Goal: Task Accomplishment & Management: Use online tool/utility

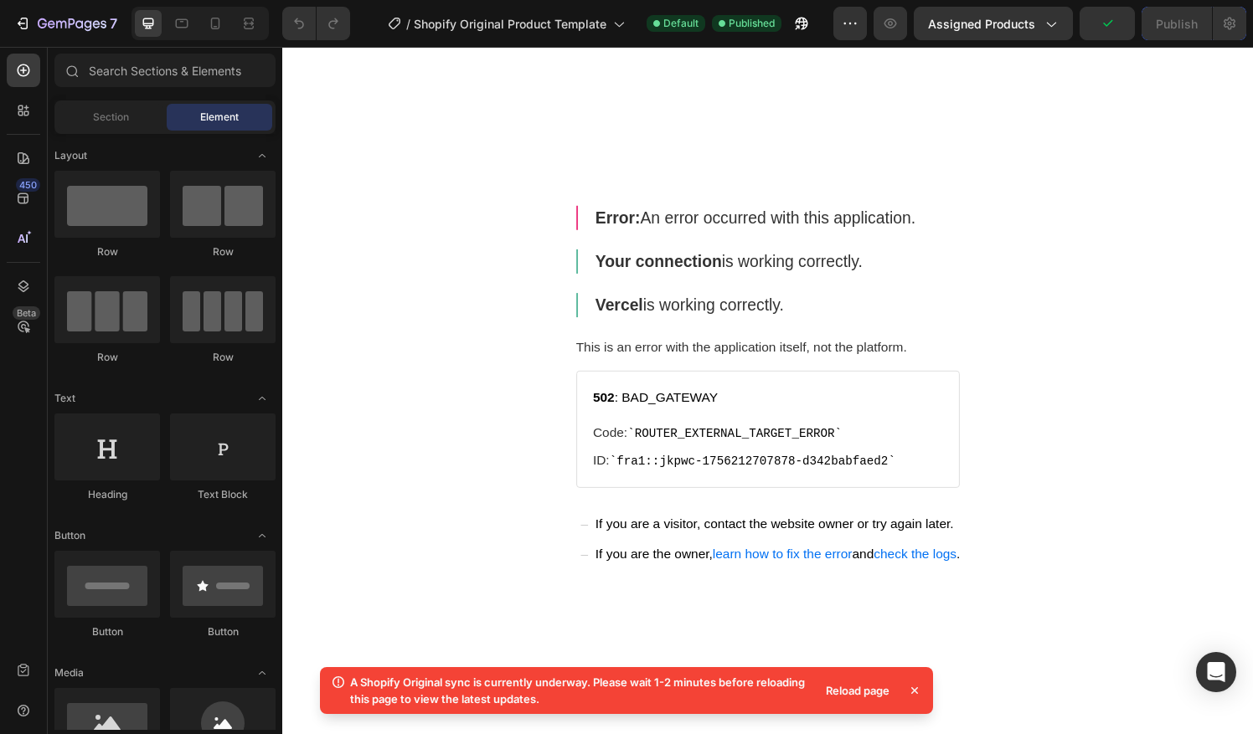
click at [918, 693] on icon at bounding box center [914, 691] width 17 height 17
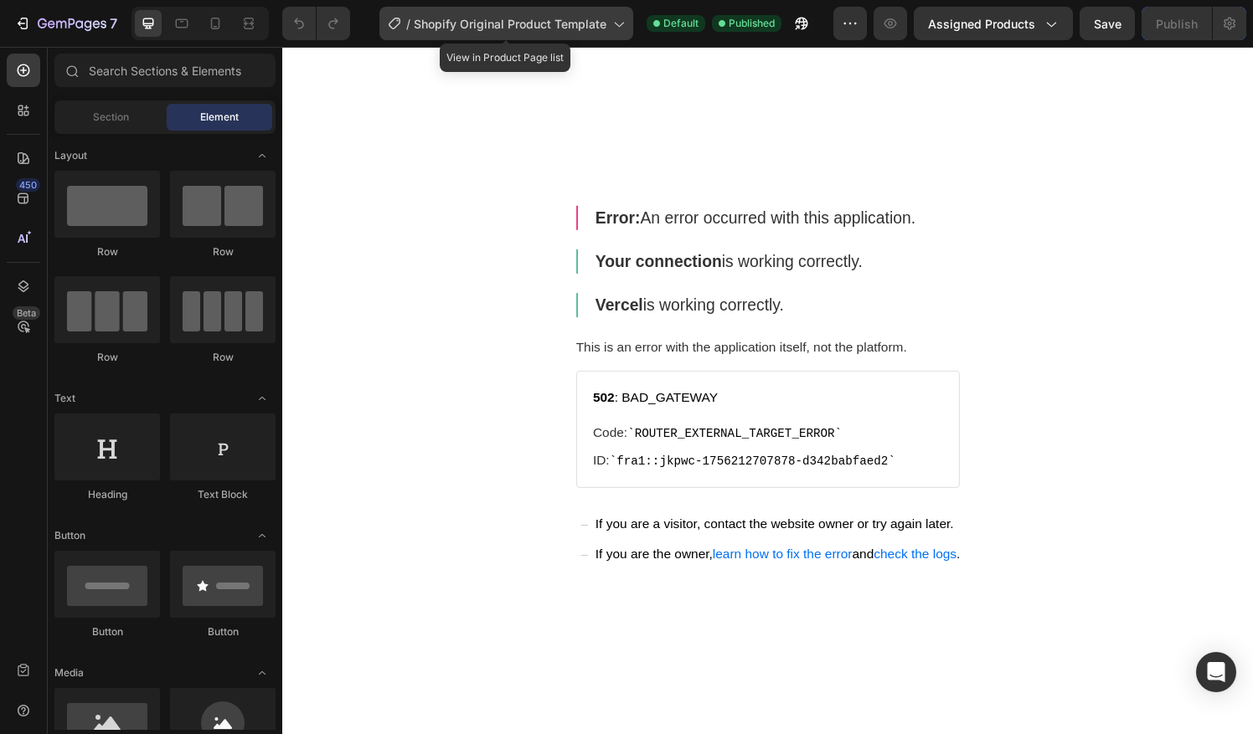
click at [568, 23] on span "Shopify Original Product Template" at bounding box center [510, 24] width 193 height 18
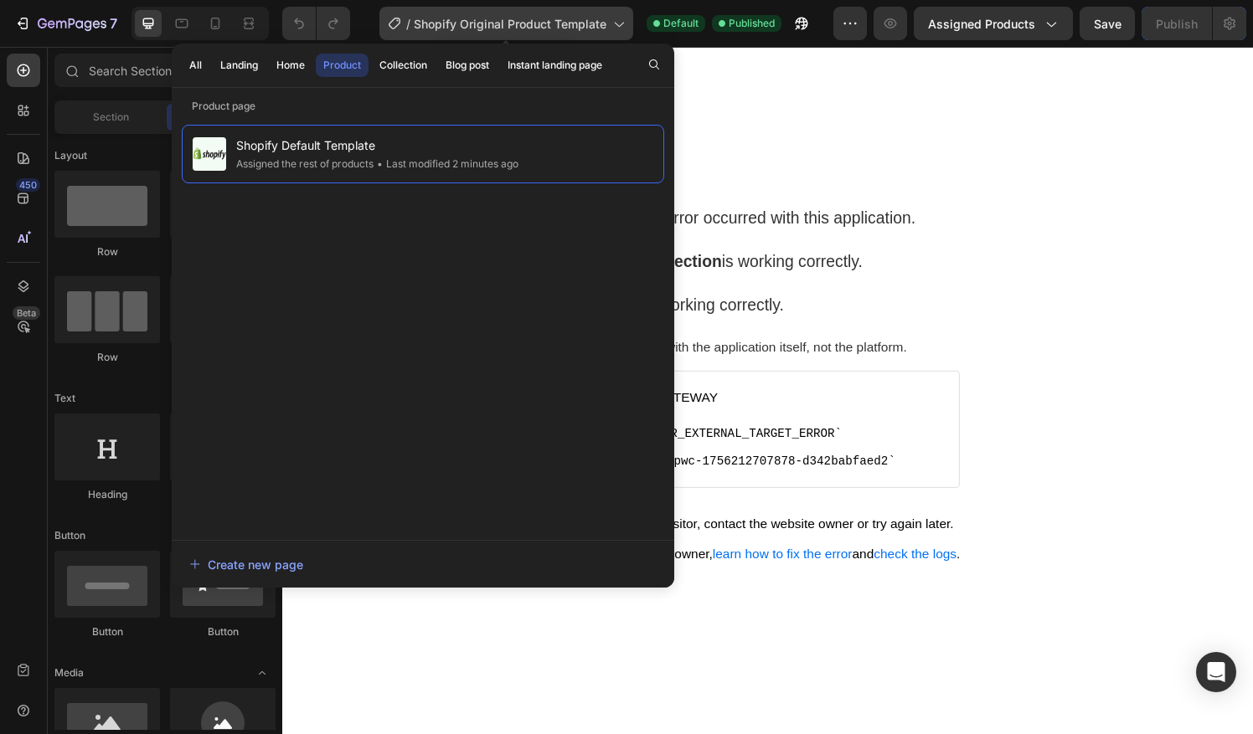
click at [568, 23] on span "Shopify Original Product Template" at bounding box center [510, 24] width 193 height 18
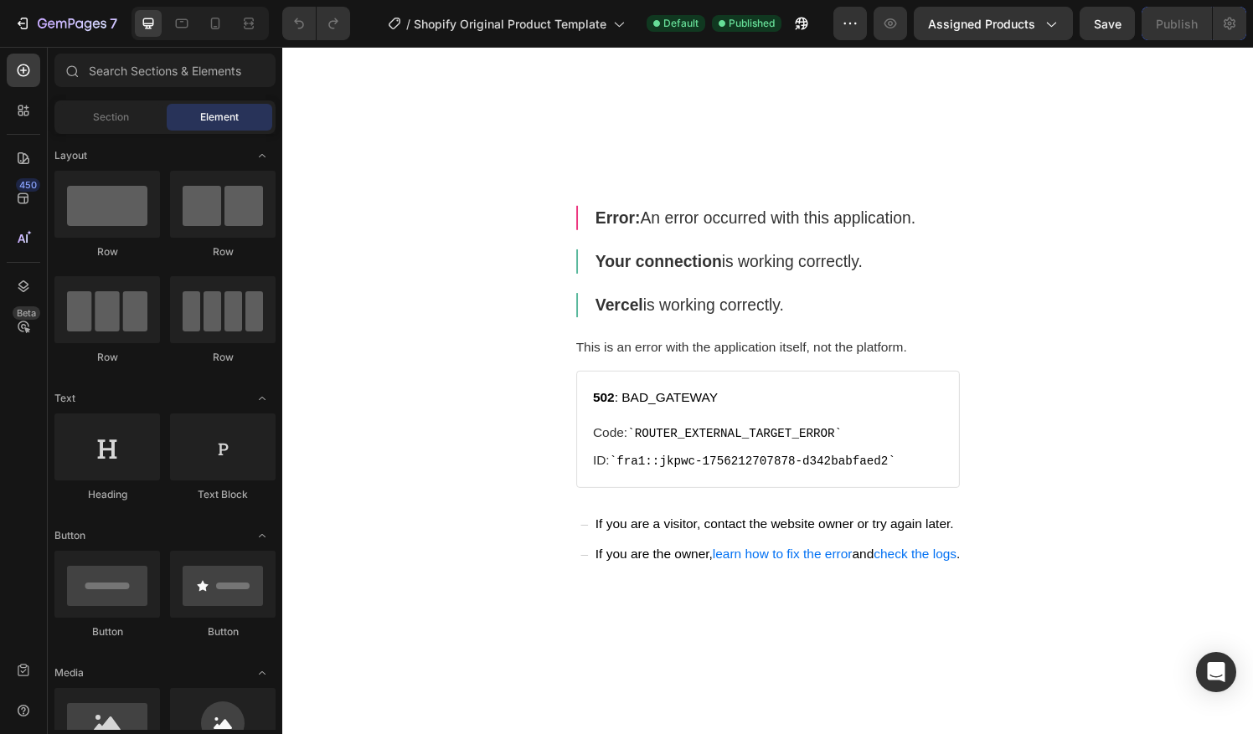
drag, startPoint x: 529, startPoint y: 214, endPoint x: 499, endPoint y: -58, distance: 273.9
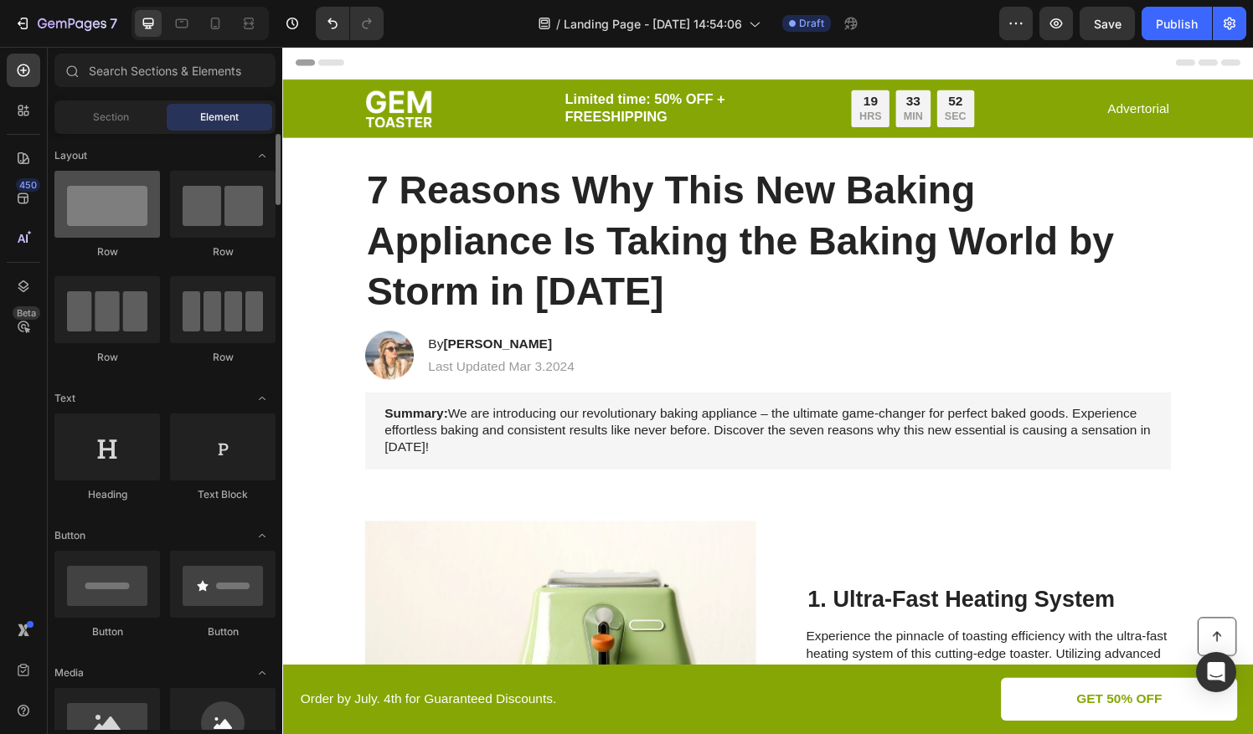
click at [142, 218] on div at bounding box center [107, 204] width 106 height 67
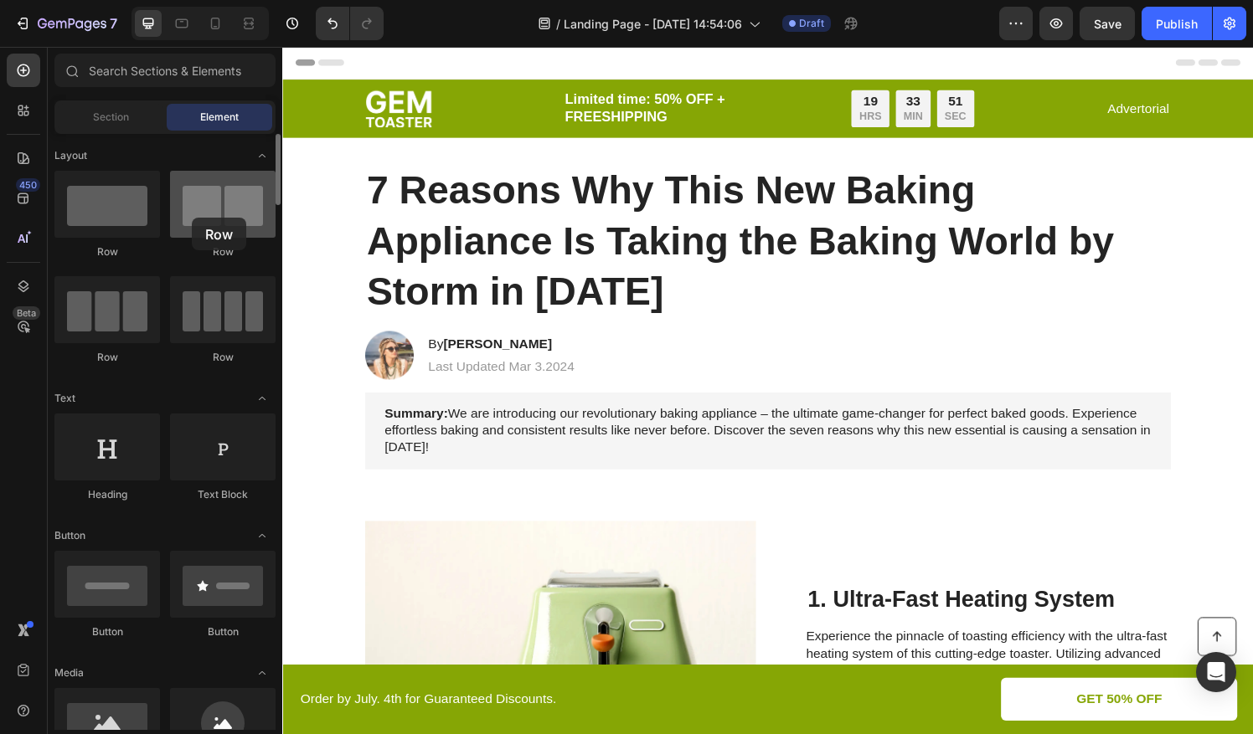
click at [192, 218] on div at bounding box center [223, 204] width 106 height 67
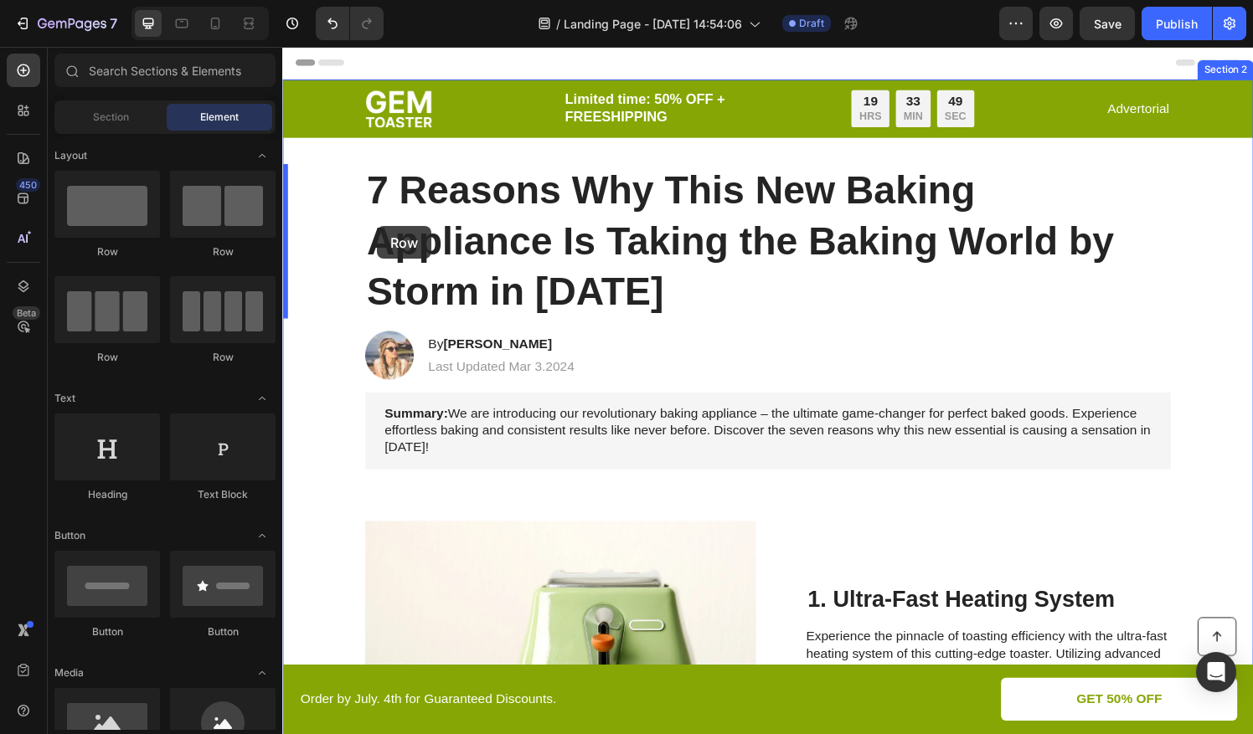
drag, startPoint x: 474, startPoint y: 265, endPoint x: 380, endPoint y: 233, distance: 99.1
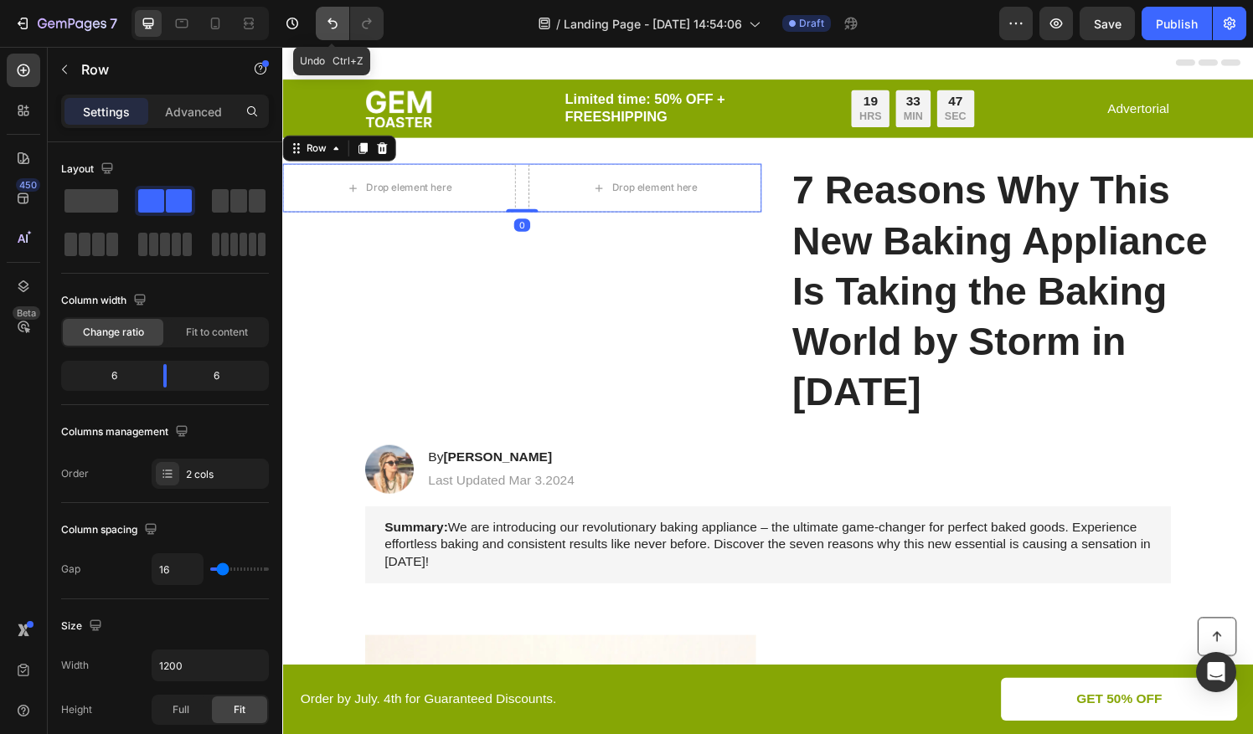
click at [322, 26] on button "Undo/Redo" at bounding box center [333, 24] width 34 height 34
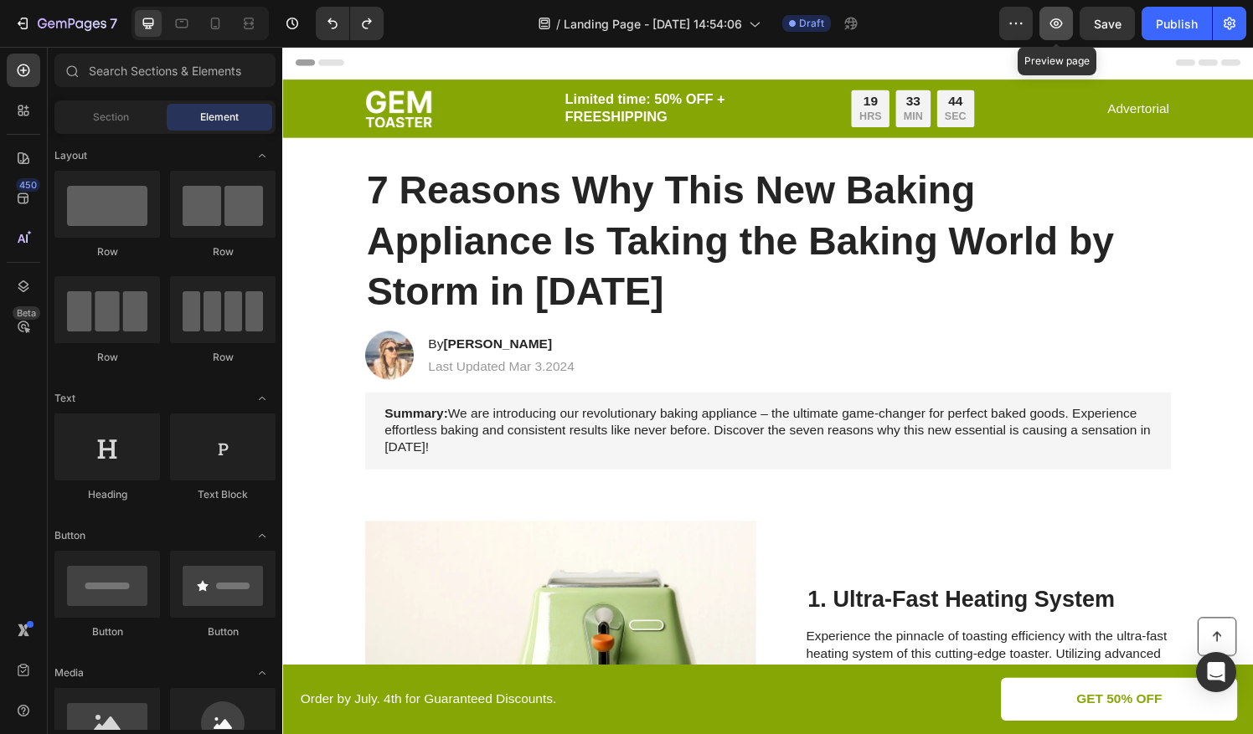
click at [1055, 20] on icon "button" at bounding box center [1056, 23] width 17 height 17
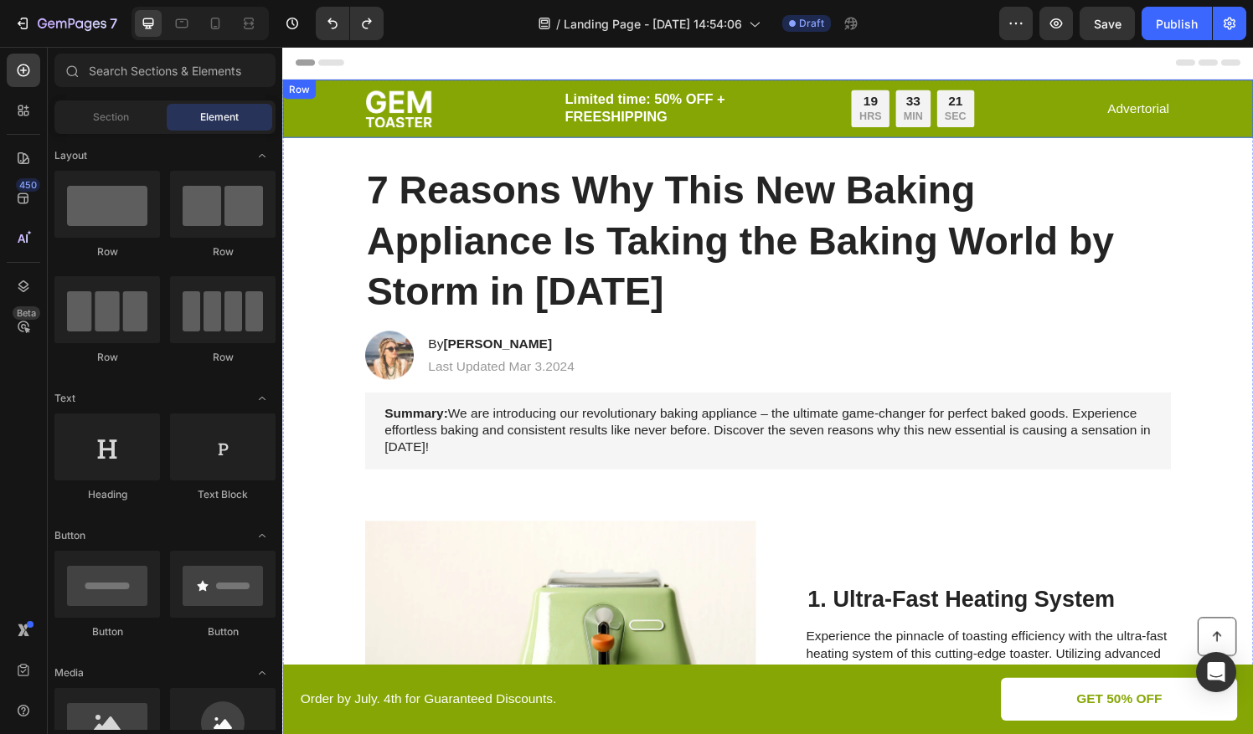
click at [324, 117] on div "Image Limited time: 50% OFF + FREESHIPPING Text Block 19 HRS 33 MIN 21 SEC Coun…" at bounding box center [785, 111] width 972 height 40
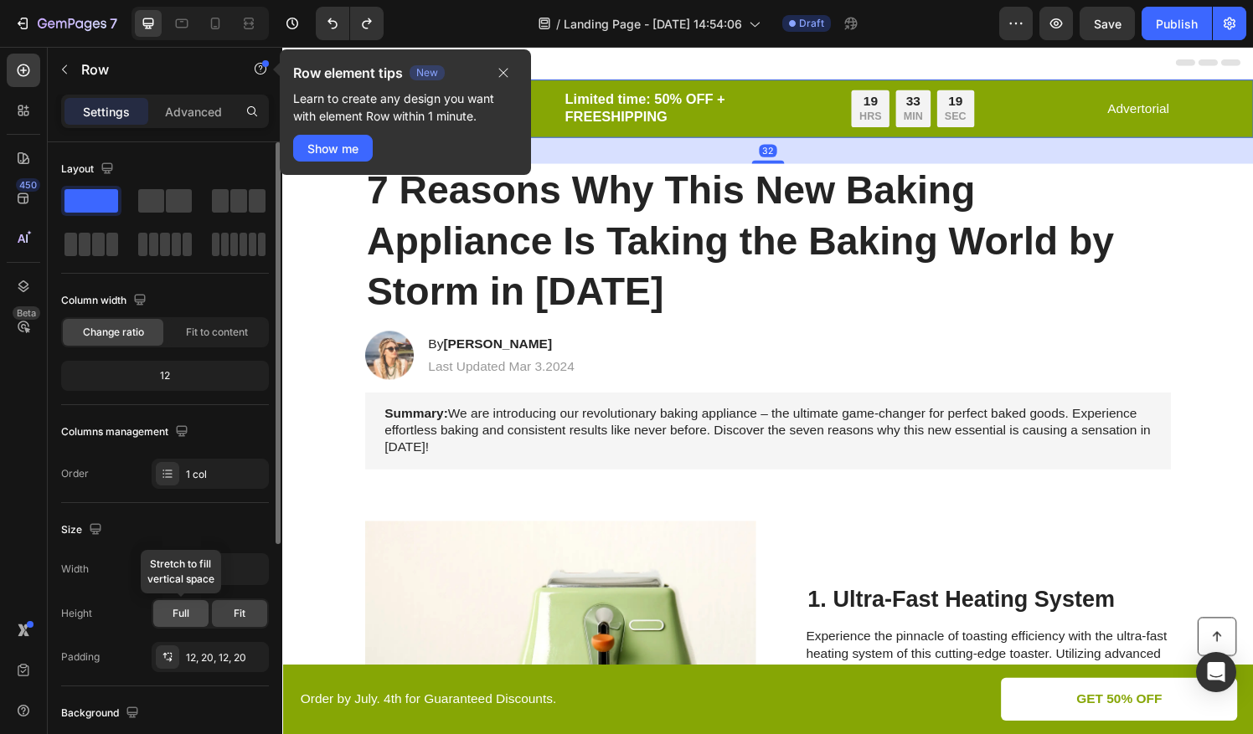
drag, startPoint x: 192, startPoint y: 554, endPoint x: 196, endPoint y: 603, distance: 48.8
drag, startPoint x: 112, startPoint y: 637, endPoint x: 199, endPoint y: 588, distance: 99.7
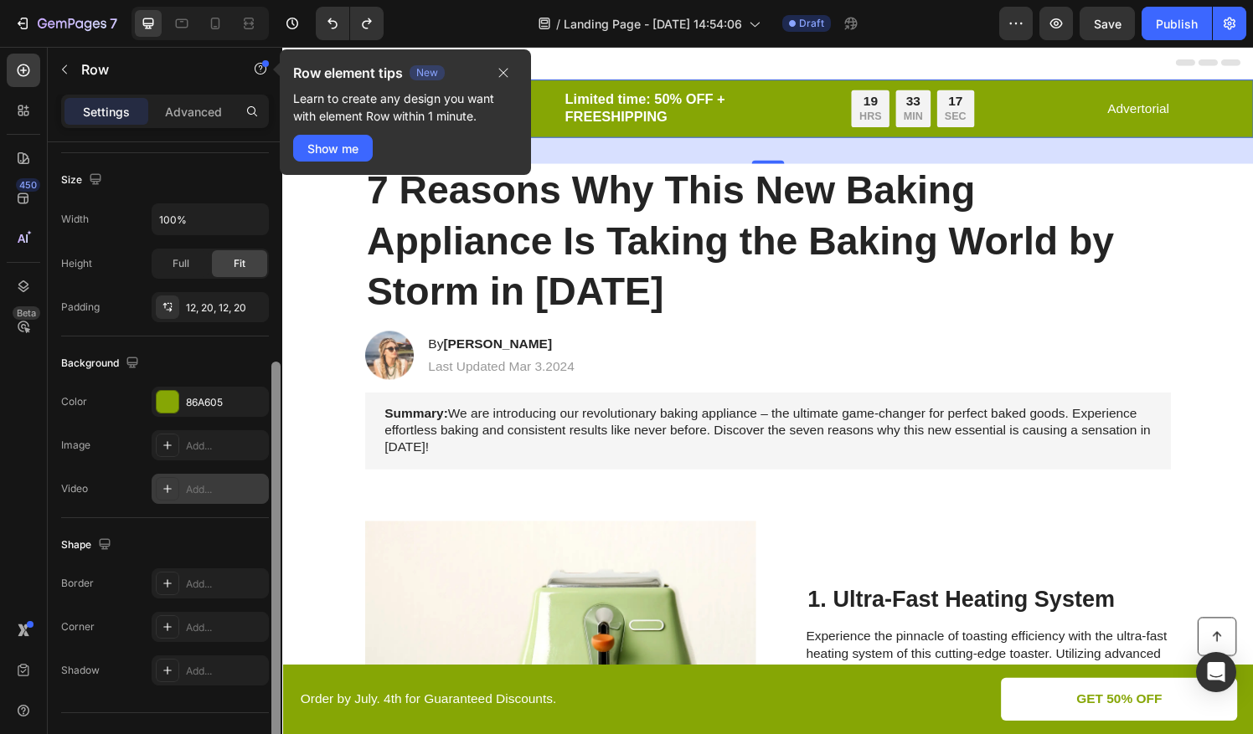
drag, startPoint x: 271, startPoint y: 525, endPoint x: 216, endPoint y: 487, distance: 66.9
click at [286, 0] on html "7 / Landing Page - Aug 26, 14:54:06 Draft Preview Save Publish 450 Beta Section…" at bounding box center [626, 0] width 1253 height 0
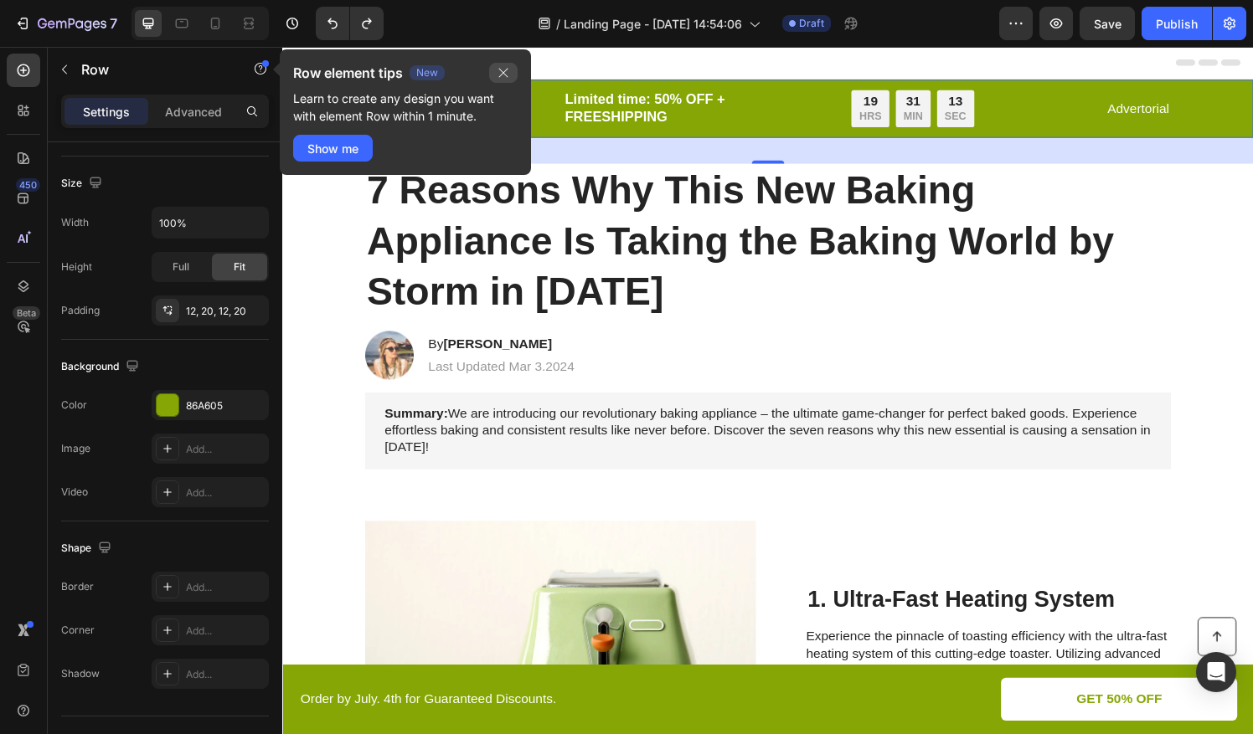
click at [507, 76] on icon "button" at bounding box center [503, 73] width 9 height 9
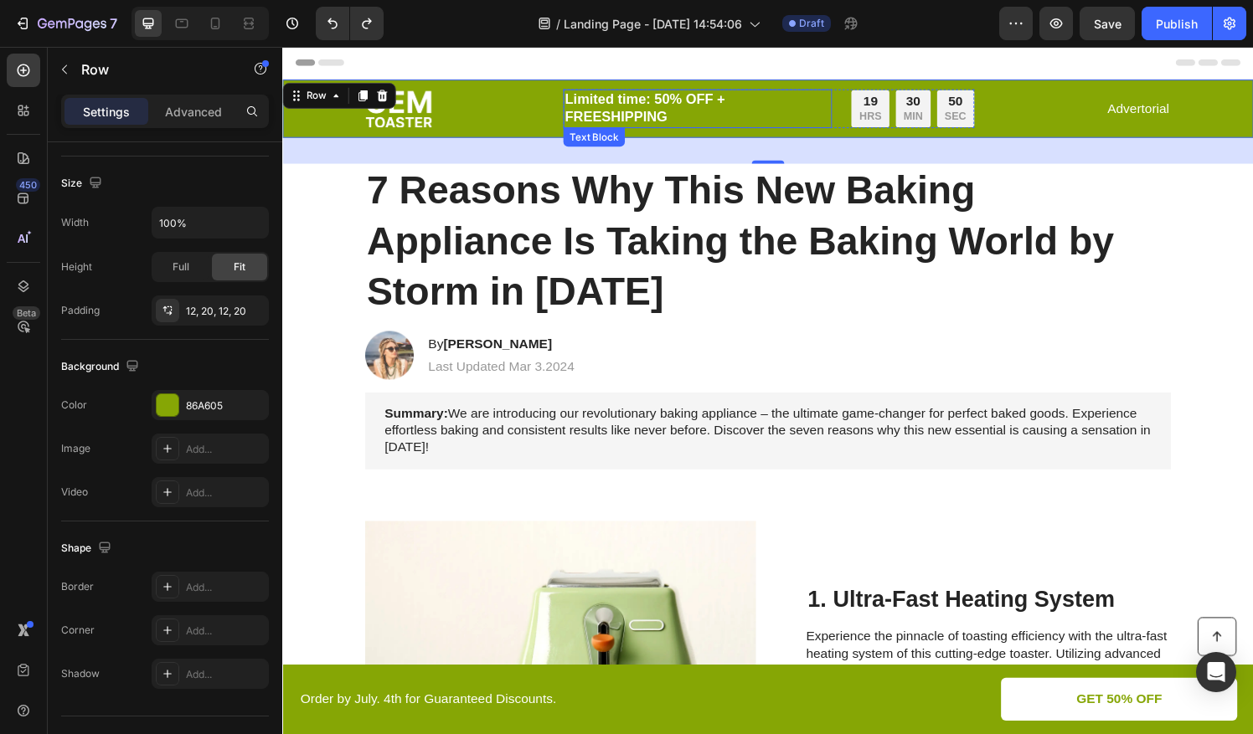
click at [581, 97] on p "Limited time: 50% OFF + FREESHIPPING" at bounding box center [712, 111] width 275 height 37
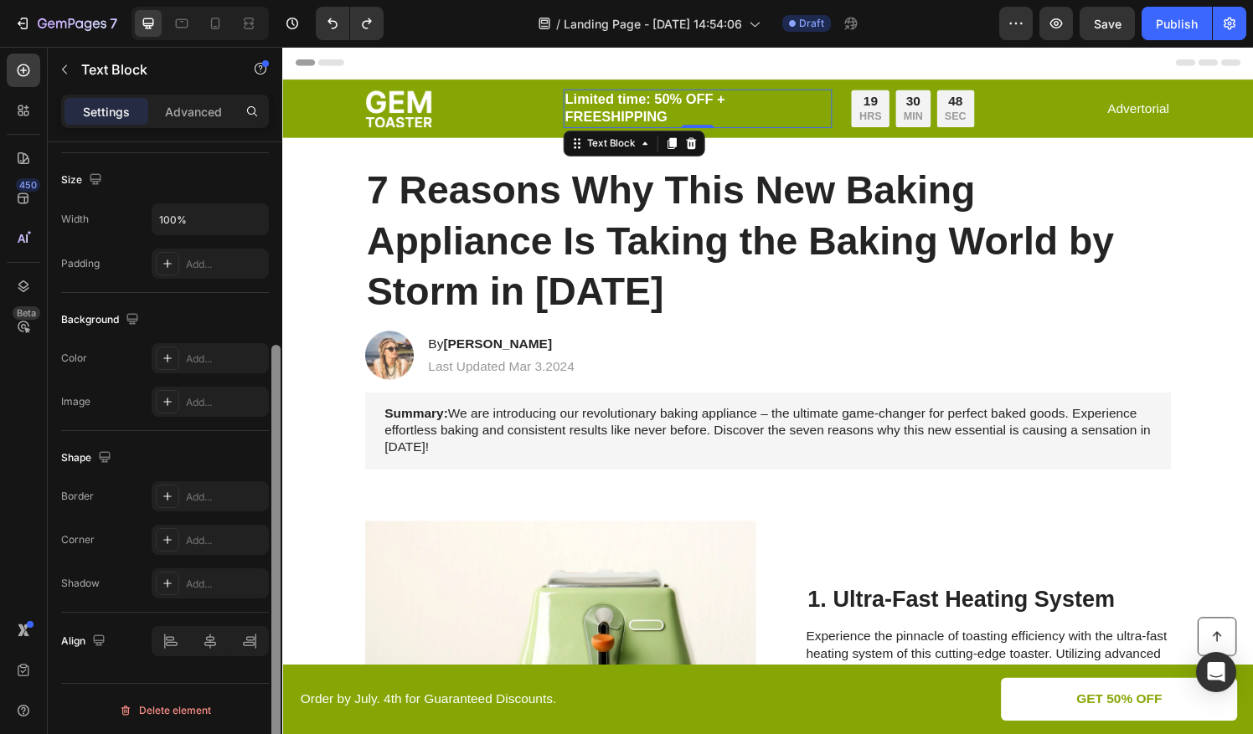
scroll to position [0, 0]
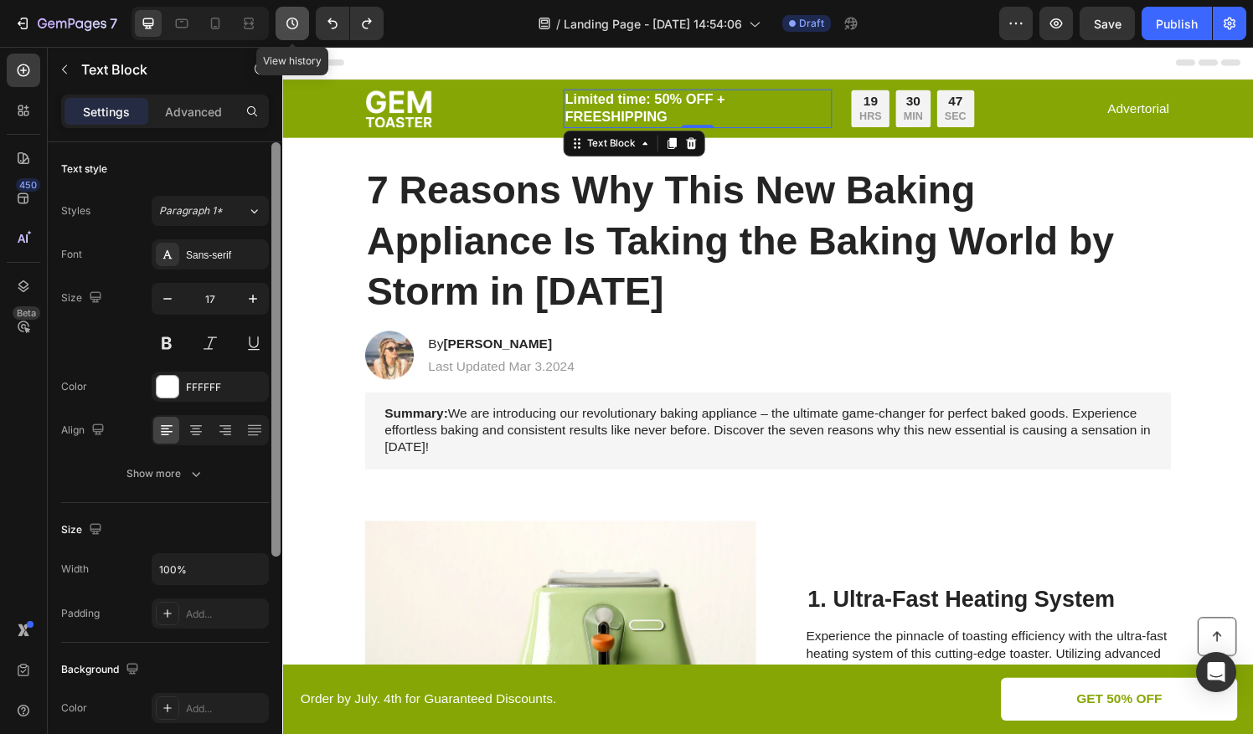
drag, startPoint x: 277, startPoint y: 222, endPoint x: 288, endPoint y: 15, distance: 207.2
click at [288, 0] on div "7 View history / Landing Page - Aug 26, 14:54:06 Draft Preview Save Publish 450…" at bounding box center [626, 0] width 1253 height 0
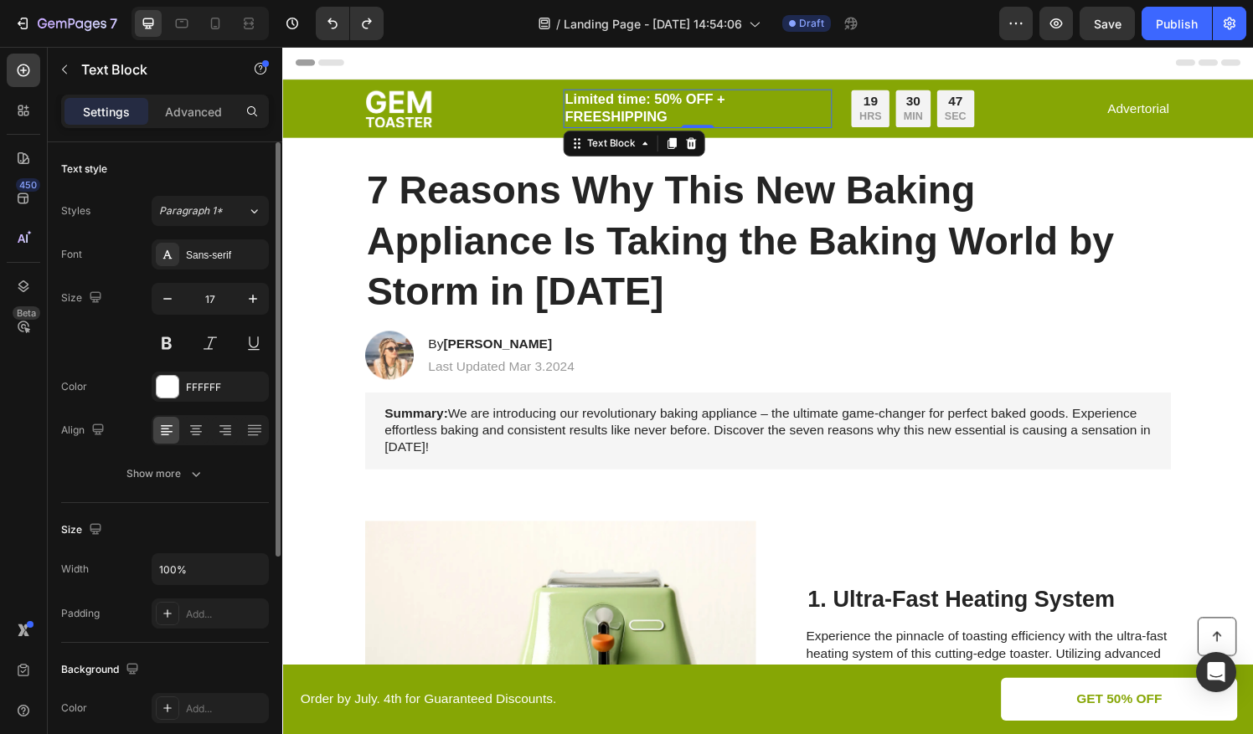
click at [643, 91] on div "Limited time: 50% OFF + FREESHIPPING" at bounding box center [712, 111] width 278 height 40
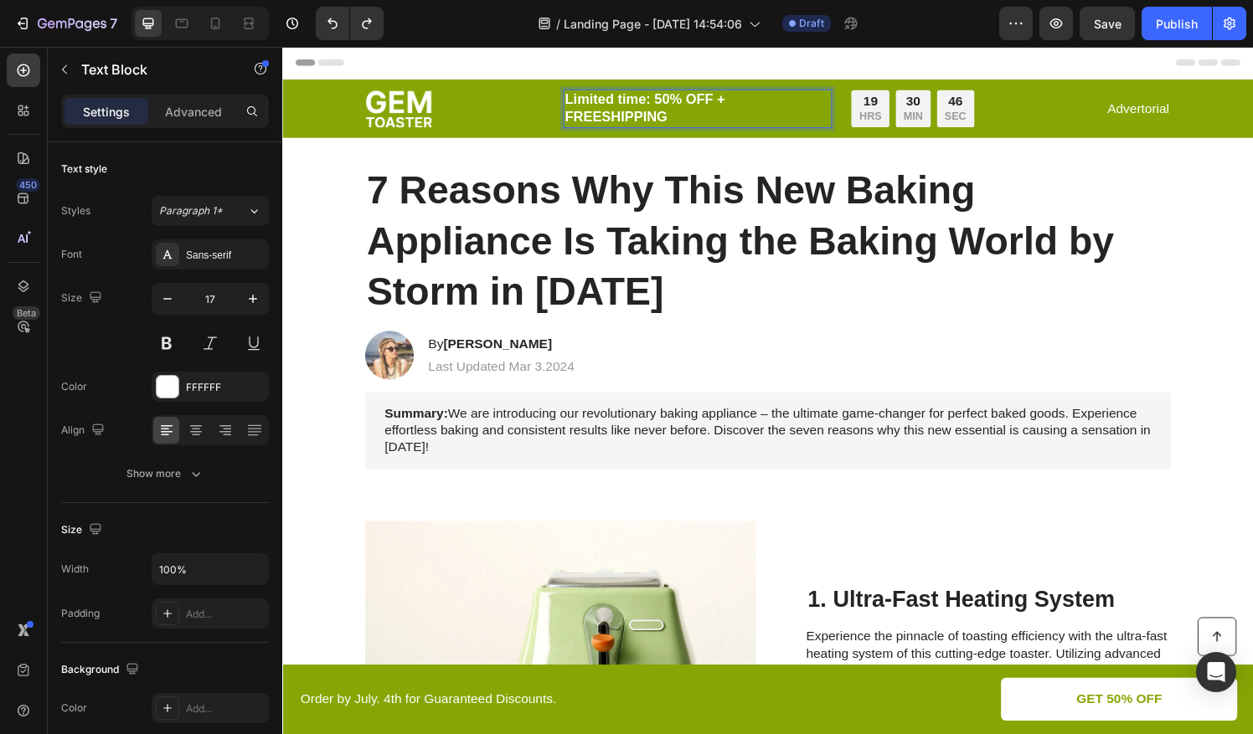
click at [643, 99] on p "Limited time: 50% OFF + FREESHIPPING" at bounding box center [712, 111] width 275 height 37
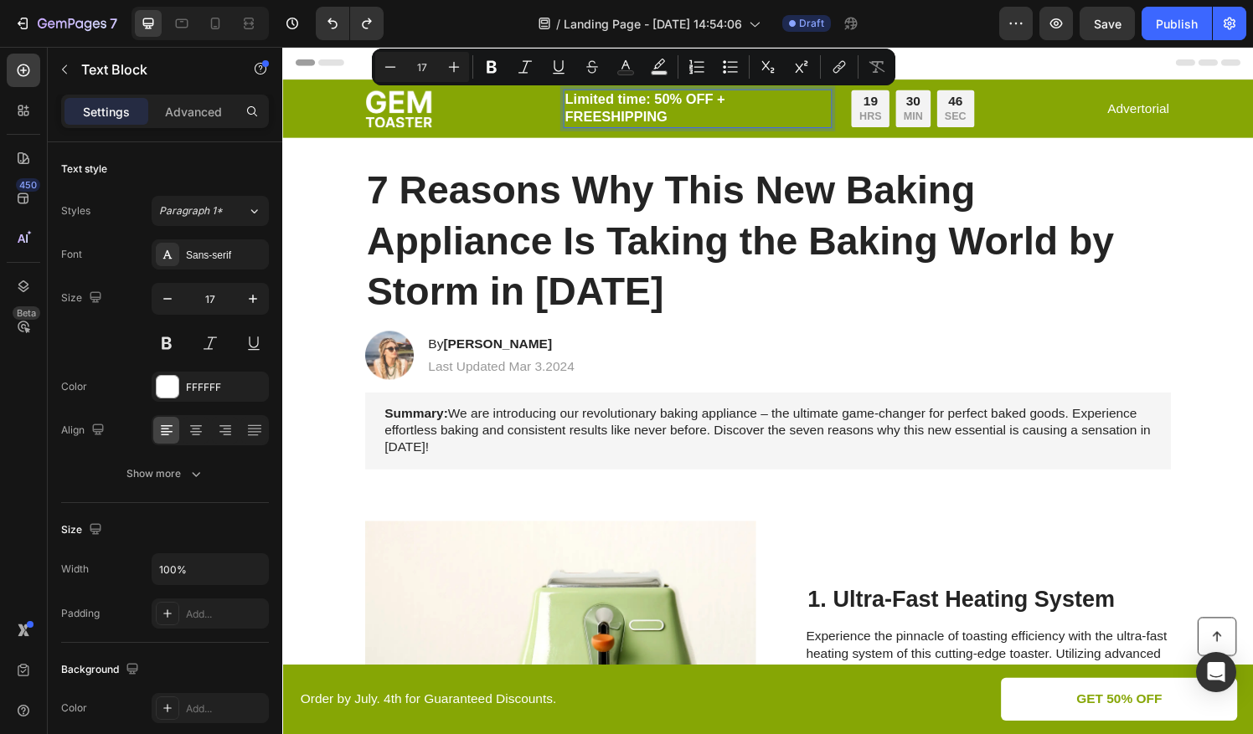
click at [669, 119] on p "Limited time: 50% OFF + FREESHIPPING" at bounding box center [712, 111] width 275 height 37
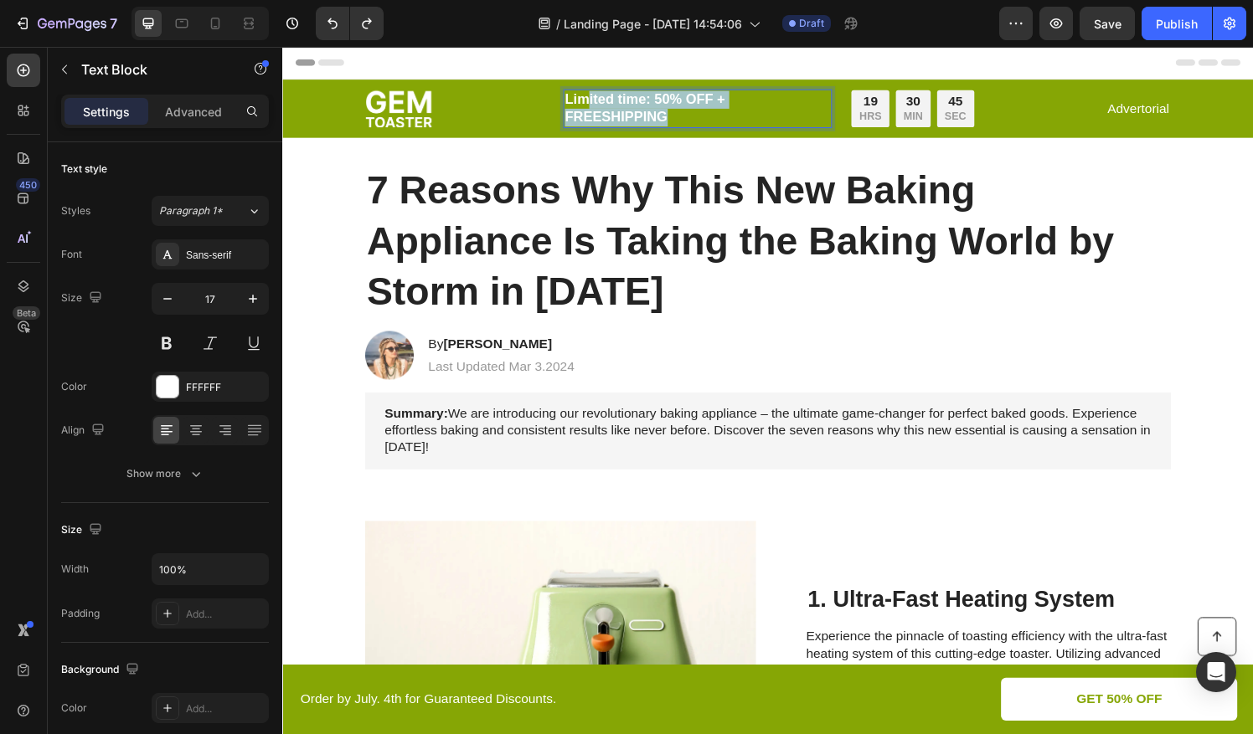
drag, startPoint x: 685, startPoint y: 121, endPoint x: 593, endPoint y: 93, distance: 96.4
click at [593, 93] on p "Limited time: 50% OFF + FREESHIPPING" at bounding box center [712, 111] width 275 height 37
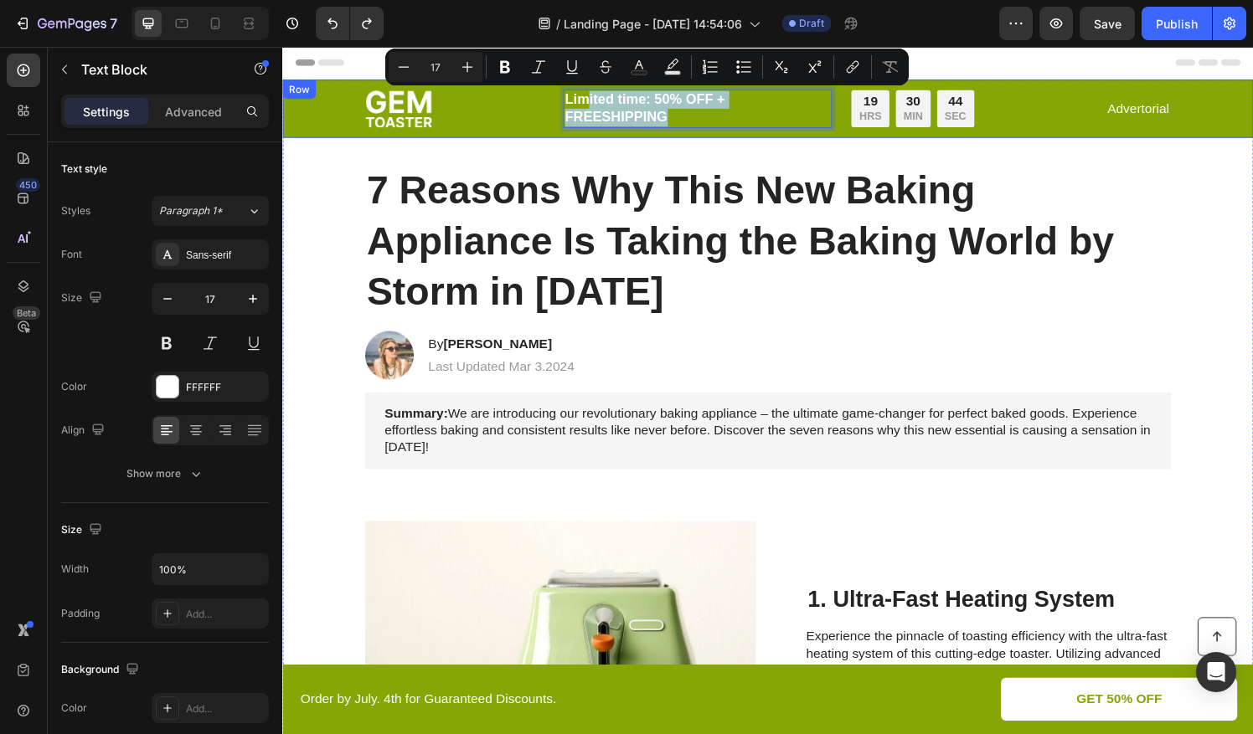
click at [671, 110] on p "Limited time: 50% OFF + FREESHIPPING" at bounding box center [712, 111] width 275 height 37
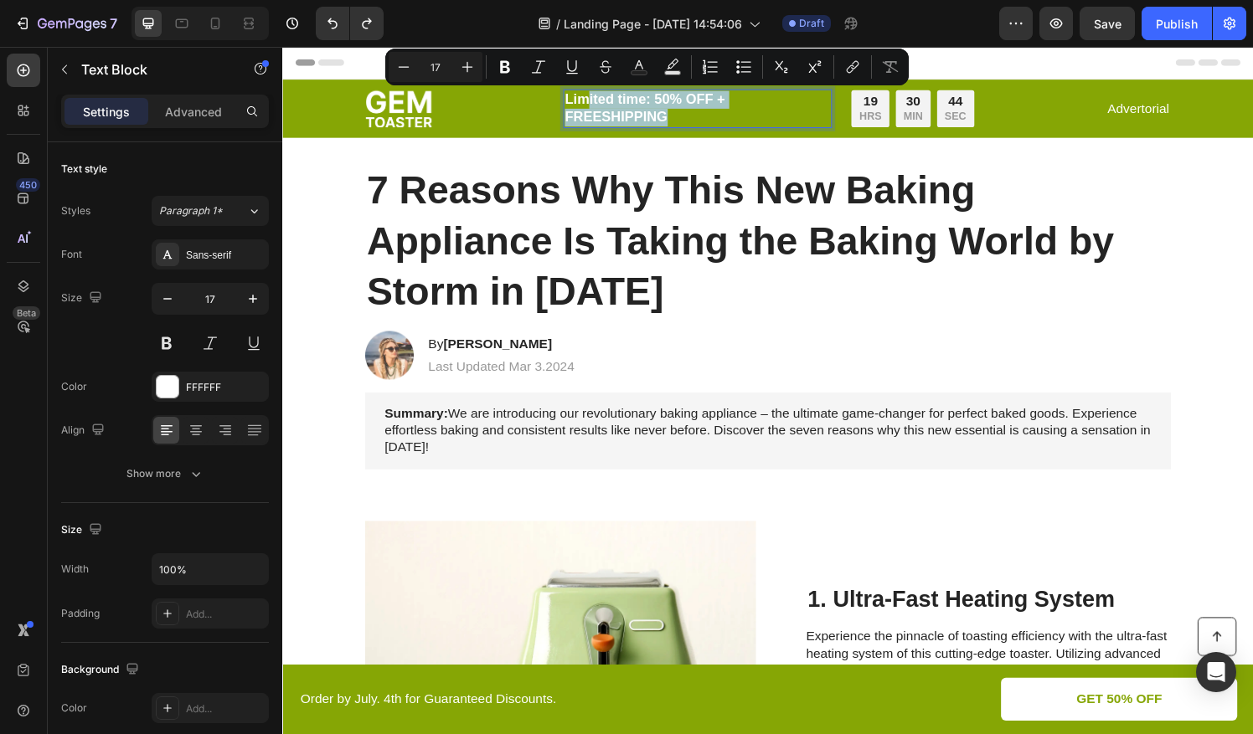
click at [683, 119] on p "Limited time: 50% OFF + FREESHIPPING" at bounding box center [712, 111] width 275 height 37
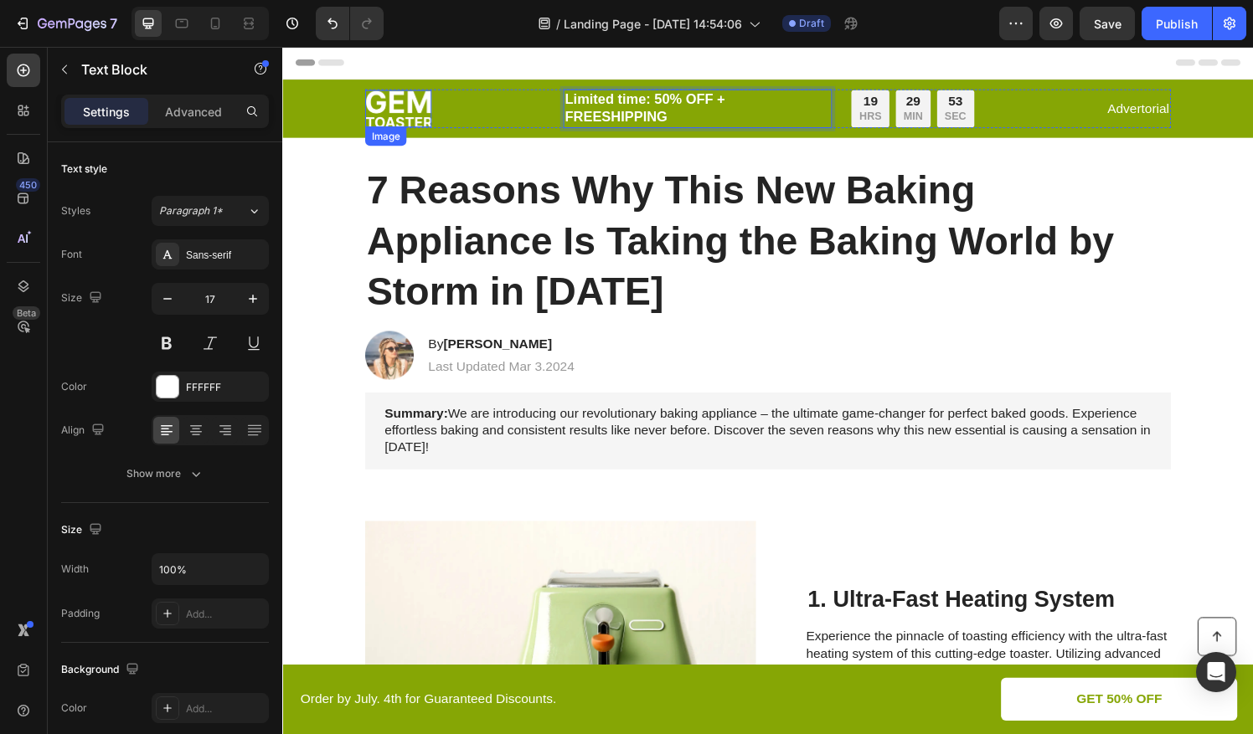
click at [328, 111] on div "Image Limited time: 50% OFF + FREESHIPPING Text Block 0 19 HRS 29 MIN 53 SEC Co…" at bounding box center [785, 111] width 972 height 40
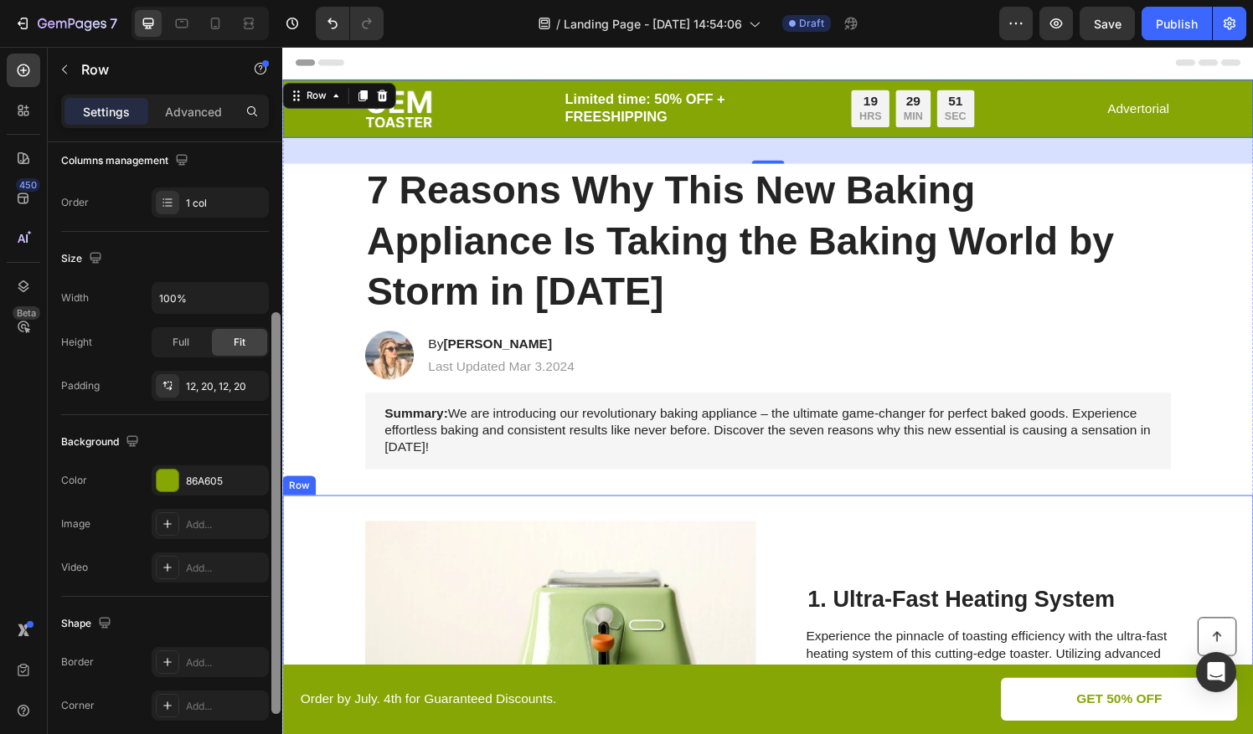
drag, startPoint x: 559, startPoint y: 362, endPoint x: 291, endPoint y: 620, distance: 372.0
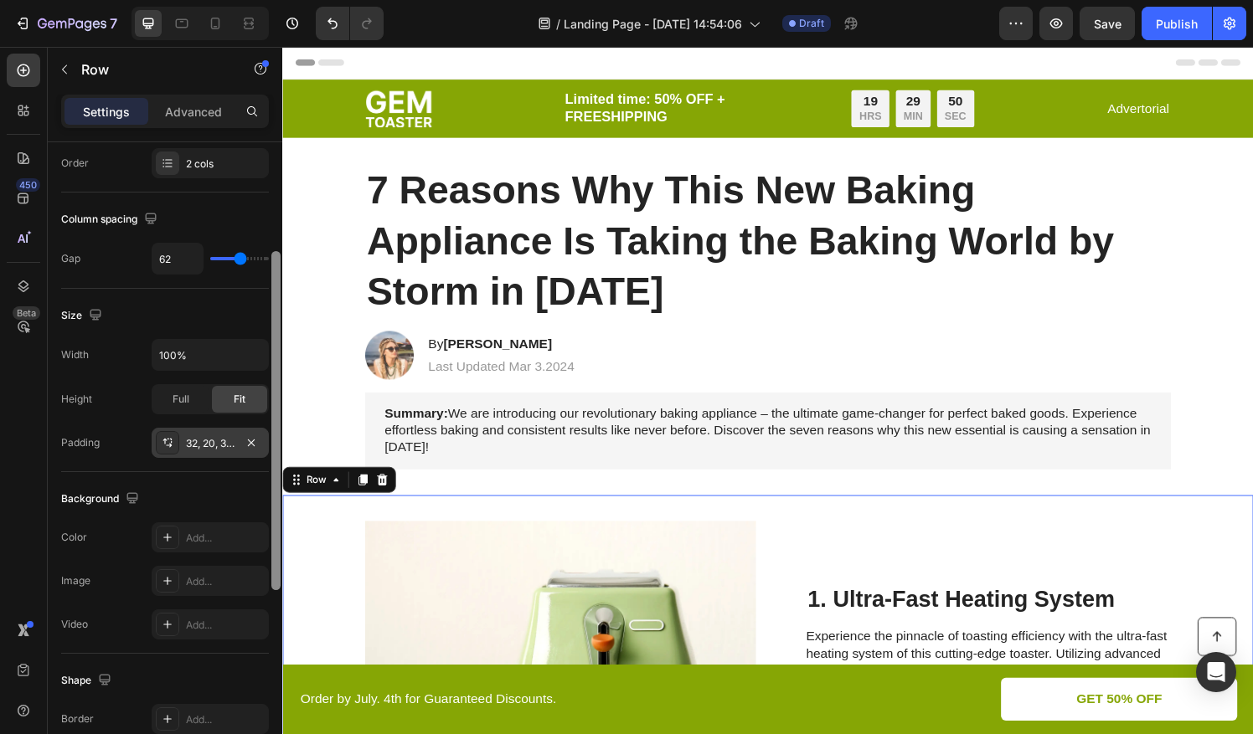
scroll to position [246, 0]
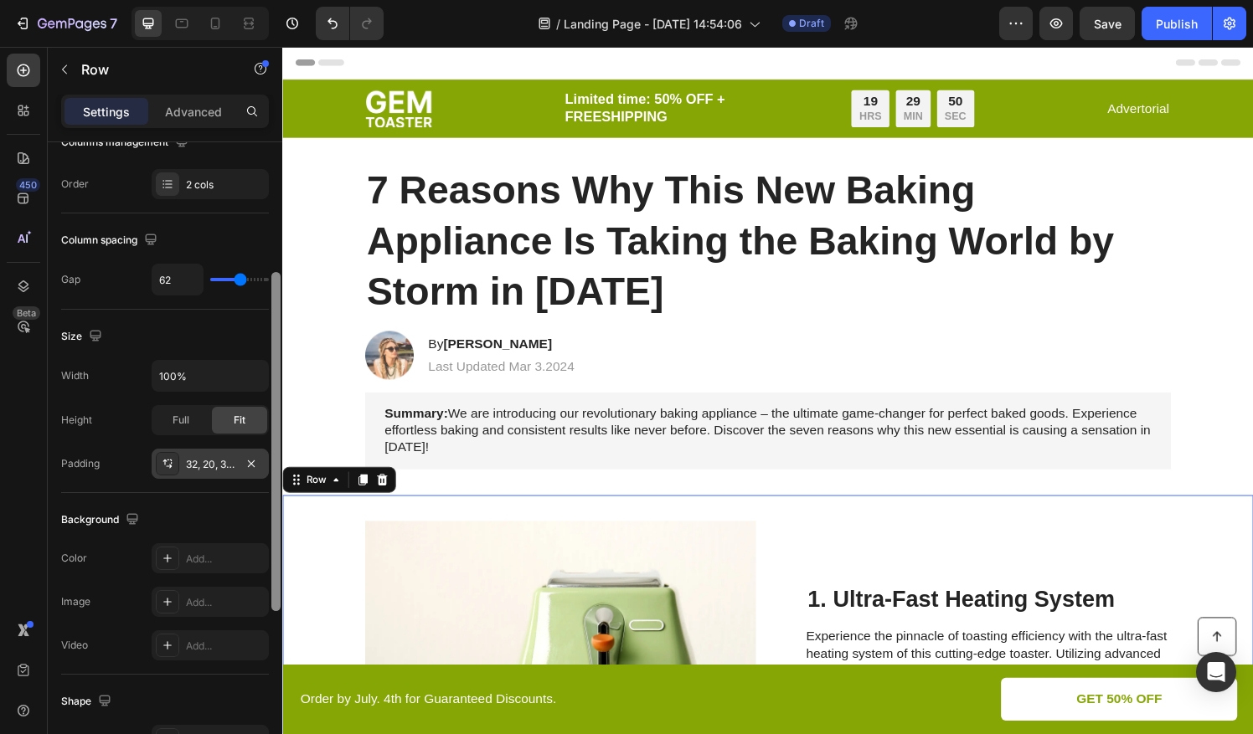
click at [213, 470] on div "32, 20, 32, 20" at bounding box center [210, 464] width 117 height 30
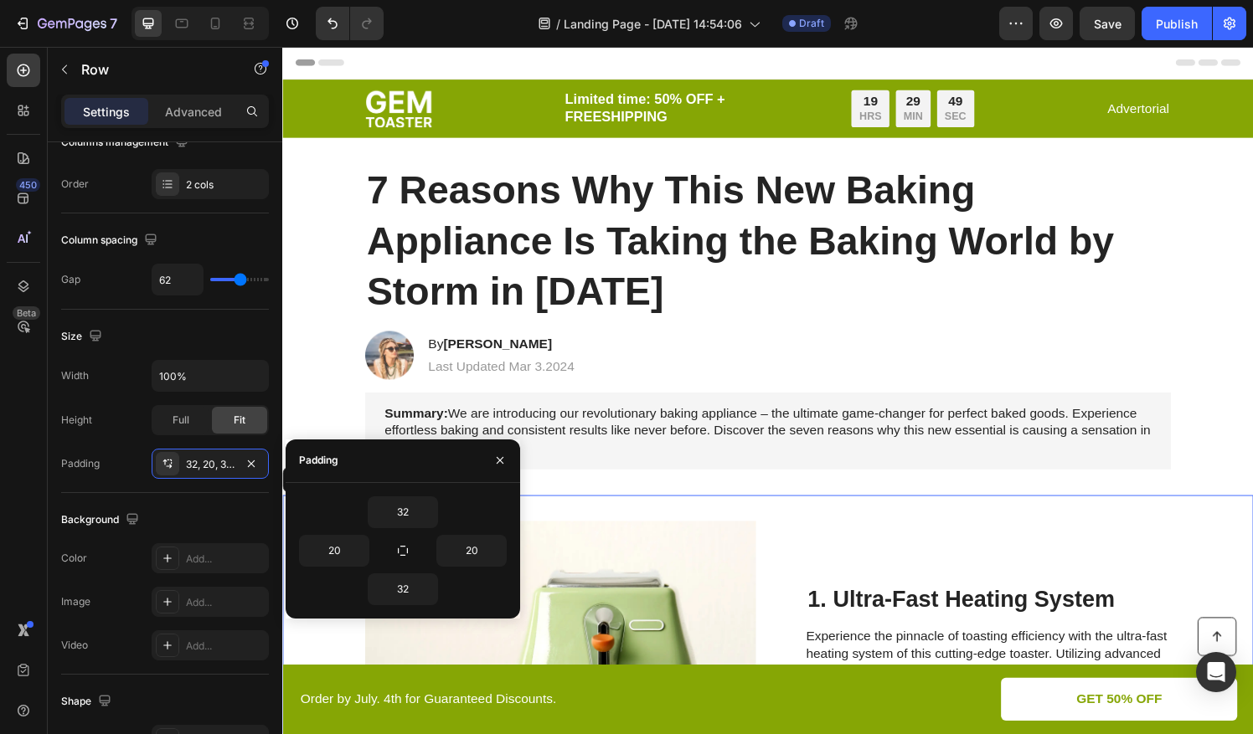
scroll to position [570, 0]
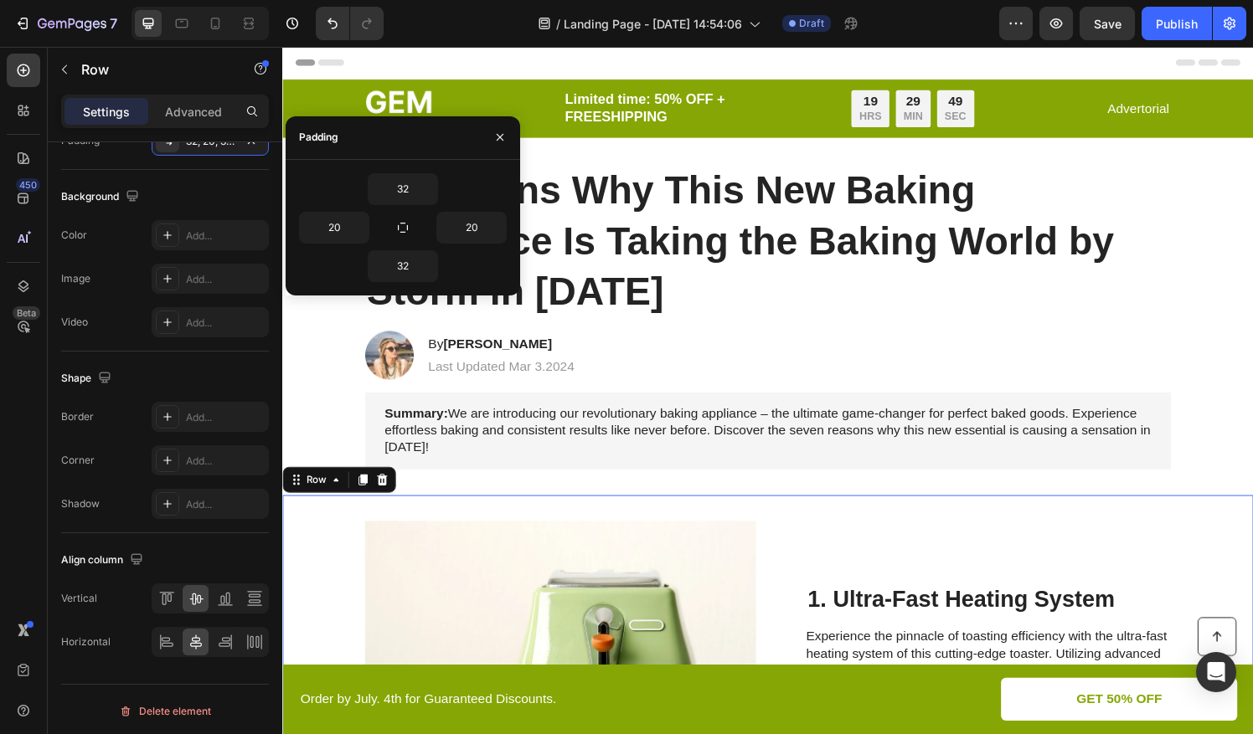
drag, startPoint x: 564, startPoint y: 557, endPoint x: 285, endPoint y: 642, distance: 291.4
click at [262, 549] on div "Align column" at bounding box center [165, 560] width 208 height 27
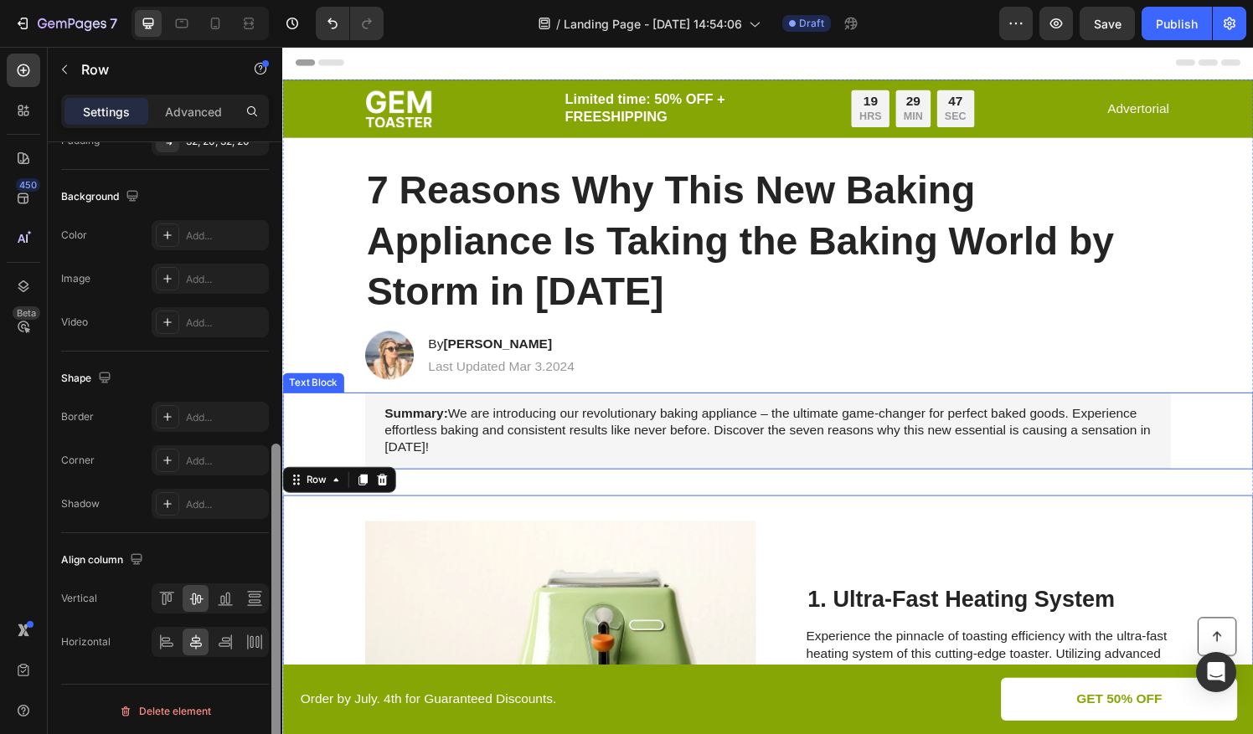
drag, startPoint x: 560, startPoint y: 602, endPoint x: 286, endPoint y: 444, distance: 316.3
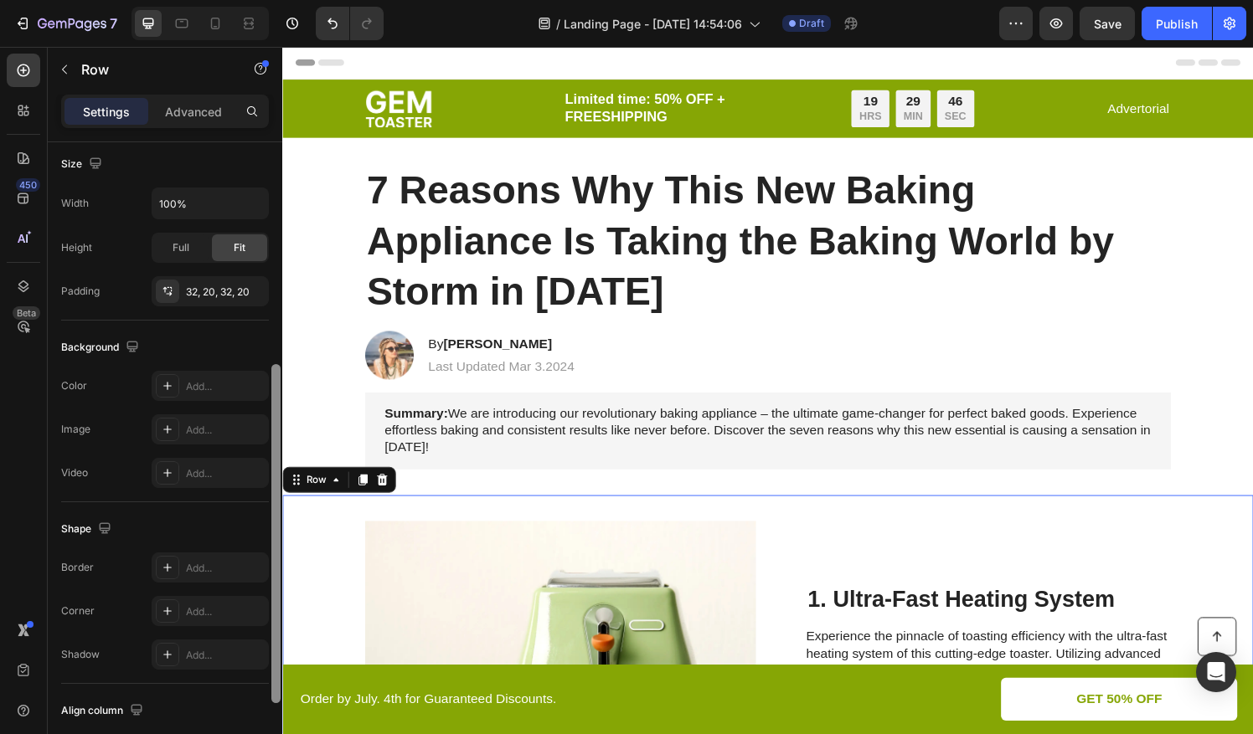
drag, startPoint x: 562, startPoint y: 523, endPoint x: 285, endPoint y: 620, distance: 293.7
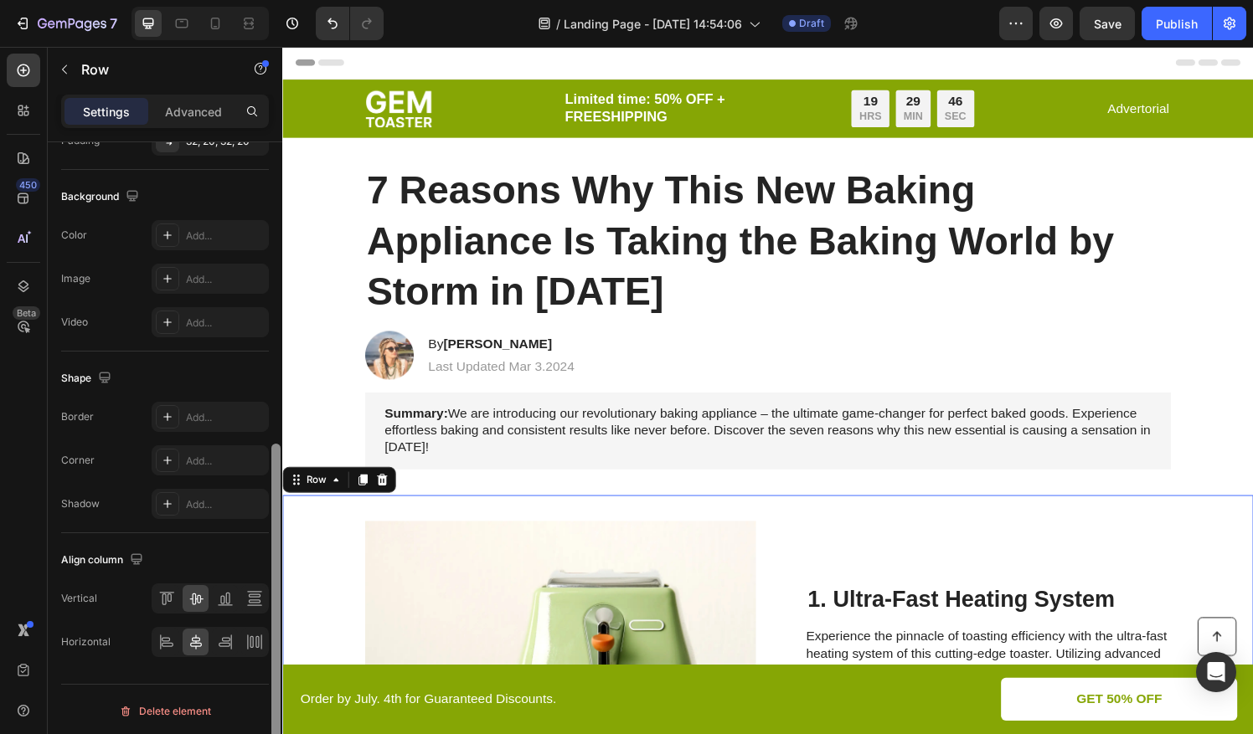
drag, startPoint x: 277, startPoint y: 596, endPoint x: 278, endPoint y: 636, distance: 39.4
click at [280, 637] on div at bounding box center [275, 613] width 9 height 339
click at [86, 553] on div "Align column" at bounding box center [103, 560] width 85 height 23
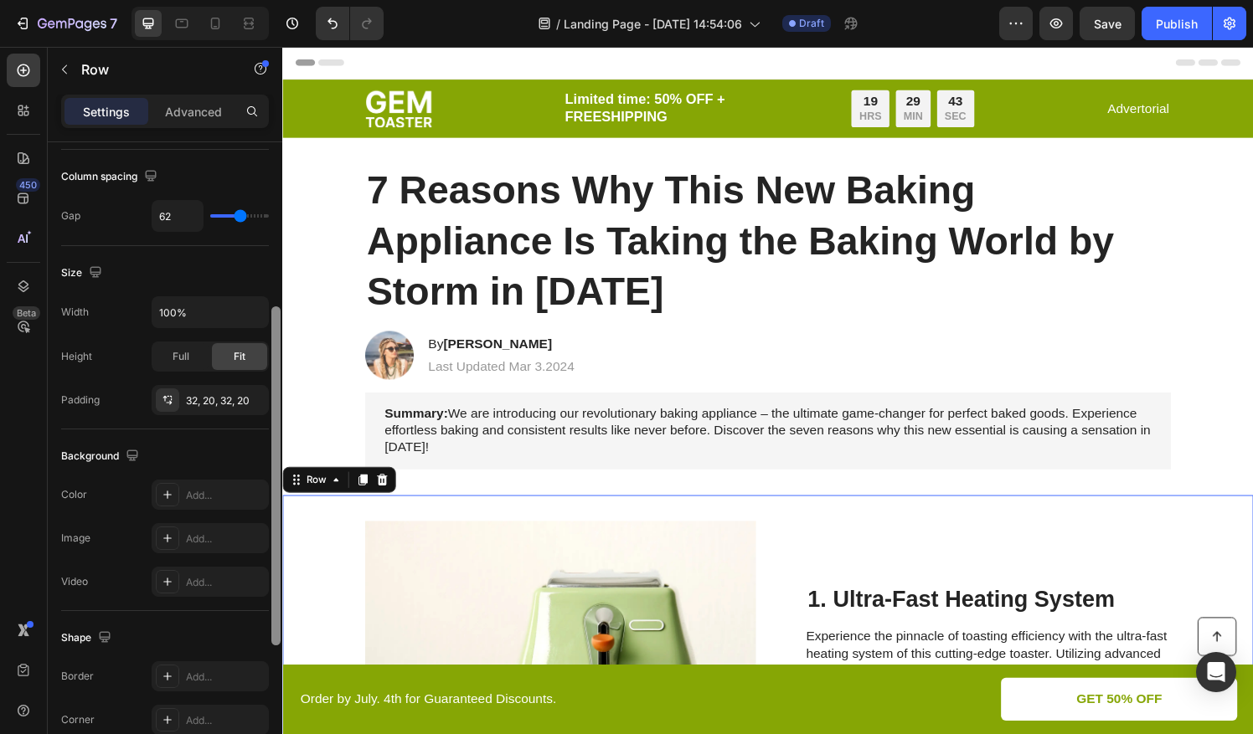
scroll to position [252, 0]
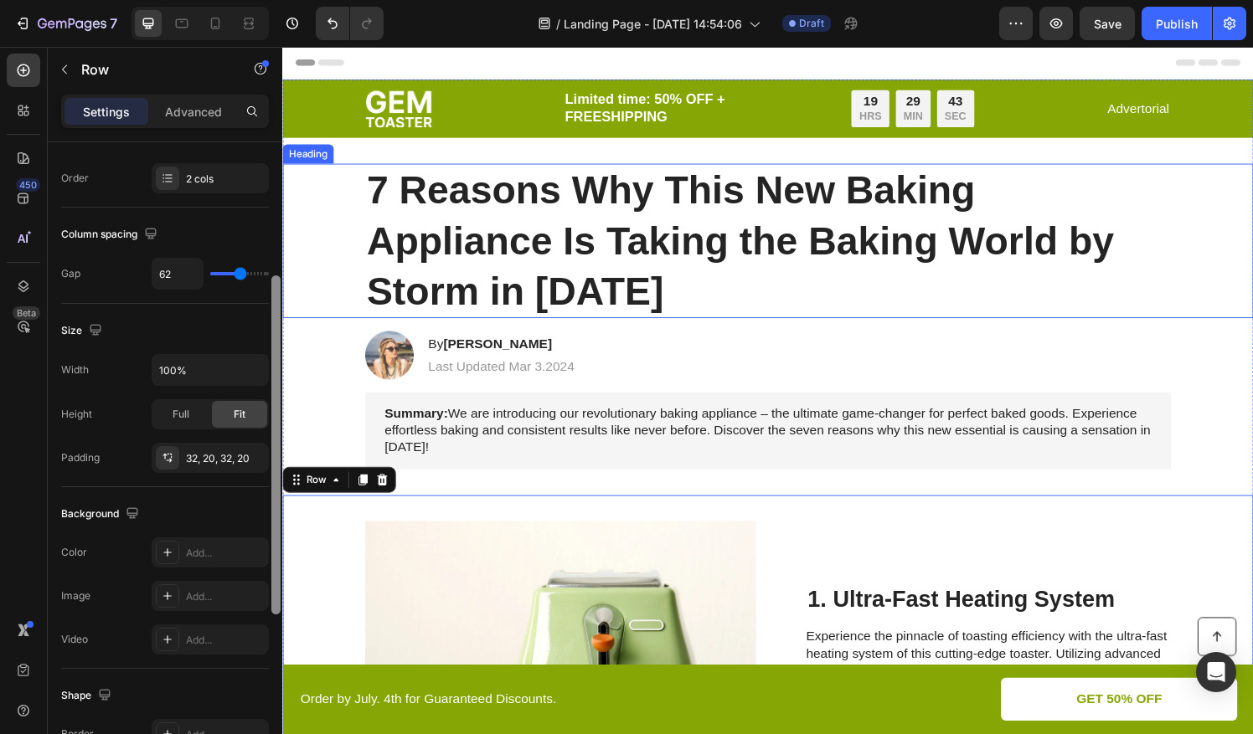
drag, startPoint x: 555, startPoint y: 585, endPoint x: 324, endPoint y: 313, distance: 356.5
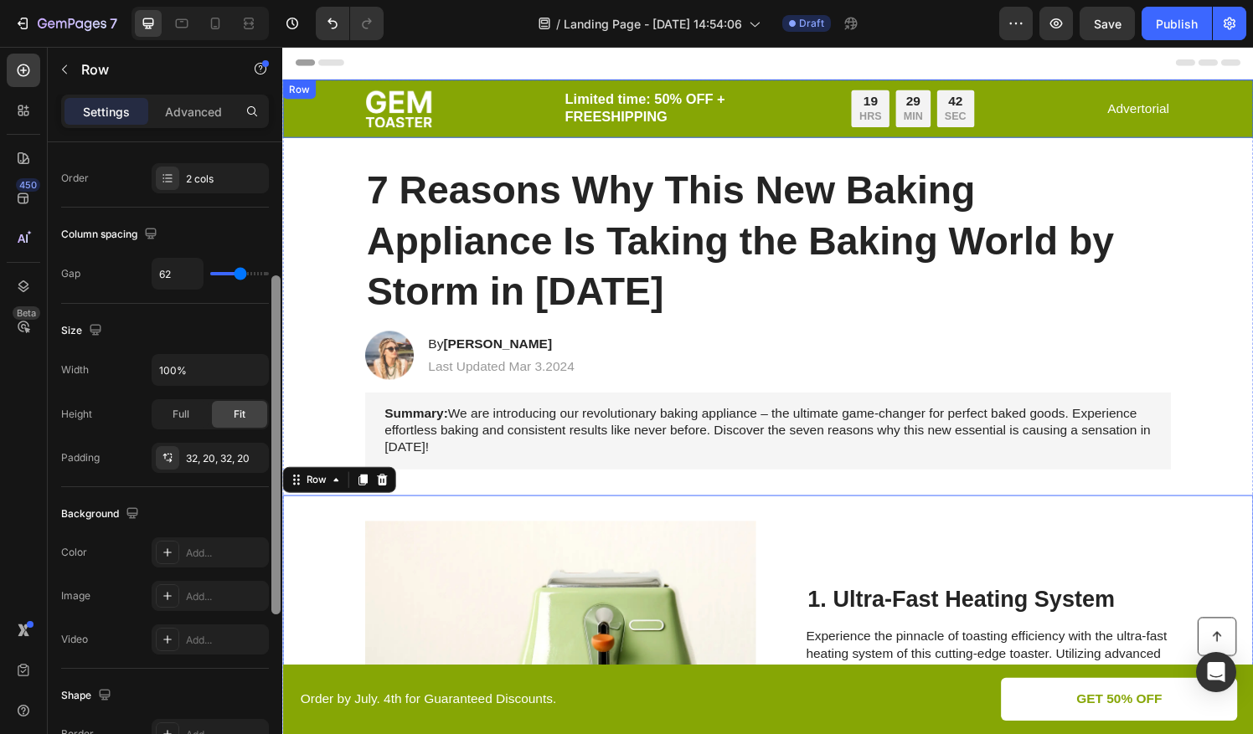
click at [317, 93] on div "Image Limited time: 50% OFF + FREESHIPPING Text Block 19 HRS 29 MIN 42 SEC Coun…" at bounding box center [784, 111] width 1005 height 60
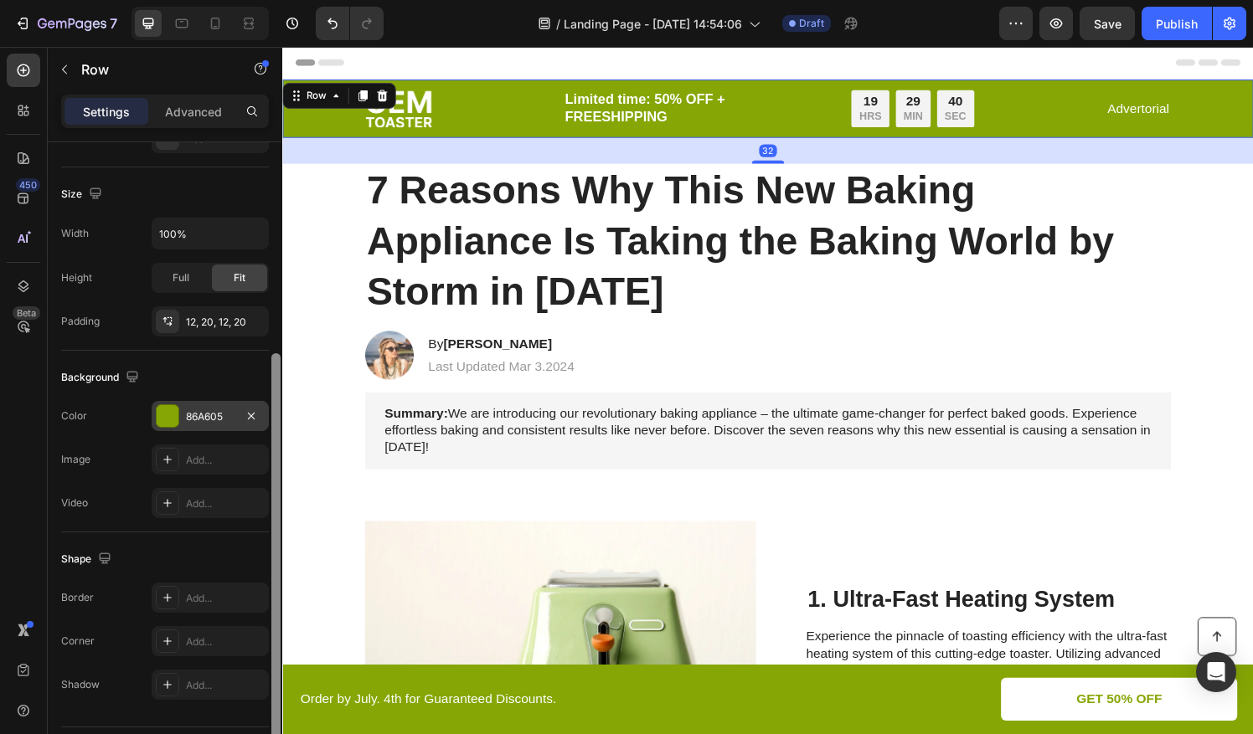
scroll to position [334, 0]
click at [196, 413] on div "86A605" at bounding box center [210, 418] width 49 height 15
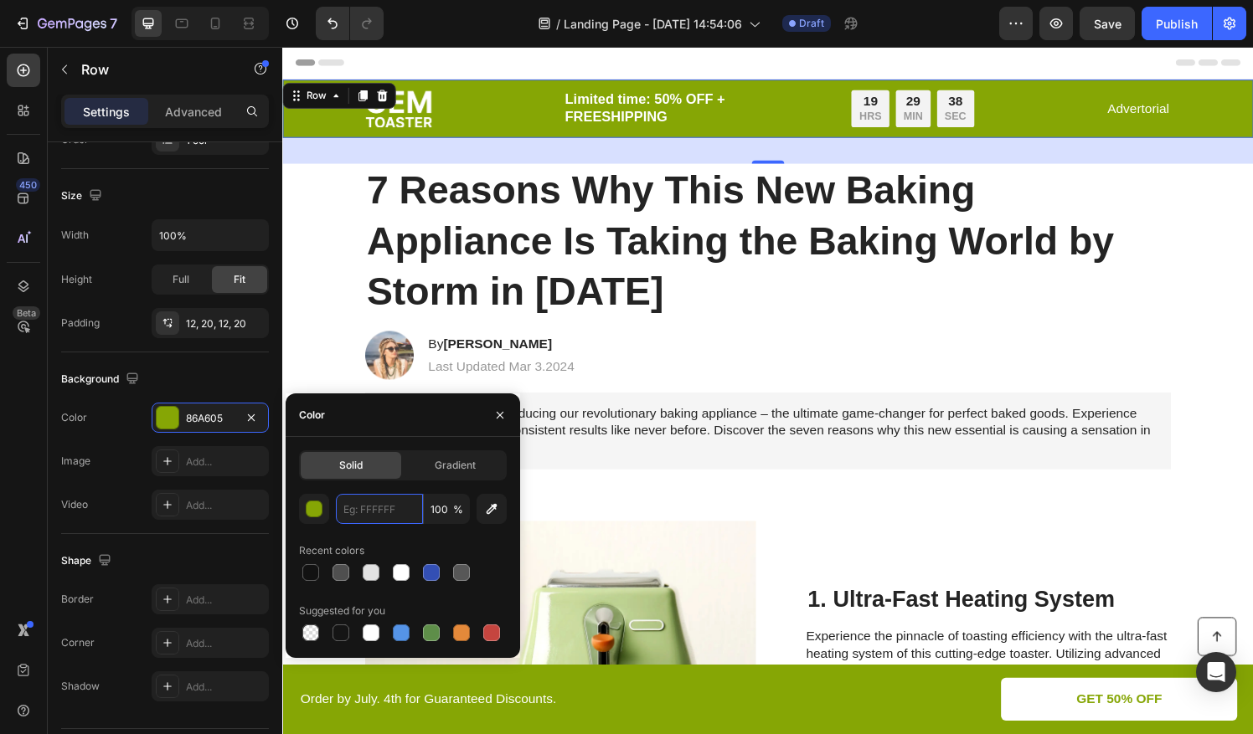
paste input "A4978E"
type input "A4978E"
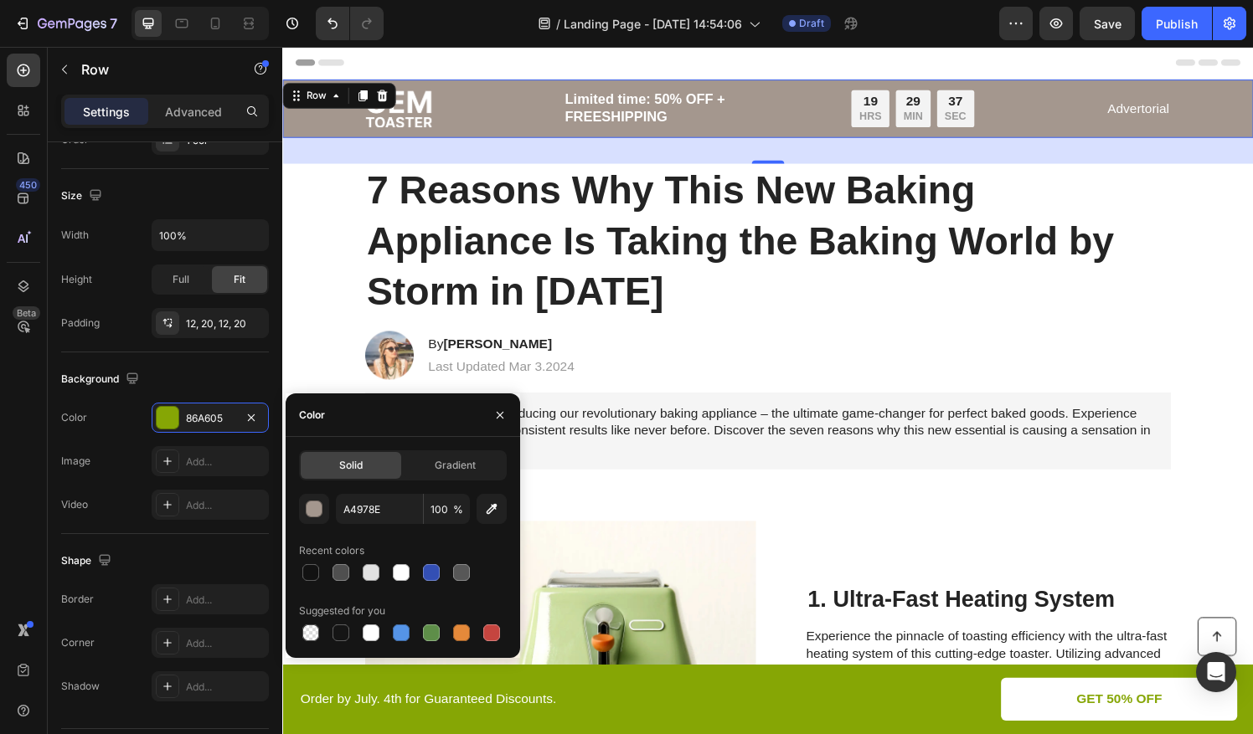
click at [0, 0] on html "7 / Landing Page - Aug 26, 14:54:06 Draft Preview Save Publish 450 Beta Section…" at bounding box center [626, 0] width 1253 height 0
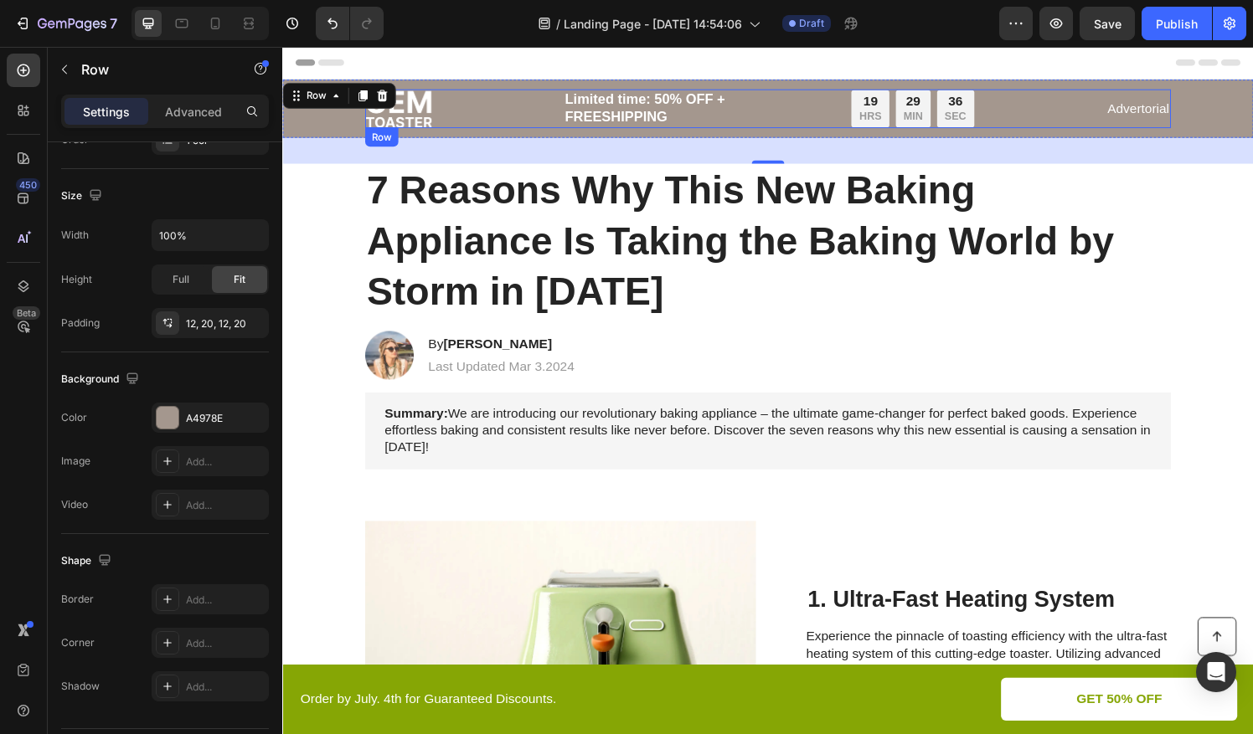
click at [437, 116] on div "Image Limited time: 50% OFF + FREESHIPPING Text Block 19 HRS 29 MIN 36 SEC Coun…" at bounding box center [785, 111] width 834 height 40
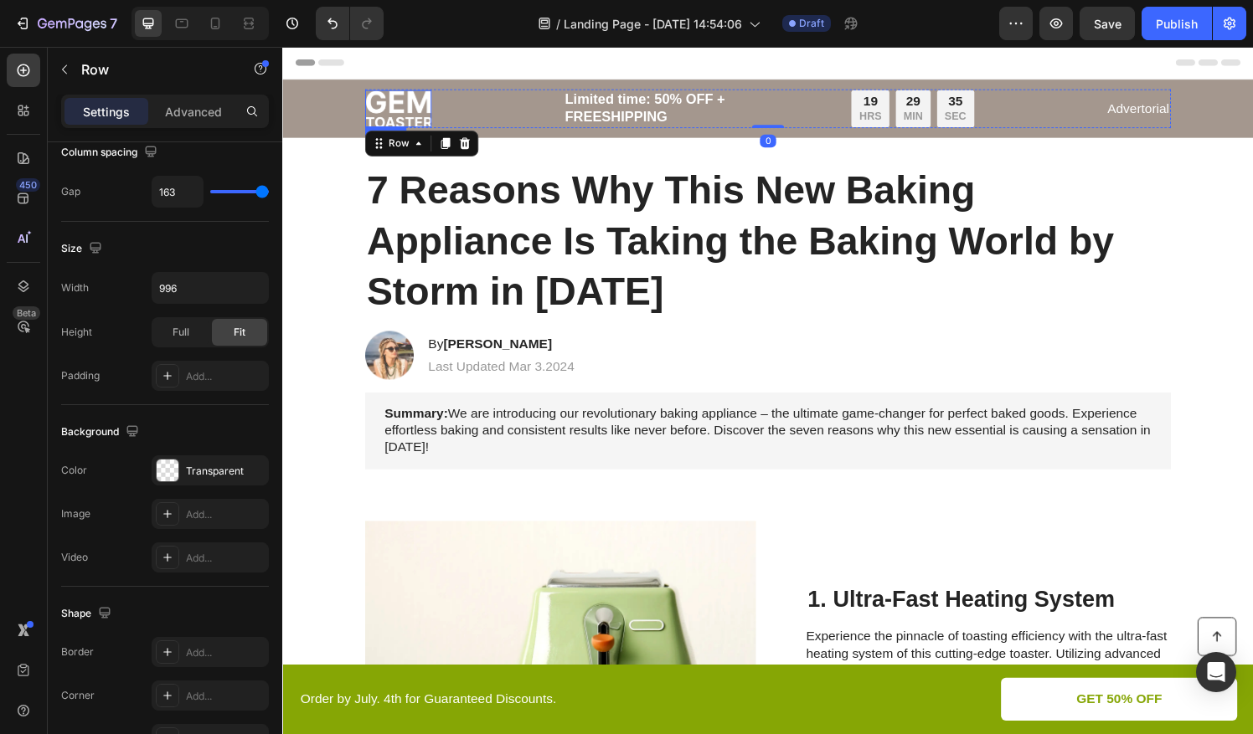
click at [405, 113] on img at bounding box center [402, 111] width 69 height 39
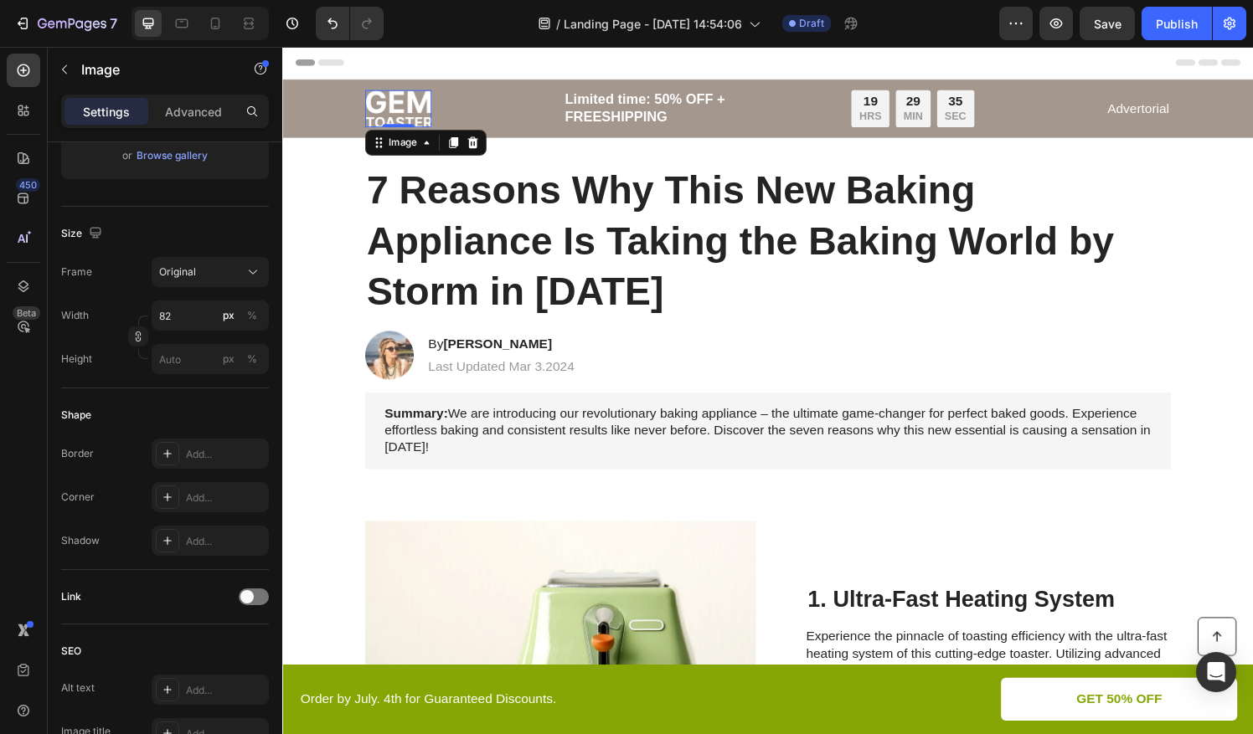
scroll to position [0, 0]
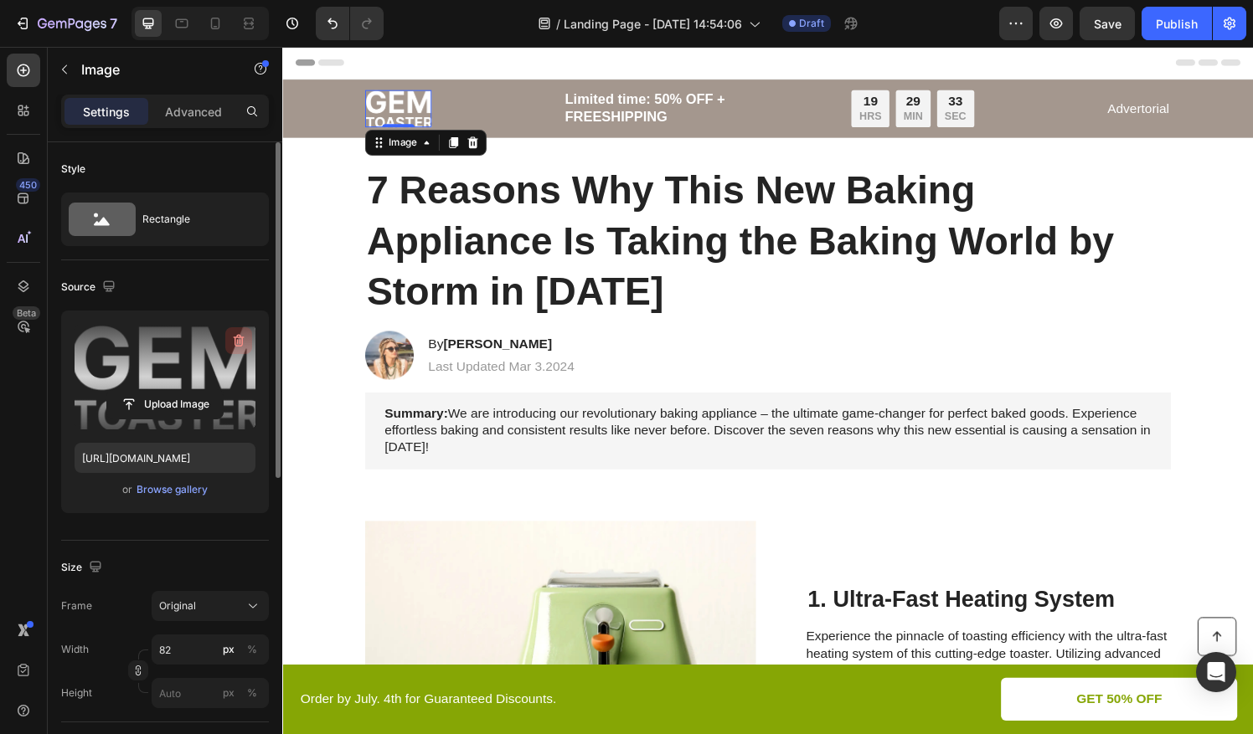
click at [237, 342] on icon "button" at bounding box center [238, 340] width 17 height 17
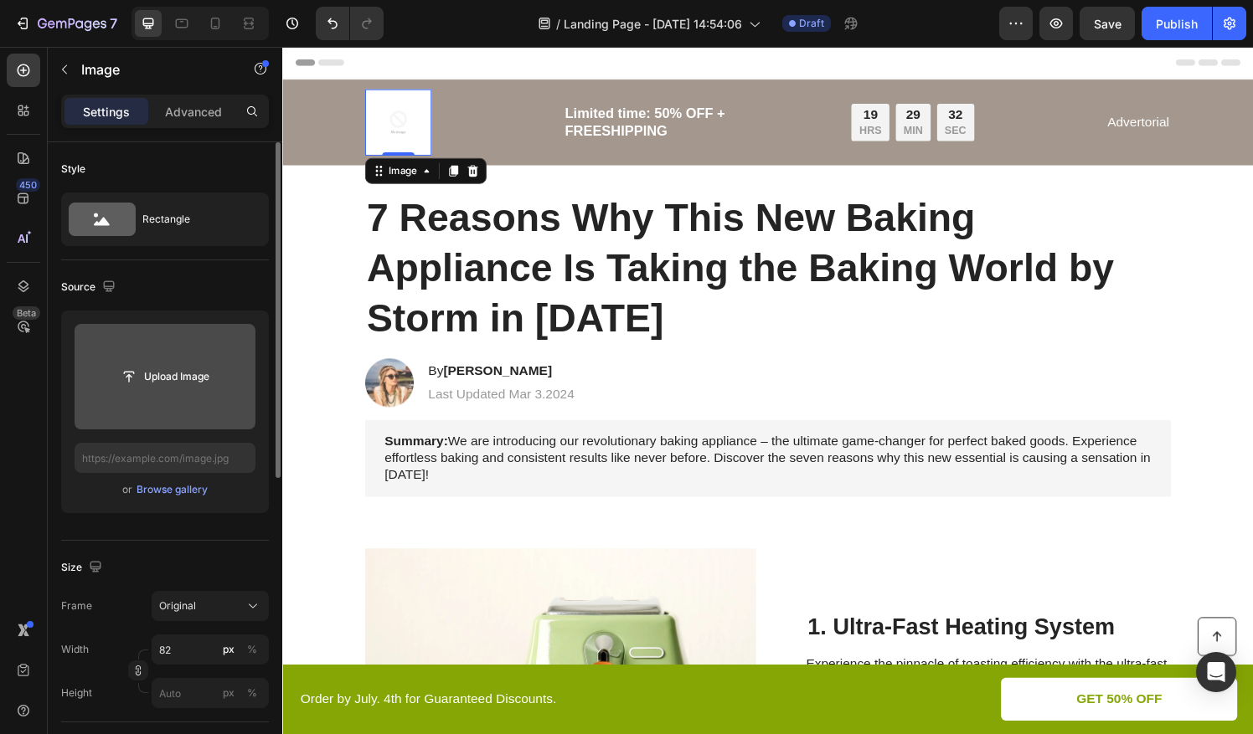
click at [185, 359] on input "file" at bounding box center [165, 377] width 181 height 106
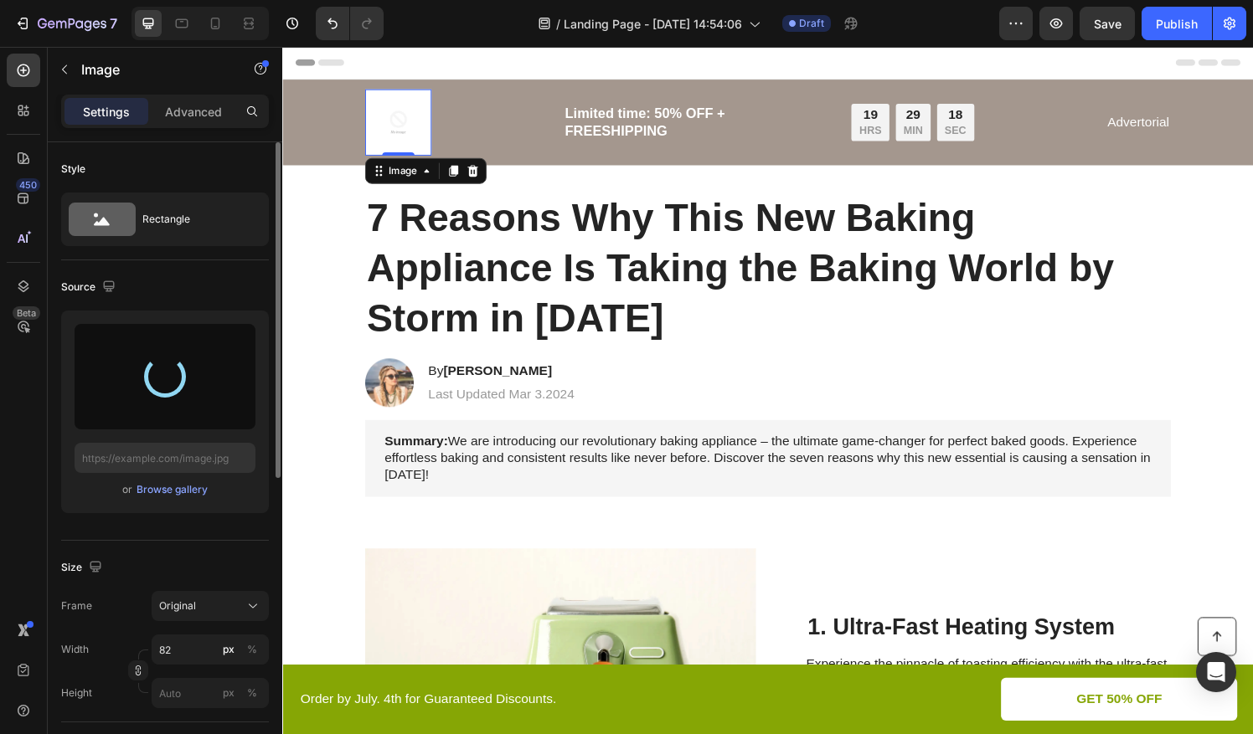
type input "https://cdn.shopify.com/s/files/1/0841/1417/8381/files/gempages_581637542487524…"
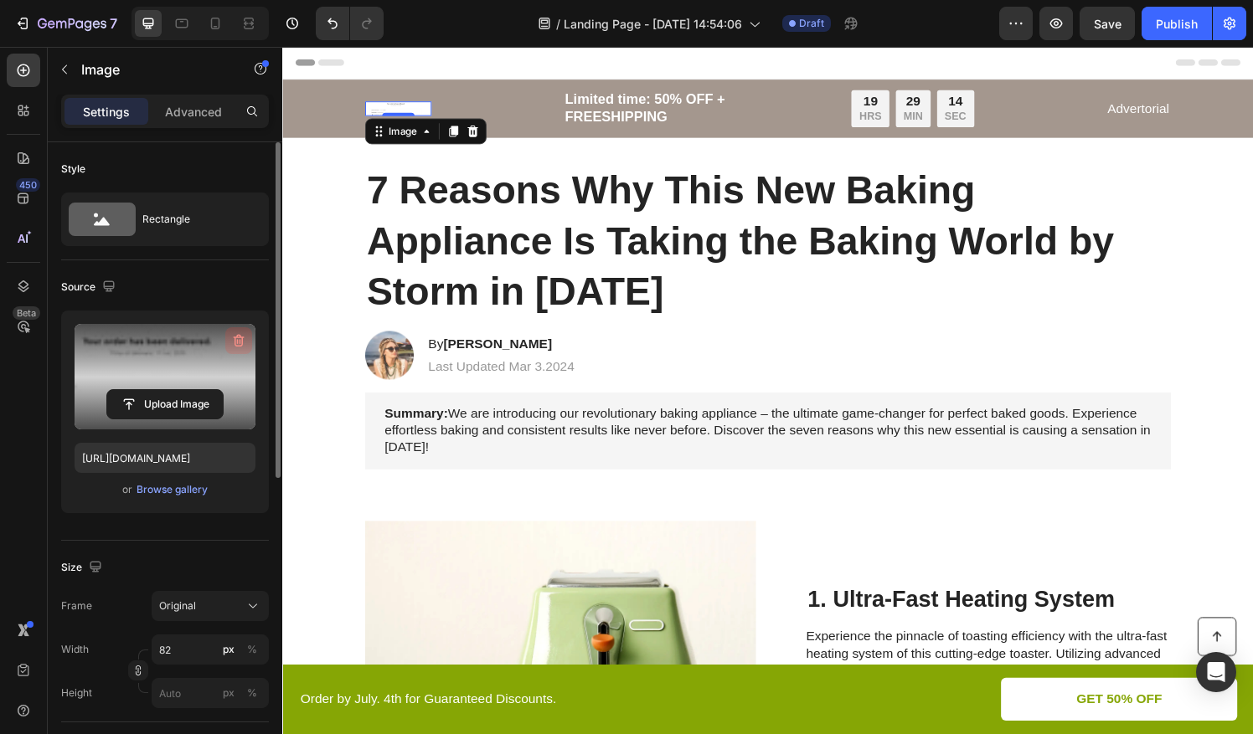
click at [250, 343] on button "button" at bounding box center [238, 340] width 27 height 27
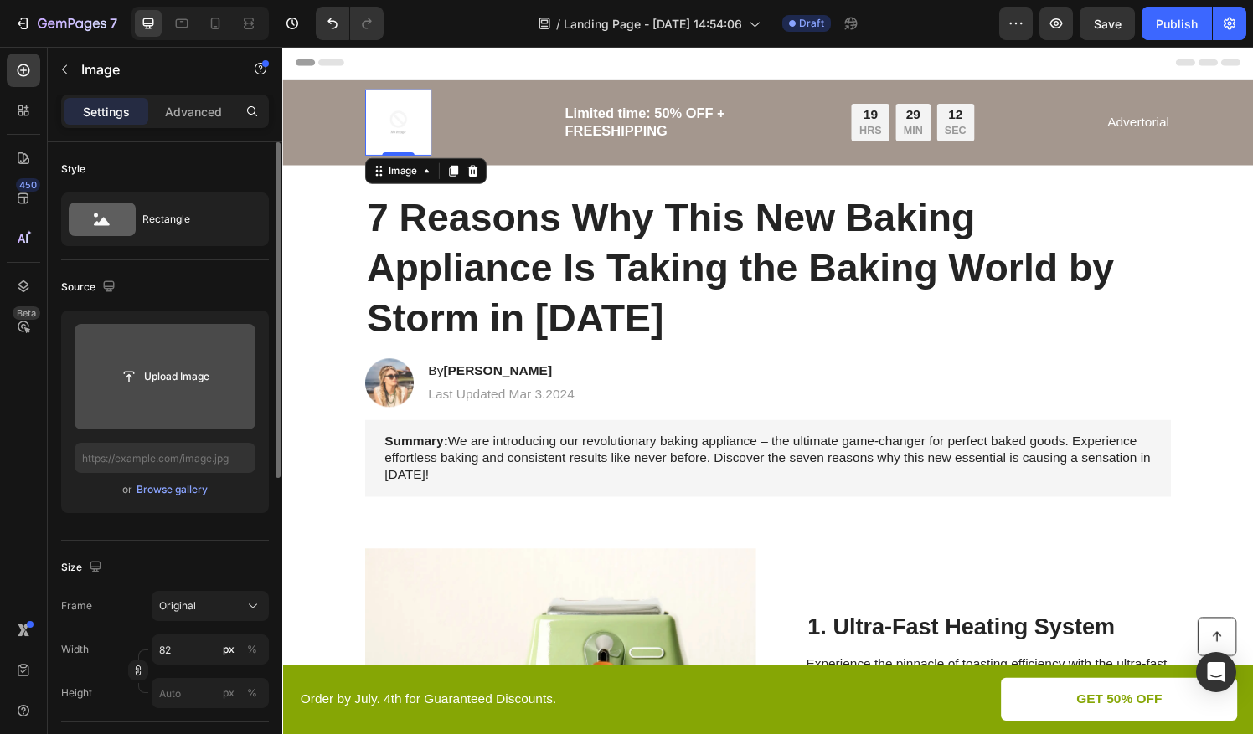
click at [15, 472] on div "450 Beta" at bounding box center [24, 334] width 34 height 560
click at [344, 32] on button "Undo/Redo" at bounding box center [333, 24] width 34 height 34
type input "https://cdn.shopify.com/s/files/1/0841/1417/8381/files/gempages_581637542487524…"
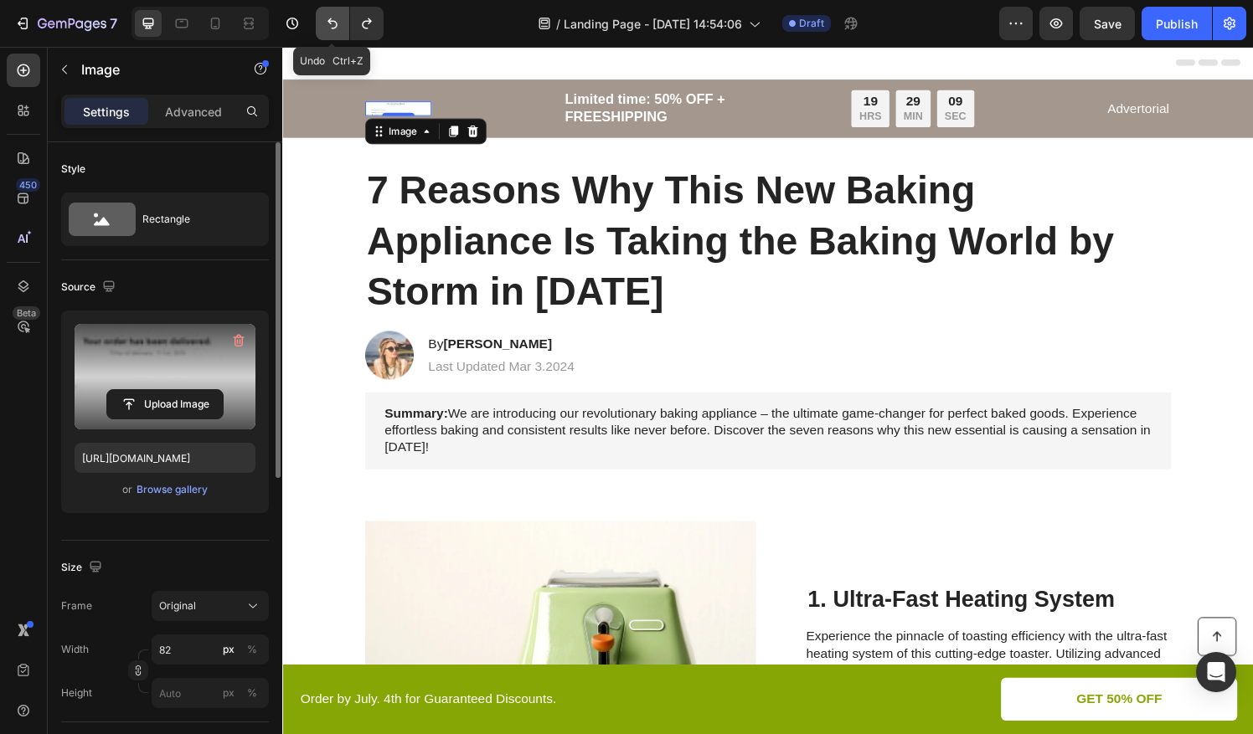
click at [327, 34] on button "Undo/Redo" at bounding box center [333, 24] width 34 height 34
click at [331, 28] on icon "Undo/Redo" at bounding box center [332, 23] width 10 height 11
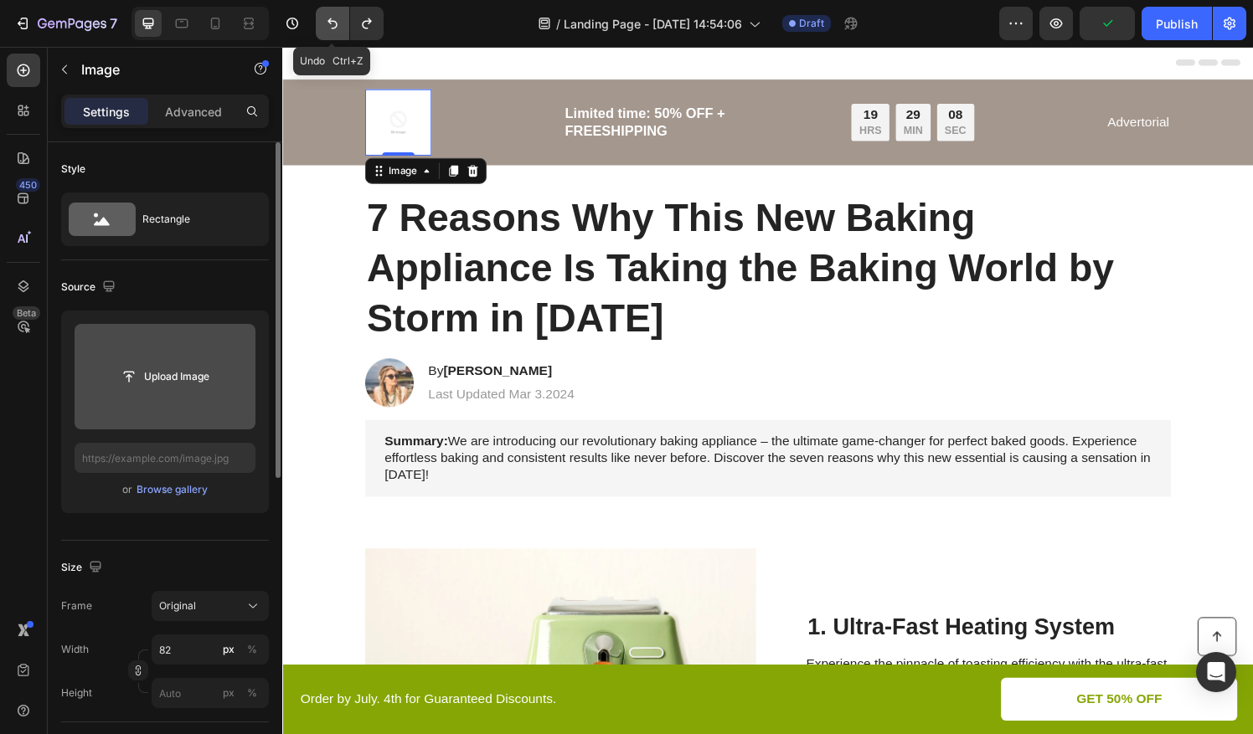
click at [331, 28] on icon "Undo/Redo" at bounding box center [332, 23] width 10 height 11
type input "[URL][DOMAIN_NAME]"
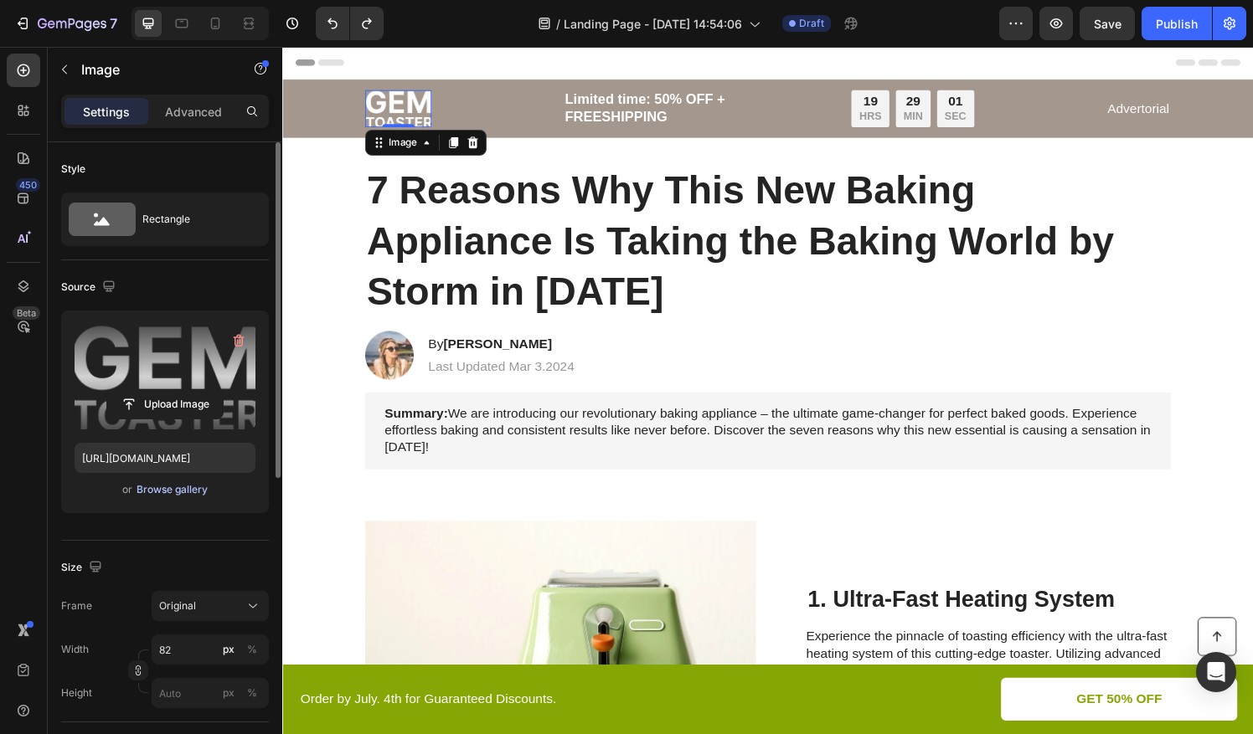
click at [169, 495] on div "Browse gallery" at bounding box center [172, 489] width 71 height 15
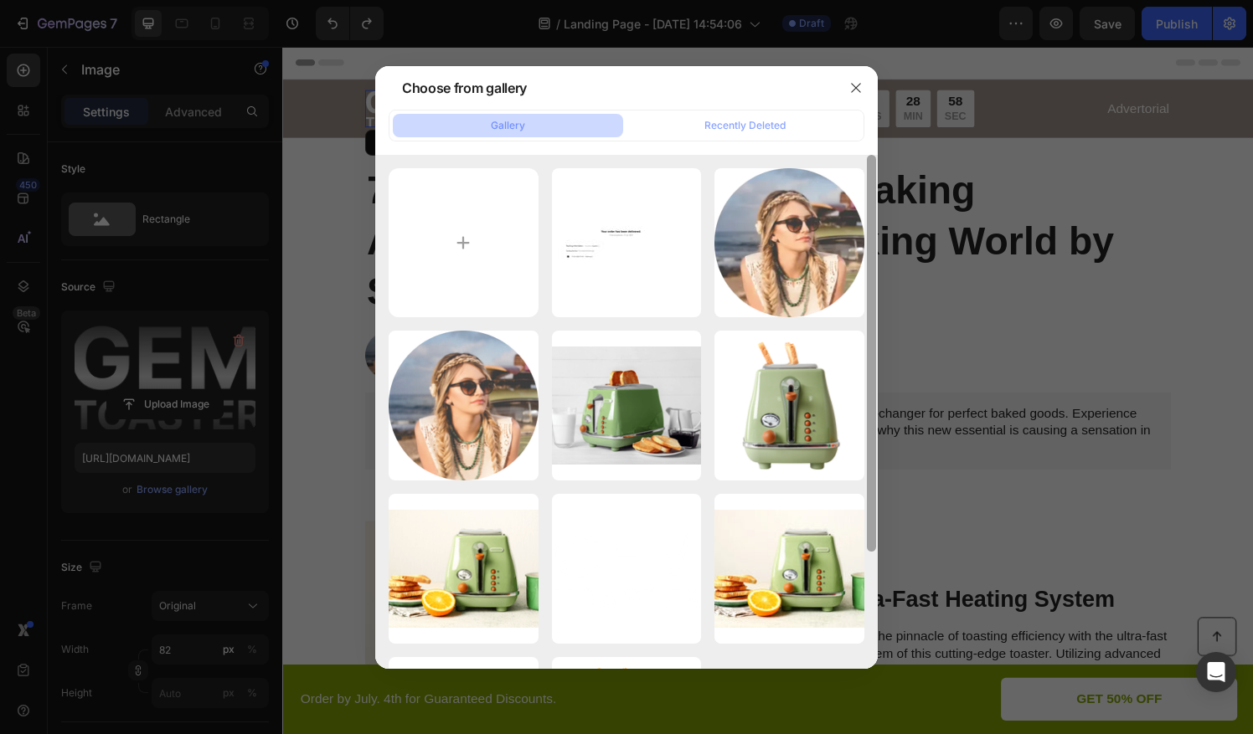
drag, startPoint x: 869, startPoint y: 219, endPoint x: 849, endPoint y: 41, distance: 179.5
click at [880, 28] on div "Choose from gallery Gallery Recently Deleted Bildschirmfoto_28-7-...de.jpeg 65.…" at bounding box center [626, 367] width 1253 height 734
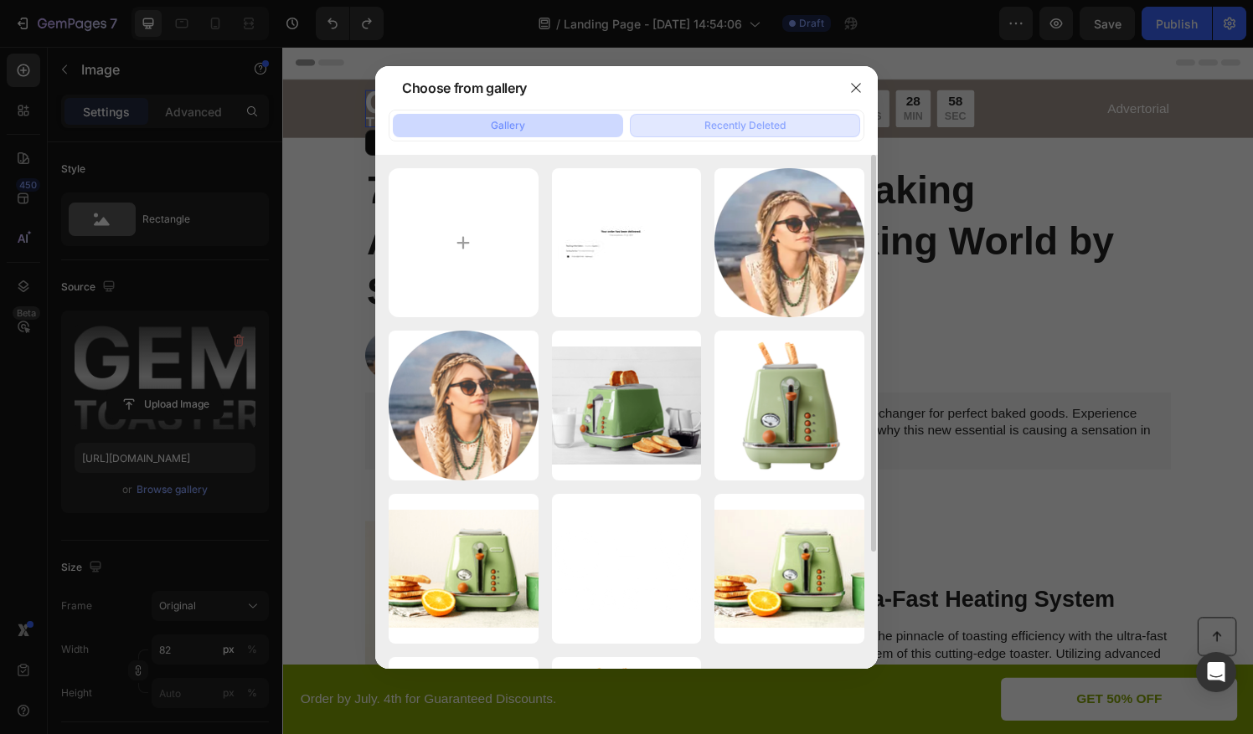
click at [778, 122] on div "Recently Deleted" at bounding box center [744, 125] width 81 height 15
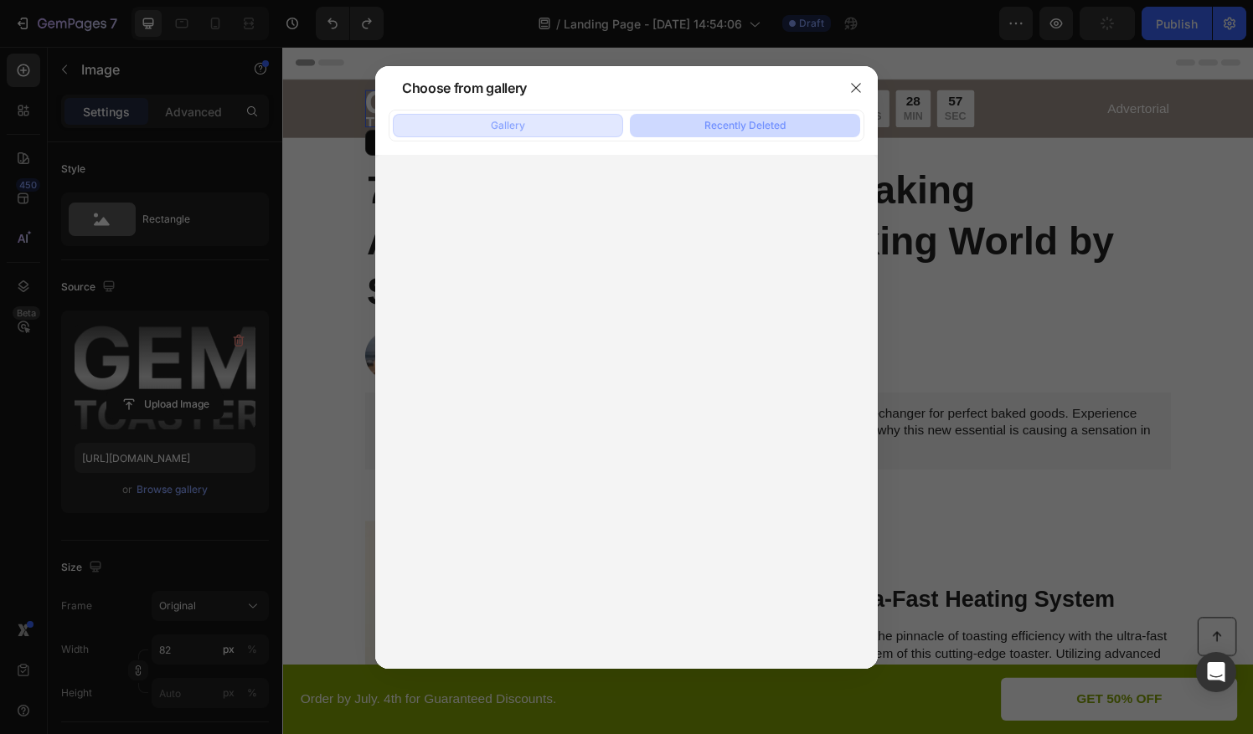
click at [460, 117] on button "Gallery" at bounding box center [508, 125] width 230 height 23
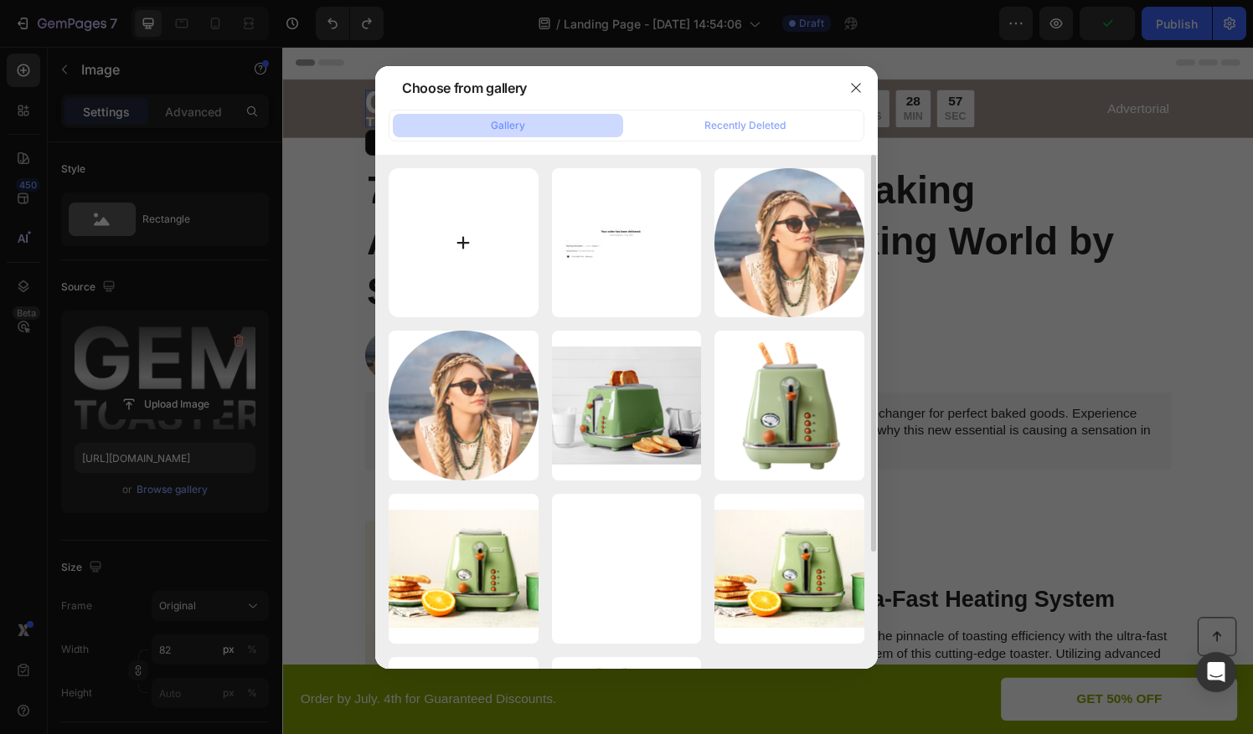
click at [473, 204] on input "file" at bounding box center [464, 243] width 150 height 150
click at [0, 0] on html "7 / Landing Page - Aug 26, 14:54:06 Draft Preview Save Publish 450 Beta Section…" at bounding box center [626, 0] width 1253 height 0
click at [858, 93] on icon "button" at bounding box center [855, 87] width 13 height 13
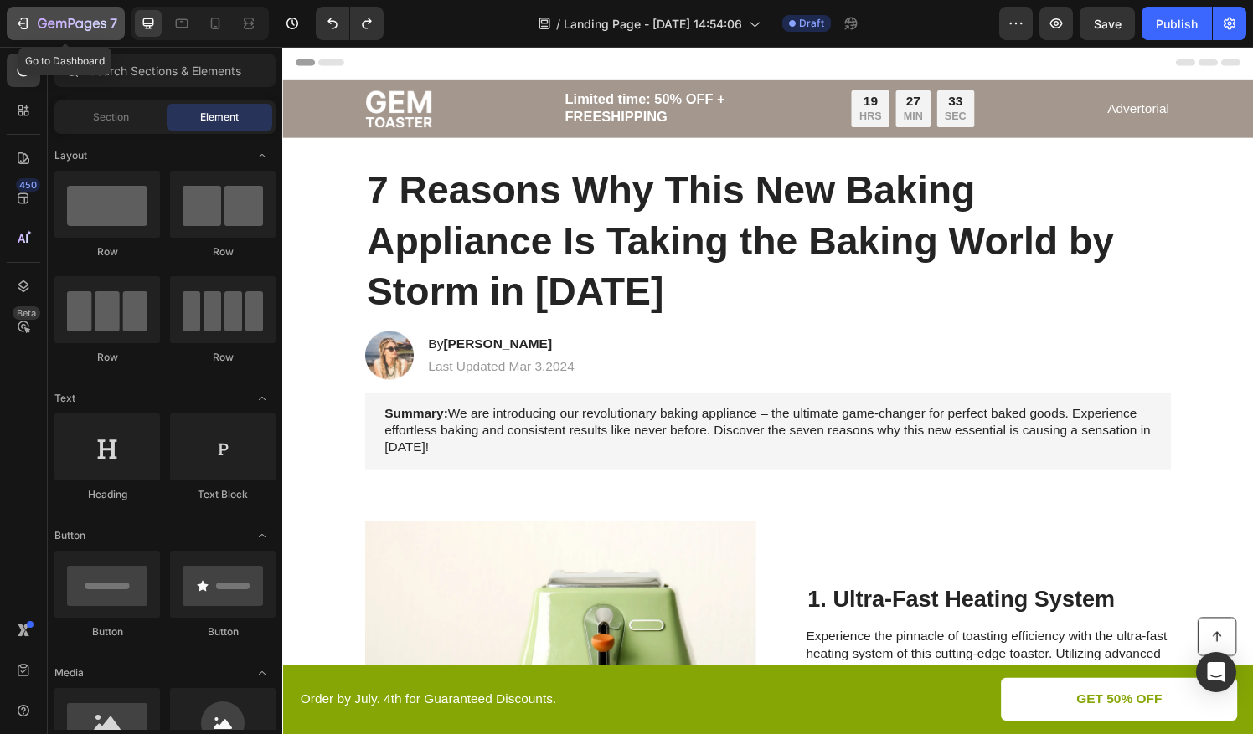
click at [22, 30] on icon "button" at bounding box center [22, 23] width 17 height 17
click at [392, 116] on img at bounding box center [402, 111] width 69 height 39
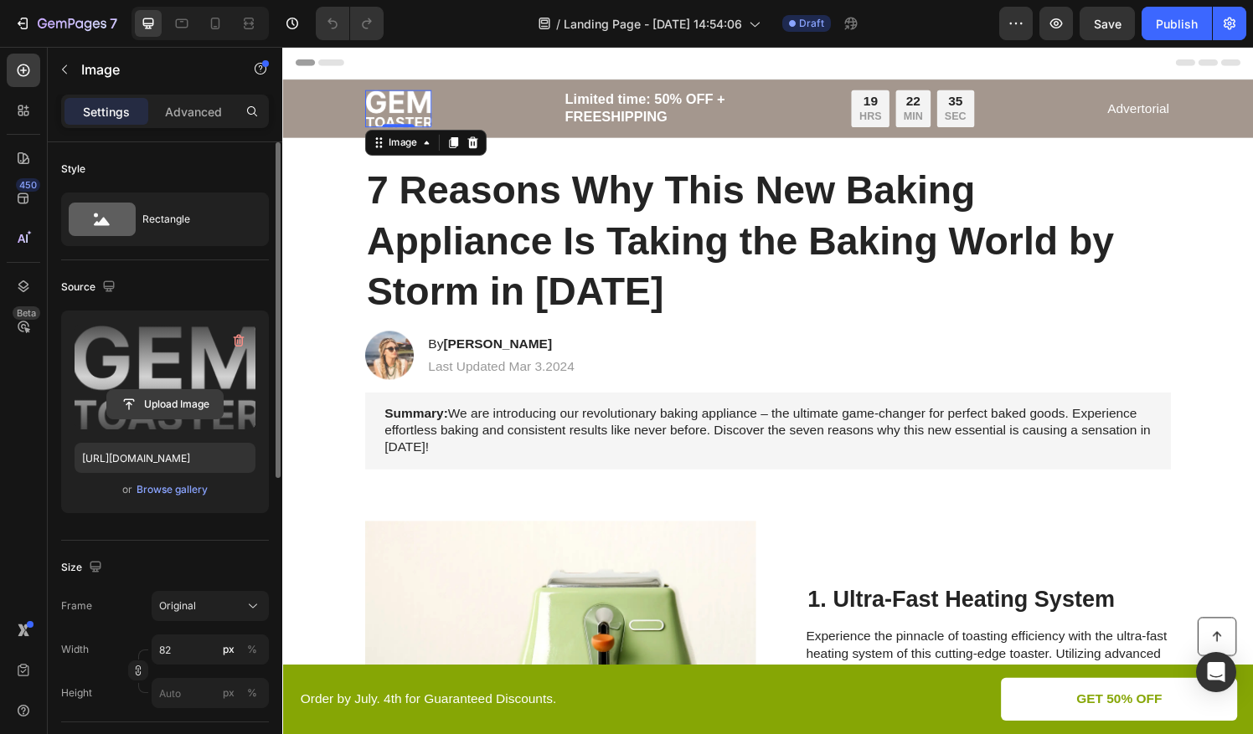
click at [241, 337] on icon "button" at bounding box center [239, 341] width 11 height 13
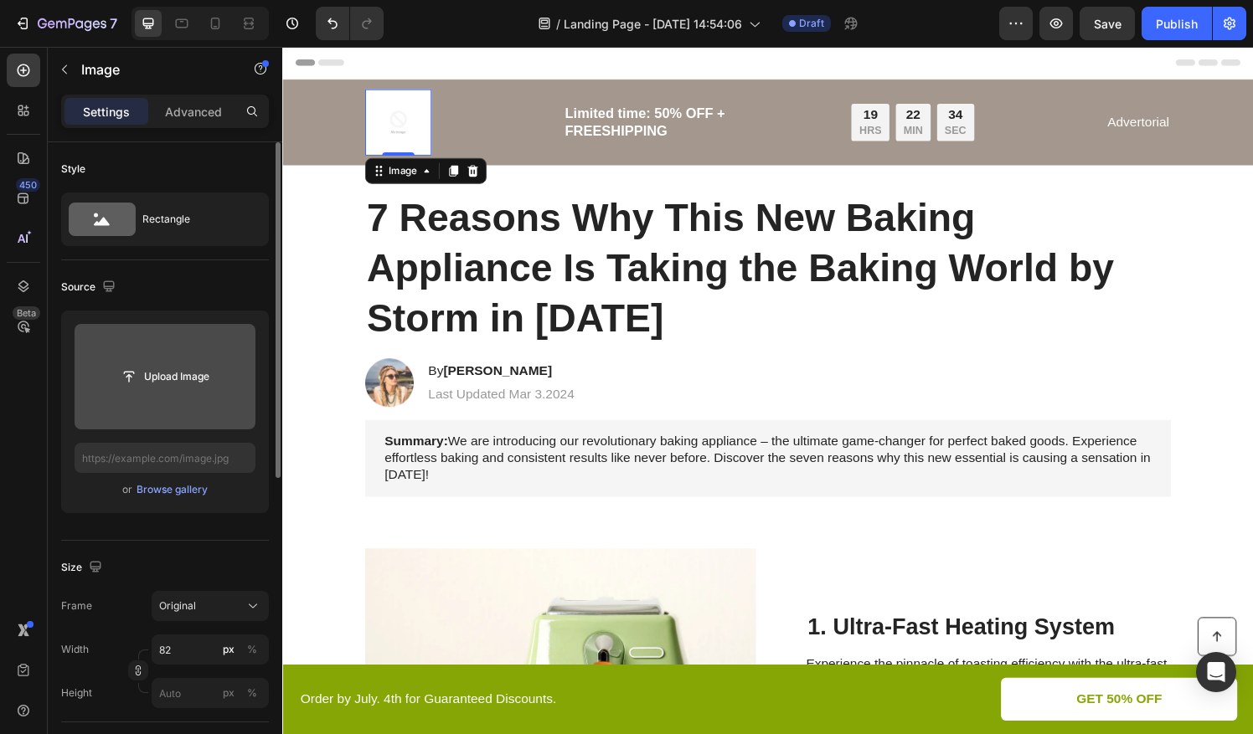
click at [187, 379] on input "file" at bounding box center [165, 377] width 116 height 28
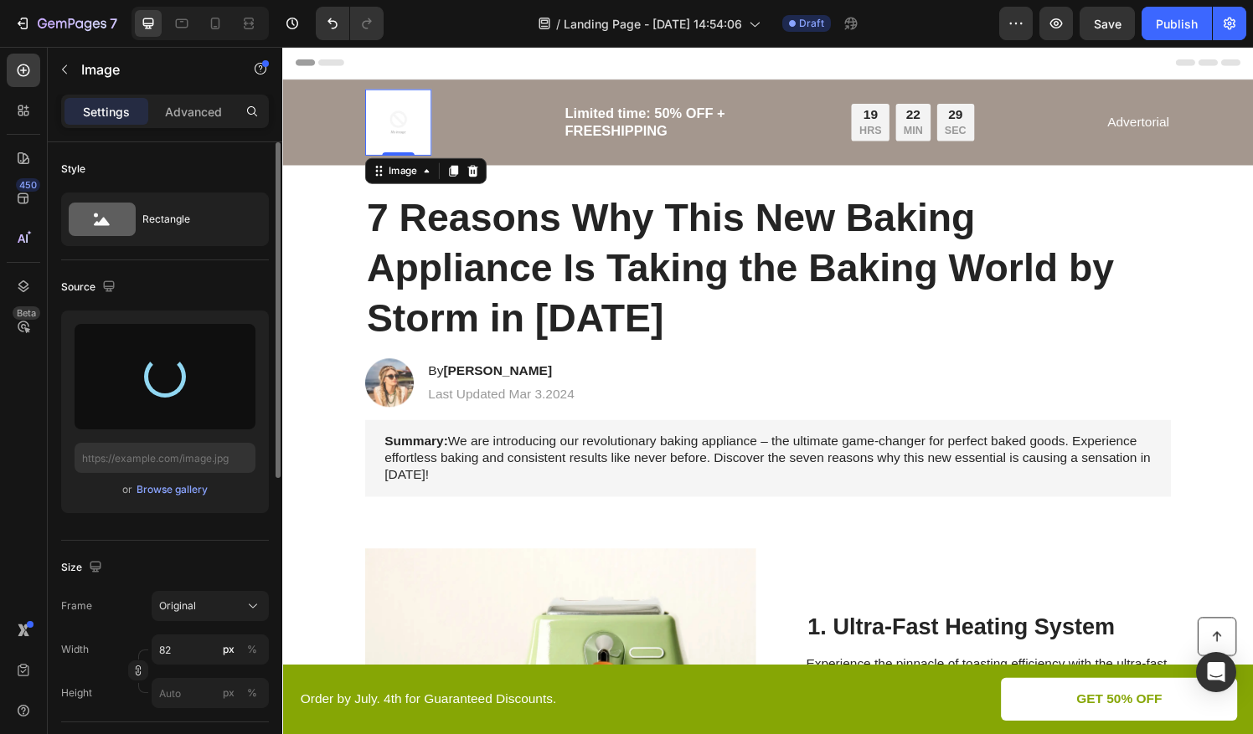
type input "[URL][DOMAIN_NAME]"
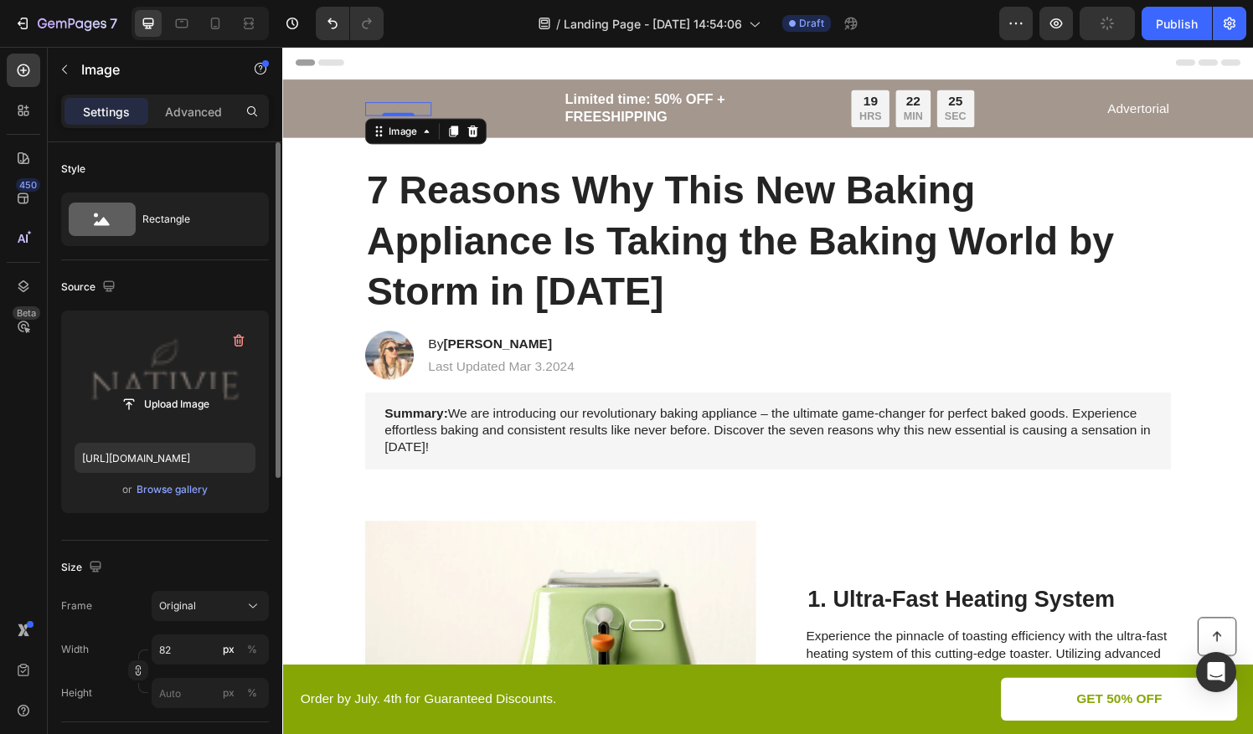
click at [30, 379] on div "450 Beta" at bounding box center [24, 334] width 34 height 560
click at [404, 108] on img at bounding box center [402, 112] width 69 height 14
click at [428, 110] on img at bounding box center [402, 112] width 69 height 14
click at [405, 118] on div "Image 2" at bounding box center [402, 111] width 69 height 14
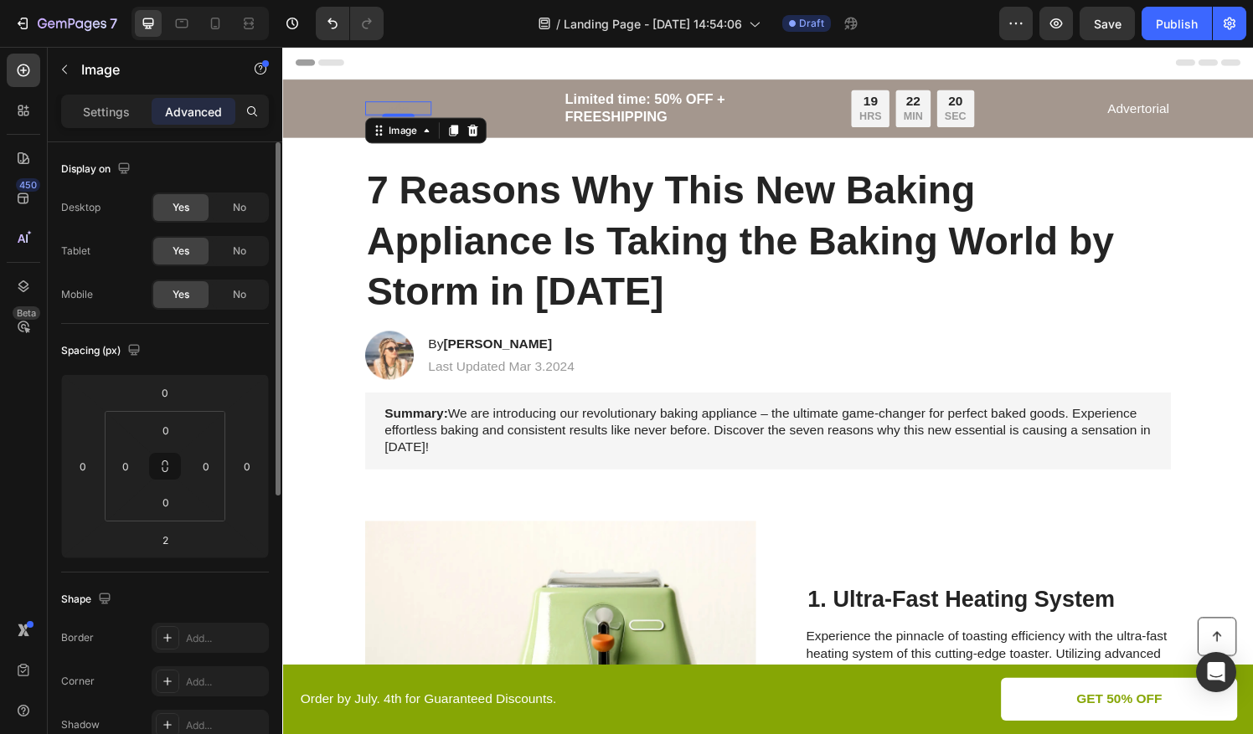
click at [350, 178] on div "7 Reasons Why This New Baking Appliance Is Taking the Baking World by Storm in …" at bounding box center [785, 248] width 972 height 160
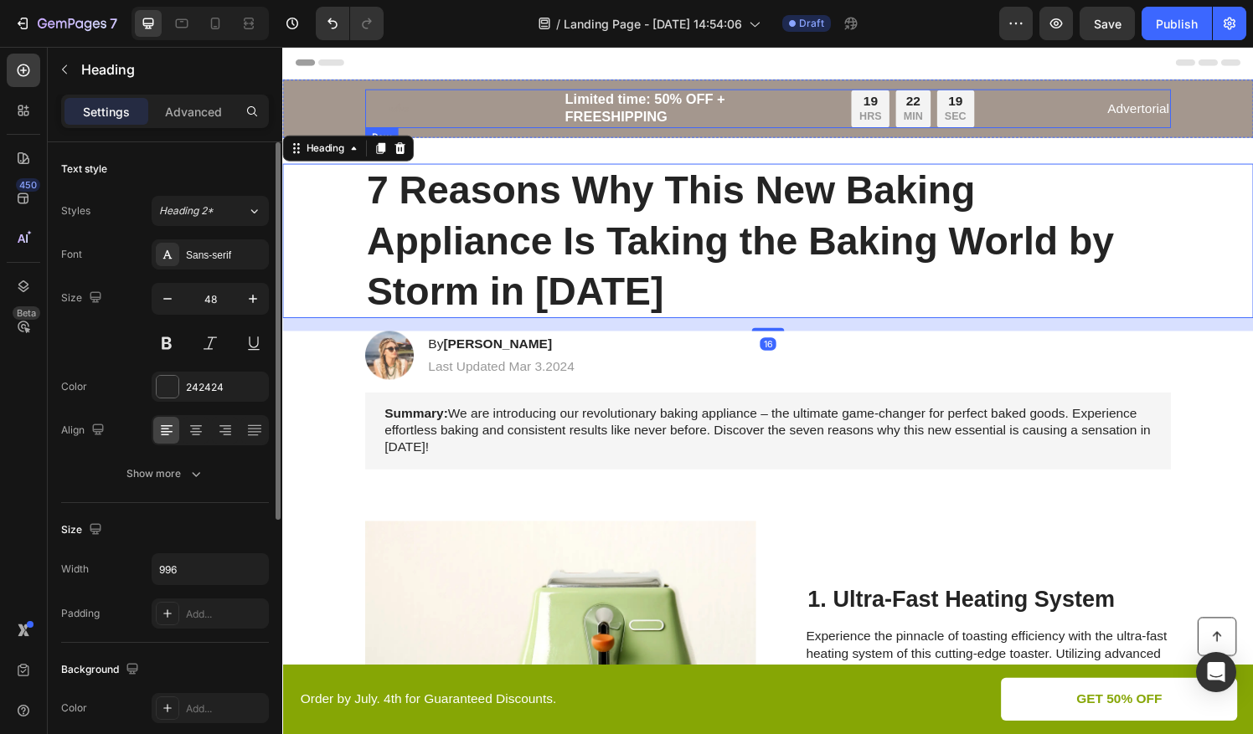
click at [400, 110] on img at bounding box center [402, 111] width 69 height 14
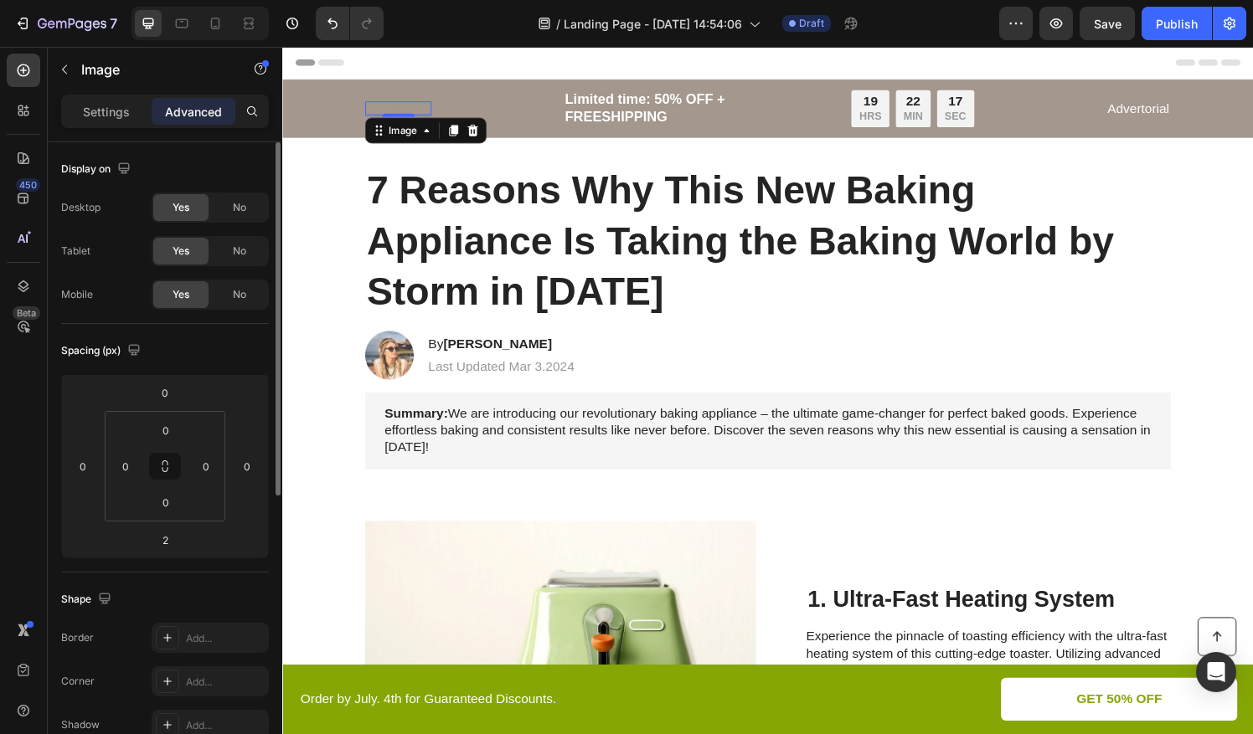
click at [27, 415] on div "450 Beta" at bounding box center [24, 334] width 34 height 560
click at [381, 108] on img at bounding box center [402, 111] width 69 height 14
click at [348, 99] on div "Image 2 Limited time: 50% OFF + FREESHIPPING Text Block 19 HRS 22 MIN 15 SEC Co…" at bounding box center [785, 111] width 972 height 40
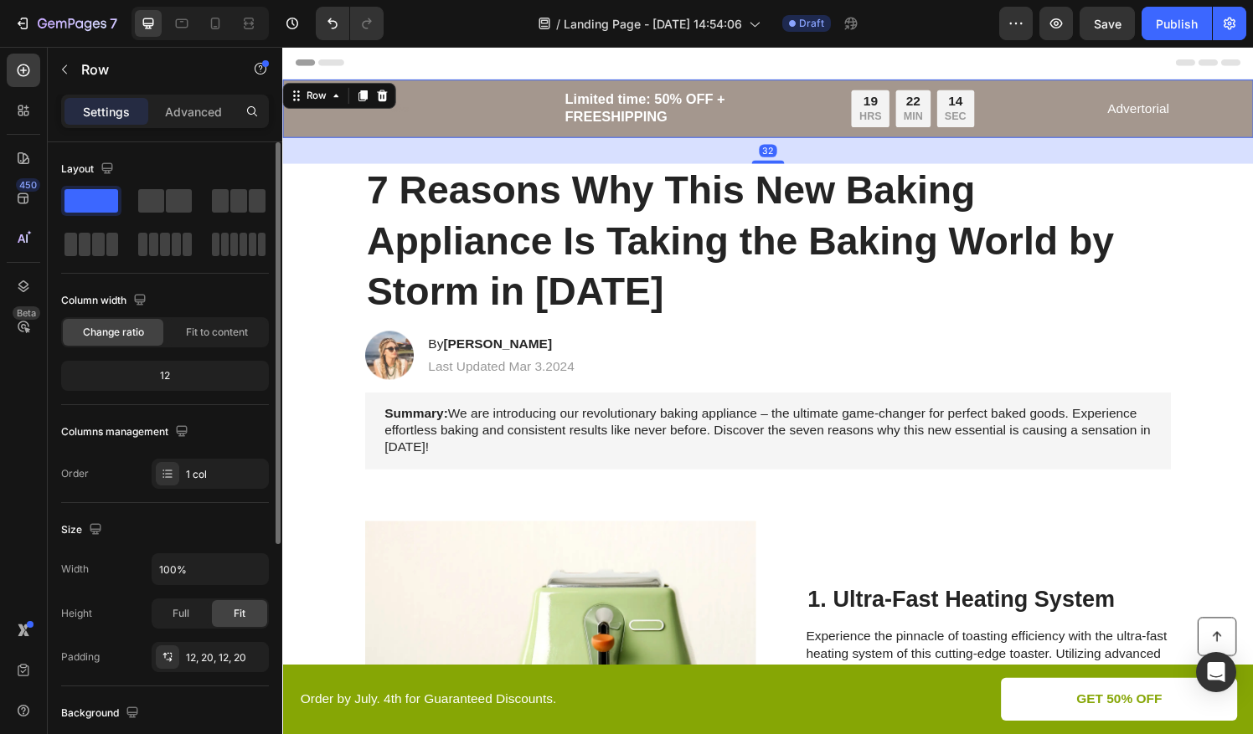
click at [385, 119] on div "Image" at bounding box center [402, 111] width 69 height 40
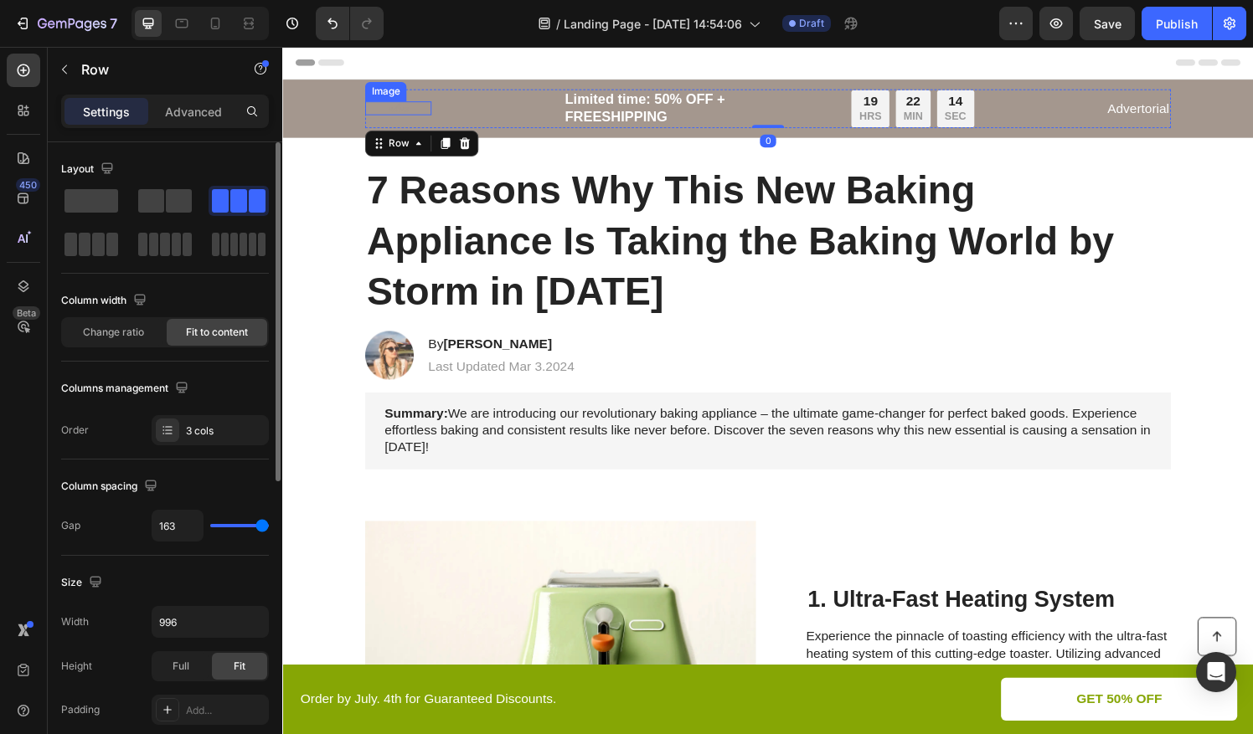
click at [396, 106] on img at bounding box center [402, 111] width 69 height 14
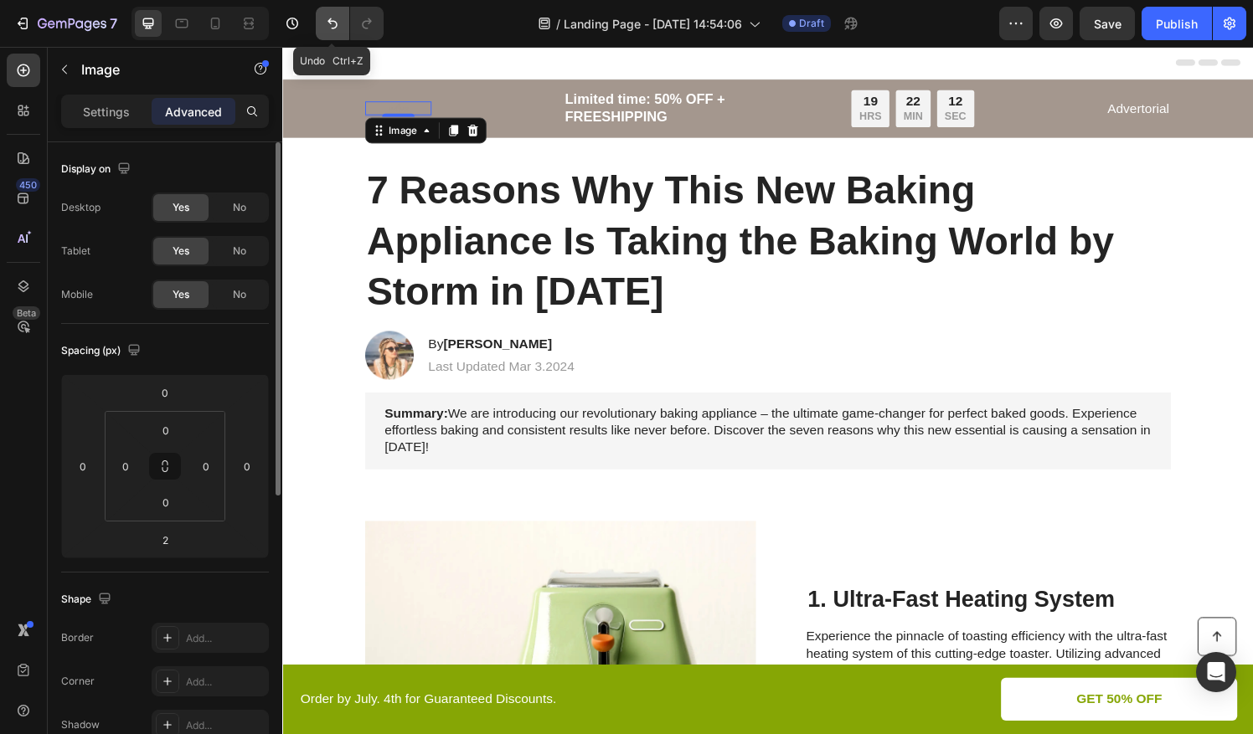
click at [337, 23] on icon "Undo/Redo" at bounding box center [332, 23] width 17 height 17
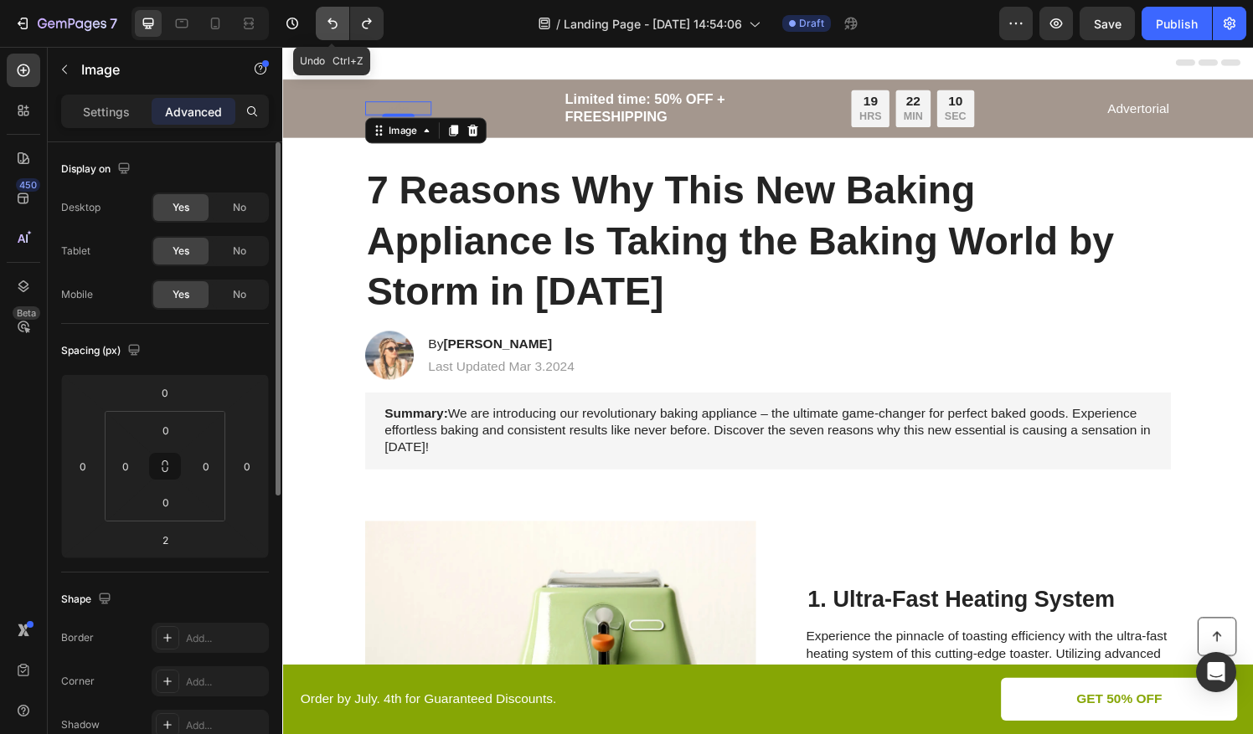
type input "0"
click at [337, 23] on icon "Undo/Redo" at bounding box center [332, 23] width 17 height 17
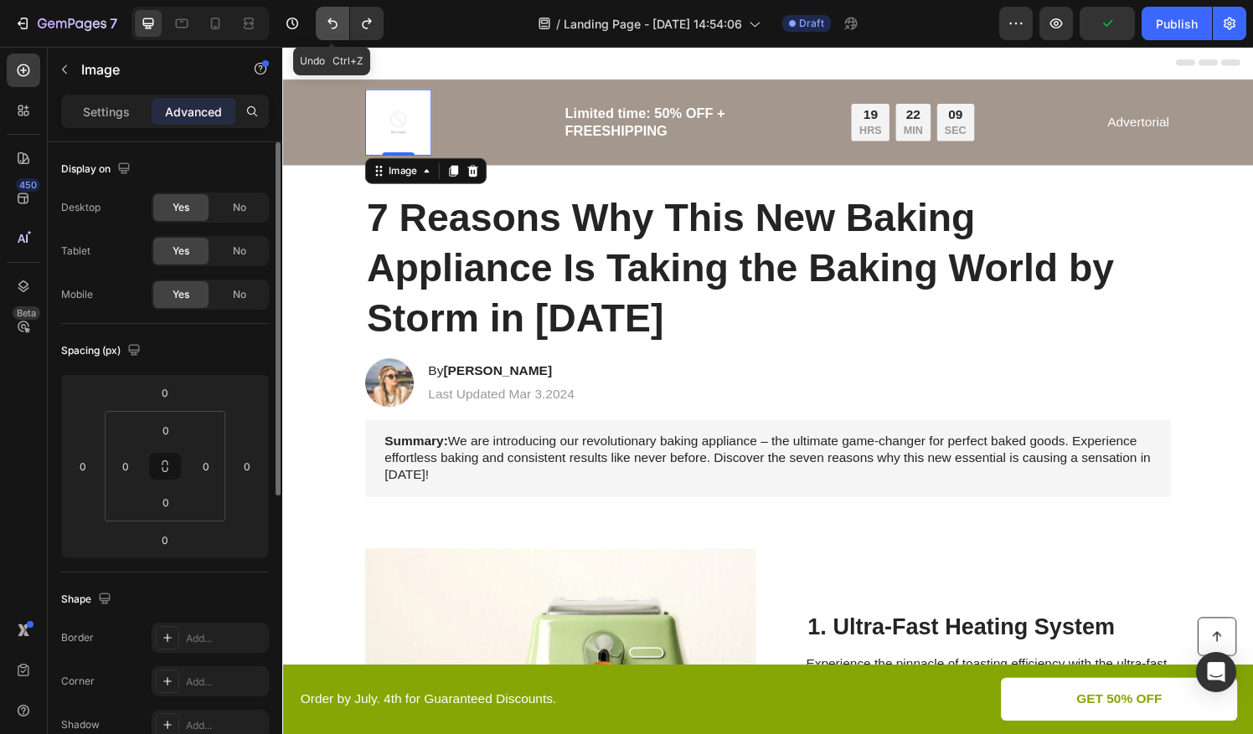
click at [337, 23] on icon "Undo/Redo" at bounding box center [332, 23] width 17 height 17
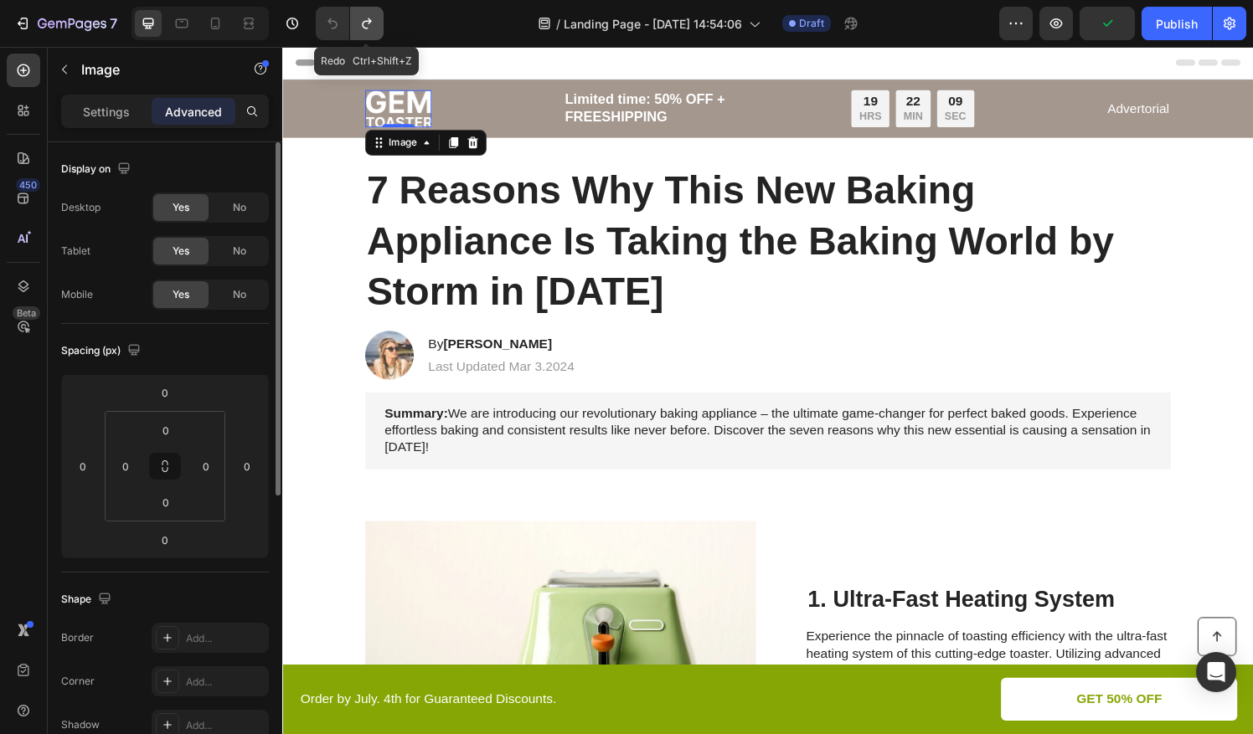
click at [355, 23] on button "Undo/Redo" at bounding box center [367, 24] width 34 height 34
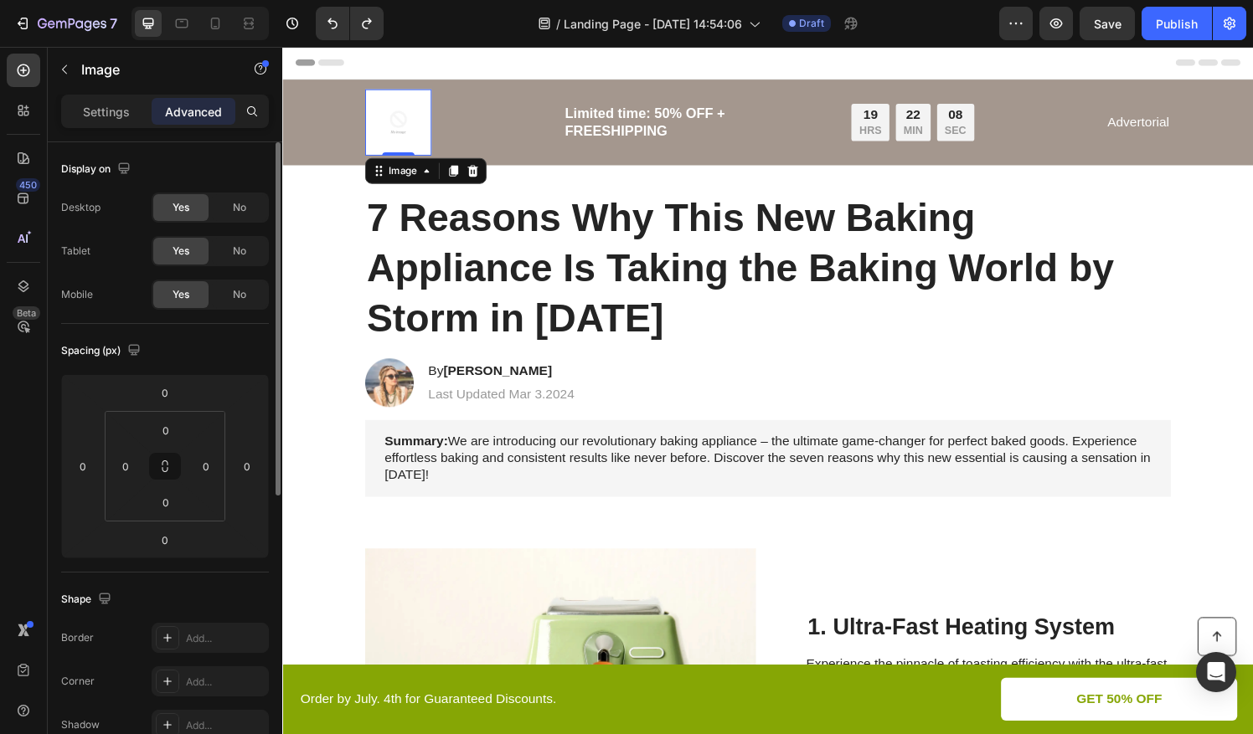
click at [40, 517] on div "450 Beta" at bounding box center [24, 391] width 48 height 688
click at [399, 129] on img at bounding box center [402, 125] width 69 height 69
click at [406, 45] on div "7 / Landing Page - [DATE] 14:54:06 Draft Preview Save Publish" at bounding box center [626, 24] width 1253 height 48
click at [415, 22] on div "/ Landing Page - [DATE] 14:54:06 Draft" at bounding box center [698, 24] width 602 height 34
click at [383, 121] on img at bounding box center [402, 125] width 69 height 69
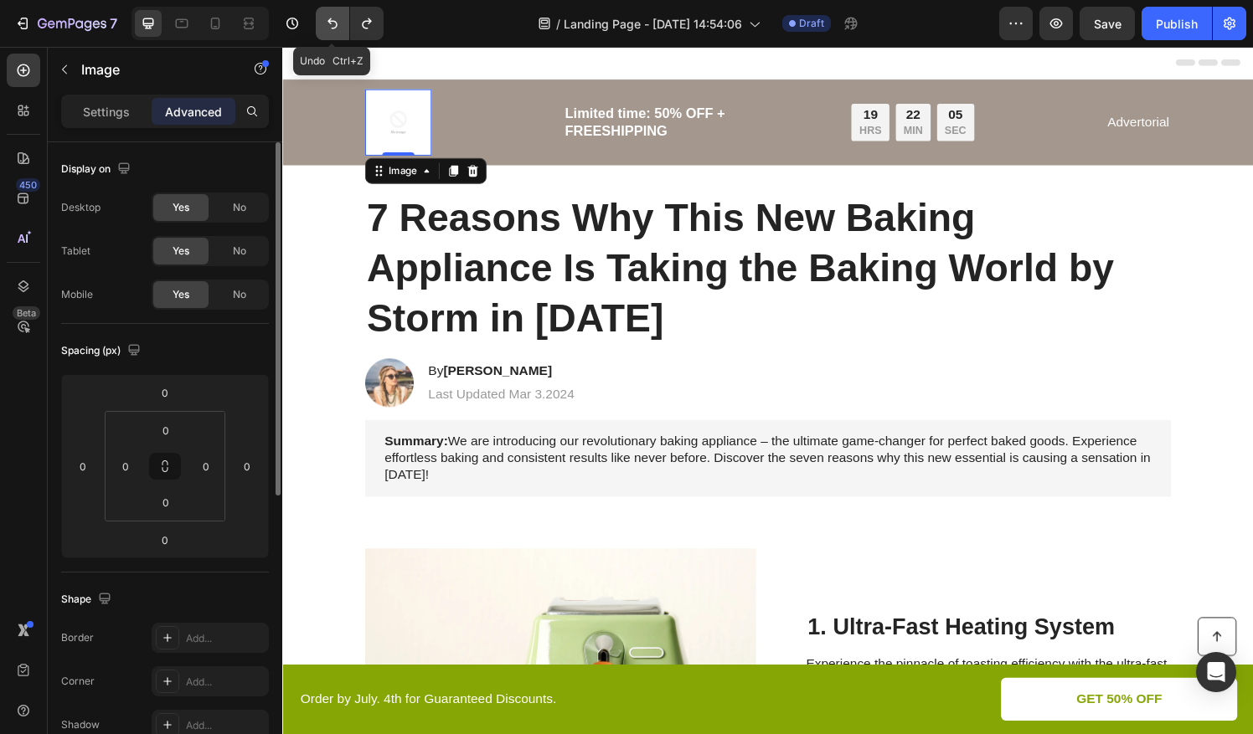
click at [337, 25] on icon "Undo/Redo" at bounding box center [332, 23] width 10 height 11
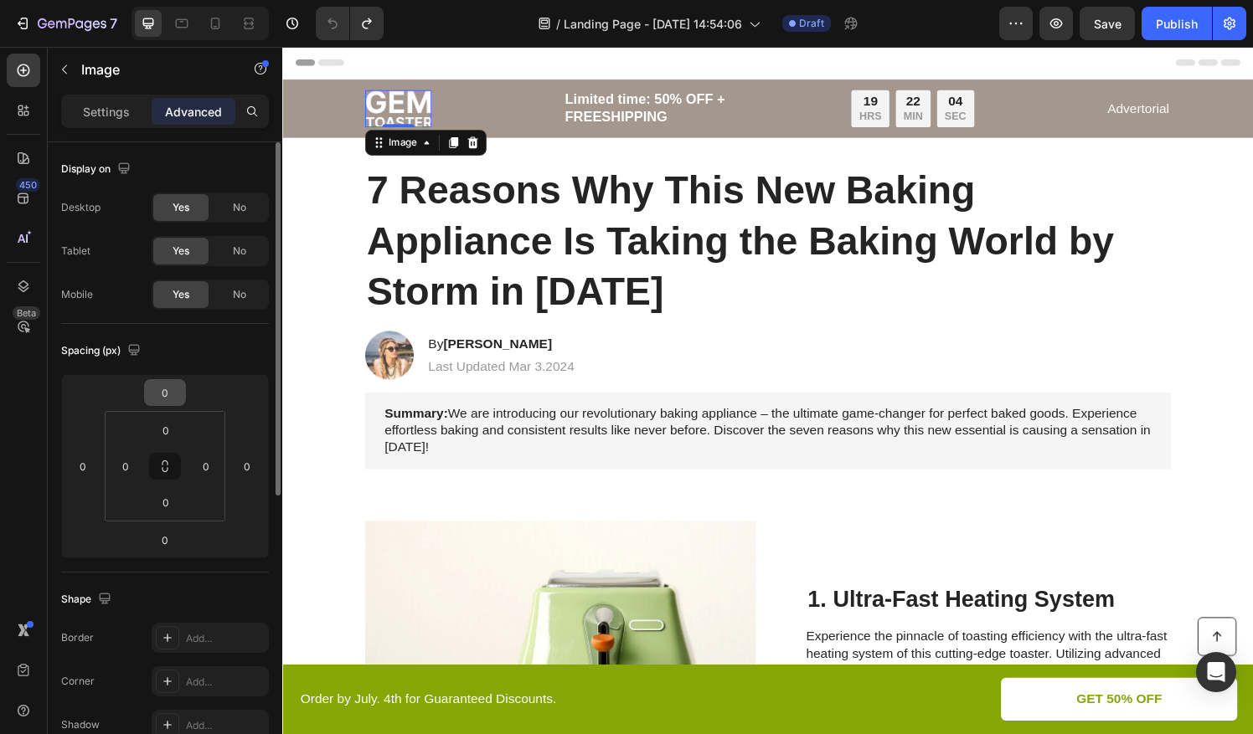
drag, startPoint x: 0, startPoint y: 591, endPoint x: 152, endPoint y: 393, distance: 249.8
click at [2, 590] on div "450 Beta" at bounding box center [24, 391] width 48 height 688
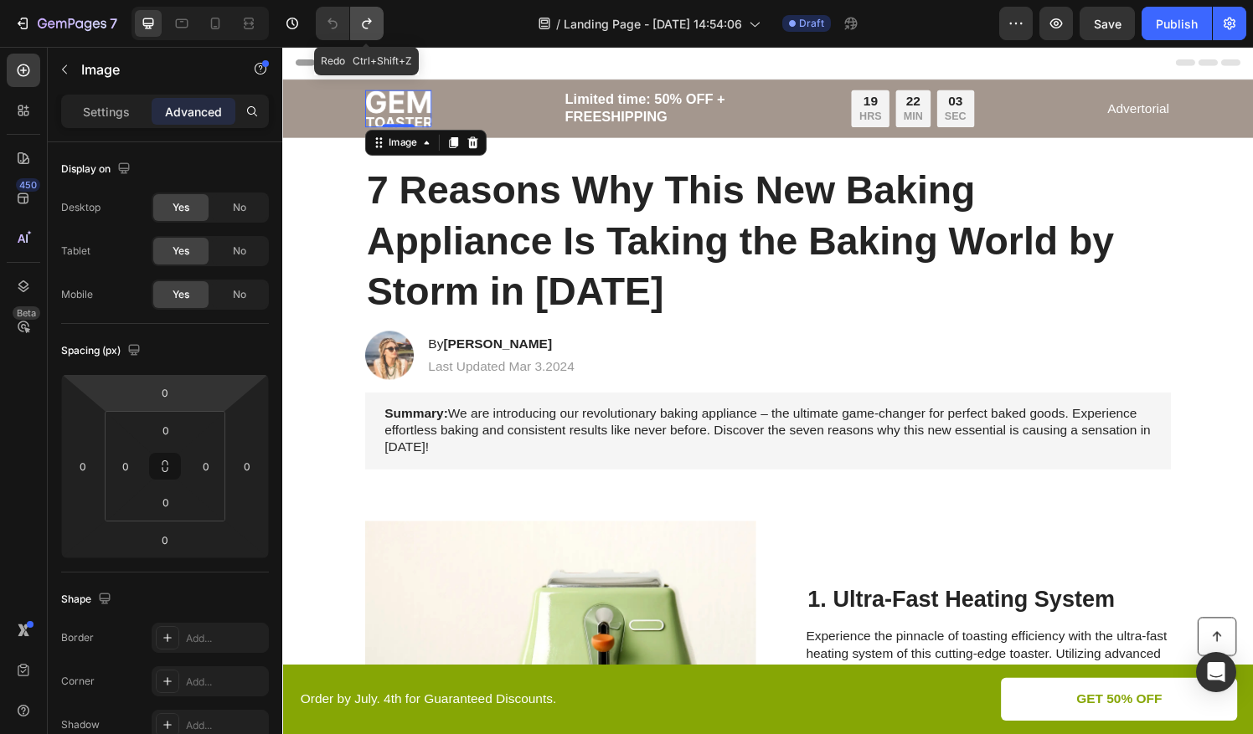
click at [365, 28] on icon "Undo/Redo" at bounding box center [366, 23] width 9 height 11
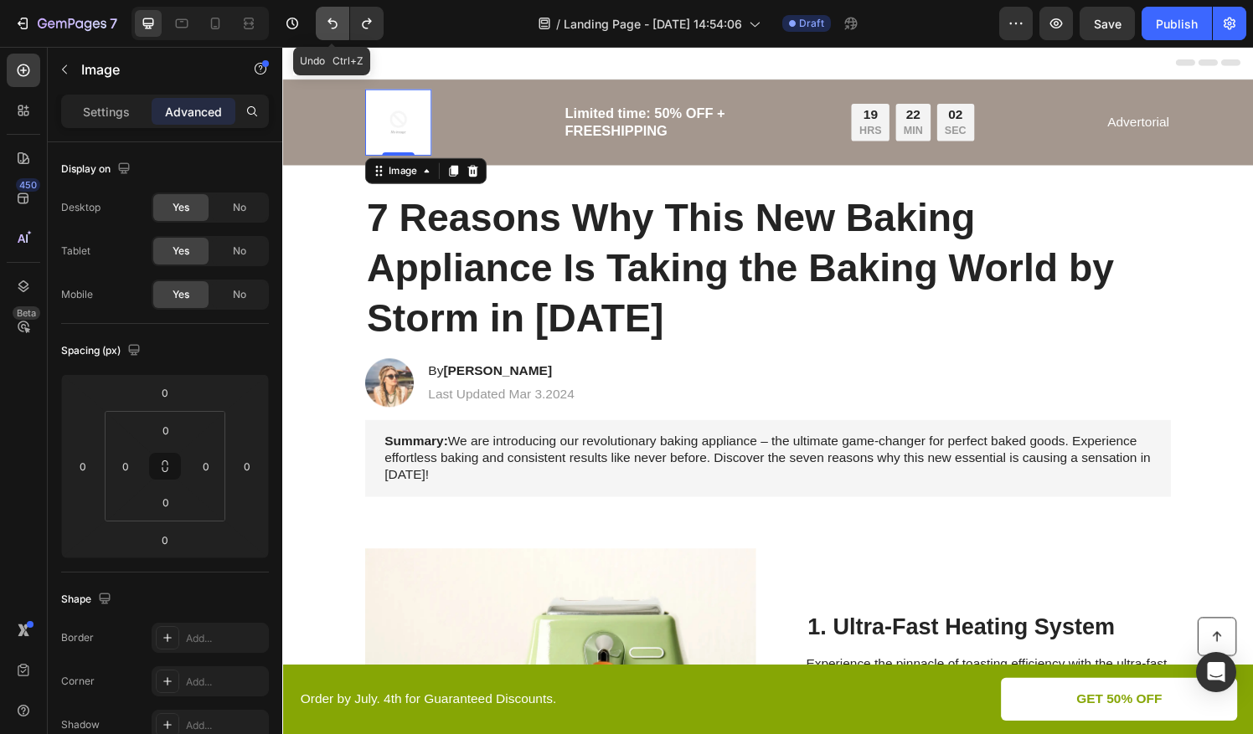
click at [342, 23] on button "Undo/Redo" at bounding box center [333, 24] width 34 height 34
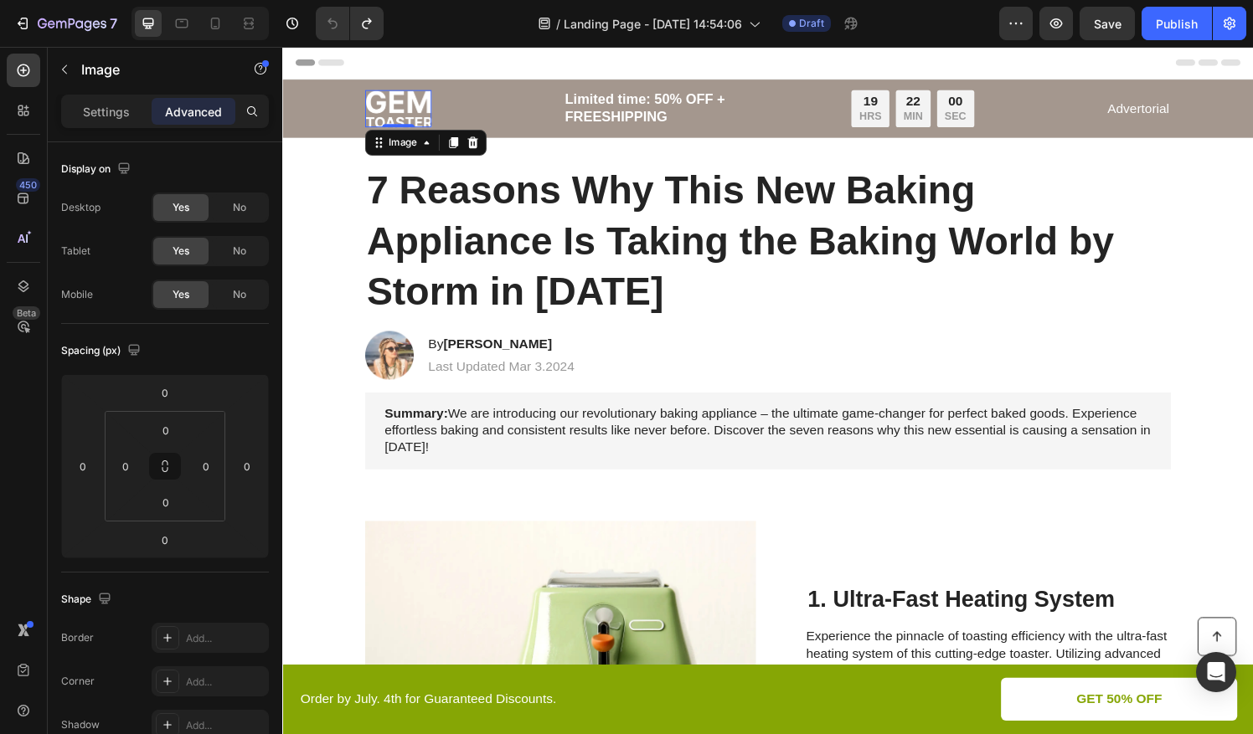
click at [443, 34] on div "/ Landing Page - [DATE] 14:54:06 Draft" at bounding box center [698, 24] width 602 height 34
click at [639, 114] on p "Limited time: 50% OFF + FREESHIPPING" at bounding box center [712, 111] width 275 height 37
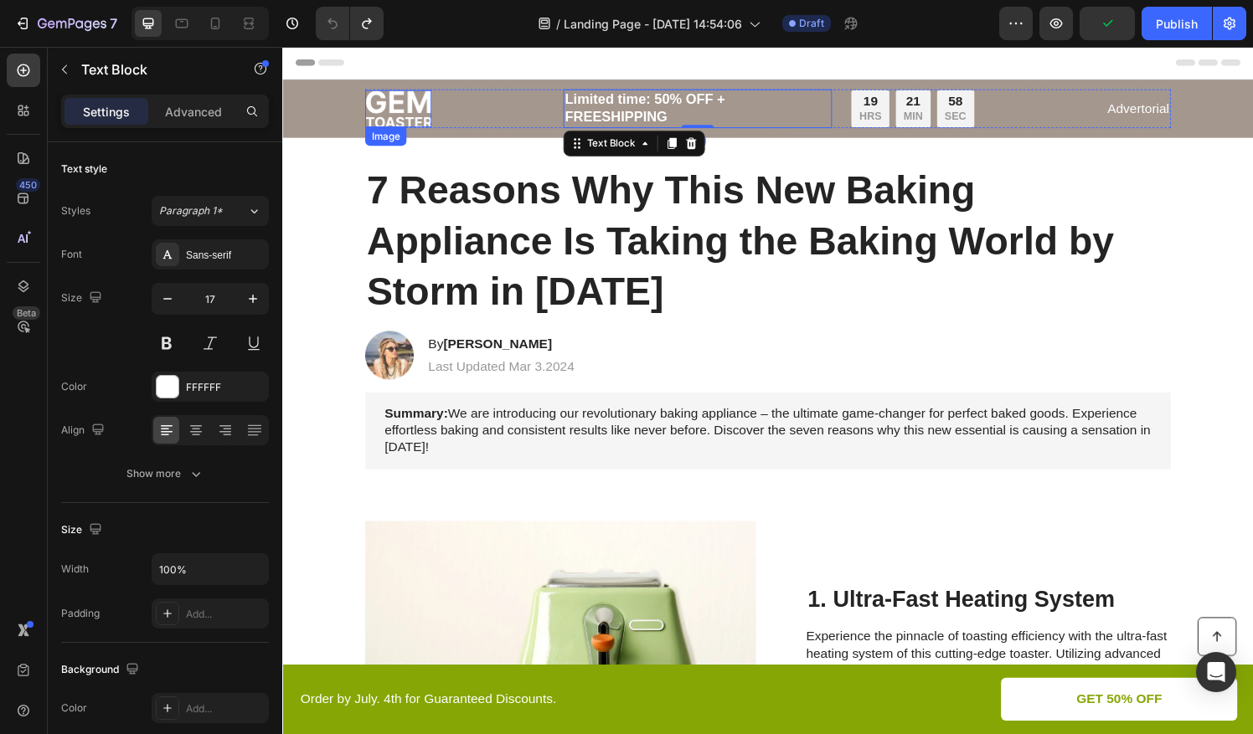
click at [410, 101] on img at bounding box center [402, 111] width 69 height 39
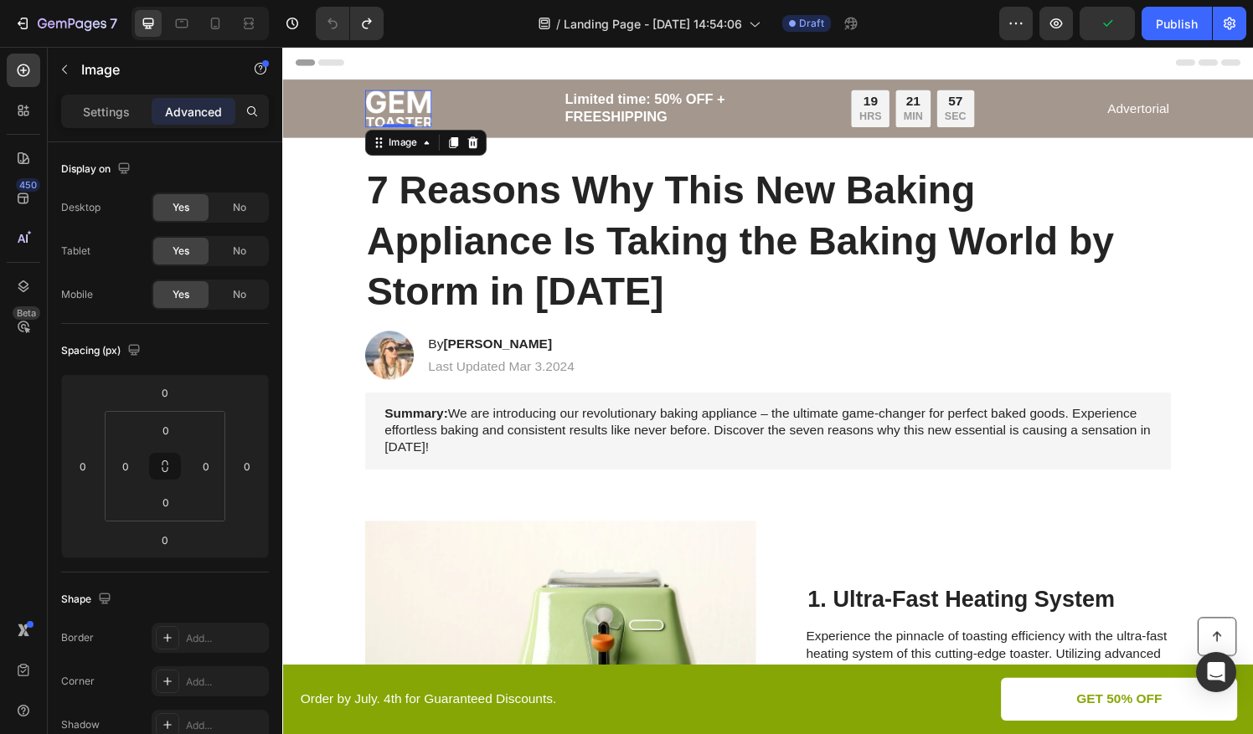
click at [378, 111] on img at bounding box center [402, 111] width 69 height 39
drag, startPoint x: 13, startPoint y: 491, endPoint x: 75, endPoint y: 577, distance: 106.2
drag, startPoint x: 4, startPoint y: 430, endPoint x: 270, endPoint y: 141, distance: 393.0
click at [270, 141] on div "Settings Advanced Display on Desktop Yes No Tablet Yes No Mobile Yes No Spacing…" at bounding box center [165, 439] width 235 height 688
click at [118, 101] on div "Settings" at bounding box center [106, 111] width 84 height 27
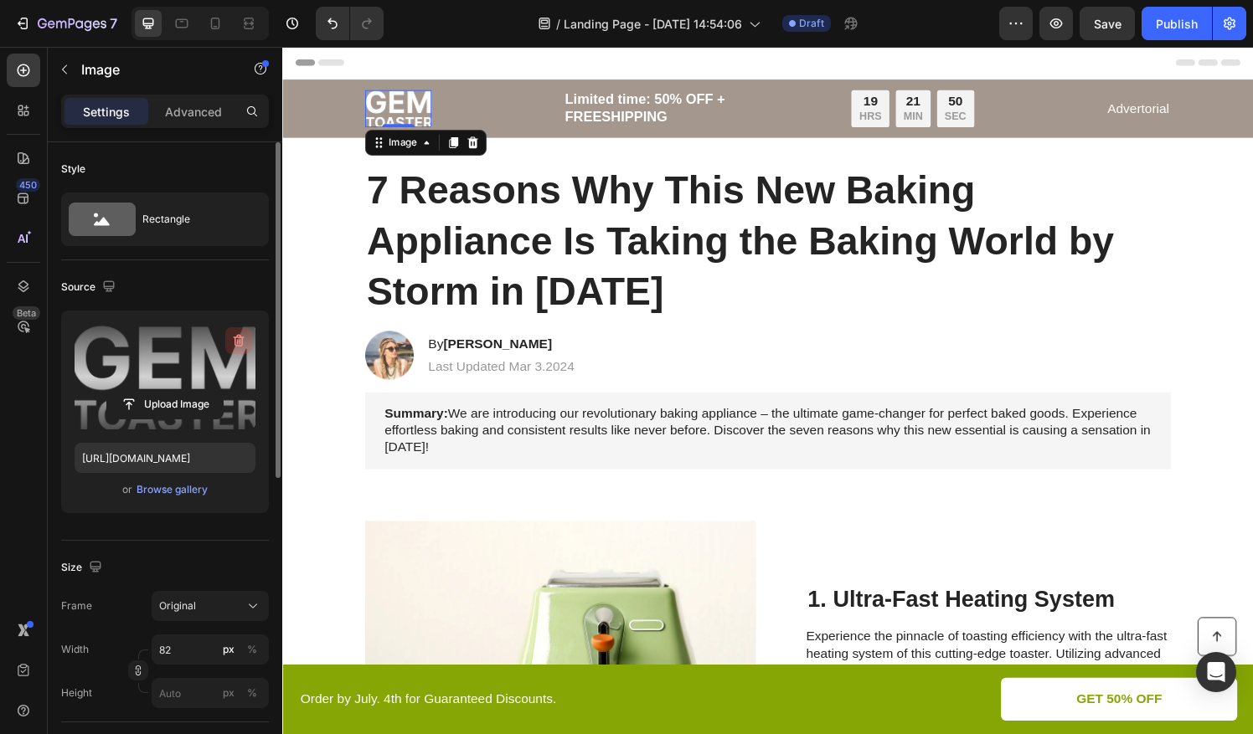
click at [242, 327] on button "button" at bounding box center [238, 340] width 27 height 27
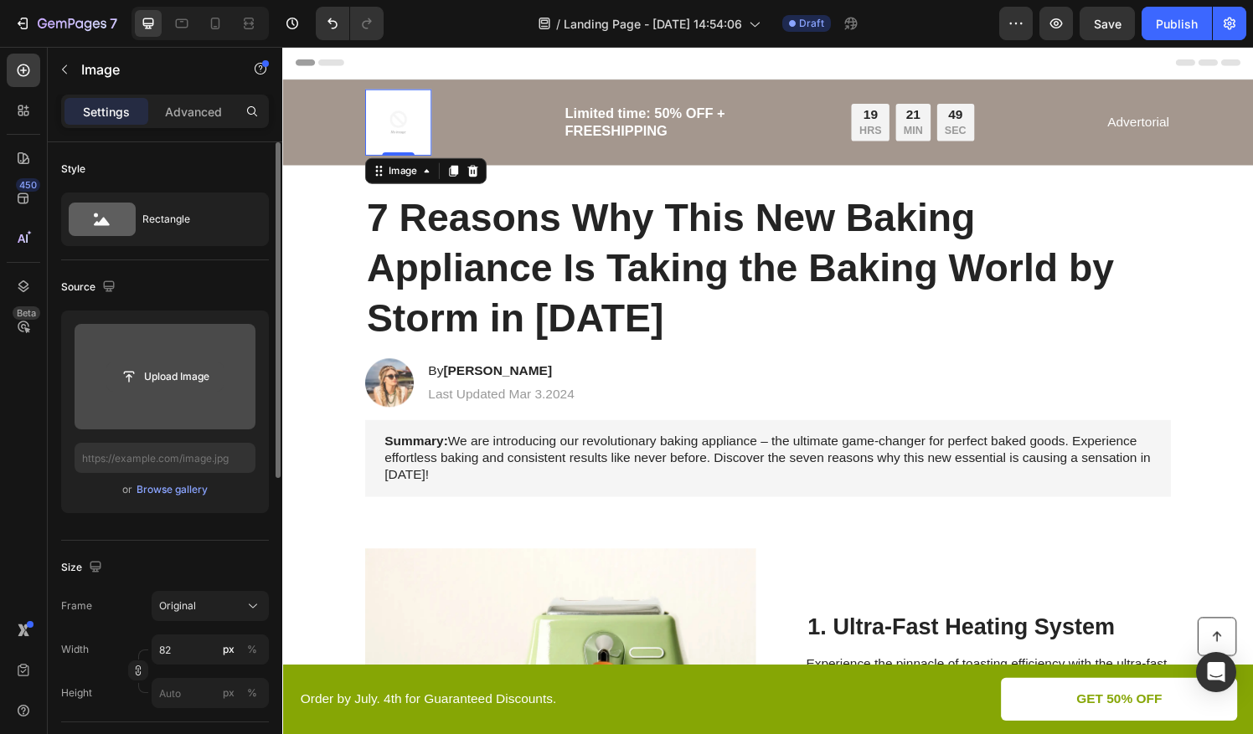
click at [171, 366] on input "file" at bounding box center [165, 377] width 116 height 28
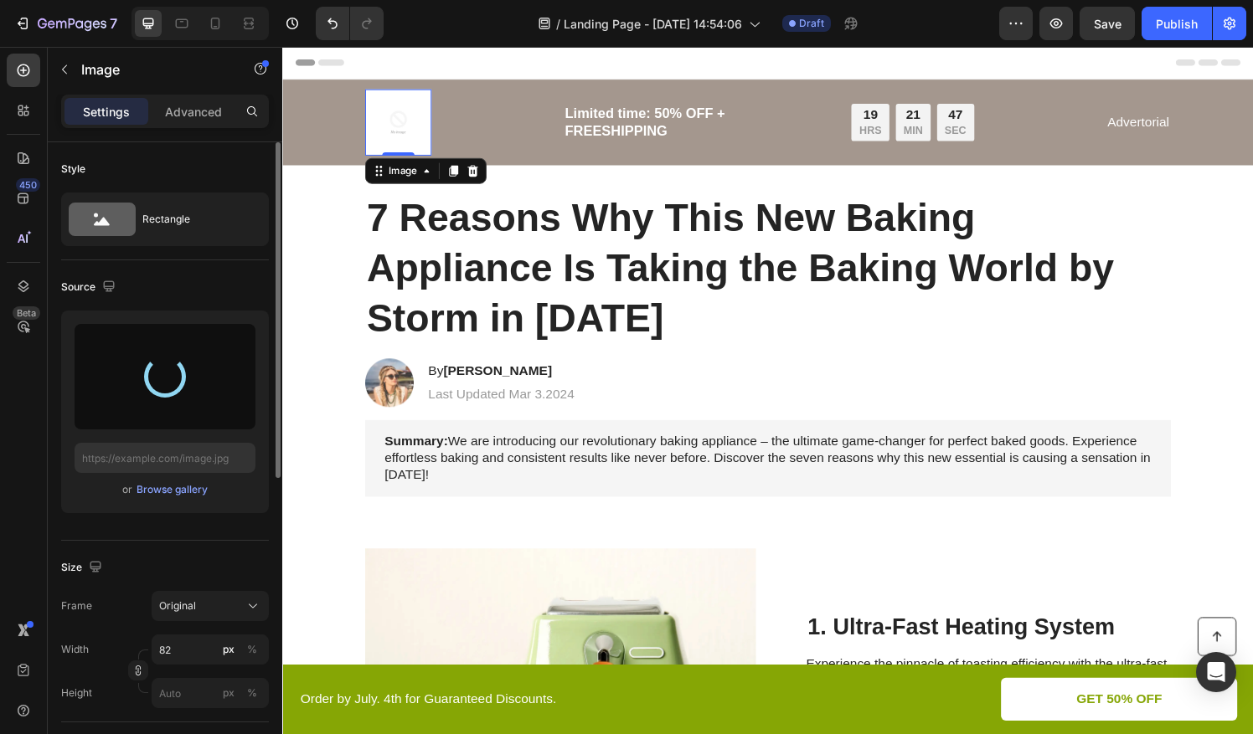
type input "[URL][DOMAIN_NAME]"
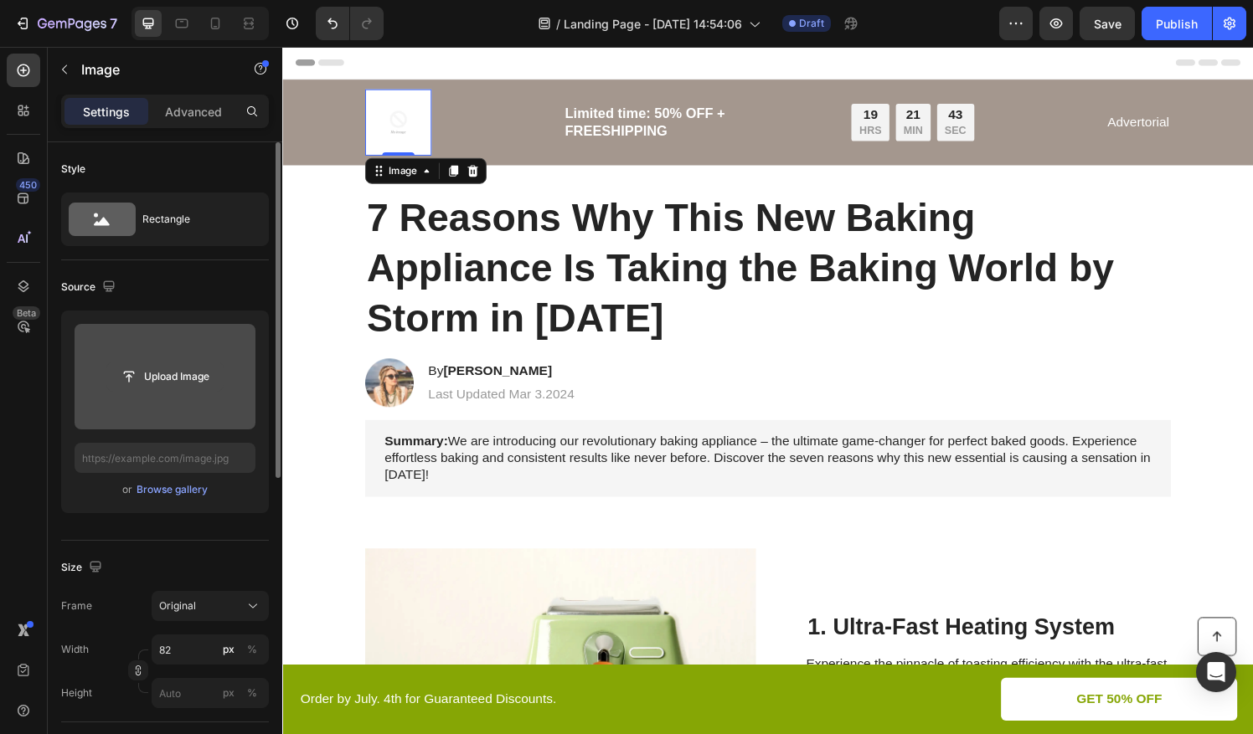
click at [171, 380] on input "file" at bounding box center [165, 377] width 116 height 28
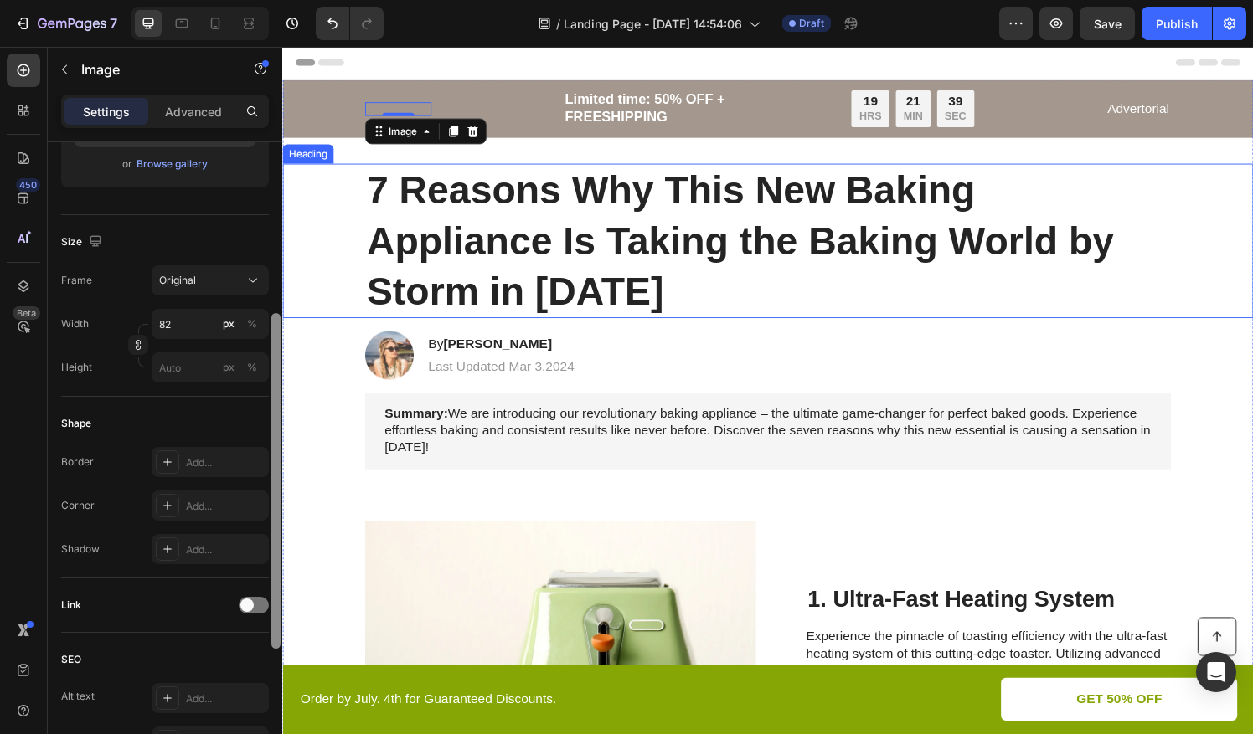
drag, startPoint x: 562, startPoint y: 337, endPoint x: 475, endPoint y: 342, distance: 87.2
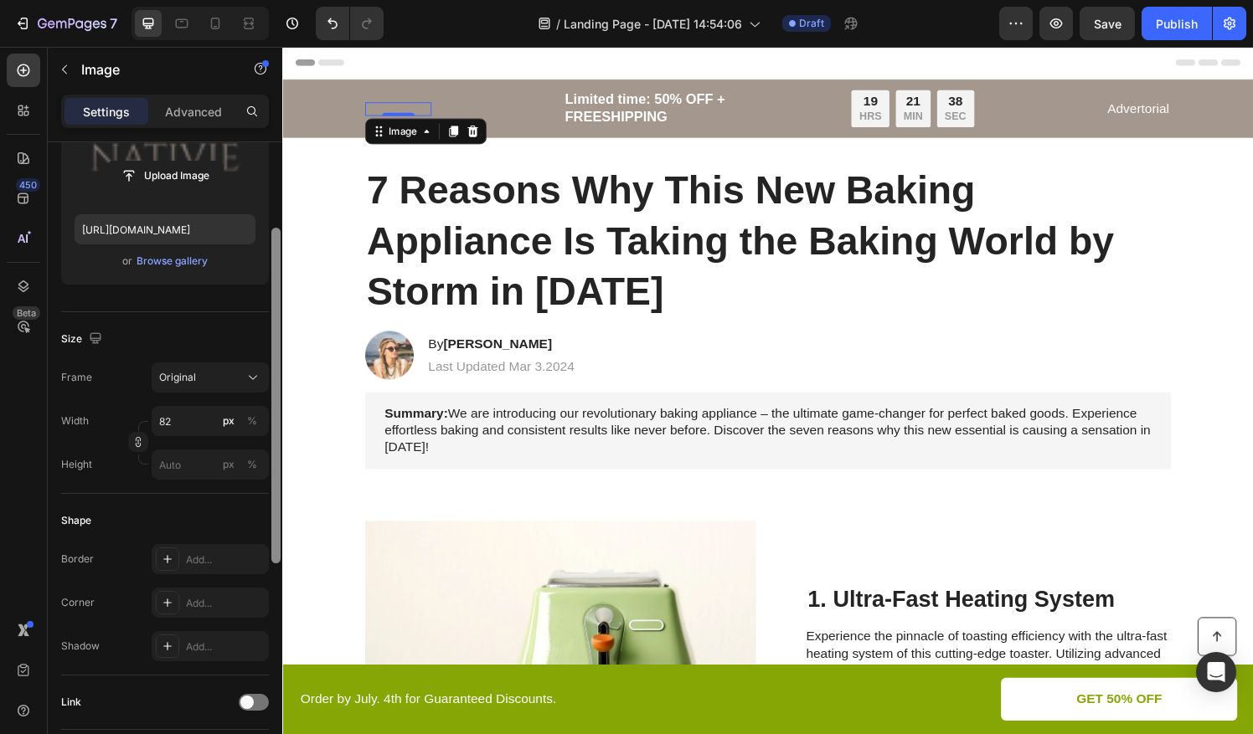
scroll to position [234, 0]
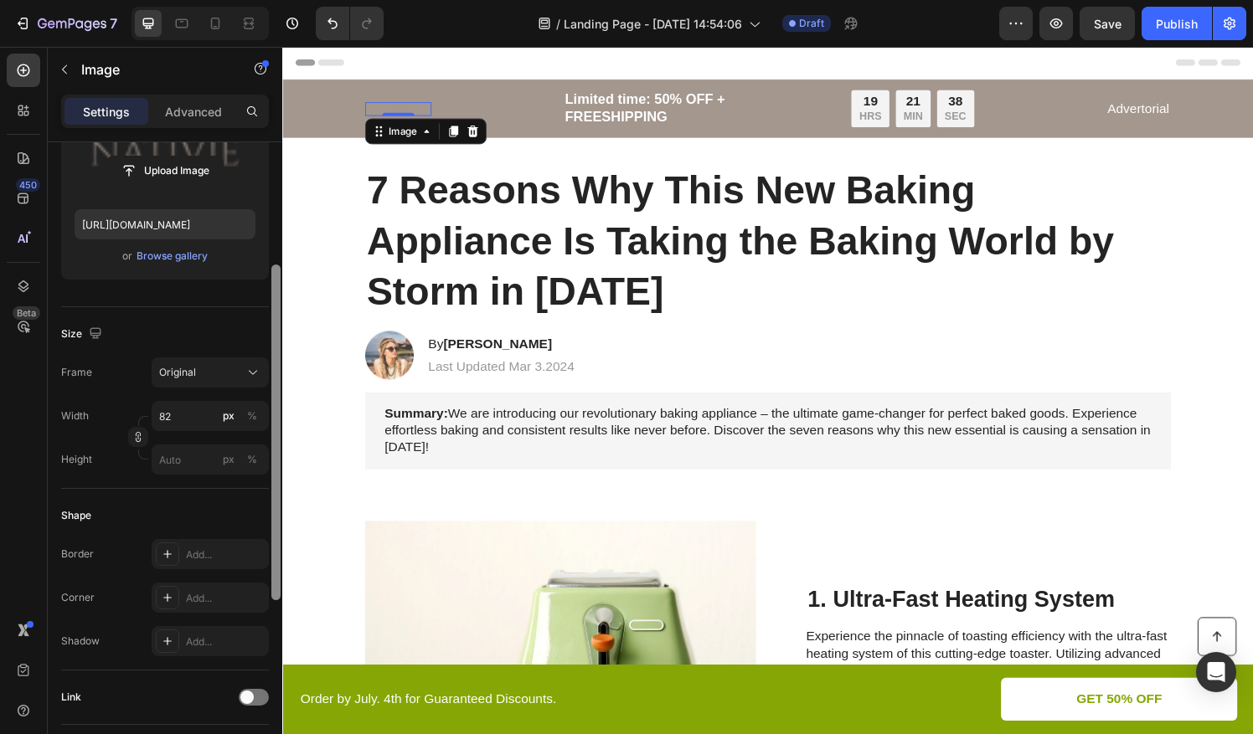
click at [10, 413] on div "450 Beta" at bounding box center [24, 334] width 34 height 560
drag, startPoint x: 111, startPoint y: 332, endPoint x: 134, endPoint y: 209, distance: 125.3
click at [141, 175] on input "file" at bounding box center [165, 171] width 116 height 28
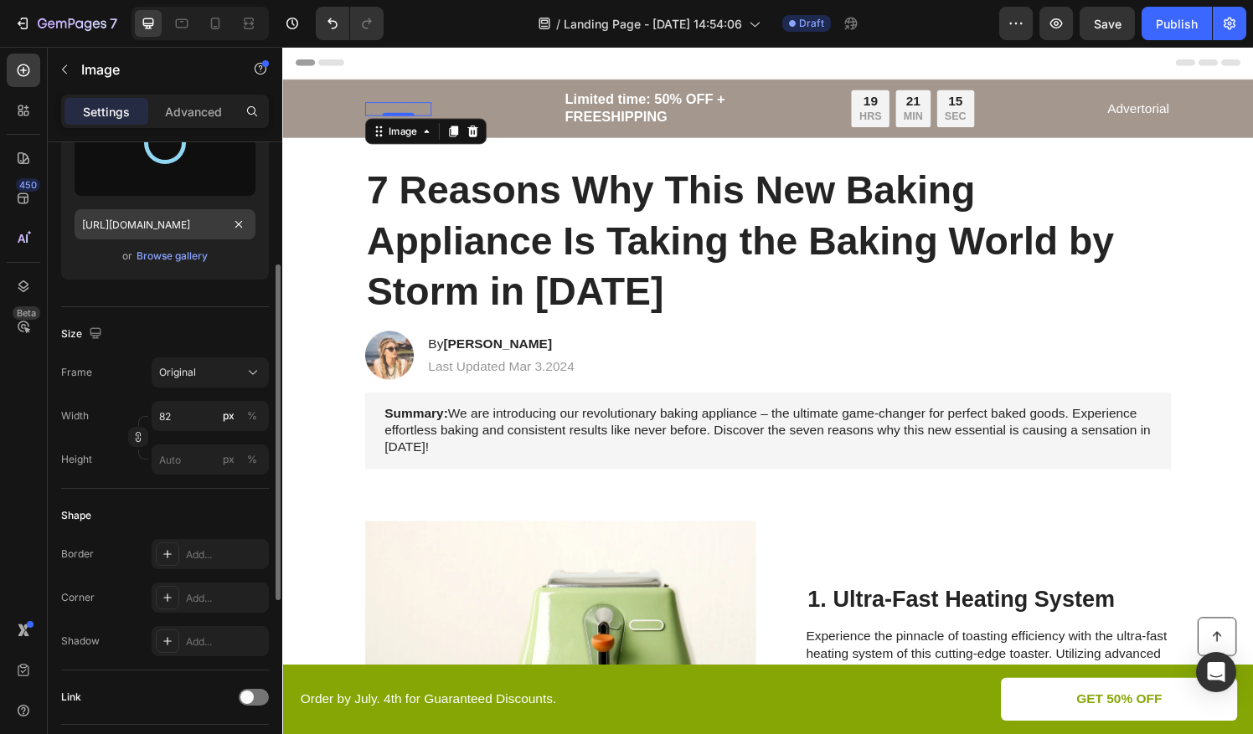
drag, startPoint x: 169, startPoint y: 318, endPoint x: 183, endPoint y: 231, distance: 88.1
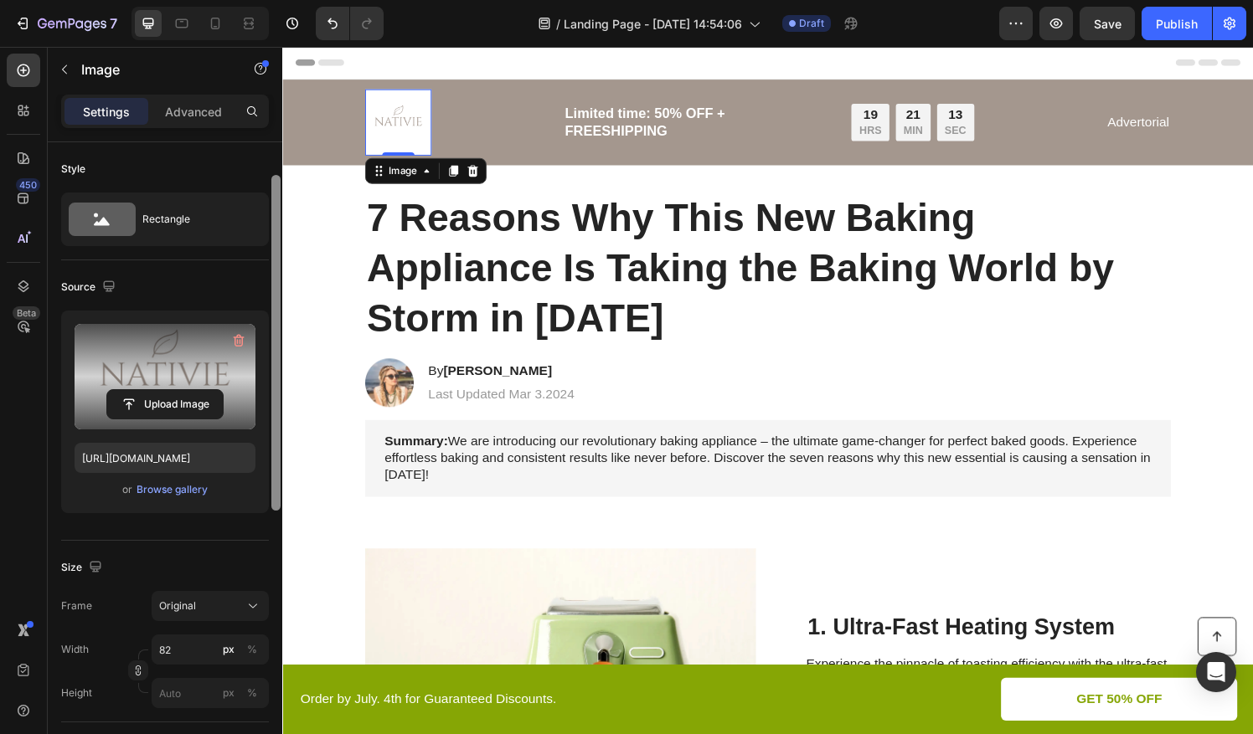
scroll to position [22, 0]
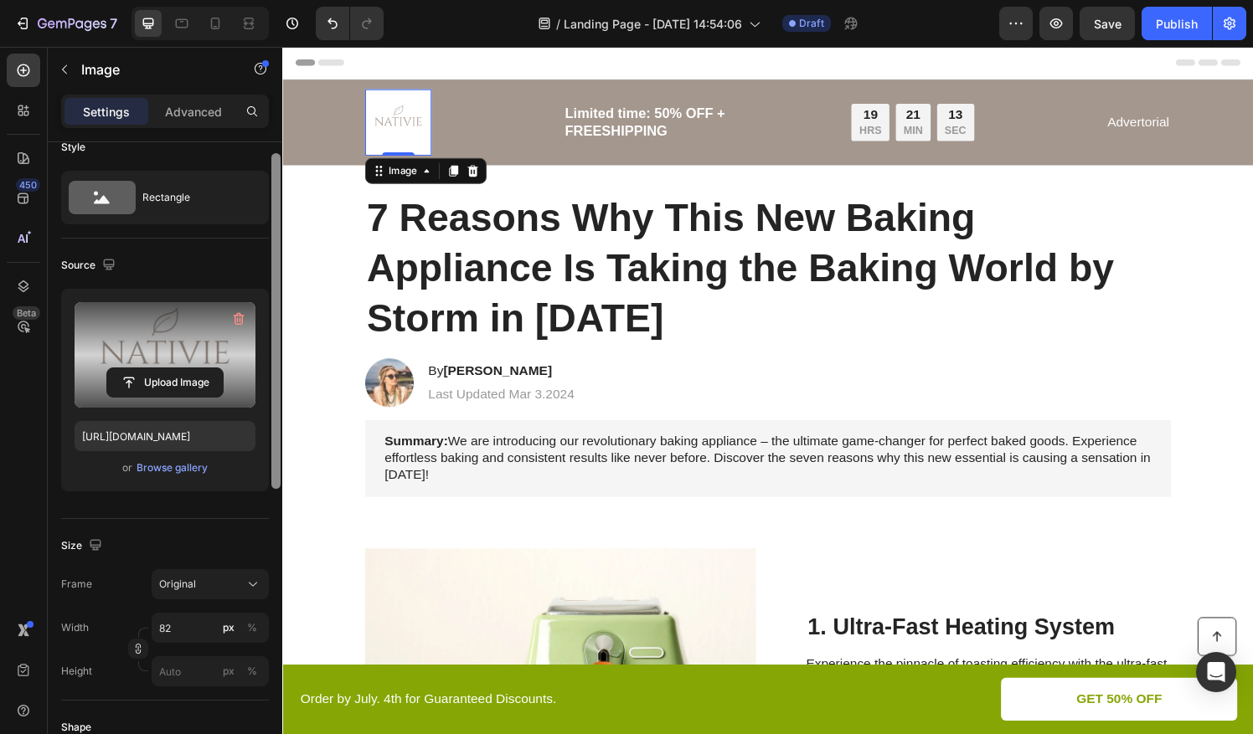
drag, startPoint x: 275, startPoint y: 285, endPoint x: 273, endPoint y: 173, distance: 111.4
click at [273, 173] on div at bounding box center [275, 321] width 9 height 336
click at [193, 379] on input "file" at bounding box center [165, 383] width 116 height 28
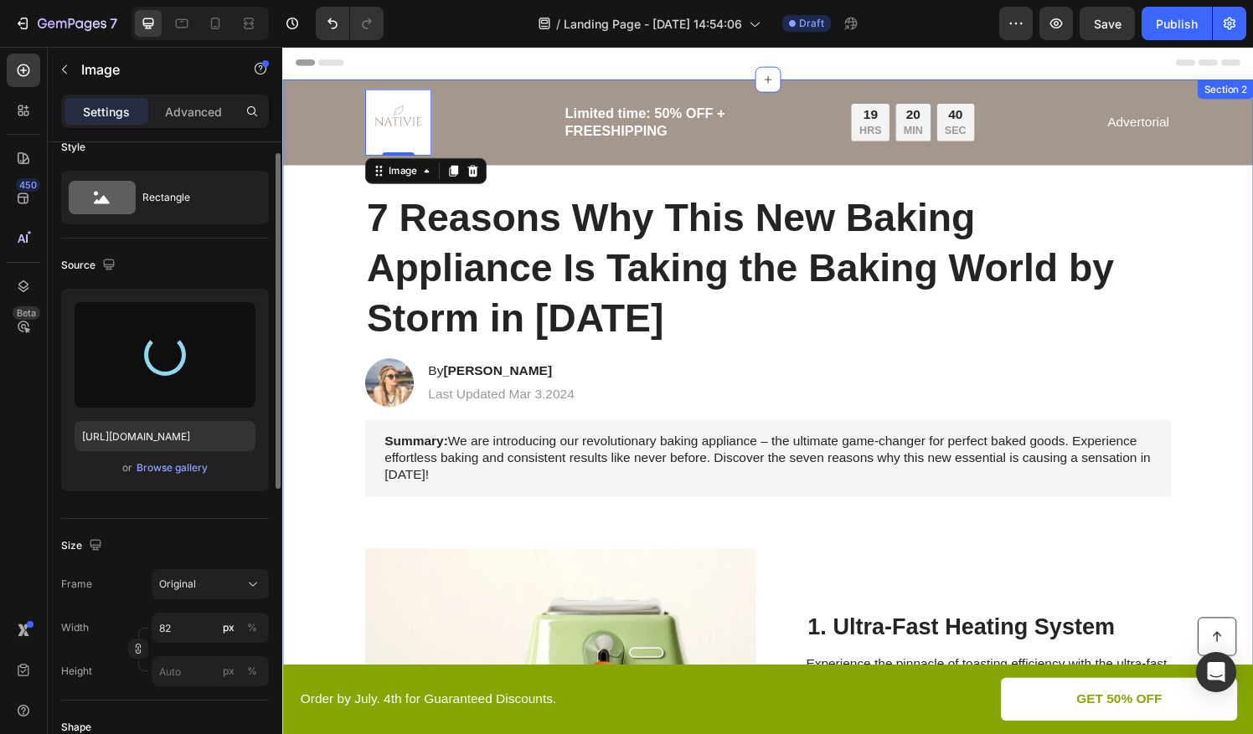
type input "[URL][DOMAIN_NAME]"
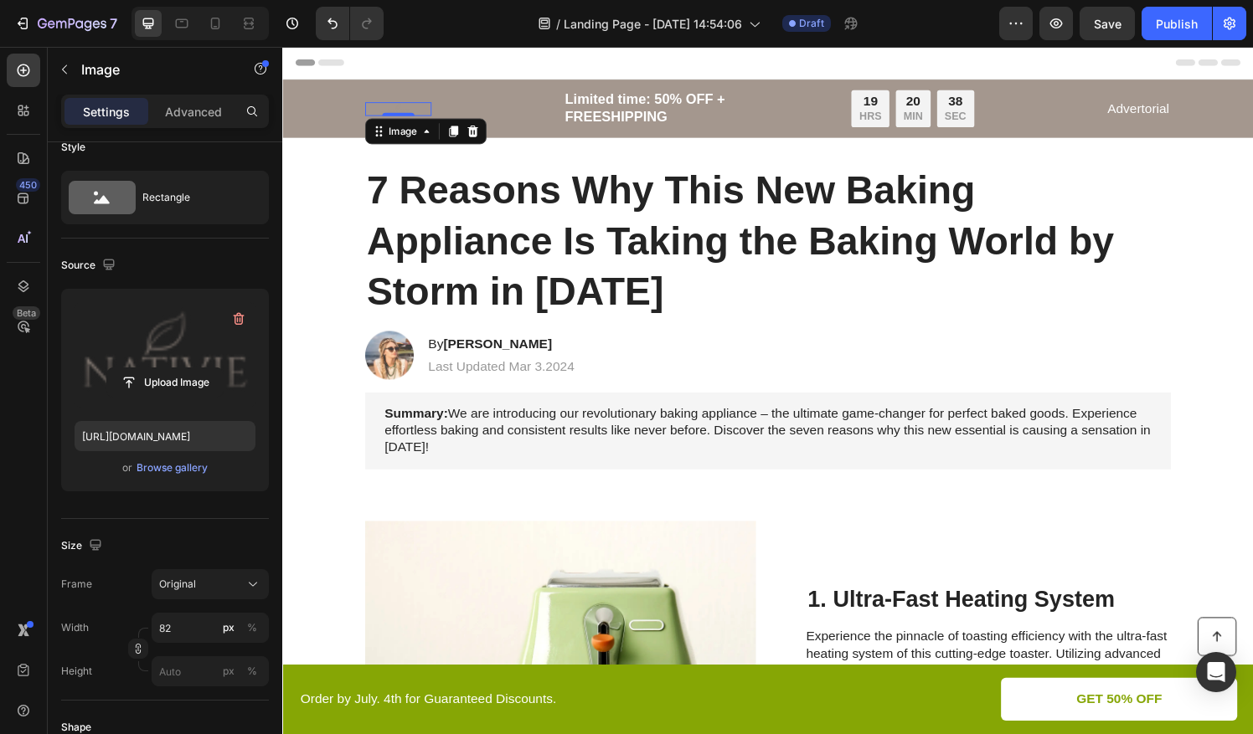
click at [36, 467] on div "450 Beta" at bounding box center [24, 334] width 34 height 560
click at [47, 405] on div "450 Beta" at bounding box center [24, 391] width 48 height 688
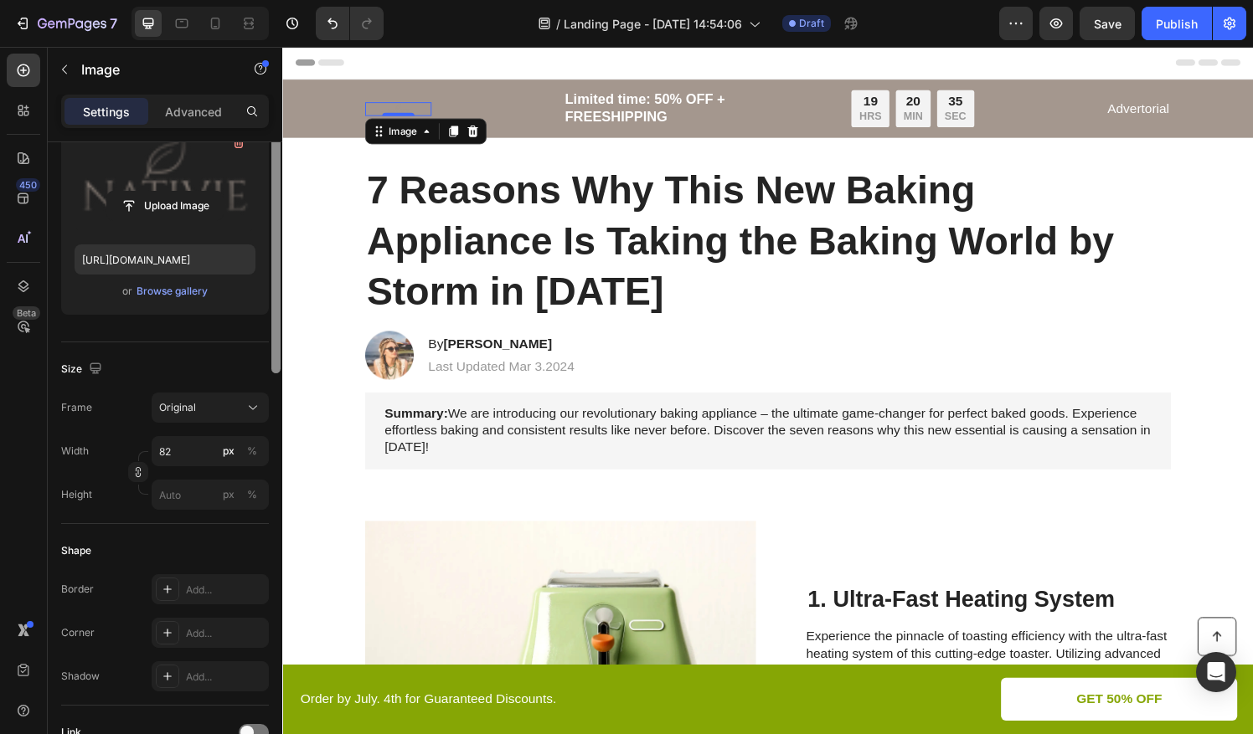
scroll to position [0, 0]
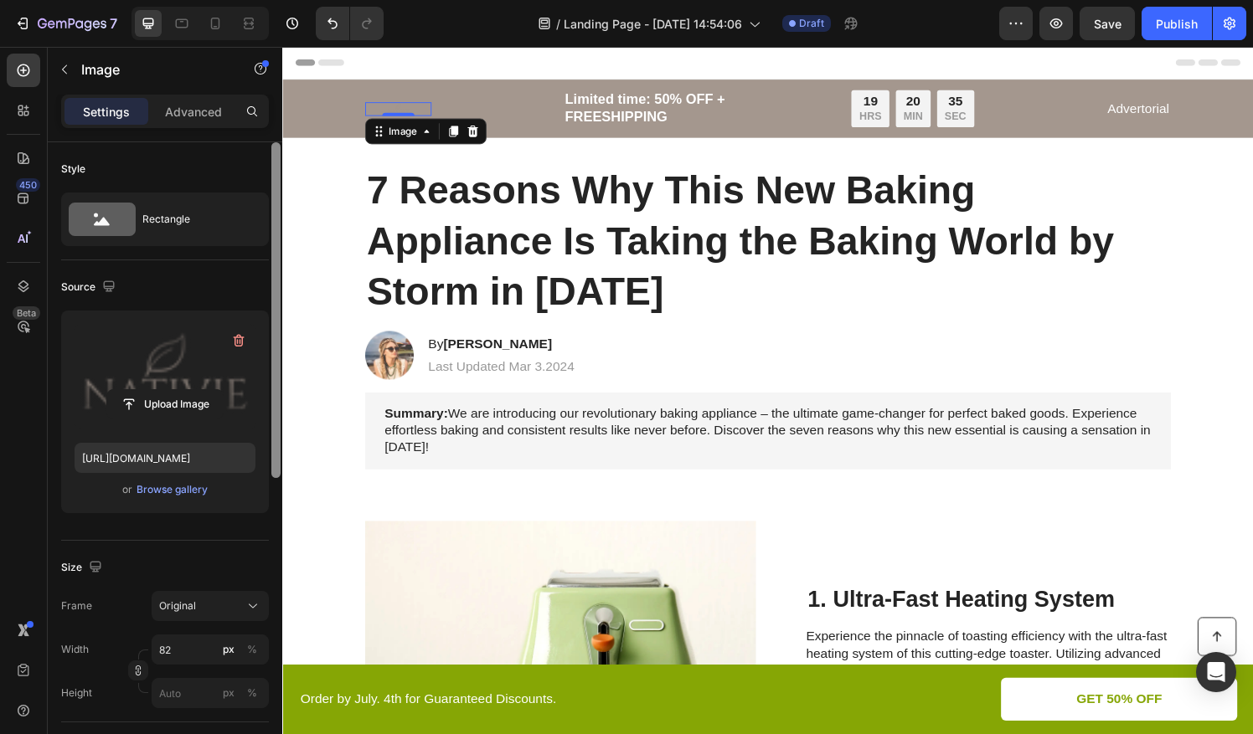
drag, startPoint x: 276, startPoint y: 399, endPoint x: 279, endPoint y: 295, distance: 104.7
click at [268, 327] on div "Style Rectangle Source Upload Image [URL][DOMAIN_NAME] or Browse gallery Size F…" at bounding box center [165, 462] width 235 height 640
click at [456, 102] on div "Image 0 Limited time: 50% OFF + FREESHIPPING Text Block 19 HRS 20 MIN 33 SEC Co…" at bounding box center [785, 111] width 834 height 40
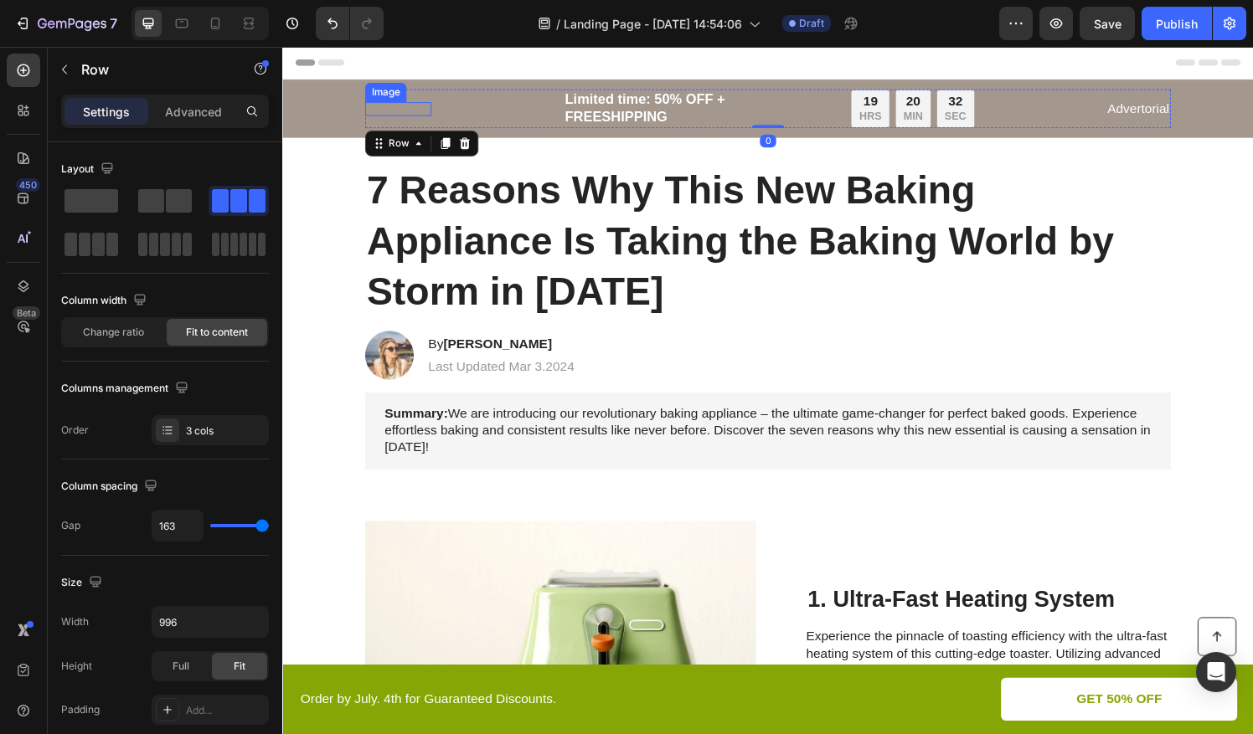
click at [393, 102] on div "Image" at bounding box center [402, 111] width 69 height 40
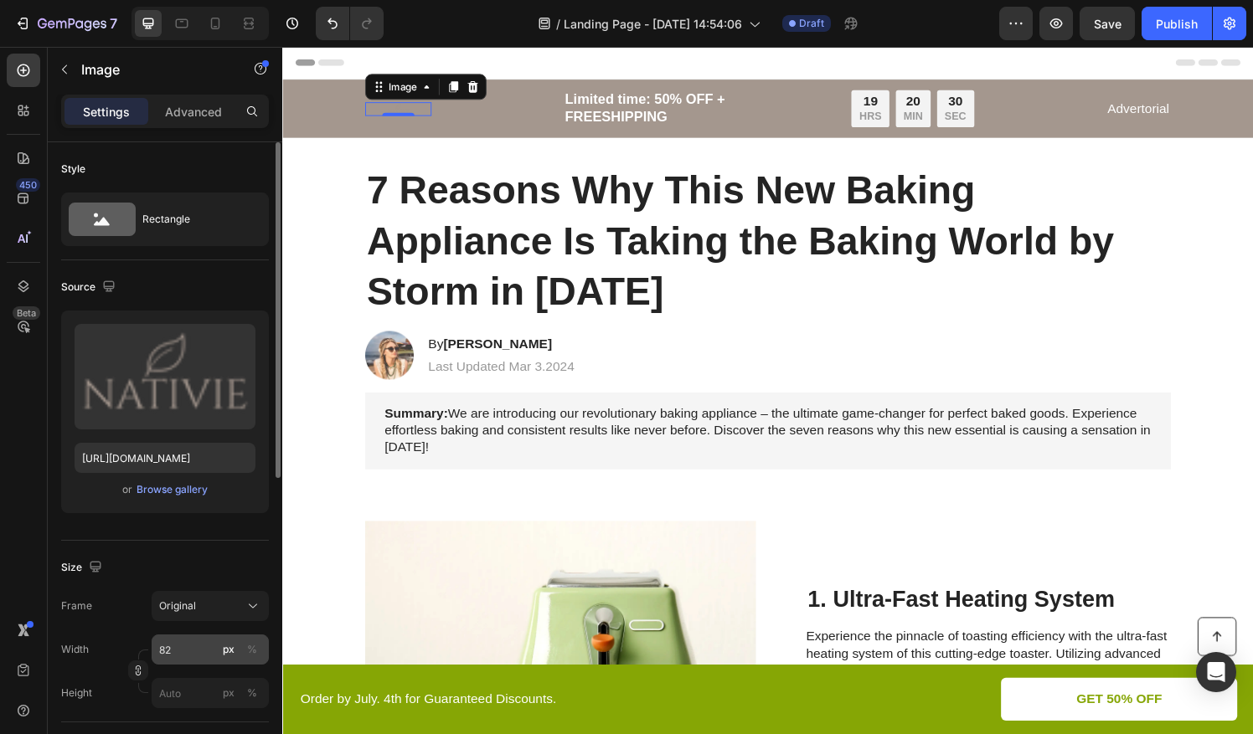
drag, startPoint x: 160, startPoint y: 531, endPoint x: 171, endPoint y: 646, distance: 115.3
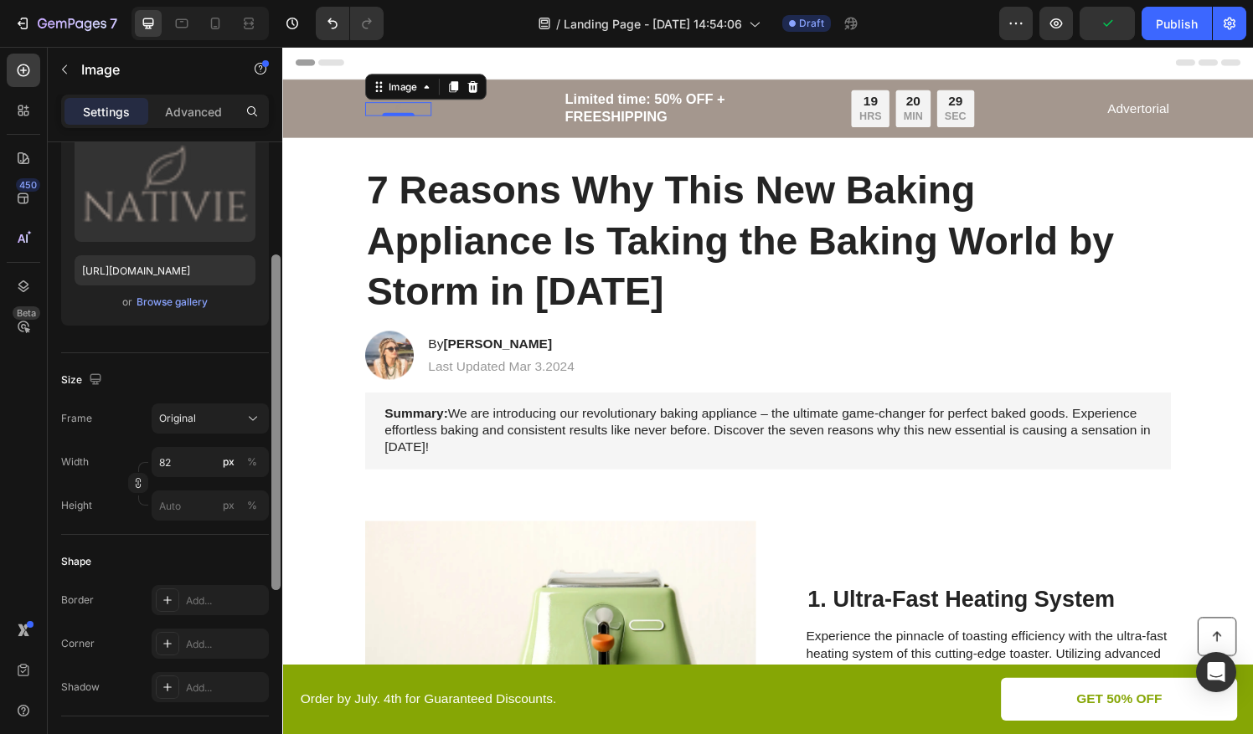
scroll to position [197, 0]
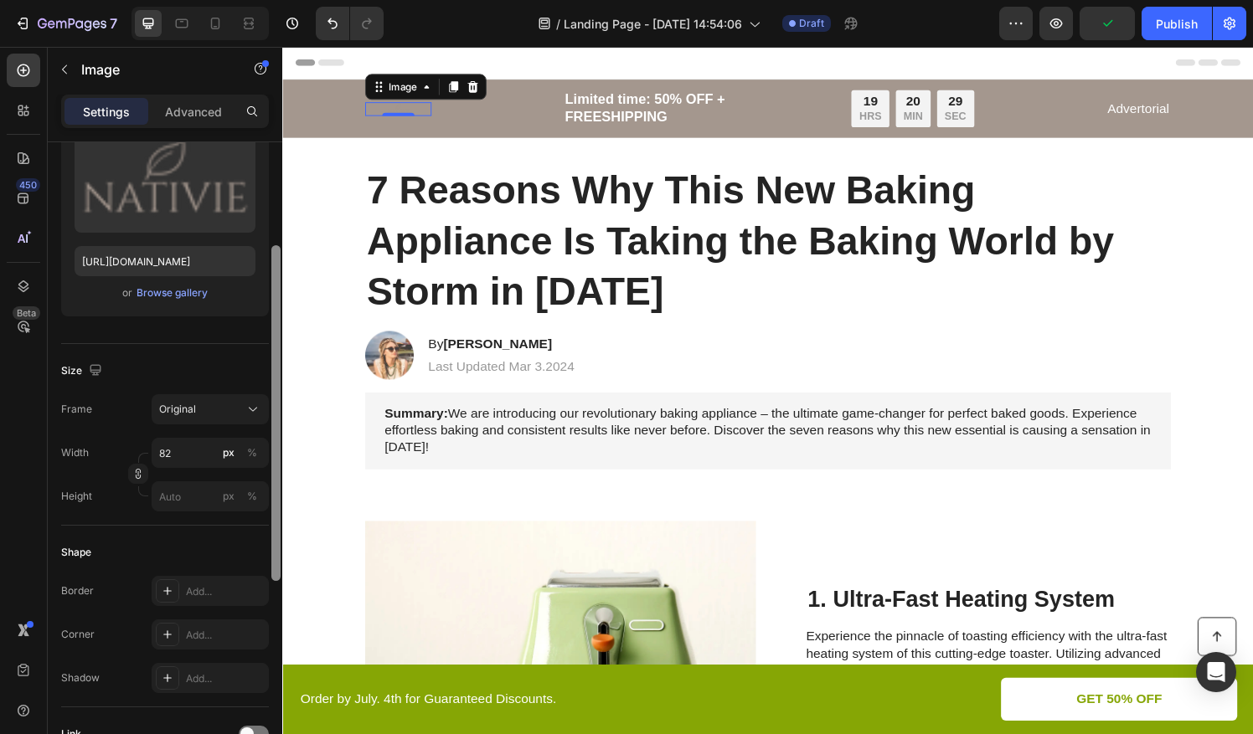
drag, startPoint x: 276, startPoint y: 461, endPoint x: 280, endPoint y: 564, distance: 103.9
click at [280, 564] on div at bounding box center [275, 413] width 9 height 336
click at [203, 417] on button "Original" at bounding box center [210, 409] width 117 height 30
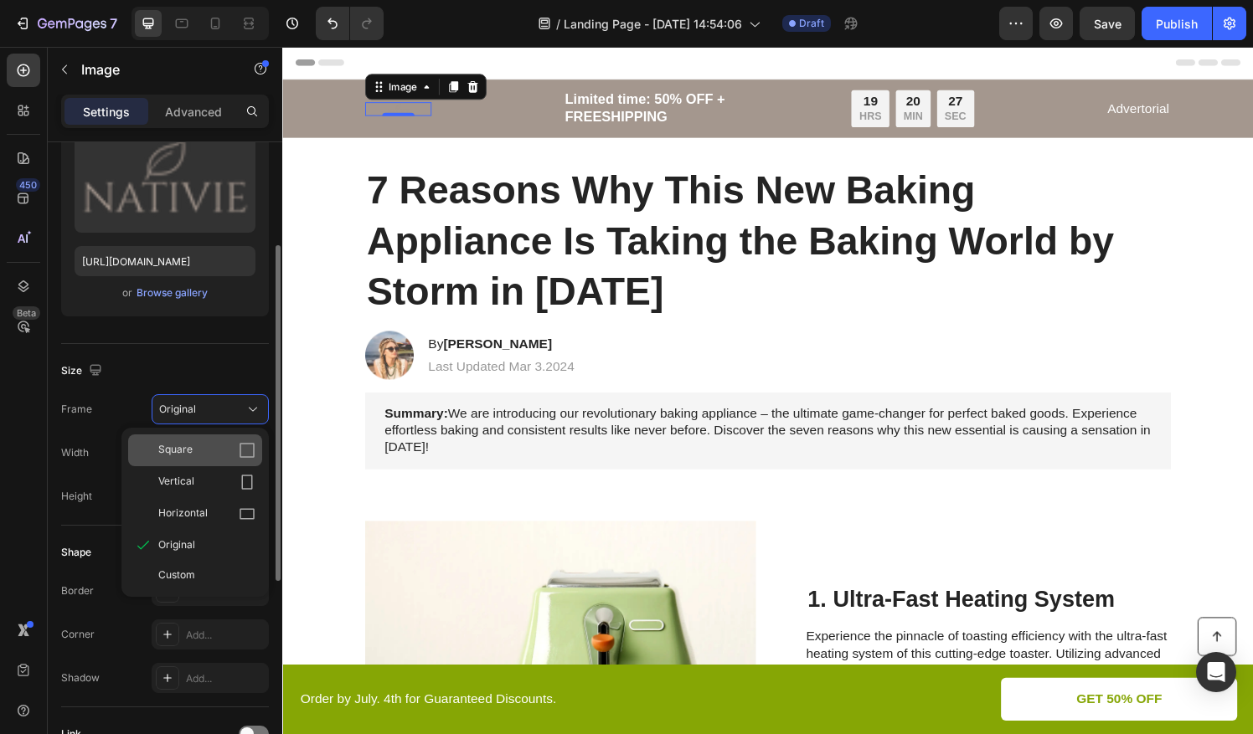
click at [204, 447] on div "Square" at bounding box center [206, 450] width 97 height 17
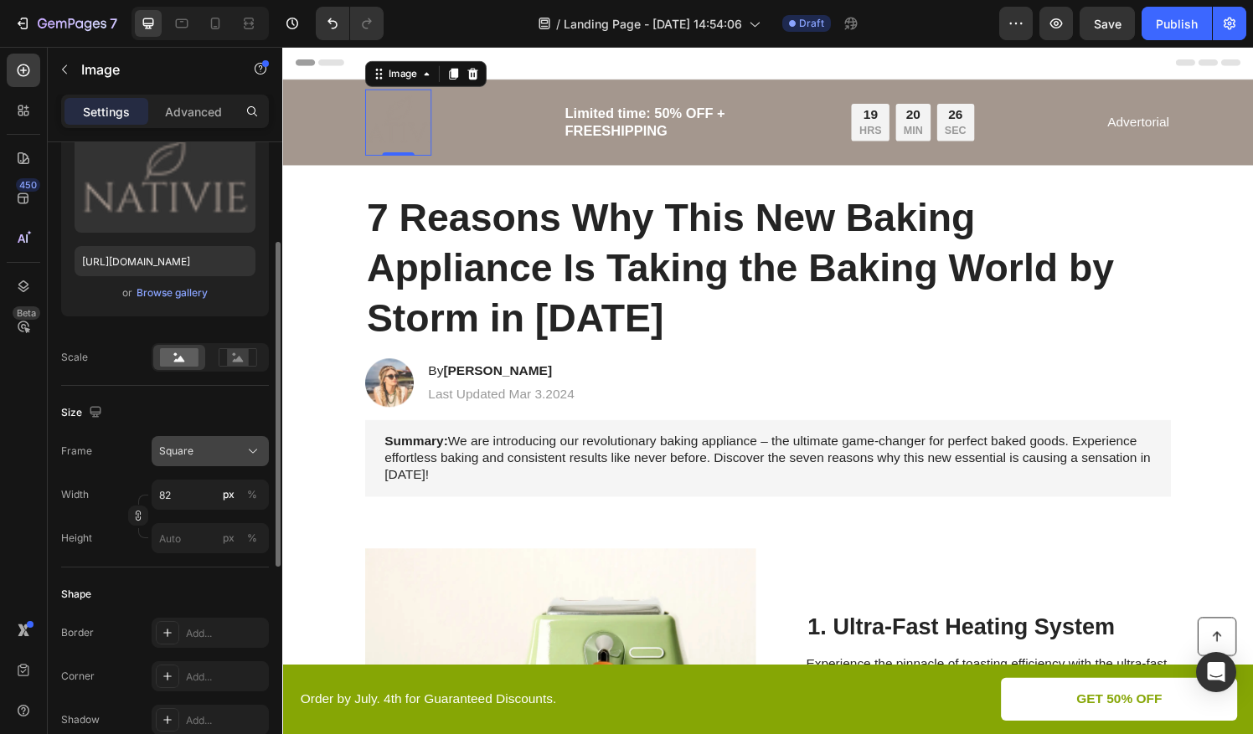
click at [208, 452] on div "Square" at bounding box center [200, 451] width 82 height 15
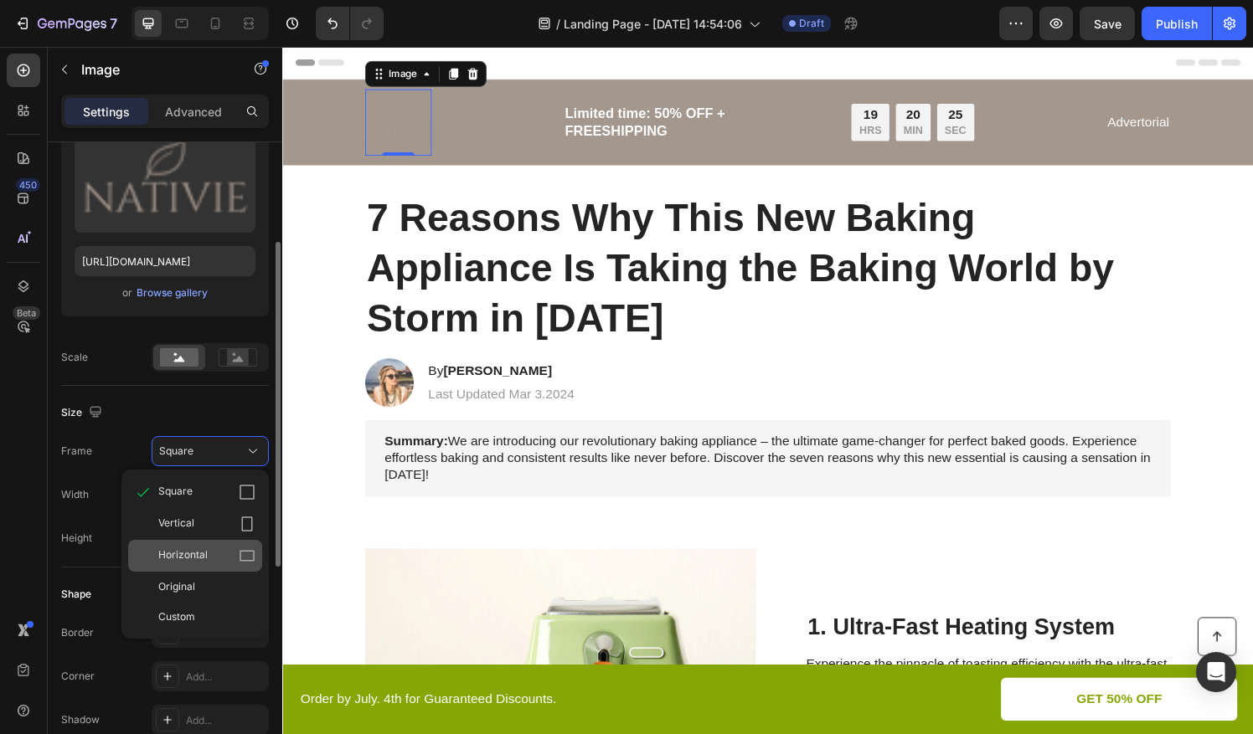
click at [198, 553] on span "Horizontal" at bounding box center [182, 556] width 49 height 17
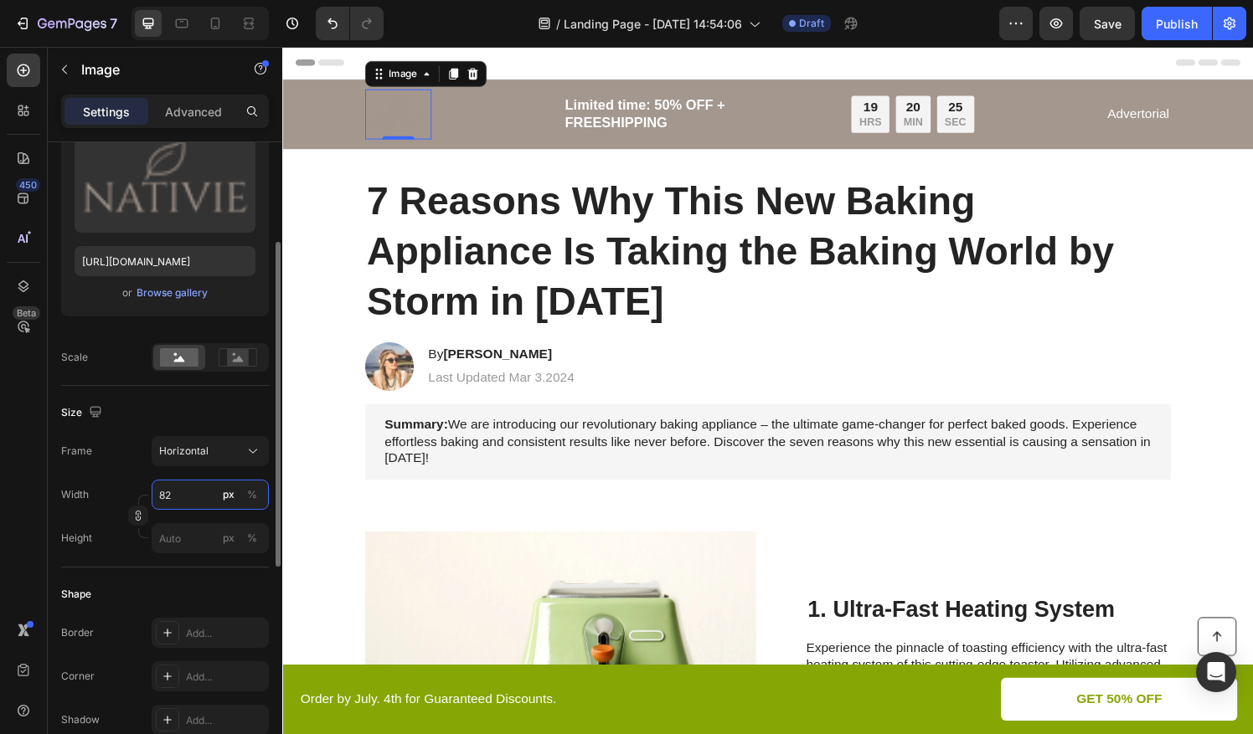
click at [198, 485] on input "82" at bounding box center [210, 495] width 117 height 30
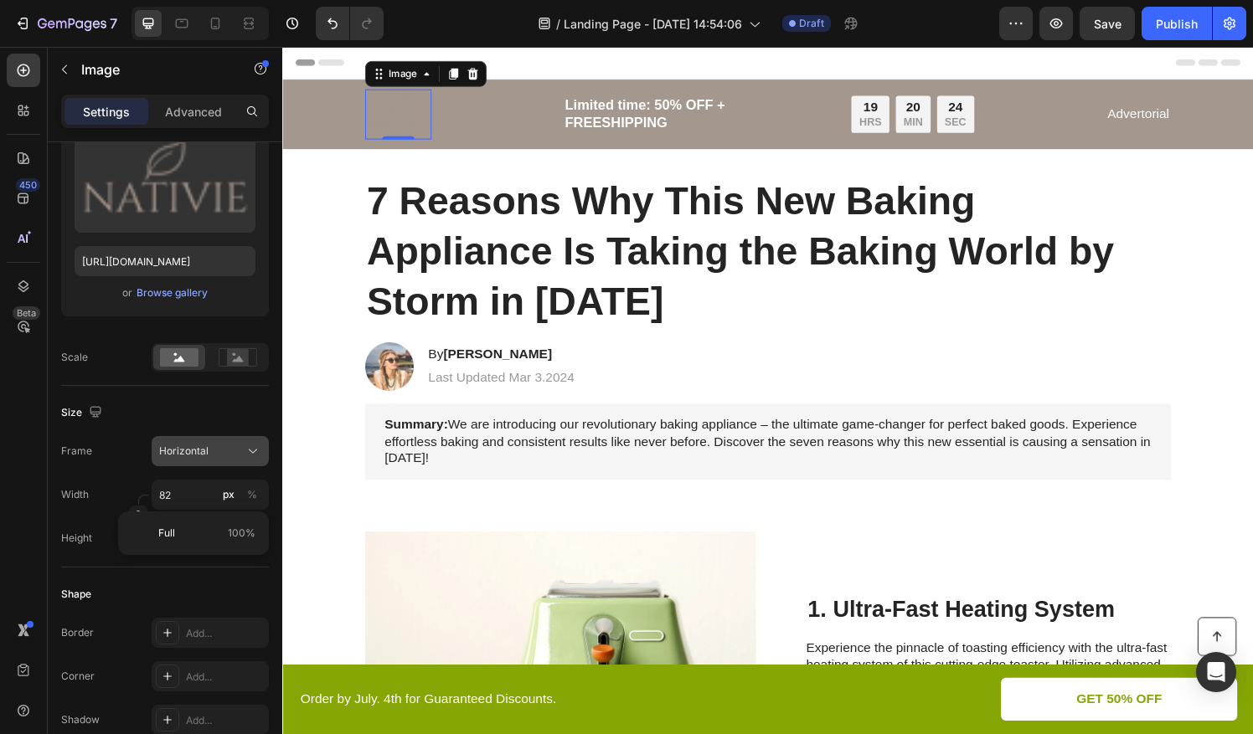
click at [195, 456] on span "Horizontal" at bounding box center [183, 451] width 49 height 15
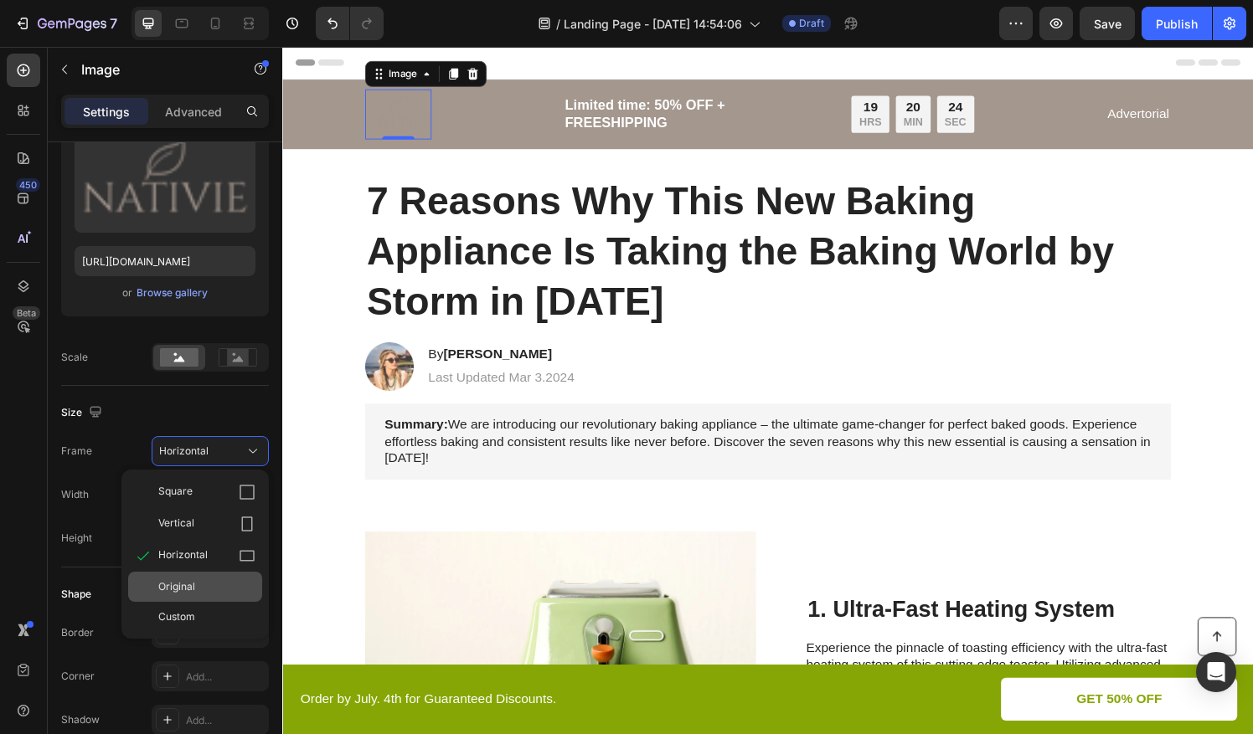
click at [198, 583] on div "Original" at bounding box center [206, 587] width 97 height 15
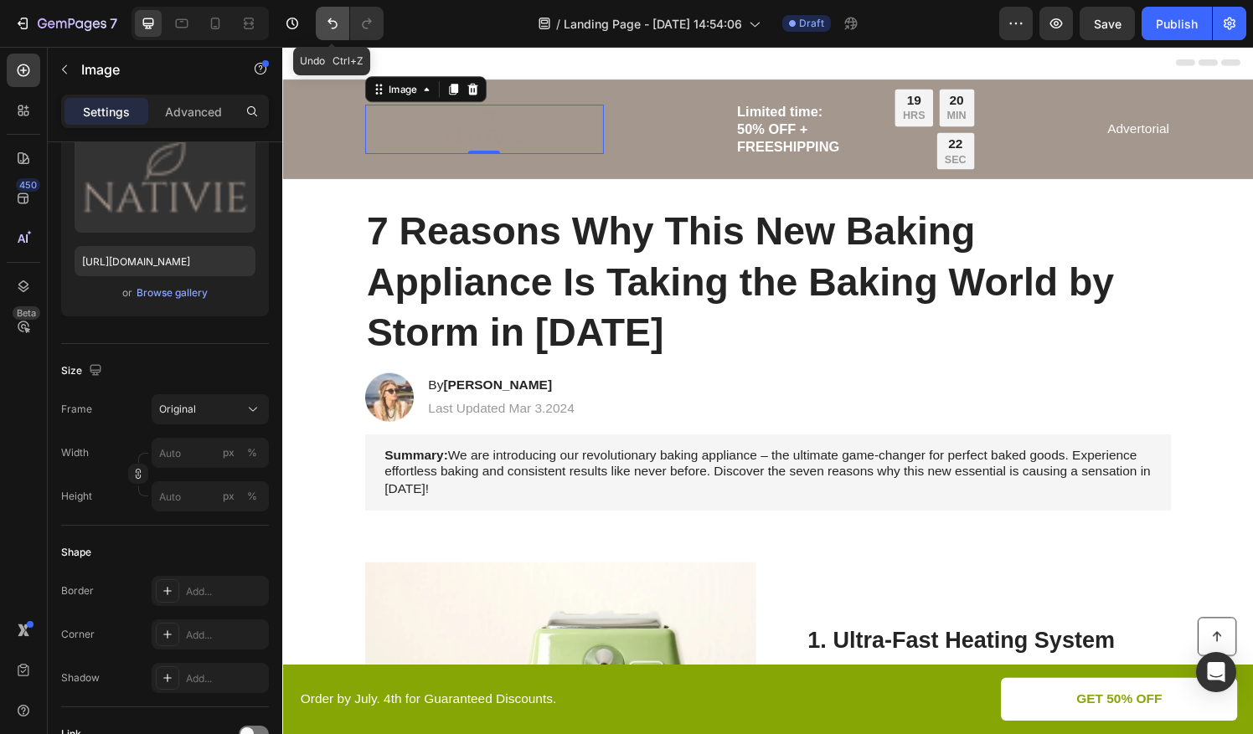
click at [335, 18] on icon "Undo/Redo" at bounding box center [332, 23] width 17 height 17
type input "82"
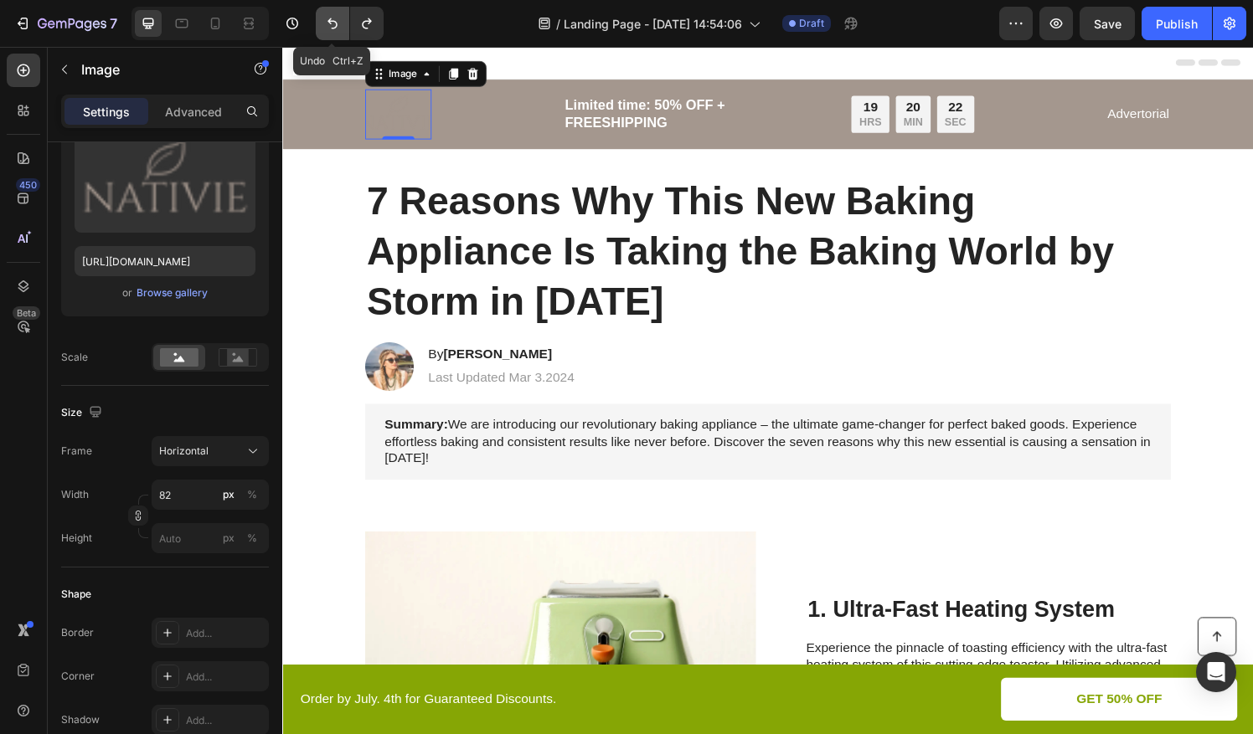
click at [335, 18] on icon "Undo/Redo" at bounding box center [332, 23] width 17 height 17
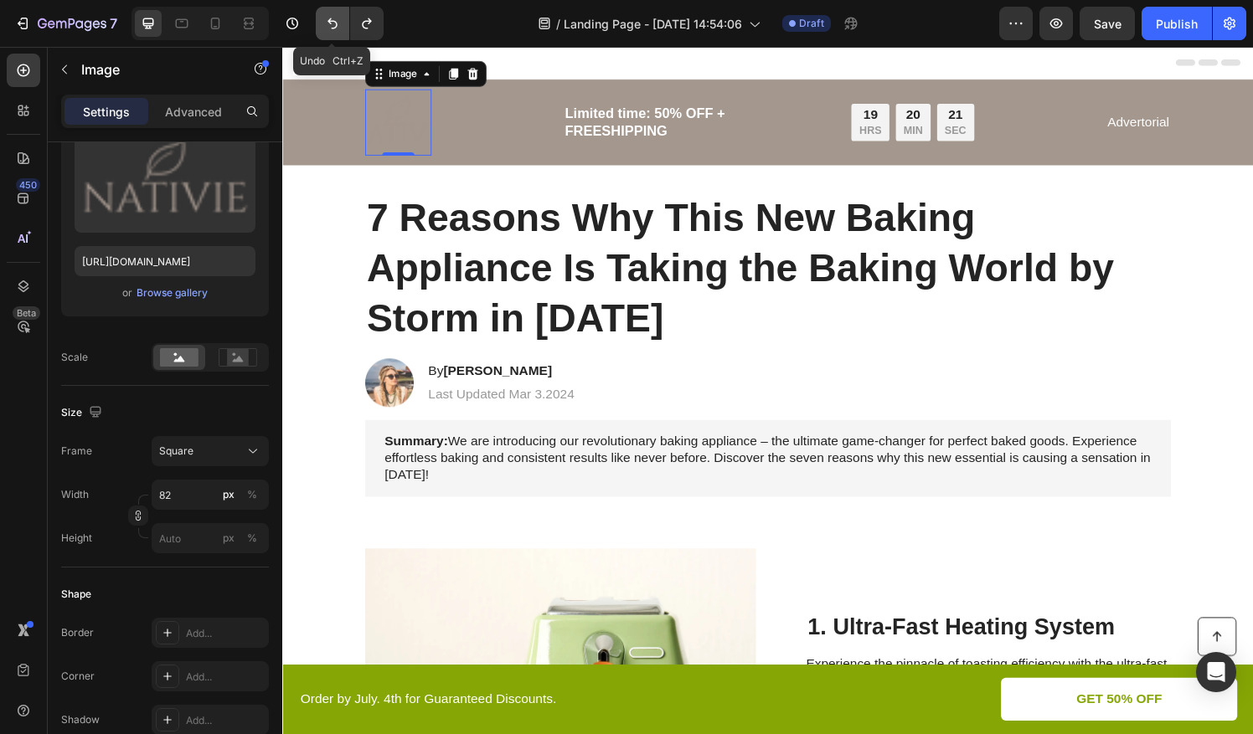
click at [335, 18] on icon "Undo/Redo" at bounding box center [332, 23] width 17 height 17
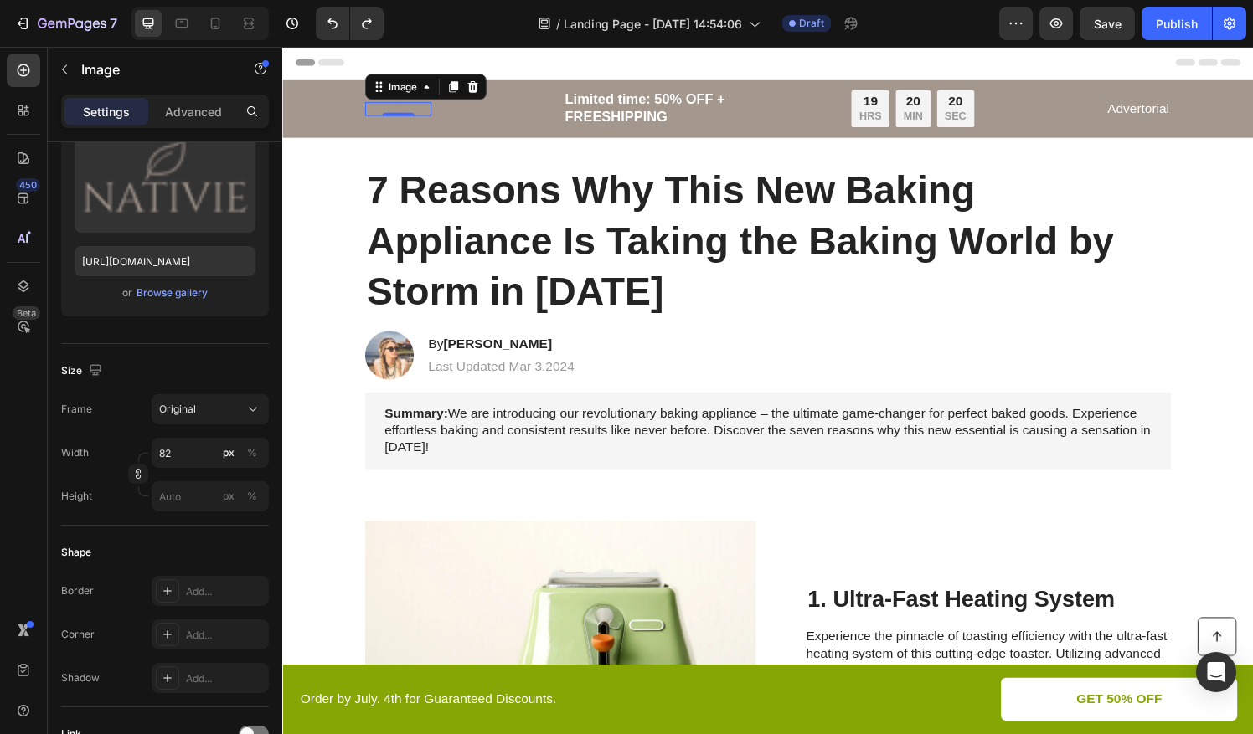
click at [33, 497] on div "450 Beta" at bounding box center [24, 334] width 34 height 560
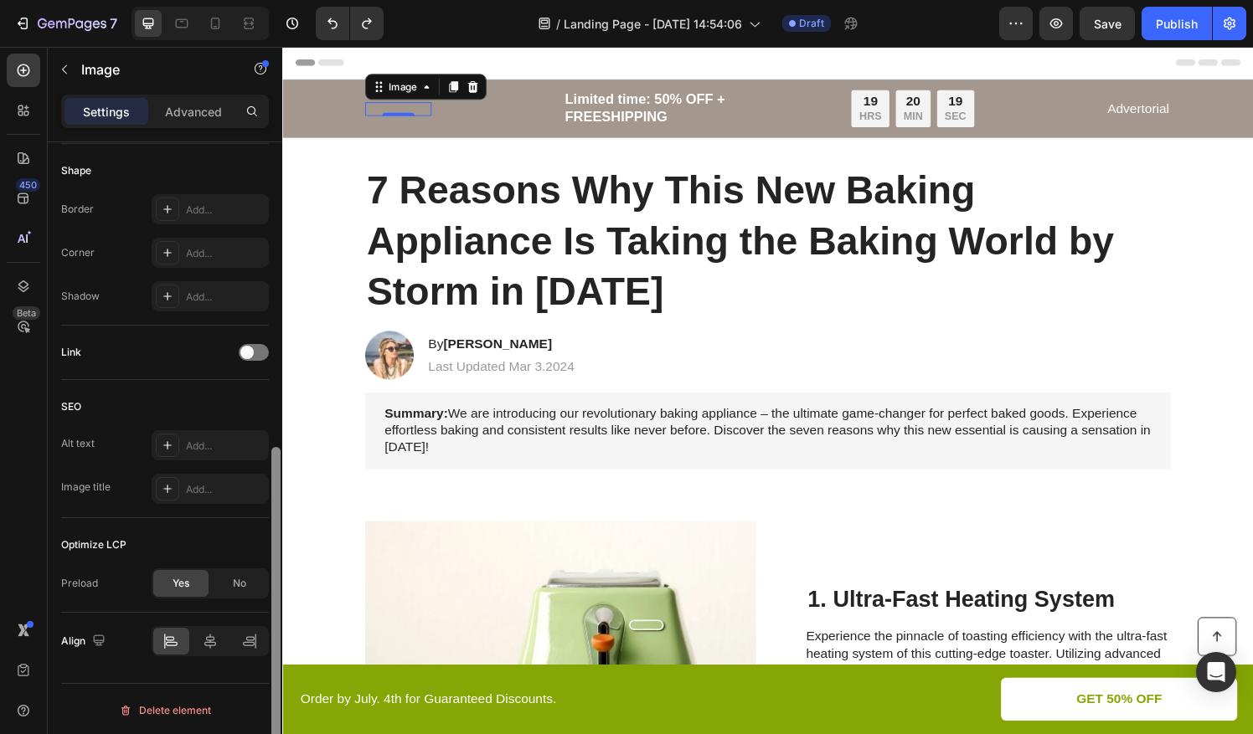
drag, startPoint x: 281, startPoint y: 322, endPoint x: 276, endPoint y: 444, distance: 122.4
click at [276, 444] on div at bounding box center [276, 462] width 13 height 641
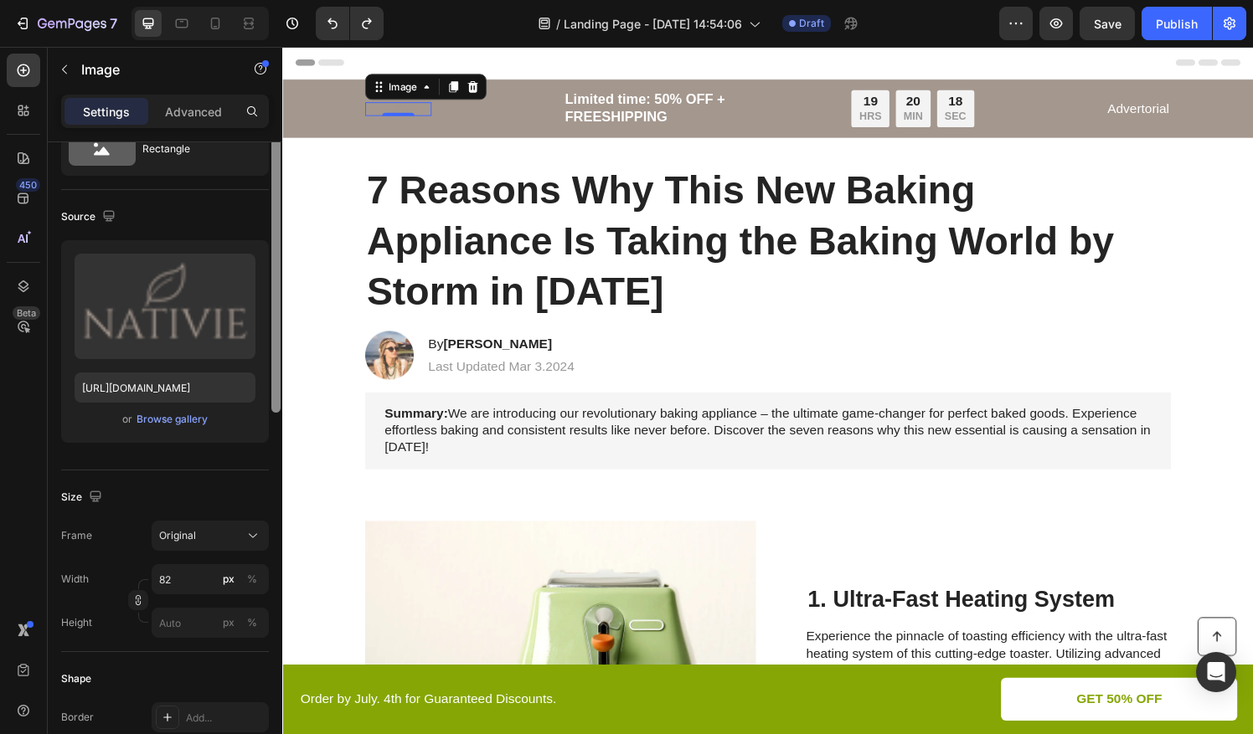
scroll to position [0, 0]
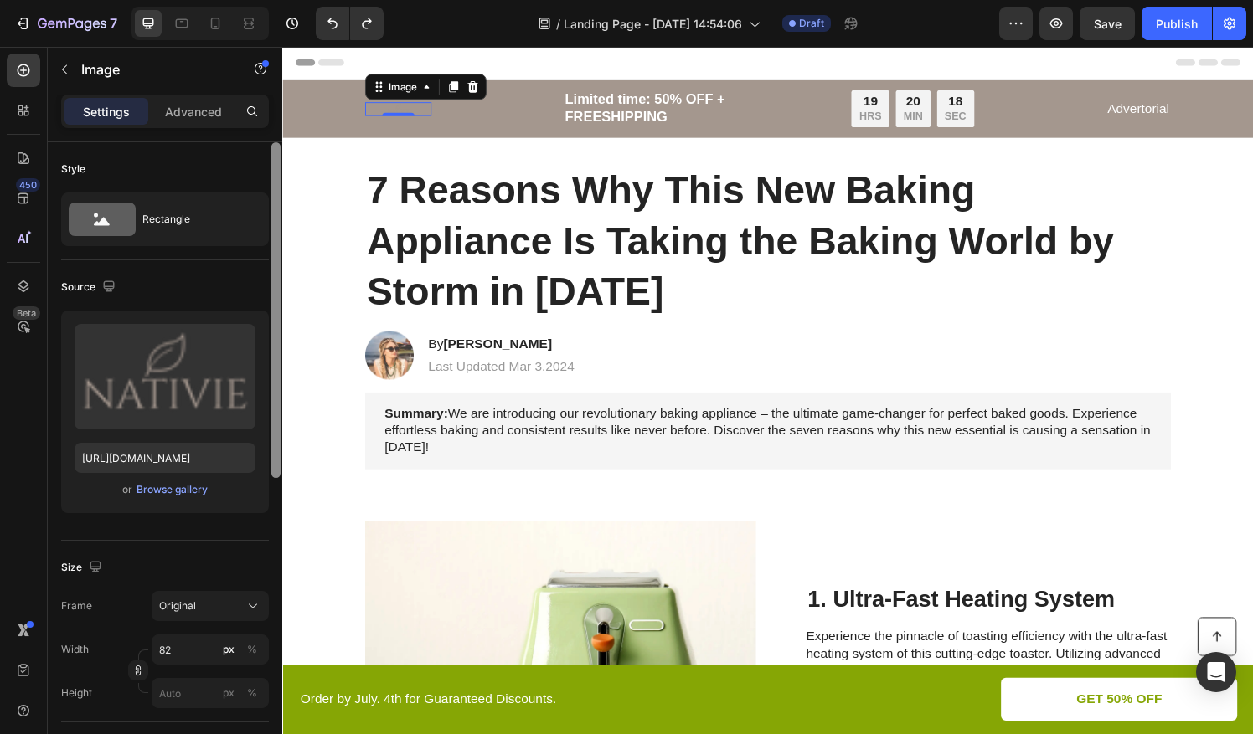
drag, startPoint x: 280, startPoint y: 479, endPoint x: 281, endPoint y: 170, distance: 309.0
click at [281, 170] on div at bounding box center [276, 462] width 13 height 641
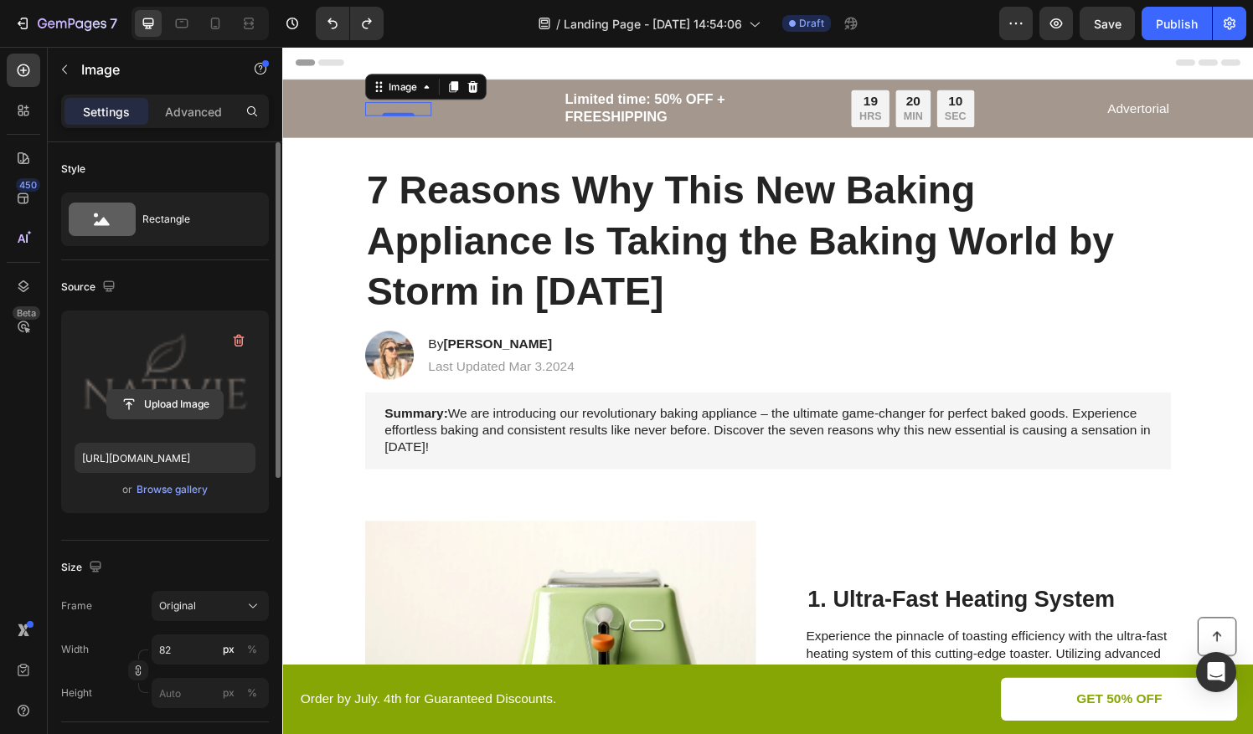
click at [178, 402] on input "file" at bounding box center [165, 404] width 116 height 28
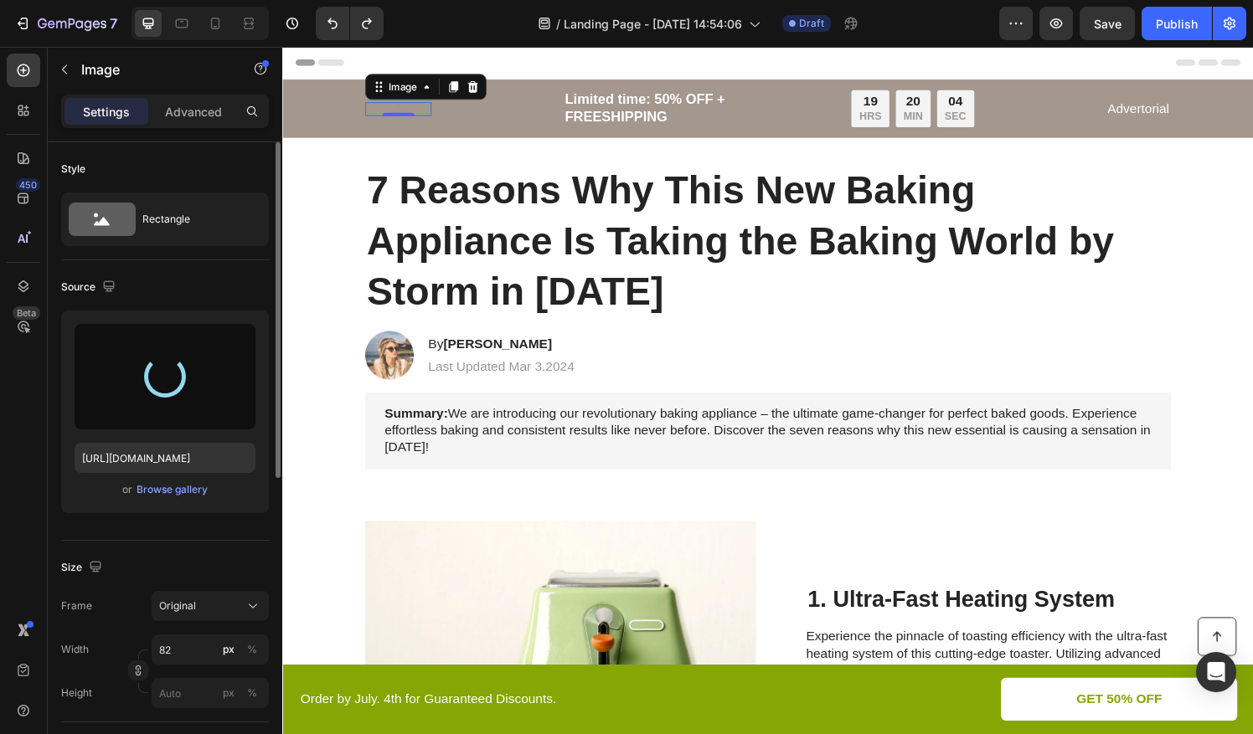
type input "[URL][DOMAIN_NAME]"
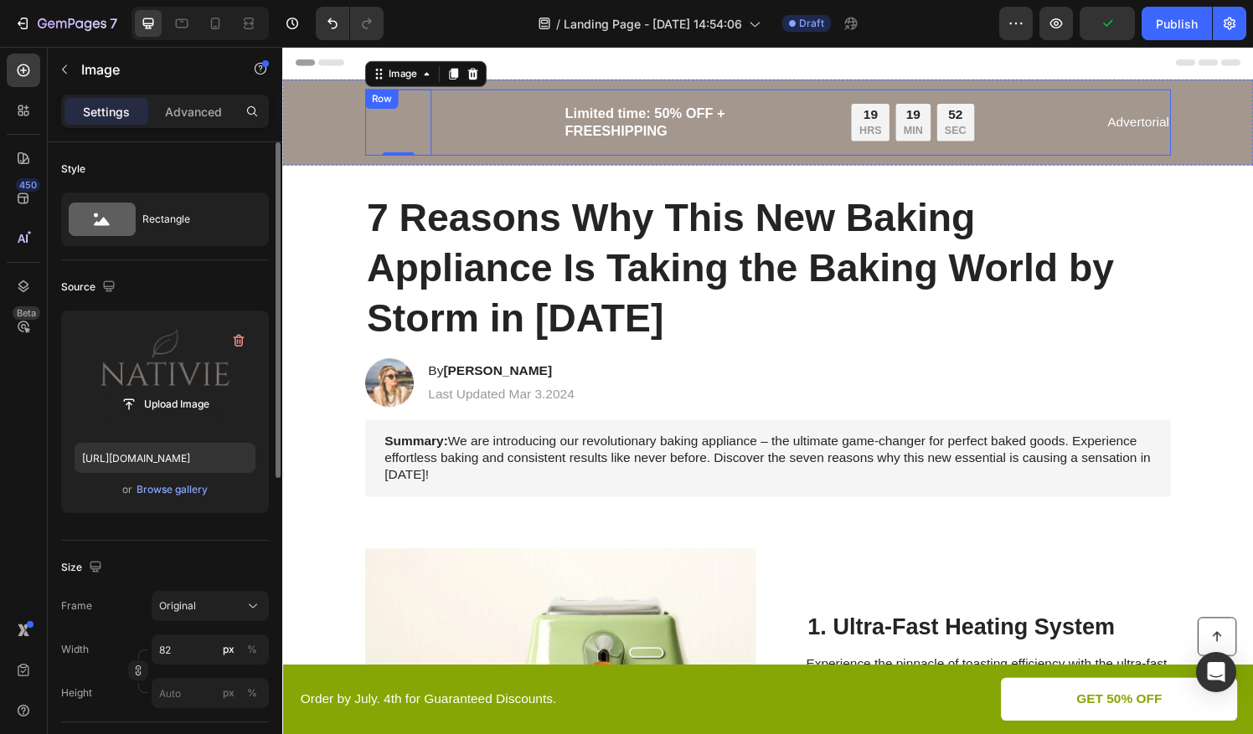
click at [516, 136] on div "Image 0 Limited time: 50% OFF + FREESHIPPING Text Block 19 HRS 19 MIN 52 SEC Co…" at bounding box center [785, 125] width 834 height 69
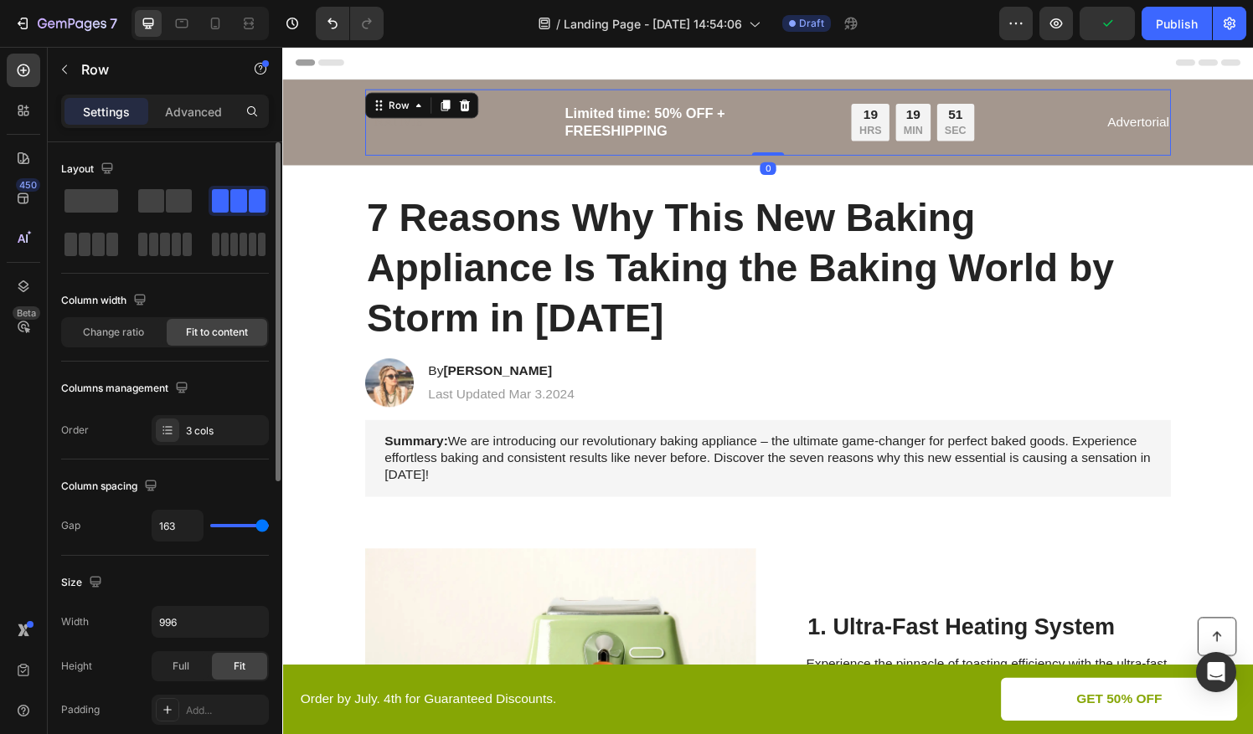
click at [302, 129] on div "Image Limited time: 50% OFF + FREESHIPPING Text Block 19 HRS 19 MIN 51 SEC Coun…" at bounding box center [785, 125] width 972 height 69
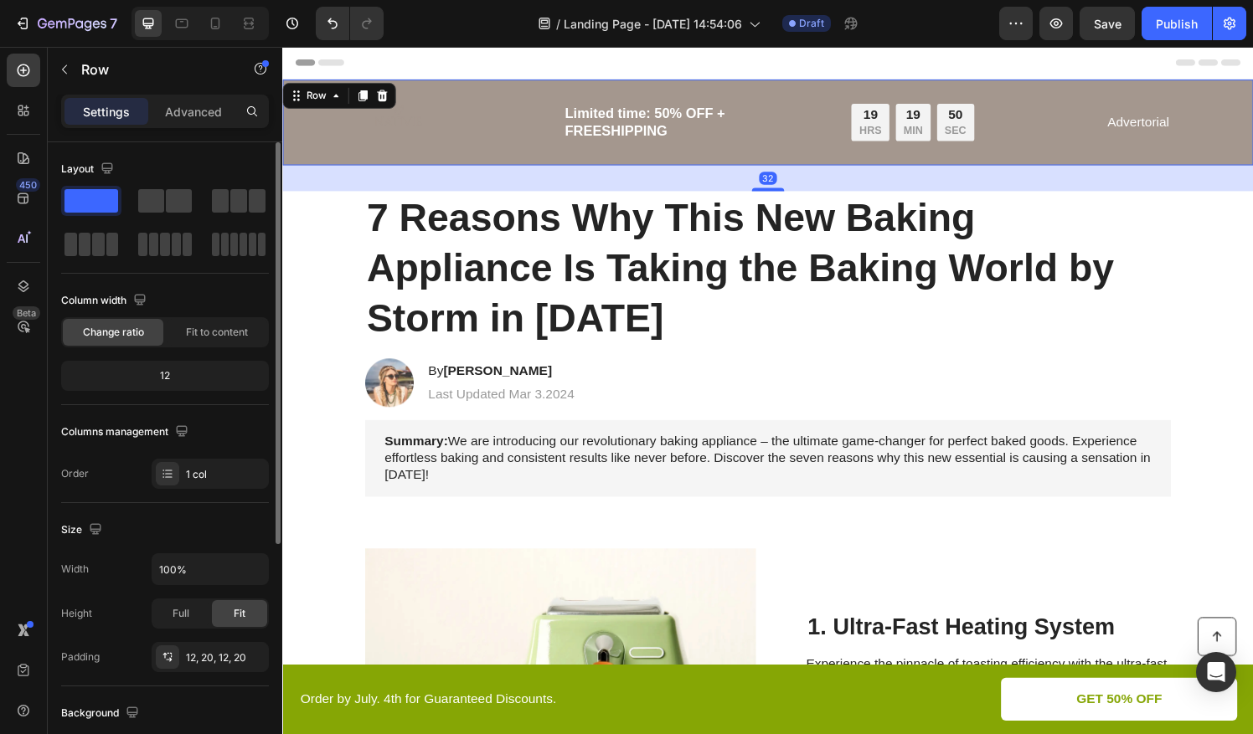
click at [321, 136] on div "Image Limited time: 50% OFF + FREESHIPPING Text Block 19 HRS 19 MIN 50 SEC Coun…" at bounding box center [785, 125] width 972 height 69
click at [456, 111] on div "Image Limited time: 50% OFF + FREESHIPPING Text Block 19 HRS 19 MIN 49 SEC Coun…" at bounding box center [785, 125] width 834 height 69
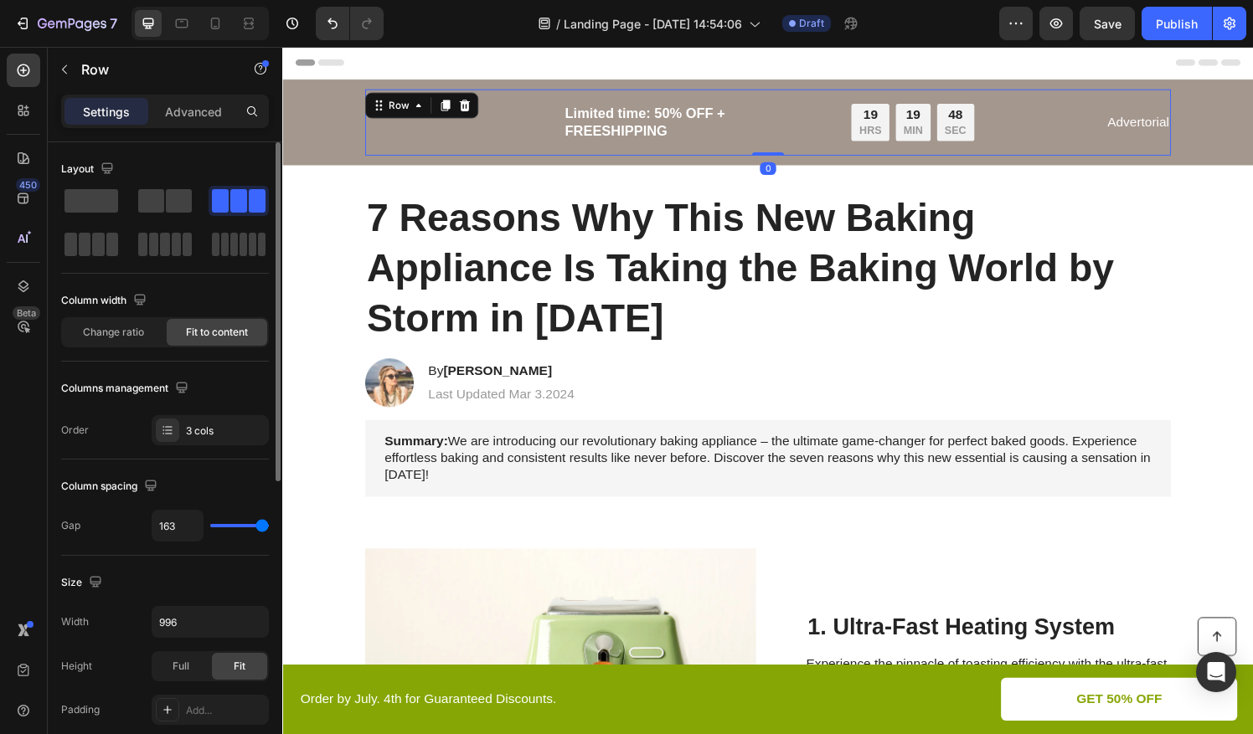
click at [302, 134] on div "Image Limited time: 50% OFF + FREESHIPPING Text Block 19 HRS 19 MIN 48 SEC Coun…" at bounding box center [785, 125] width 972 height 69
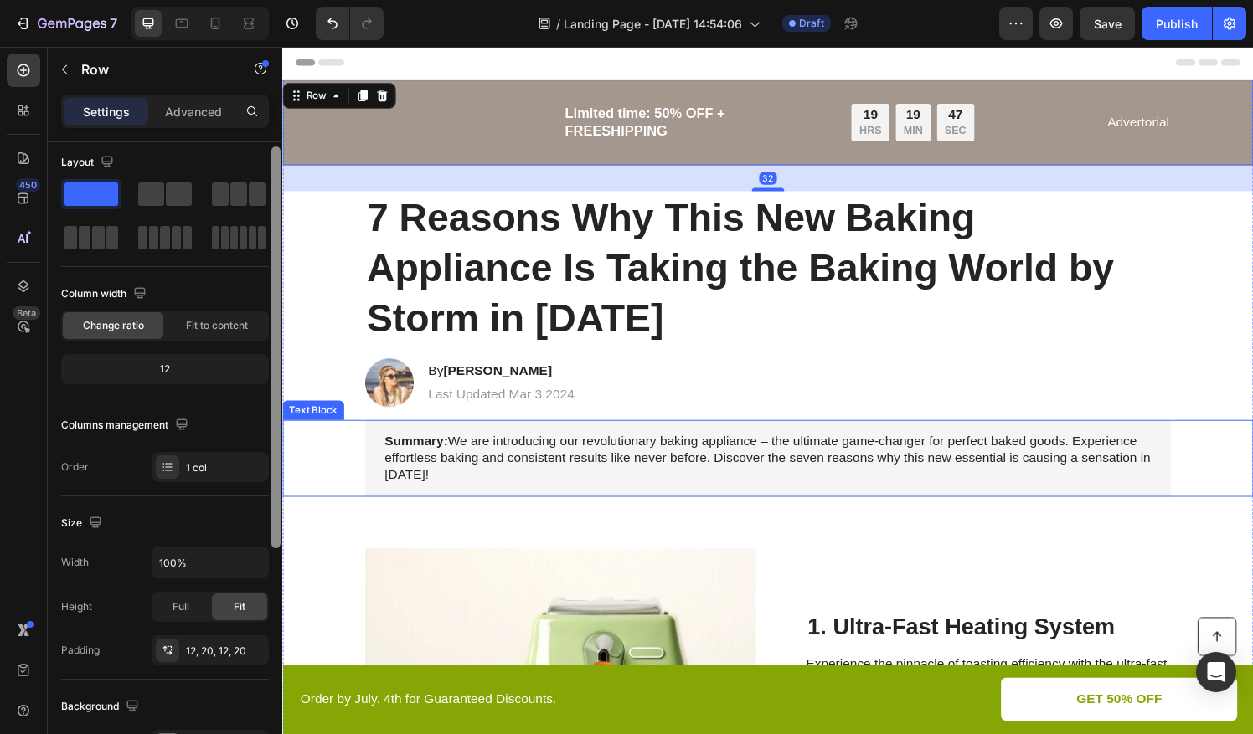
drag, startPoint x: 562, startPoint y: 220, endPoint x: 290, endPoint y: 523, distance: 406.8
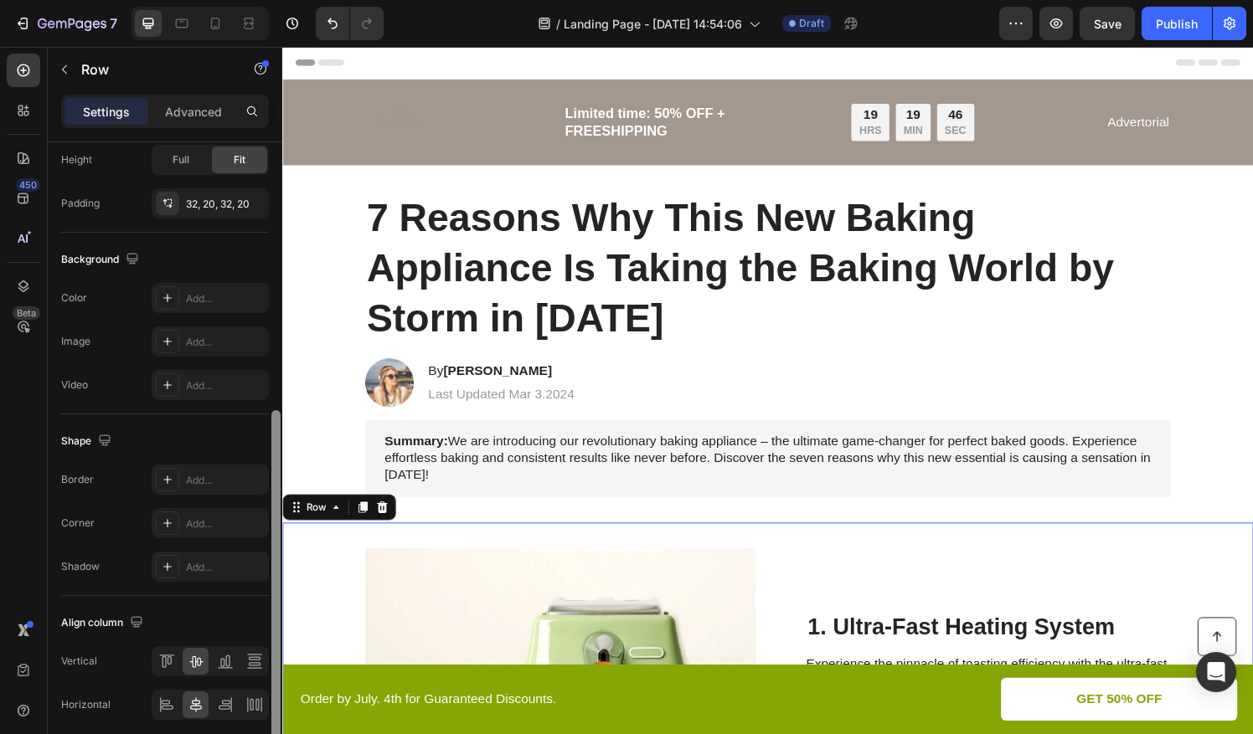
scroll to position [558, 0]
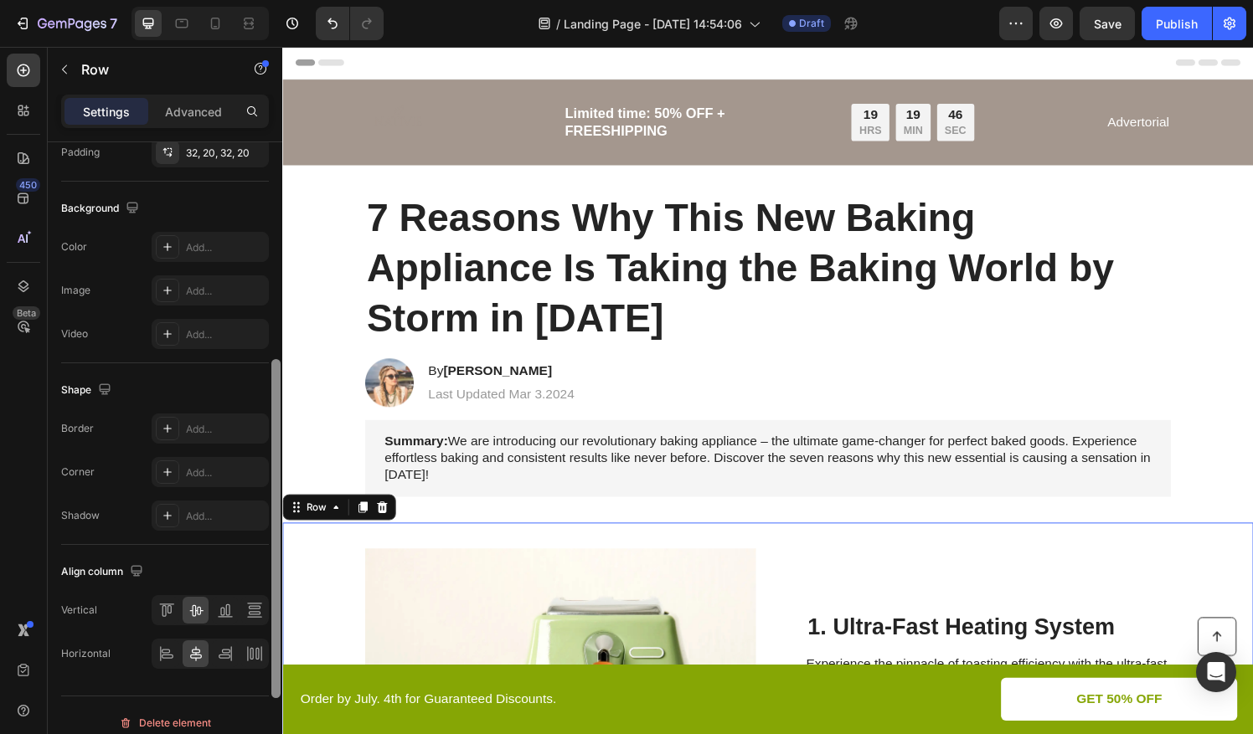
drag, startPoint x: 560, startPoint y: 539, endPoint x: 297, endPoint y: 444, distance: 279.8
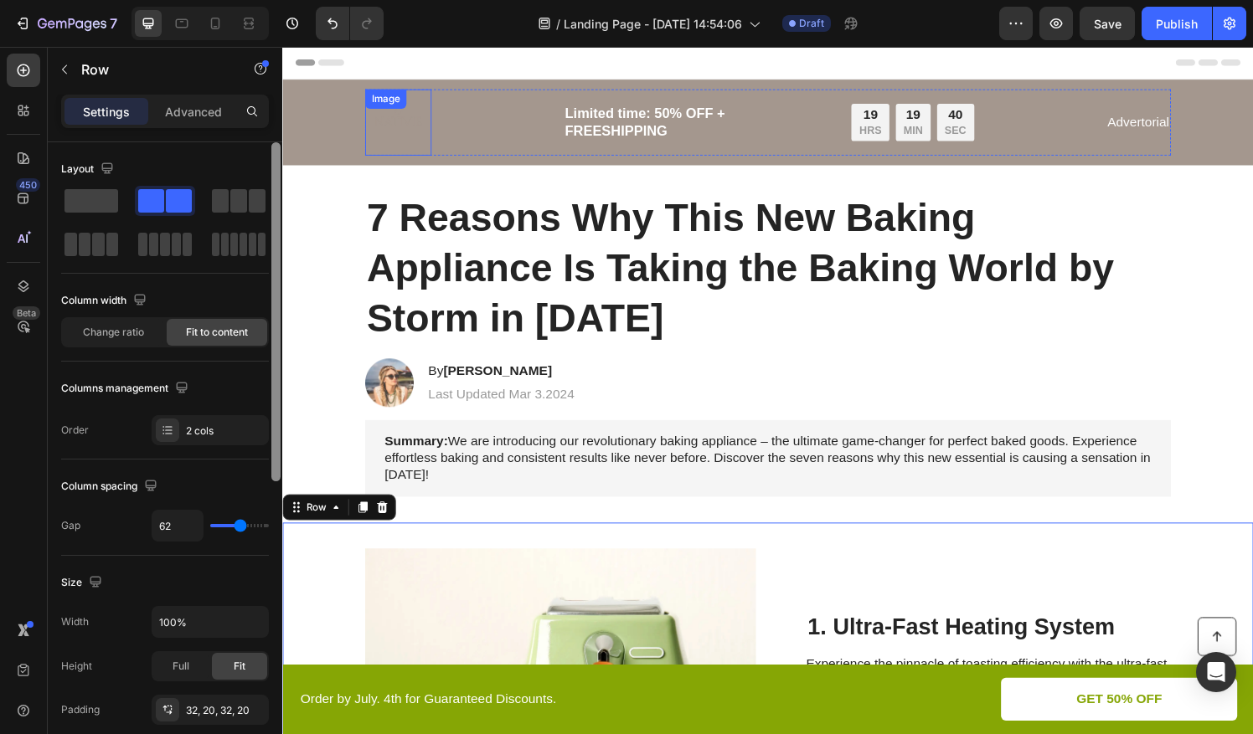
click at [405, 134] on img at bounding box center [402, 125] width 69 height 69
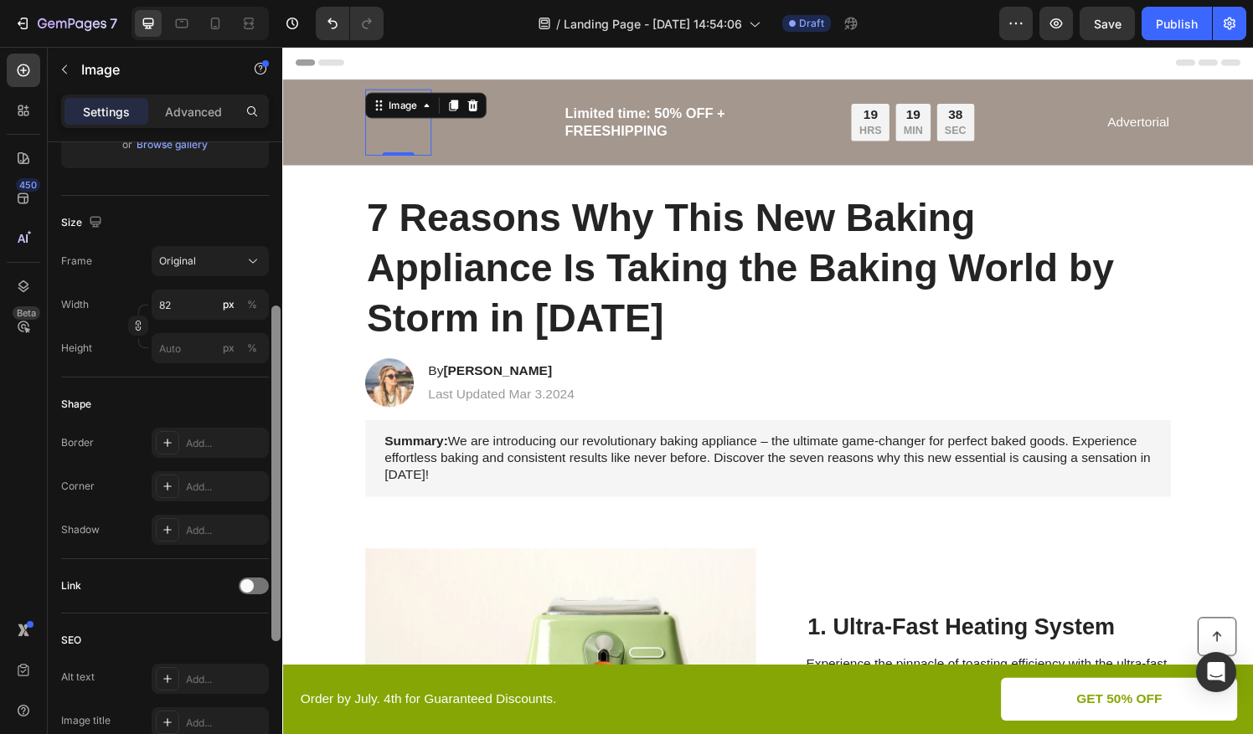
scroll to position [333, 0]
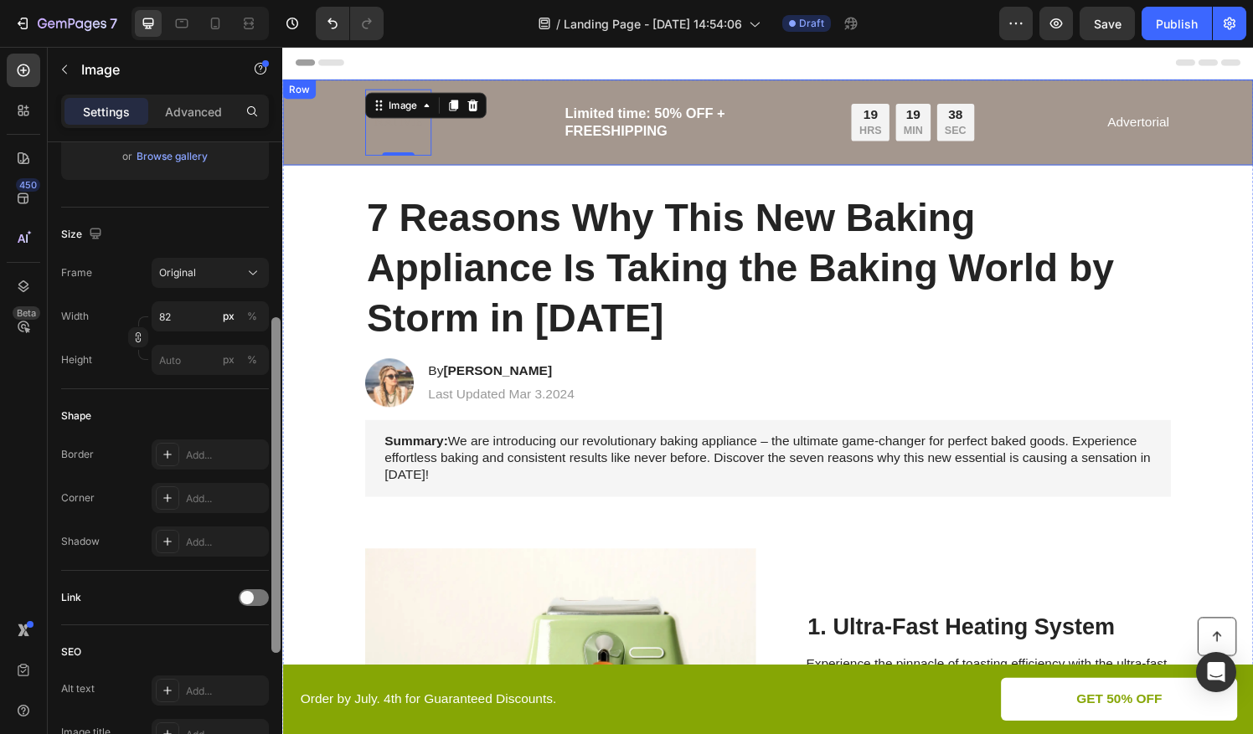
click at [329, 151] on div "Image 0 Limited time: 50% OFF + FREESHIPPING Text Block 19 HRS 19 MIN 38 SEC Co…" at bounding box center [785, 125] width 972 height 69
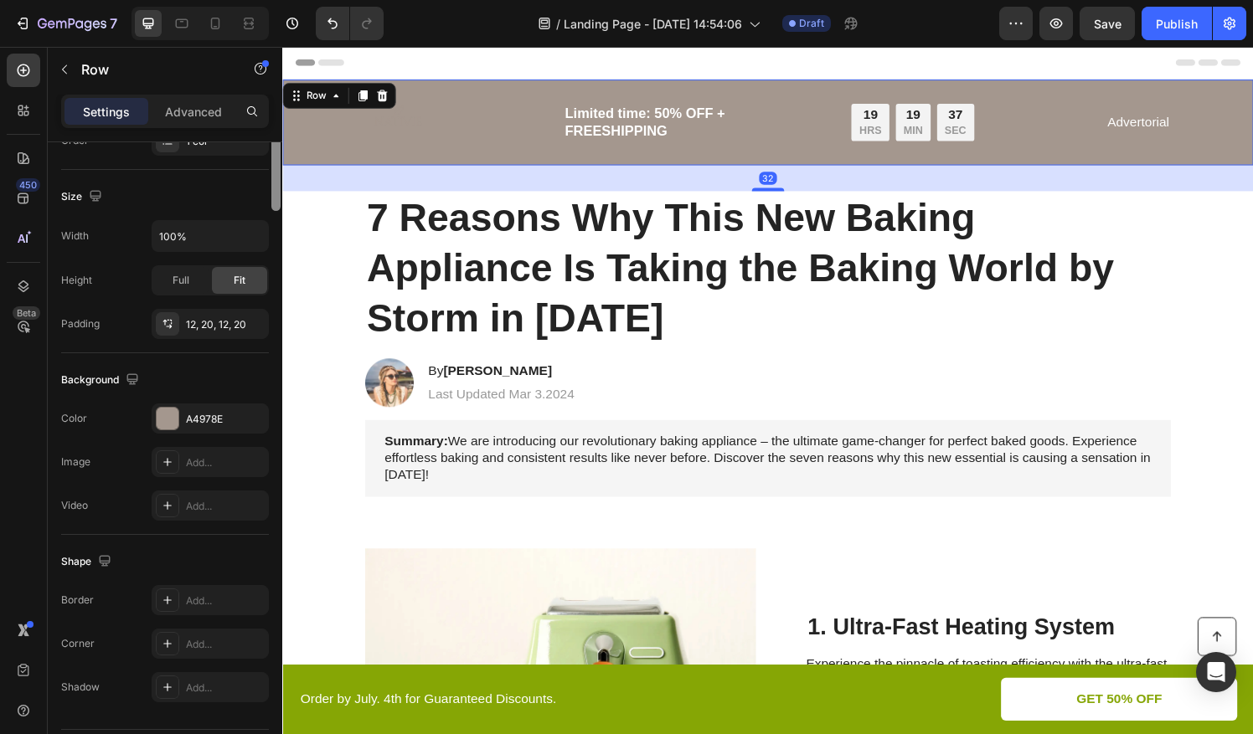
scroll to position [0, 0]
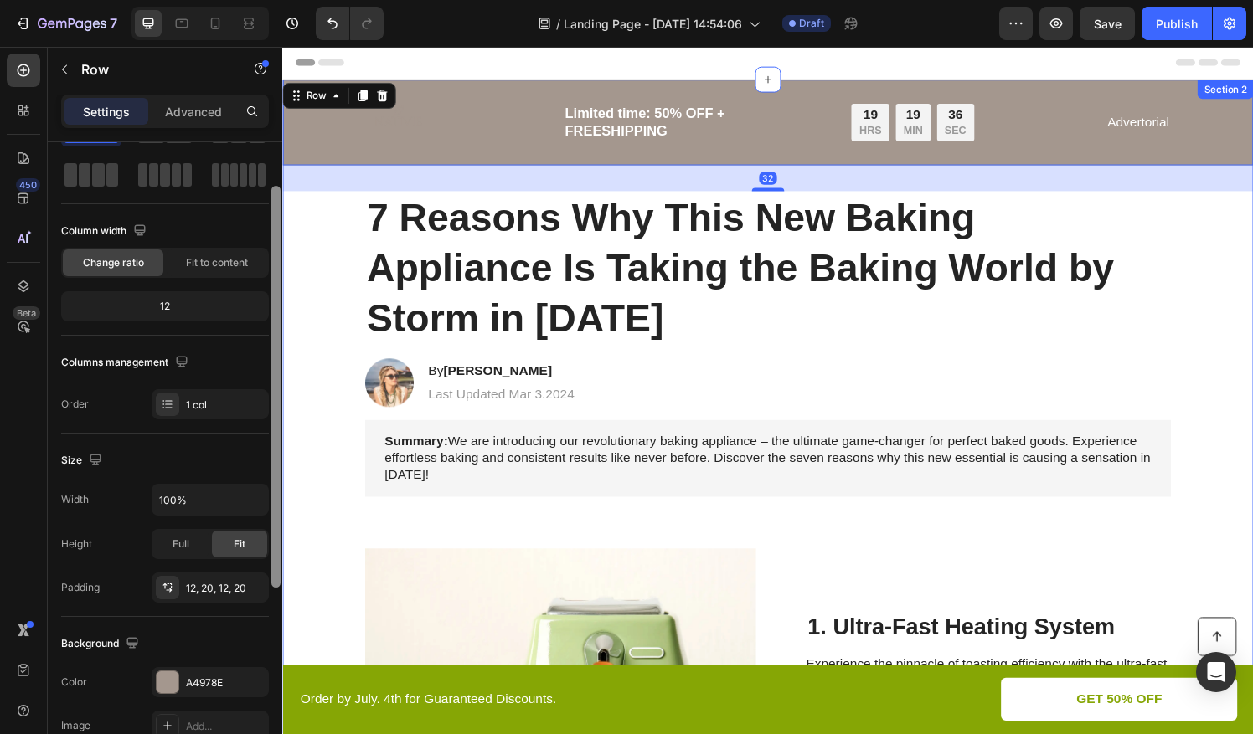
drag, startPoint x: 558, startPoint y: 287, endPoint x: 537, endPoint y: 638, distance: 351.5
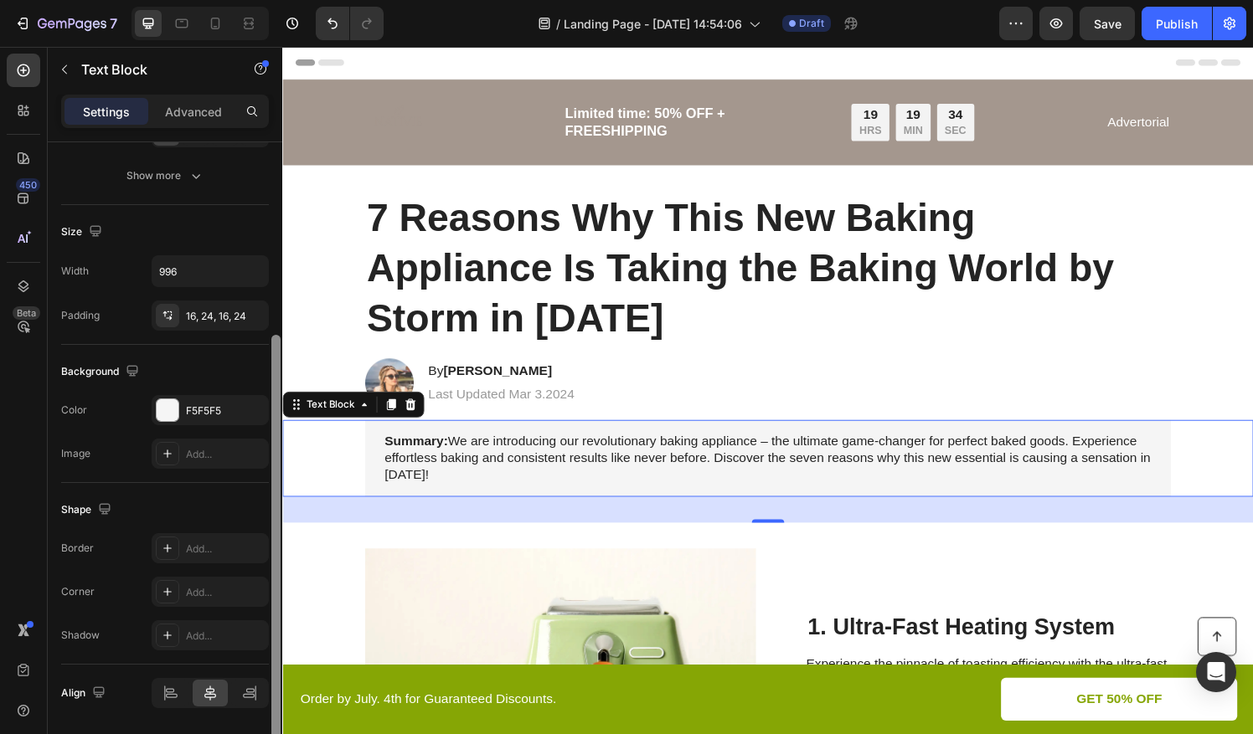
scroll to position [304, 0]
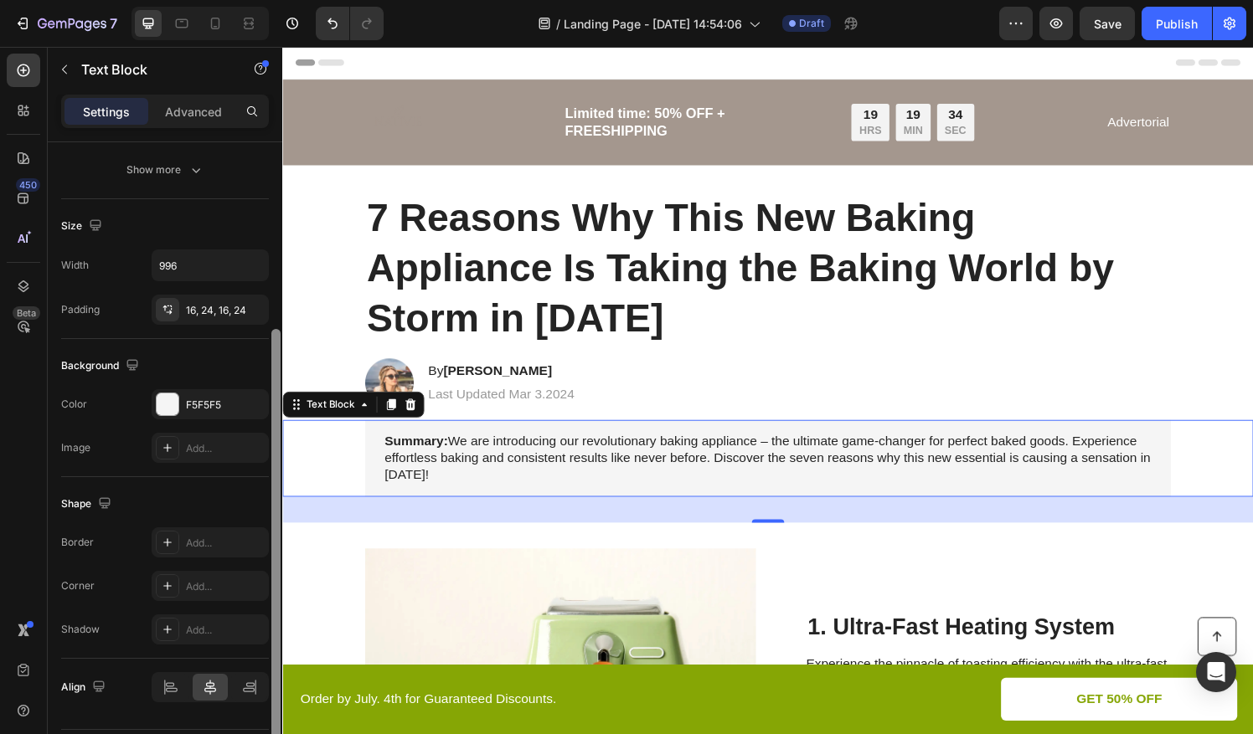
click at [20, 412] on div "450 Beta" at bounding box center [24, 334] width 34 height 560
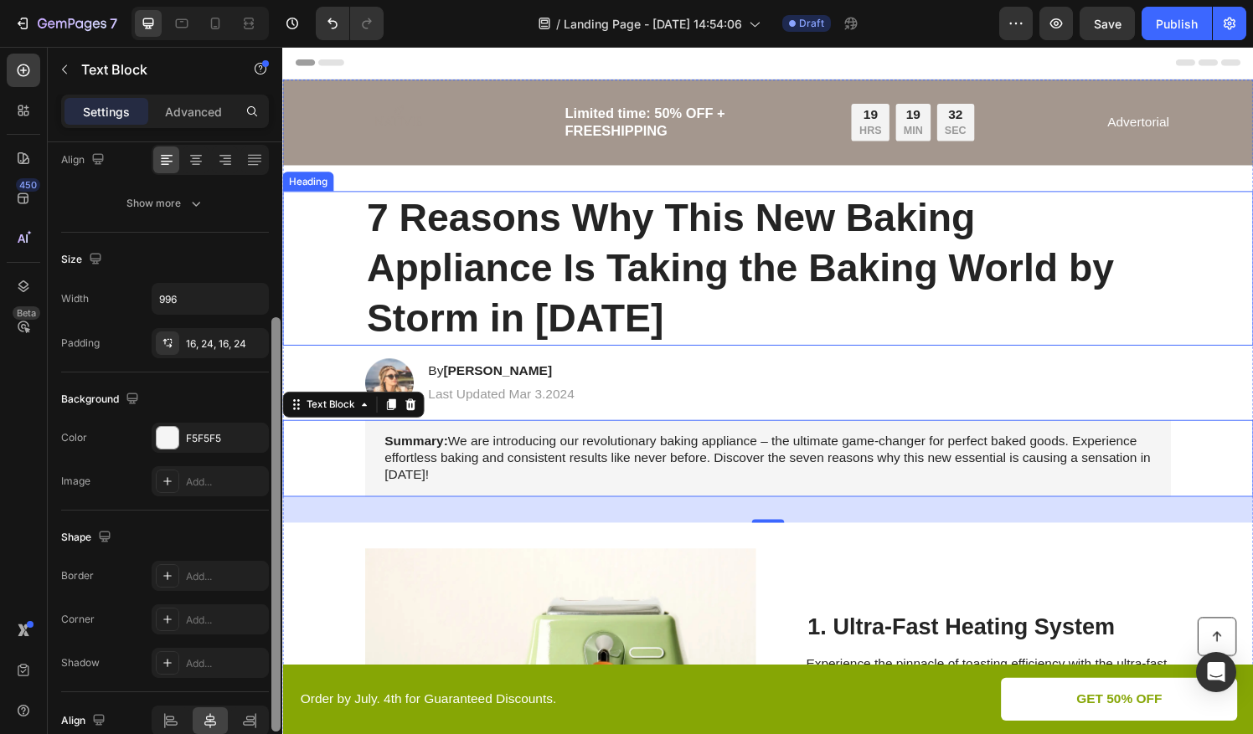
drag, startPoint x: 559, startPoint y: 437, endPoint x: 319, endPoint y: 240, distance: 310.0
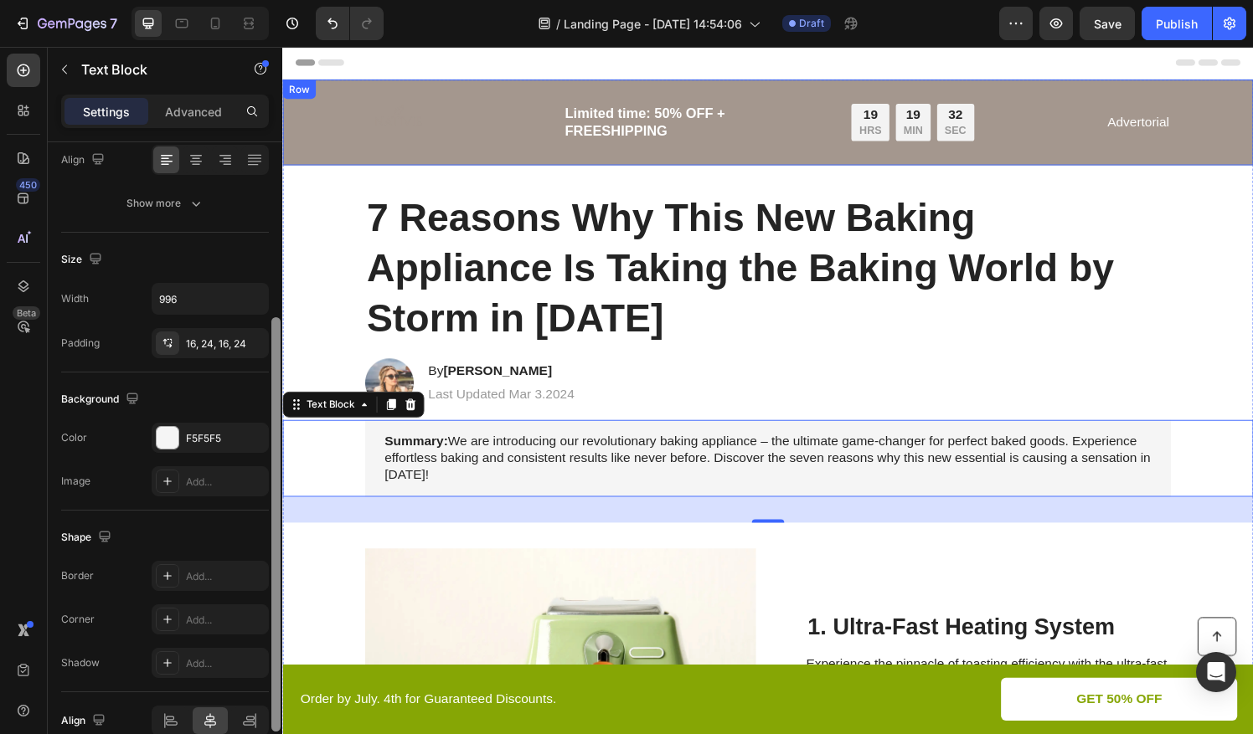
click at [318, 142] on div "Image Limited time: 50% OFF + FREESHIPPING Text Block 19 HRS 19 MIN 32 SEC Coun…" at bounding box center [785, 125] width 972 height 69
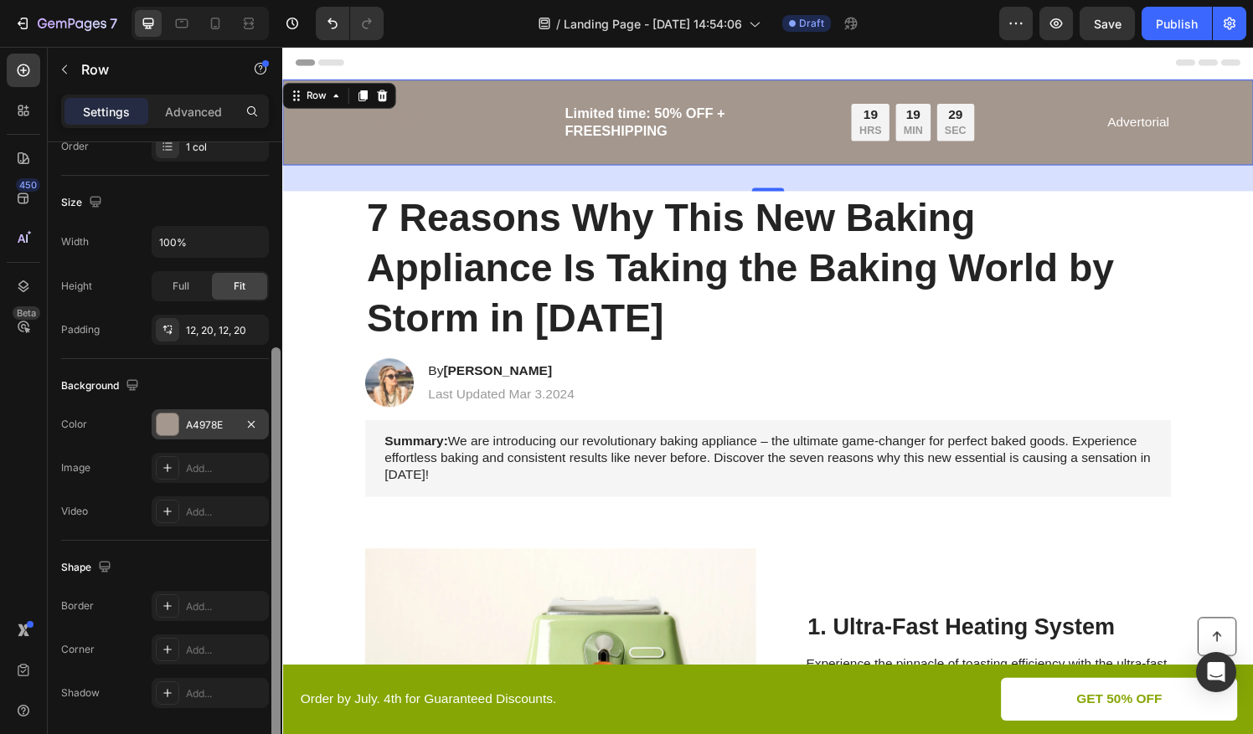
scroll to position [335, 0]
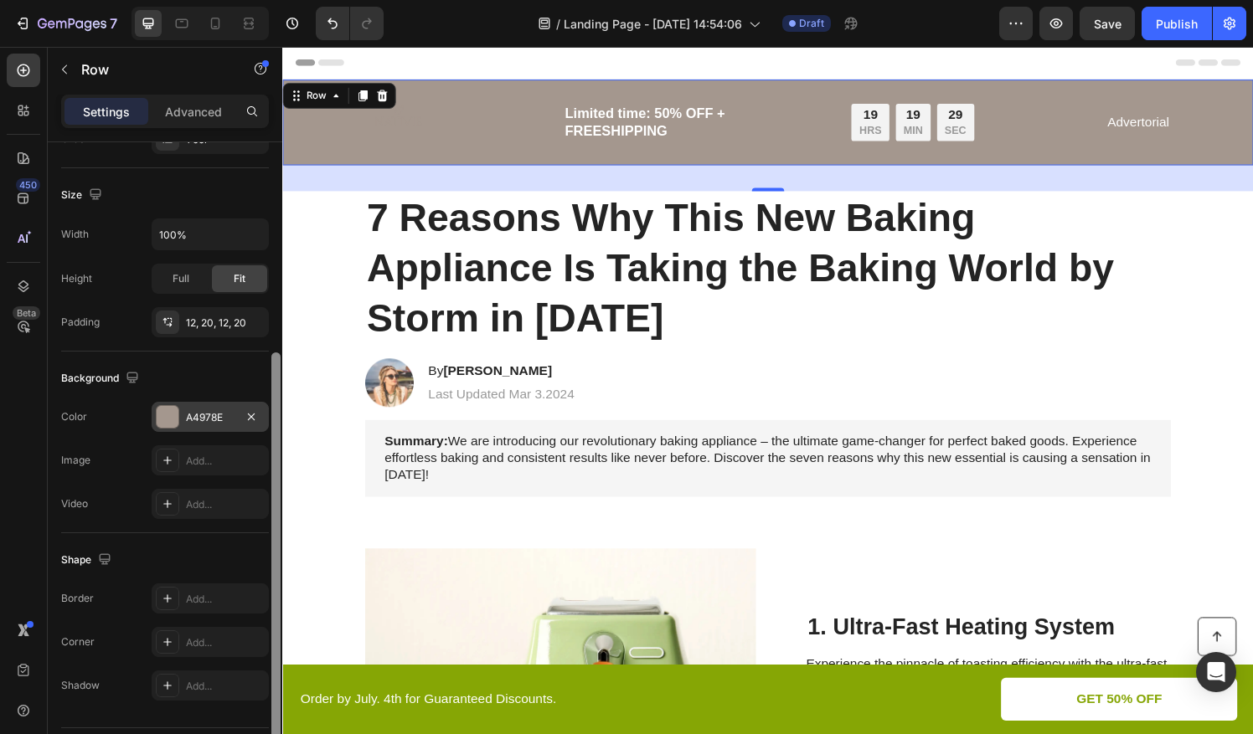
click at [193, 410] on div "A4978E" at bounding box center [210, 417] width 49 height 15
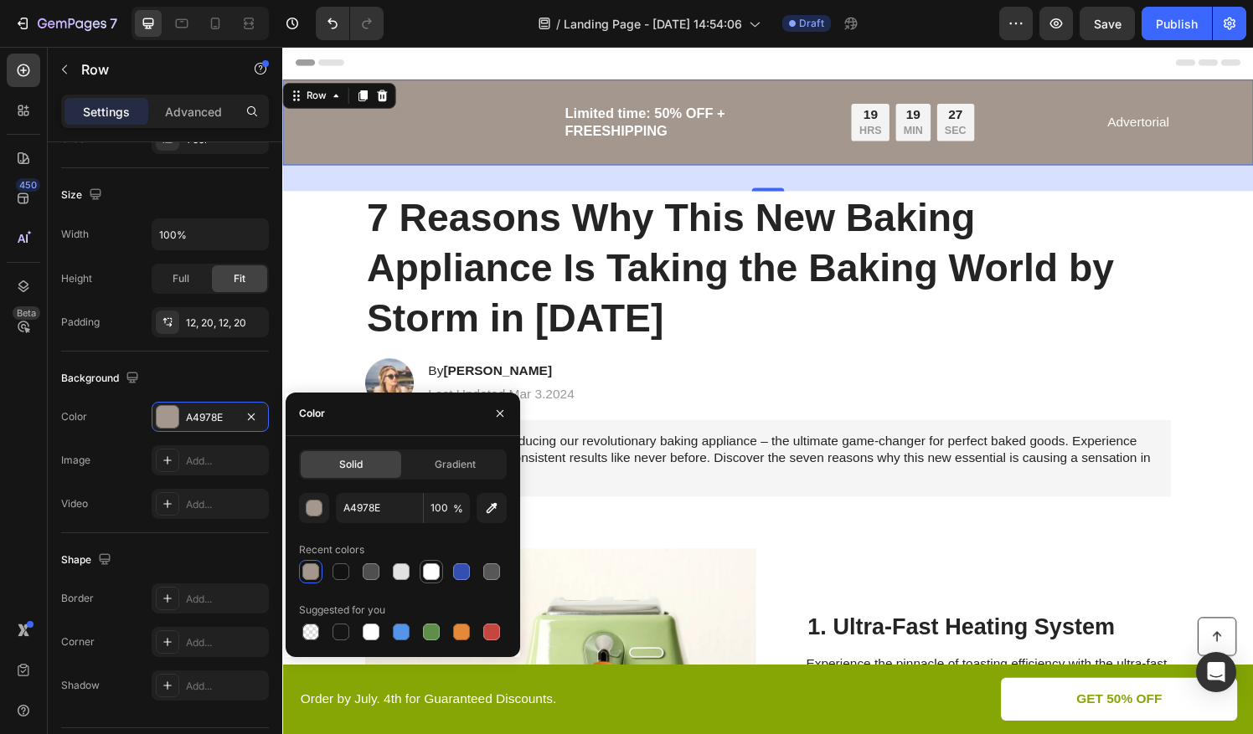
click at [432, 564] on div at bounding box center [431, 572] width 17 height 17
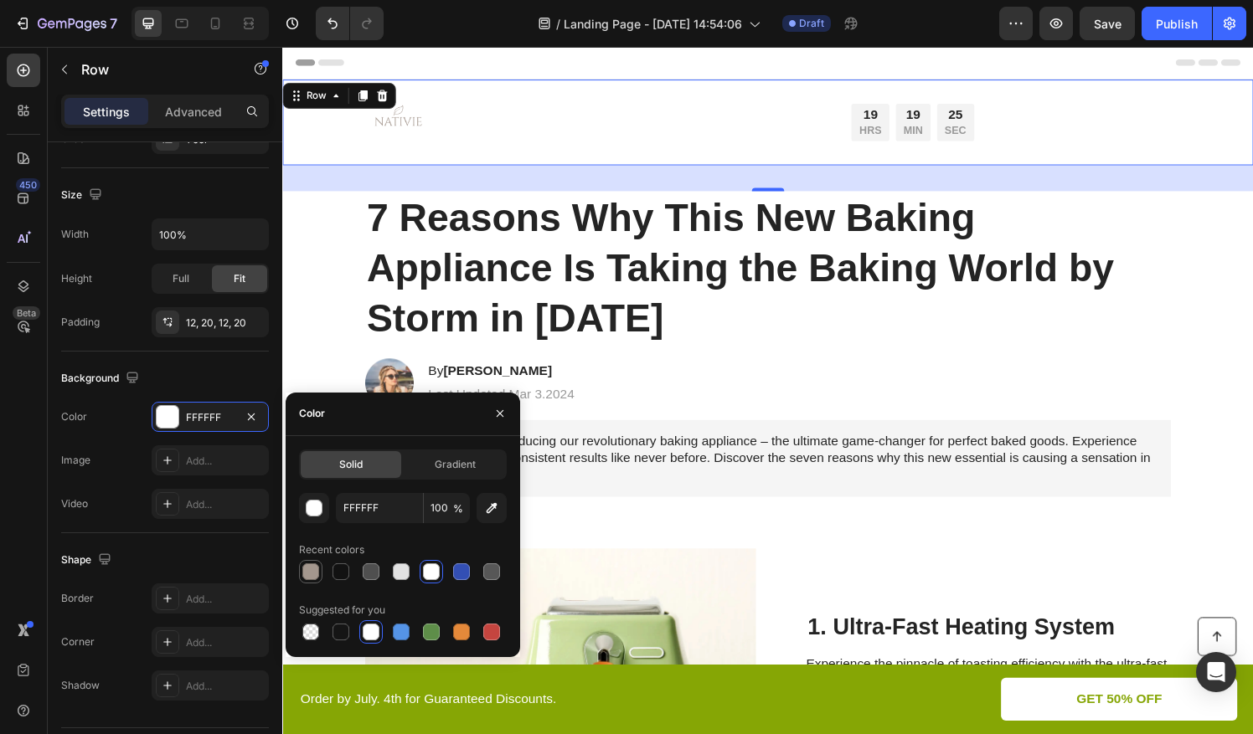
click at [313, 575] on div at bounding box center [310, 572] width 17 height 17
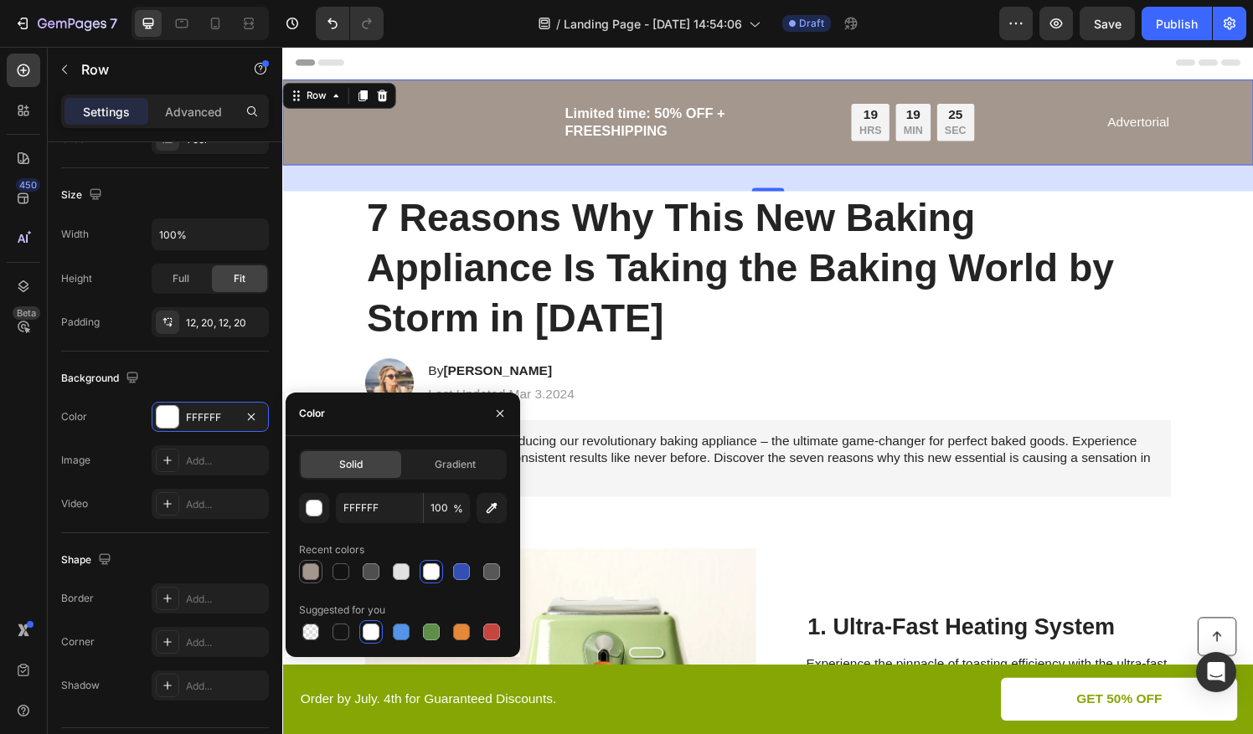
type input "A4978E"
click at [44, 539] on div "450 Beta" at bounding box center [24, 391] width 48 height 688
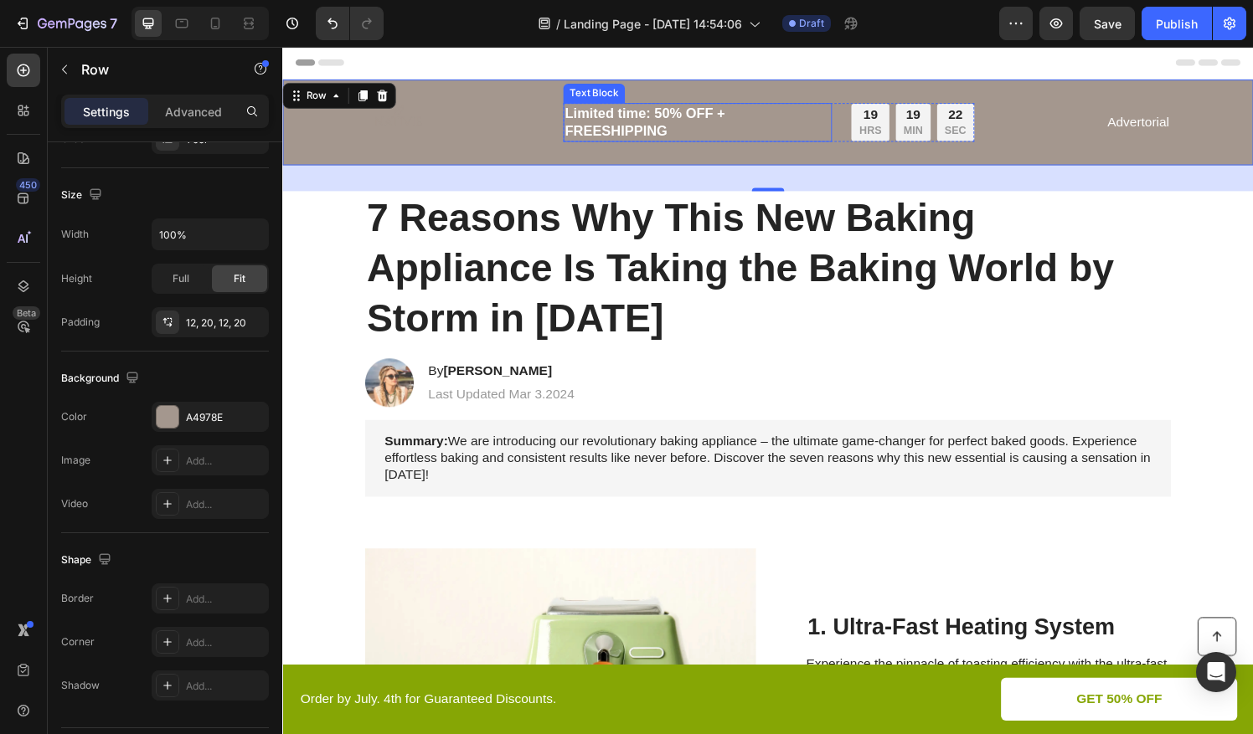
click at [602, 138] on p "Limited time: 50% OFF + FREESHIPPING" at bounding box center [712, 125] width 275 height 37
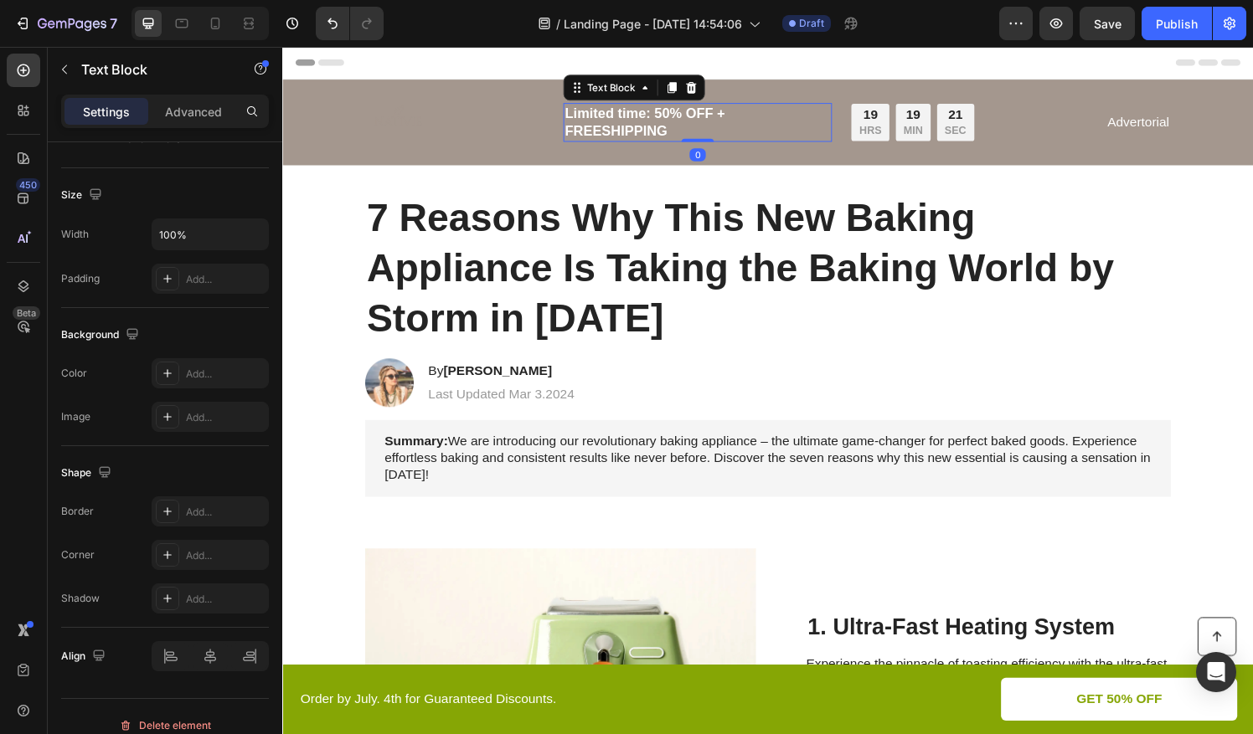
scroll to position [0, 0]
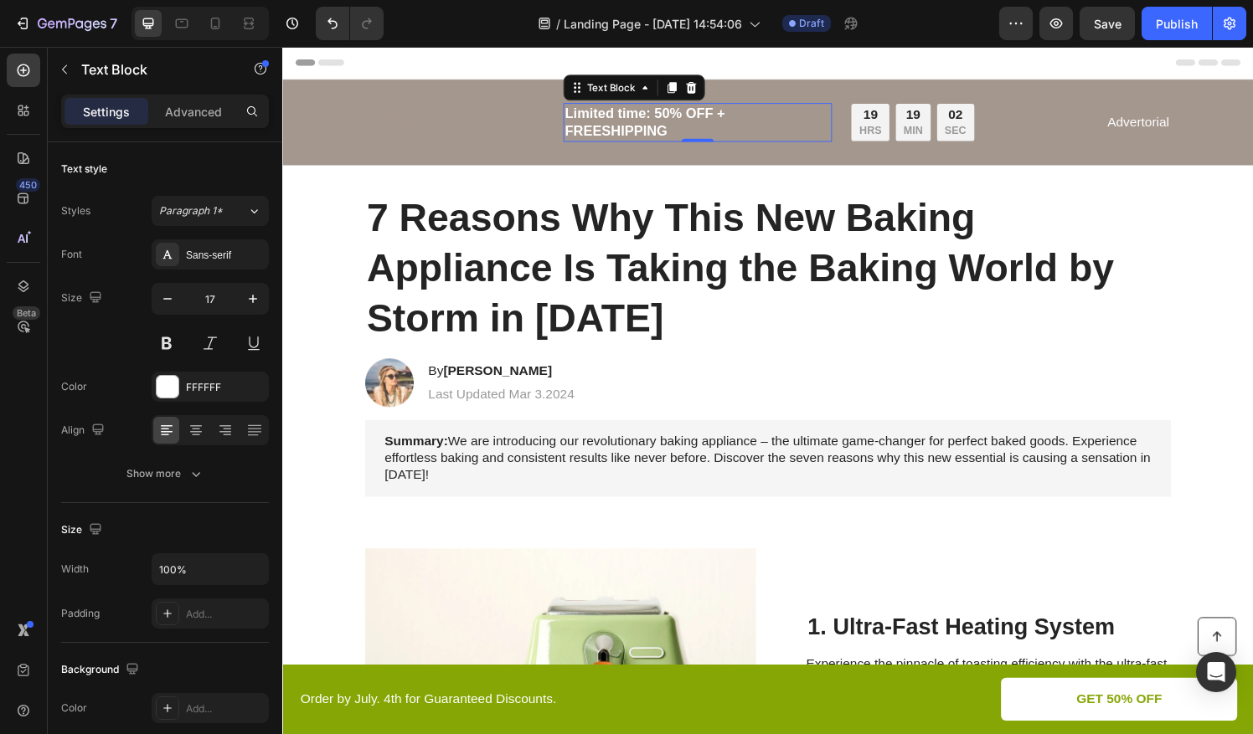
click at [668, 133] on p "Limited time: 50% OFF + FREESHIPPING" at bounding box center [712, 125] width 275 height 37
drag, startPoint x: 679, startPoint y: 132, endPoint x: 569, endPoint y: 116, distance: 111.8
click at [575, 116] on p "Limited time: 50% OFF + FREESHIPPING" at bounding box center [712, 125] width 275 height 37
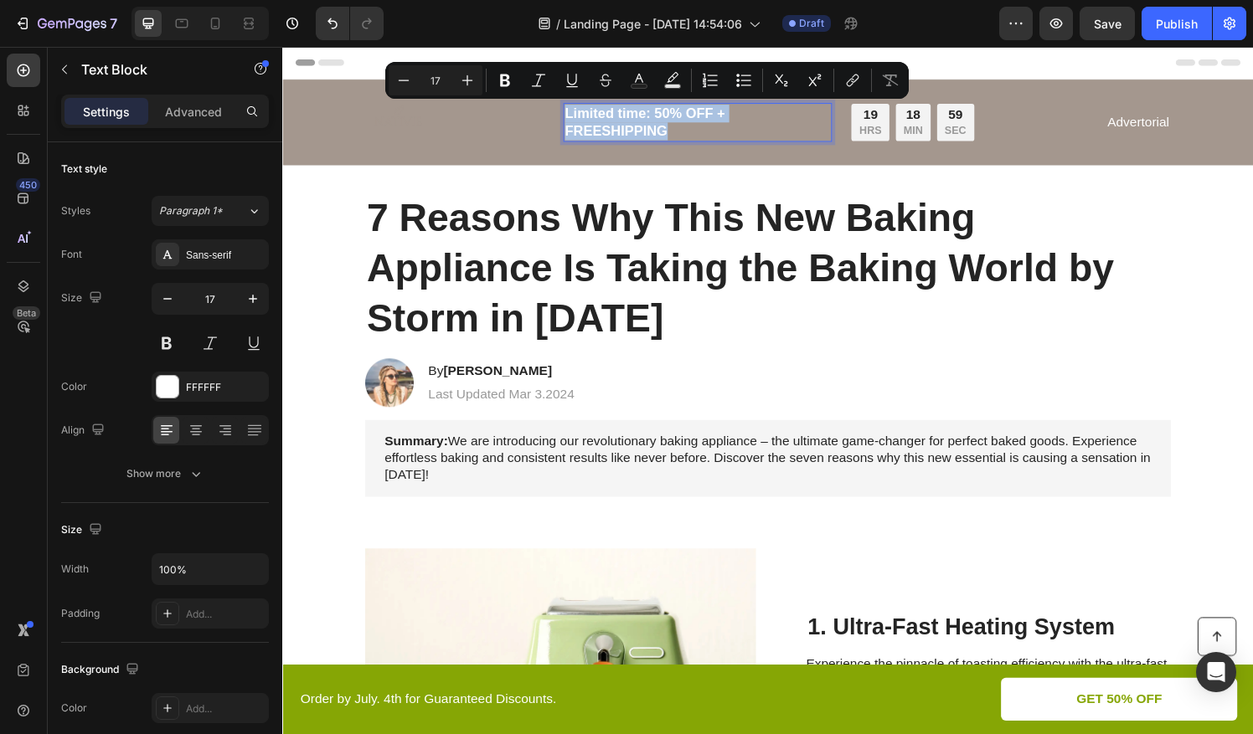
copy p "Limited time: 50% OFF + FREESHIPPING"
click at [1161, 129] on p "Advertorial" at bounding box center [1169, 126] width 64 height 18
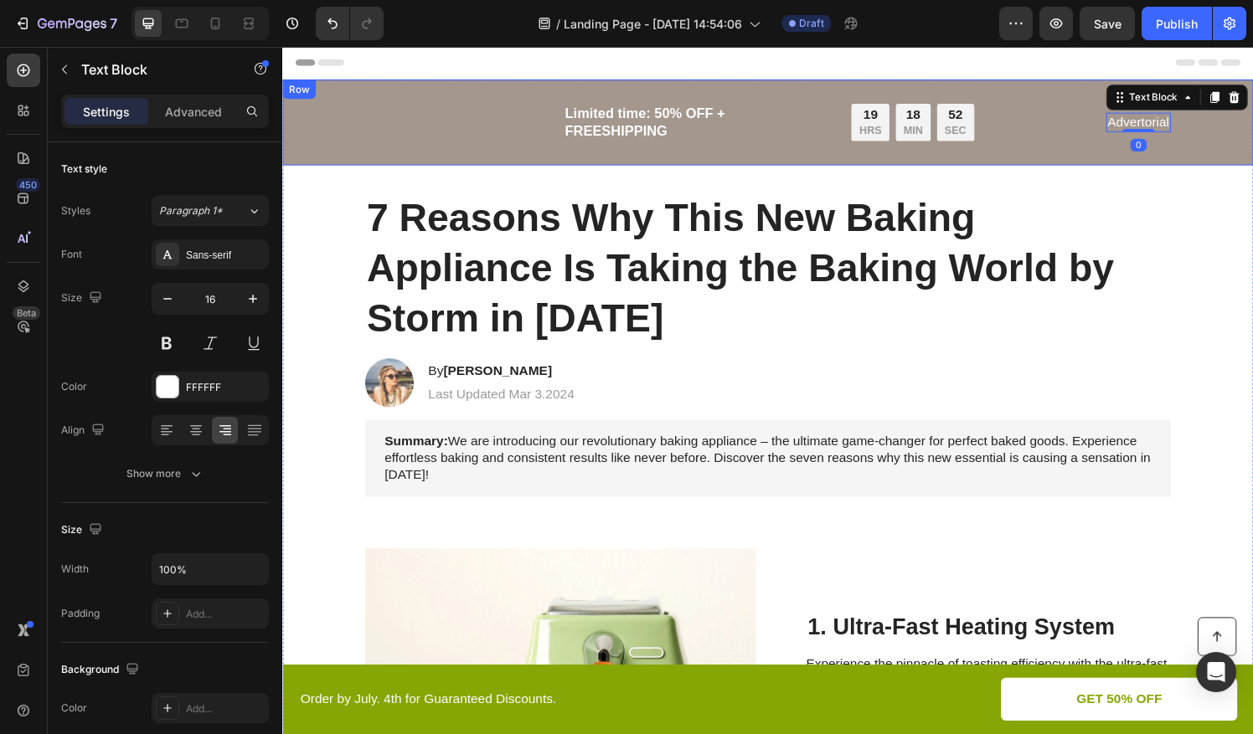
click at [1178, 123] on p "Advertorial" at bounding box center [1169, 126] width 64 height 18
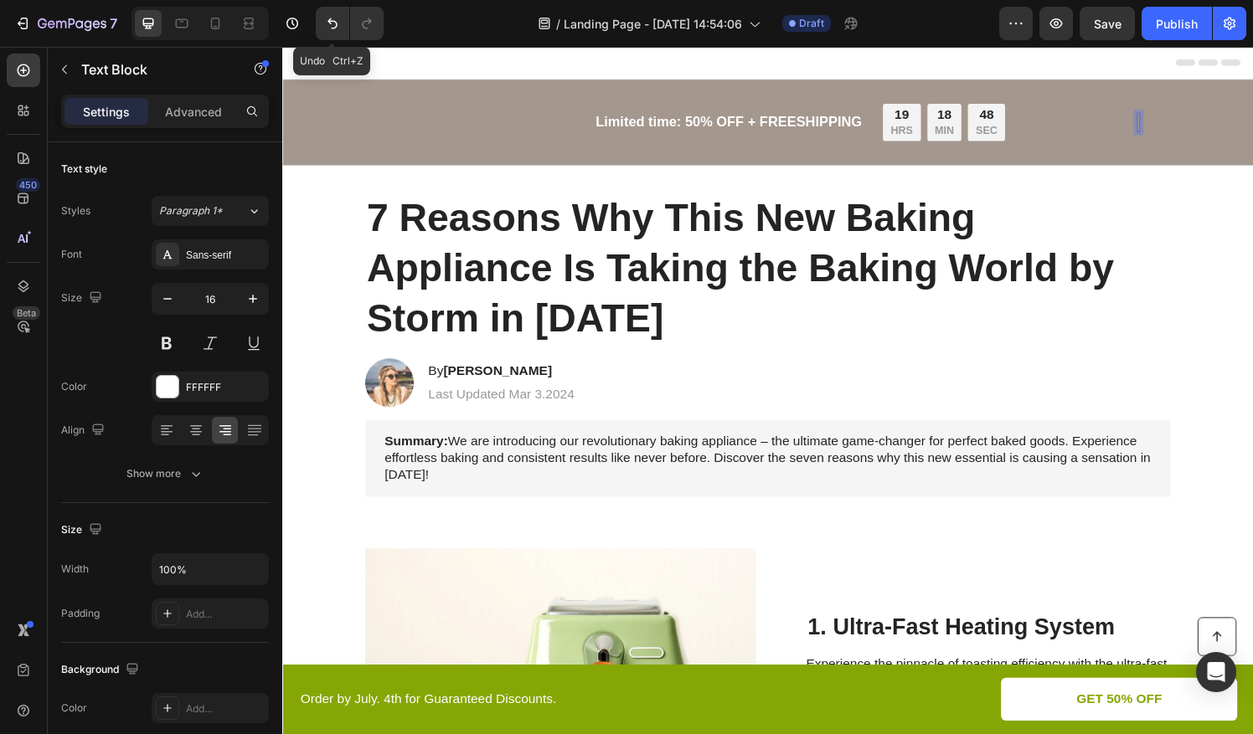
drag, startPoint x: 333, startPoint y: 12, endPoint x: 349, endPoint y: 30, distance: 24.3
click at [333, 10] on button "Undo/Redo" at bounding box center [333, 24] width 34 height 34
click at [332, 8] on button "Undo/Redo" at bounding box center [333, 24] width 34 height 34
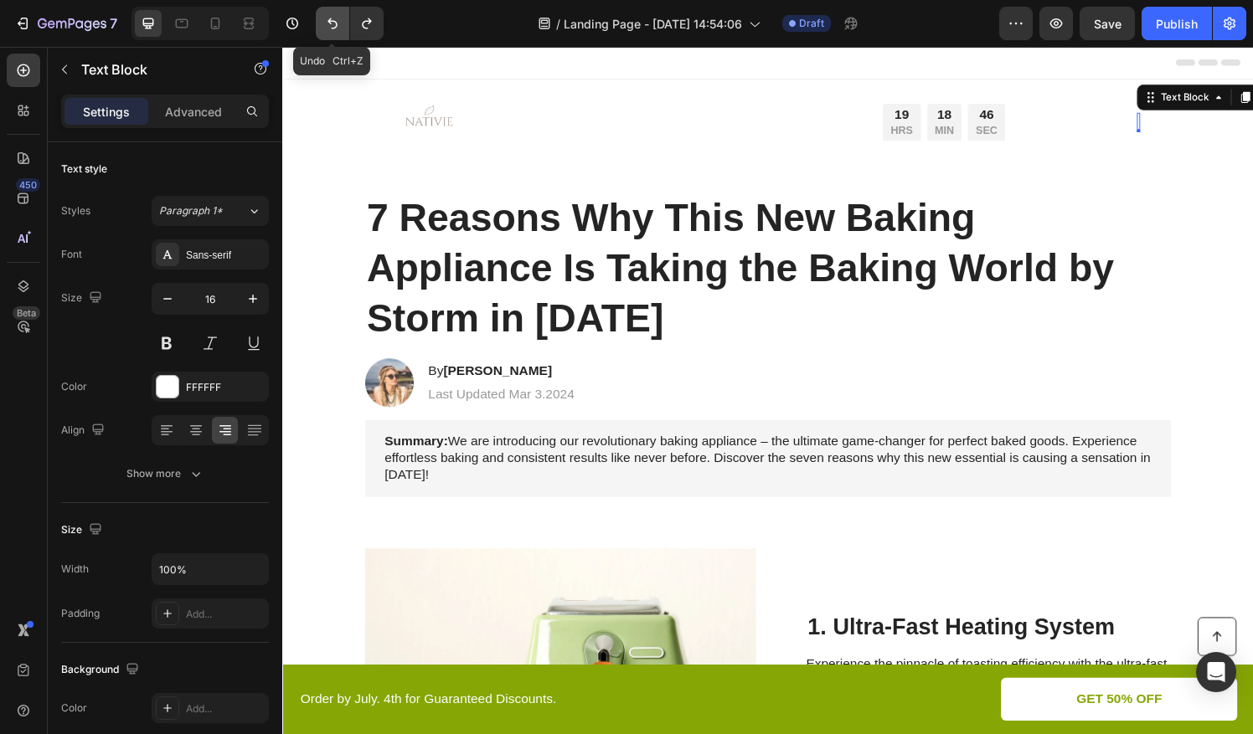
click at [345, 25] on button "Undo/Redo" at bounding box center [333, 24] width 34 height 34
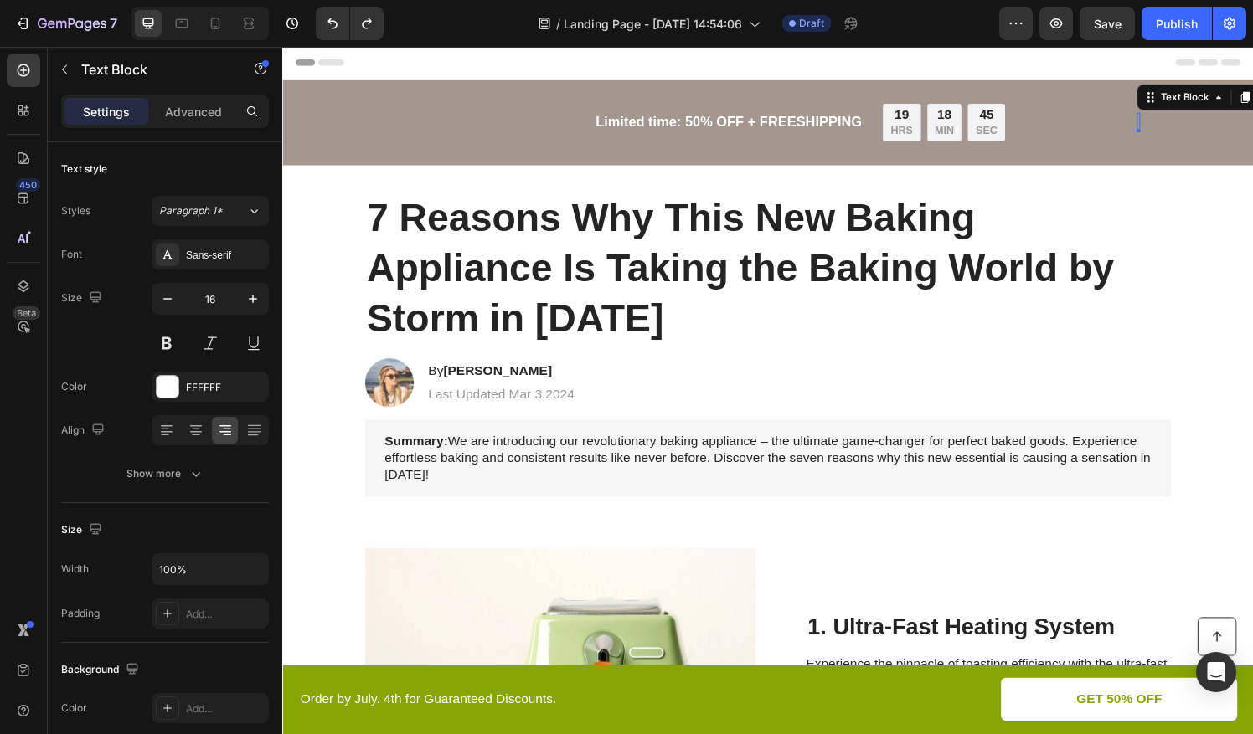
click at [387, 45] on div "7 / Landing Page - [DATE] 14:54:06 Draft Preview Save Publish" at bounding box center [626, 24] width 1253 height 48
click at [343, 25] on button "Undo/Redo" at bounding box center [333, 24] width 34 height 34
click at [364, 23] on icon "Undo/Redo" at bounding box center [366, 23] width 17 height 17
click at [357, 23] on button "Undo/Redo" at bounding box center [367, 24] width 34 height 34
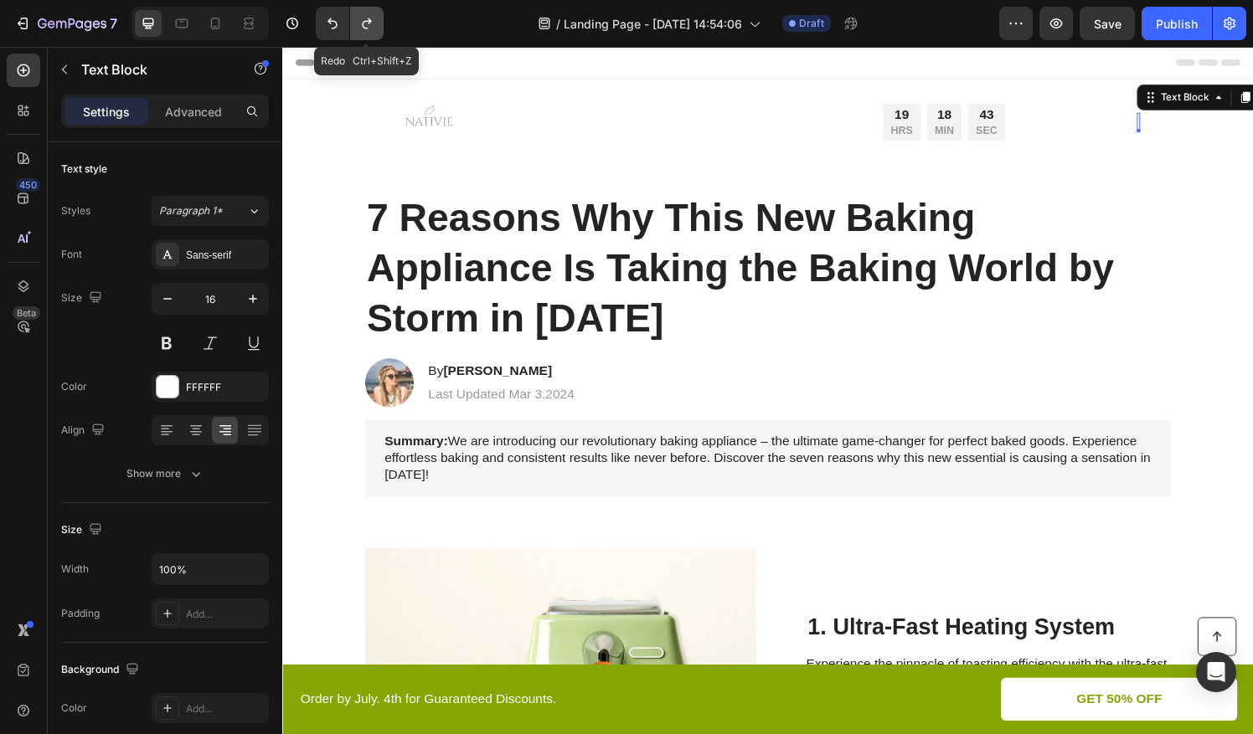
click at [357, 23] on button "Undo/Redo" at bounding box center [367, 24] width 34 height 34
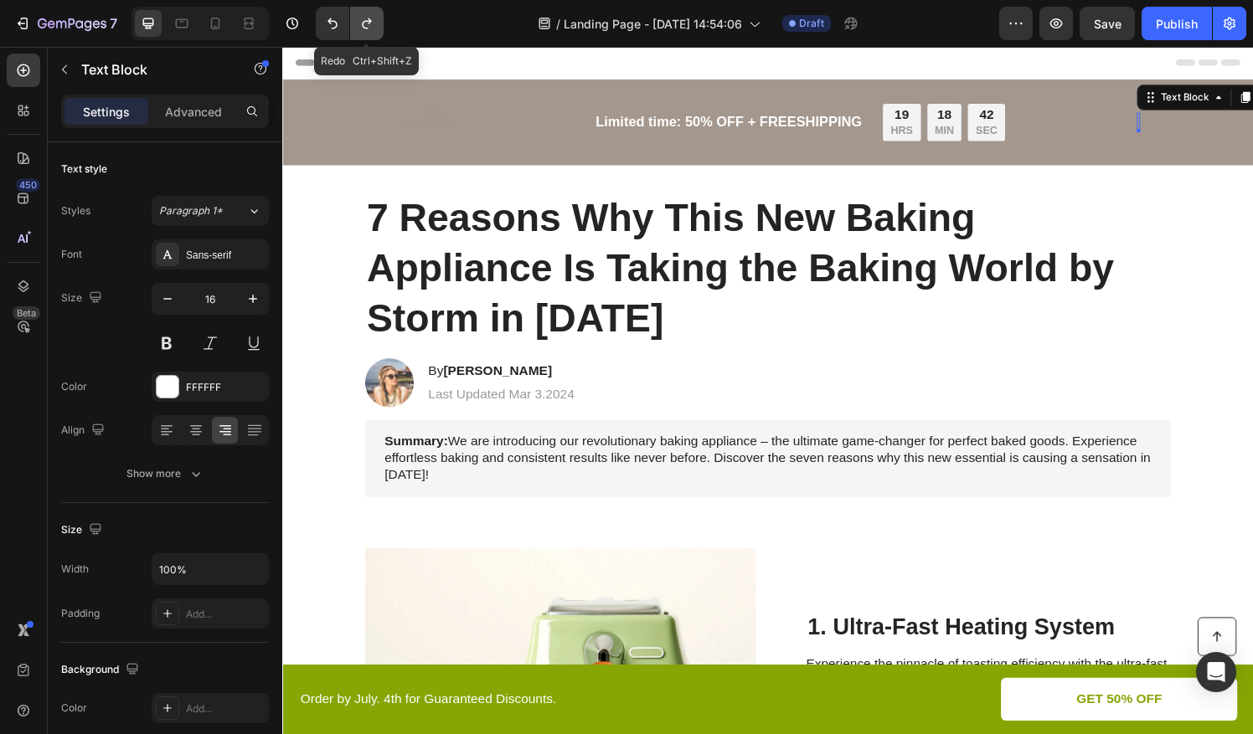
click at [357, 23] on button "Undo/Redo" at bounding box center [367, 24] width 34 height 34
click at [330, 20] on icon "Undo/Redo" at bounding box center [332, 23] width 10 height 11
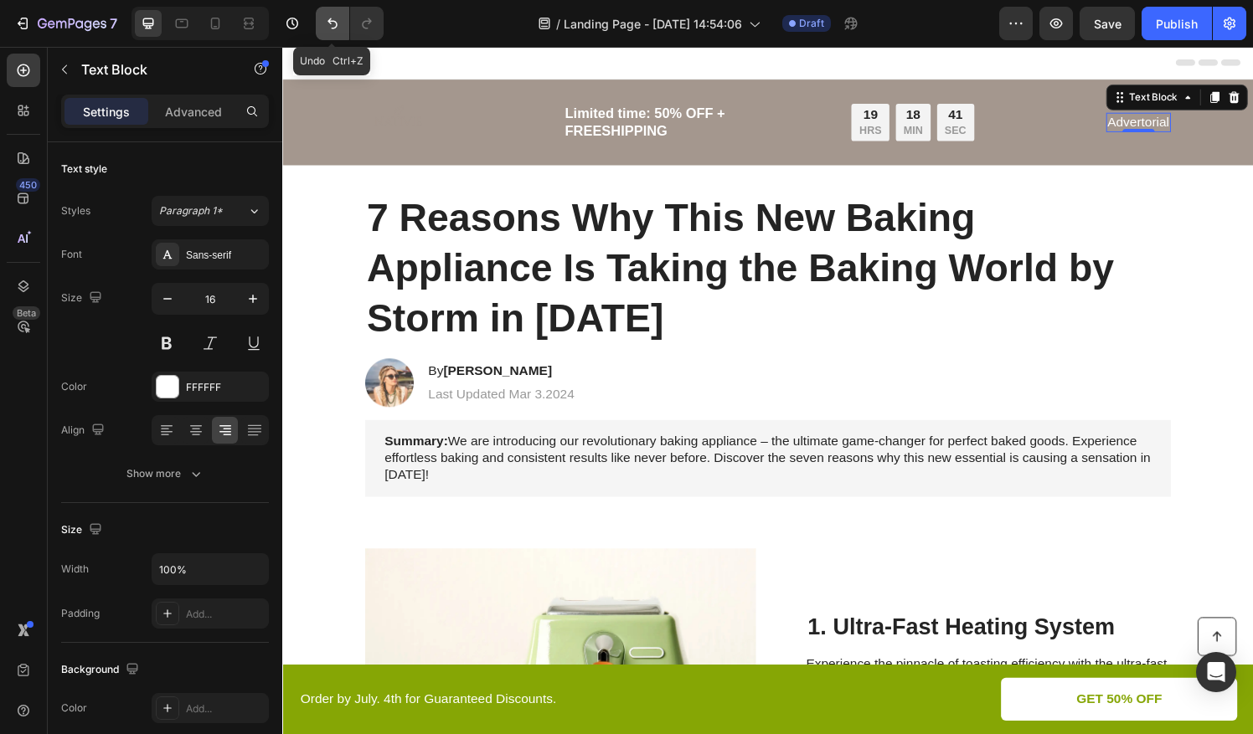
click at [330, 20] on icon "Undo/Redo" at bounding box center [332, 23] width 10 height 11
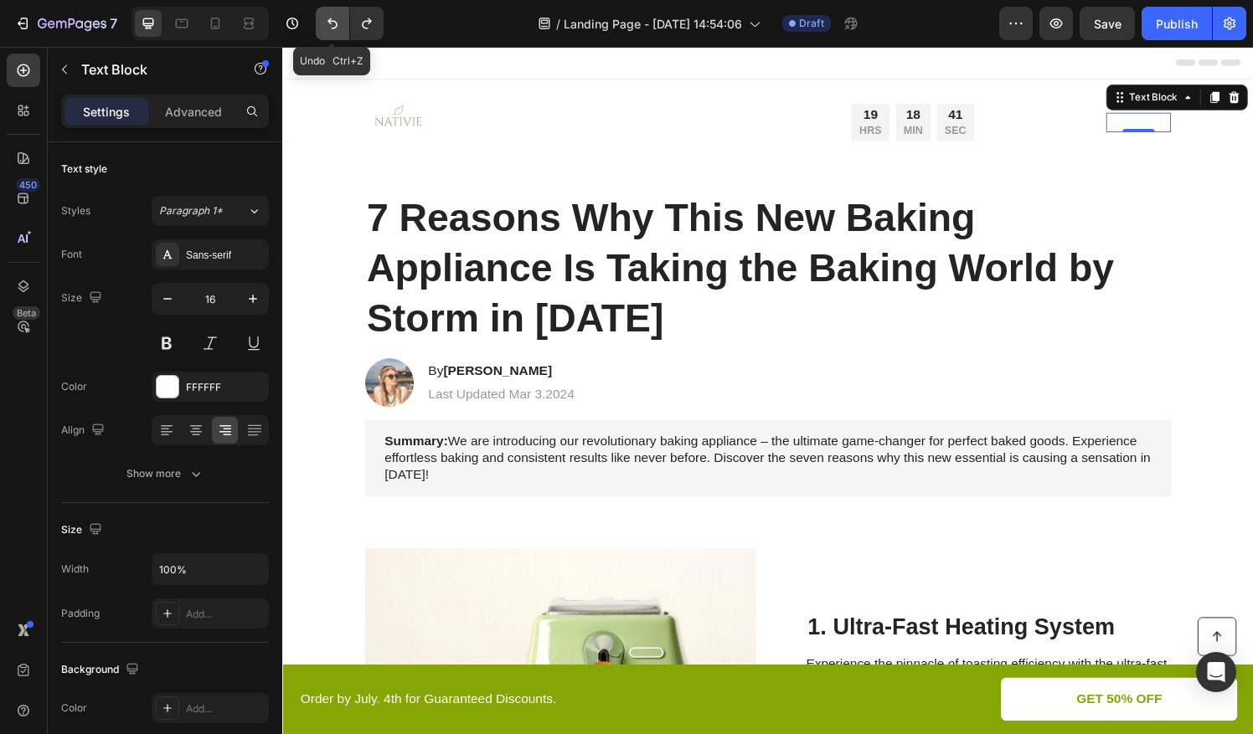
click at [330, 20] on icon "Undo/Redo" at bounding box center [332, 23] width 10 height 11
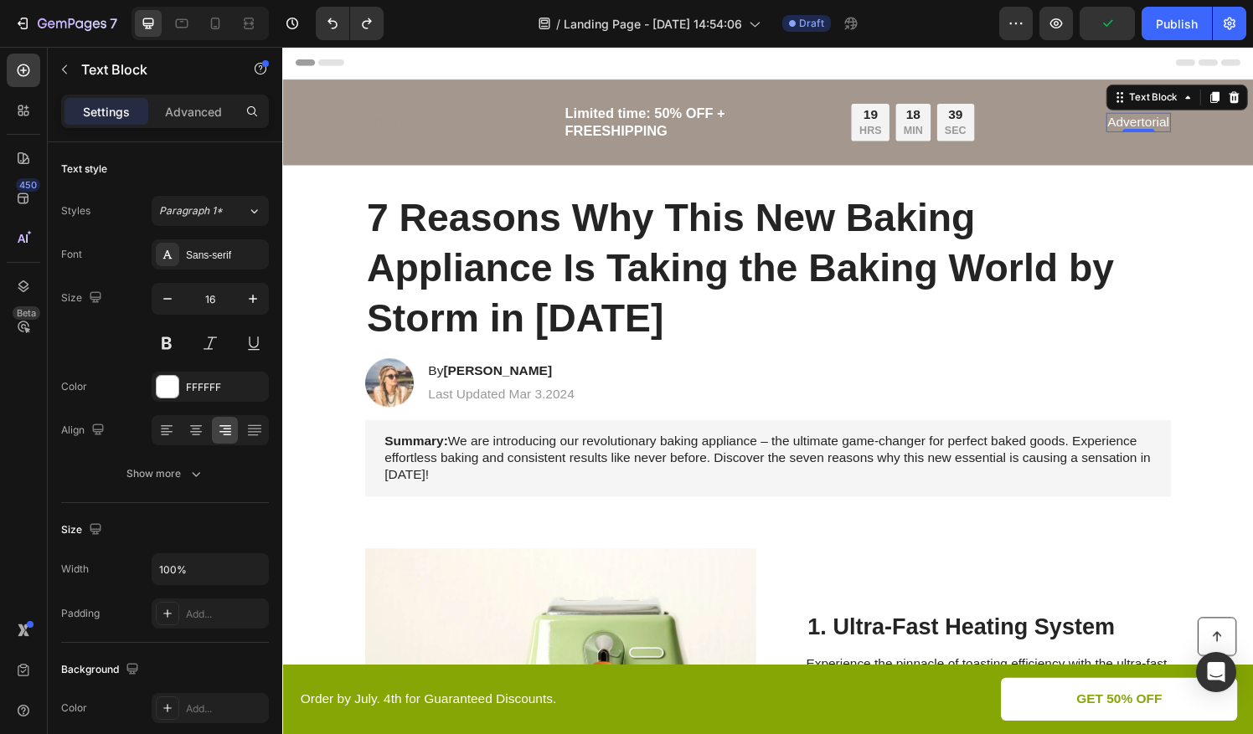
click at [450, 74] on div "Header" at bounding box center [785, 64] width 978 height 34
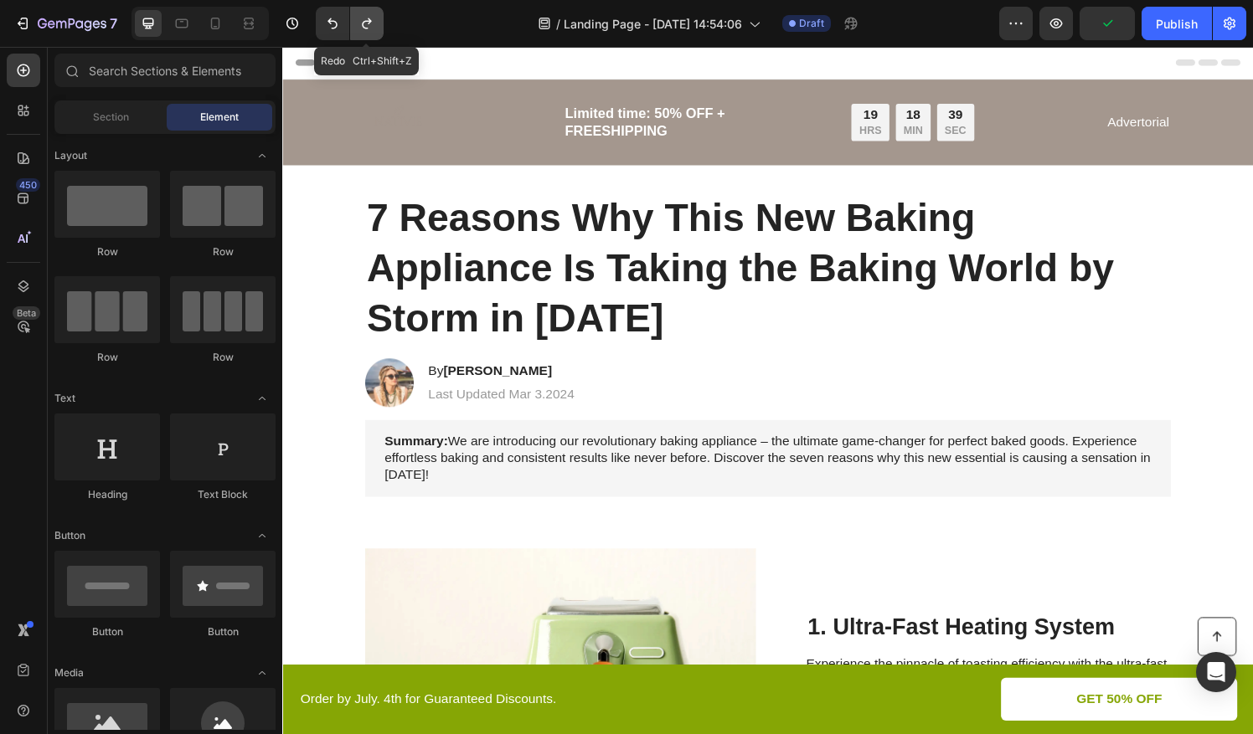
click at [360, 23] on icon "Undo/Redo" at bounding box center [366, 23] width 17 height 17
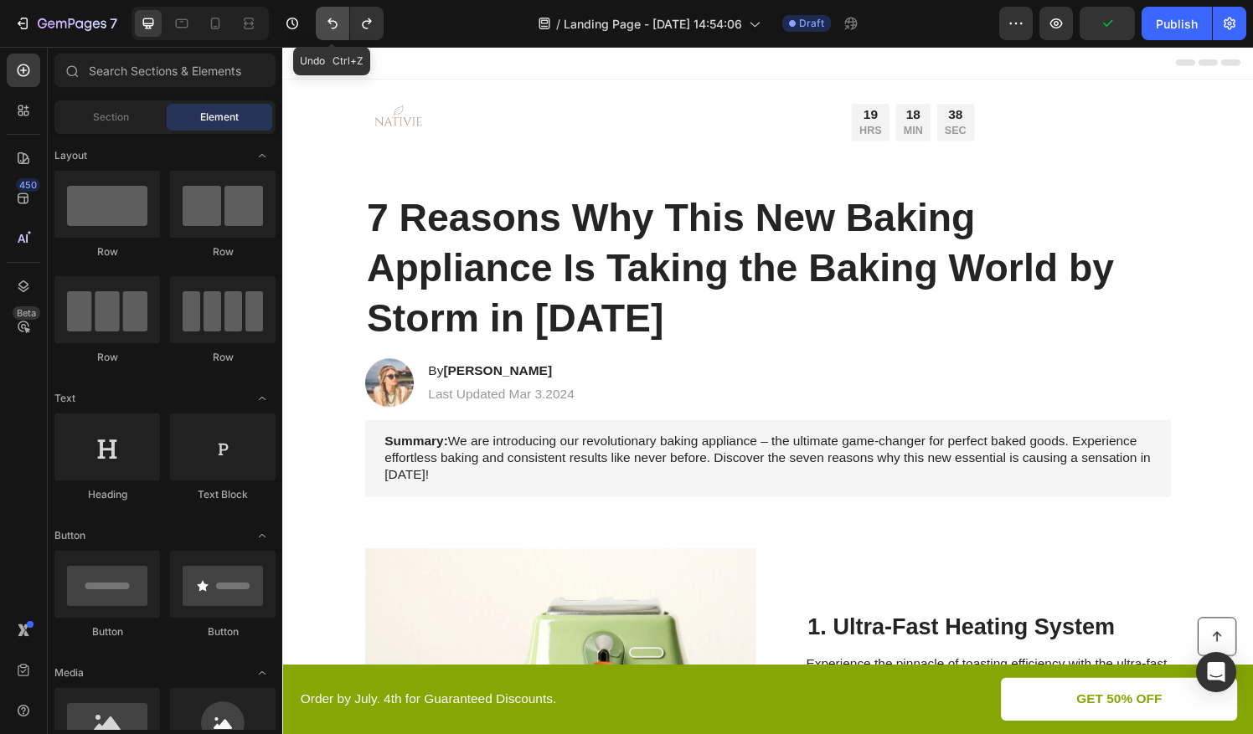
click at [335, 17] on icon "Undo/Redo" at bounding box center [332, 23] width 17 height 17
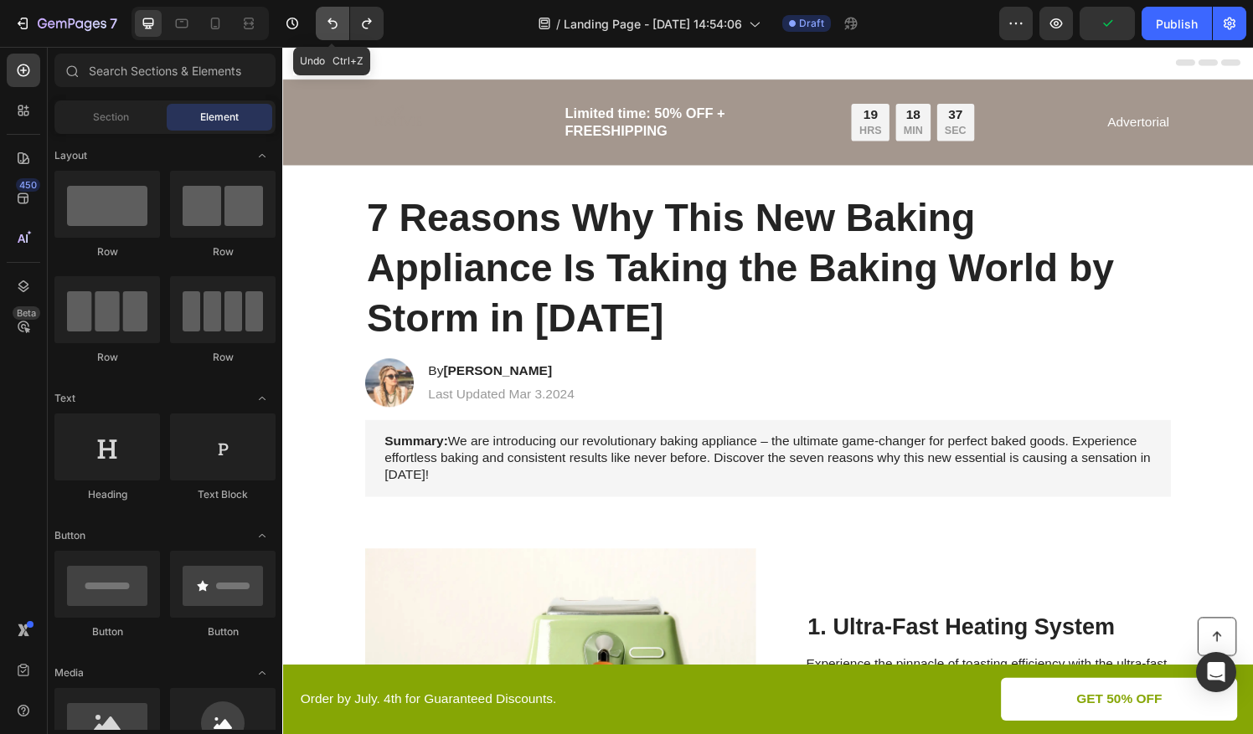
click at [335, 16] on icon "Undo/Redo" at bounding box center [332, 23] width 17 height 17
click at [353, 14] on button "Undo/Redo" at bounding box center [367, 24] width 34 height 34
click at [881, 117] on div "19" at bounding box center [890, 119] width 23 height 18
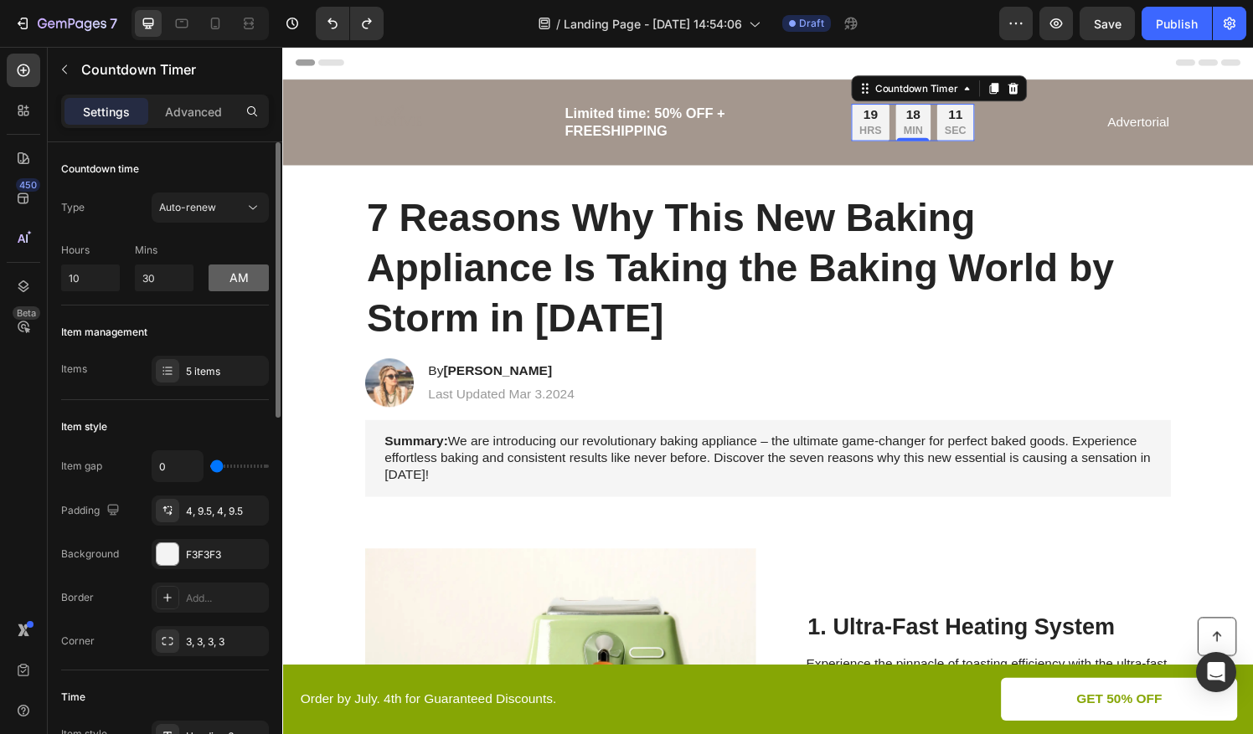
click at [240, 285] on button "am" at bounding box center [239, 278] width 60 height 27
click at [240, 285] on button "pm" at bounding box center [239, 278] width 60 height 27
click at [240, 285] on button "am" at bounding box center [239, 278] width 60 height 27
click at [240, 285] on button "pm" at bounding box center [239, 278] width 60 height 27
drag, startPoint x: 276, startPoint y: 224, endPoint x: 265, endPoint y: 122, distance: 102.7
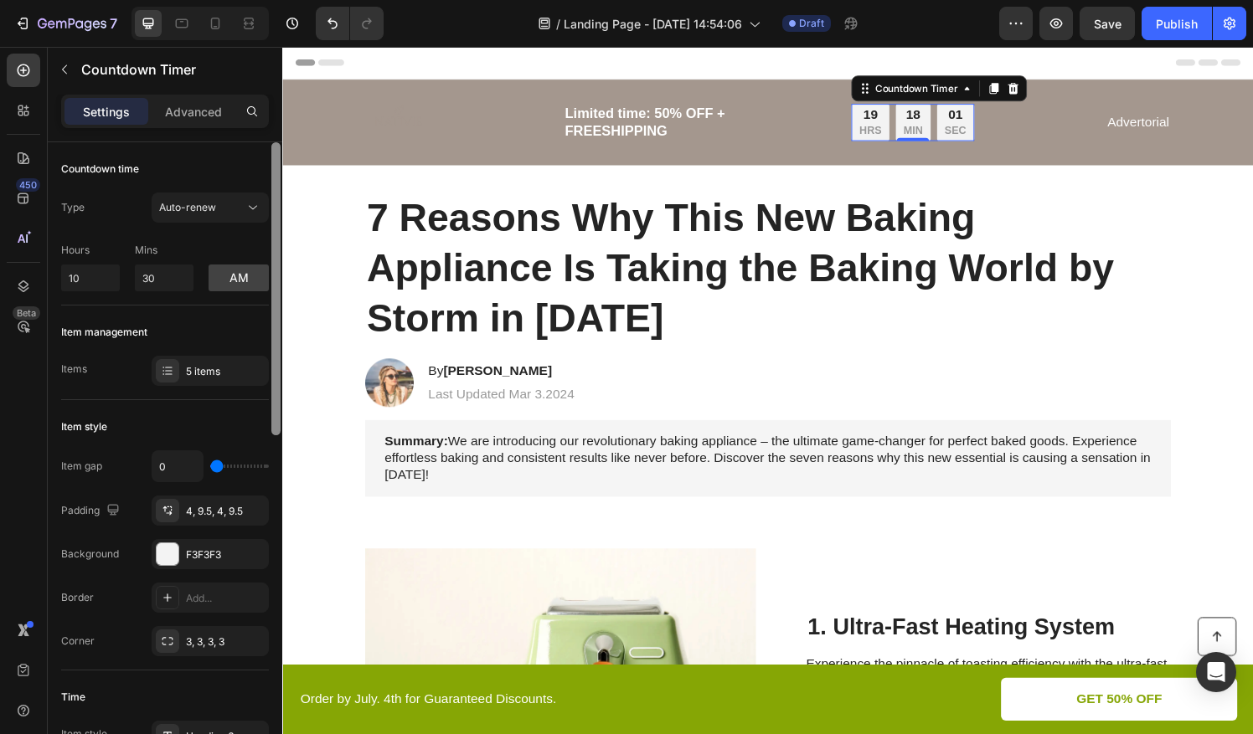
click at [266, 122] on div "Settings Advanced Countdown time Type Auto-renew Hours 10 Mins 30 am Item manag…" at bounding box center [165, 439] width 235 height 688
click at [193, 108] on p "Advanced" at bounding box center [193, 112] width 57 height 18
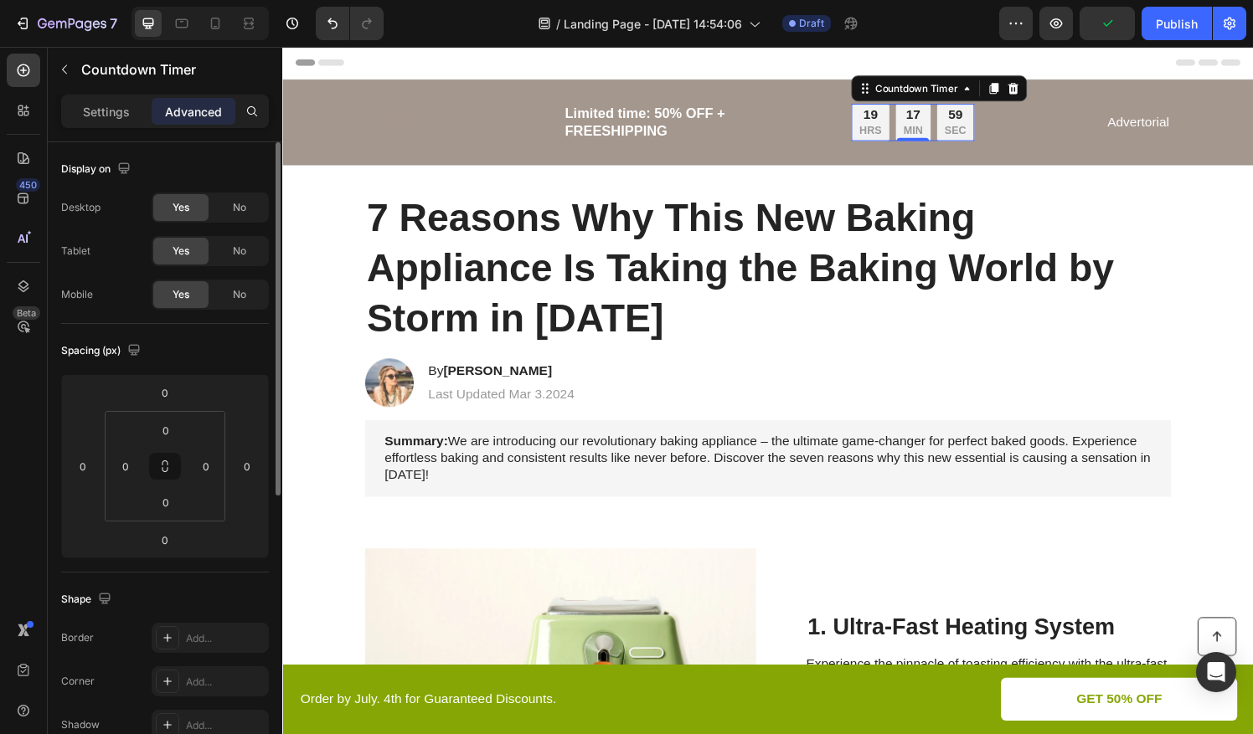
click at [110, 104] on p "Settings" at bounding box center [106, 112] width 47 height 18
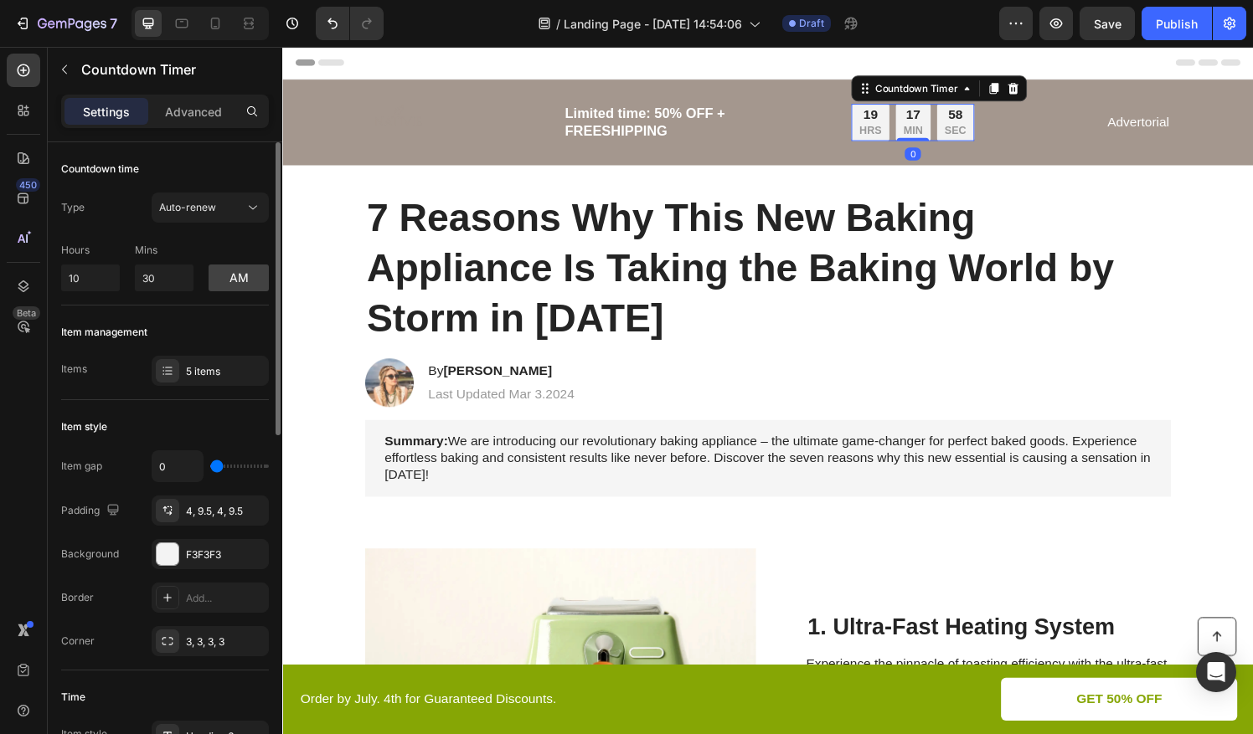
click at [199, 400] on div "Countdown time Type Auto-renew Hours 10 Mins 30 am" at bounding box center [165, 535] width 208 height 271
click at [202, 200] on span "Auto-renew" at bounding box center [187, 207] width 57 height 15
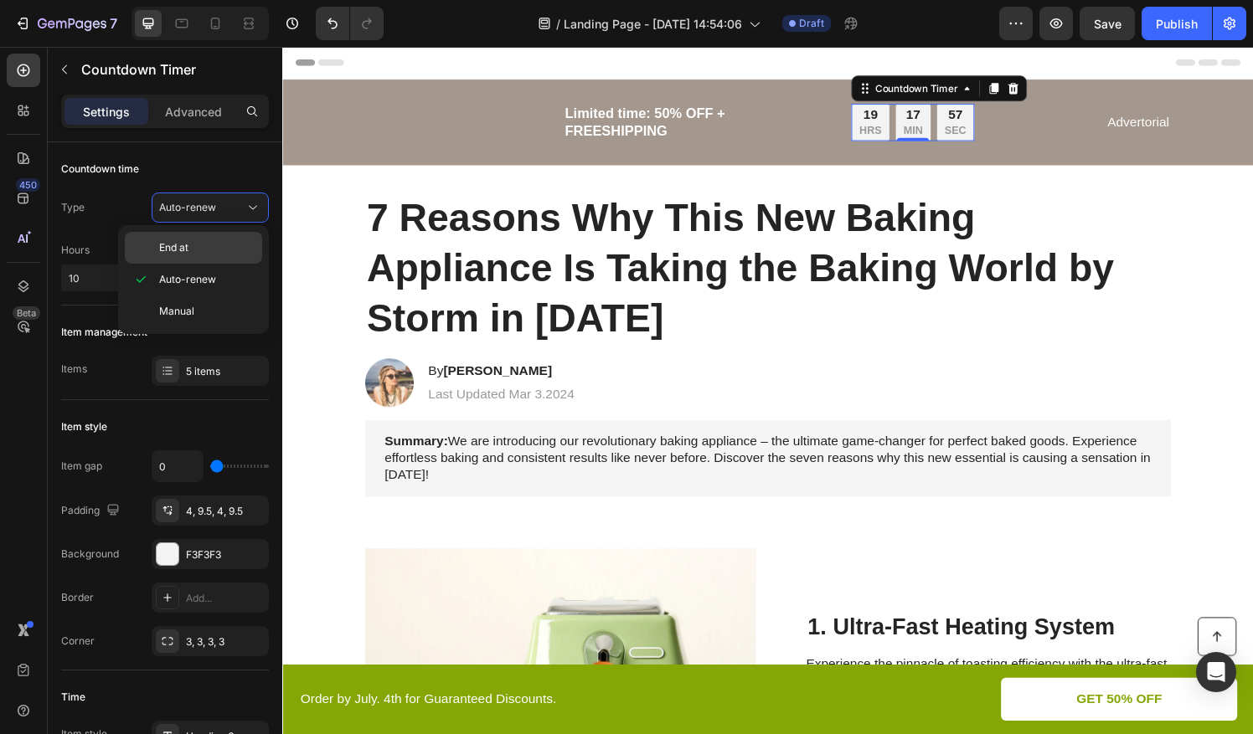
click at [212, 235] on div "End at" at bounding box center [193, 248] width 137 height 32
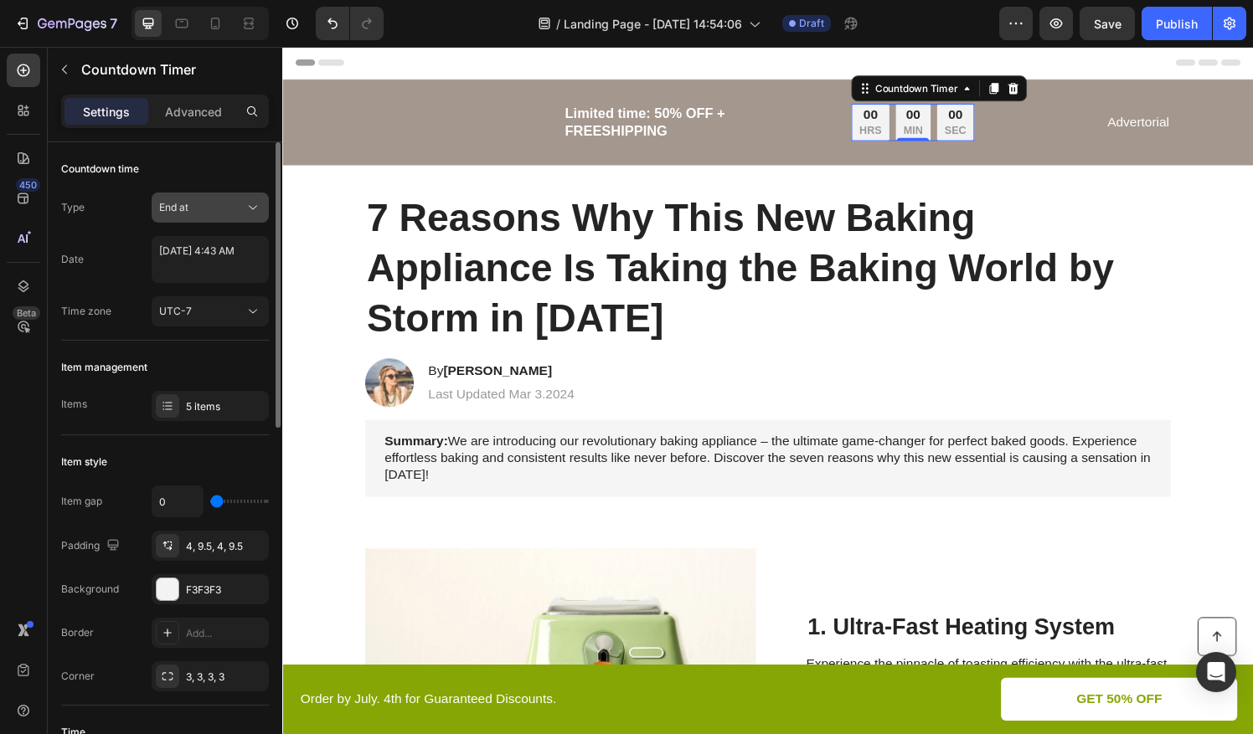
click at [201, 204] on div "End at" at bounding box center [201, 207] width 85 height 15
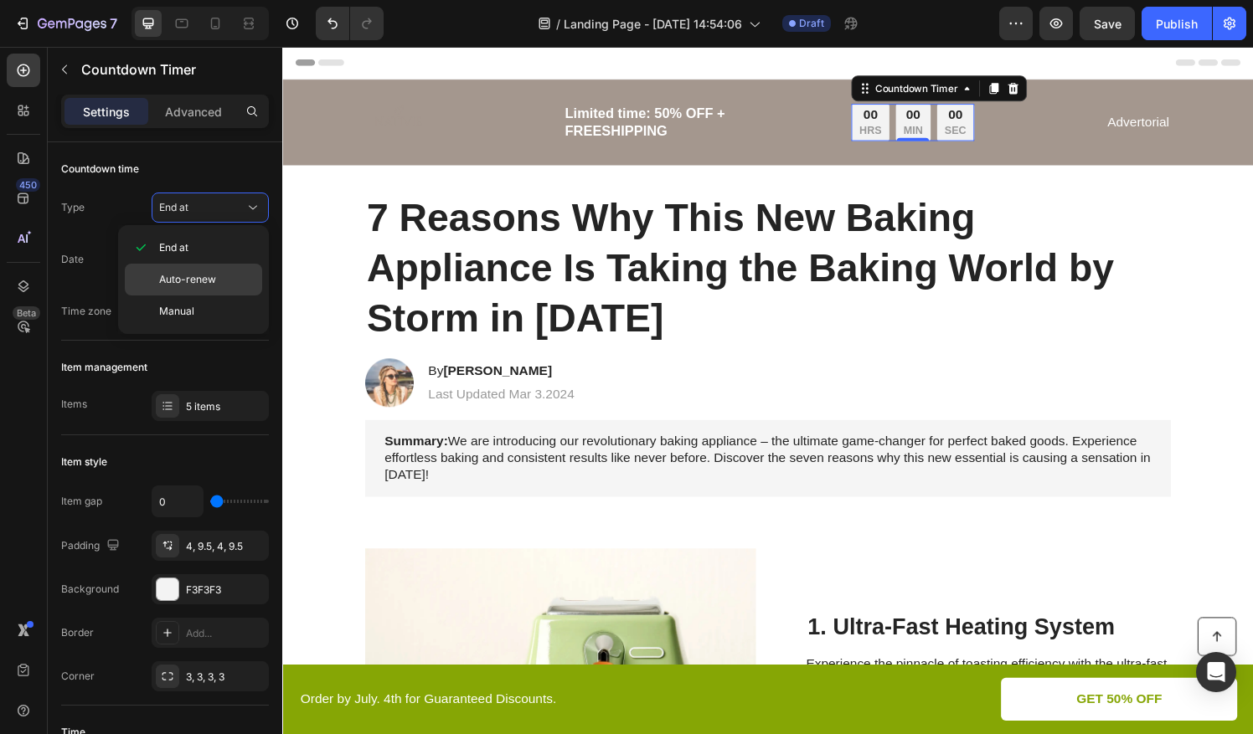
click at [207, 296] on div "Auto-renew" at bounding box center [193, 312] width 137 height 32
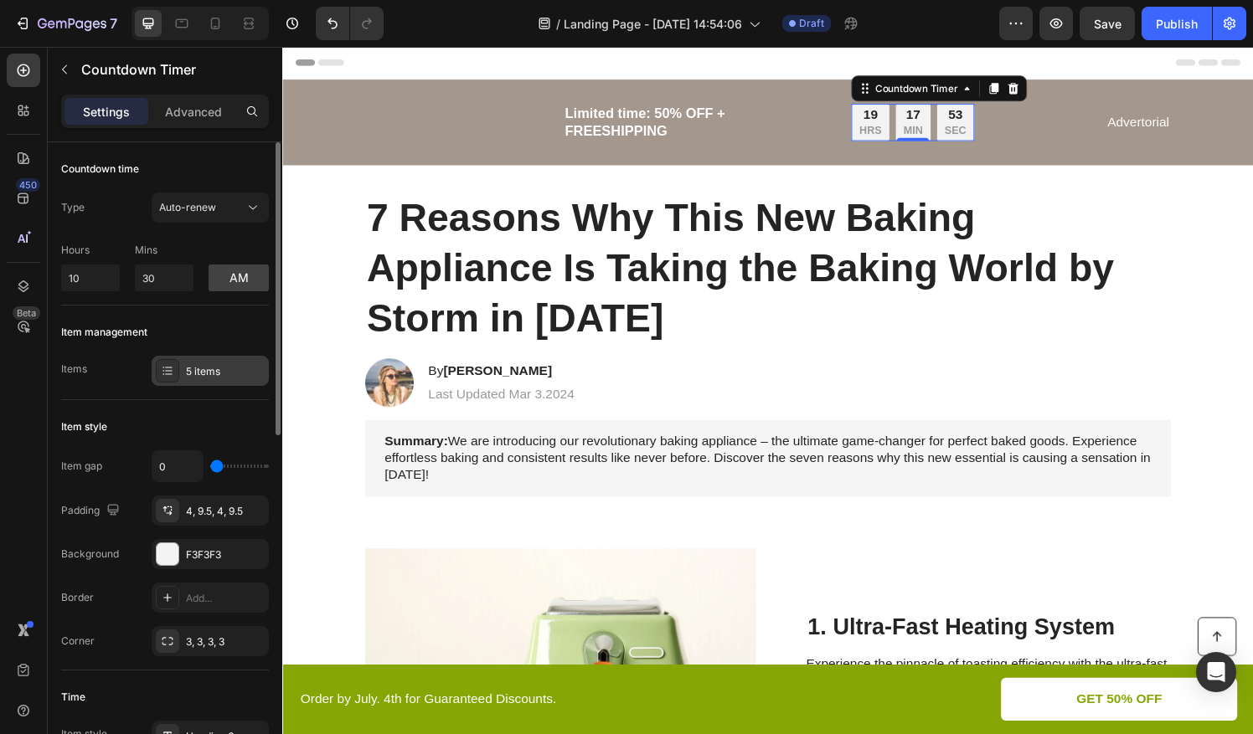
click at [199, 365] on div "5 items" at bounding box center [225, 371] width 79 height 15
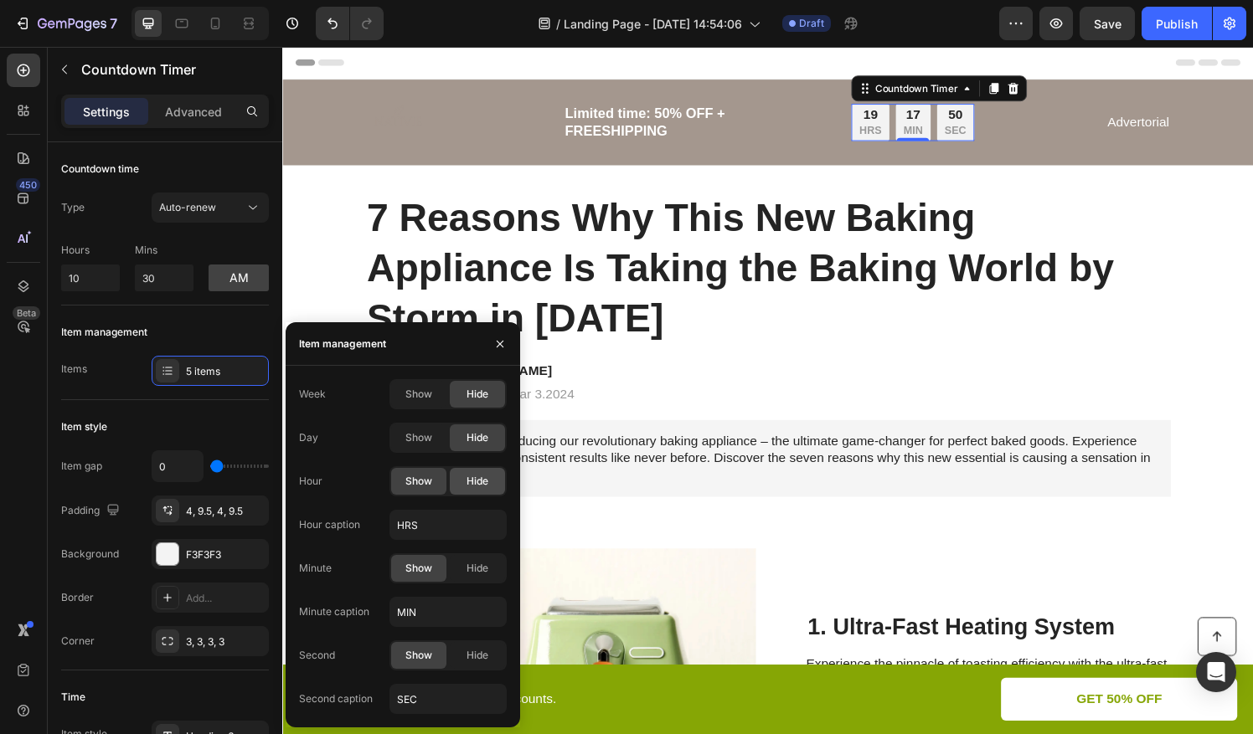
click at [466, 488] on div "Hide" at bounding box center [477, 481] width 55 height 27
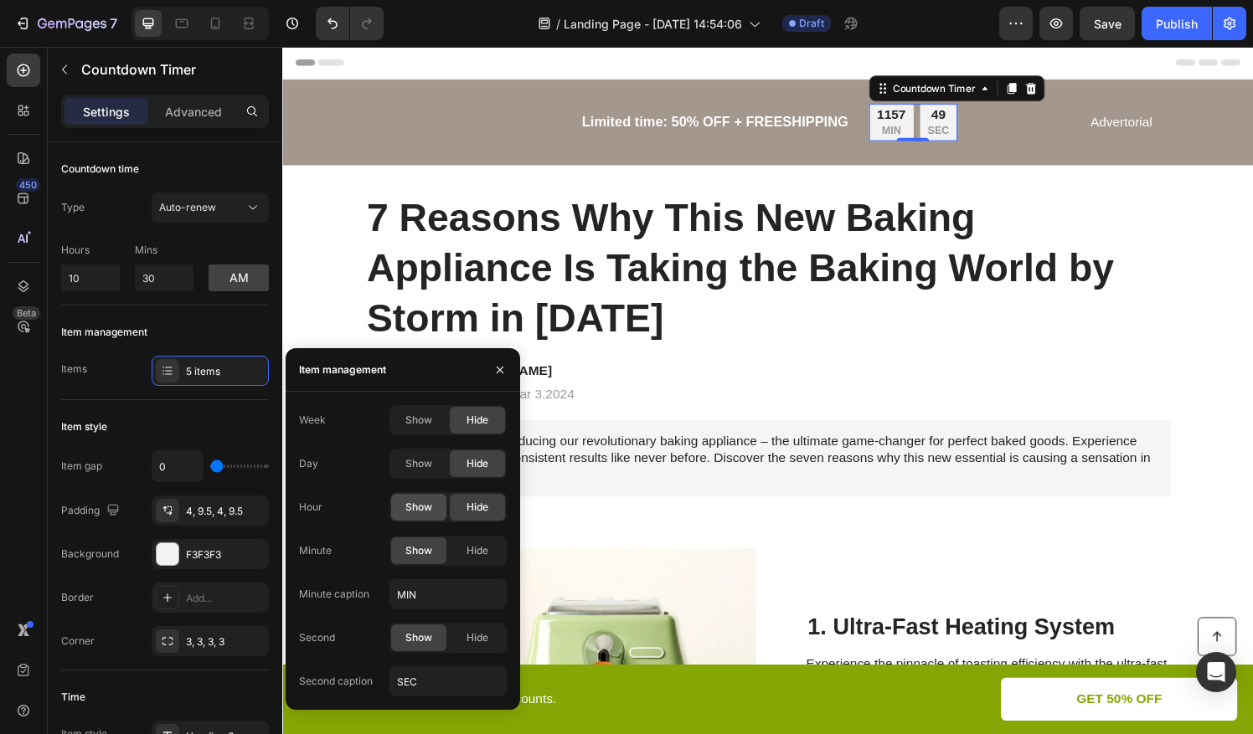
click at [432, 509] on div "Show" at bounding box center [418, 507] width 55 height 27
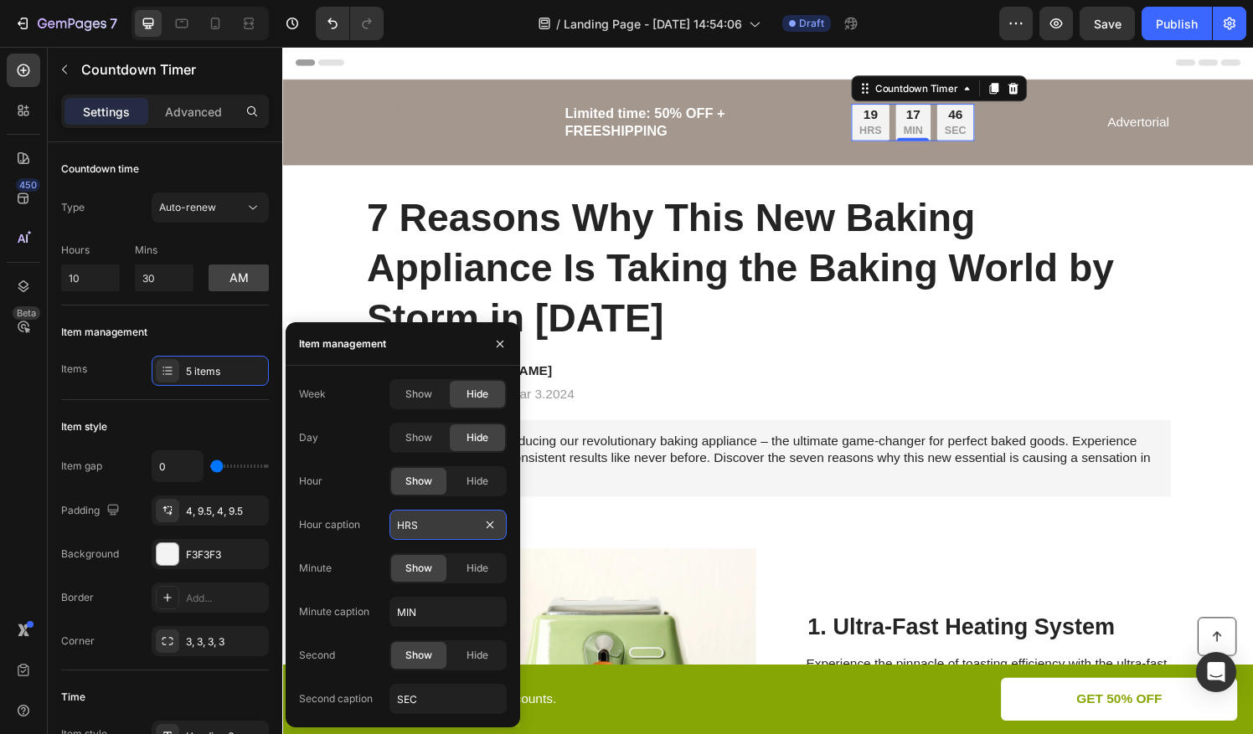
click at [432, 525] on input "HRS" at bounding box center [447, 525] width 117 height 30
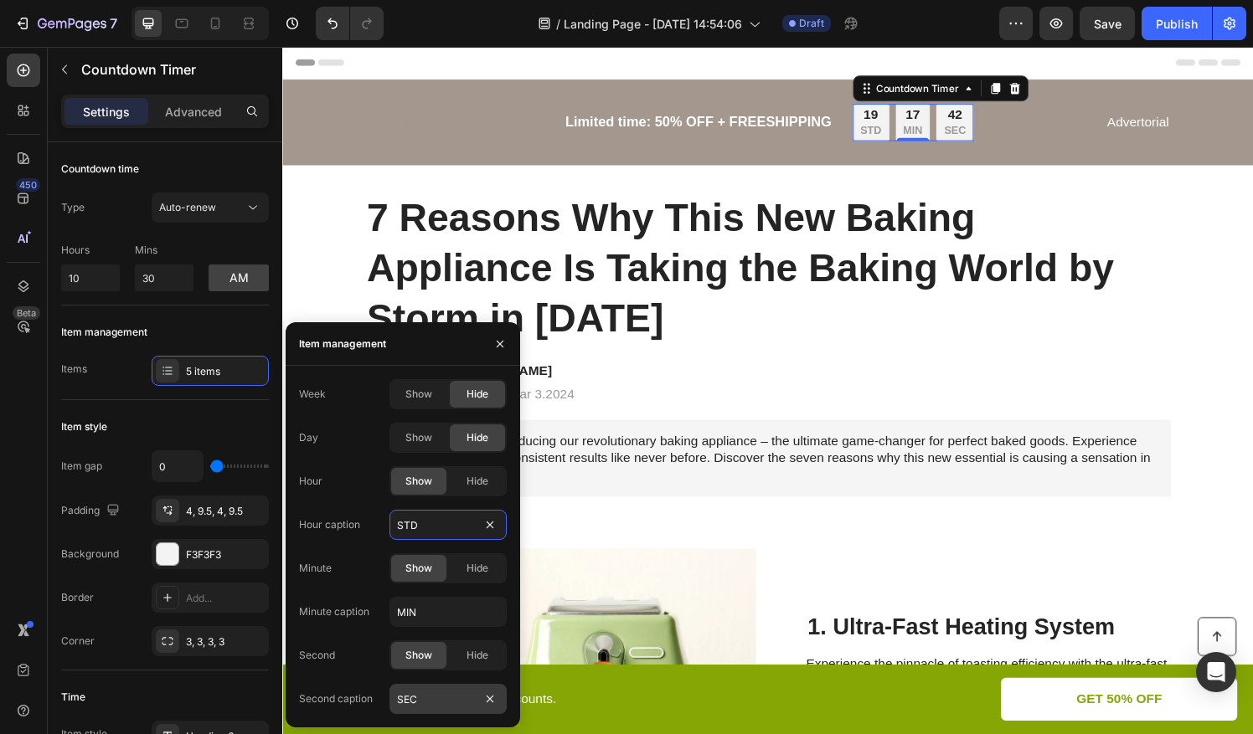
type input "STD"
click at [441, 709] on input "SEC" at bounding box center [447, 699] width 117 height 30
type input "SEK"
click at [5, 534] on div "450 Beta" at bounding box center [24, 391] width 48 height 688
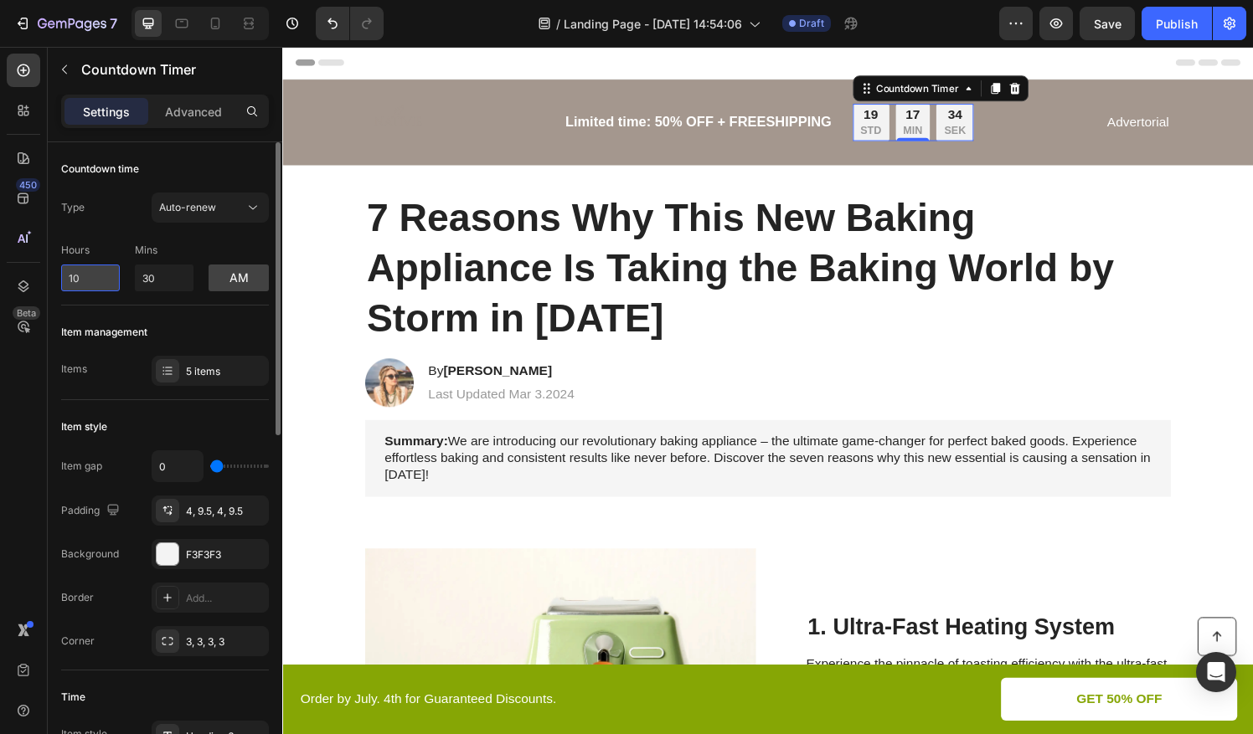
click at [97, 278] on input "10" at bounding box center [90, 278] width 59 height 27
type input "1"
type input "7"
type input "1"
click at [10, 455] on div "450 Beta" at bounding box center [24, 334] width 34 height 560
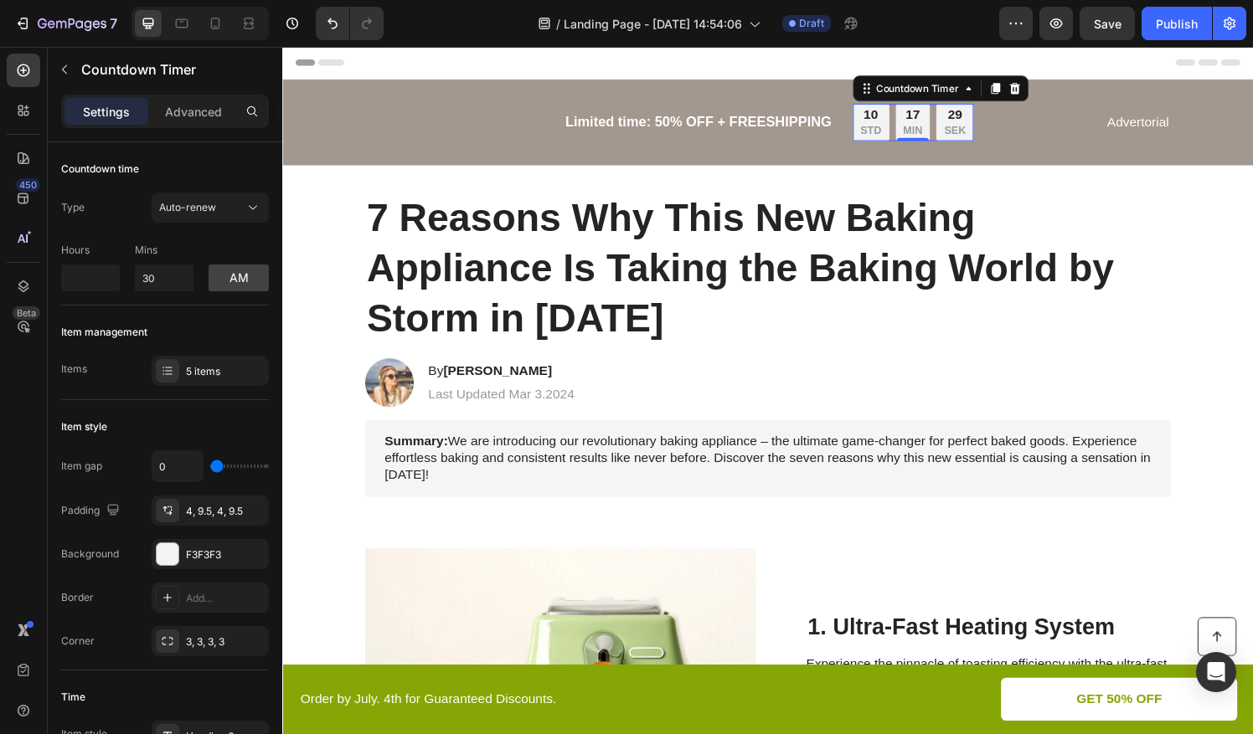
type input "0"
click at [97, 268] on input "0" at bounding box center [90, 278] width 59 height 27
type input "10"
click at [40, 436] on div "450 Beta" at bounding box center [24, 334] width 34 height 560
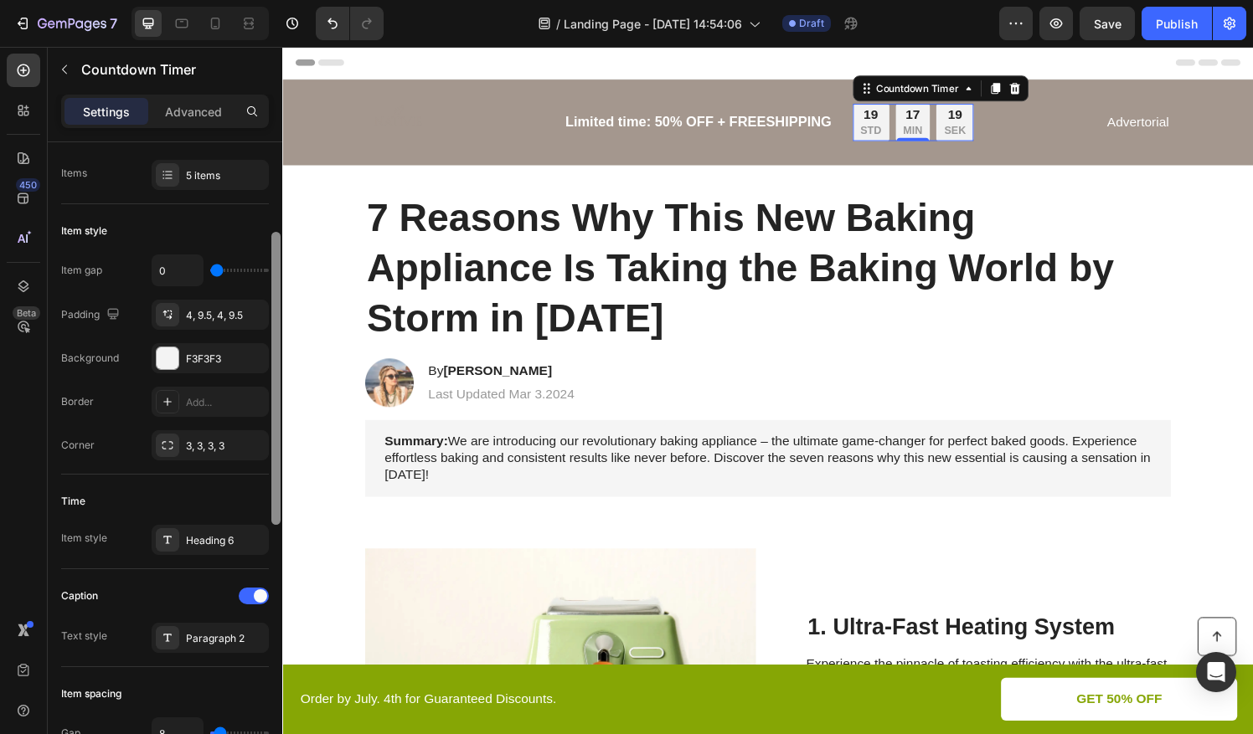
drag, startPoint x: 278, startPoint y: 215, endPoint x: 275, endPoint y: 259, distance: 43.7
click at [275, 277] on div at bounding box center [275, 378] width 9 height 293
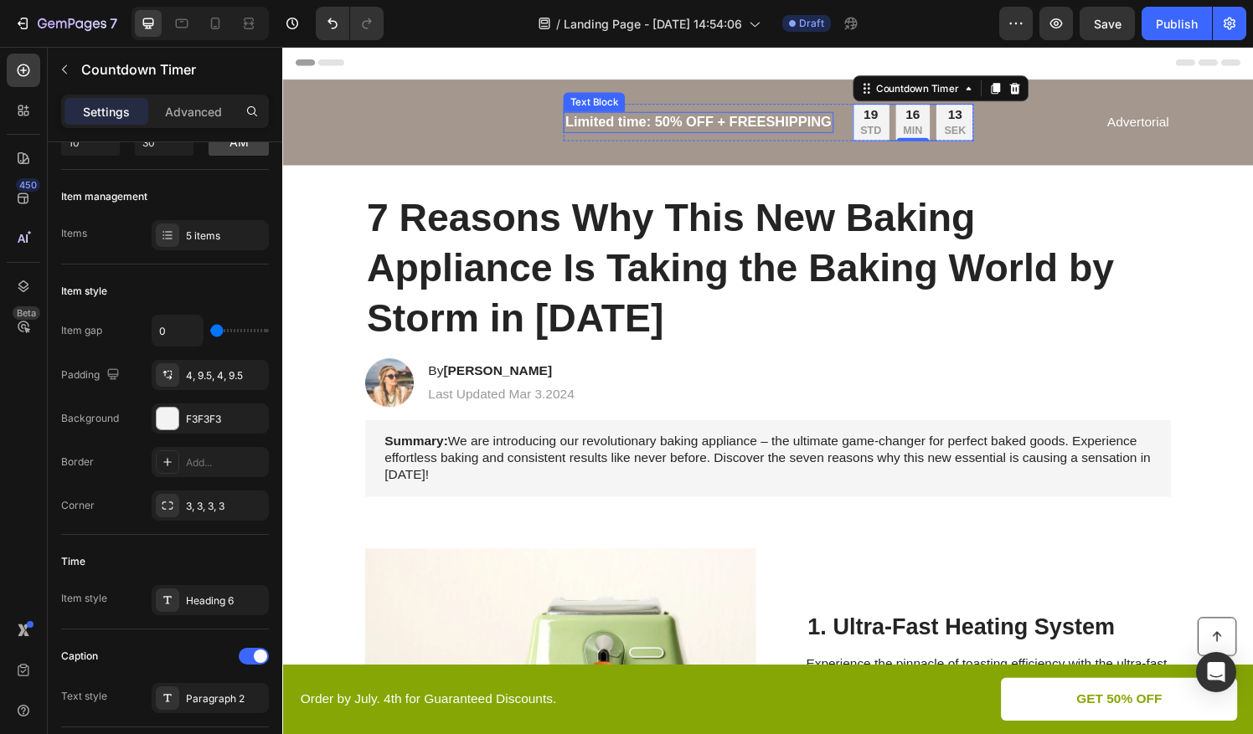
click at [637, 119] on p "Limited time: 50% OFF + FREESHIPPING" at bounding box center [713, 125] width 276 height 18
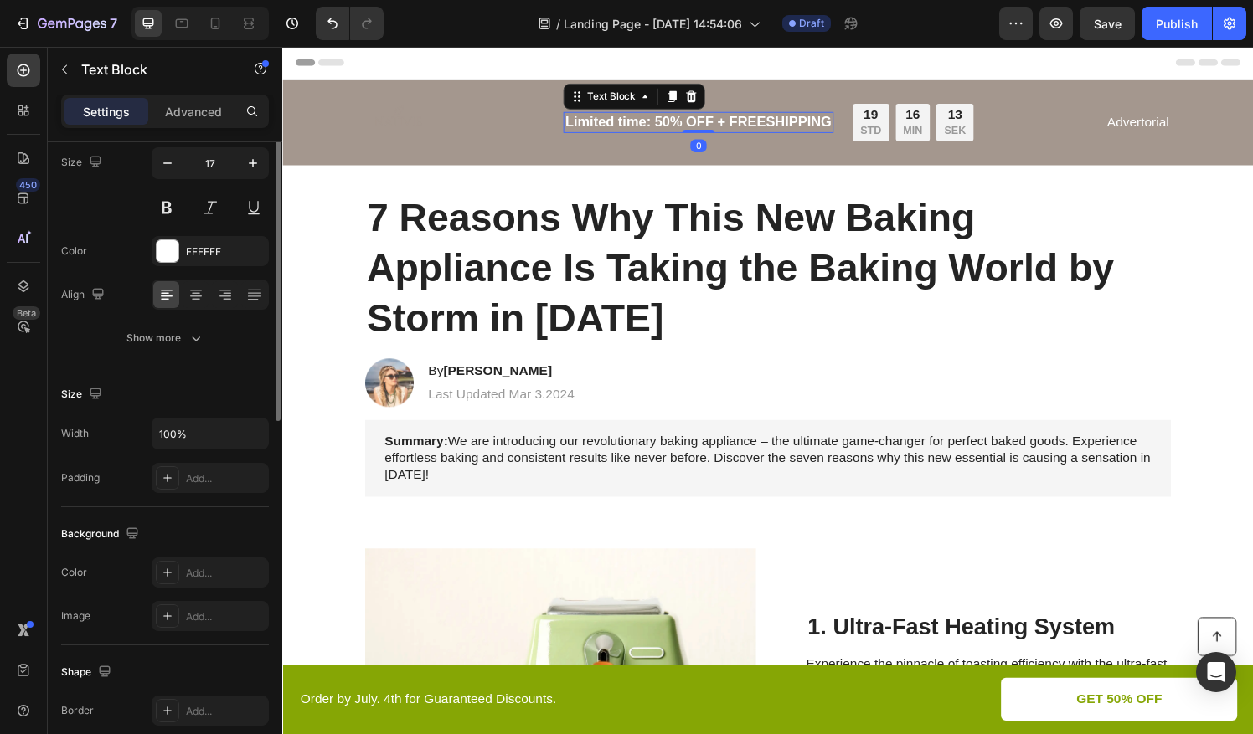
scroll to position [0, 0]
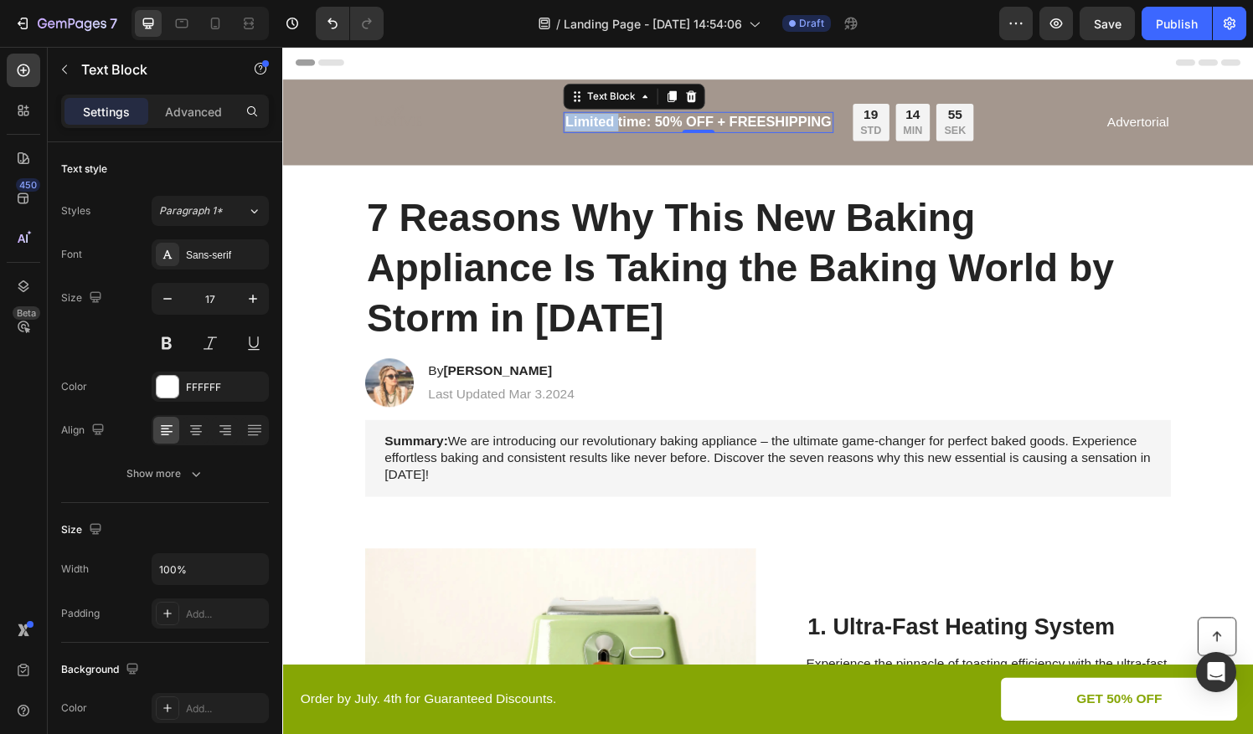
click at [592, 121] on p "Limited time: 50% OFF + FREESHIPPING" at bounding box center [713, 125] width 276 height 18
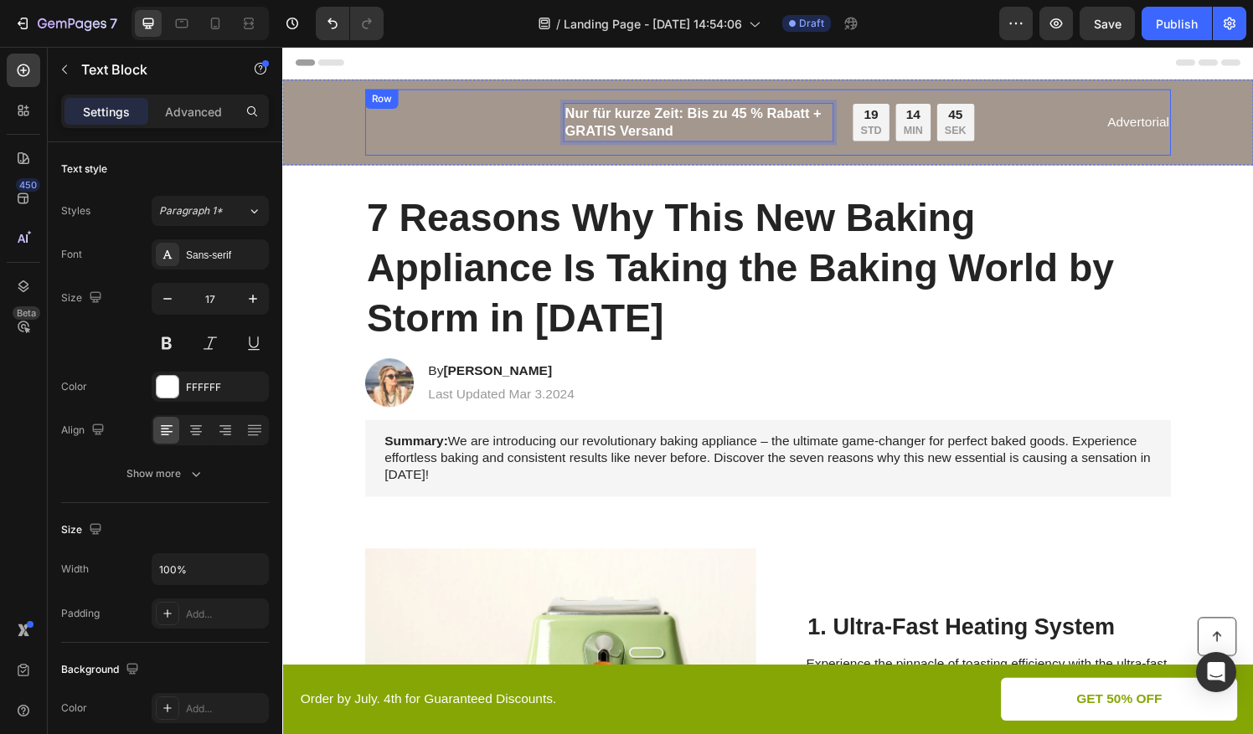
click at [1167, 129] on p "Advertorial" at bounding box center [1169, 126] width 64 height 18
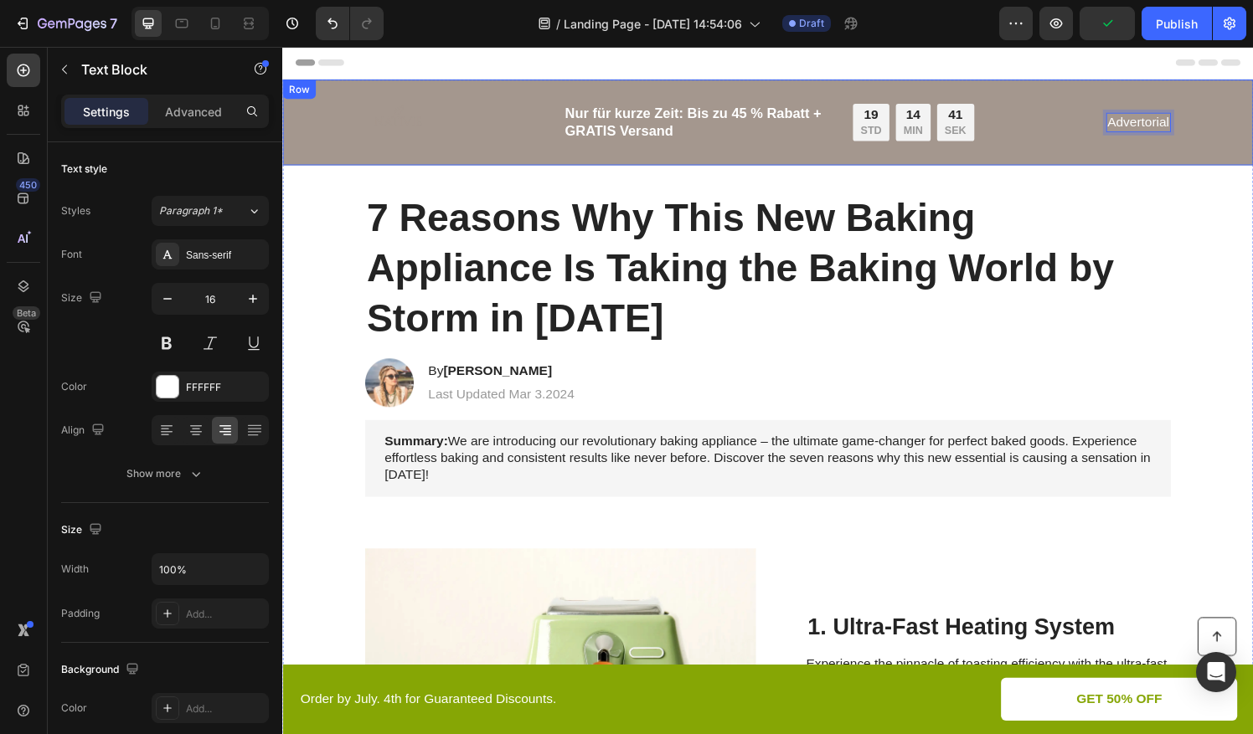
click at [1104, 162] on div "Image Nur für kurze Zeit: Bis zu 45 % Rabatt + GRATIS Versand Text Block 19 STD…" at bounding box center [784, 125] width 1005 height 89
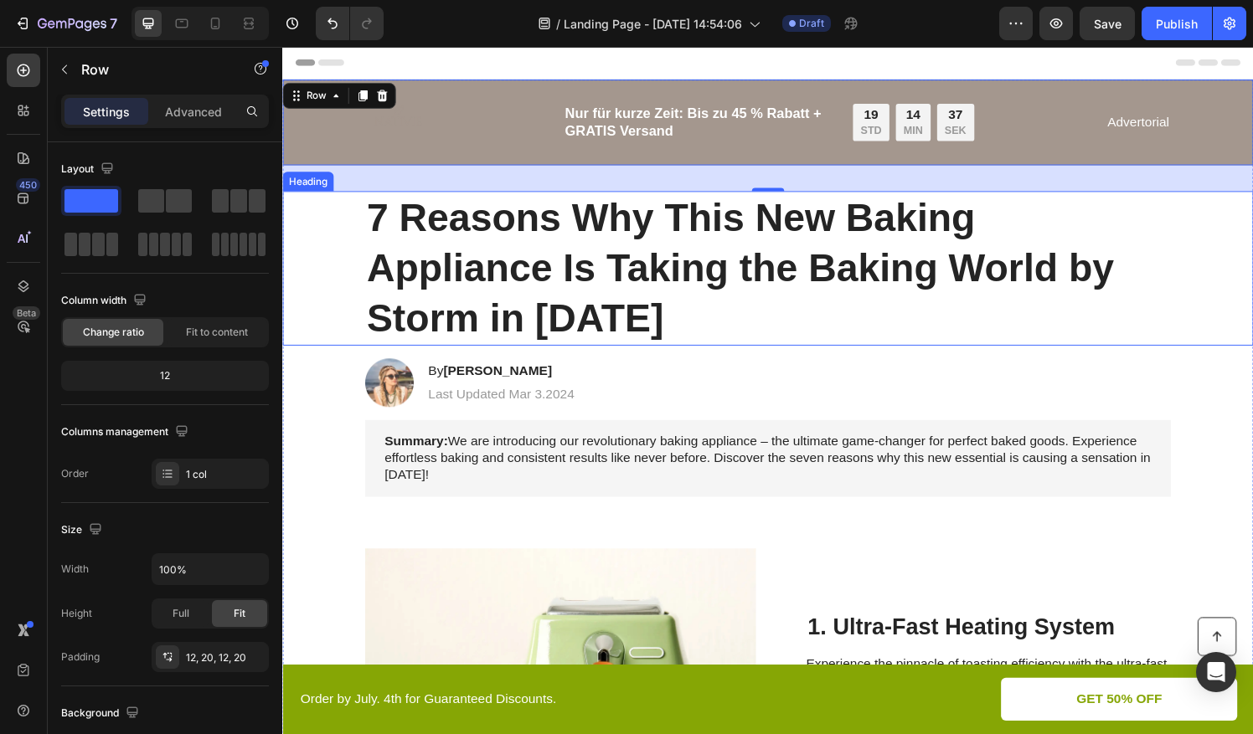
click at [541, 309] on h1 "7 Reasons Why This New Baking Appliance Is Taking the Baking World by Storm in …" at bounding box center [785, 277] width 834 height 160
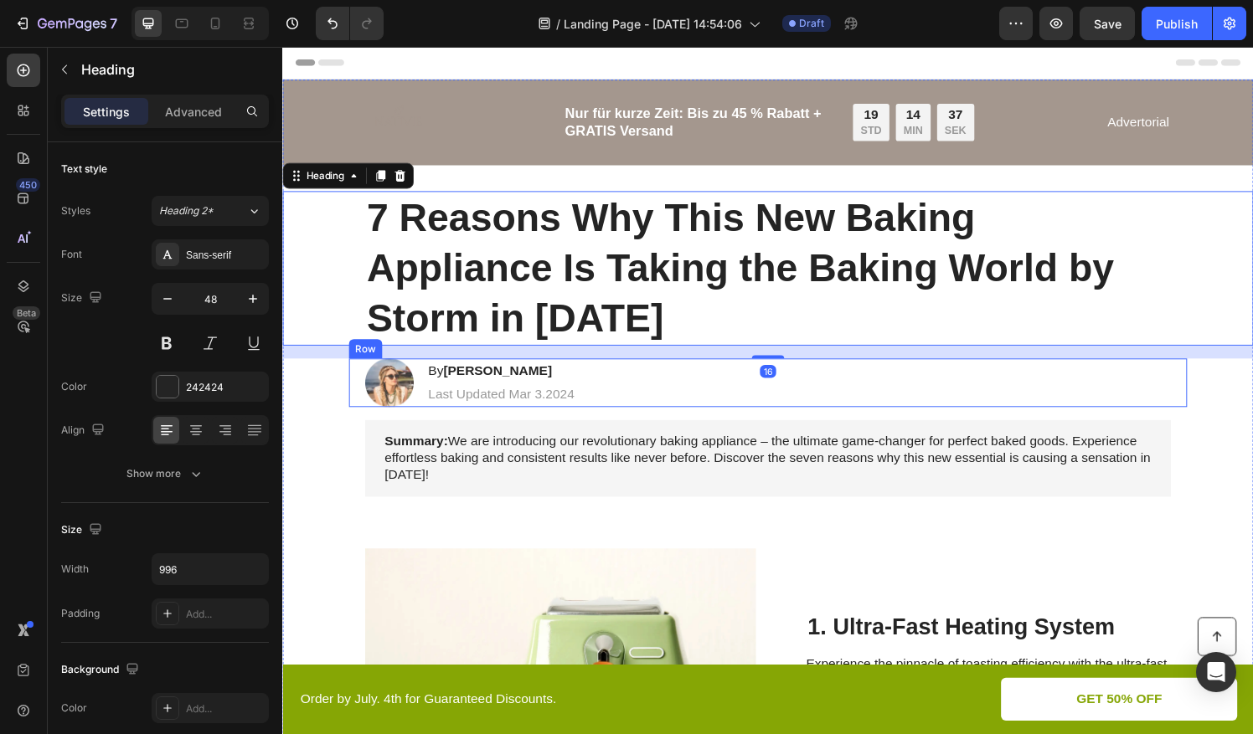
click at [956, 415] on div "Image By [PERSON_NAME] Heading Last Updated Mar 3.2024 Text [GEOGRAPHIC_DATA]" at bounding box center [785, 395] width 868 height 50
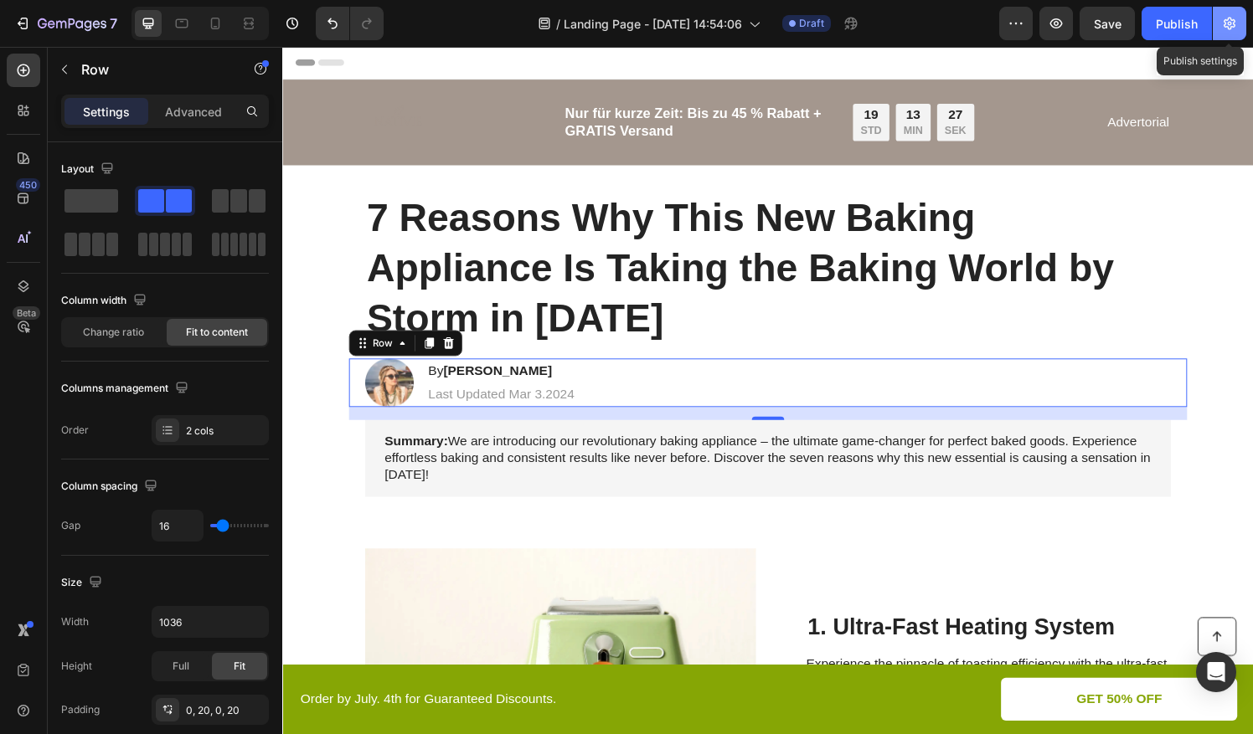
click at [1225, 33] on button "button" at bounding box center [1230, 24] width 34 height 34
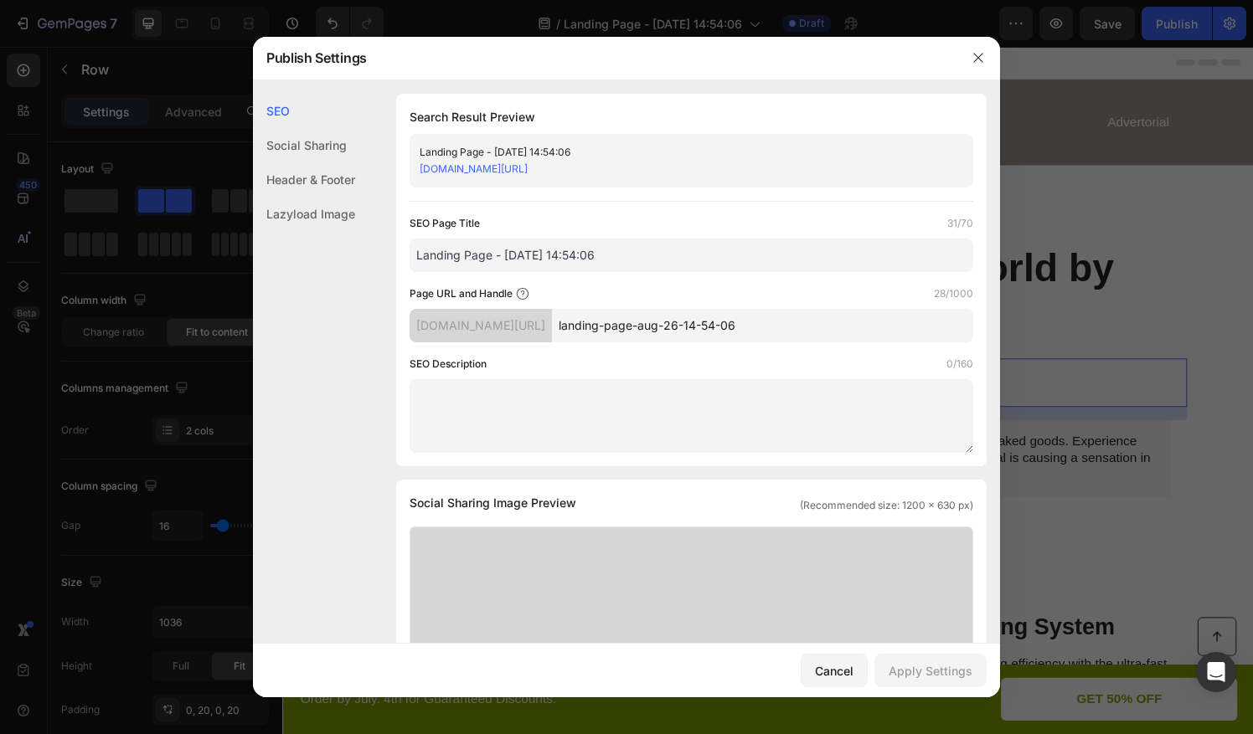
click at [881, 27] on div at bounding box center [626, 367] width 1253 height 734
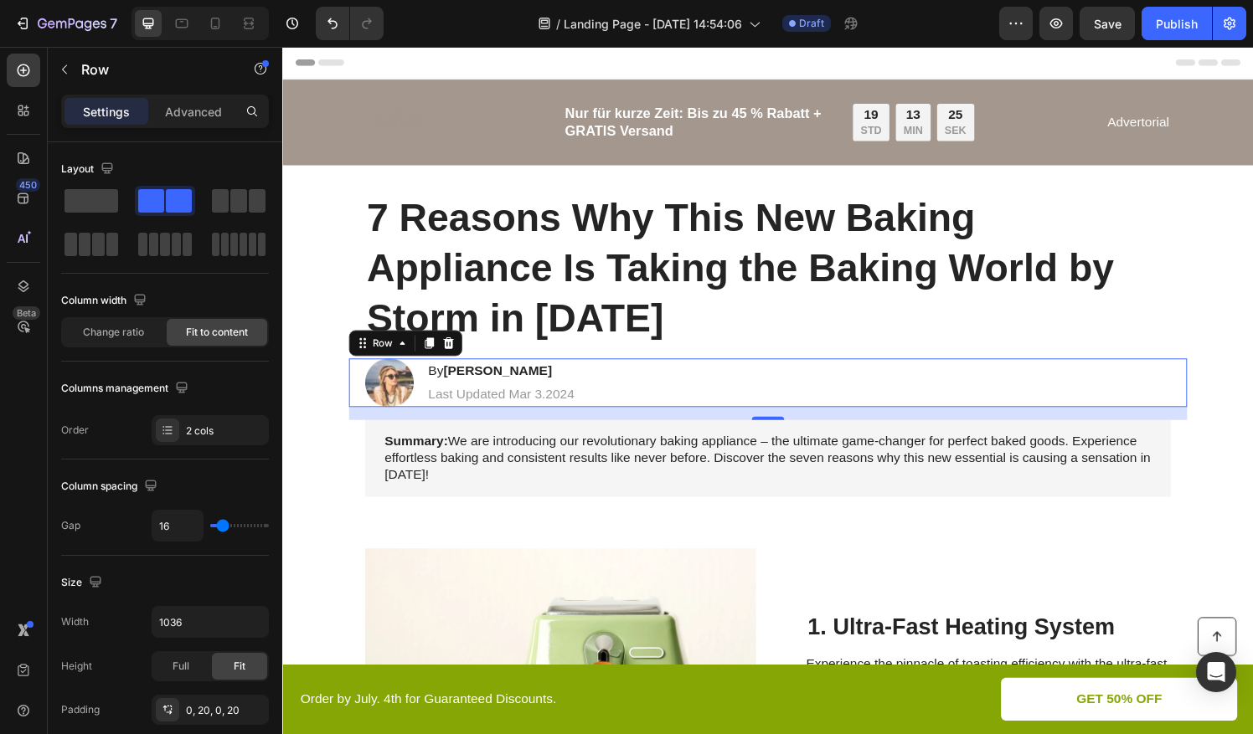
click at [997, 23] on div "/ Landing Page - [DATE] 14:54:06 Draft" at bounding box center [698, 24] width 602 height 34
click at [1008, 28] on icon "button" at bounding box center [1016, 23] width 17 height 17
click at [961, 30] on div "/ Landing Page - [DATE] 14:54:06 Draft" at bounding box center [698, 24] width 602 height 34
click at [214, 28] on icon at bounding box center [215, 23] width 17 height 17
type input "100%"
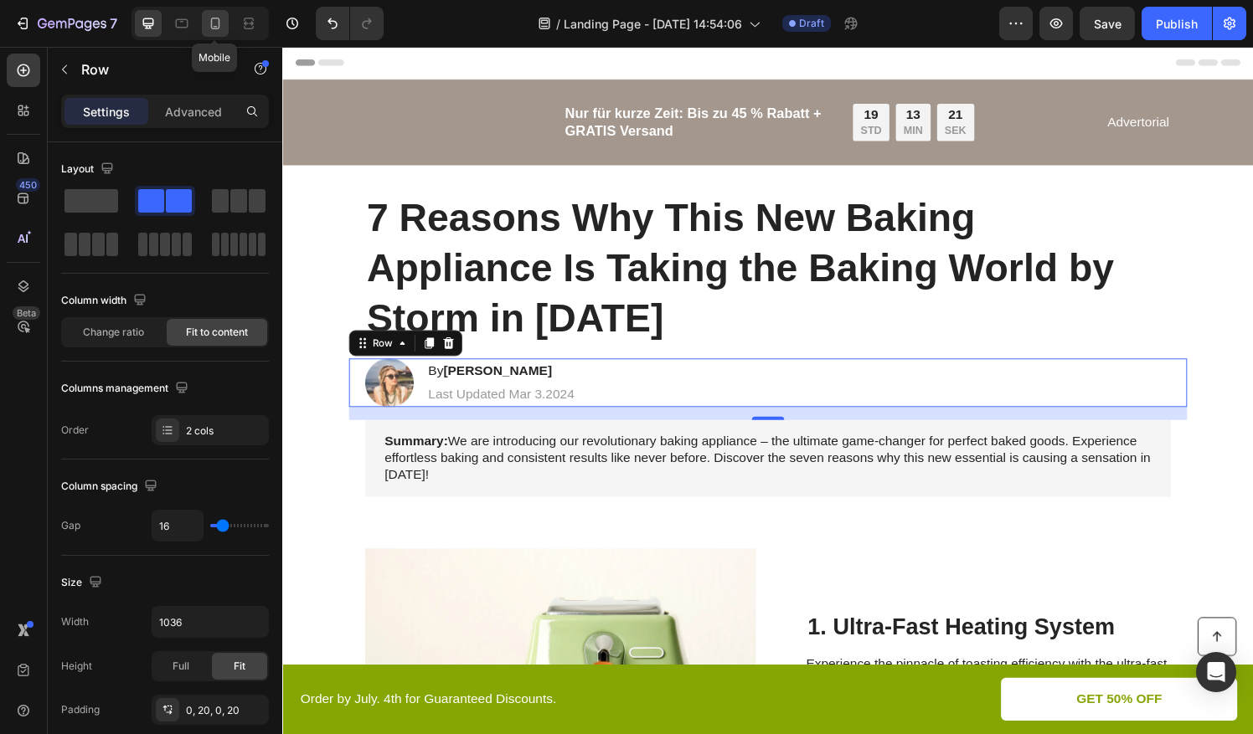
type input "14"
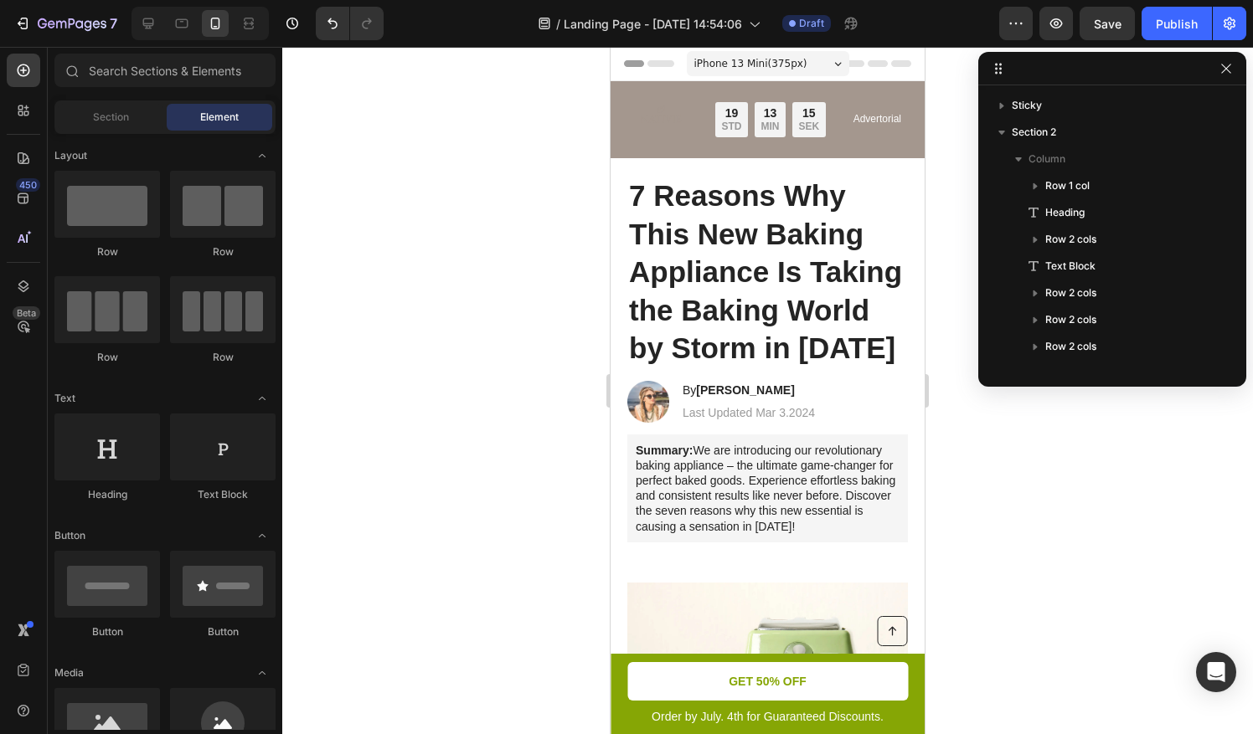
click at [791, 68] on span "iPhone 13 Mini ( 375 px)" at bounding box center [750, 63] width 113 height 17
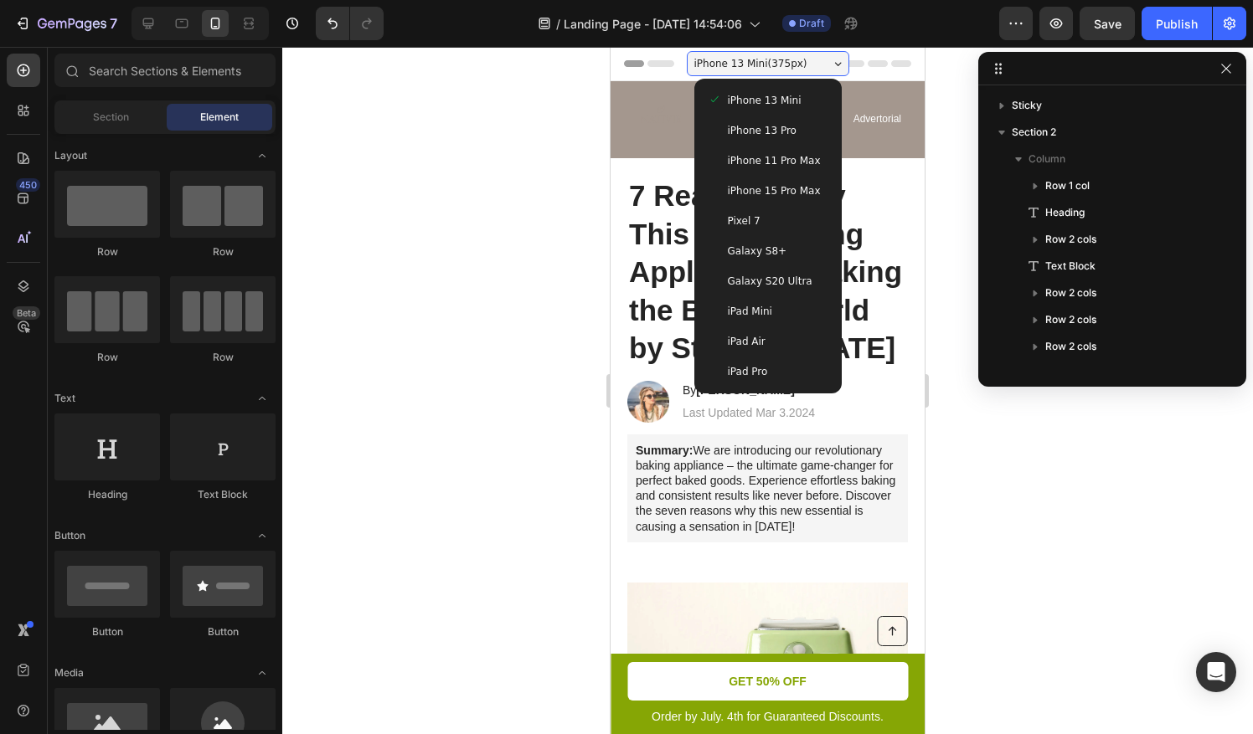
click at [775, 124] on span "iPhone 13 Pro" at bounding box center [762, 130] width 69 height 17
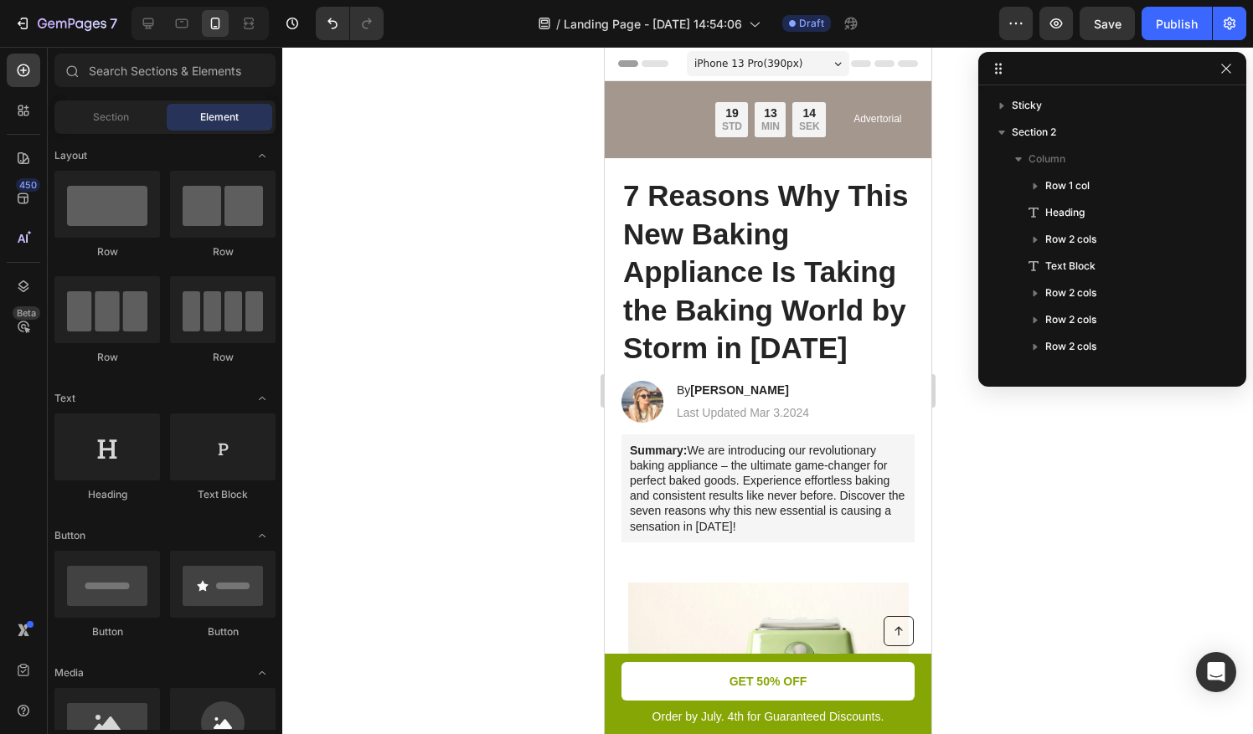
click at [823, 69] on div "iPhone 13 Pro ( 390 px)" at bounding box center [767, 63] width 162 height 25
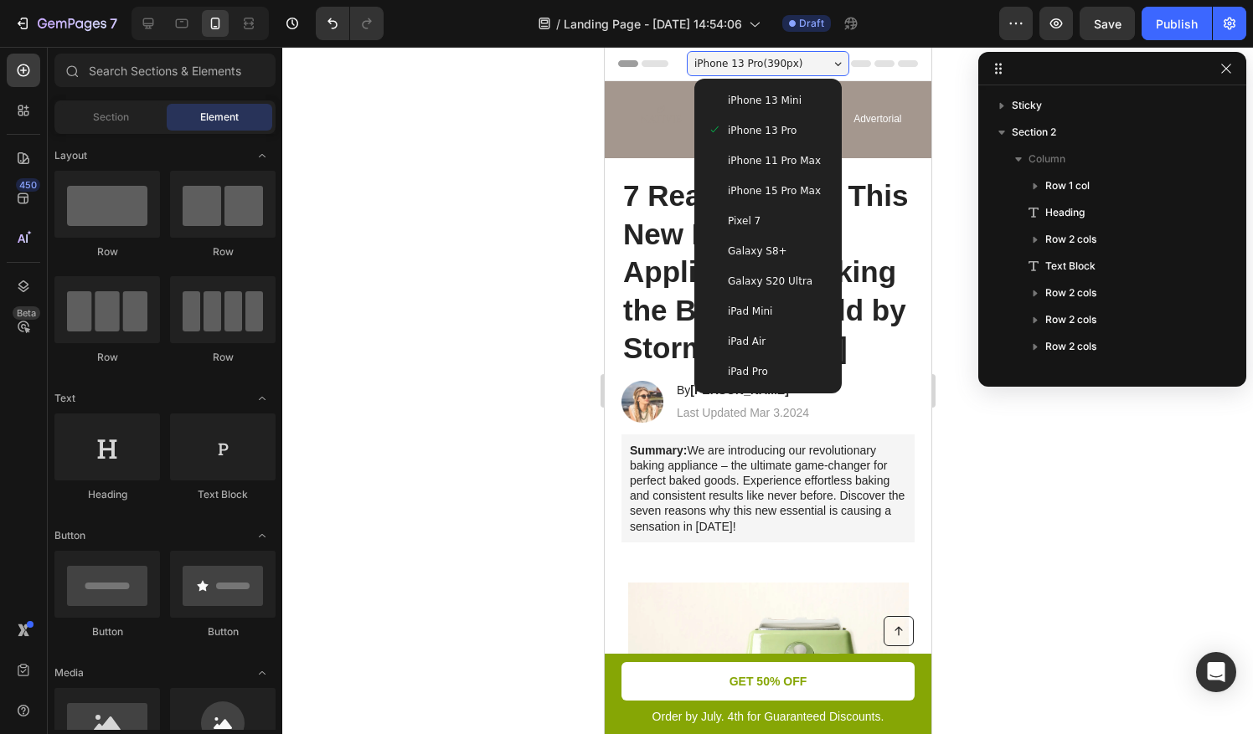
click at [765, 174] on div "iPhone 11 Pro Max" at bounding box center [767, 161] width 134 height 30
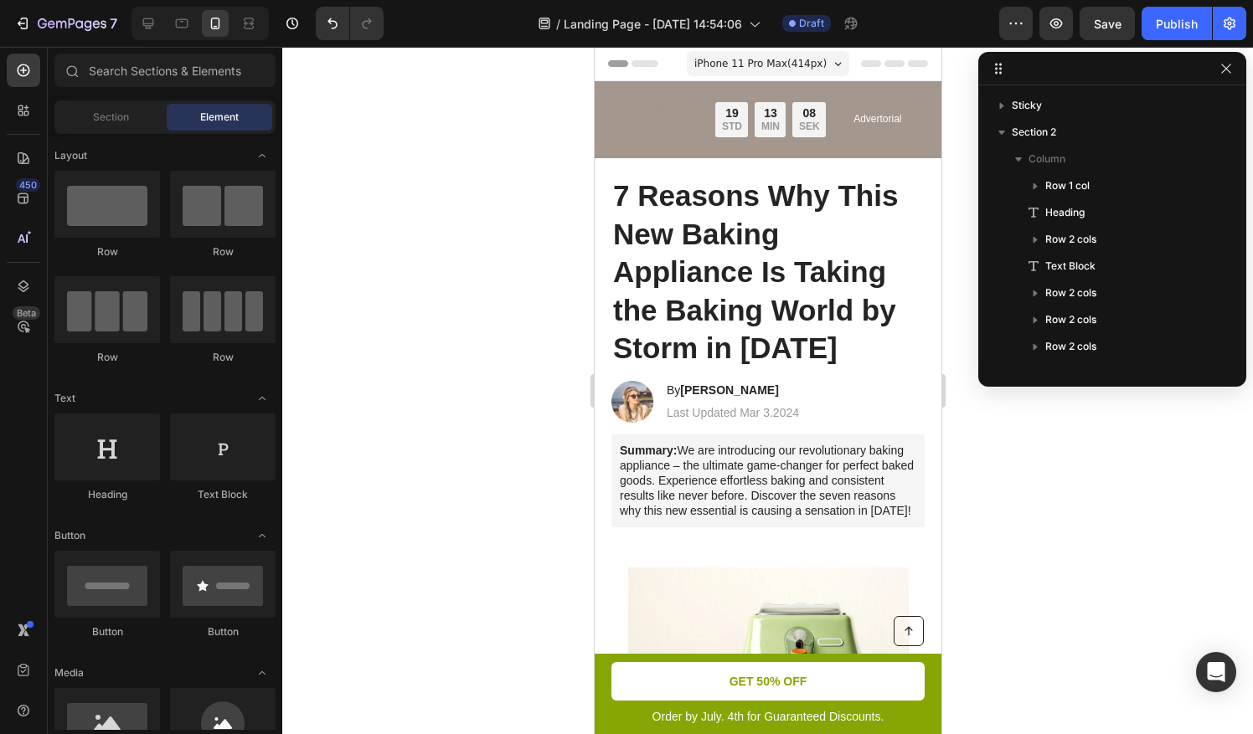
click at [804, 75] on div "iPhone 11 Pro Max ( 414 px)" at bounding box center [767, 63] width 162 height 25
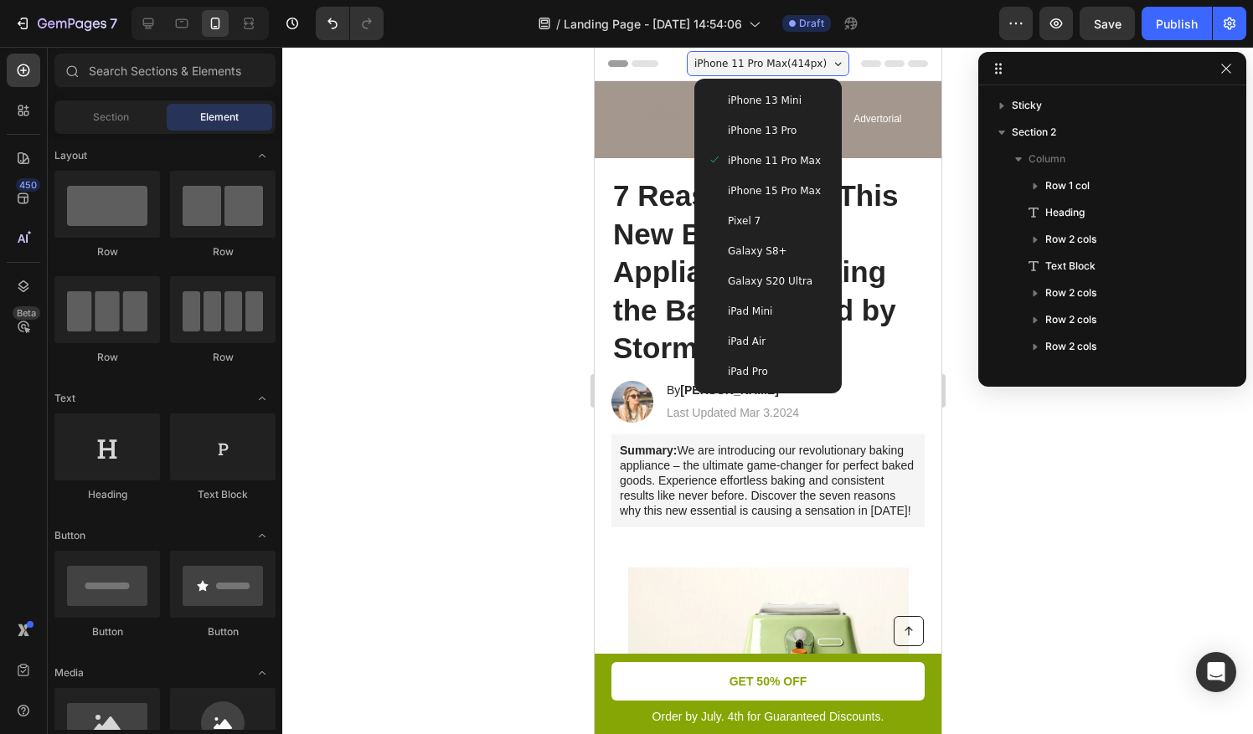
click at [804, 197] on div "iPhone 15 Pro Max" at bounding box center [767, 191] width 121 height 17
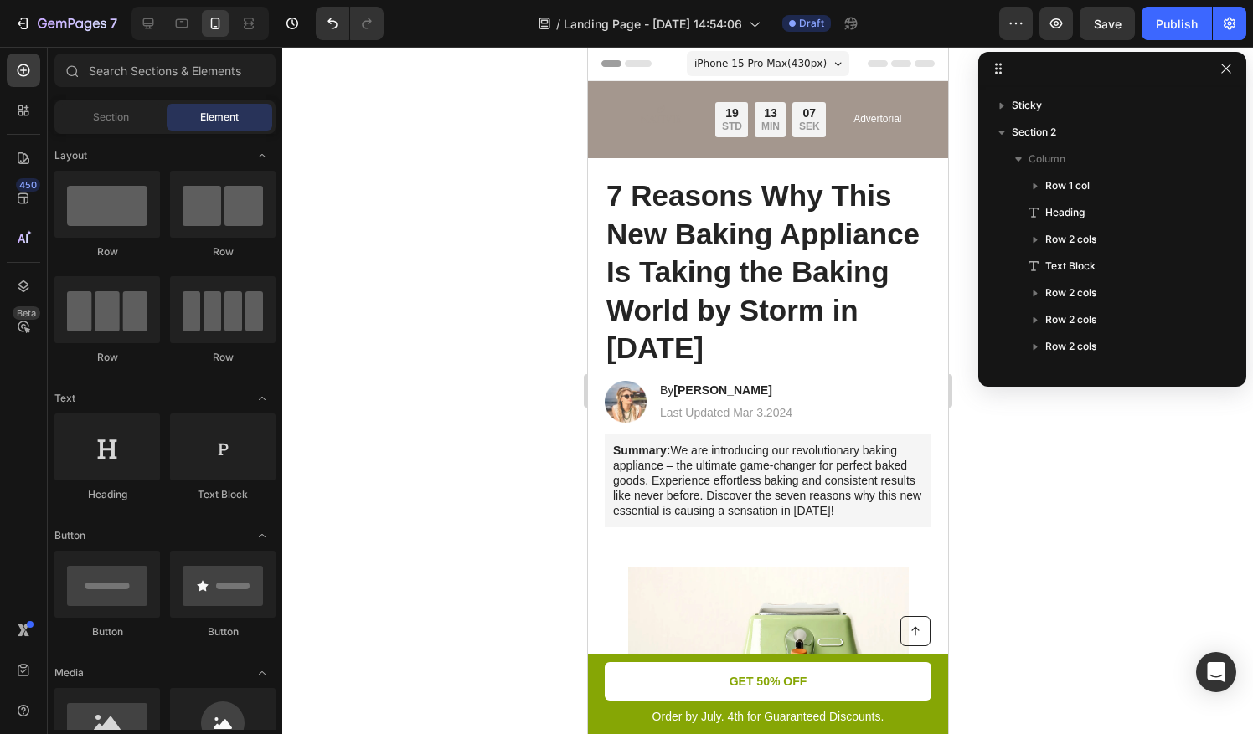
click at [833, 64] on icon at bounding box center [837, 64] width 8 height 4
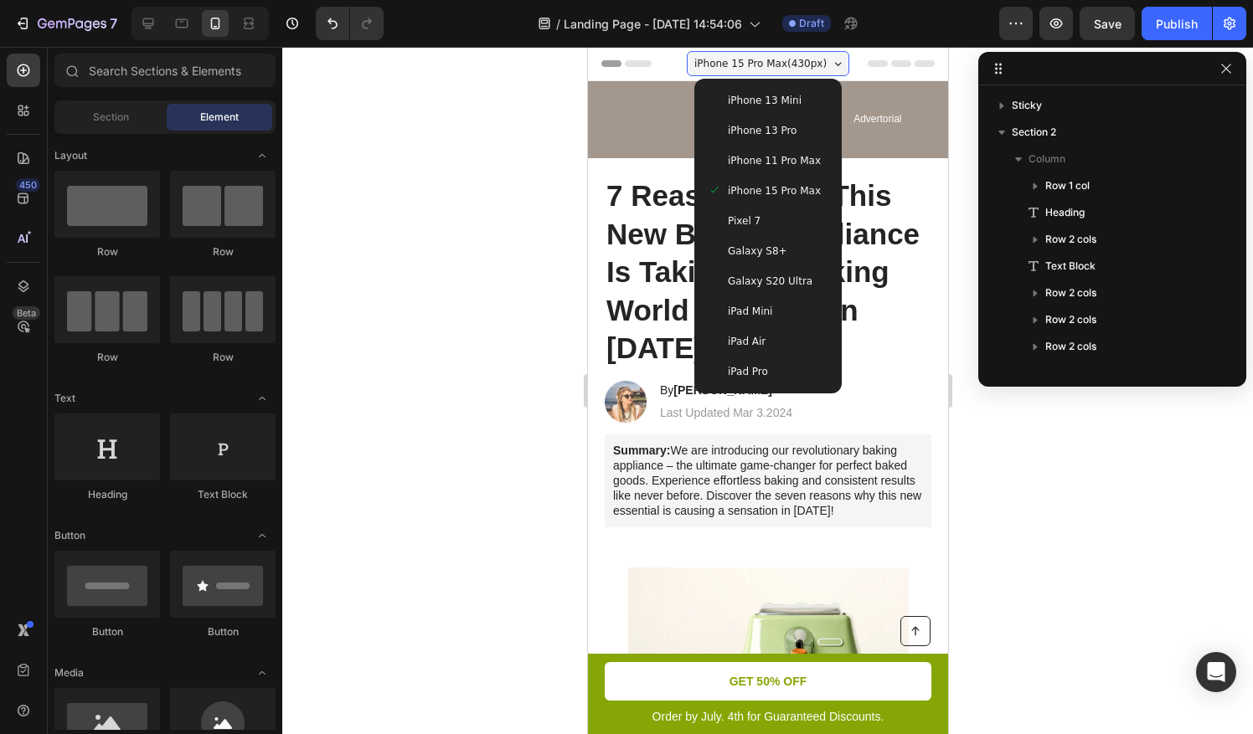
click at [791, 106] on div "iPhone 13 Mini" at bounding box center [767, 100] width 121 height 17
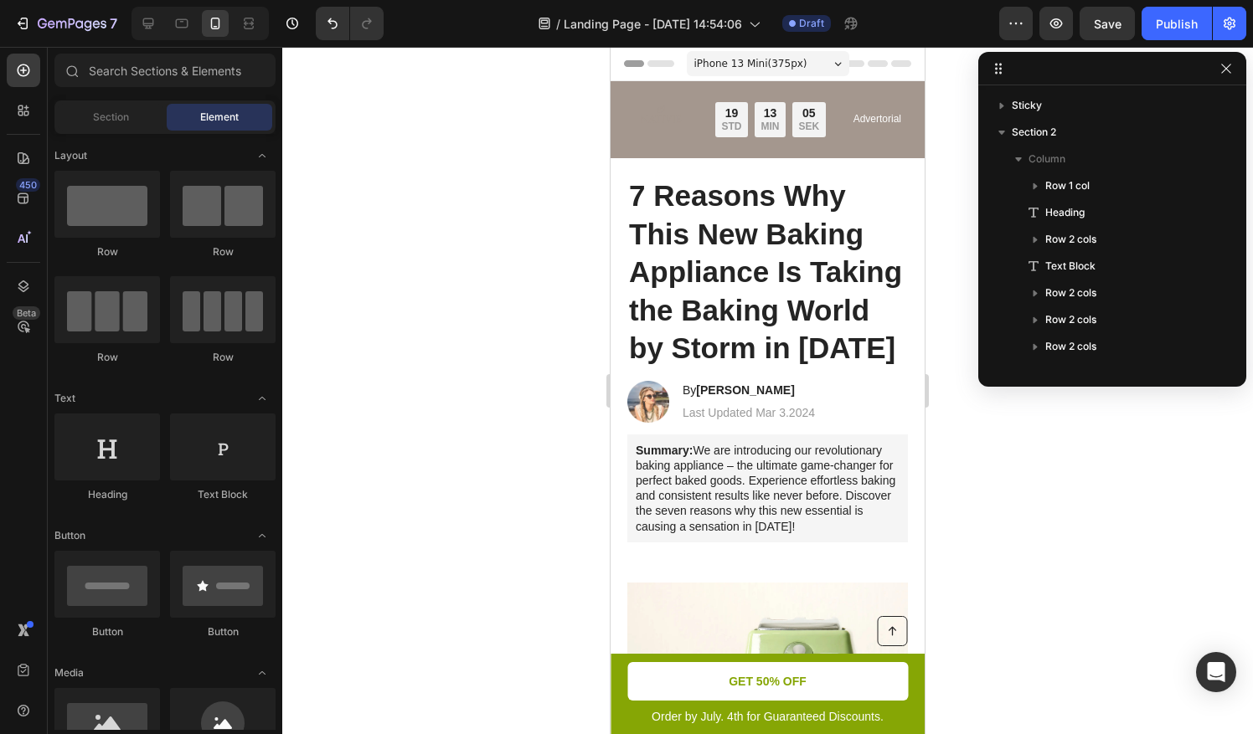
click at [817, 53] on div "iPhone 13 Mini ( 375 px)" at bounding box center [768, 63] width 162 height 25
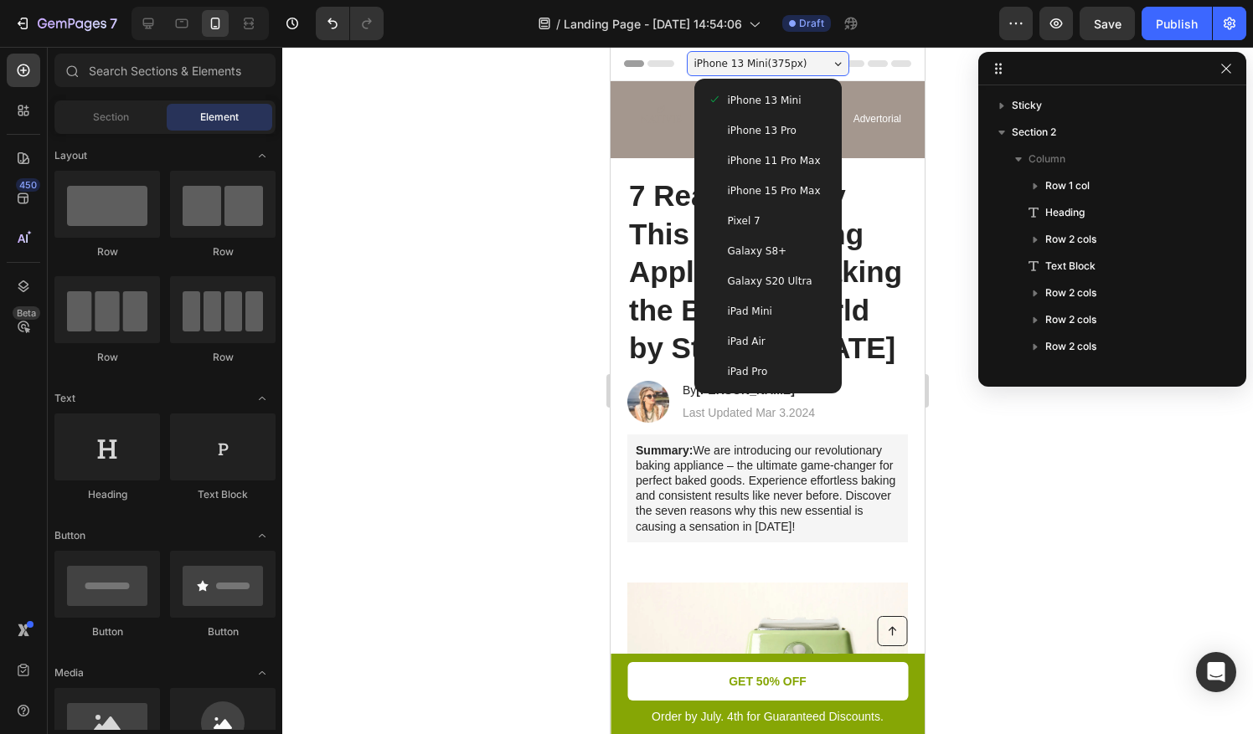
click at [801, 132] on div "iPhone 13 Pro" at bounding box center [768, 130] width 121 height 17
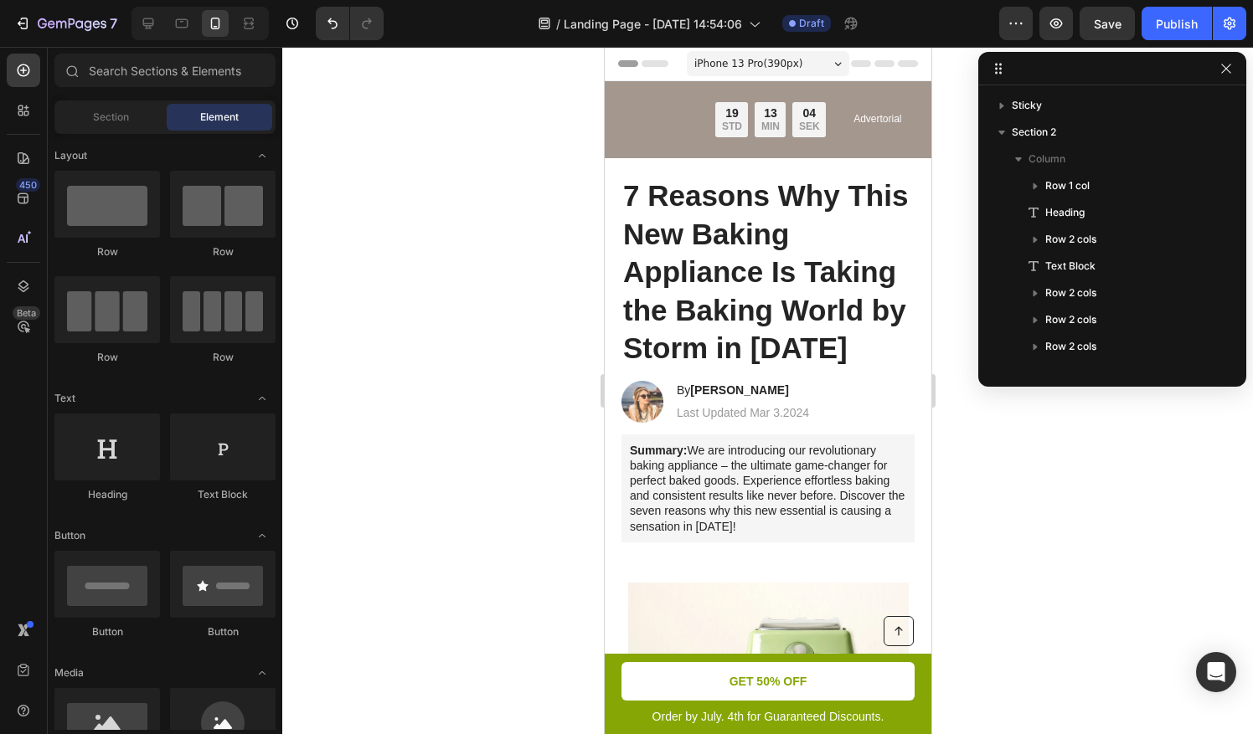
click at [809, 66] on div "iPhone 13 Pro ( 390 px)" at bounding box center [767, 63] width 162 height 25
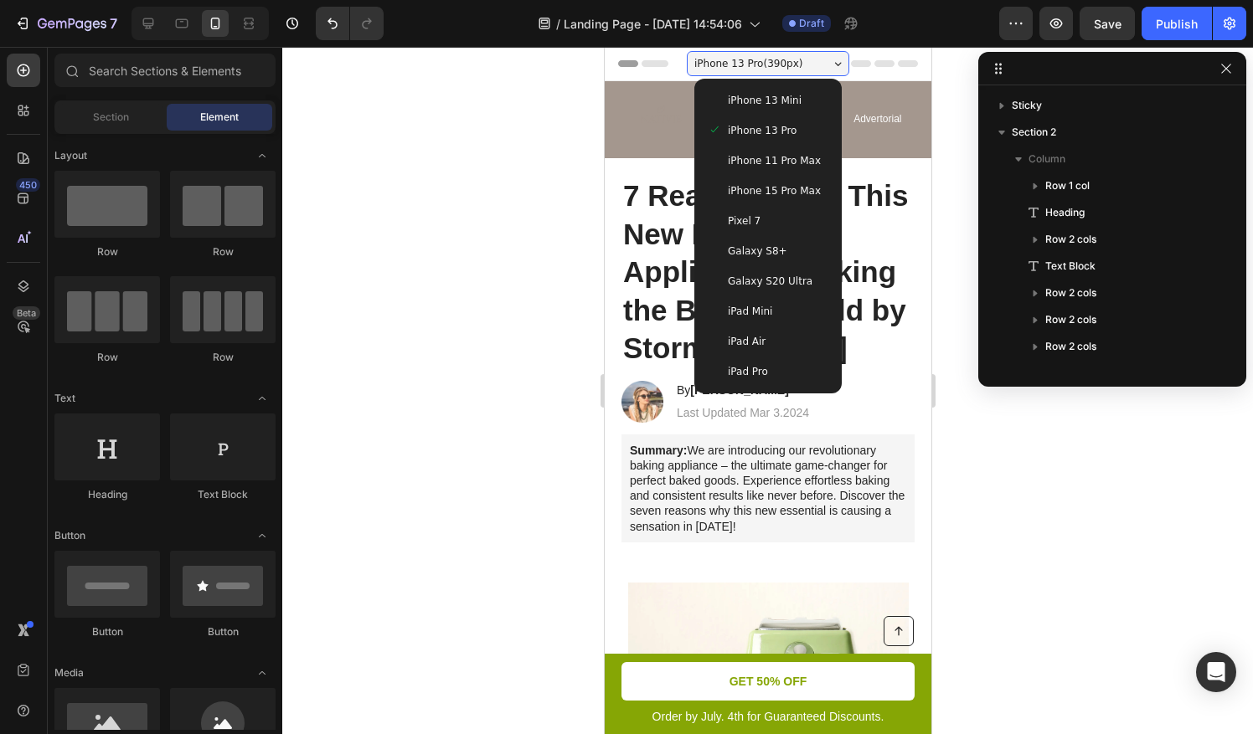
click at [791, 162] on span "iPhone 11 Pro Max" at bounding box center [773, 160] width 93 height 17
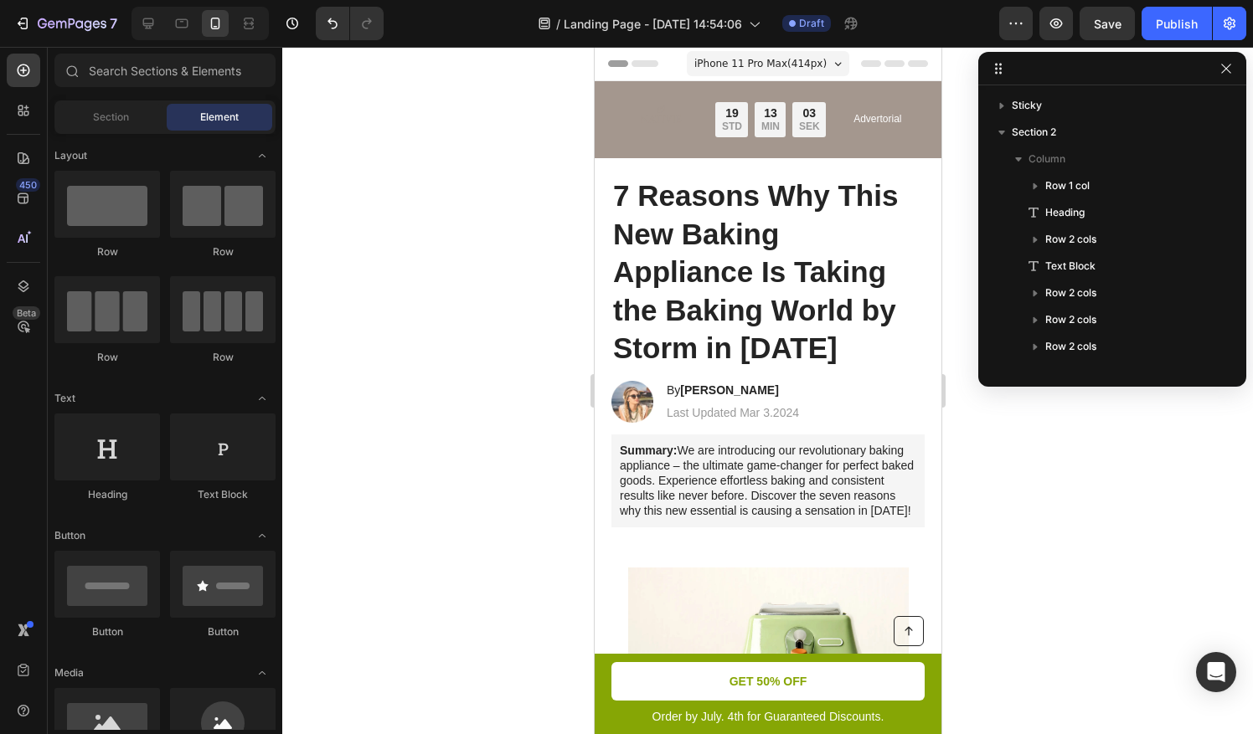
click at [799, 70] on span "iPhone 11 Pro Max ( 414 px)" at bounding box center [759, 63] width 132 height 17
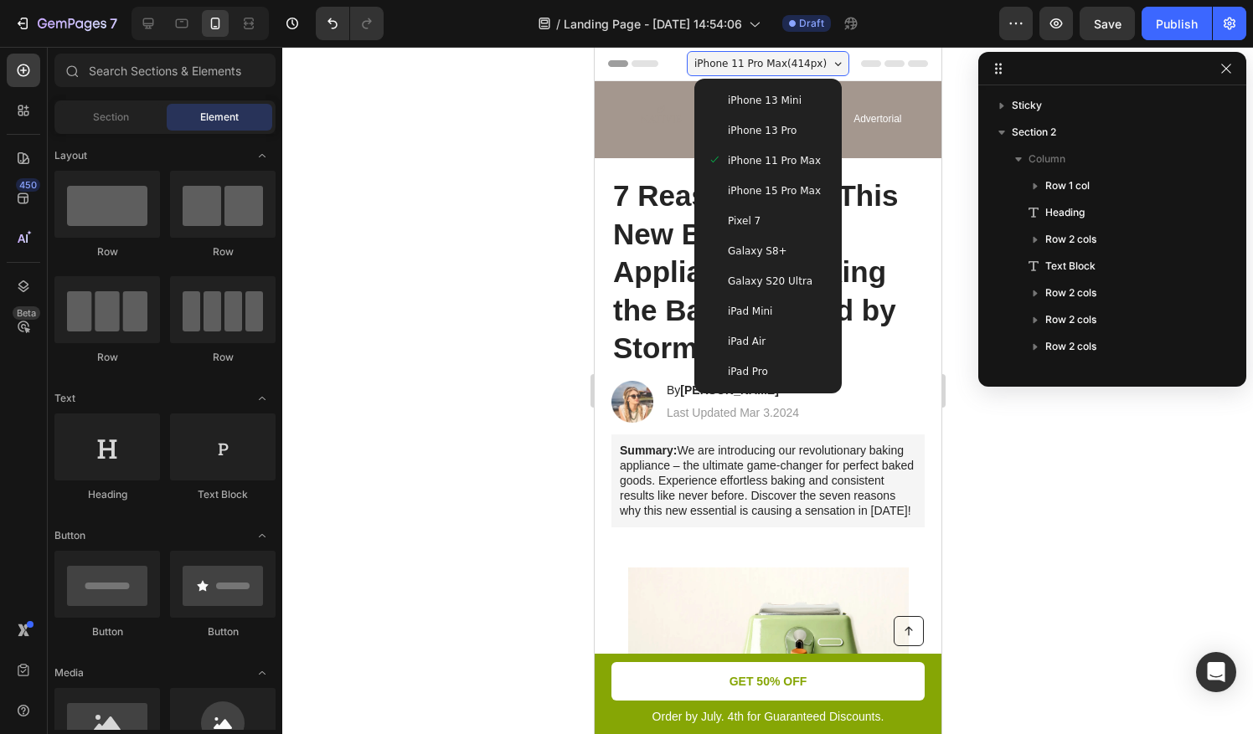
click at [791, 198] on span "iPhone 15 Pro Max" at bounding box center [773, 191] width 93 height 17
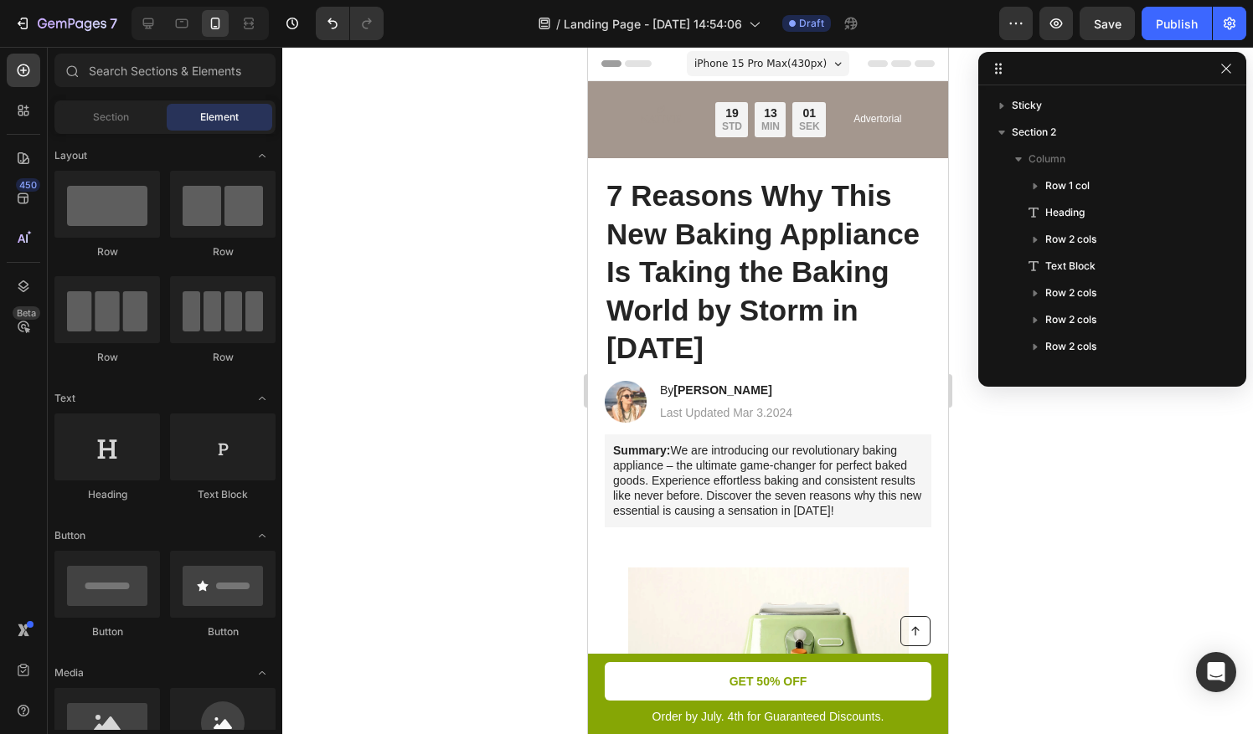
drag, startPoint x: 811, startPoint y: 57, endPoint x: 794, endPoint y: 121, distance: 65.8
click at [811, 66] on div "iPhone 15 Pro Max ( 430 px)" at bounding box center [767, 63] width 162 height 25
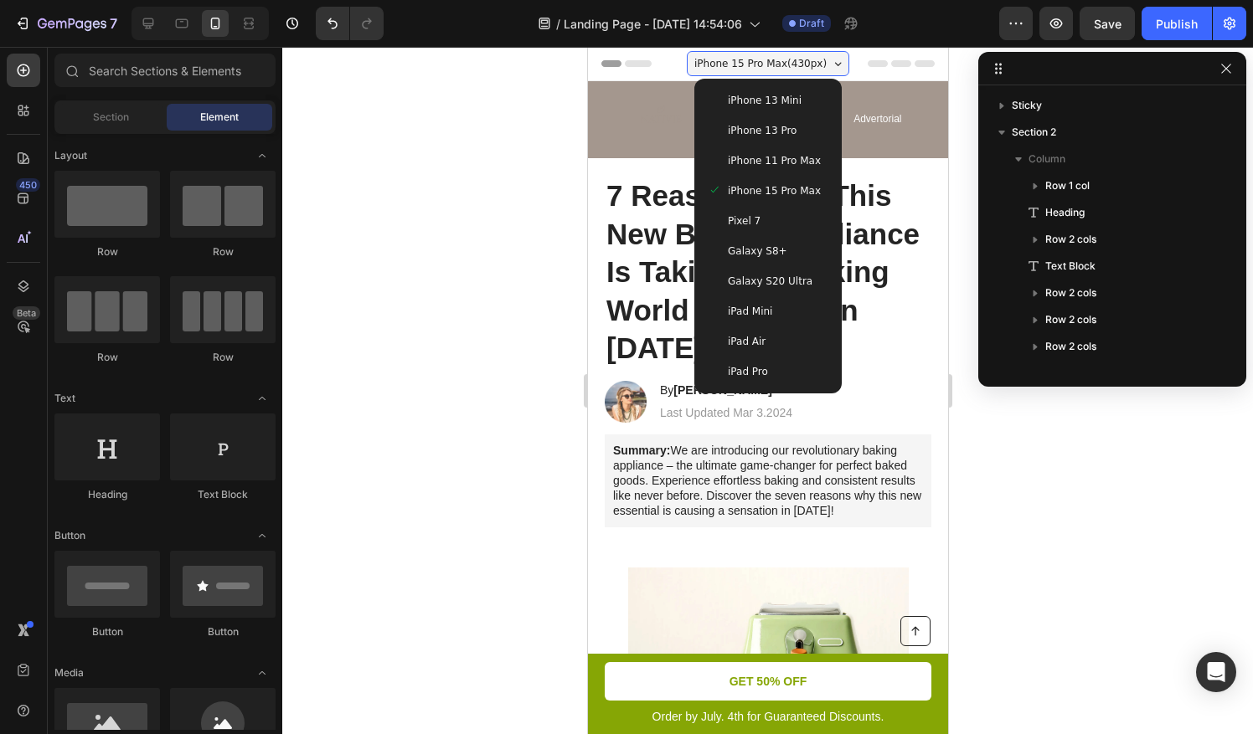
click at [784, 199] on div "iPhone 15 Pro Max" at bounding box center [767, 191] width 134 height 30
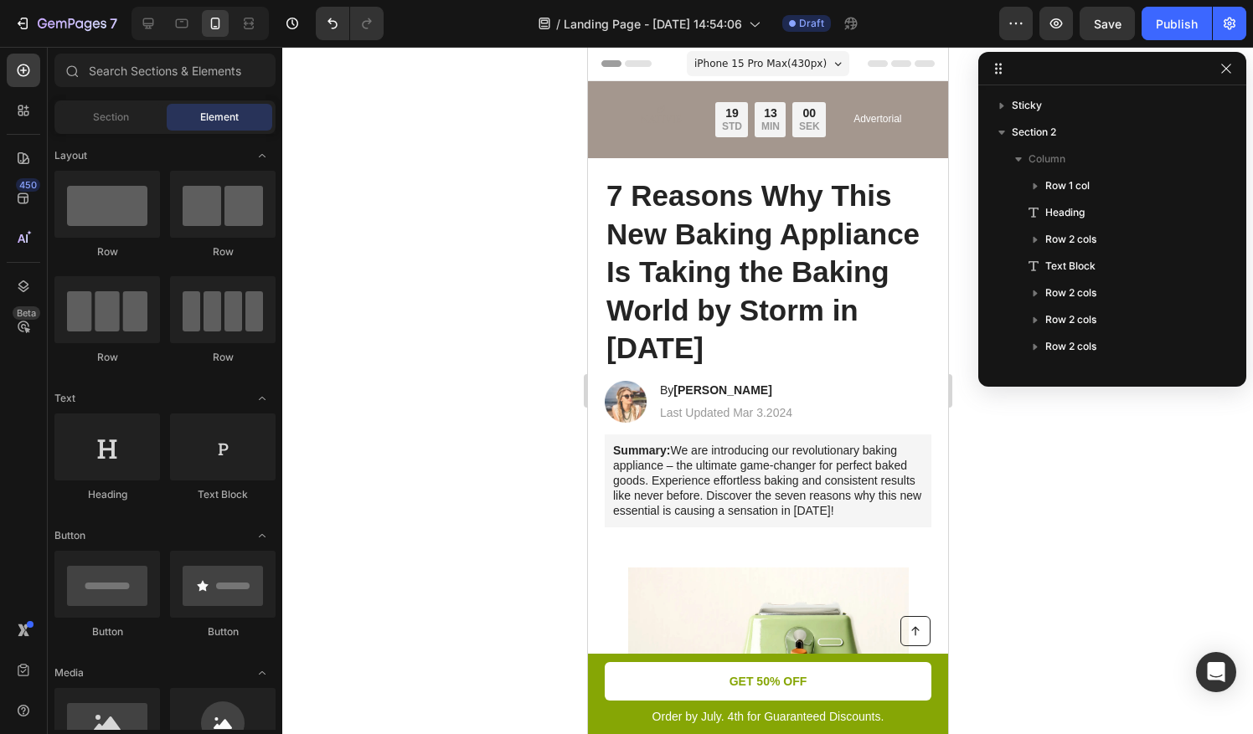
click at [807, 64] on span "iPhone 15 Pro Max ( 430 px)" at bounding box center [759, 63] width 132 height 17
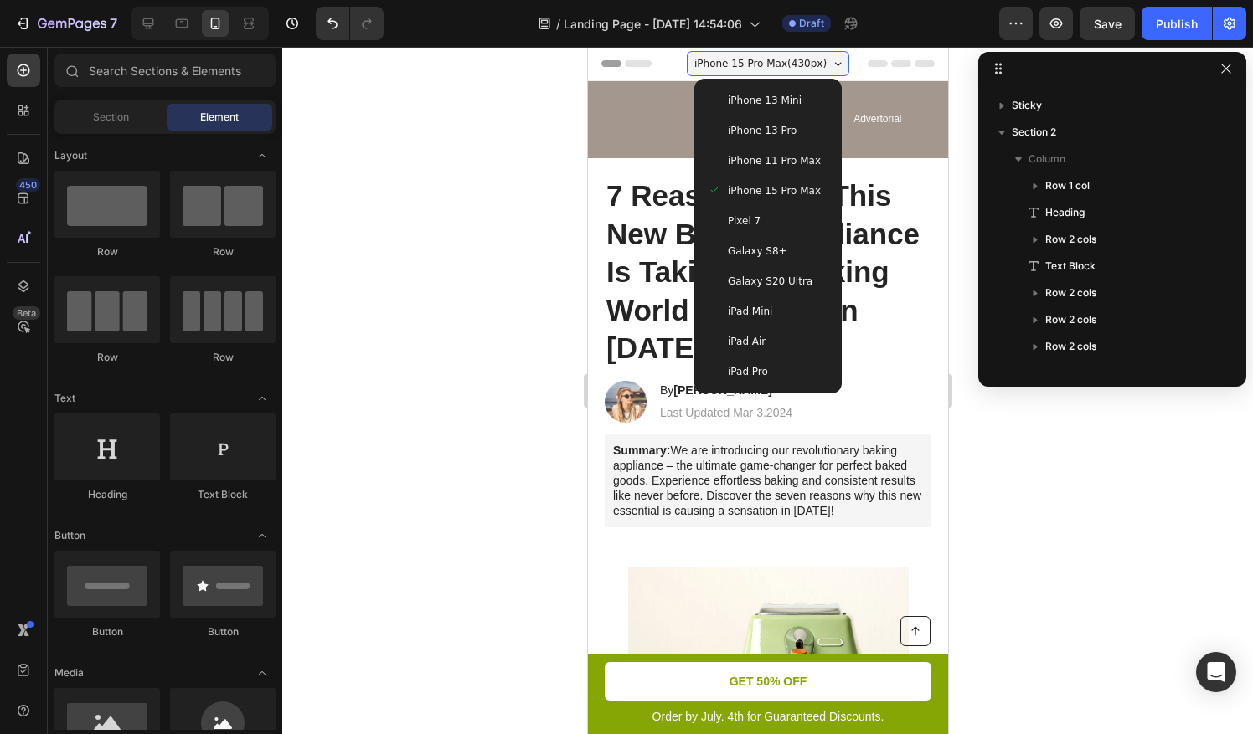
click at [784, 216] on div "Pixel 7" at bounding box center [767, 221] width 121 height 17
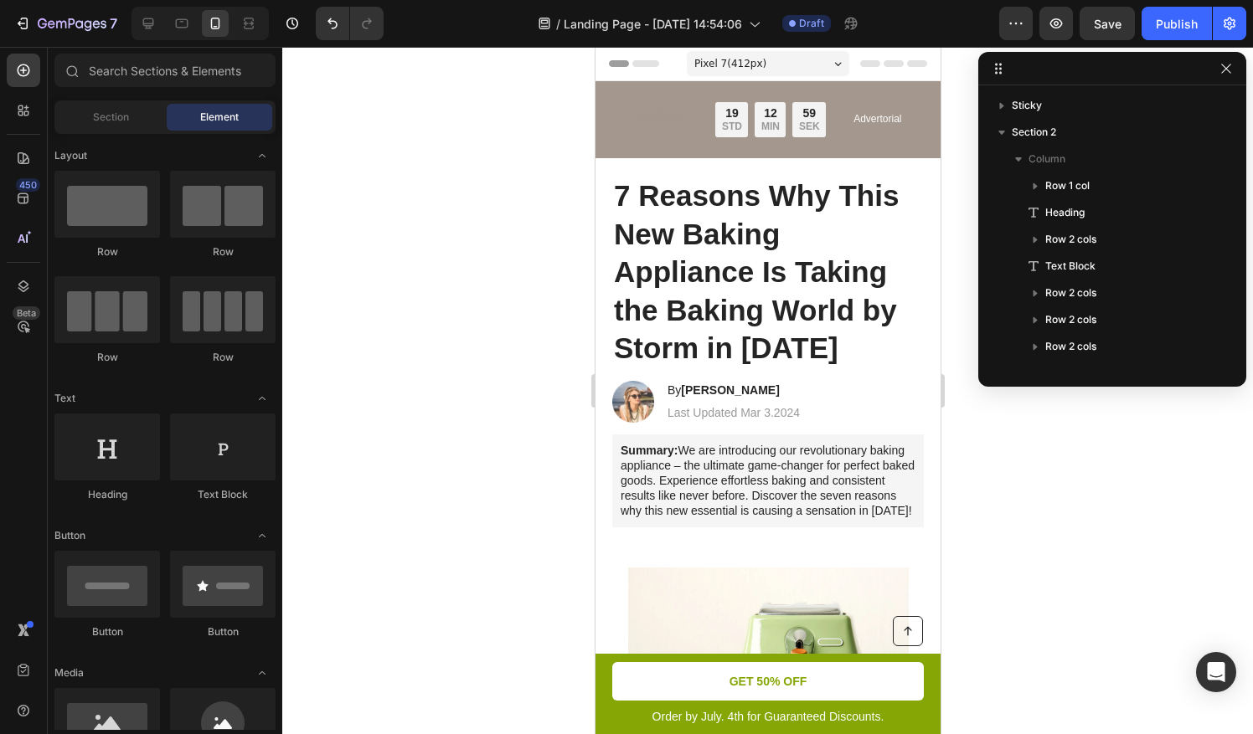
drag, startPoint x: 802, startPoint y: 61, endPoint x: 794, endPoint y: 119, distance: 58.3
click at [802, 62] on div "Pixel 7 ( 412 px)" at bounding box center [767, 63] width 162 height 25
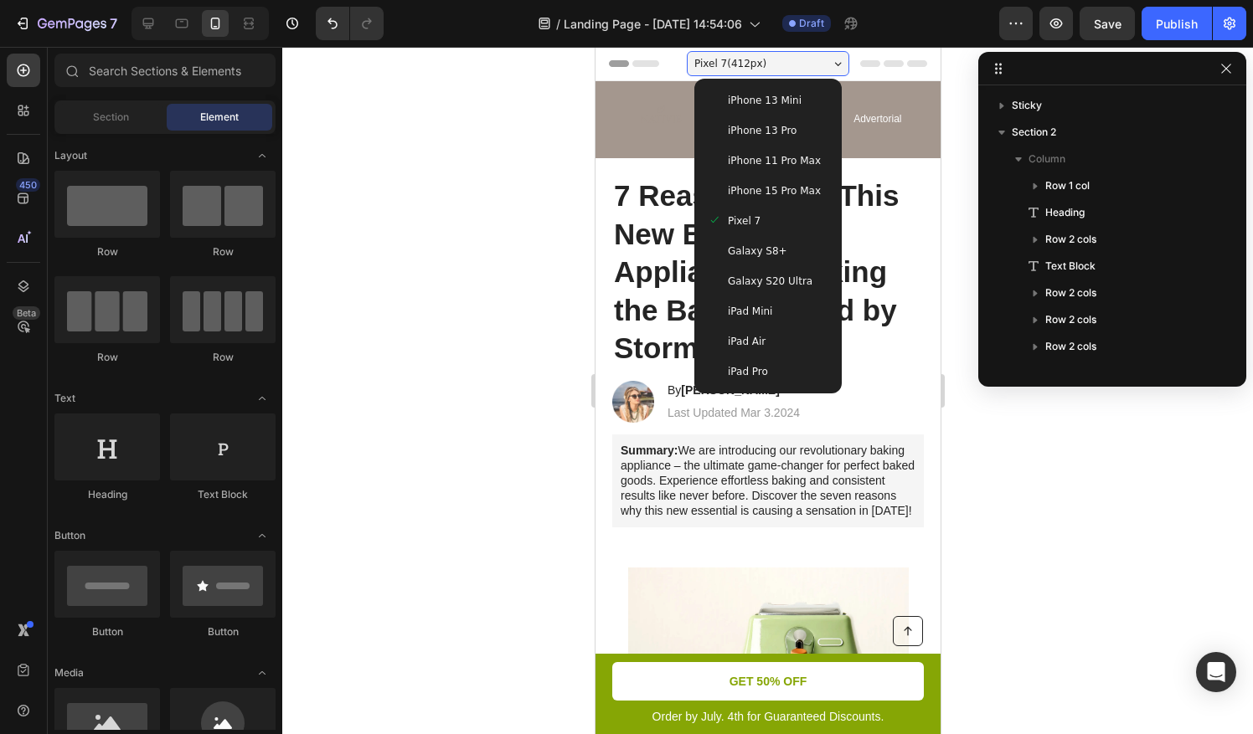
click at [782, 164] on span "iPhone 11 Pro Max" at bounding box center [773, 160] width 93 height 17
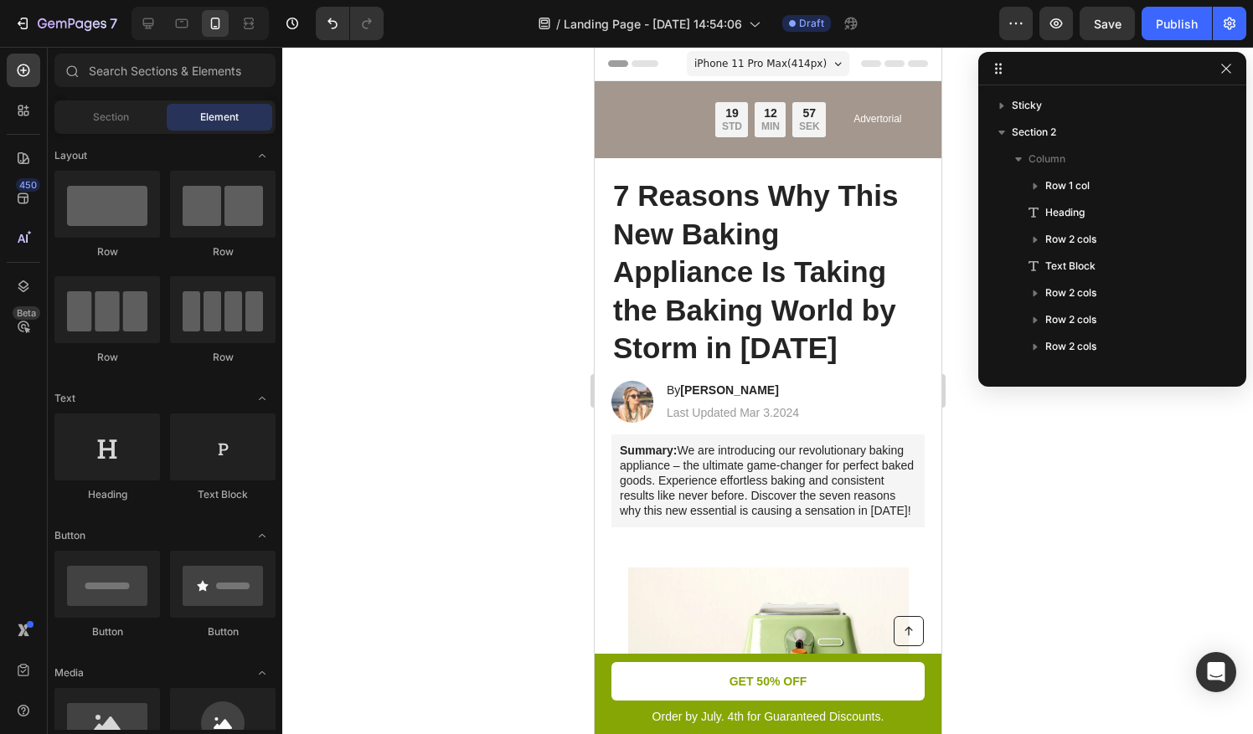
click at [187, 39] on div at bounding box center [199, 24] width 137 height 34
click at [188, 34] on div at bounding box center [181, 23] width 27 height 27
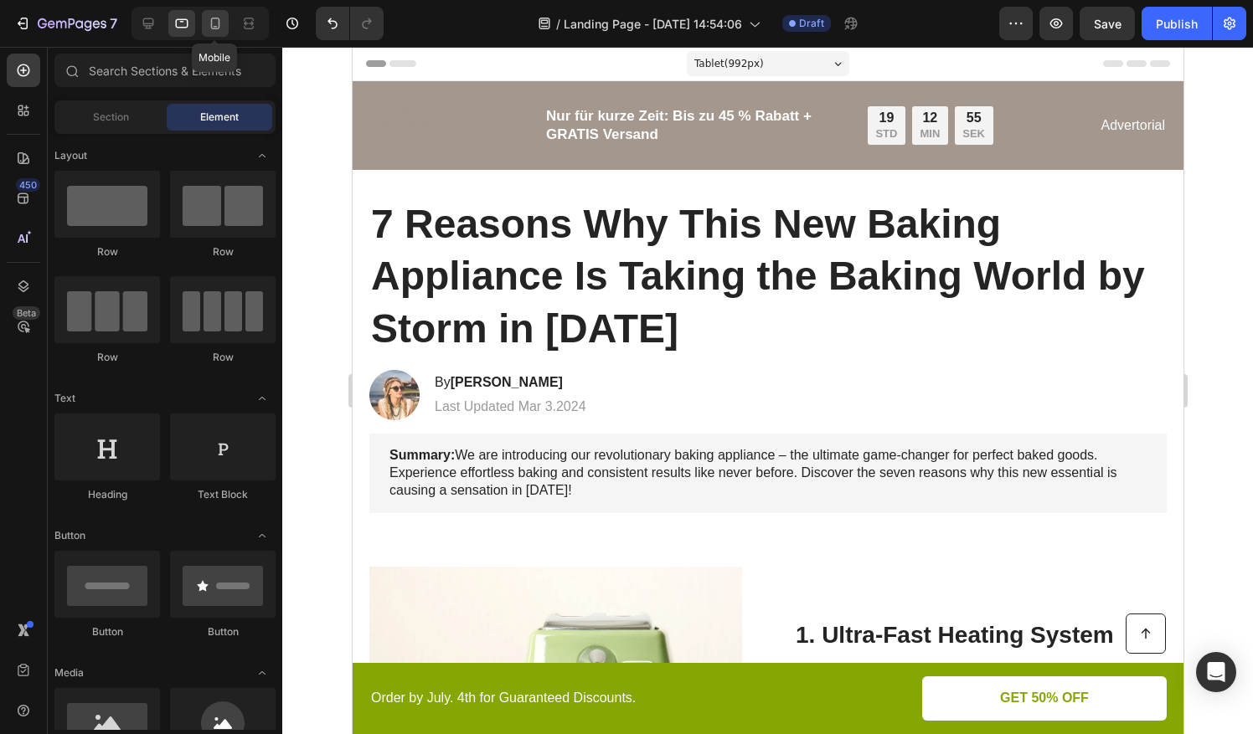
click at [208, 18] on icon at bounding box center [215, 23] width 17 height 17
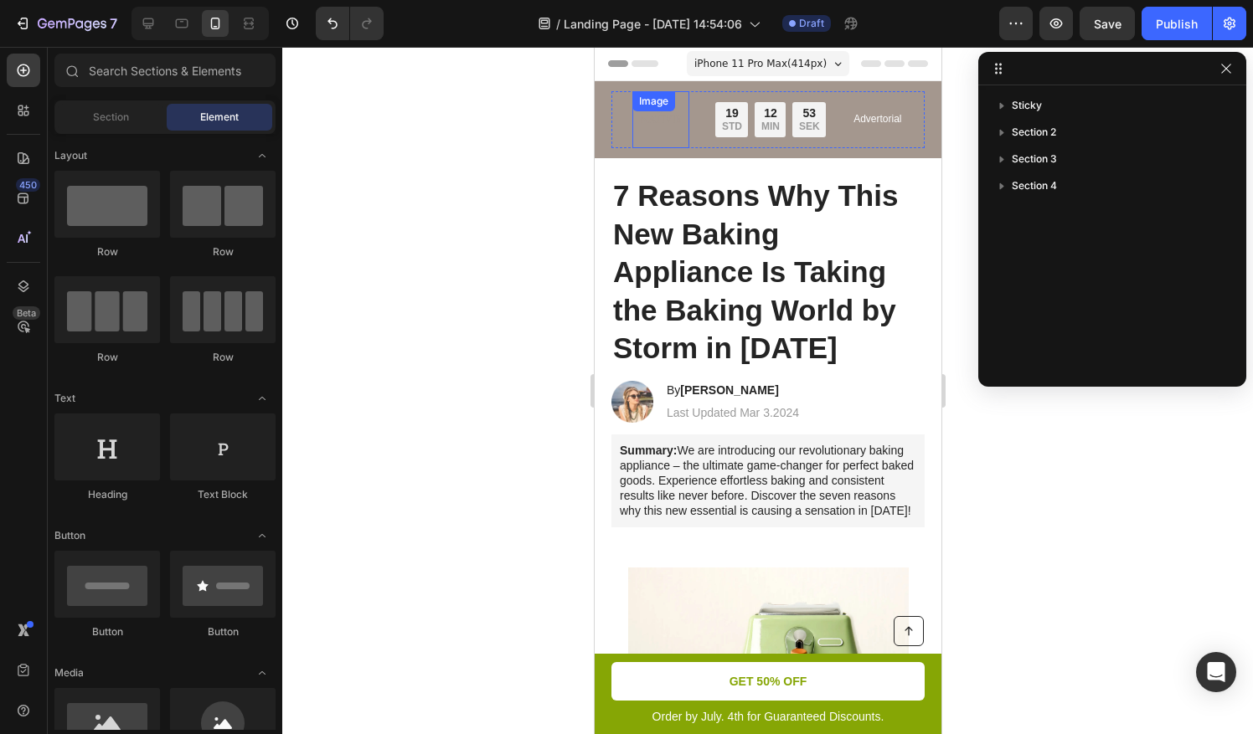
click at [663, 128] on img at bounding box center [659, 119] width 57 height 57
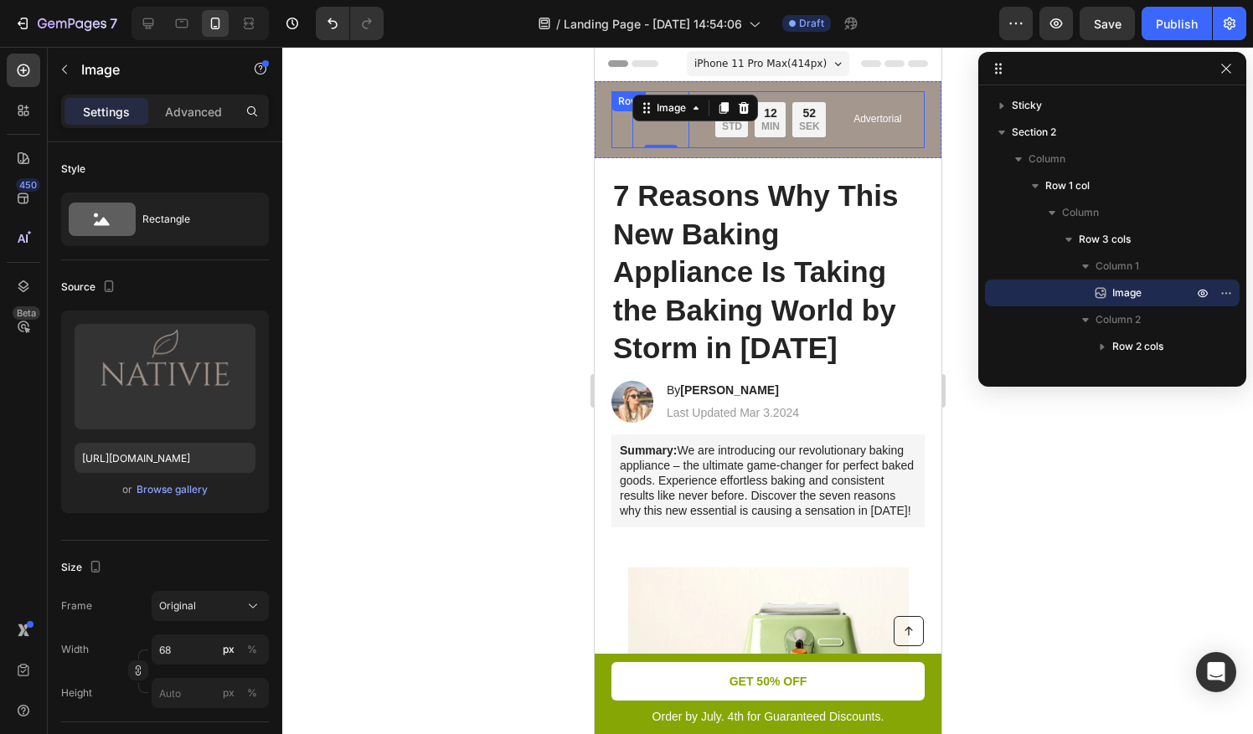
click at [691, 139] on div "Image 0 Nur für kurze Zeit: Bis zu 45 % Rabatt + GRATIS Versand Text Block 19 S…" at bounding box center [767, 119] width 313 height 57
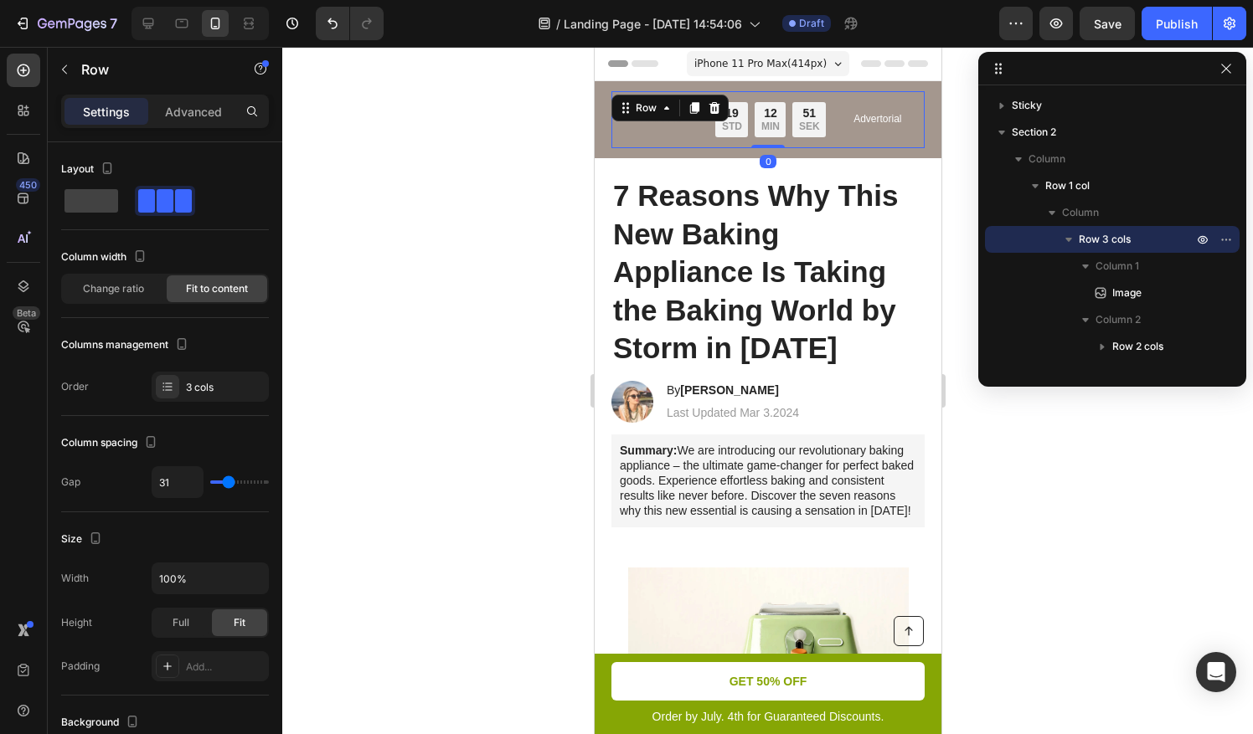
click at [1049, 508] on div at bounding box center [767, 391] width 971 height 688
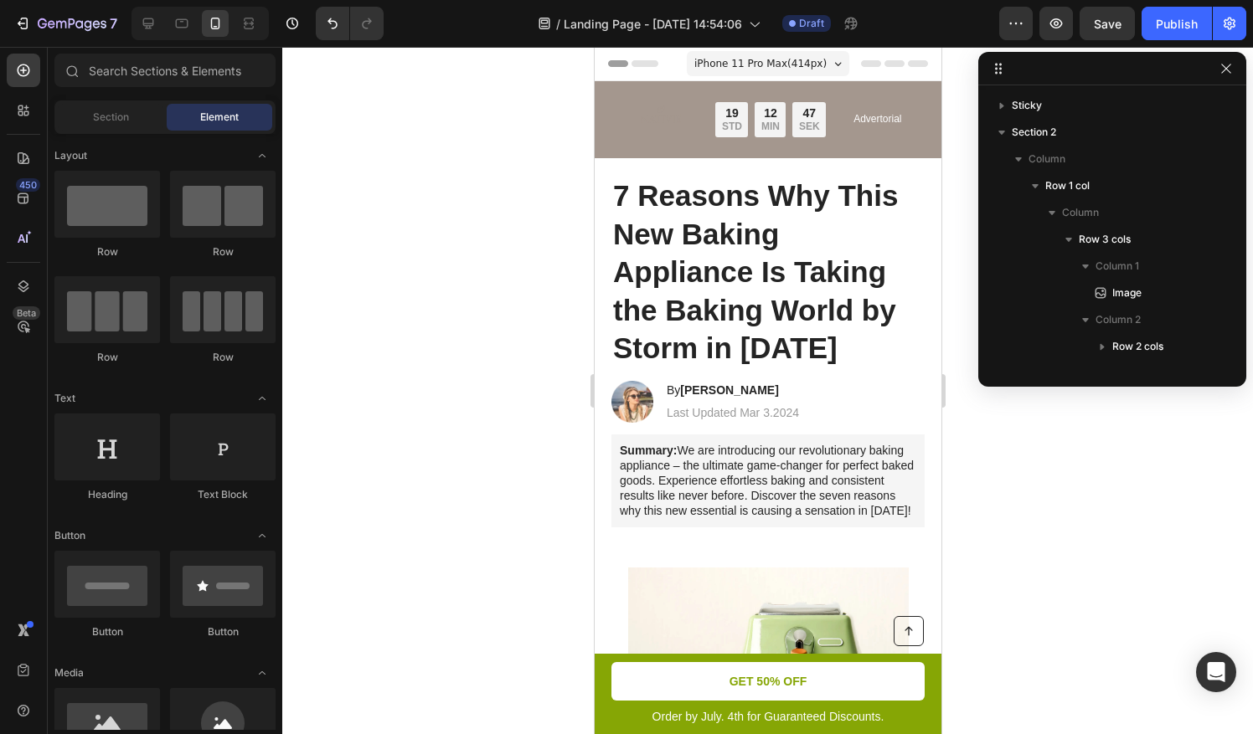
click at [814, 69] on div "iPhone 11 Pro Max ( 414 px)" at bounding box center [767, 63] width 162 height 25
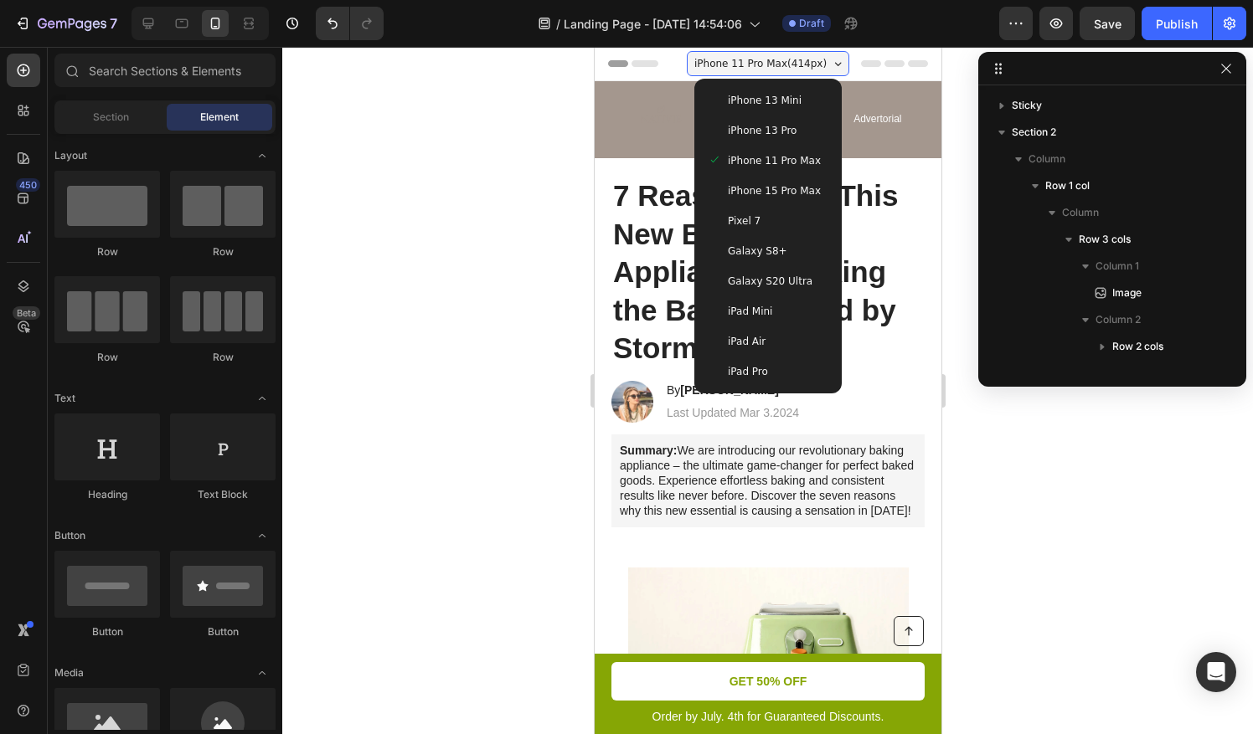
click at [772, 142] on div "iPhone 13 Pro" at bounding box center [767, 131] width 134 height 30
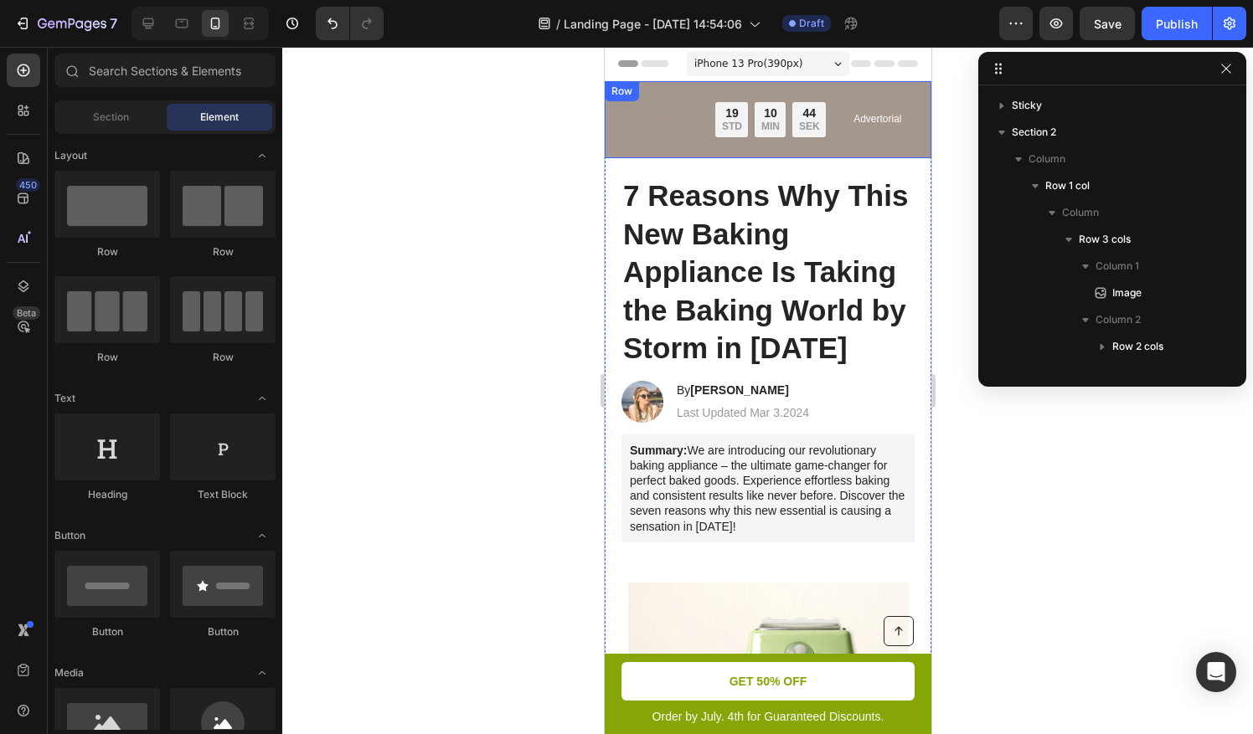
click at [654, 122] on img at bounding box center [659, 119] width 57 height 57
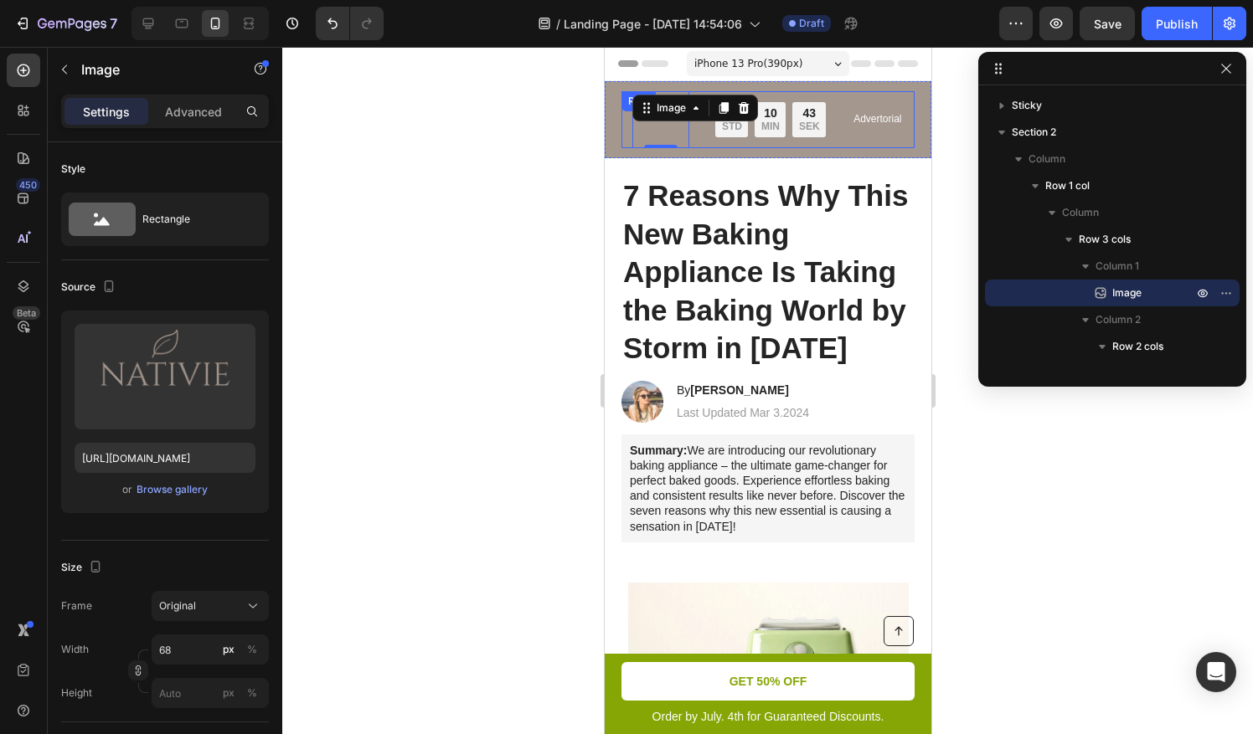
click at [699, 141] on div "Image 0 Nur für kurze Zeit: Bis zu 45 % Rabatt + GRATIS Versand Text Block 19 S…" at bounding box center [767, 119] width 293 height 57
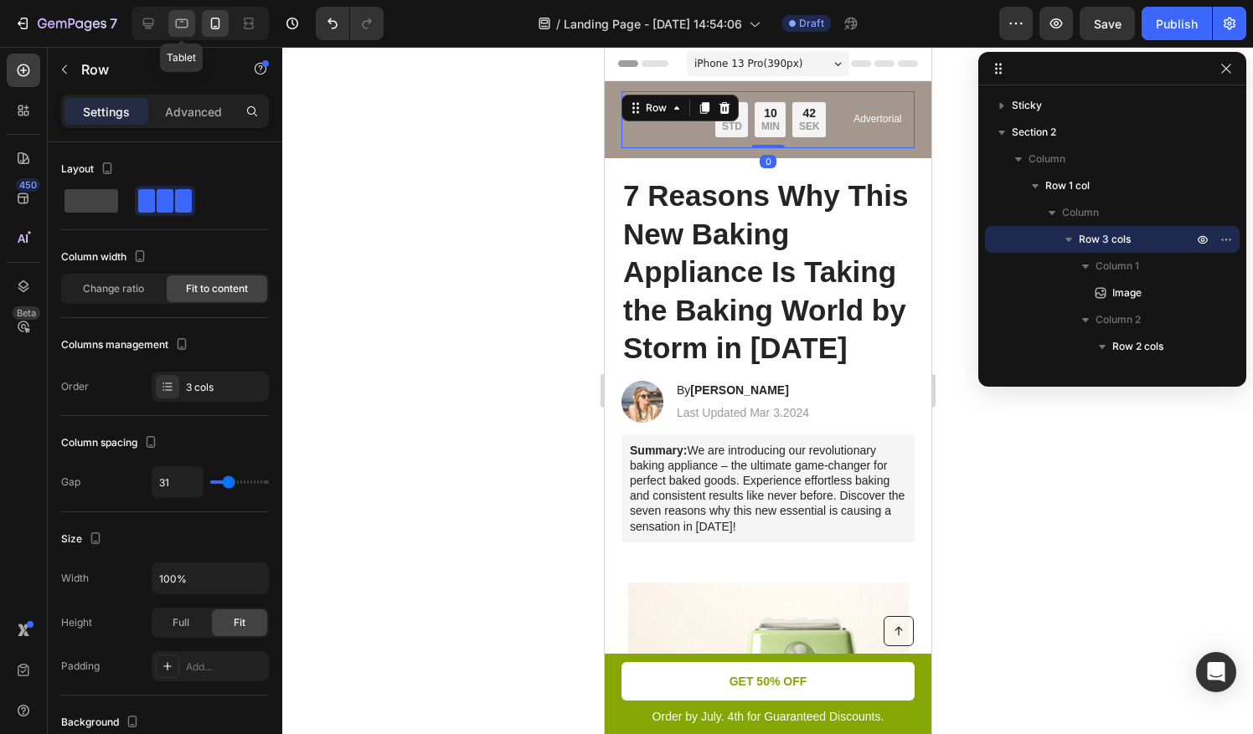
click at [184, 22] on icon at bounding box center [181, 23] width 17 height 17
type input "127"
type input "120"
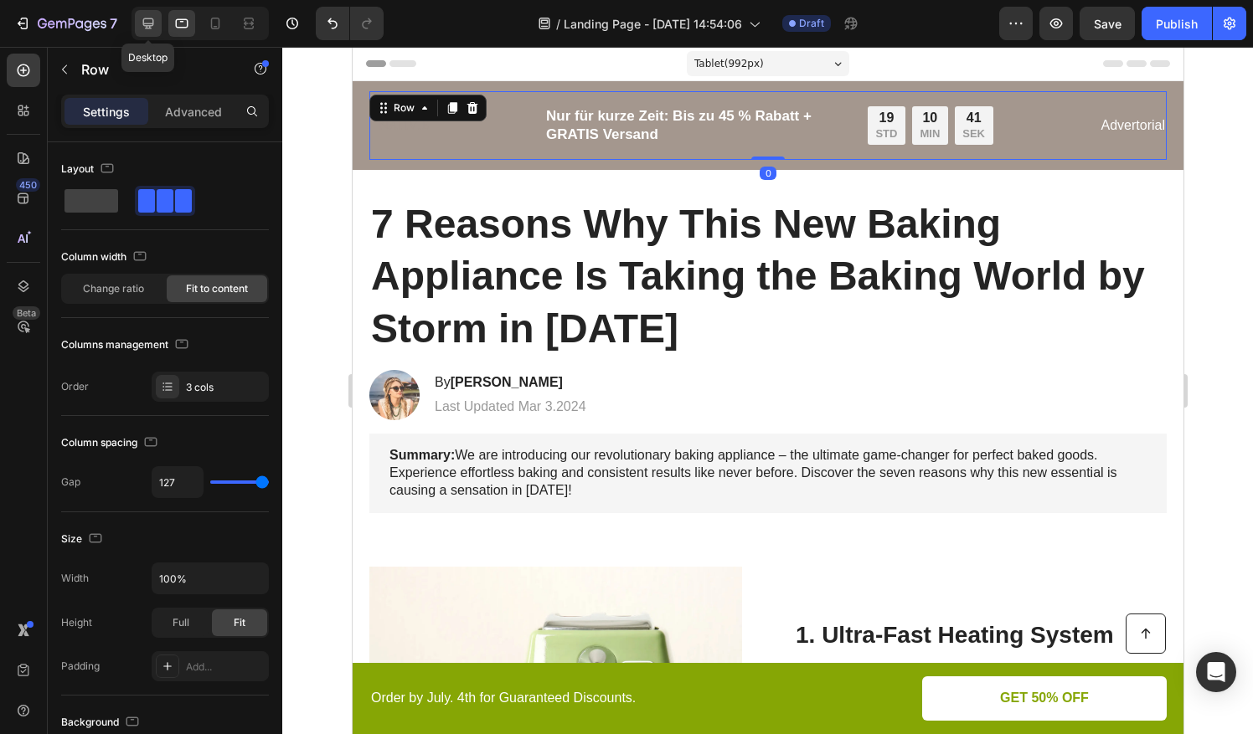
click at [152, 25] on icon at bounding box center [148, 23] width 11 height 11
type input "163"
type input "996"
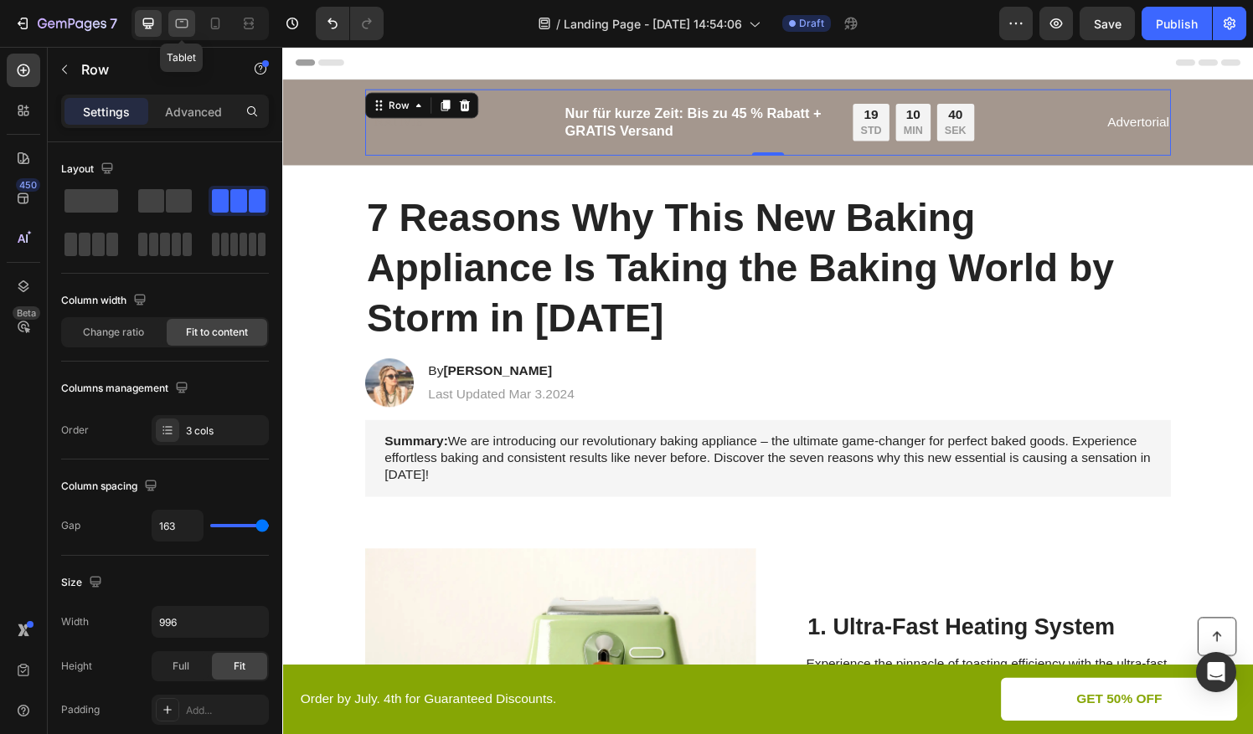
click at [178, 22] on icon at bounding box center [181, 23] width 17 height 17
type input "127"
type input "100%"
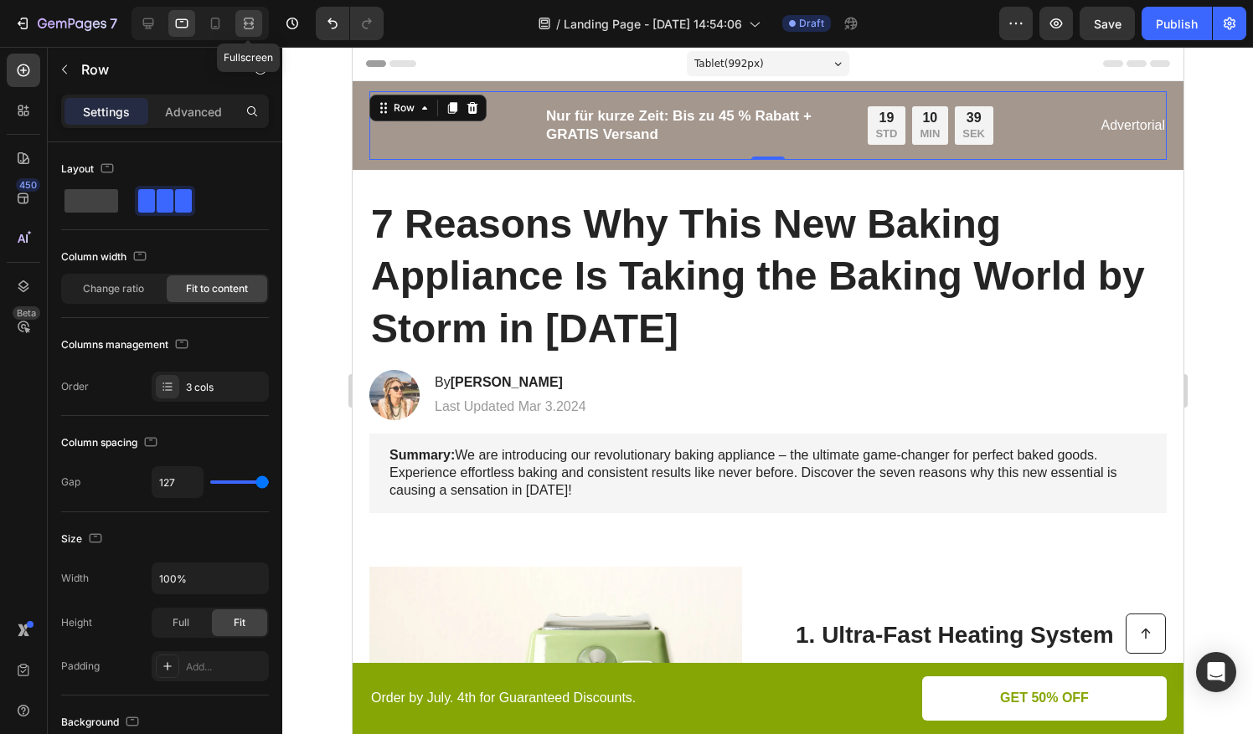
click at [242, 23] on icon at bounding box center [248, 23] width 17 height 17
type input "163"
type input "996"
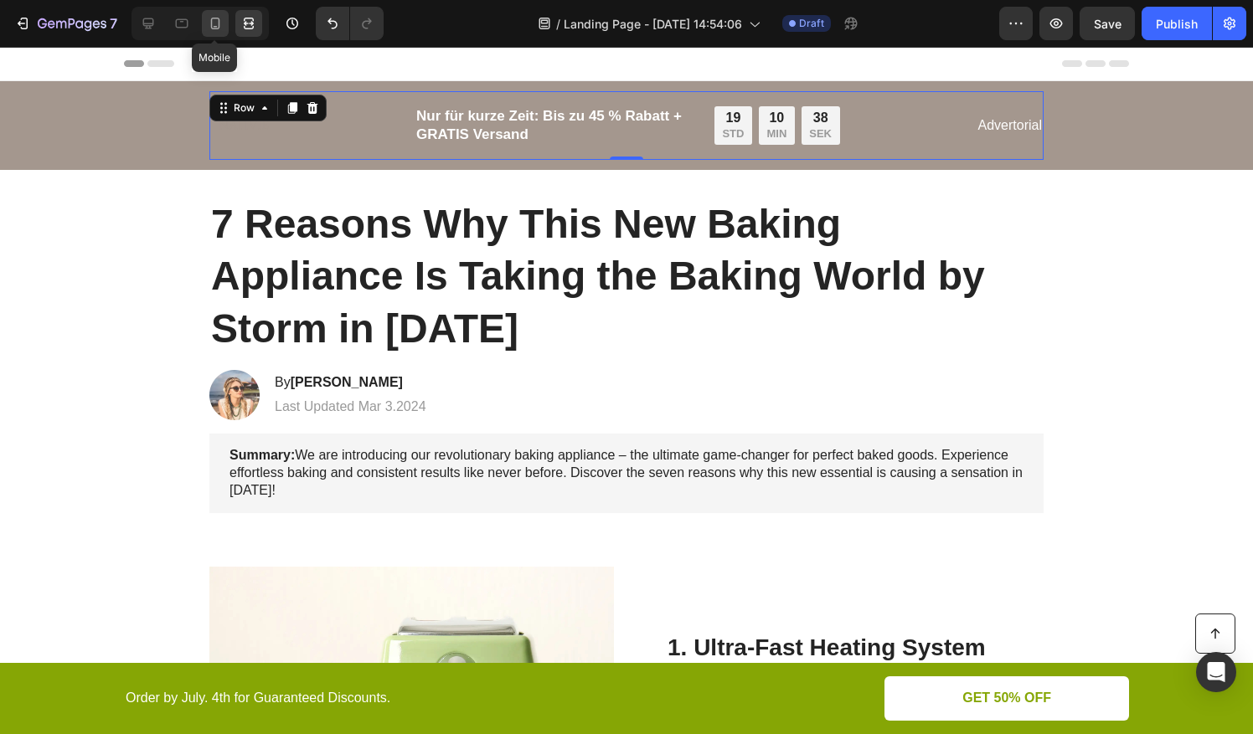
click at [214, 24] on icon at bounding box center [215, 23] width 17 height 17
type input "31"
type input "100%"
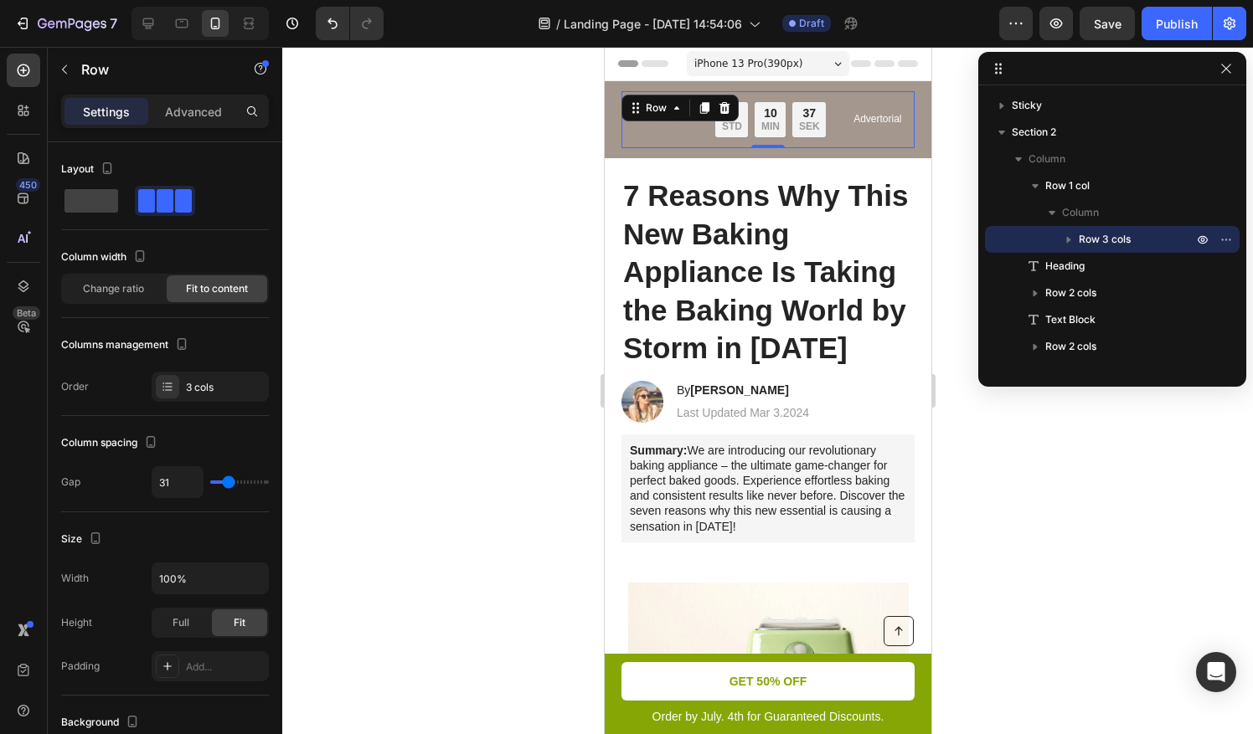
click at [462, 213] on div at bounding box center [767, 391] width 971 height 688
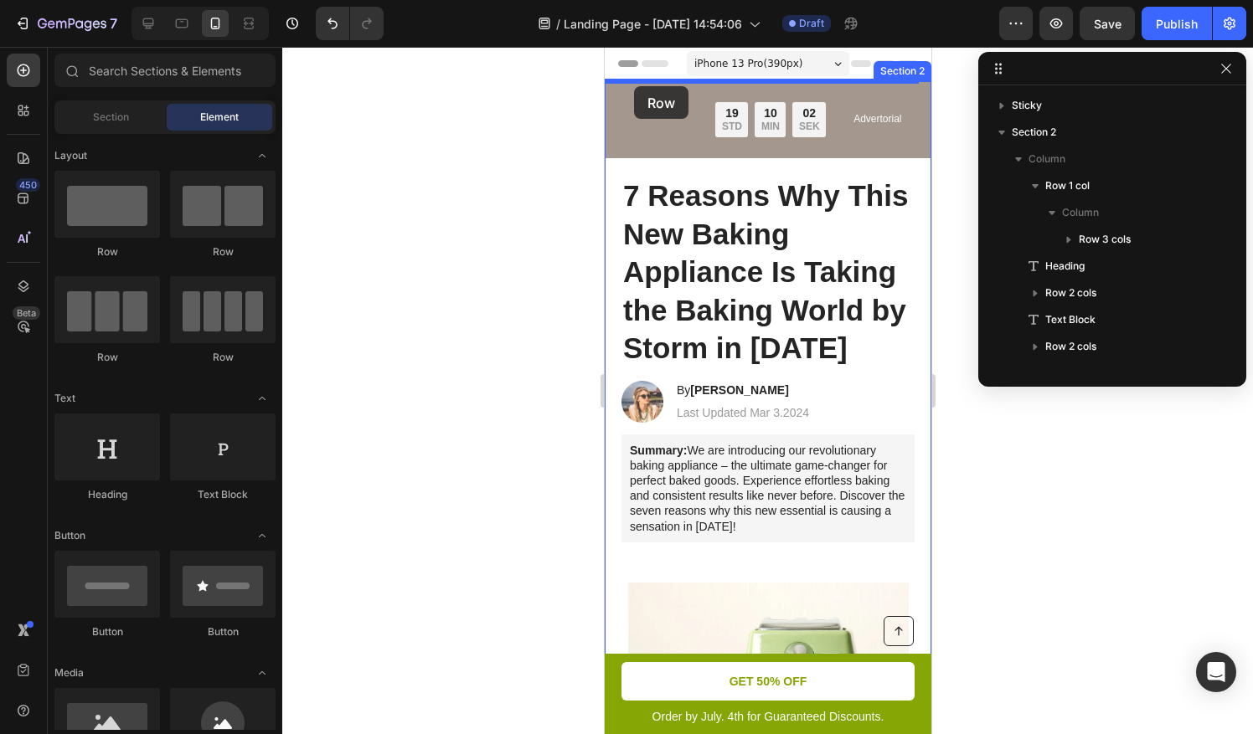
drag, startPoint x: 879, startPoint y: 214, endPoint x: 633, endPoint y: 86, distance: 277.6
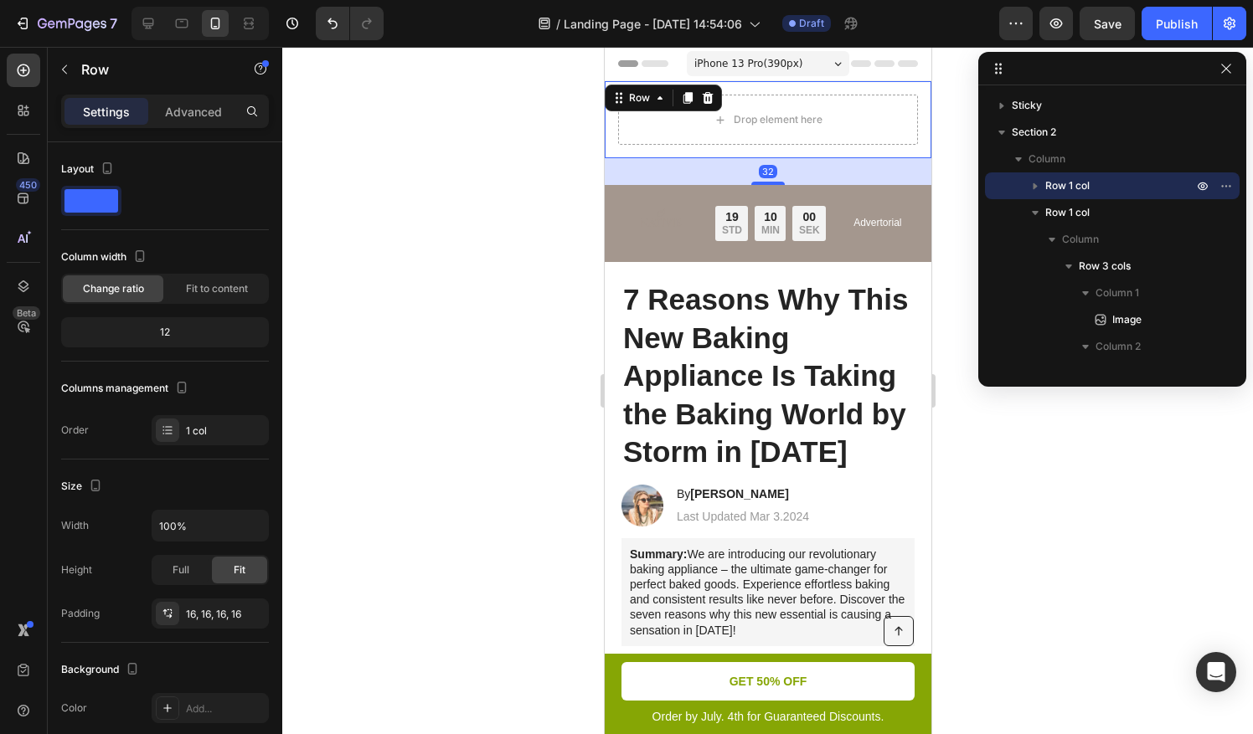
click at [611, 144] on div "Drop element here Row 32" at bounding box center [767, 119] width 327 height 77
click at [645, 133] on div "Drop element here" at bounding box center [767, 120] width 300 height 50
click at [482, 156] on div at bounding box center [767, 391] width 971 height 688
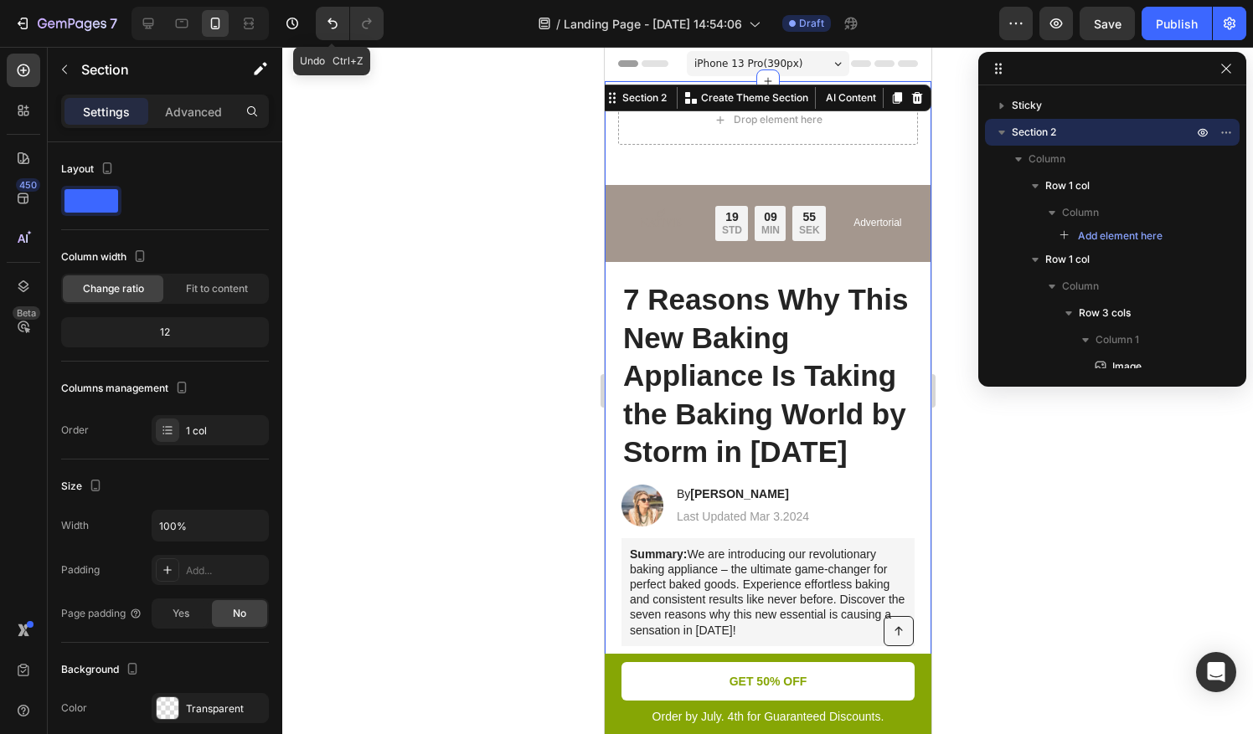
click at [327, 32] on button "Undo/Redo" at bounding box center [333, 24] width 34 height 34
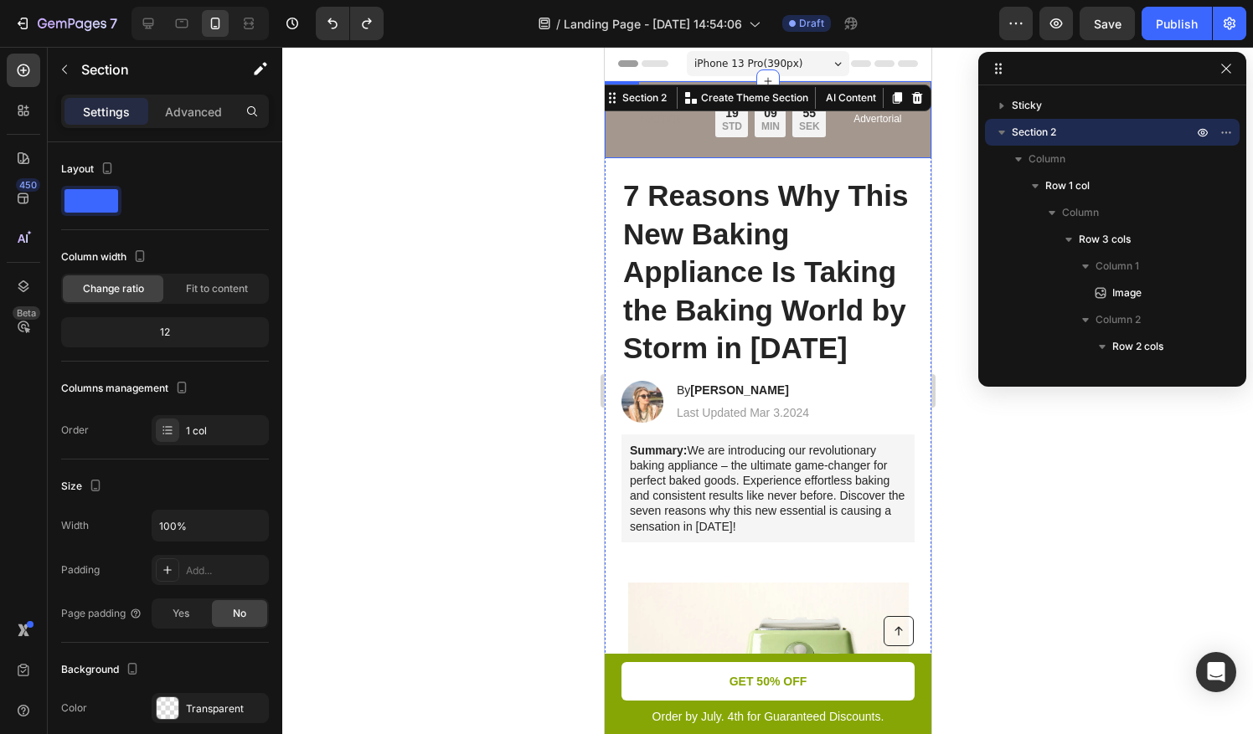
click at [643, 142] on img at bounding box center [659, 119] width 57 height 57
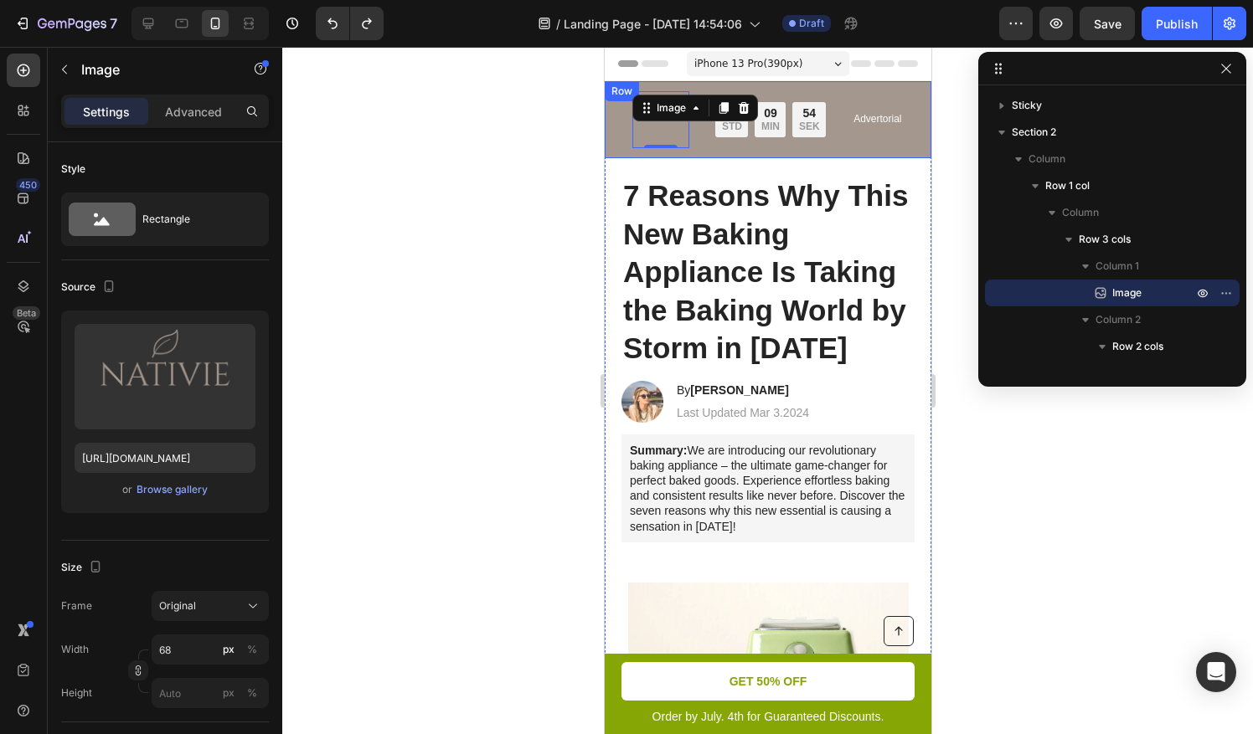
click at [607, 140] on div "Image 0 Nur für kurze Zeit: Bis zu 45 % Rabatt + GRATIS Versand Text Block 19 S…" at bounding box center [767, 119] width 327 height 77
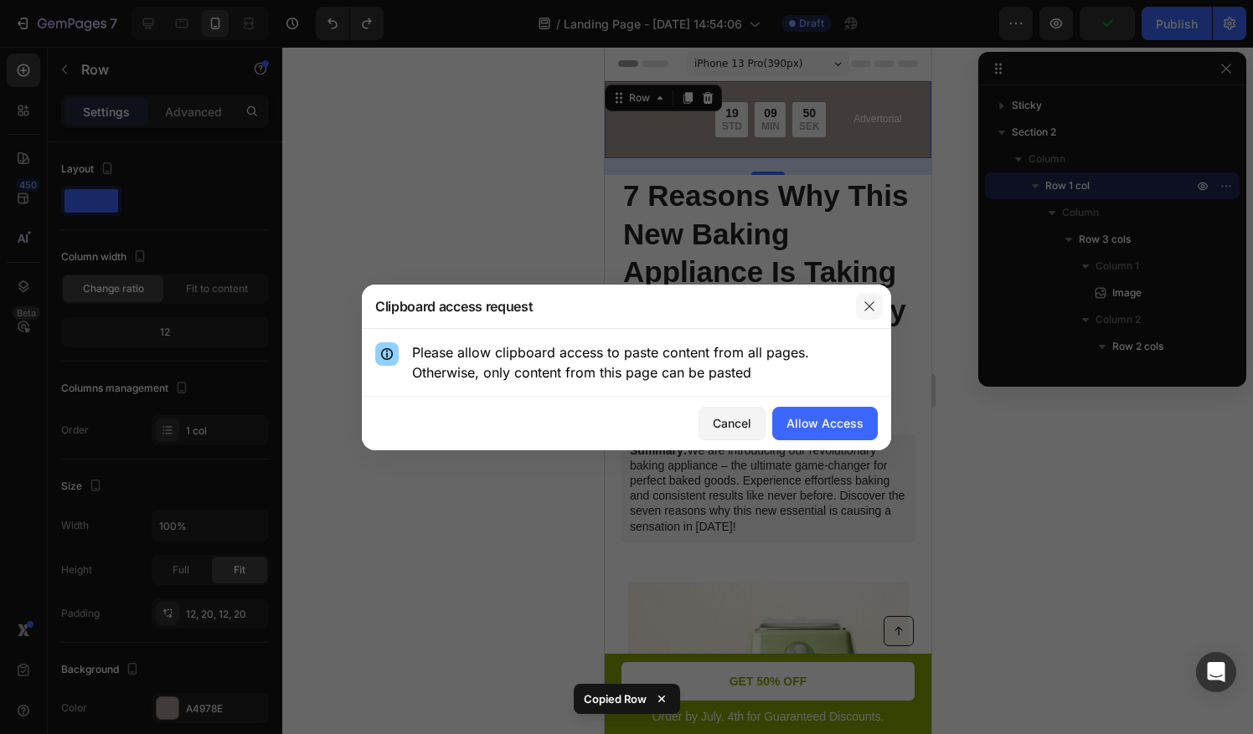
click at [873, 306] on icon "button" at bounding box center [869, 306] width 13 height 13
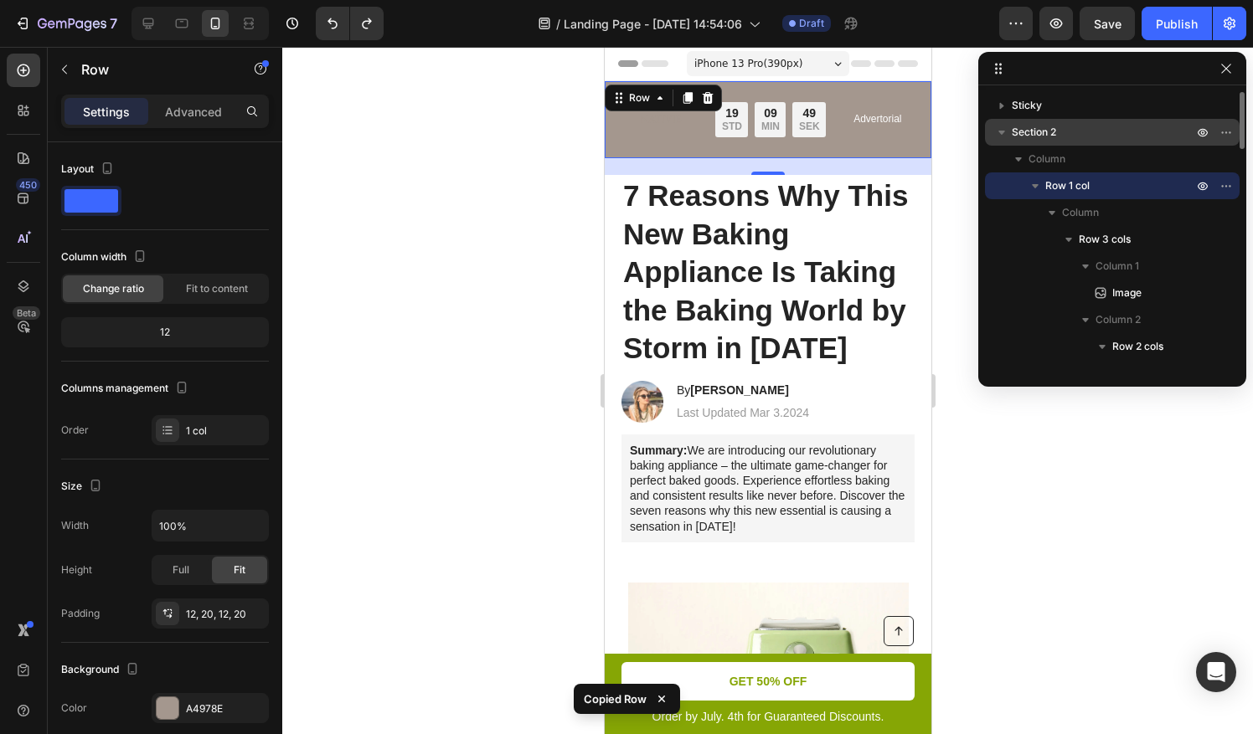
click at [972, 209] on div at bounding box center [767, 391] width 971 height 688
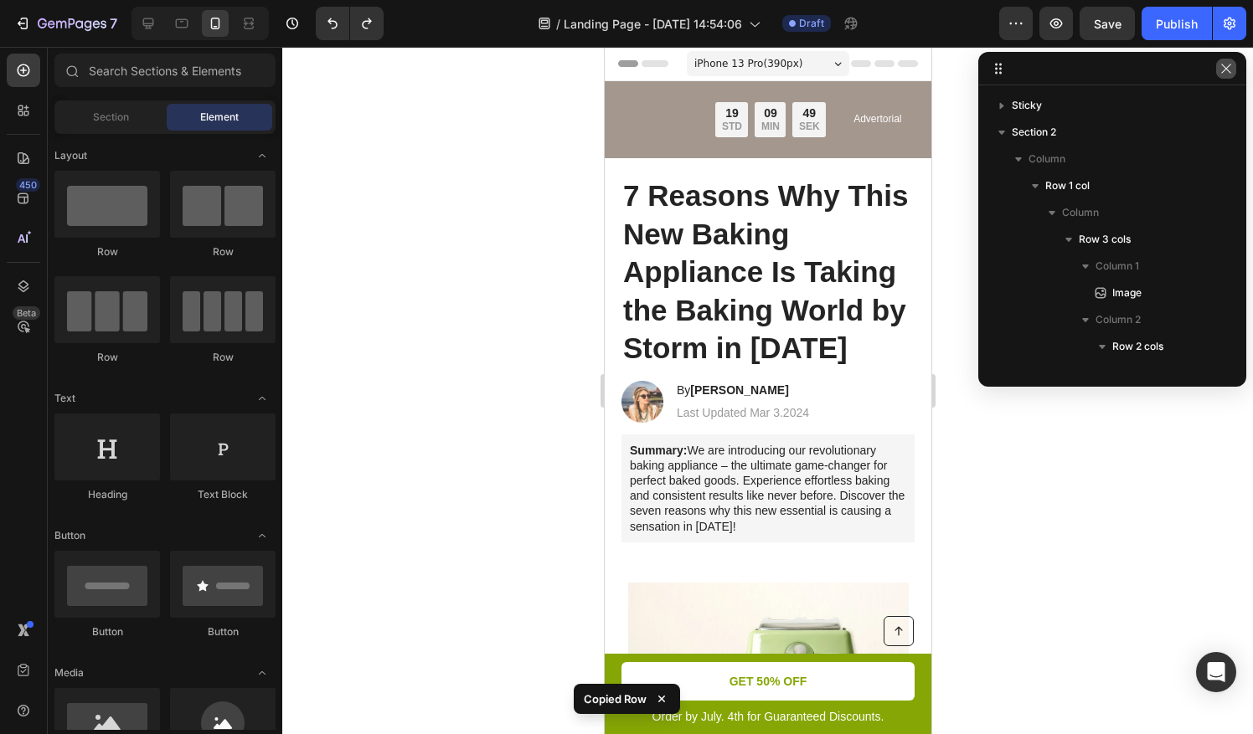
click at [1221, 75] on button "button" at bounding box center [1226, 69] width 20 height 20
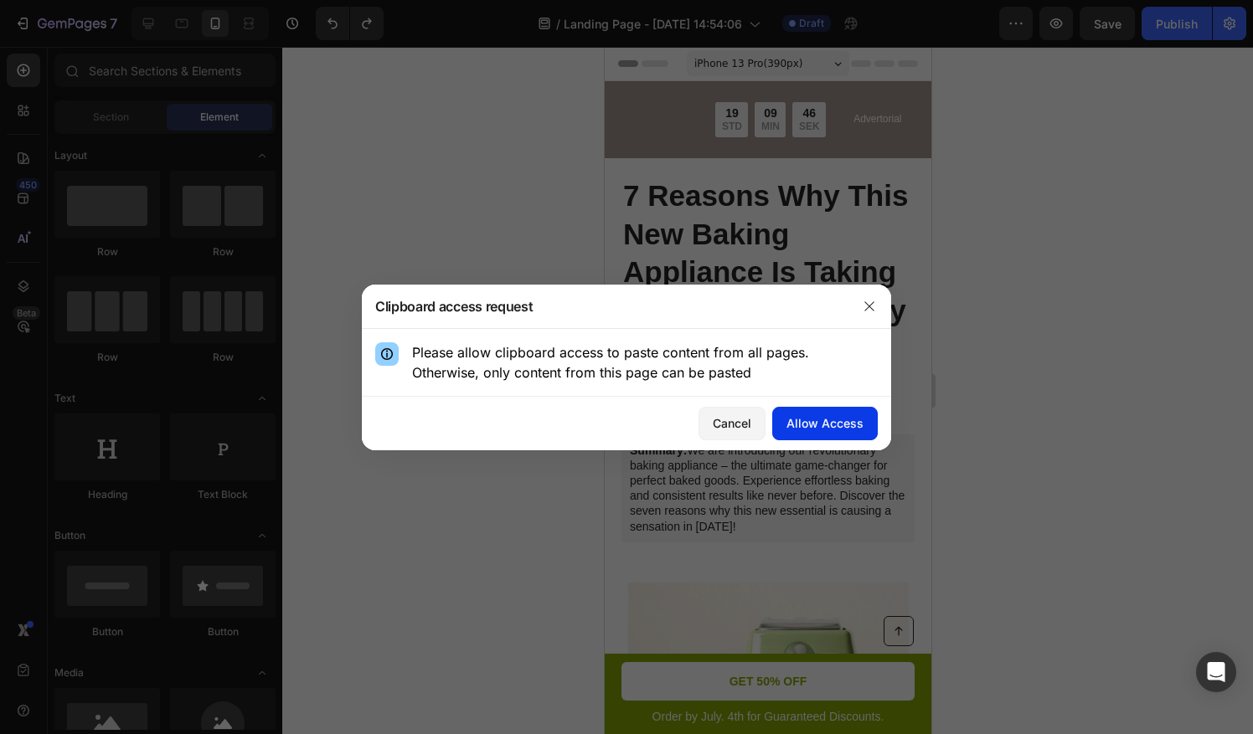
click at [812, 407] on button "Allow Access" at bounding box center [825, 424] width 106 height 34
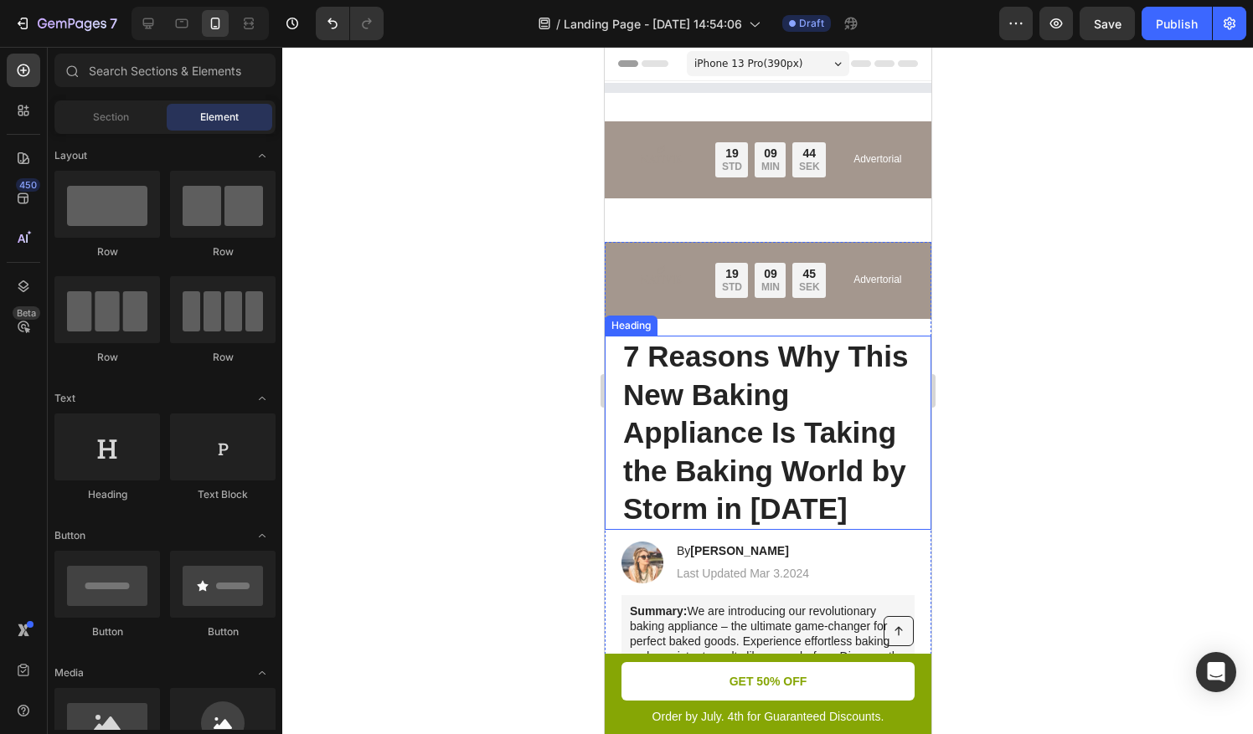
click at [715, 412] on h1 "7 Reasons Why This New Baking Appliance Is Taking the Baking World by Storm in …" at bounding box center [767, 433] width 293 height 194
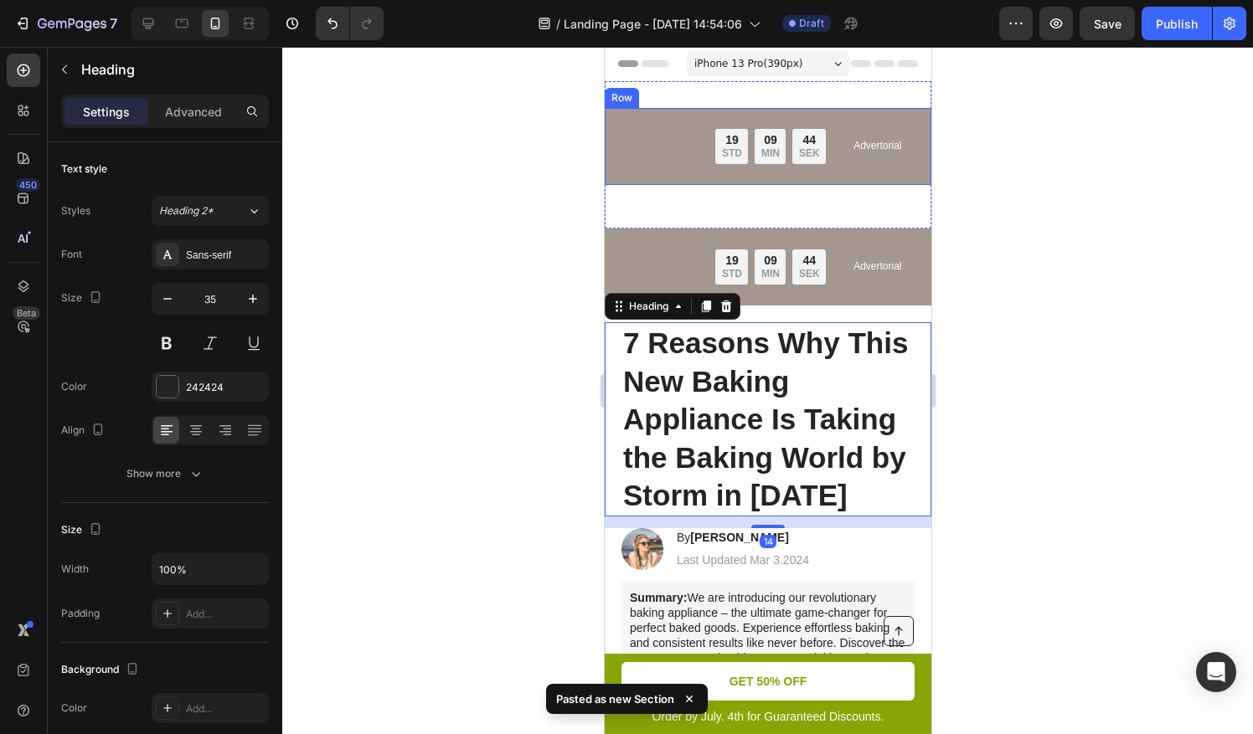
click at [784, 157] on div "19 STD 09 MIN 44 SEK" at bounding box center [769, 146] width 111 height 35
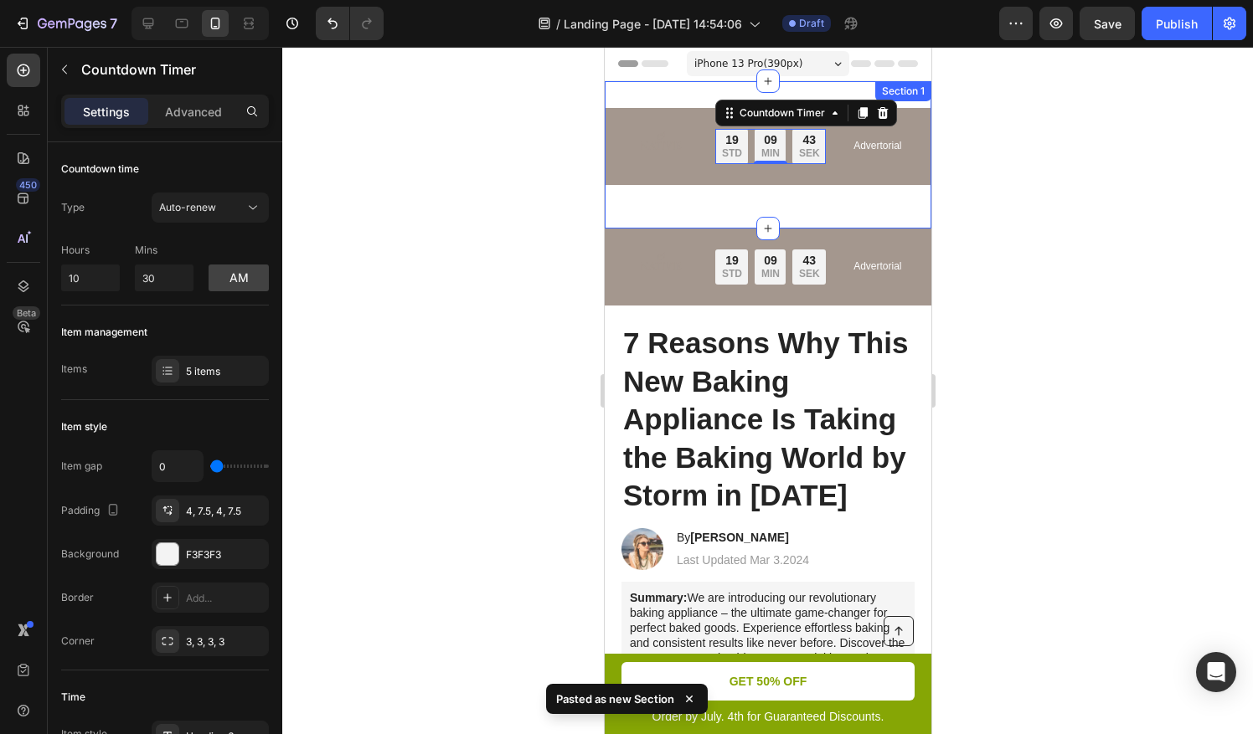
click at [764, 191] on div "Image Nur für kurze Zeit: Bis zu 45 % Rabatt + GRATIS Versand Text Block 19 STD…" at bounding box center [767, 155] width 327 height 94
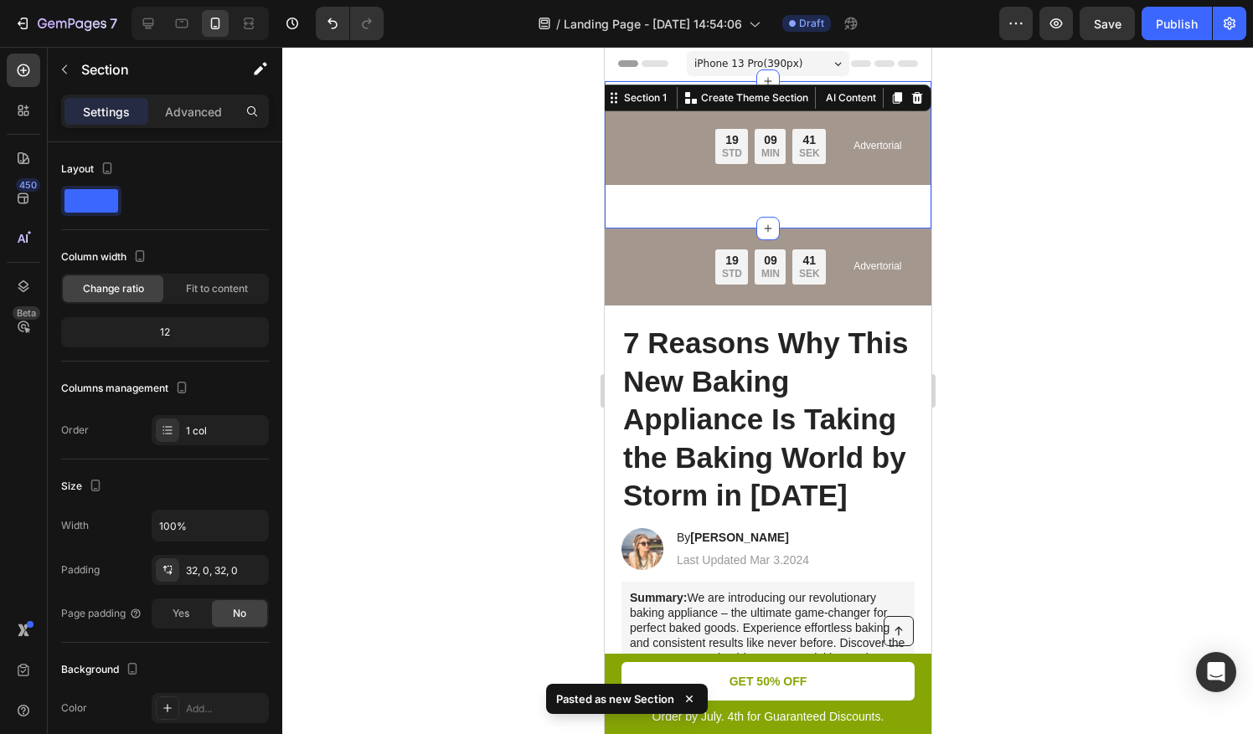
click at [559, 215] on div at bounding box center [767, 391] width 971 height 688
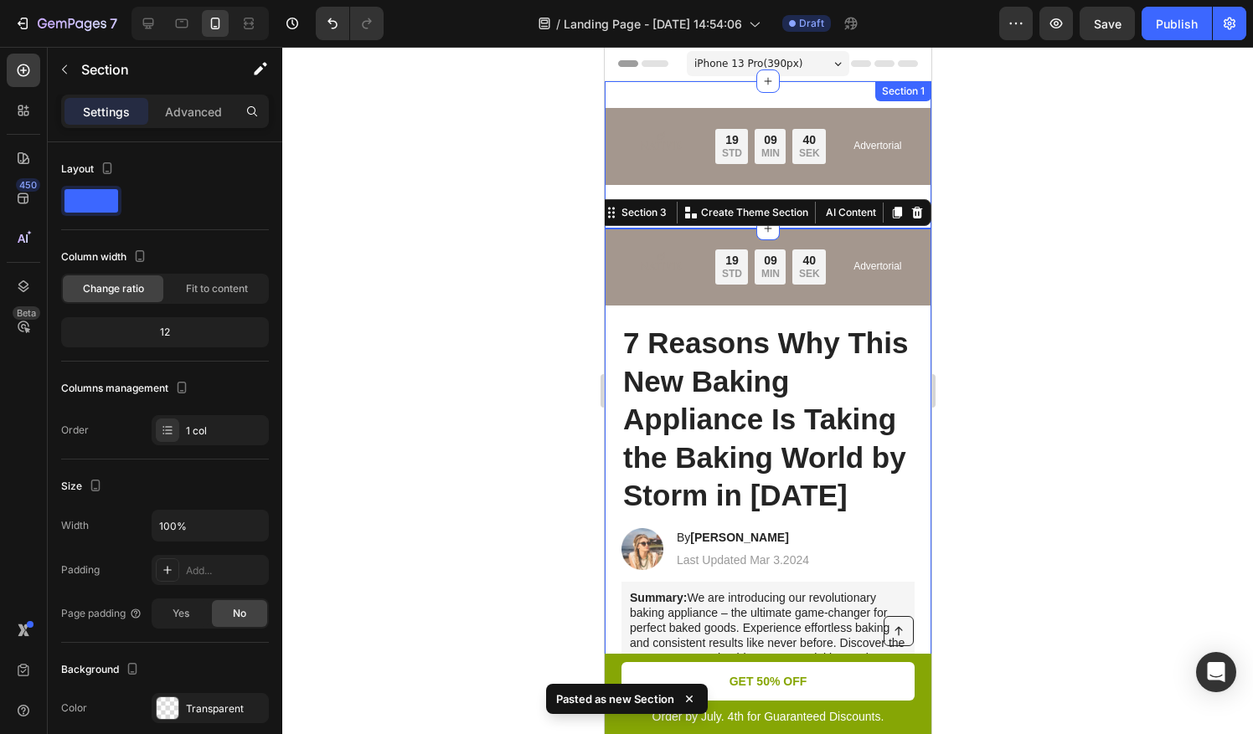
click at [665, 159] on img at bounding box center [659, 146] width 57 height 57
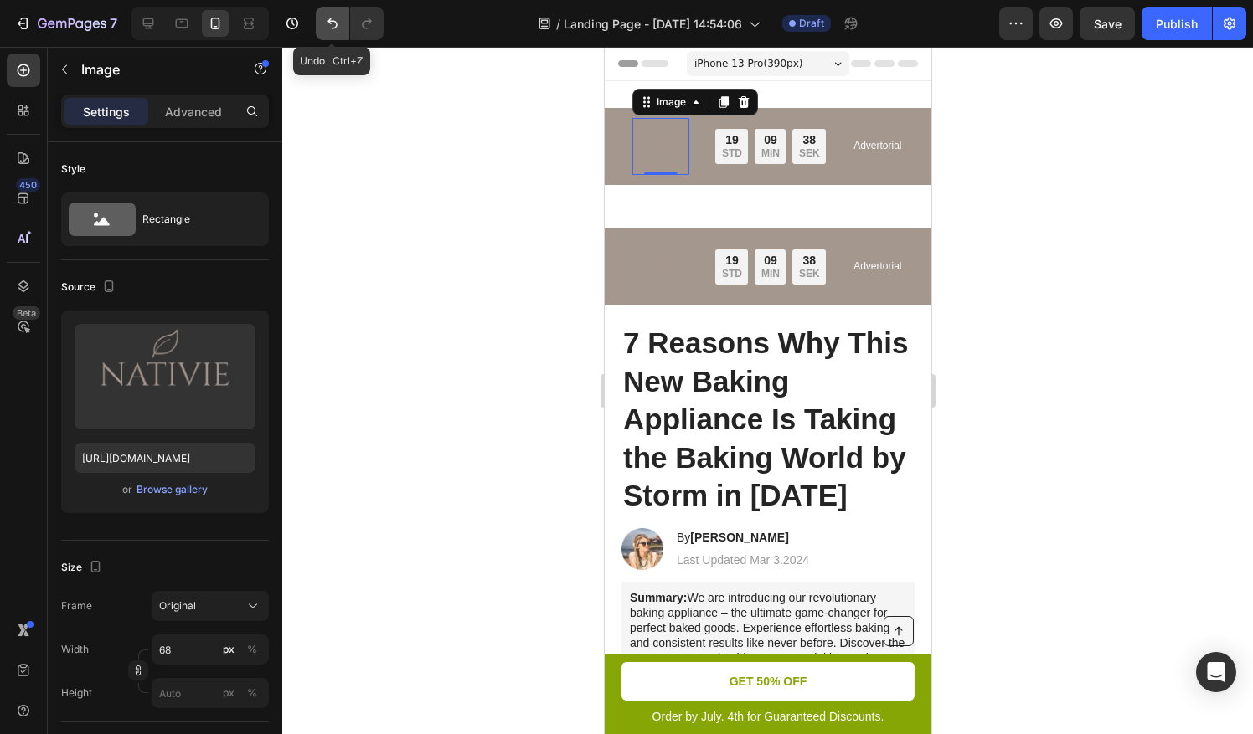
click at [338, 13] on button "Undo/Redo" at bounding box center [333, 24] width 34 height 34
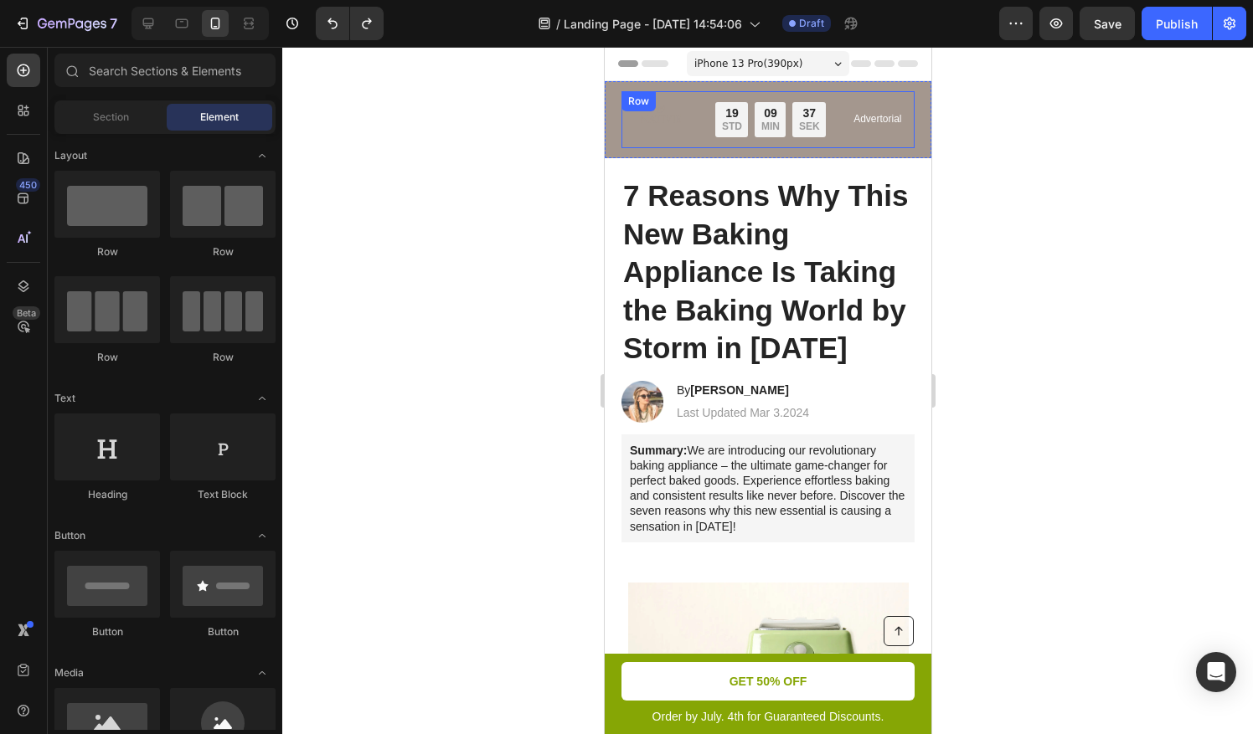
click at [642, 113] on div "Image" at bounding box center [659, 119] width 57 height 57
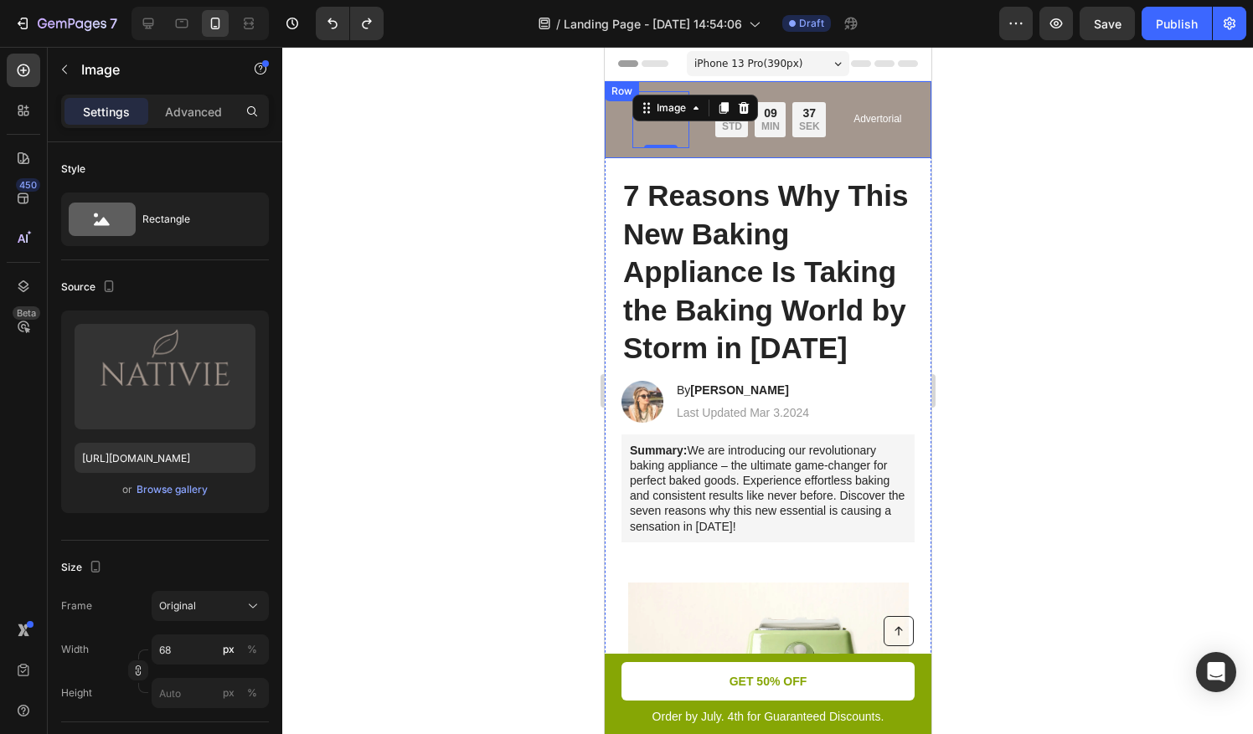
click at [526, 211] on div at bounding box center [767, 391] width 971 height 688
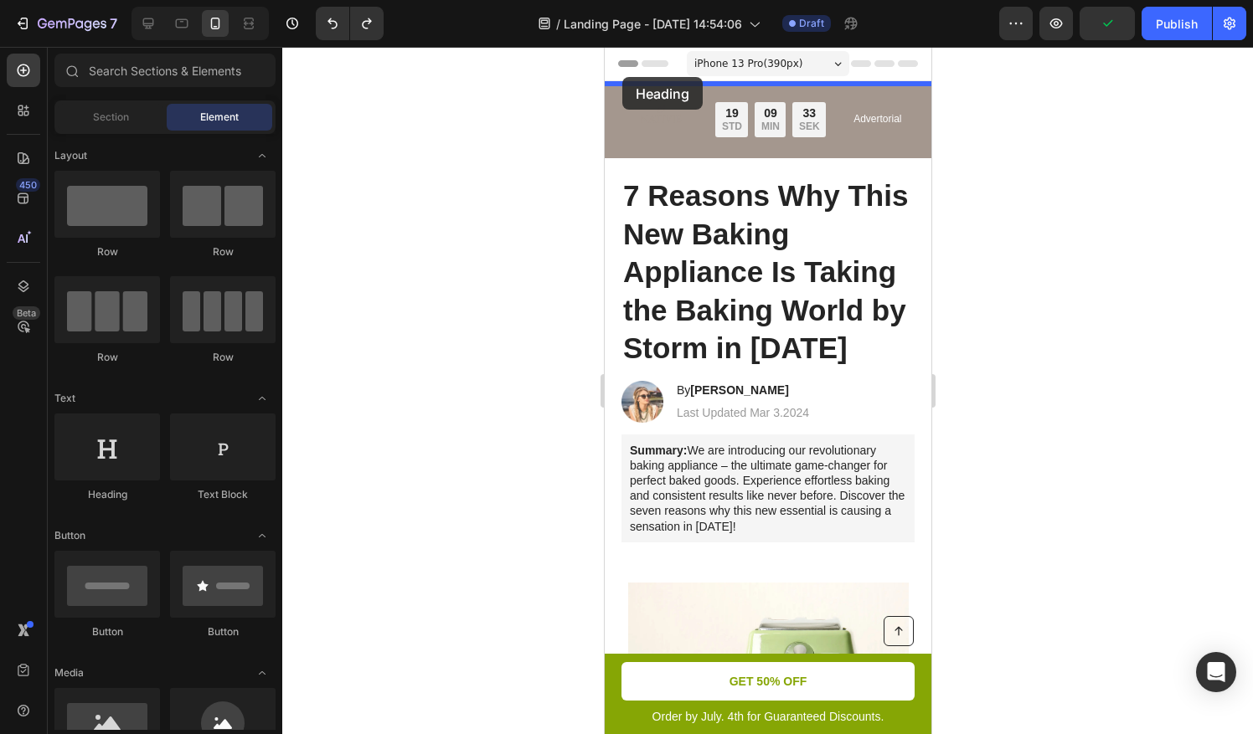
drag, startPoint x: 745, startPoint y: 501, endPoint x: 621, endPoint y: 77, distance: 441.3
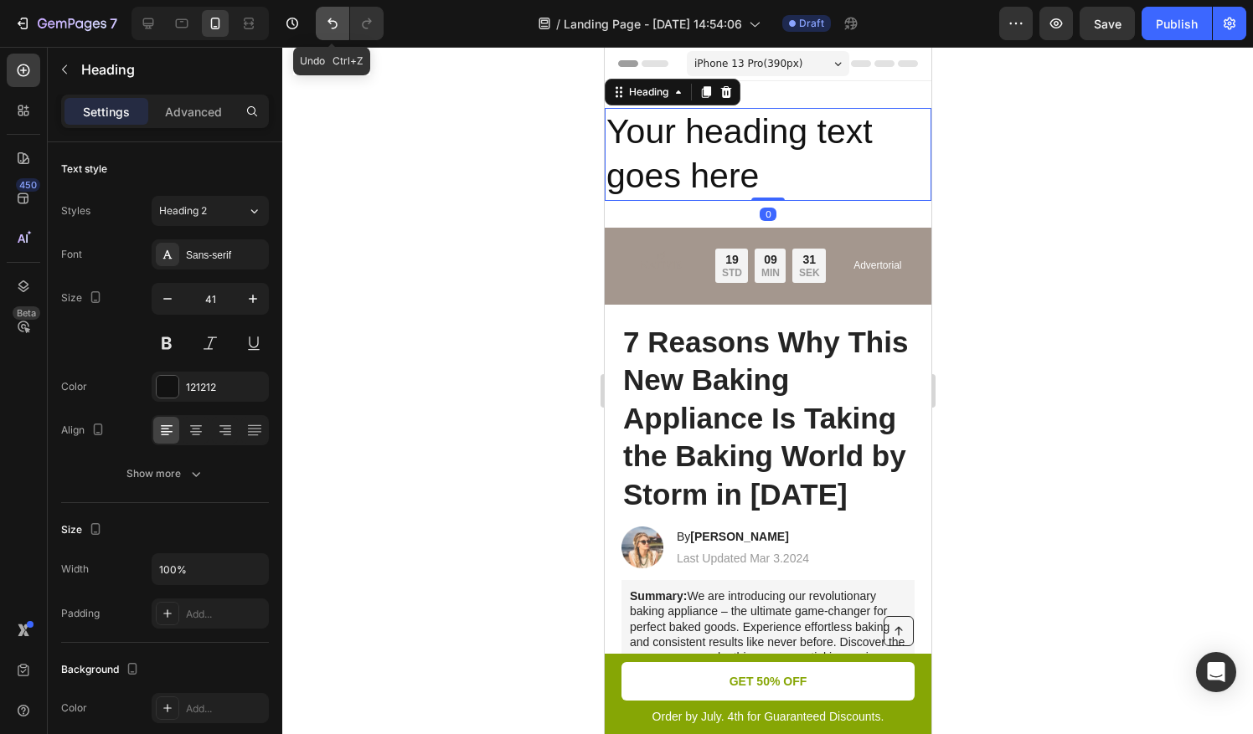
click at [325, 28] on icon "Undo/Redo" at bounding box center [332, 23] width 17 height 17
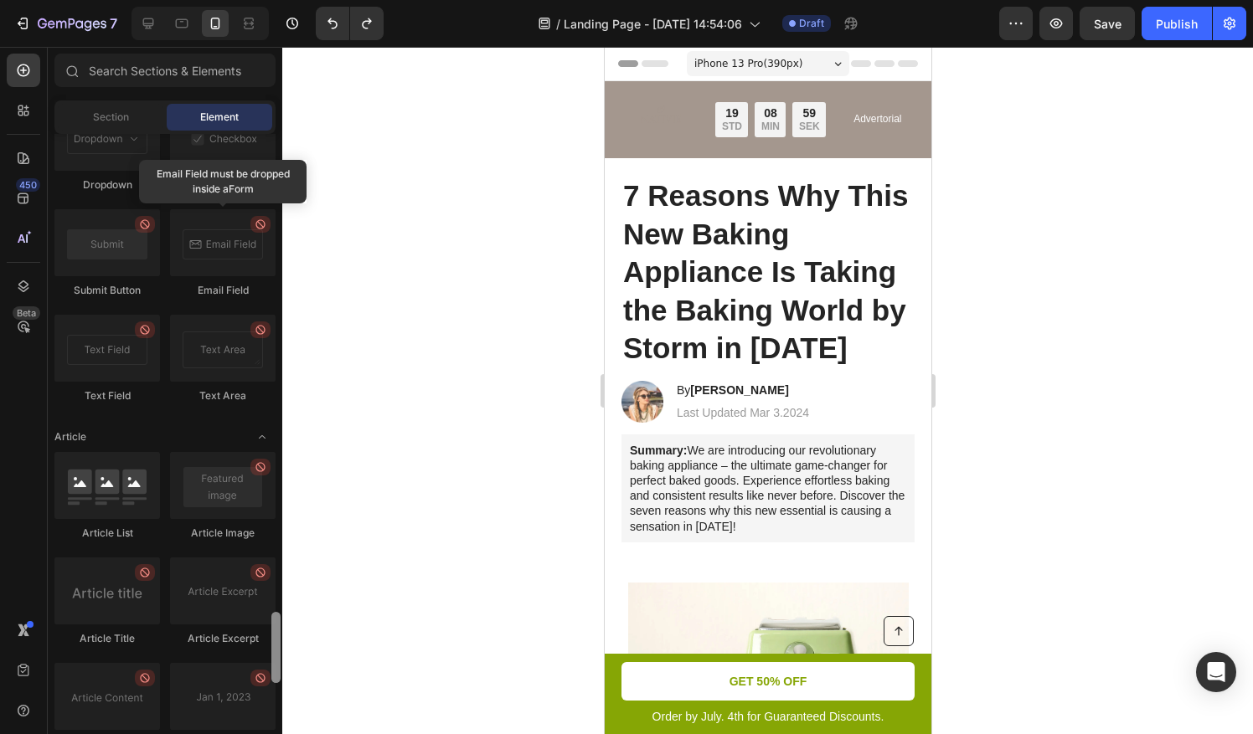
scroll to position [3974, 0]
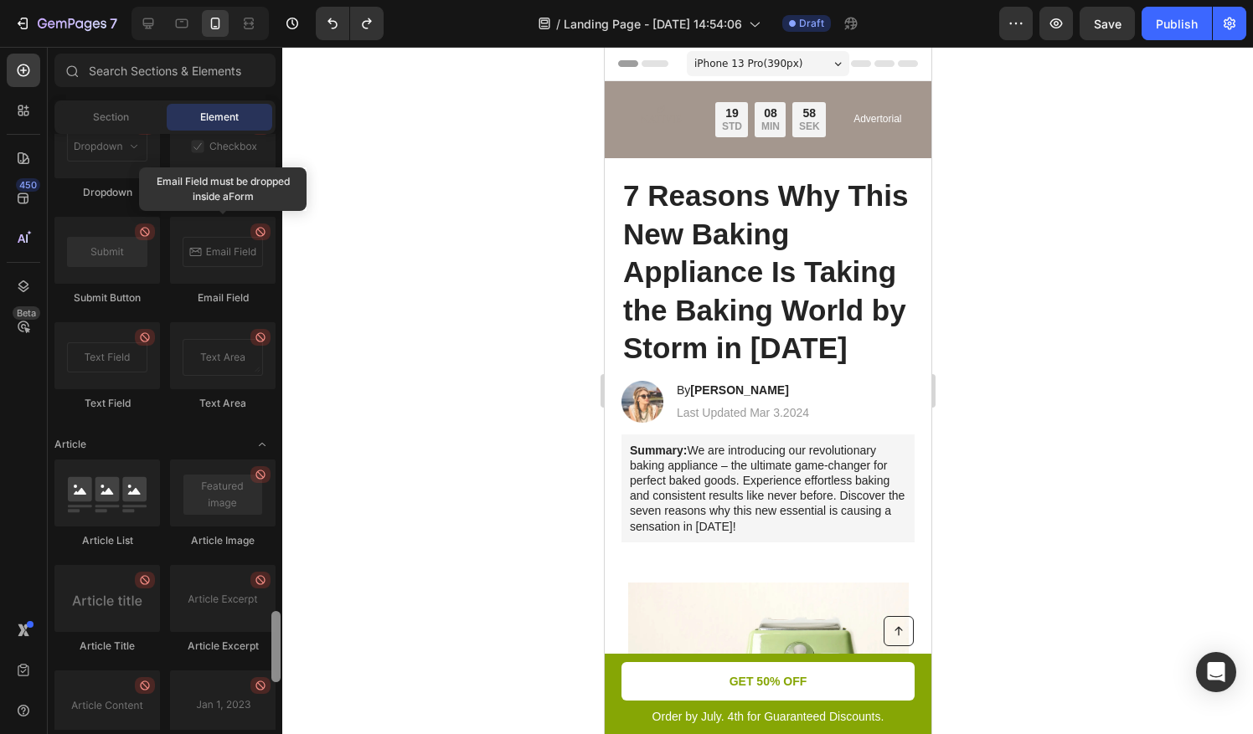
drag, startPoint x: 275, startPoint y: 615, endPoint x: 285, endPoint y: 638, distance: 25.5
click at [285, 0] on div "7 / Landing Page - [DATE] 14:54:06 Draft Preview Save Publish 450 Beta Sections…" at bounding box center [626, 0] width 1253 height 0
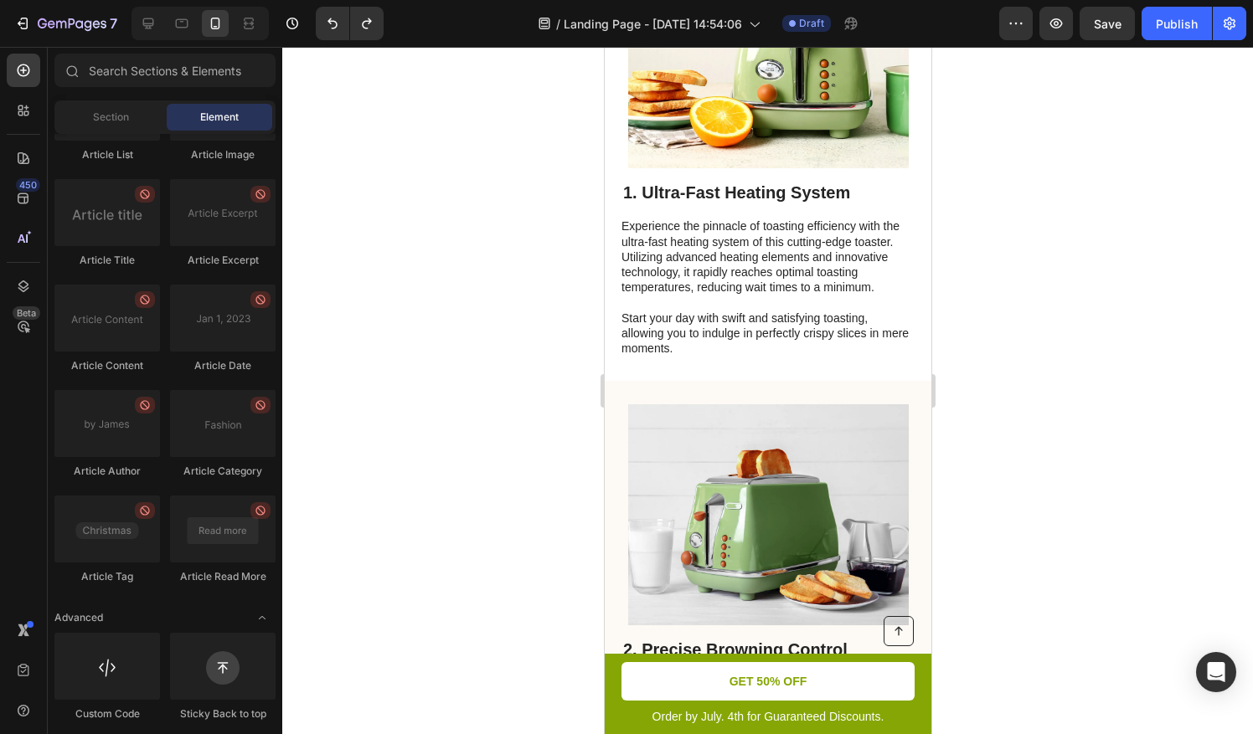
scroll to position [0, 0]
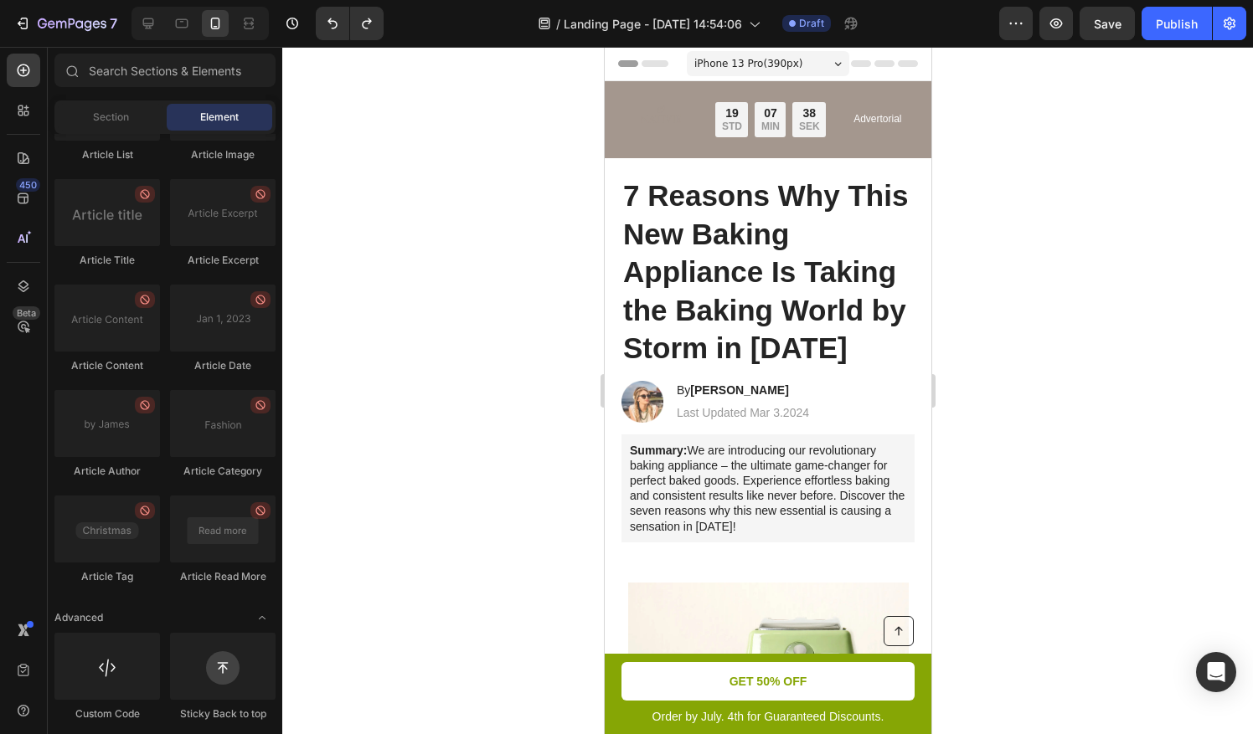
drag, startPoint x: 783, startPoint y: 67, endPoint x: 783, endPoint y: 80, distance: 13.4
click at [784, 67] on span "iPhone 13 Pro ( 390 px)" at bounding box center [747, 63] width 108 height 17
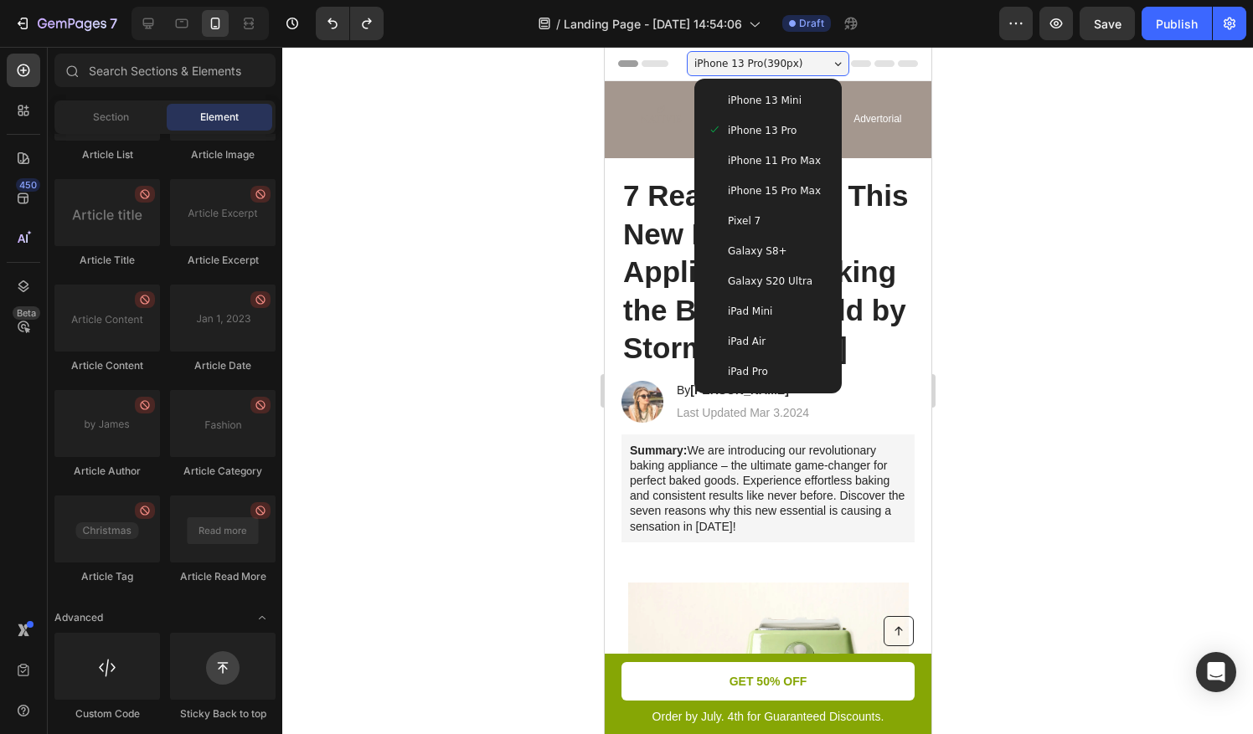
click at [787, 222] on div "Pixel 7" at bounding box center [767, 221] width 121 height 17
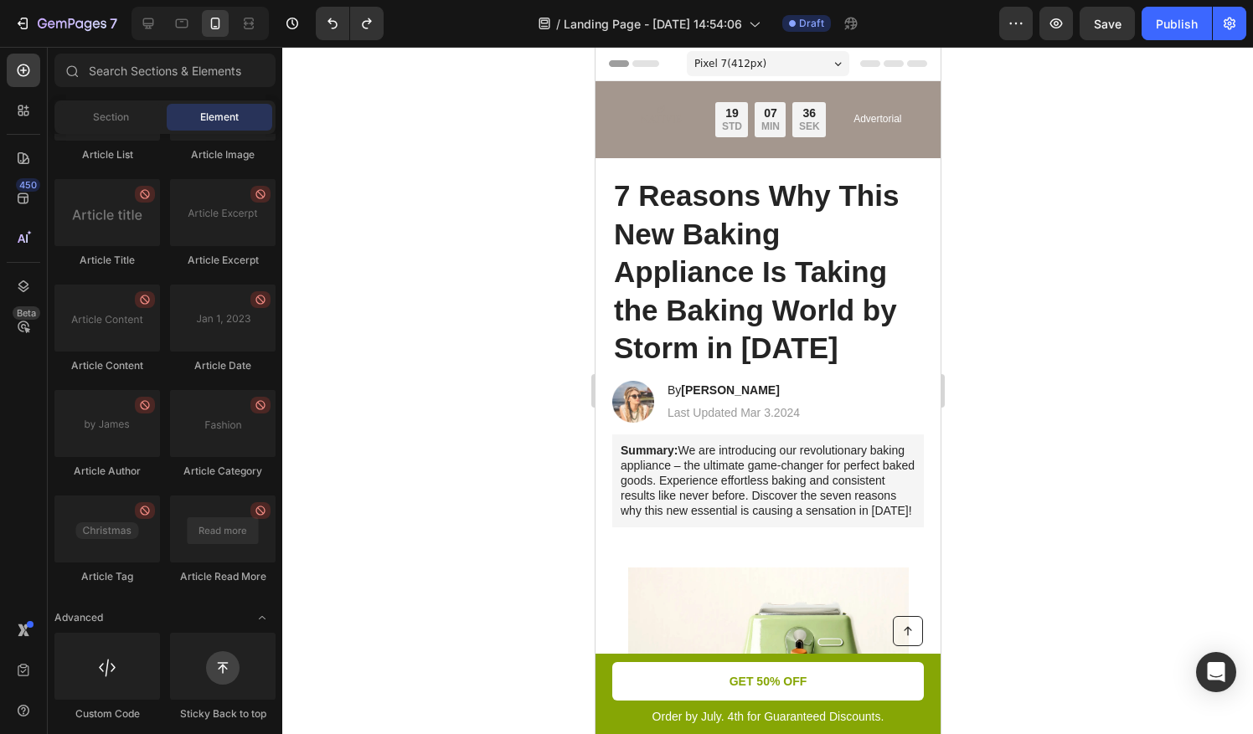
click at [794, 61] on div "Pixel 7 ( 412 px)" at bounding box center [767, 63] width 162 height 25
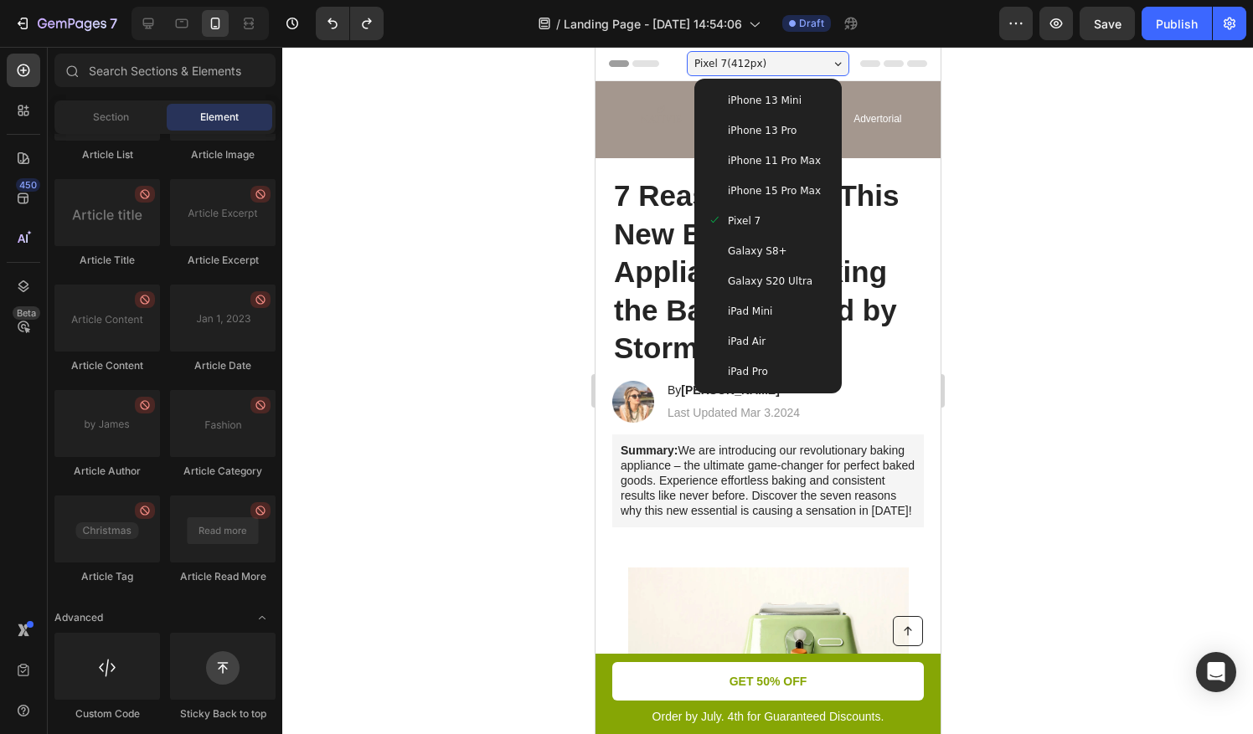
click at [784, 265] on div "Galaxy S8+" at bounding box center [767, 251] width 134 height 30
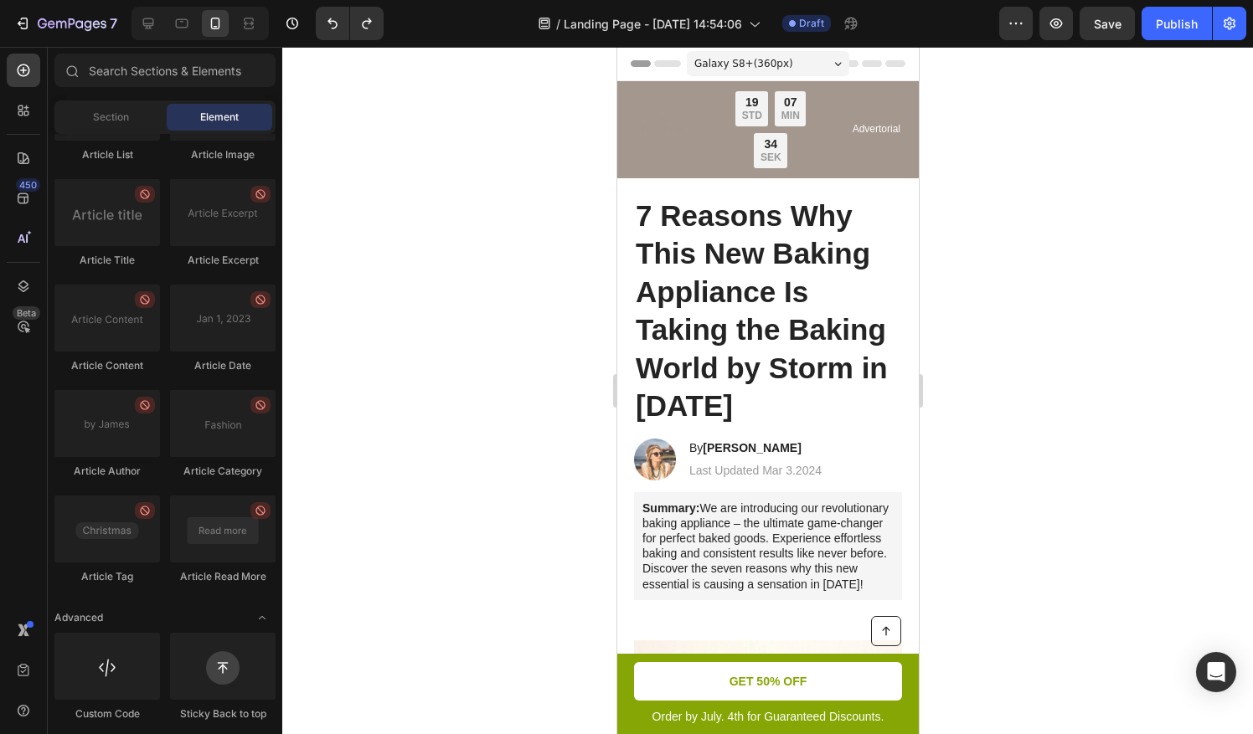
click at [798, 72] on div "Galaxy S8+ ( 360 px)" at bounding box center [767, 63] width 162 height 25
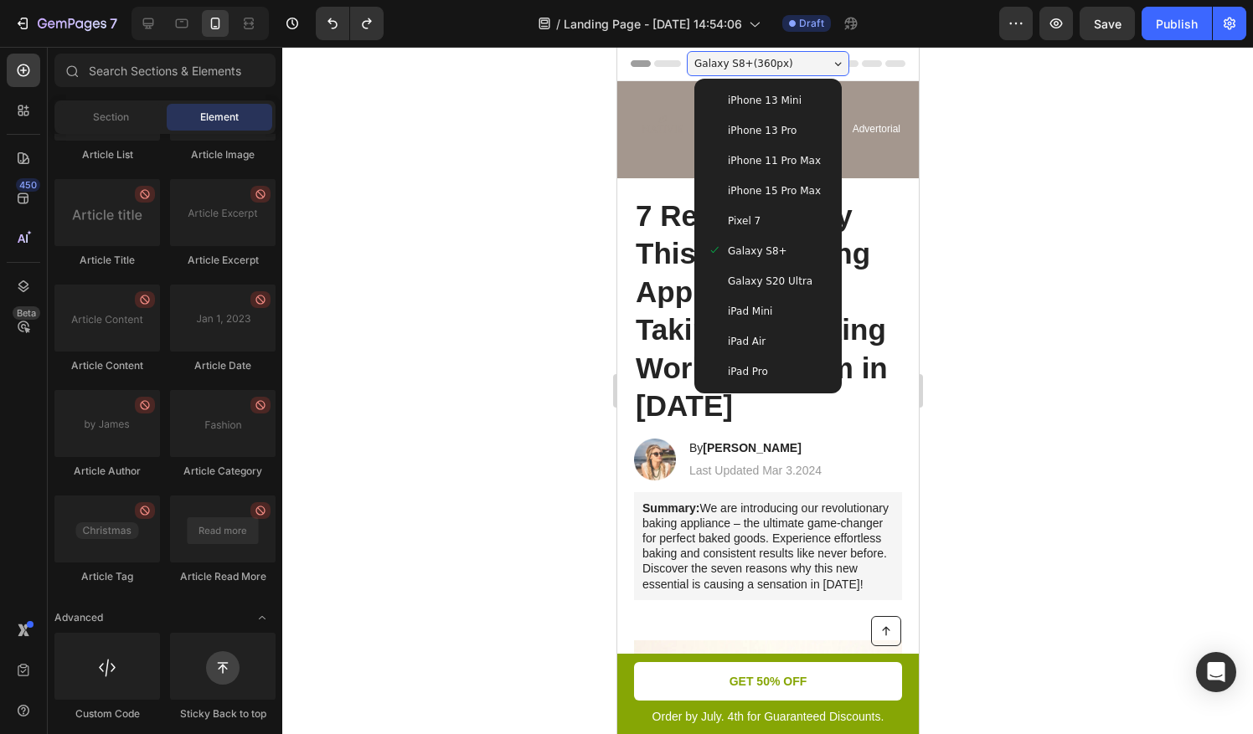
click at [786, 278] on span "Galaxy S20 Ultra" at bounding box center [769, 281] width 85 height 17
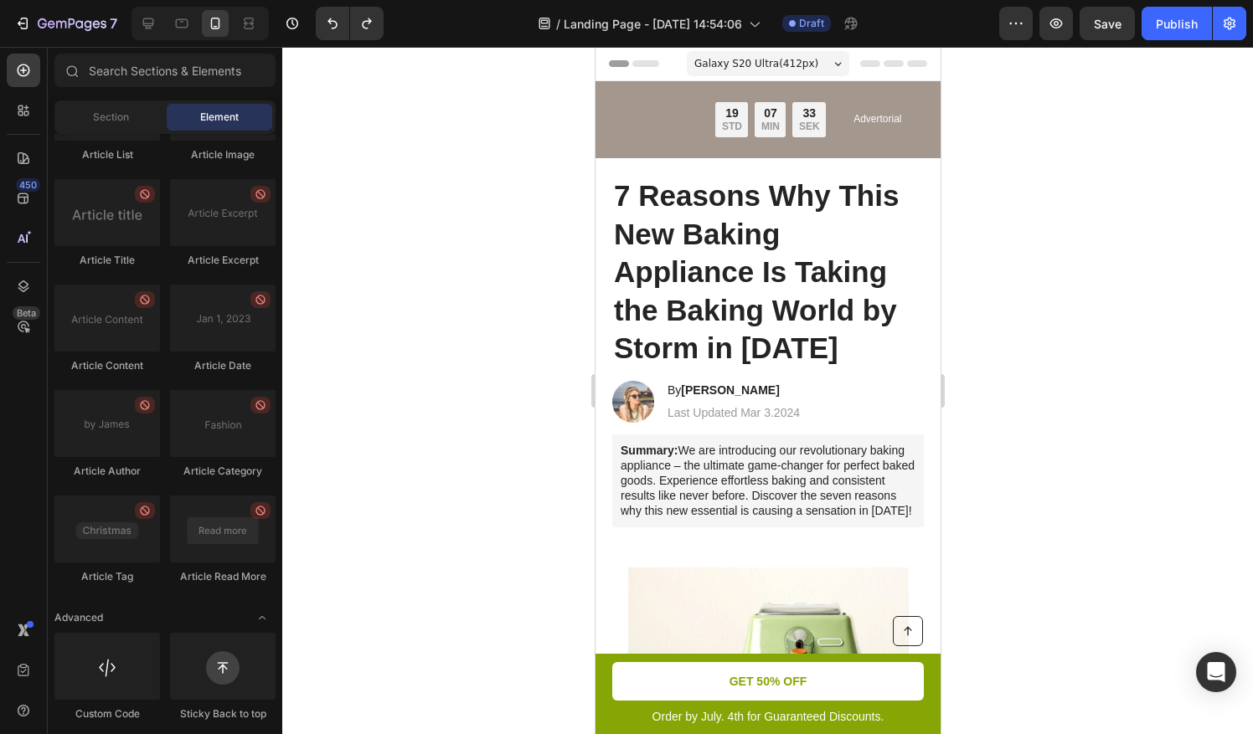
click at [807, 49] on div "Galaxy S20 Ultra ( 412 px) iPhone 13 Mini iPhone 13 Pro iPhone 11 Pro Max iPhon…" at bounding box center [767, 66] width 162 height 34
click at [784, 68] on span "Galaxy S20 Ultra ( 412 px)" at bounding box center [755, 63] width 124 height 17
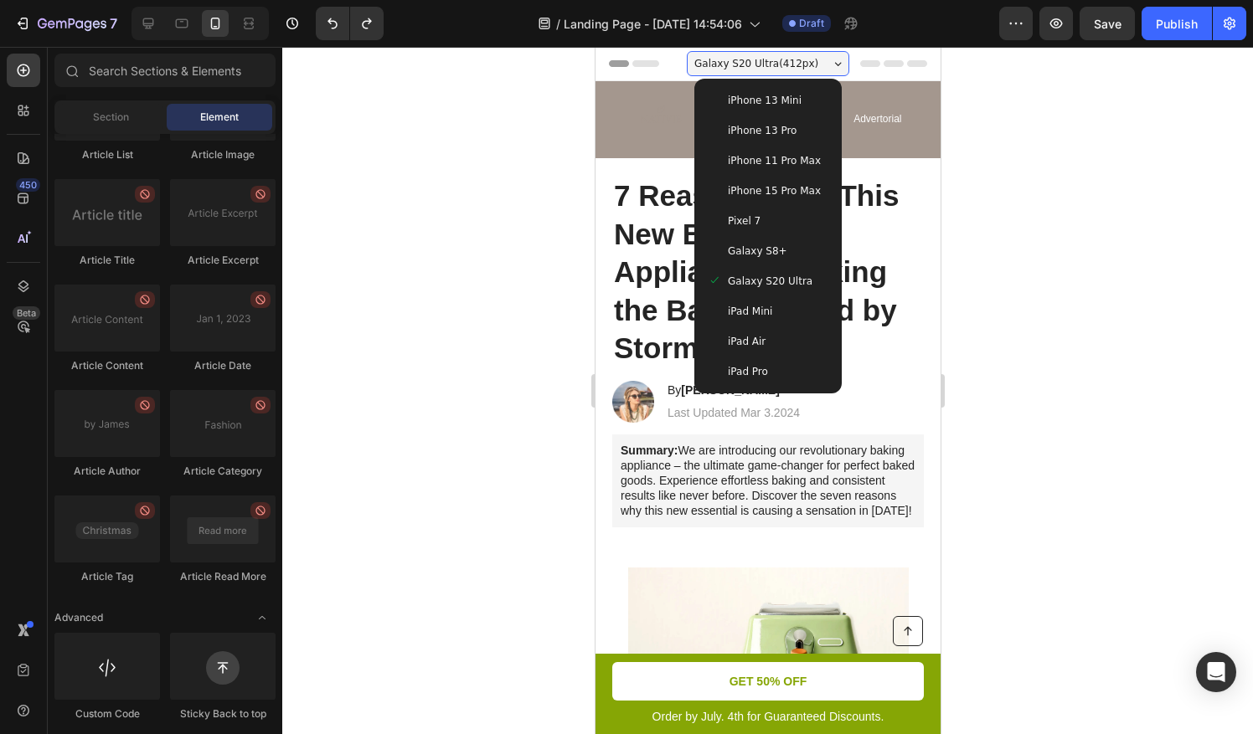
click at [781, 307] on div "iPad Mini" at bounding box center [767, 311] width 121 height 17
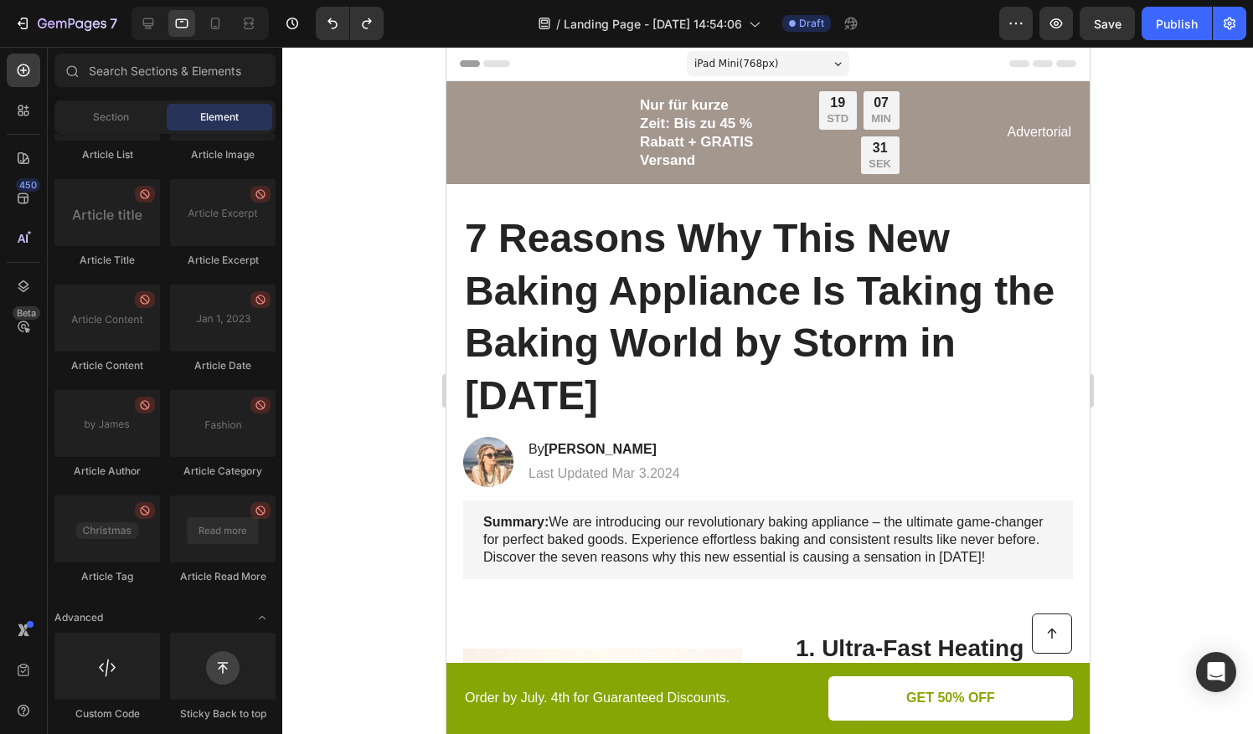
click at [801, 59] on div "iPad Mini ( 768 px)" at bounding box center [767, 63] width 162 height 25
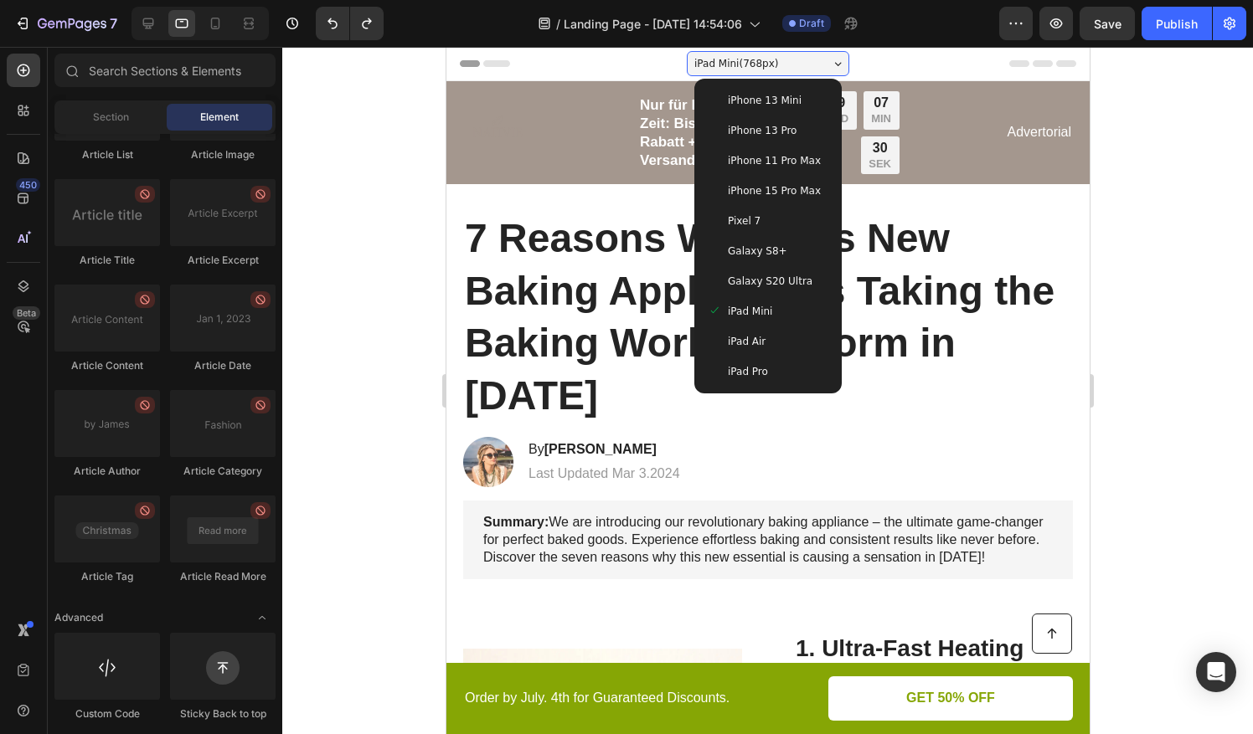
click at [789, 334] on div "iPad Air" at bounding box center [767, 341] width 121 height 17
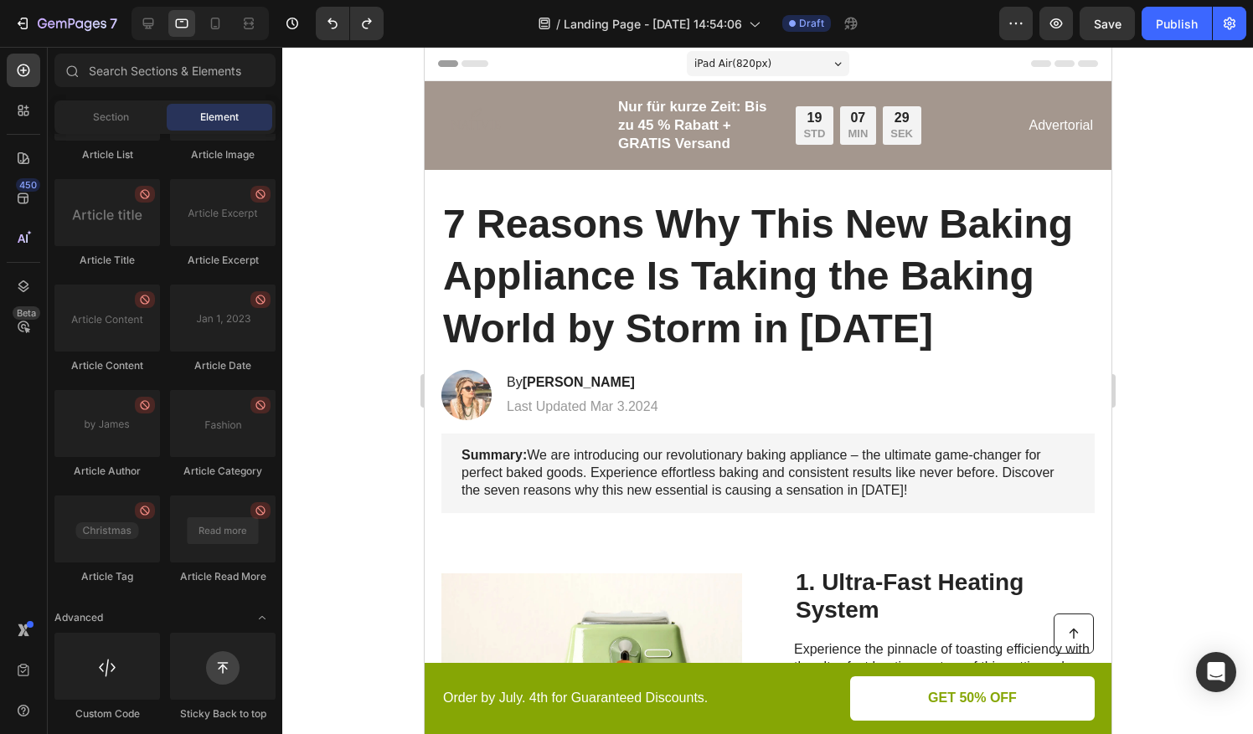
click at [818, 50] on div "iPad Air ( 820 px) iPhone 13 Mini iPhone 13 Pro iPhone 11 Pro Max iPhone 15 Pro…" at bounding box center [767, 66] width 162 height 34
drag, startPoint x: 796, startPoint y: 45, endPoint x: 371, endPoint y: 3, distance: 426.7
click at [796, 45] on div "7 / Landing Page - [DATE] 14:54:06 Draft Preview Save Publish" at bounding box center [626, 24] width 1253 height 48
click at [794, 60] on div "iPad Air ( 820 px)" at bounding box center [767, 63] width 162 height 25
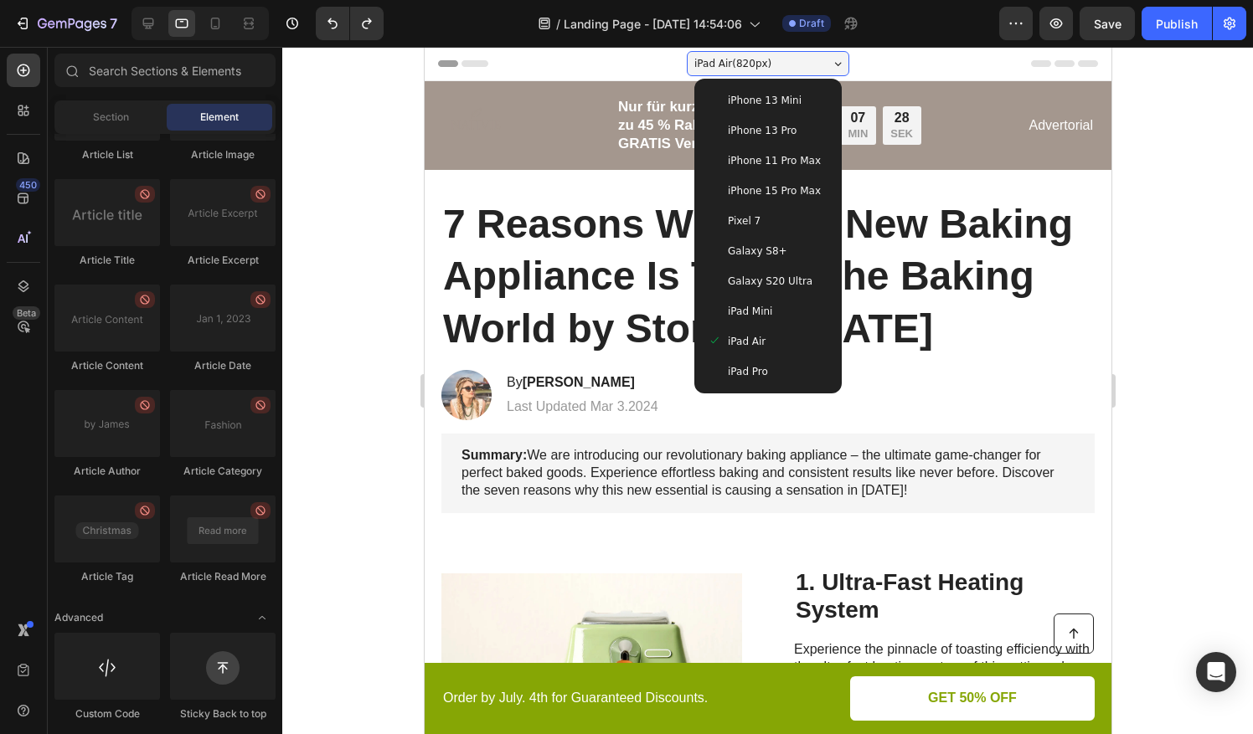
drag, startPoint x: 771, startPoint y: 97, endPoint x: 609, endPoint y: 109, distance: 162.1
click at [770, 98] on span "iPhone 13 Mini" at bounding box center [764, 100] width 74 height 17
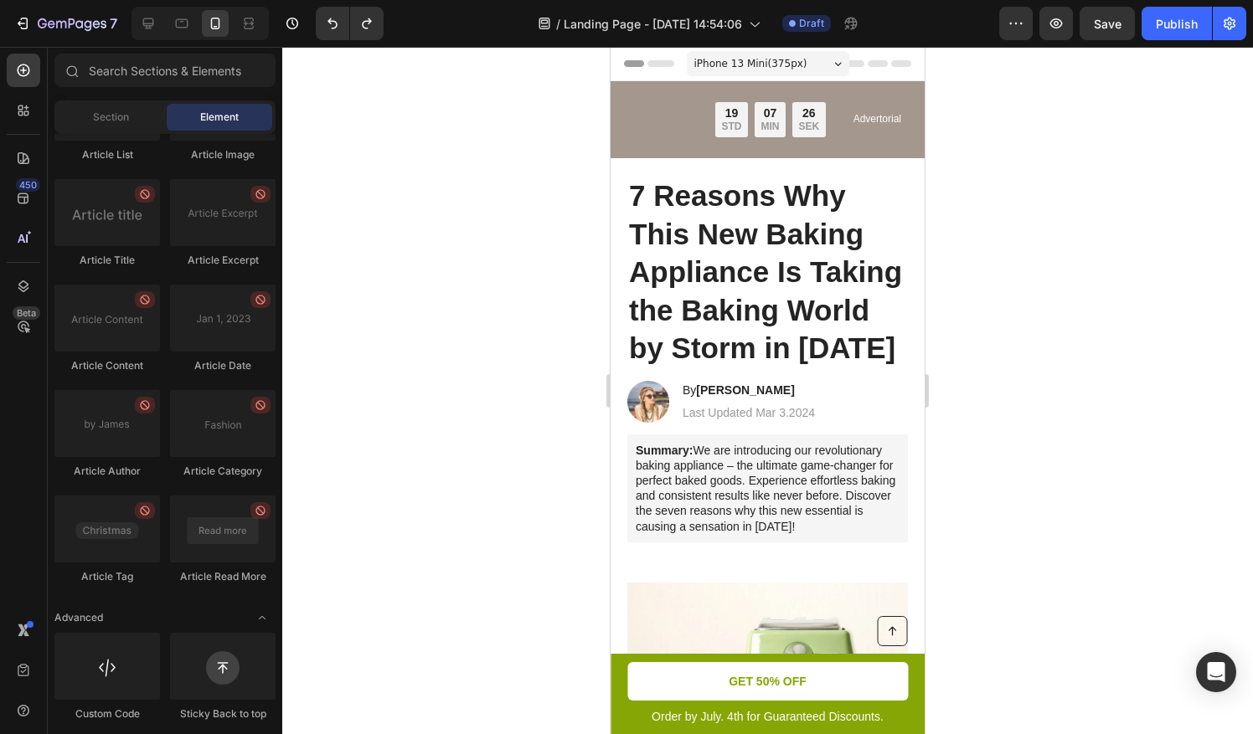
click at [779, 64] on span "iPhone 13 Mini ( 375 px)" at bounding box center [750, 63] width 113 height 17
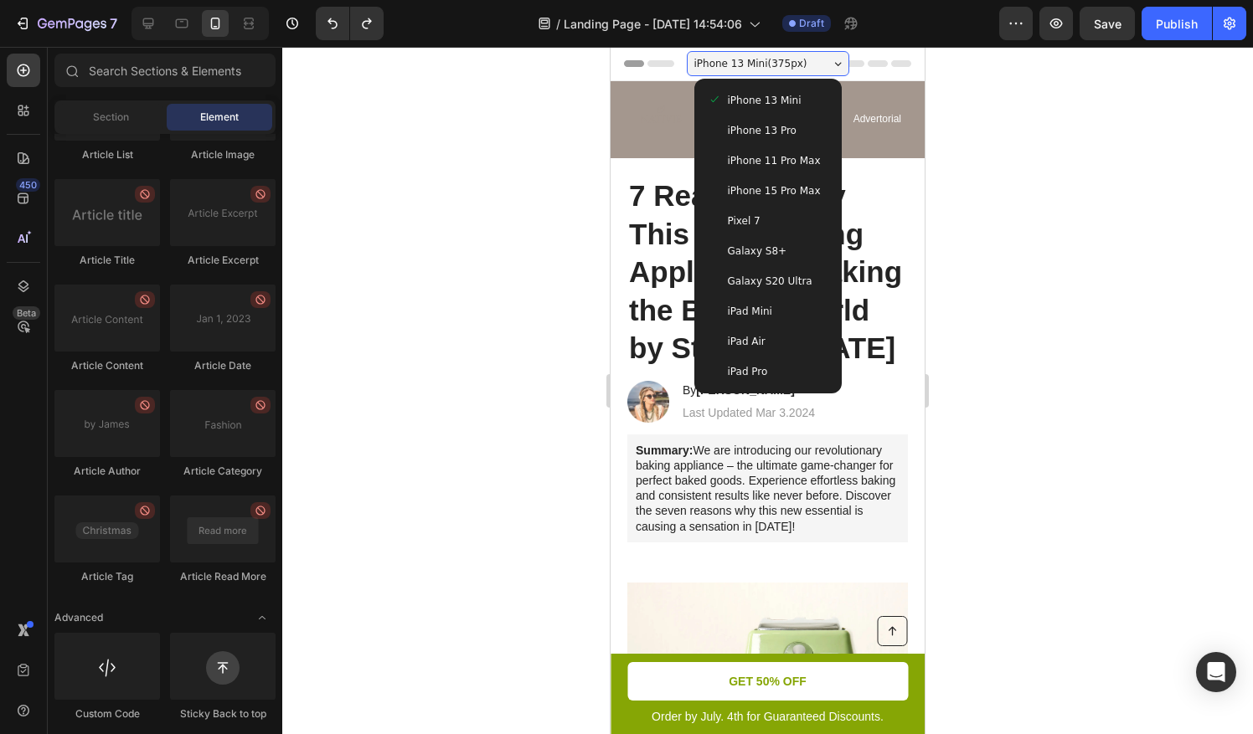
click at [783, 129] on div "iPhone 13 Pro" at bounding box center [768, 130] width 121 height 17
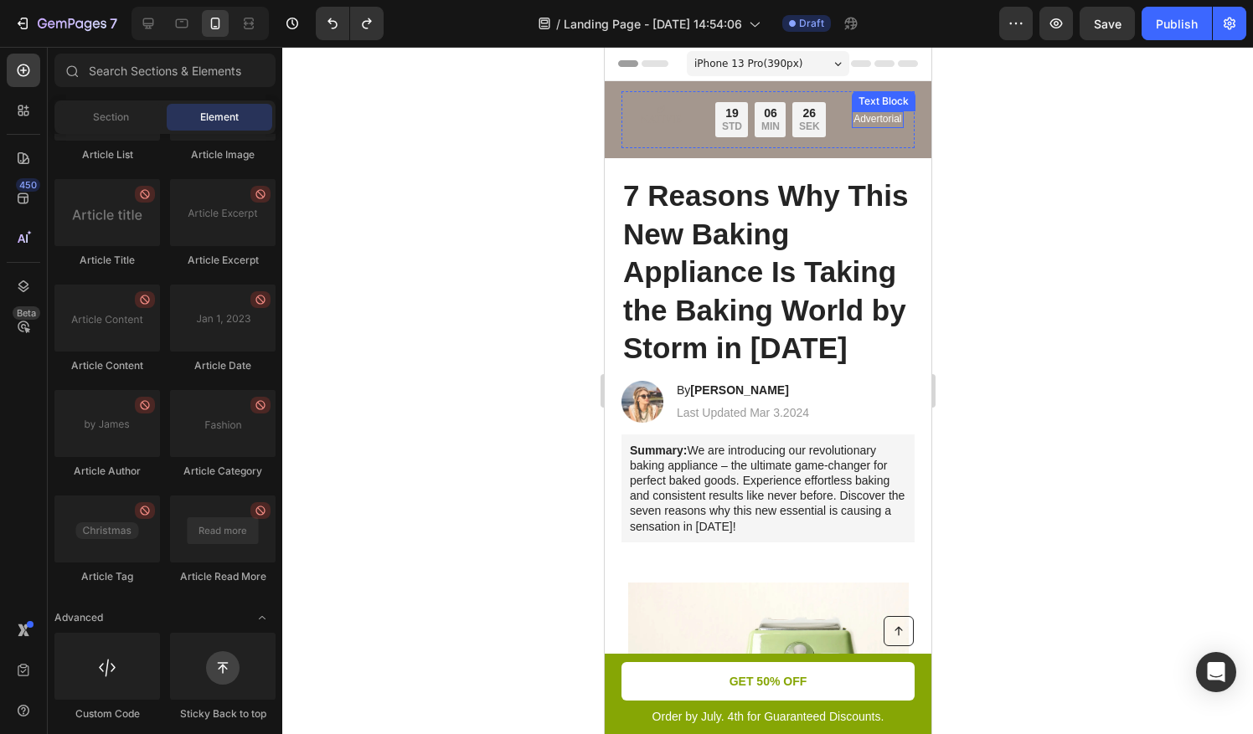
click at [880, 111] on div "Advertorial" at bounding box center [876, 119] width 51 height 17
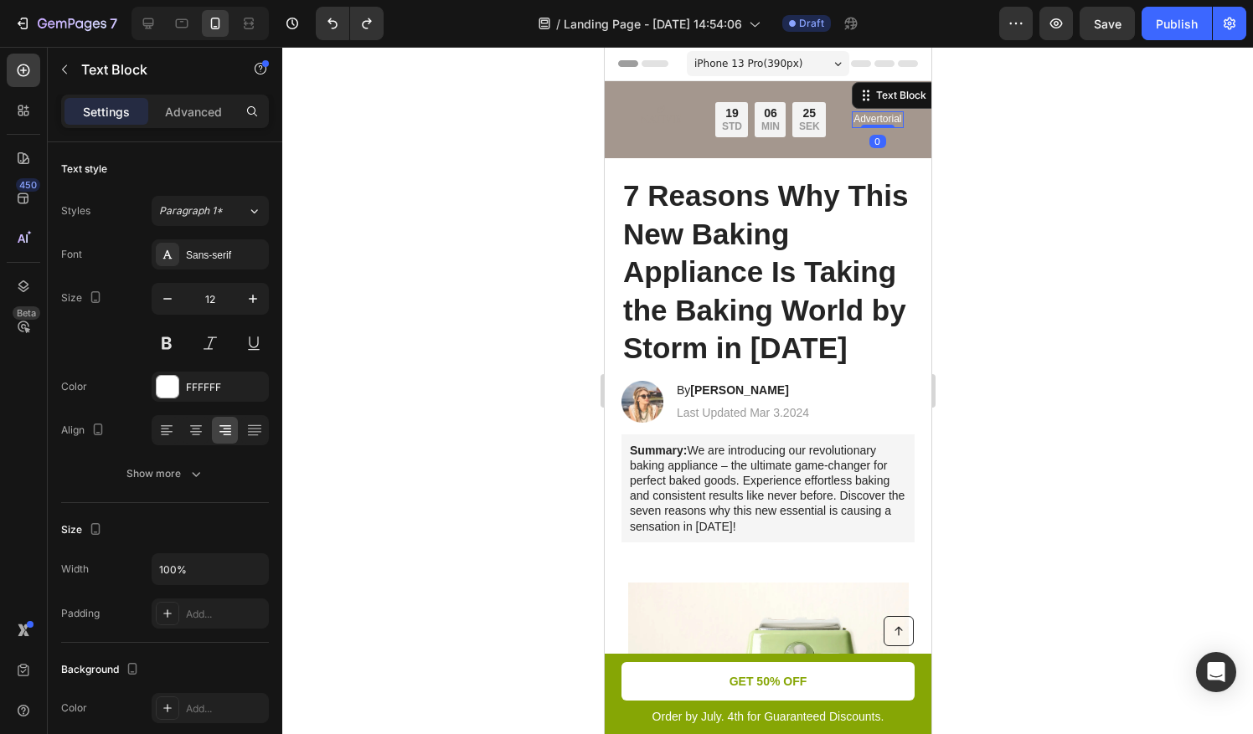
click at [878, 114] on p "Advertorial" at bounding box center [877, 119] width 48 height 13
click at [884, 114] on p "Advertorial" at bounding box center [877, 119] width 48 height 13
click at [946, 164] on div at bounding box center [767, 391] width 971 height 688
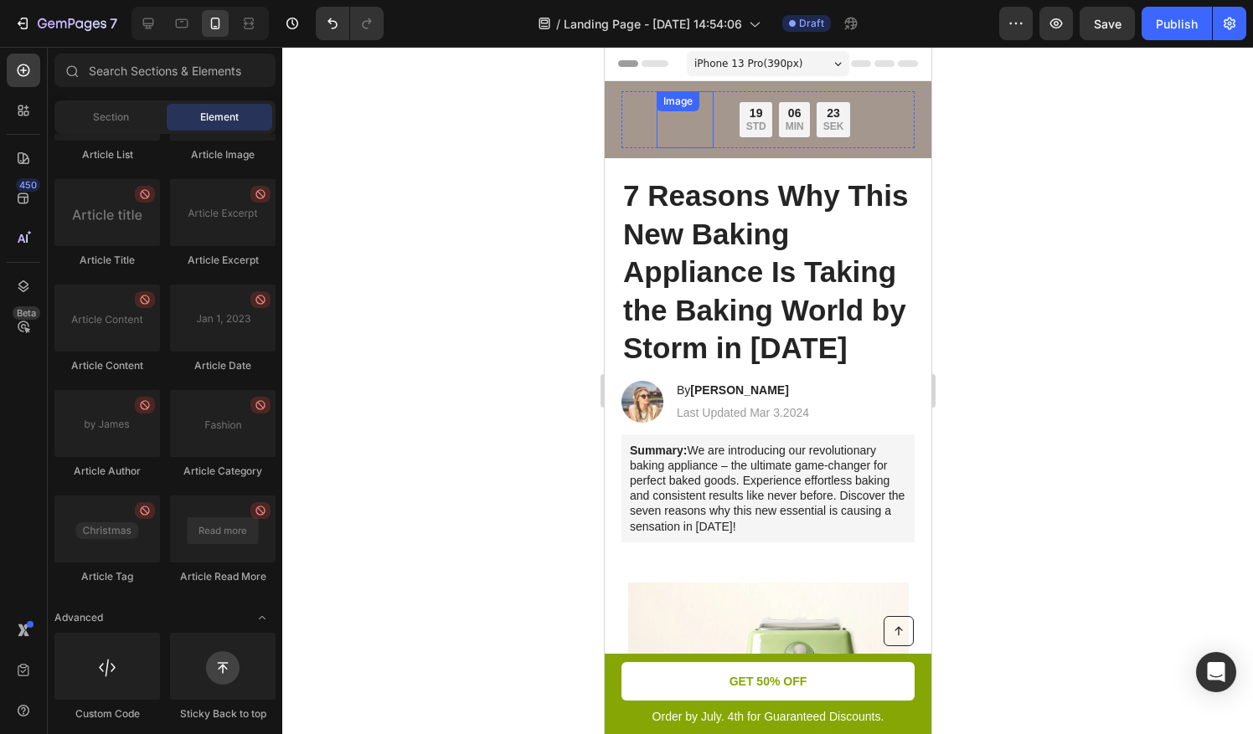
click at [693, 112] on div "Image" at bounding box center [684, 119] width 57 height 57
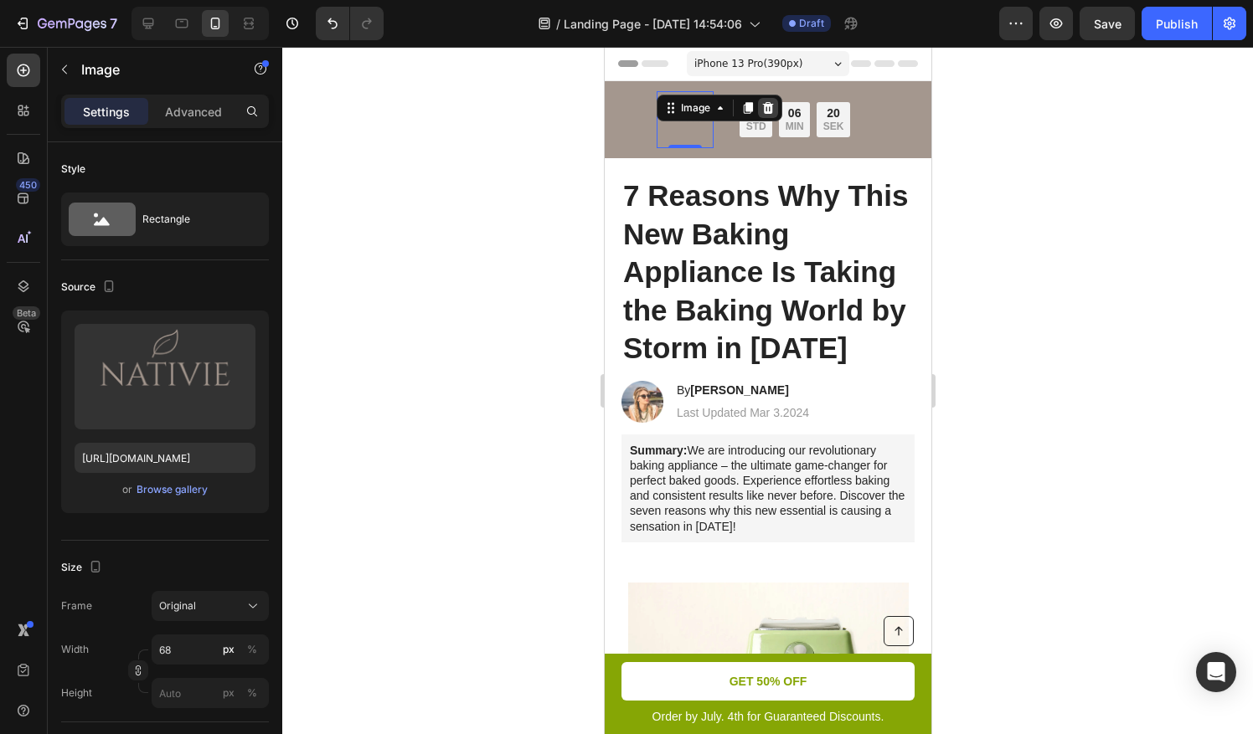
click at [758, 101] on div at bounding box center [767, 108] width 20 height 20
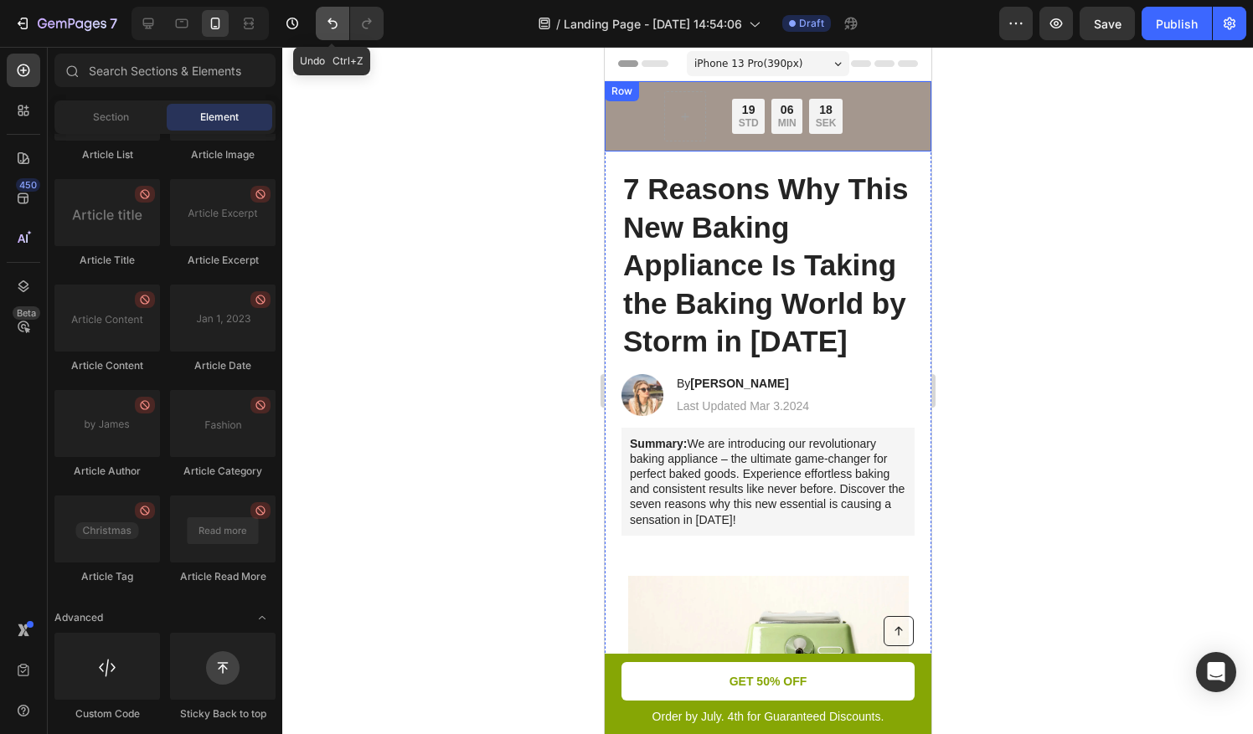
click at [332, 30] on icon "Undo/Redo" at bounding box center [332, 23] width 17 height 17
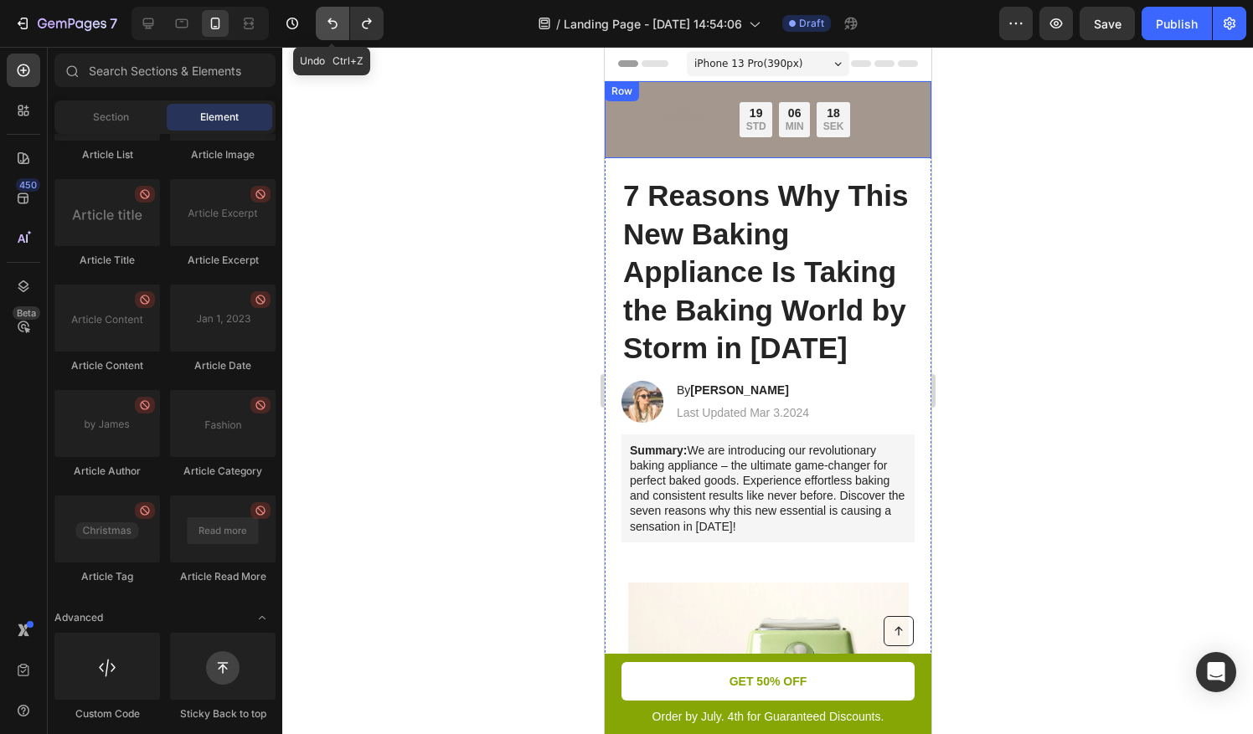
click at [332, 30] on icon "Undo/Redo" at bounding box center [332, 23] width 17 height 17
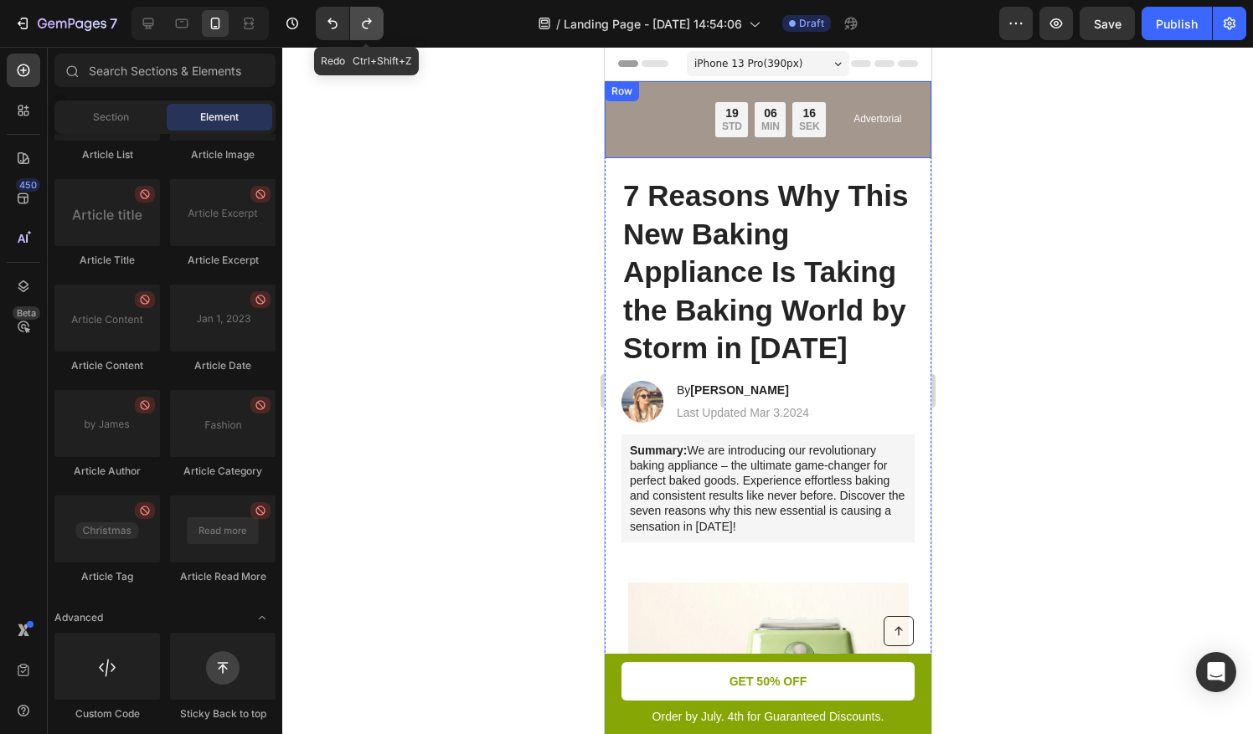
click at [360, 28] on icon "Undo/Redo" at bounding box center [366, 23] width 17 height 17
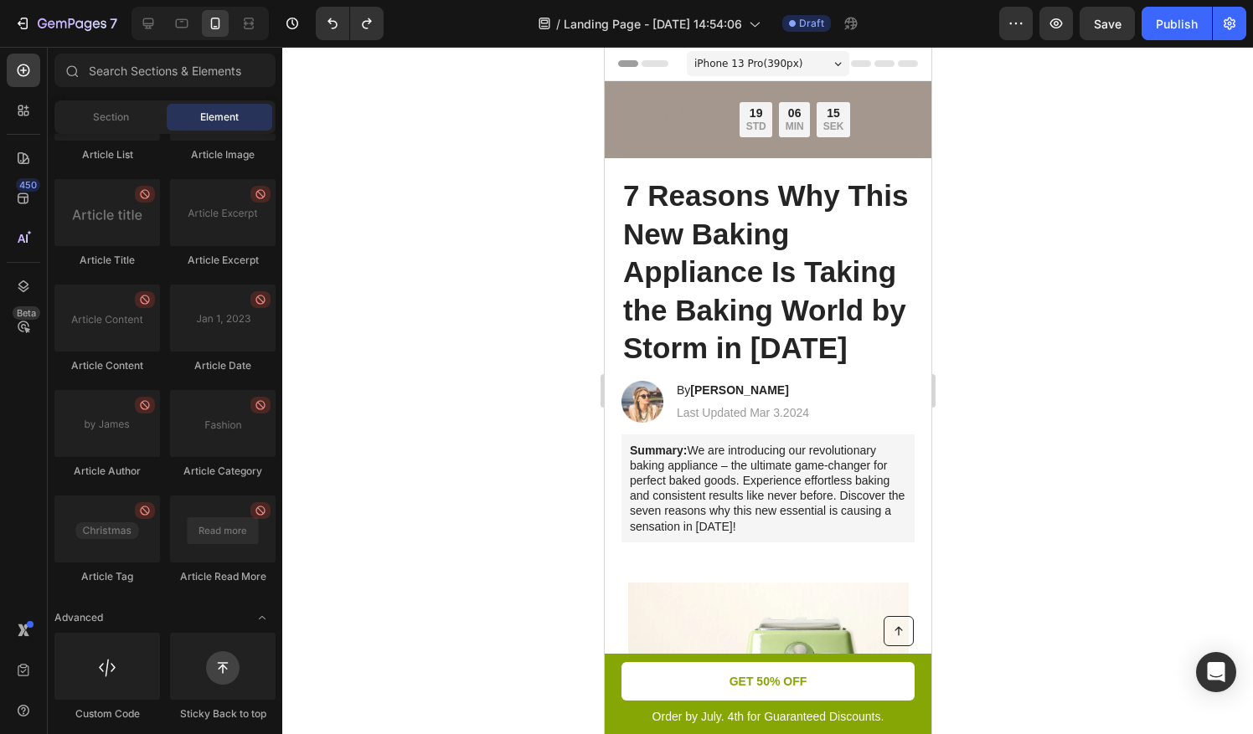
click at [700, 69] on span "iPhone 13 Pro ( 390 px)" at bounding box center [747, 63] width 108 height 17
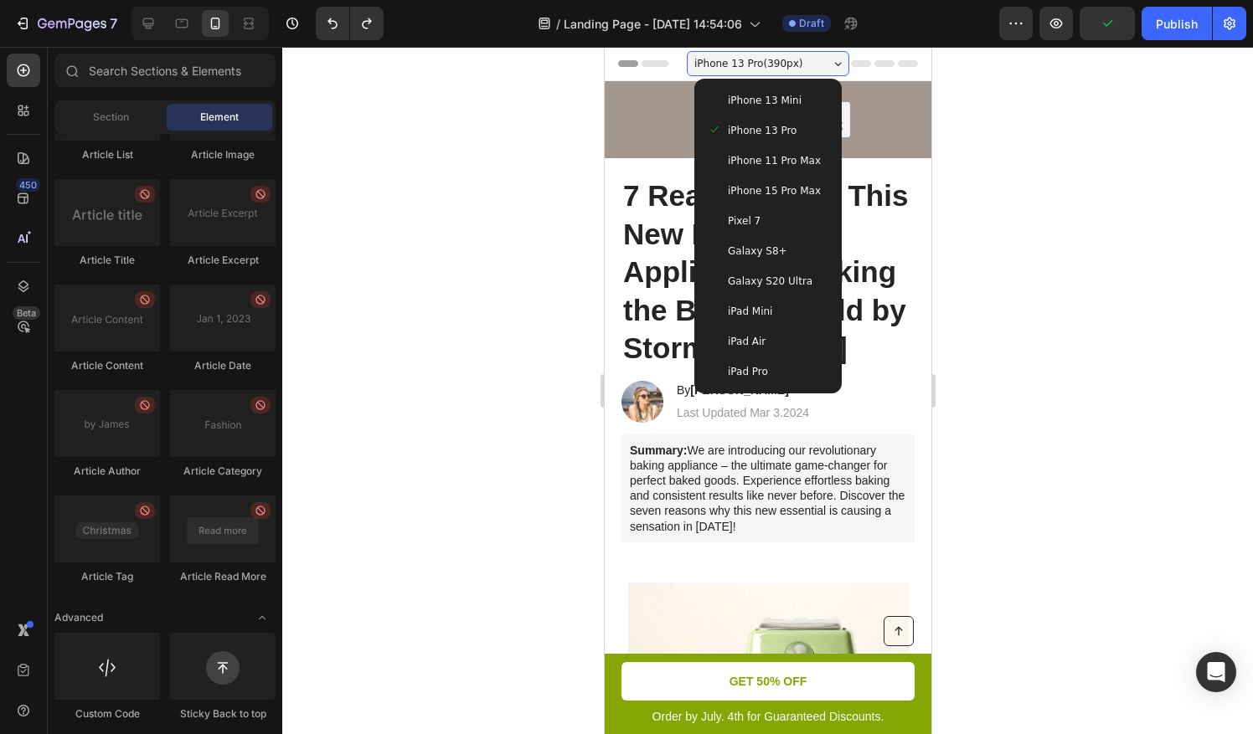
click at [960, 106] on div at bounding box center [767, 391] width 971 height 688
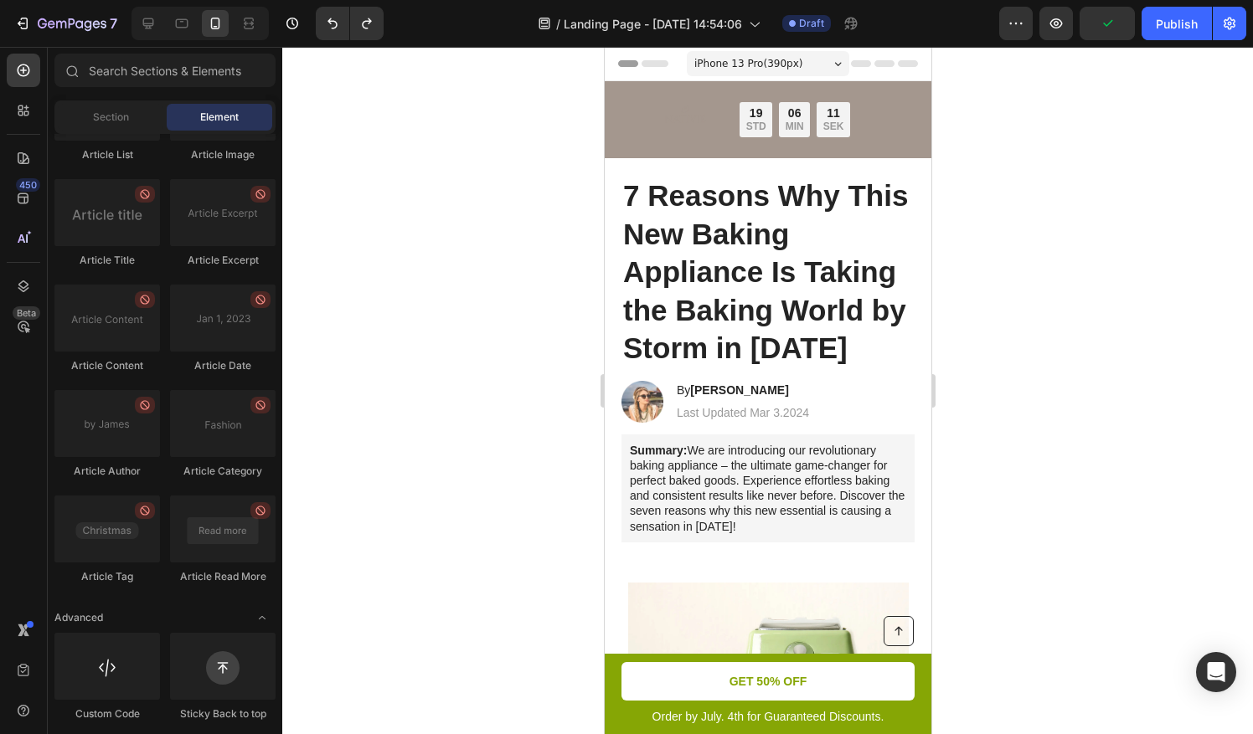
click at [668, 64] on span "Header" at bounding box center [654, 63] width 37 height 17
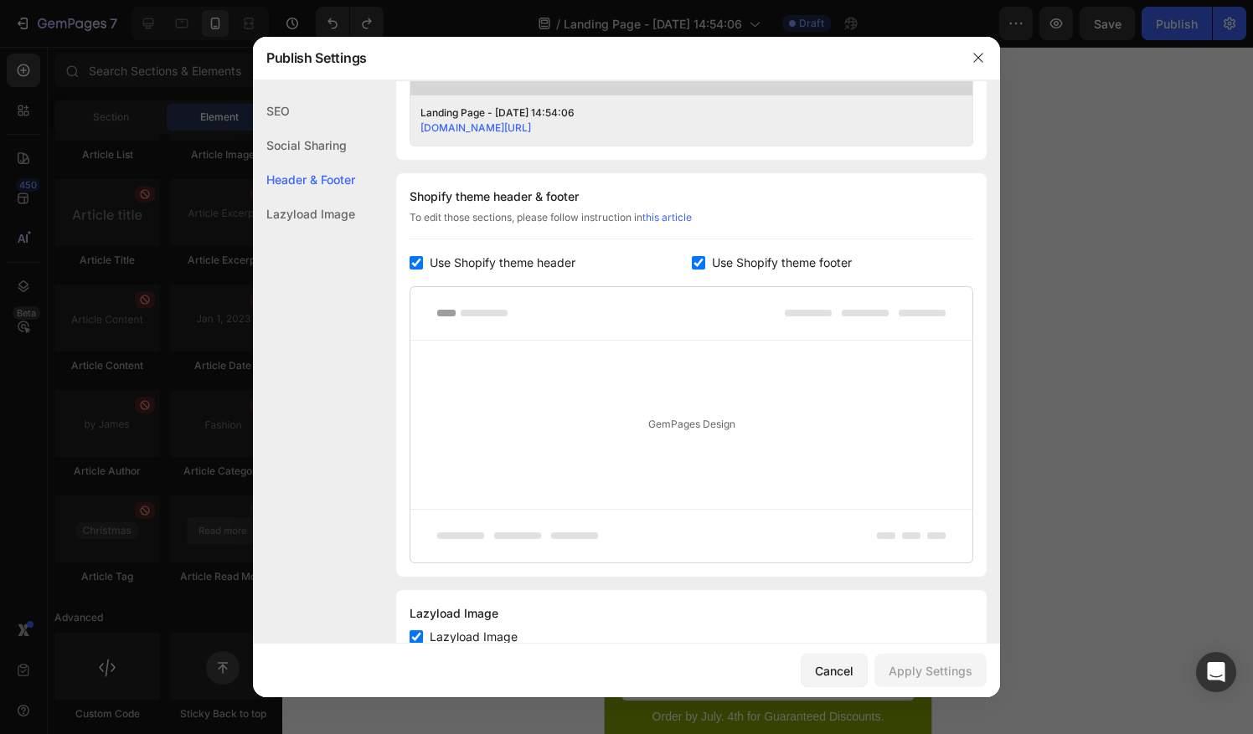
scroll to position [763, 0]
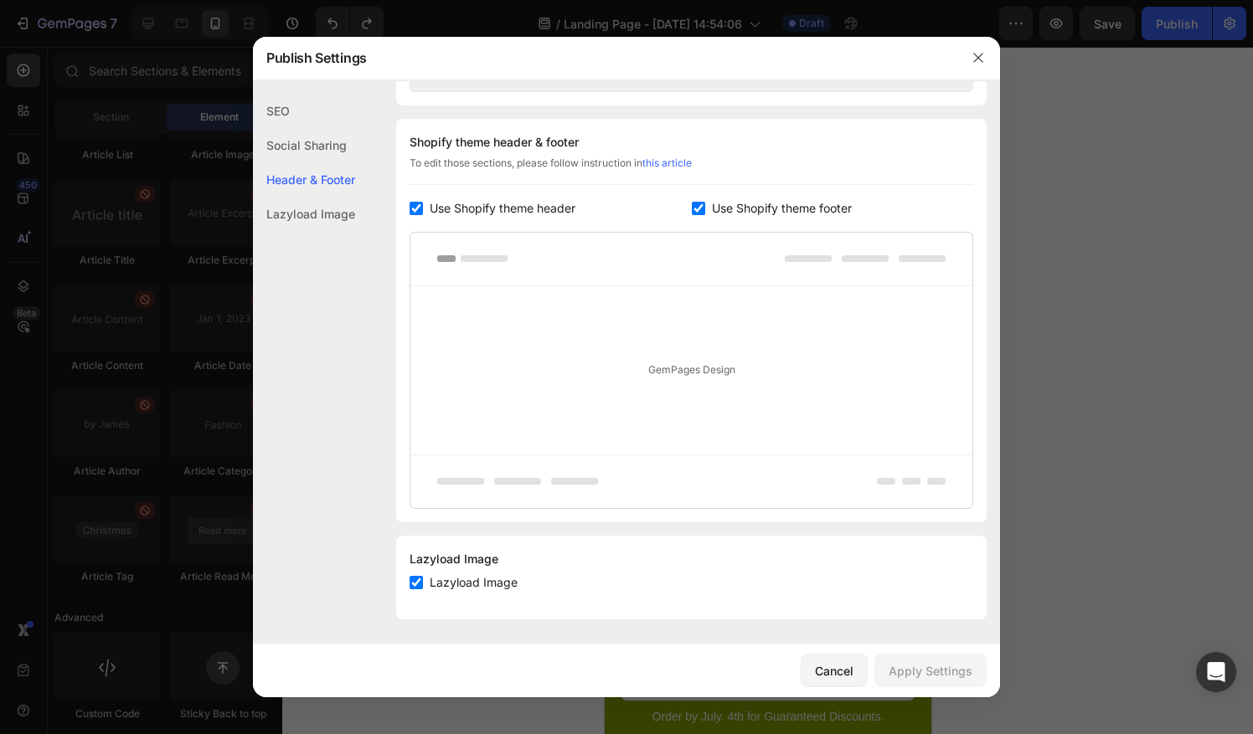
click at [977, 72] on div at bounding box center [978, 58] width 44 height 44
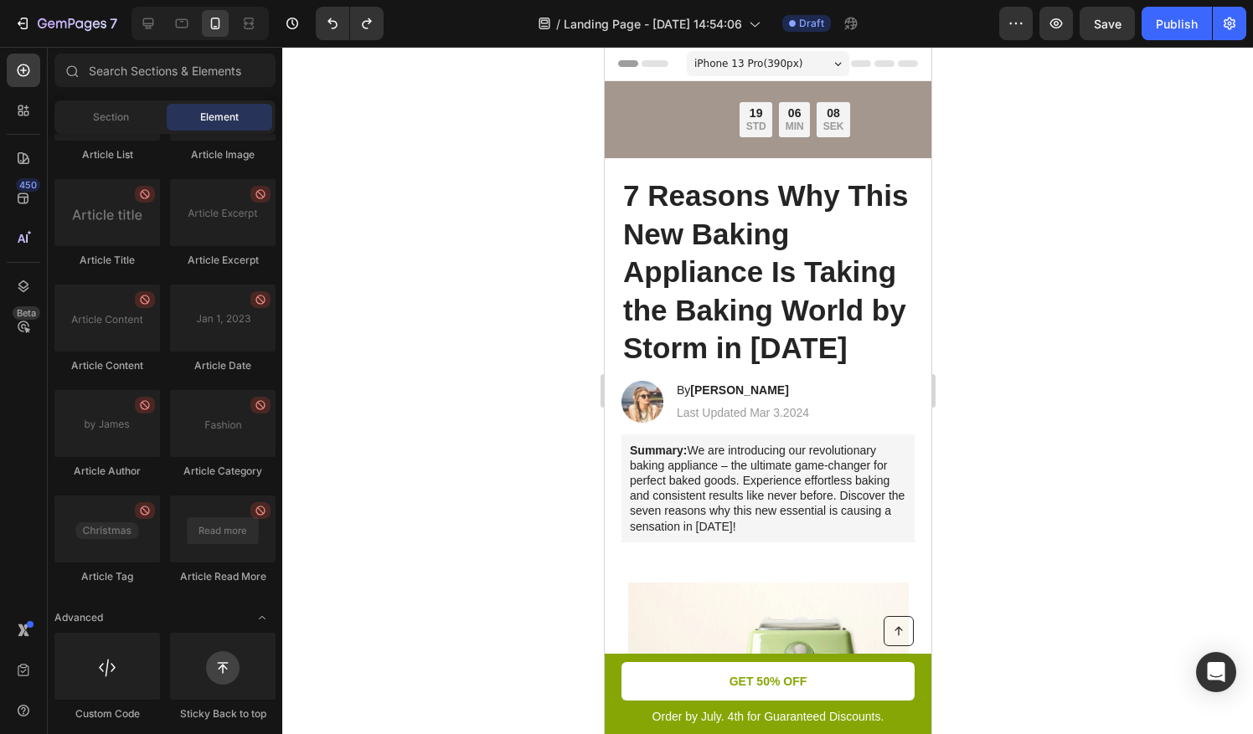
click at [1014, 174] on div at bounding box center [767, 391] width 971 height 688
click at [168, 21] on div at bounding box center [181, 23] width 27 height 27
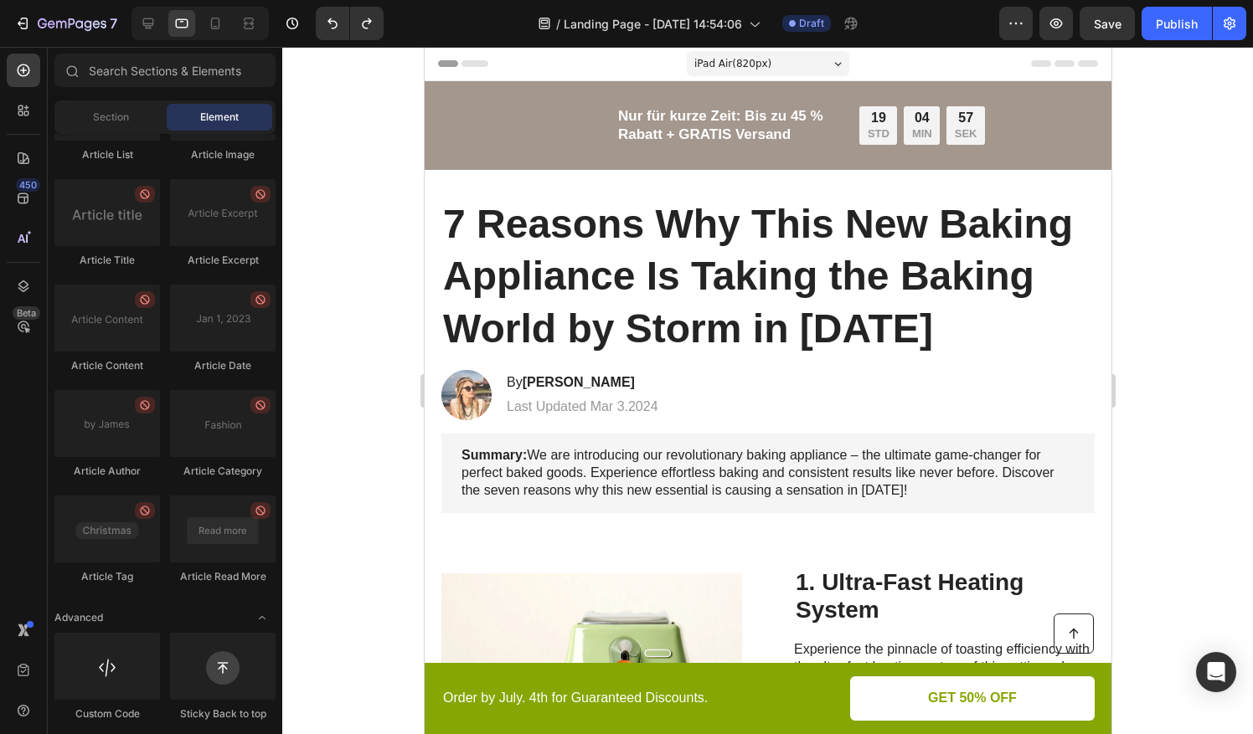
click at [725, 62] on span "iPad Air ( 820 px)" at bounding box center [731, 63] width 77 height 17
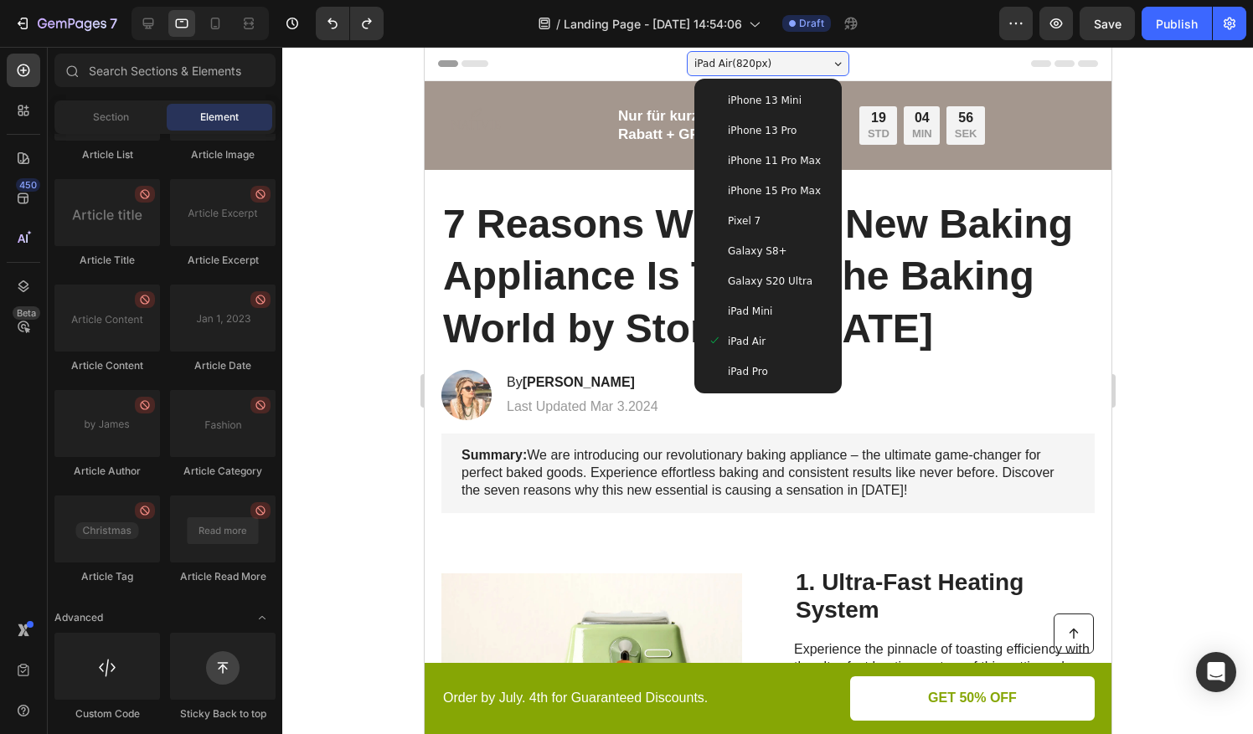
click at [729, 101] on span "iPhone 13 Mini" at bounding box center [764, 100] width 74 height 17
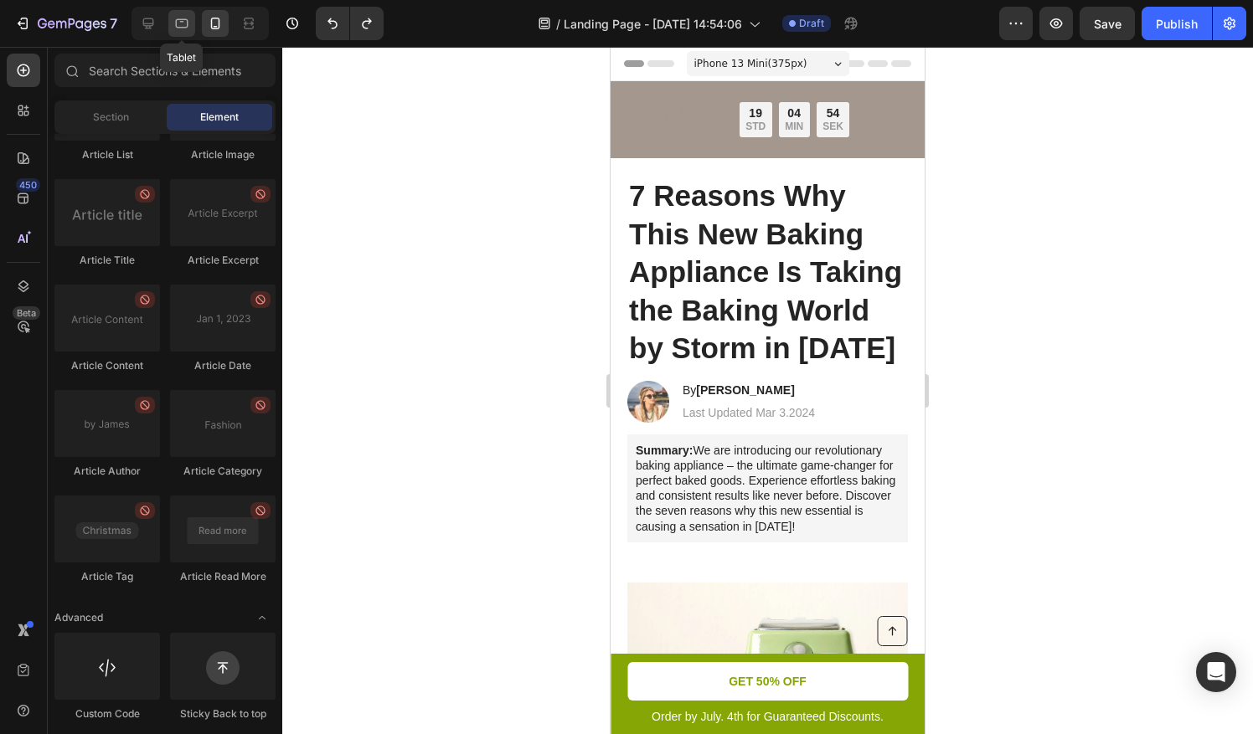
click at [186, 22] on icon at bounding box center [182, 23] width 13 height 9
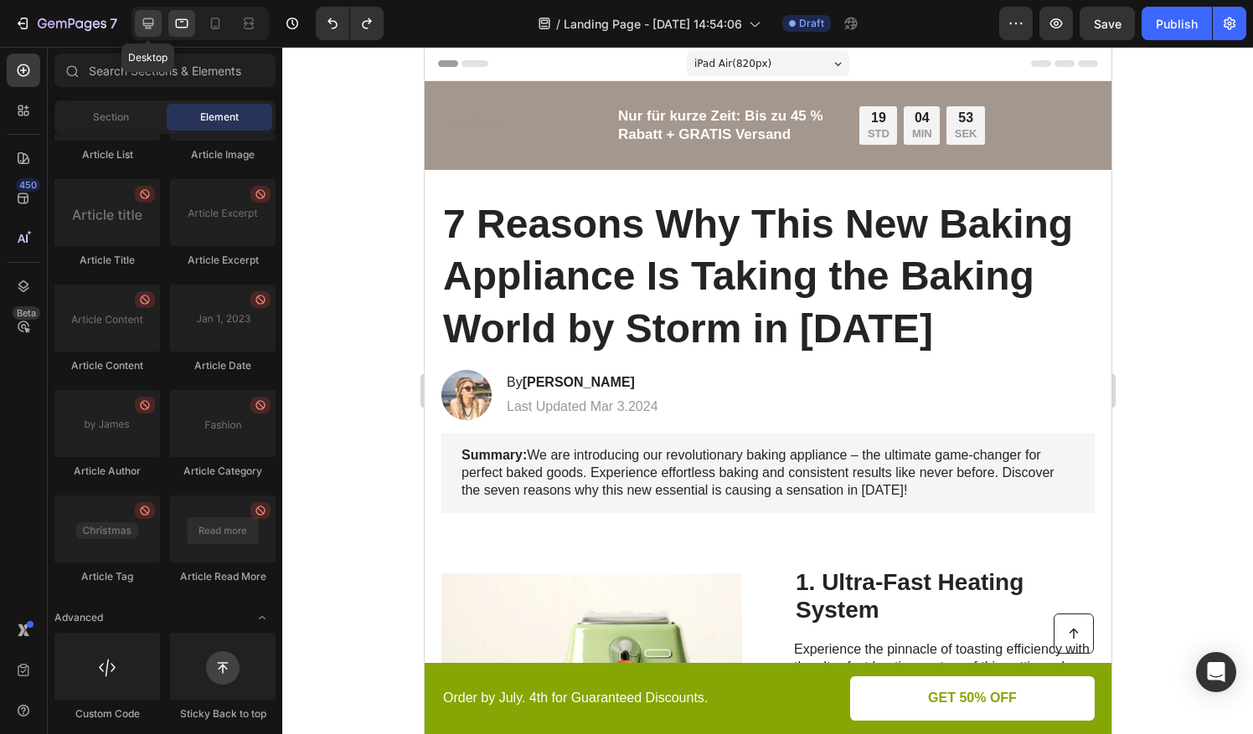
click at [151, 23] on icon at bounding box center [148, 23] width 11 height 11
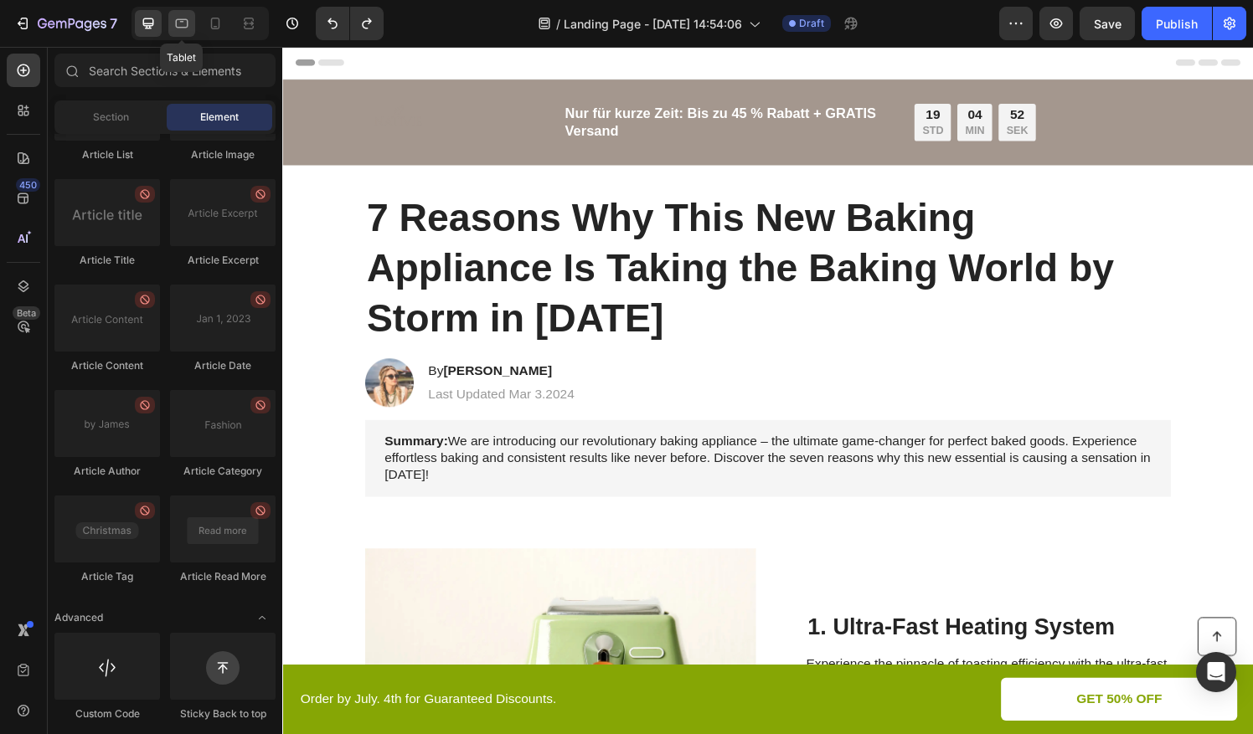
click at [182, 23] on icon at bounding box center [181, 23] width 17 height 17
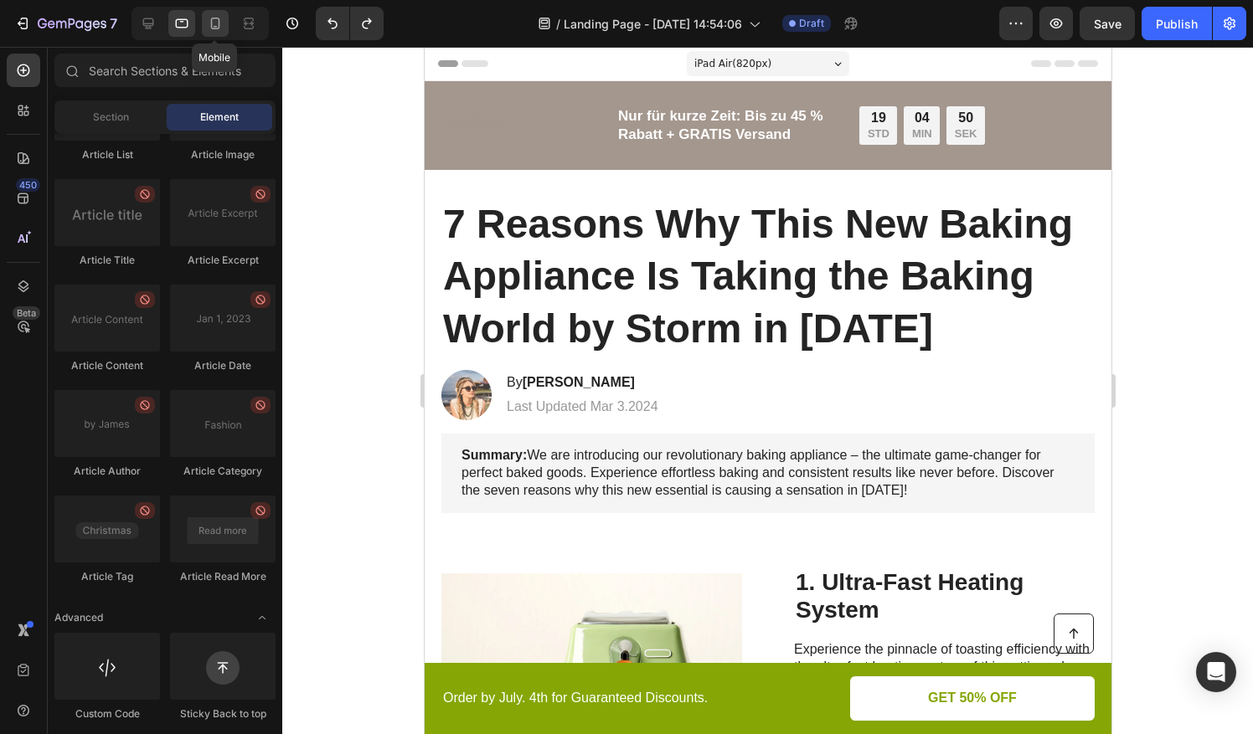
click at [219, 23] on icon at bounding box center [215, 24] width 9 height 12
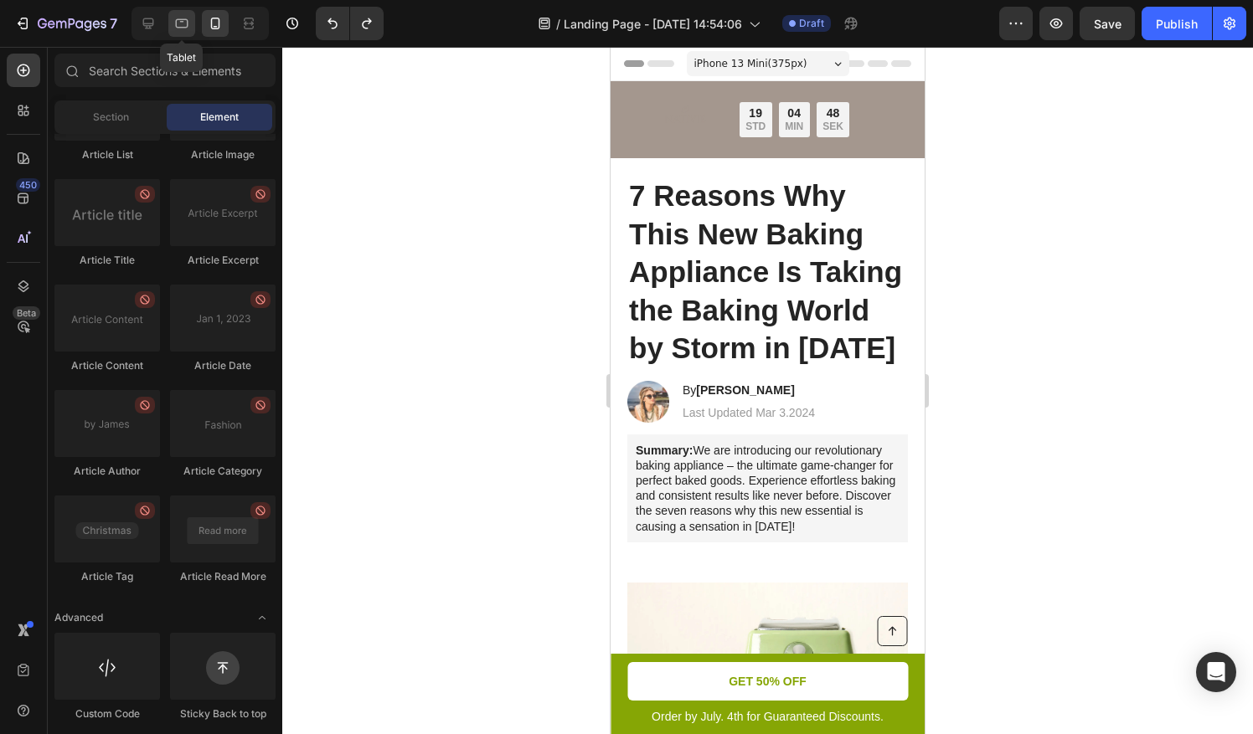
click at [186, 23] on icon at bounding box center [182, 23] width 13 height 9
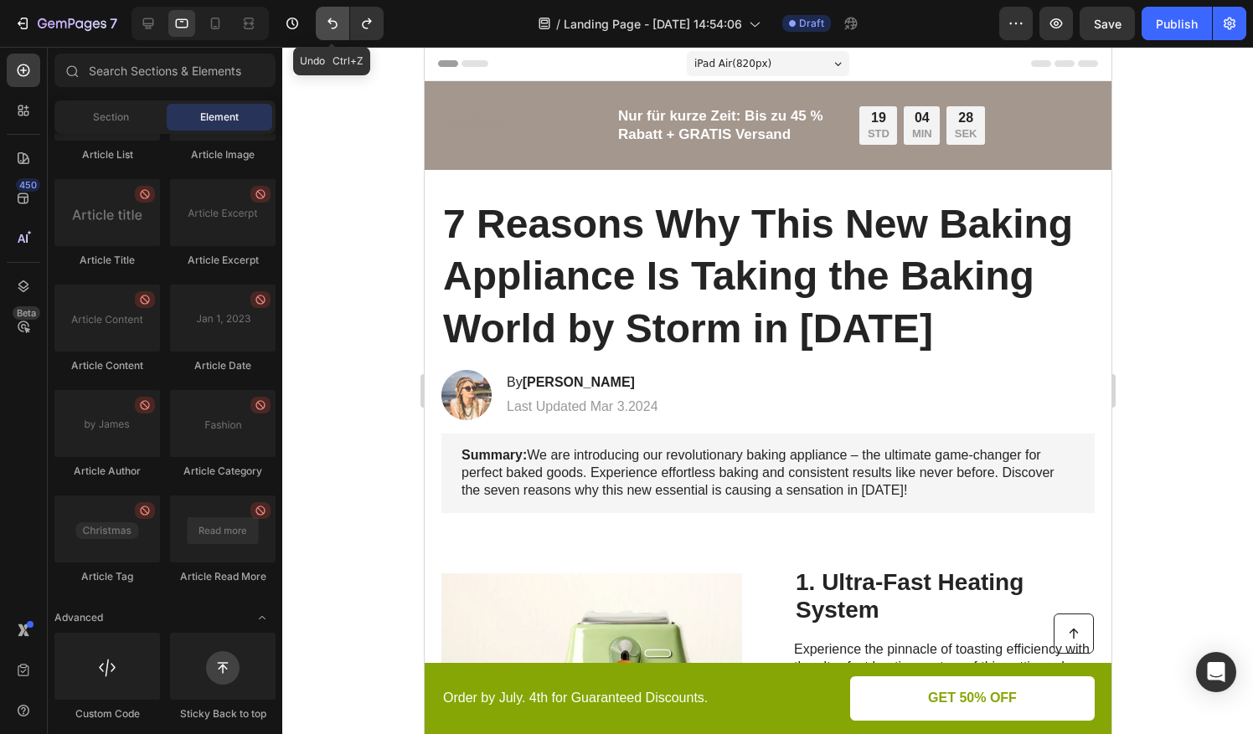
click at [327, 23] on icon "Undo/Redo" at bounding box center [332, 23] width 17 height 17
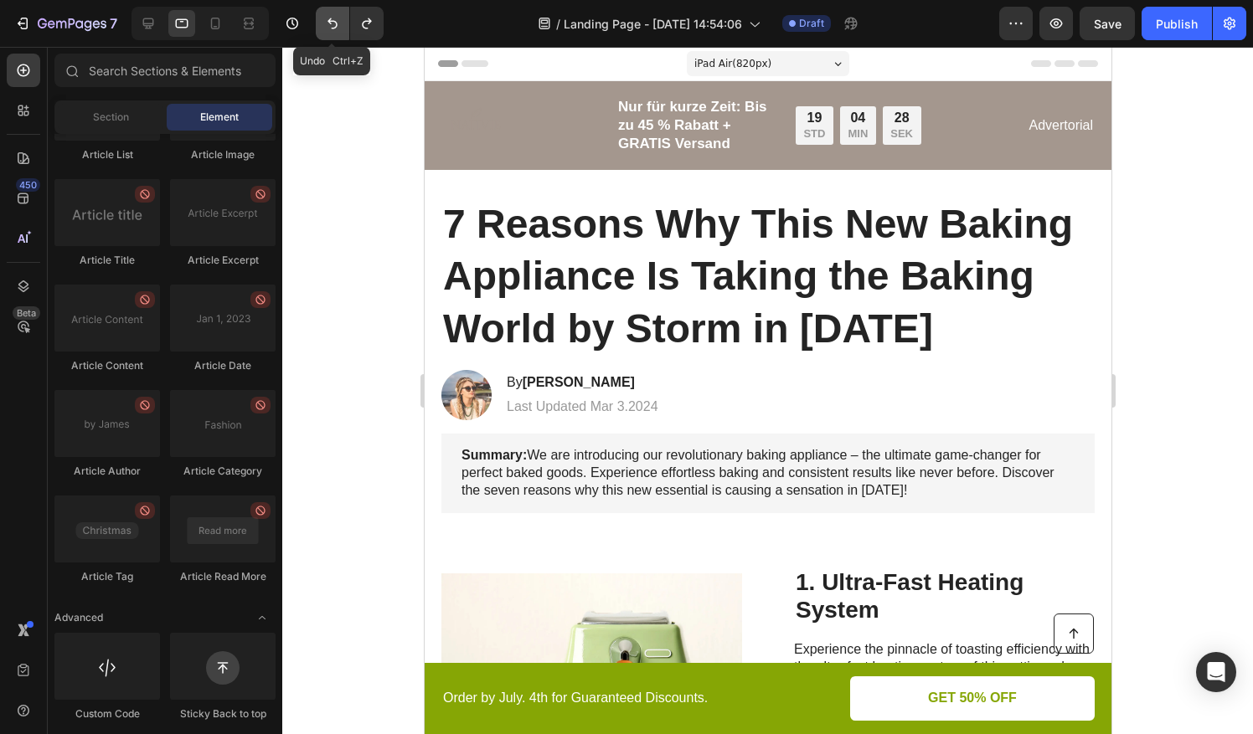
click at [327, 23] on icon "Undo/Redo" at bounding box center [332, 23] width 17 height 17
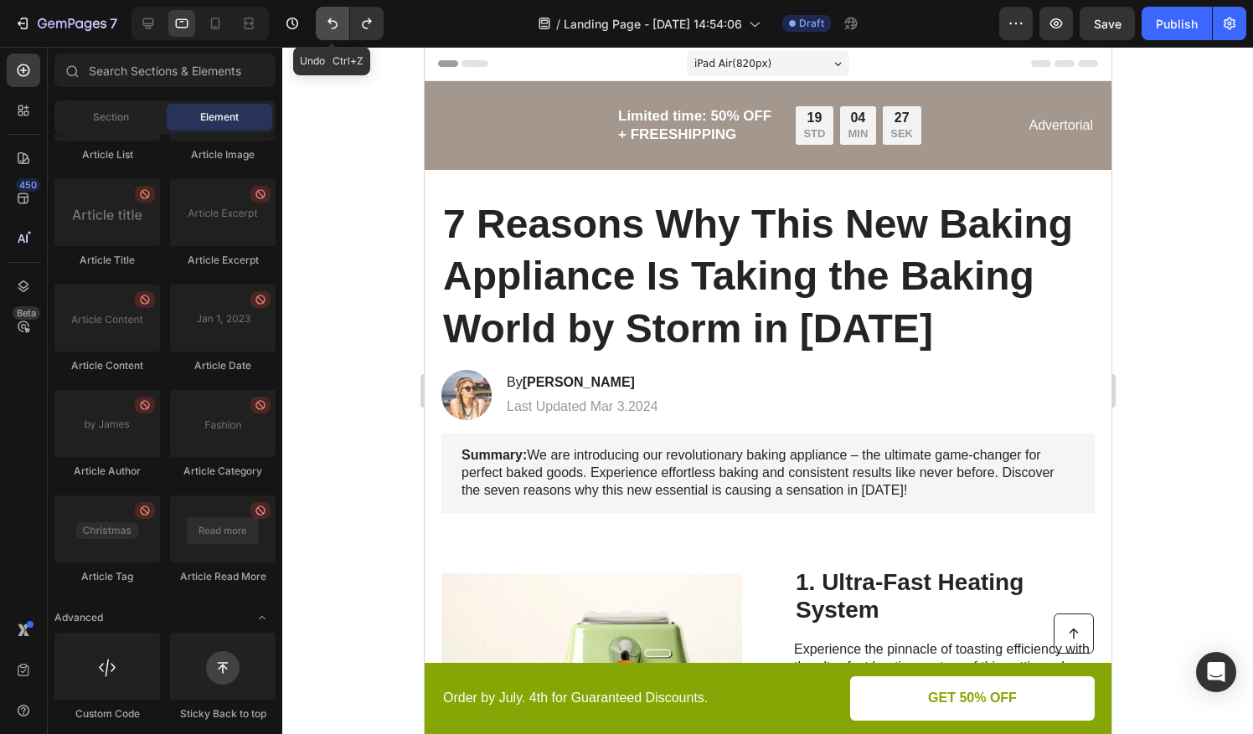
click at [327, 23] on icon "Undo/Redo" at bounding box center [332, 23] width 17 height 17
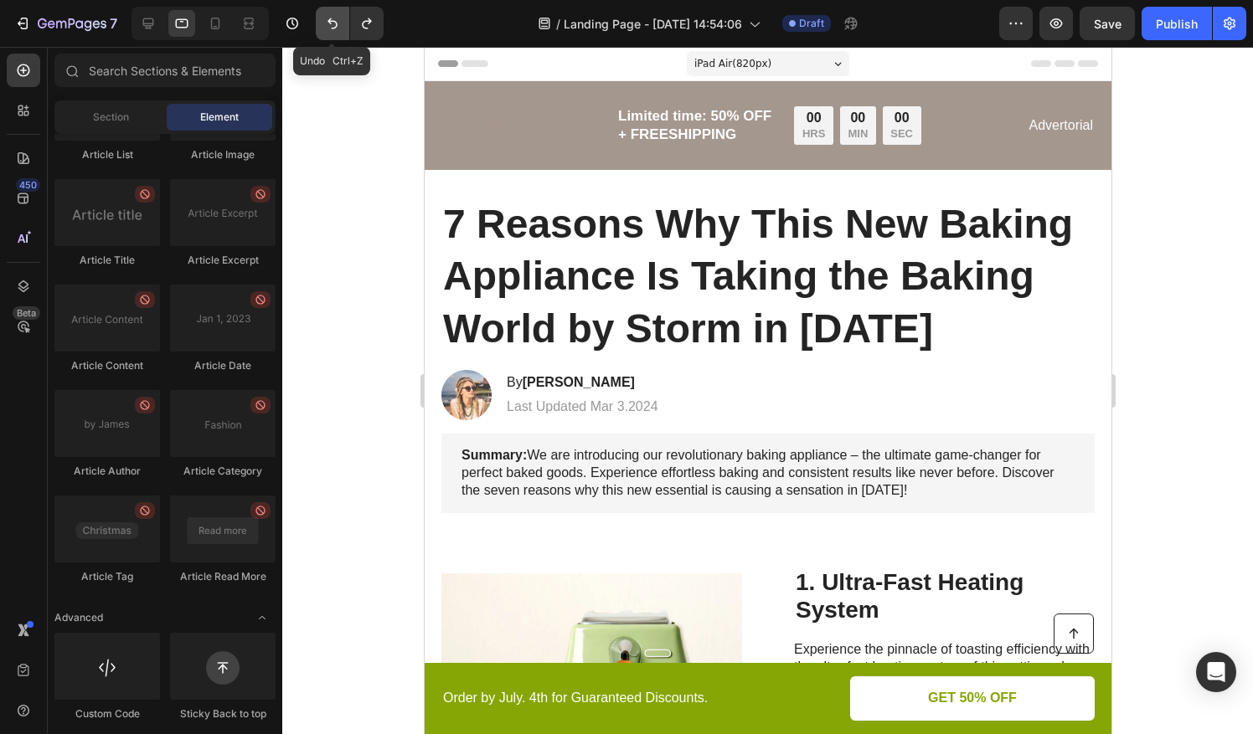
click at [327, 23] on icon "Undo/Redo" at bounding box center [332, 23] width 17 height 17
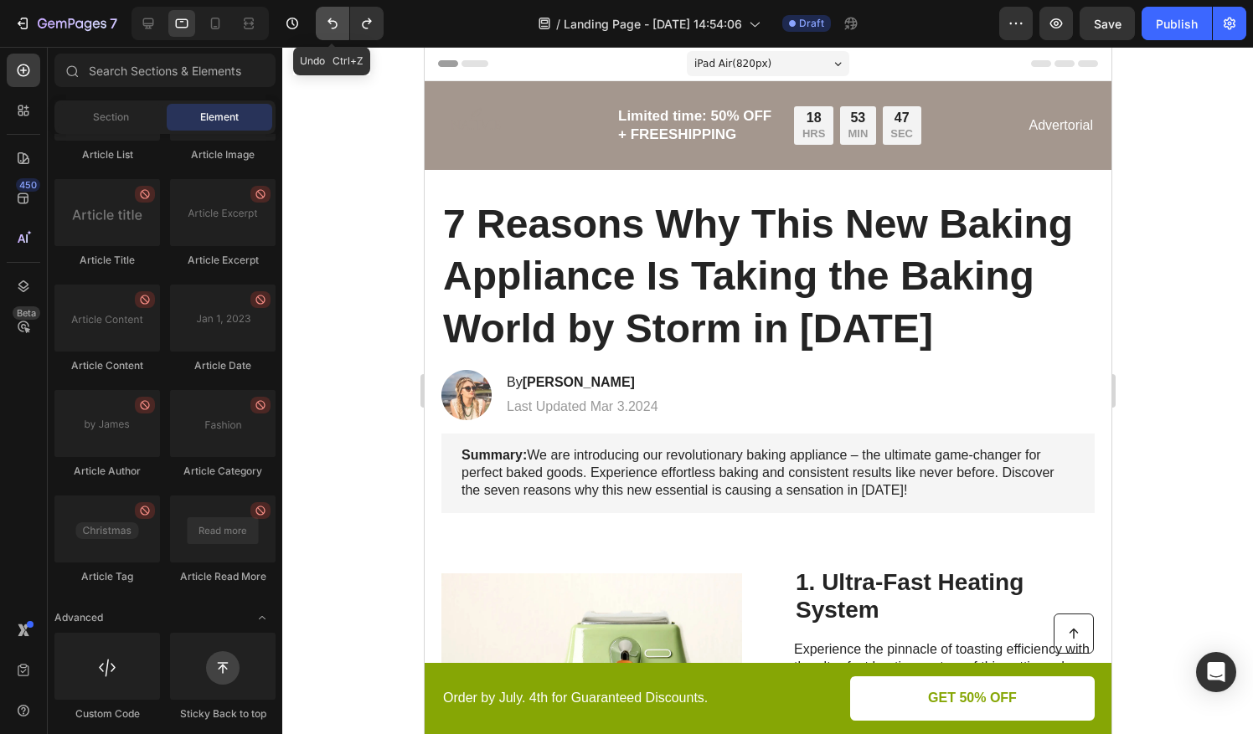
click at [327, 23] on icon "Undo/Redo" at bounding box center [332, 23] width 17 height 17
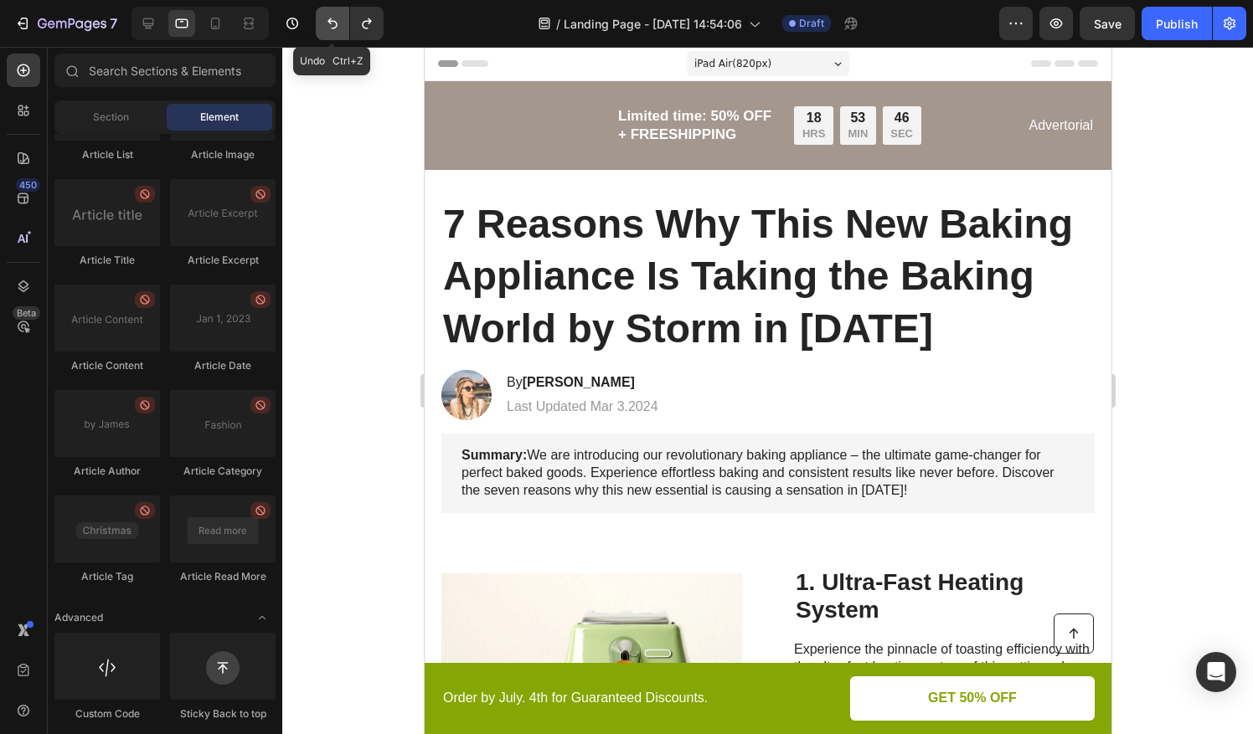
click at [327, 23] on icon "Undo/Redo" at bounding box center [332, 23] width 17 height 17
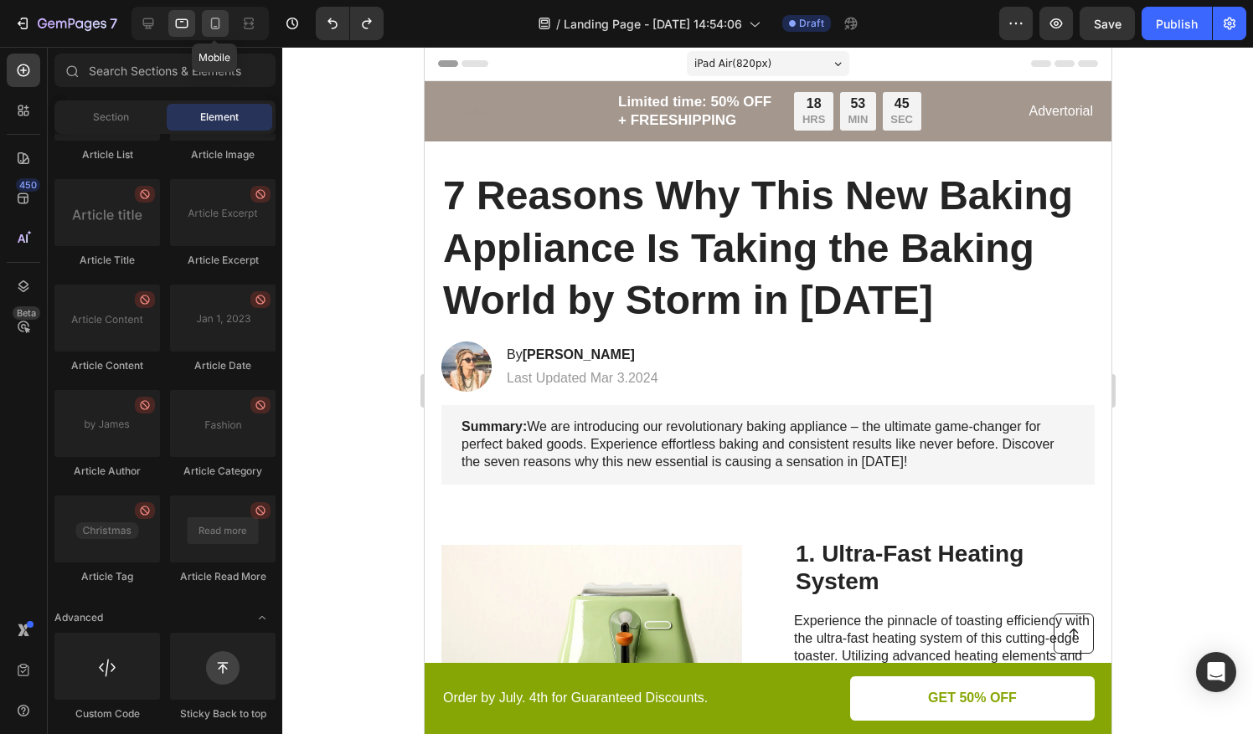
drag, startPoint x: 327, startPoint y: 23, endPoint x: 209, endPoint y: 32, distance: 118.4
click at [209, 32] on icon at bounding box center [215, 23] width 17 height 17
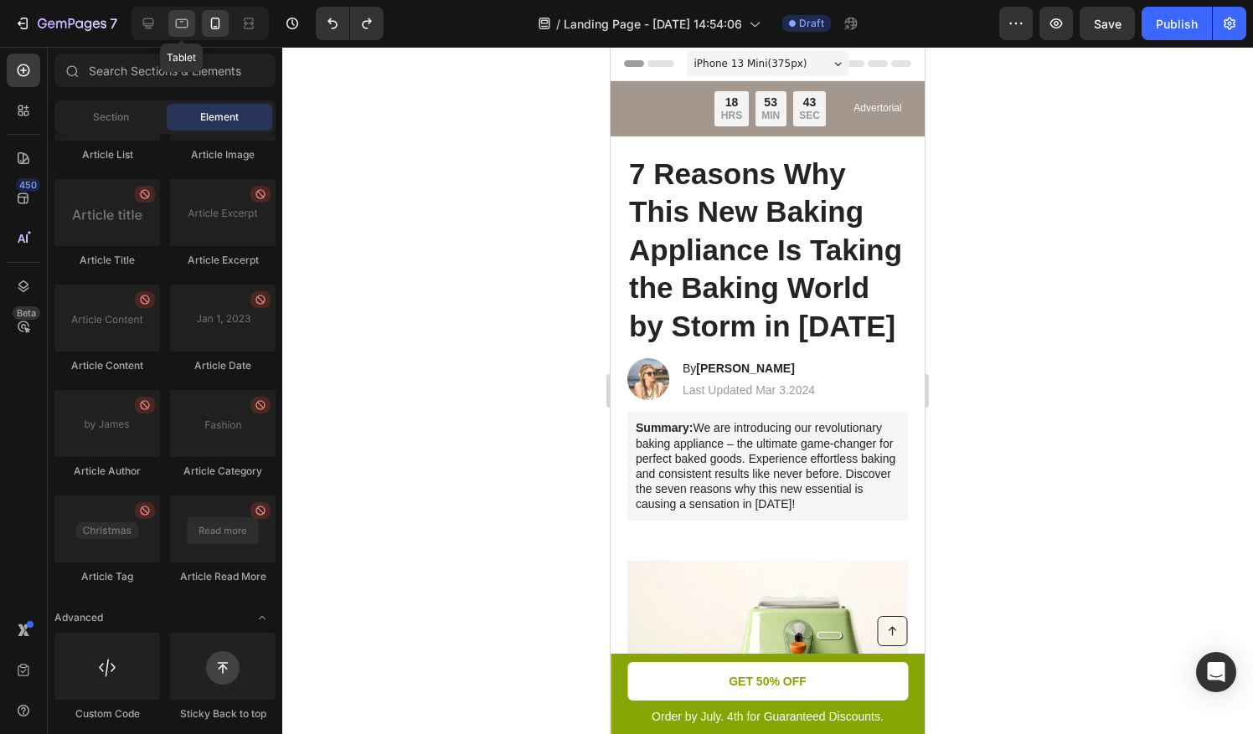
click at [181, 28] on icon at bounding box center [181, 23] width 17 height 17
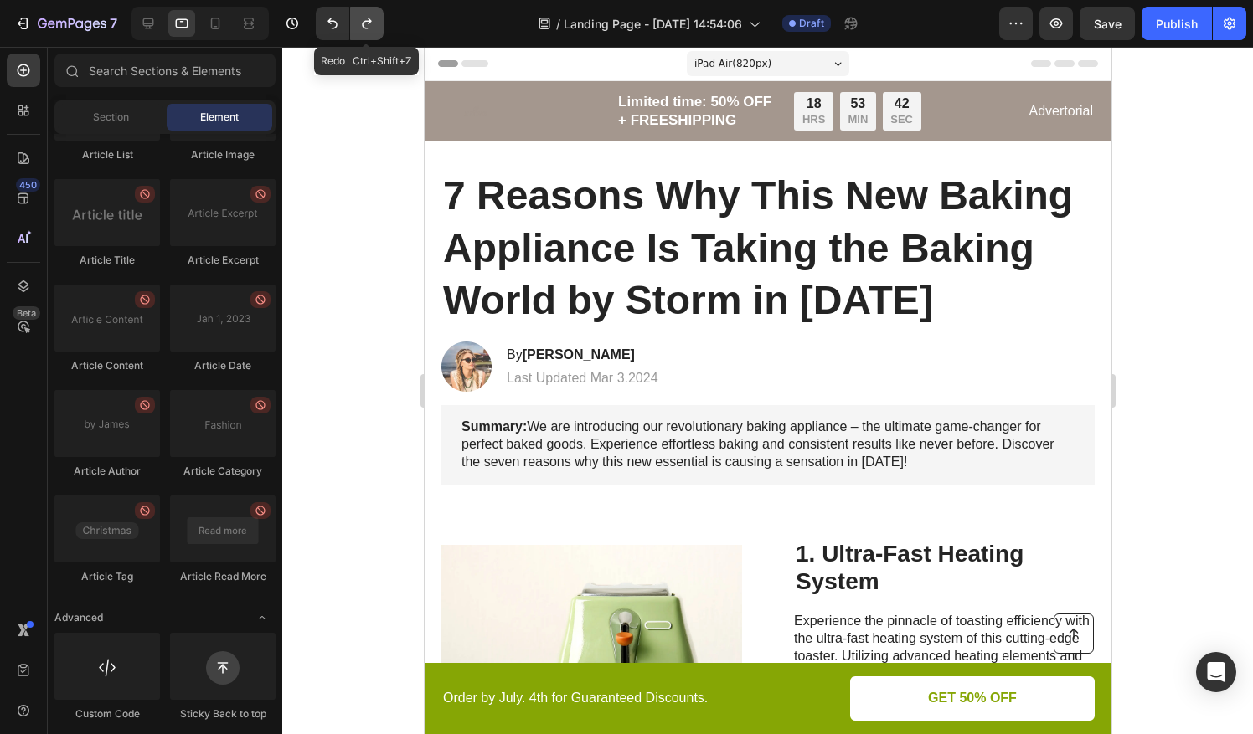
click at [374, 28] on icon "Undo/Redo" at bounding box center [366, 23] width 17 height 17
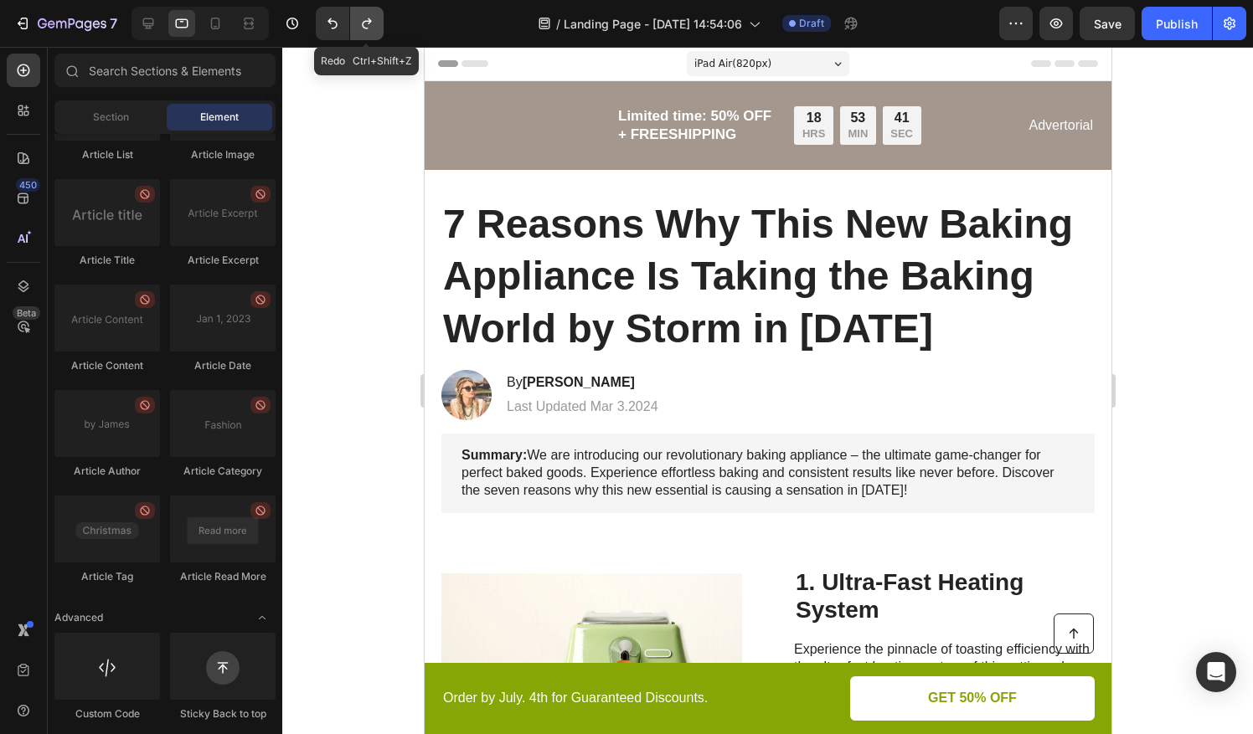
click at [374, 28] on icon "Undo/Redo" at bounding box center [366, 23] width 17 height 17
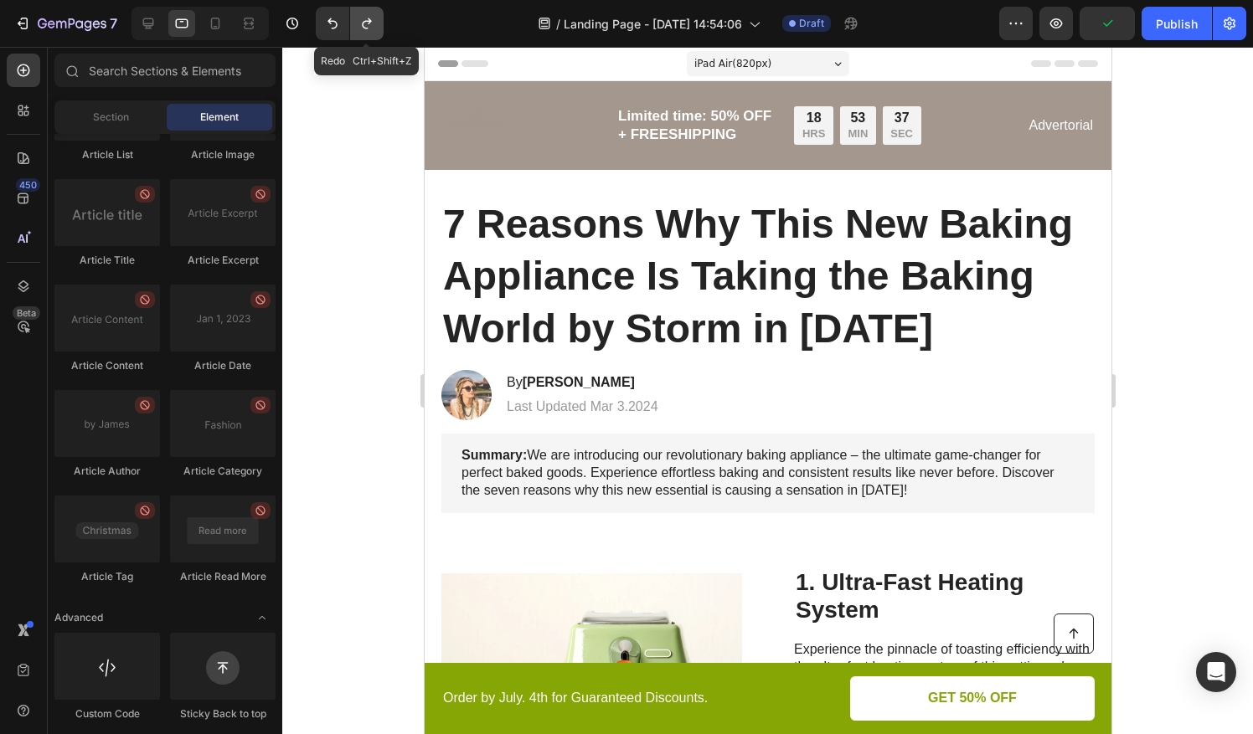
click at [374, 28] on icon "Undo/Redo" at bounding box center [366, 23] width 17 height 17
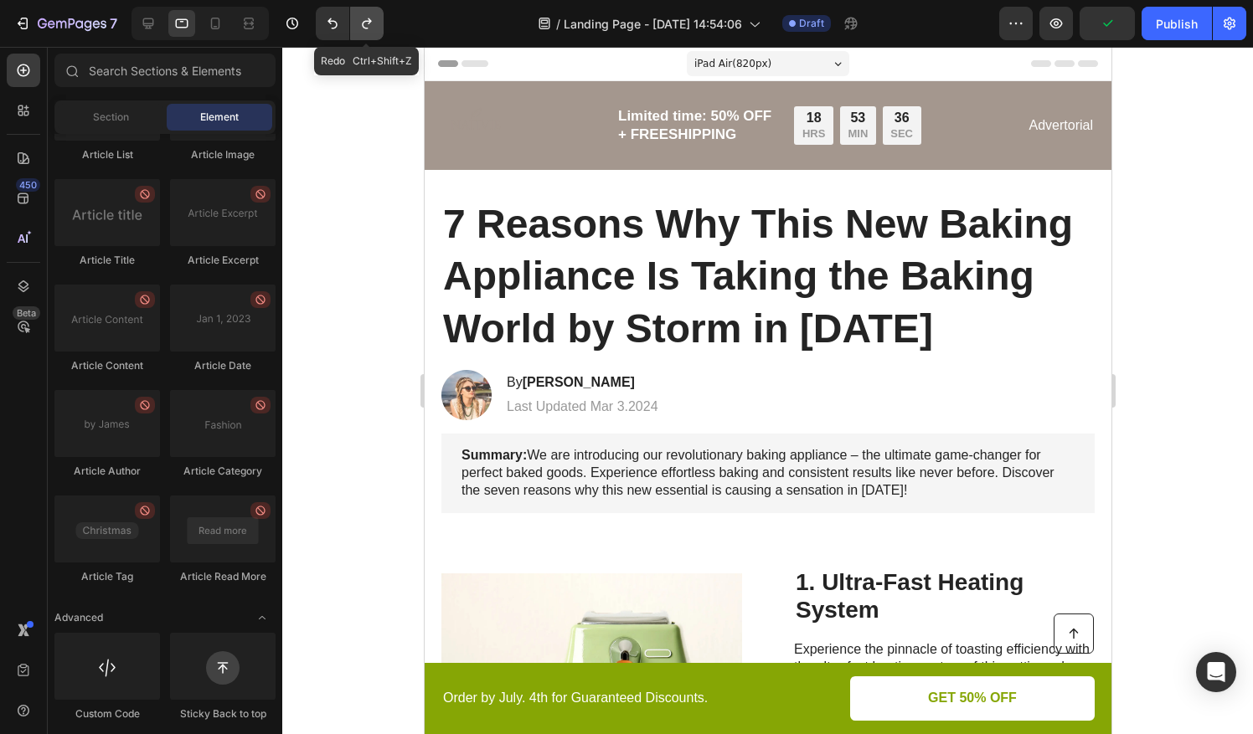
click at [374, 28] on icon "Undo/Redo" at bounding box center [366, 23] width 17 height 17
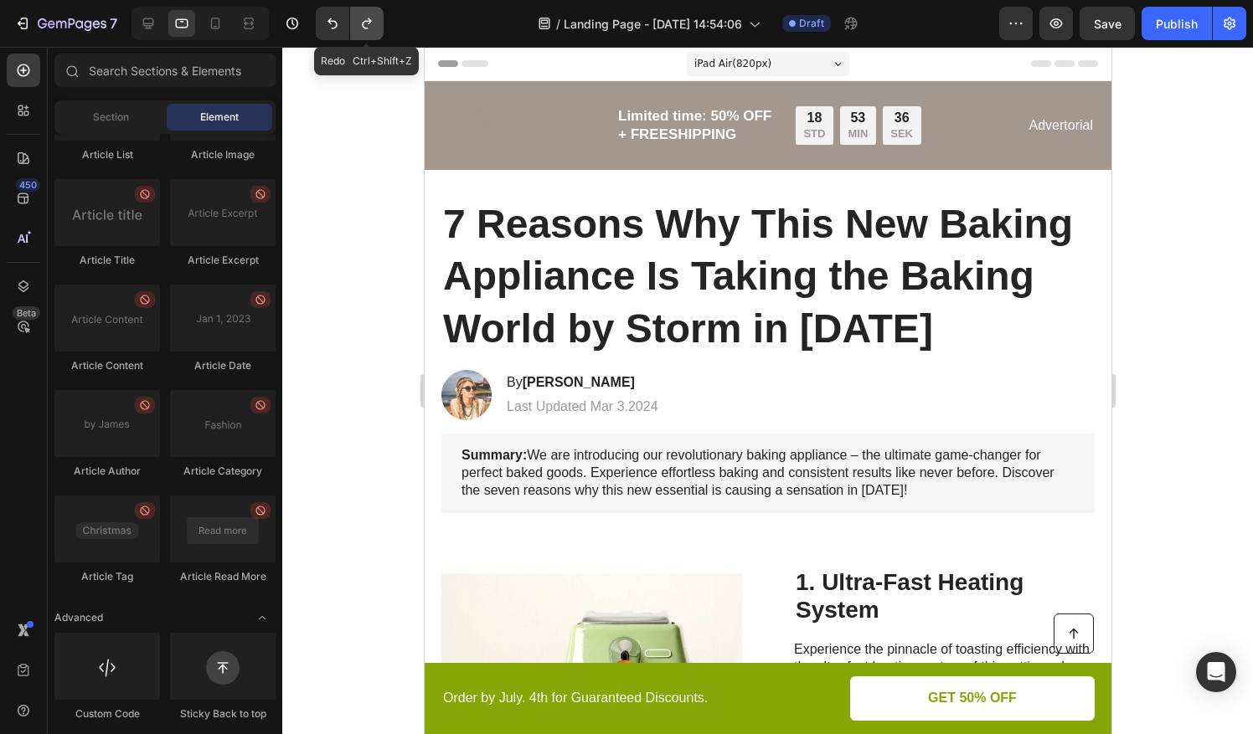
click at [374, 28] on icon "Undo/Redo" at bounding box center [366, 23] width 17 height 17
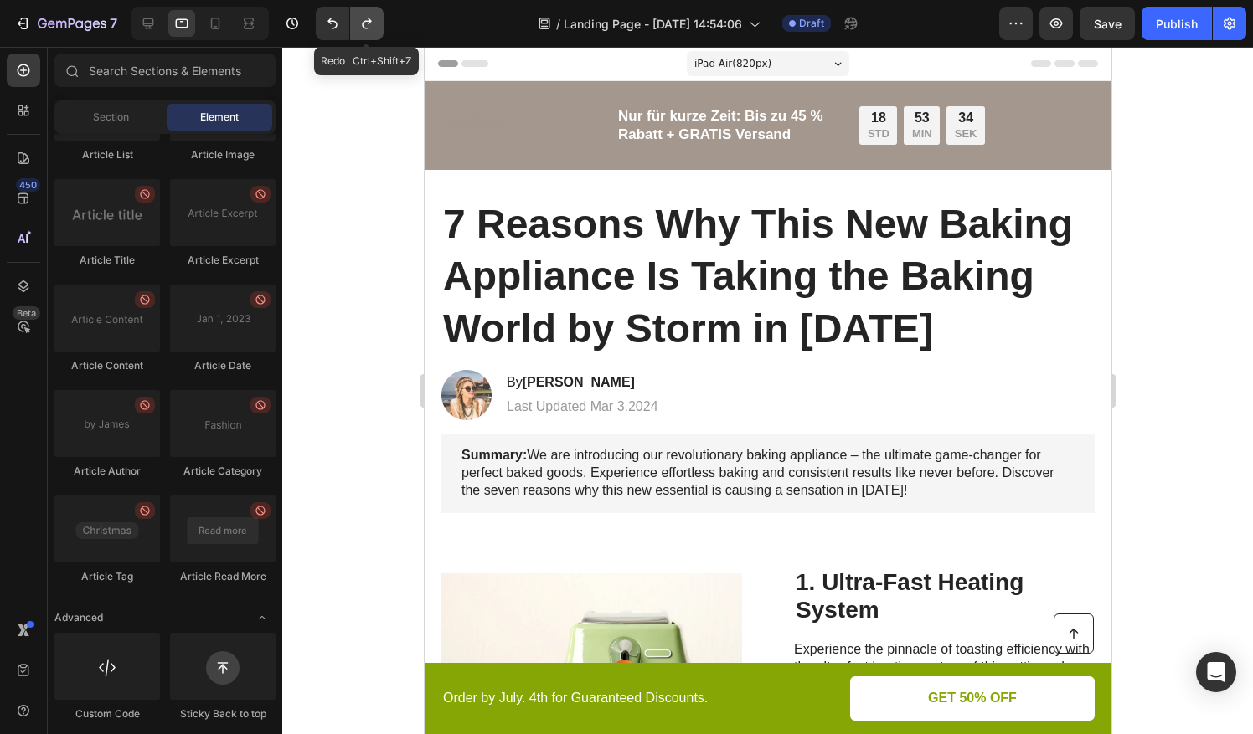
click at [374, 28] on icon "Undo/Redo" at bounding box center [366, 23] width 17 height 17
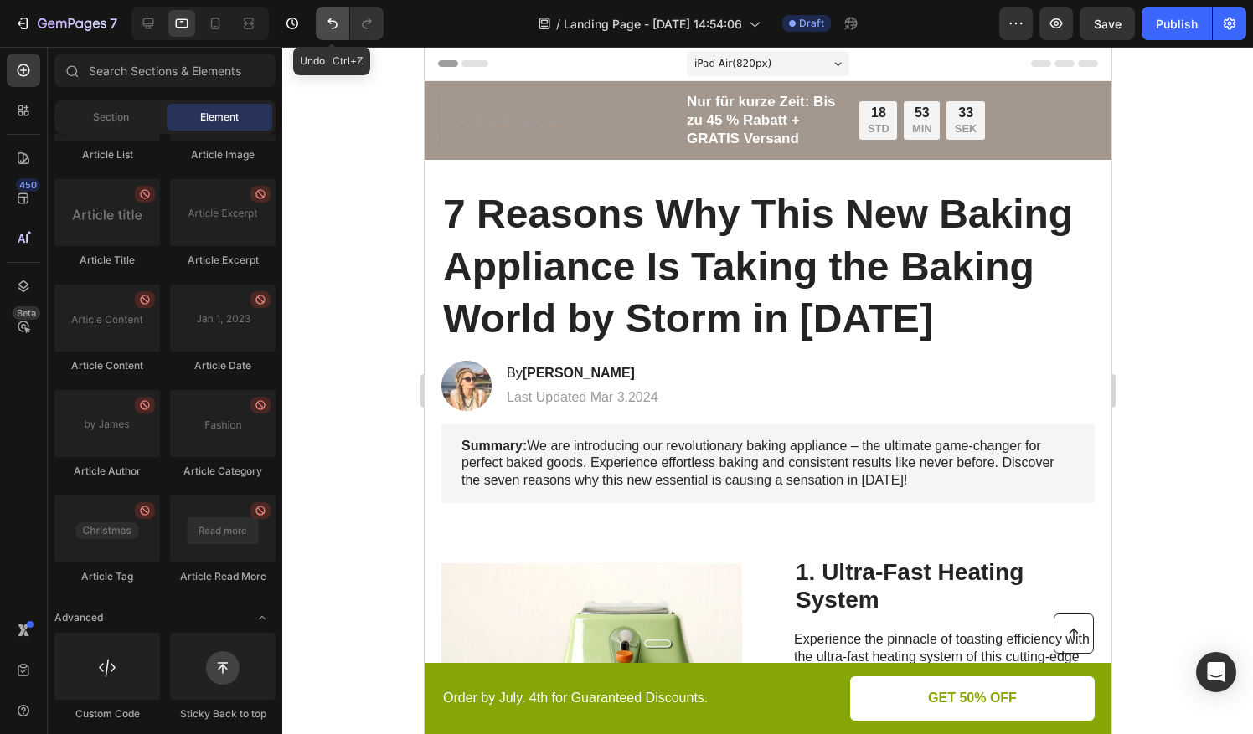
click at [329, 30] on icon "Undo/Redo" at bounding box center [332, 23] width 17 height 17
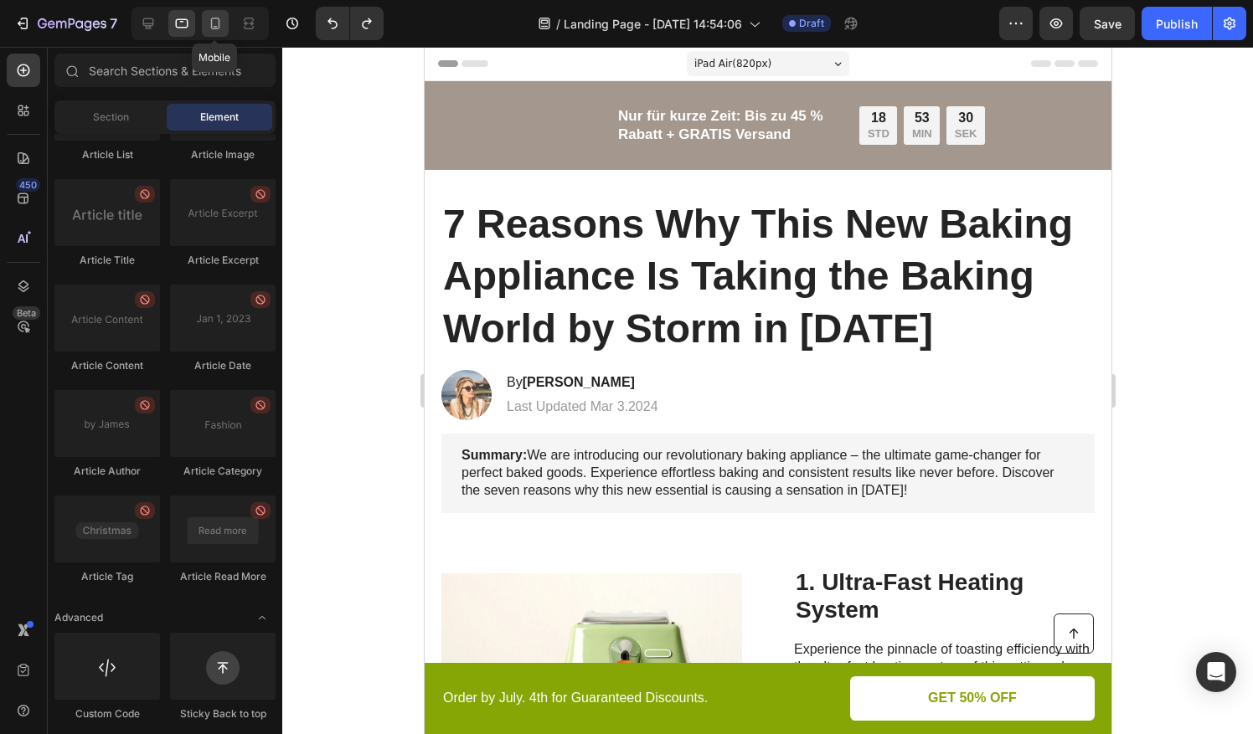
click at [214, 18] on icon at bounding box center [215, 24] width 9 height 12
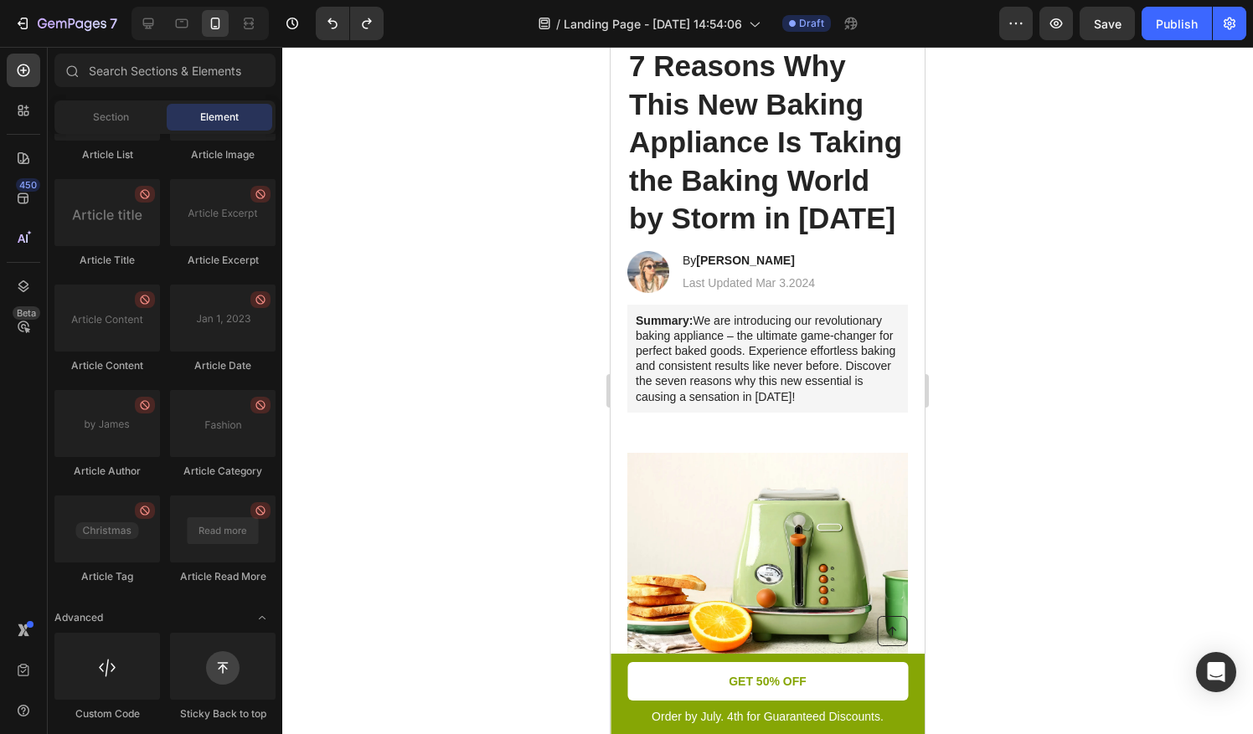
scroll to position [99, 0]
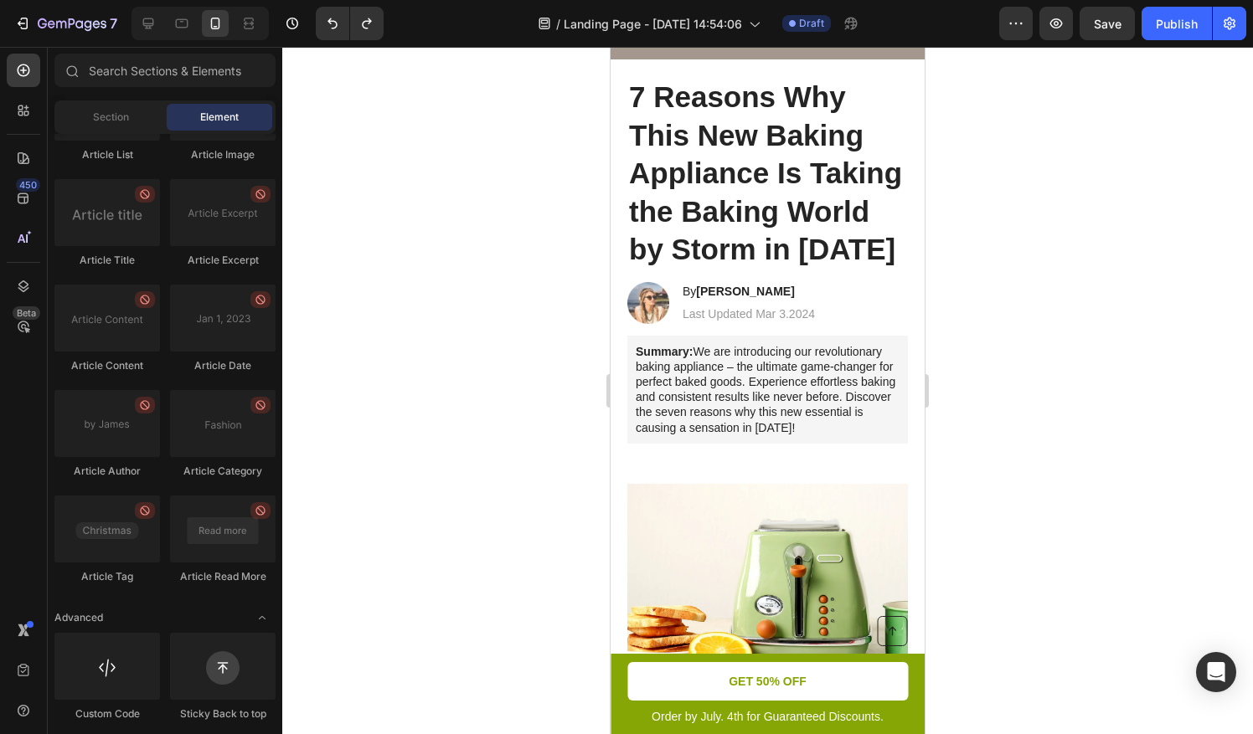
drag, startPoint x: 920, startPoint y: 95, endPoint x: 1535, endPoint y: 146, distance: 617.6
click at [718, 236] on h1 "7 Reasons Why This New Baking Appliance Is Taking the Baking World by Storm in …" at bounding box center [767, 173] width 281 height 194
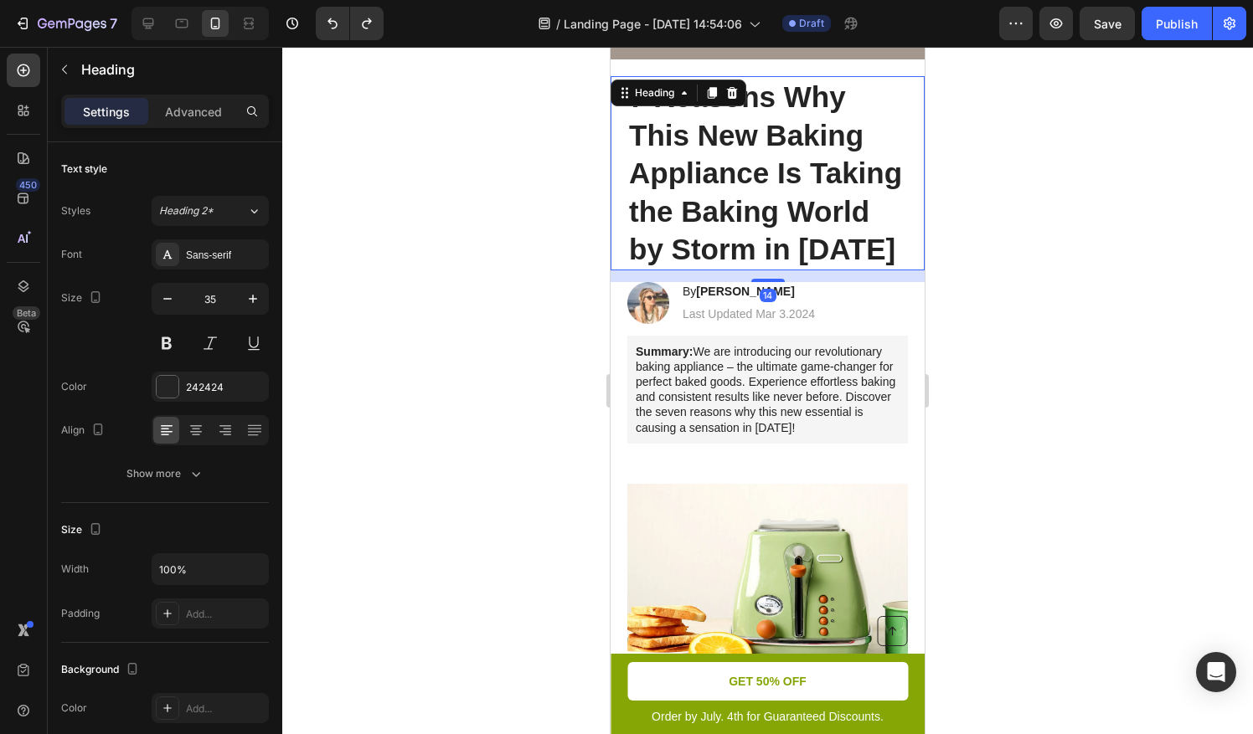
click at [712, 271] on h1 "7 Reasons Why This New Baking Appliance Is Taking the Baking World by Storm in …" at bounding box center [767, 173] width 281 height 194
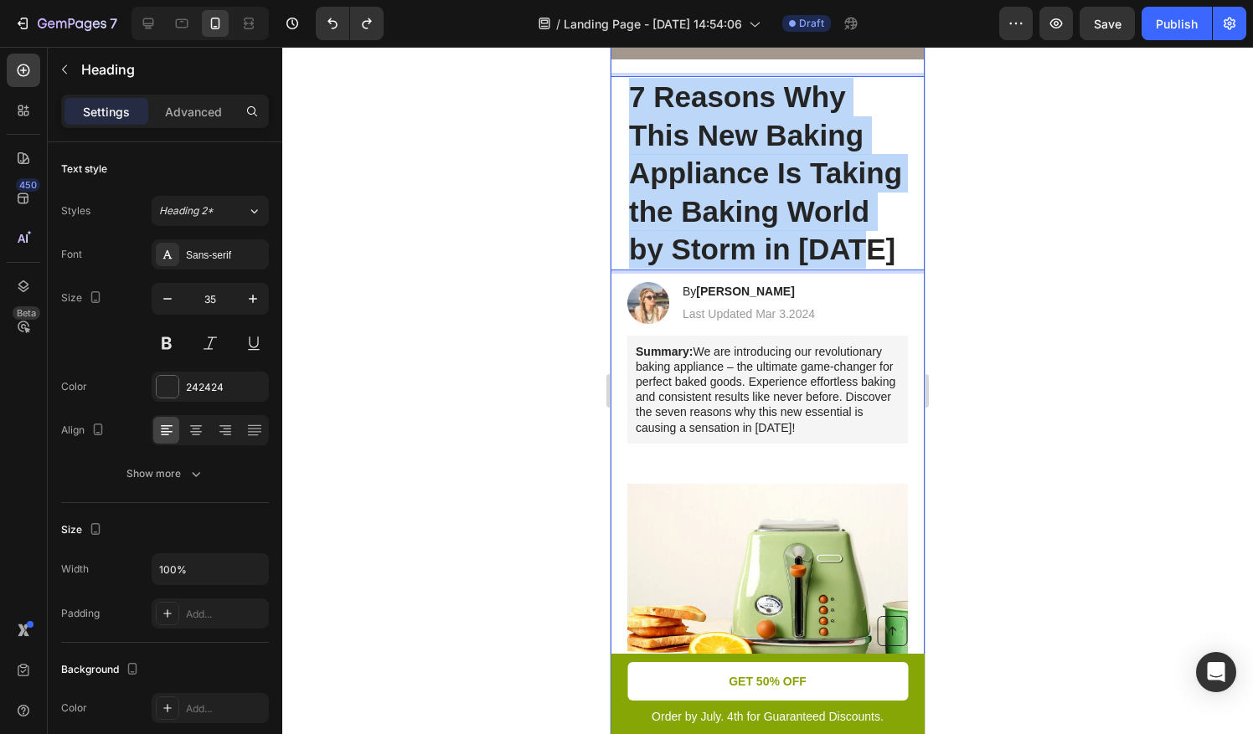
drag, startPoint x: 707, startPoint y: 290, endPoint x: 630, endPoint y: 75, distance: 227.8
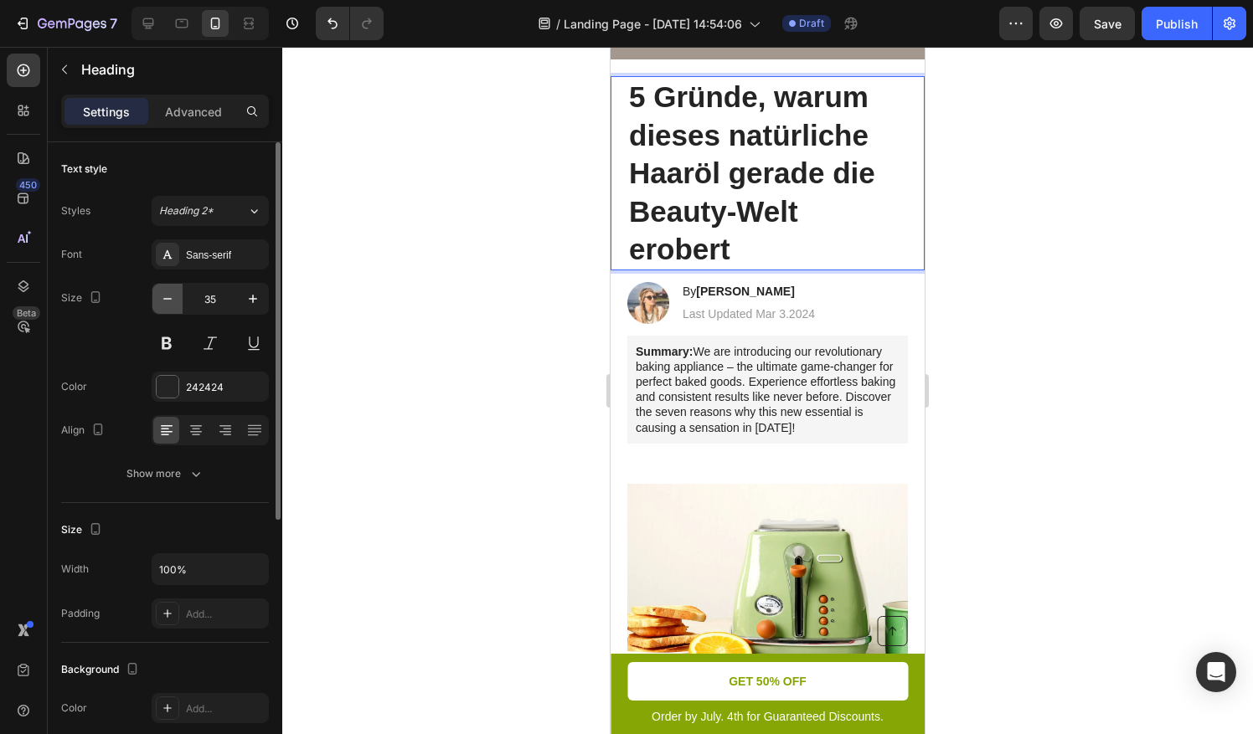
click at [170, 296] on icon "button" at bounding box center [167, 299] width 17 height 17
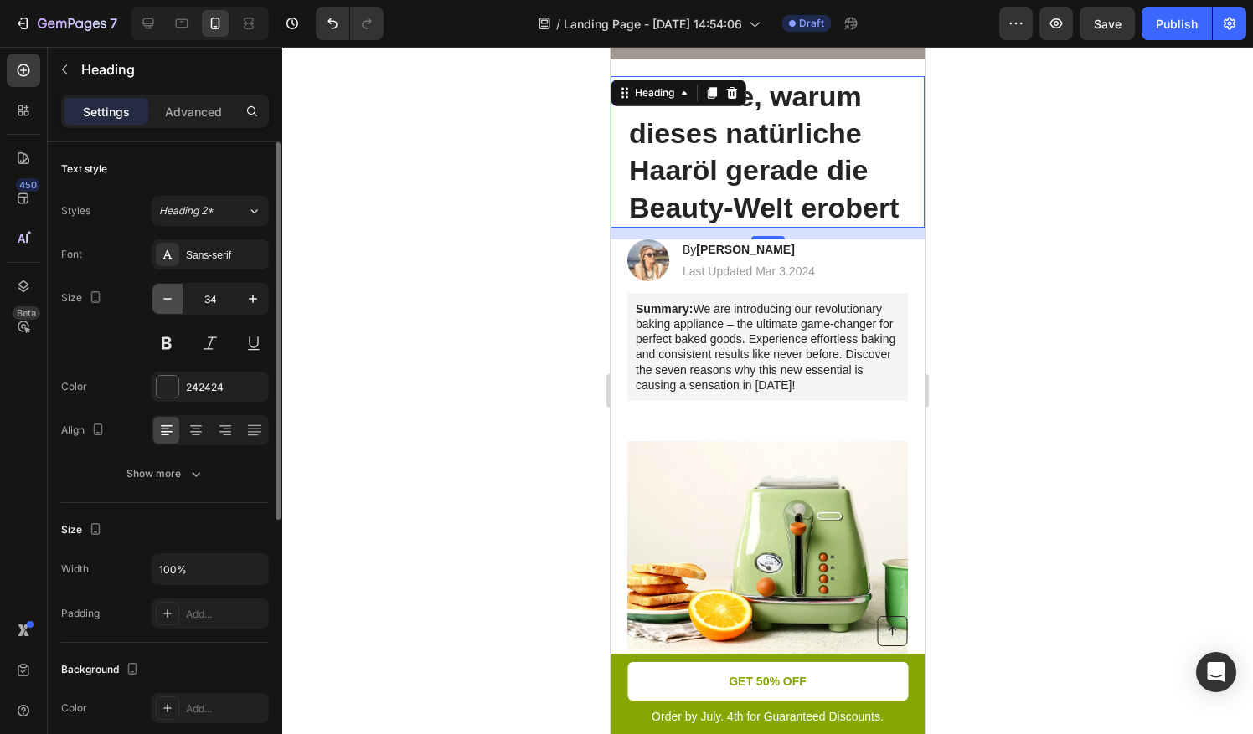
click at [170, 296] on icon "button" at bounding box center [167, 299] width 17 height 17
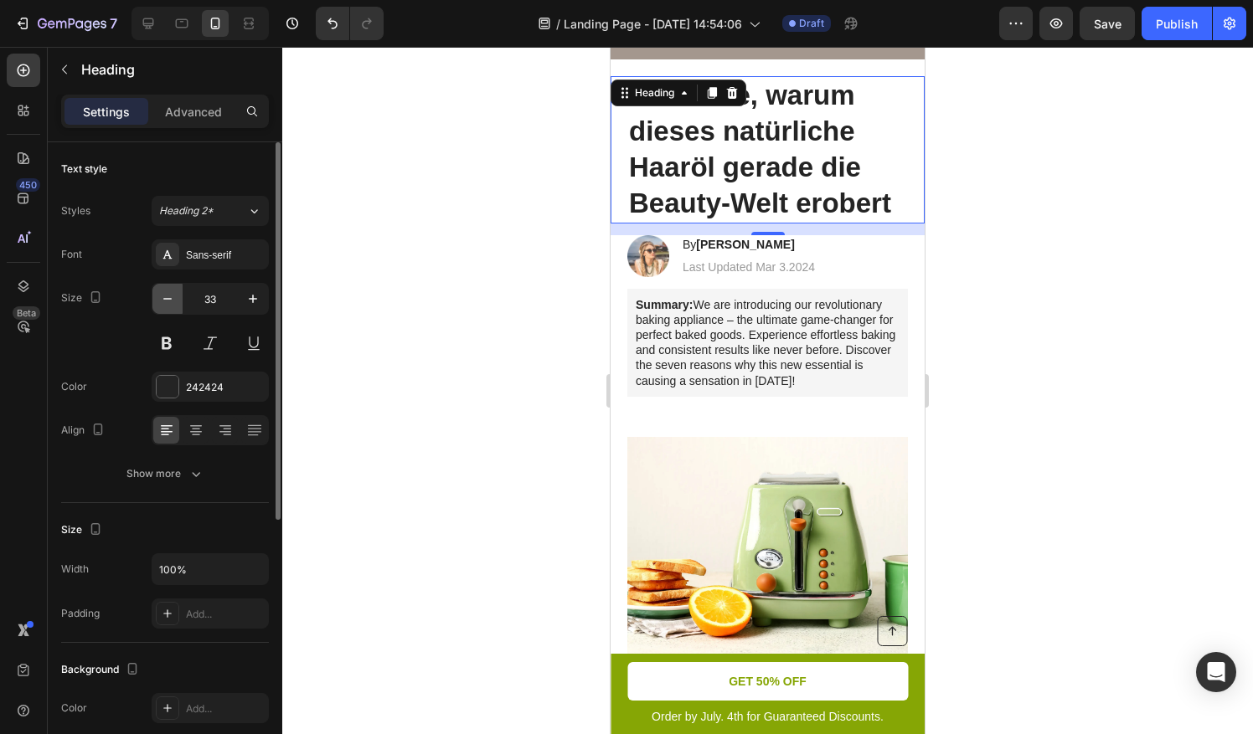
click at [170, 296] on icon "button" at bounding box center [167, 299] width 17 height 17
type input "32"
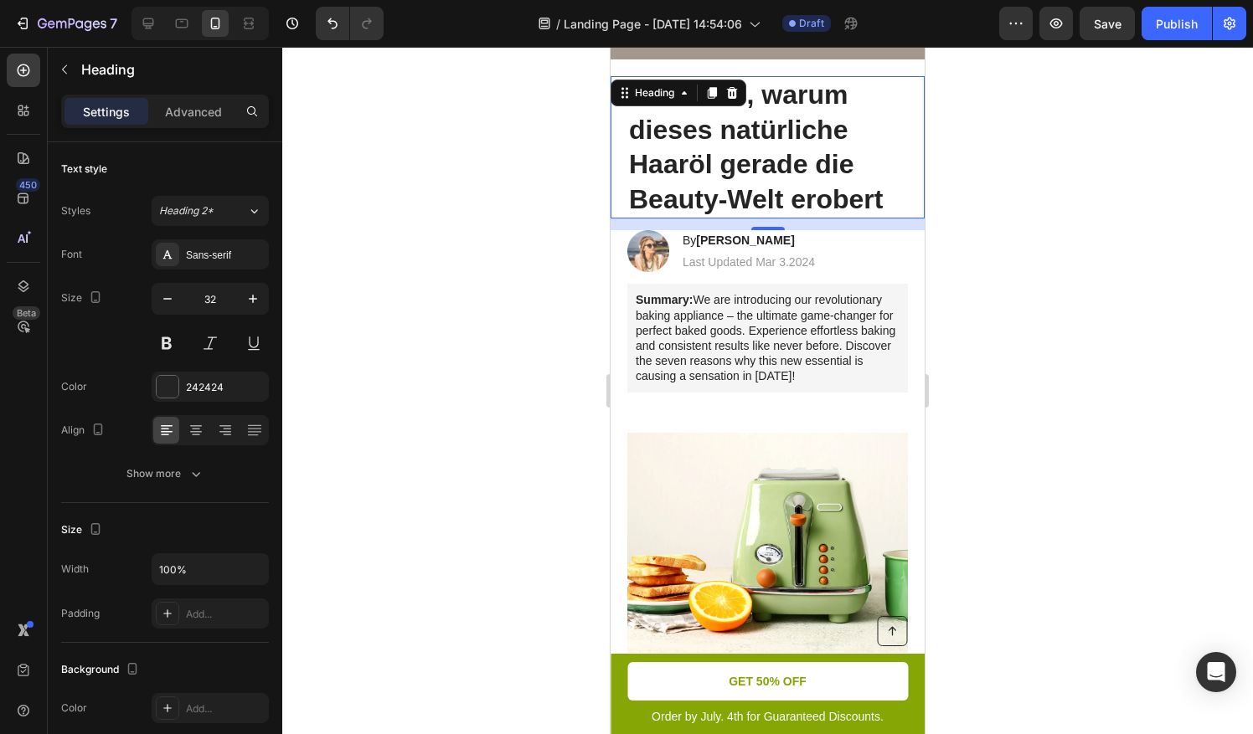
click at [416, 266] on div at bounding box center [767, 391] width 971 height 688
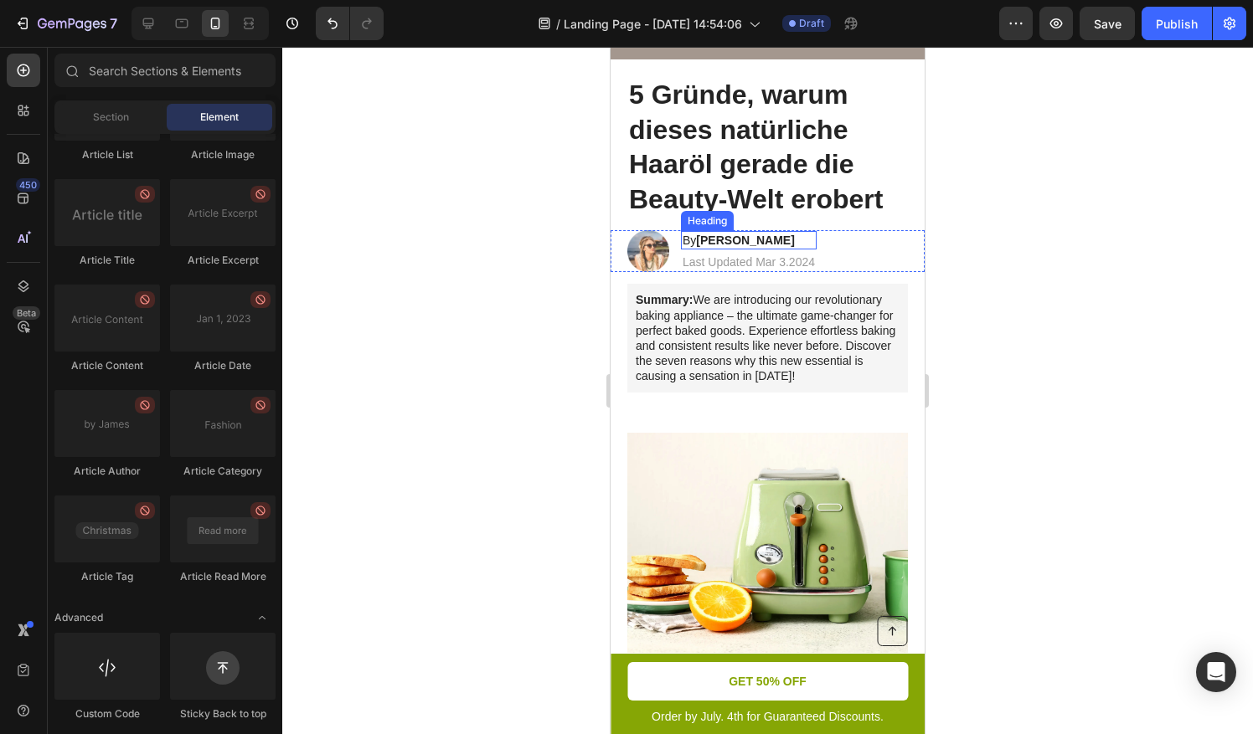
click at [710, 239] on strong "[PERSON_NAME]" at bounding box center [745, 240] width 98 height 13
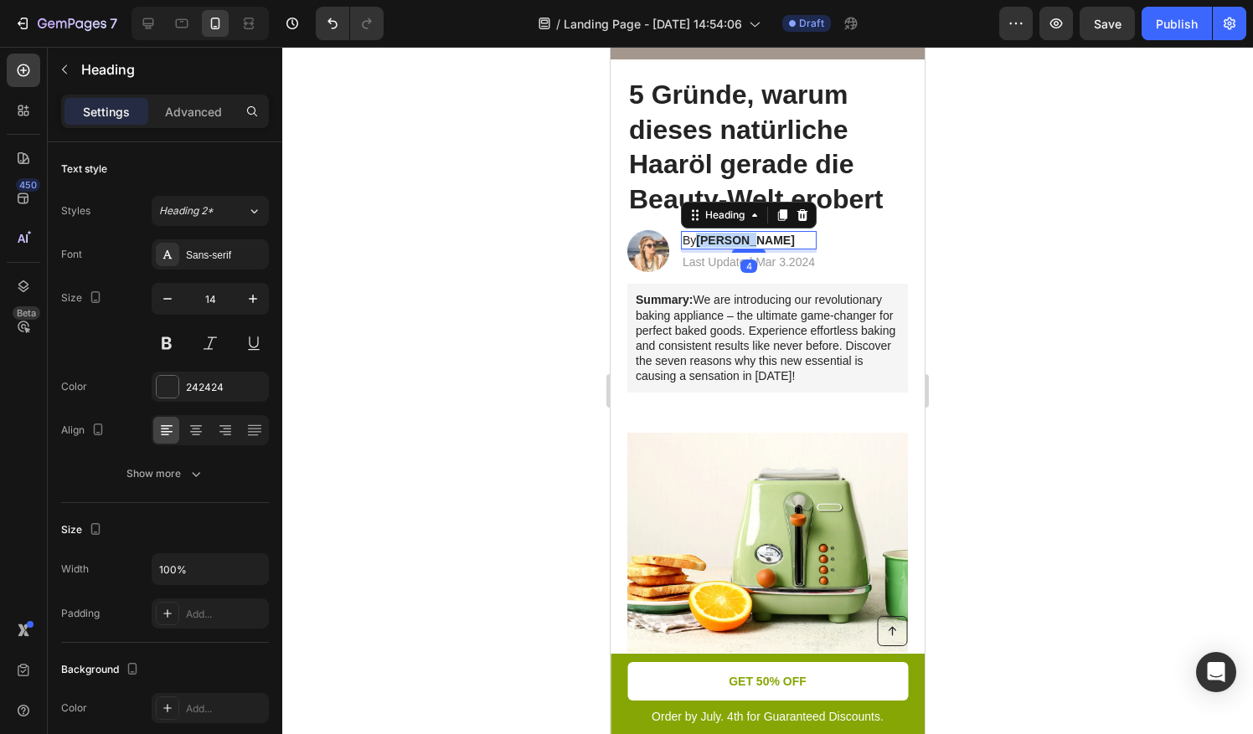
click at [710, 239] on strong "[PERSON_NAME]" at bounding box center [745, 240] width 98 height 13
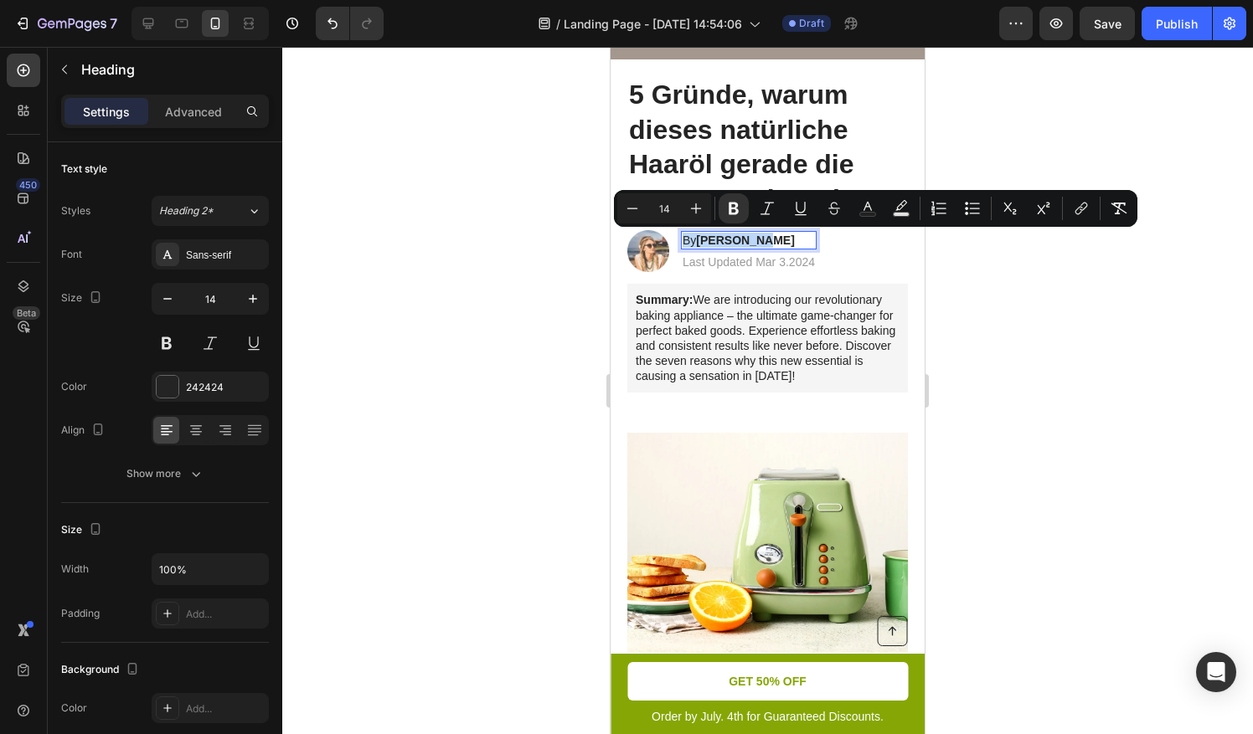
click at [709, 239] on strong "[PERSON_NAME]" at bounding box center [745, 240] width 98 height 13
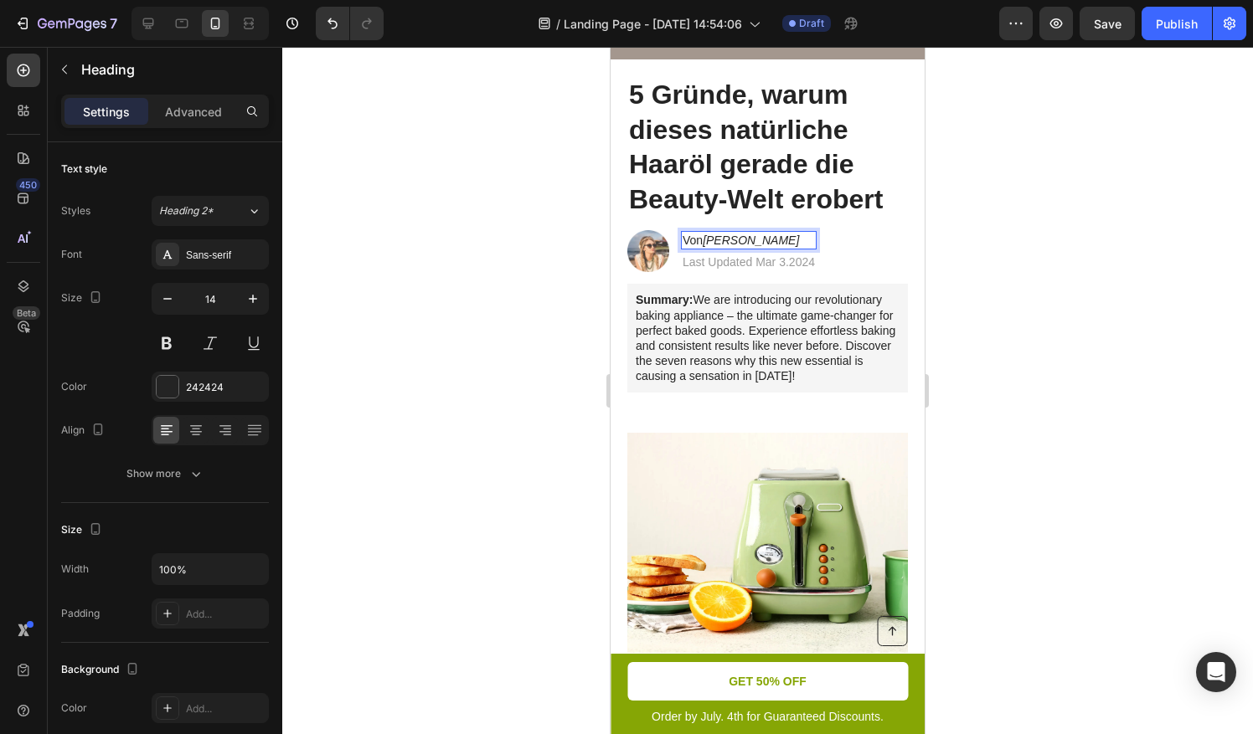
click at [724, 239] on icon "[PERSON_NAME]" at bounding box center [751, 240] width 96 height 13
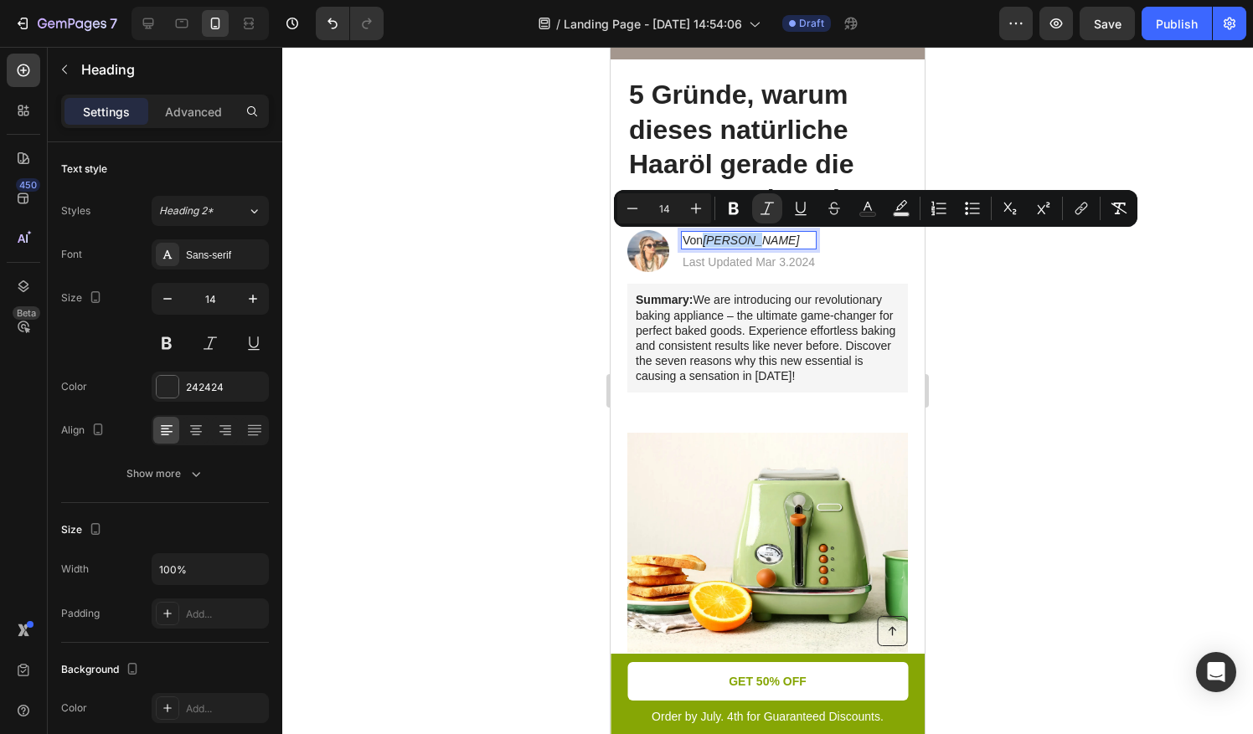
drag, startPoint x: 707, startPoint y: 240, endPoint x: 768, endPoint y: 235, distance: 61.3
click at [768, 235] on p "Von [PERSON_NAME]" at bounding box center [749, 240] width 132 height 15
click at [737, 208] on icon "Editor contextual toolbar" at bounding box center [733, 208] width 17 height 17
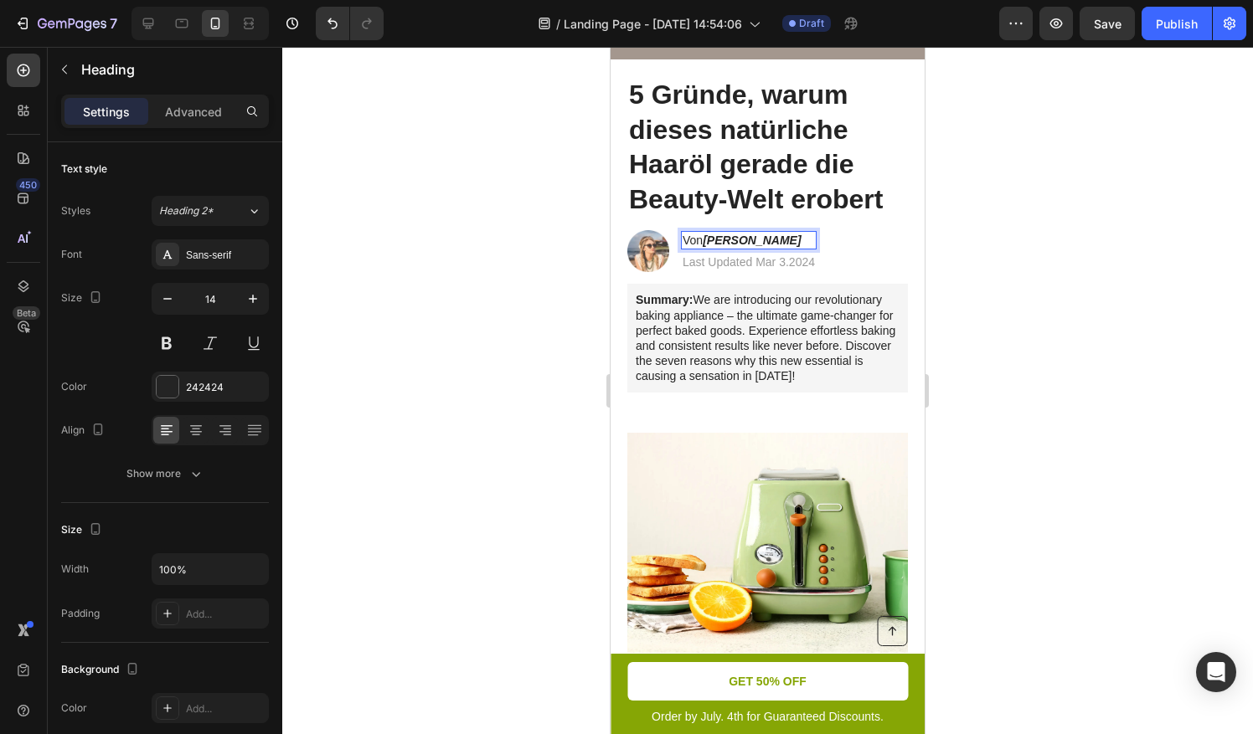
click at [533, 330] on div at bounding box center [767, 391] width 971 height 688
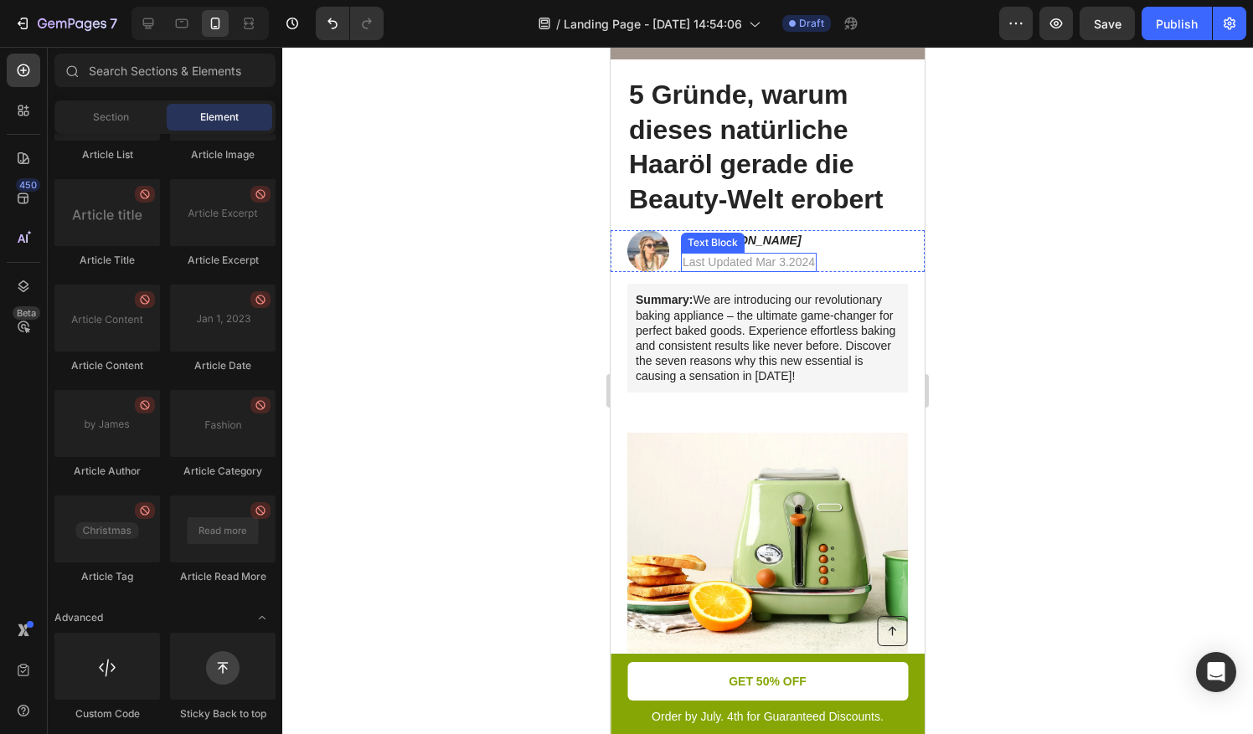
click at [718, 260] on p "Last Updated Mar 3.2024" at bounding box center [749, 262] width 132 height 15
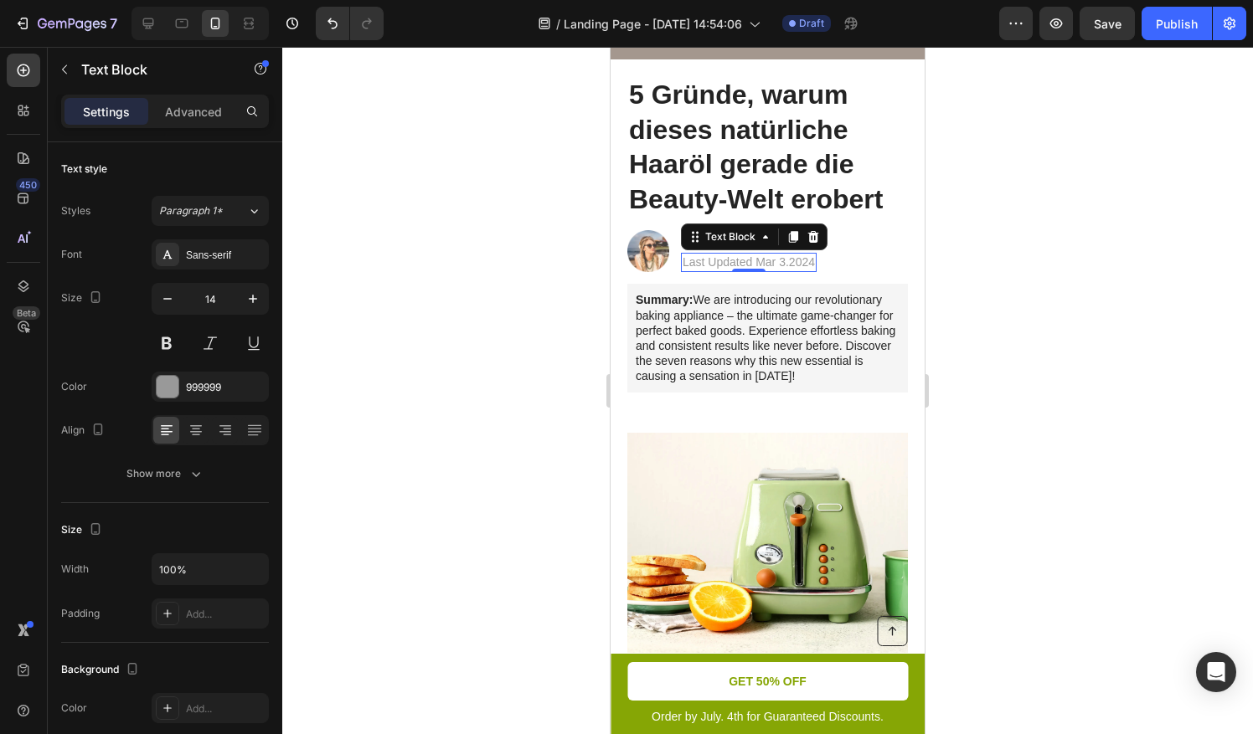
click at [777, 266] on p "Last Updated Mar 3.2024" at bounding box center [749, 262] width 132 height 15
click at [987, 325] on div at bounding box center [767, 391] width 971 height 688
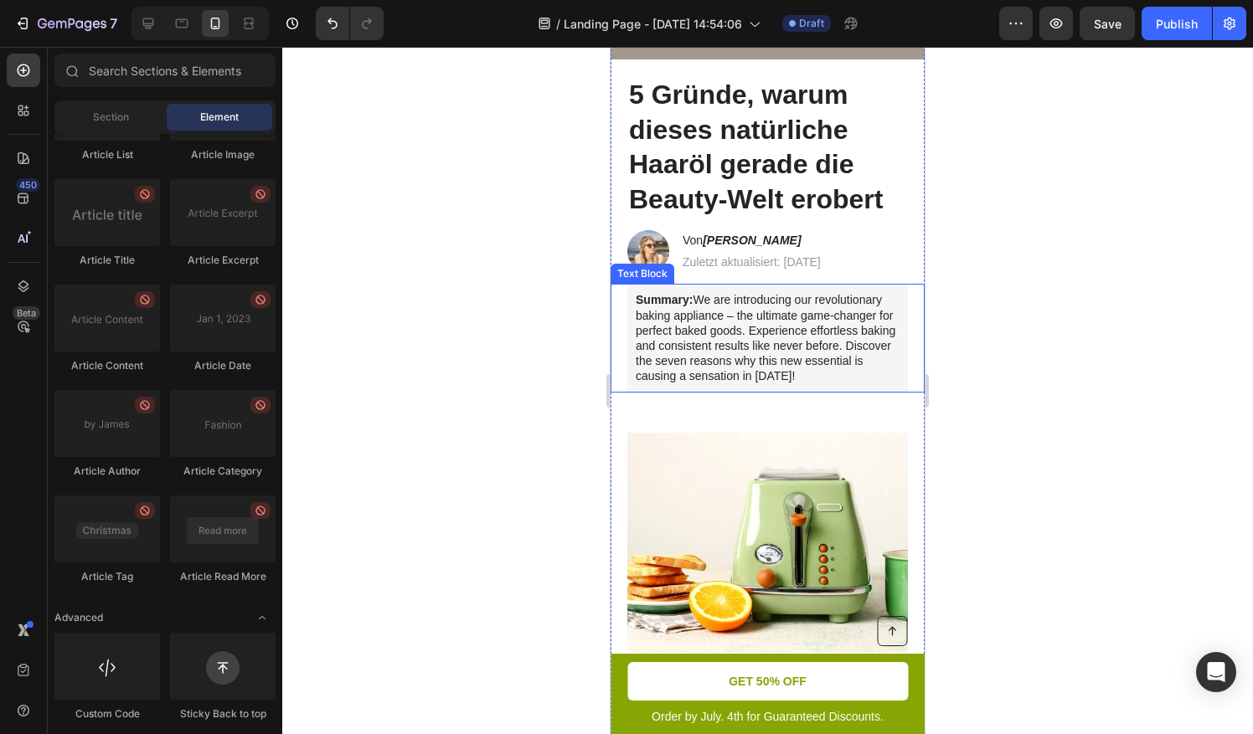
click at [791, 323] on p "Summary: We are introducing our revolutionary baking appliance – the ultimate g…" at bounding box center [768, 337] width 264 height 91
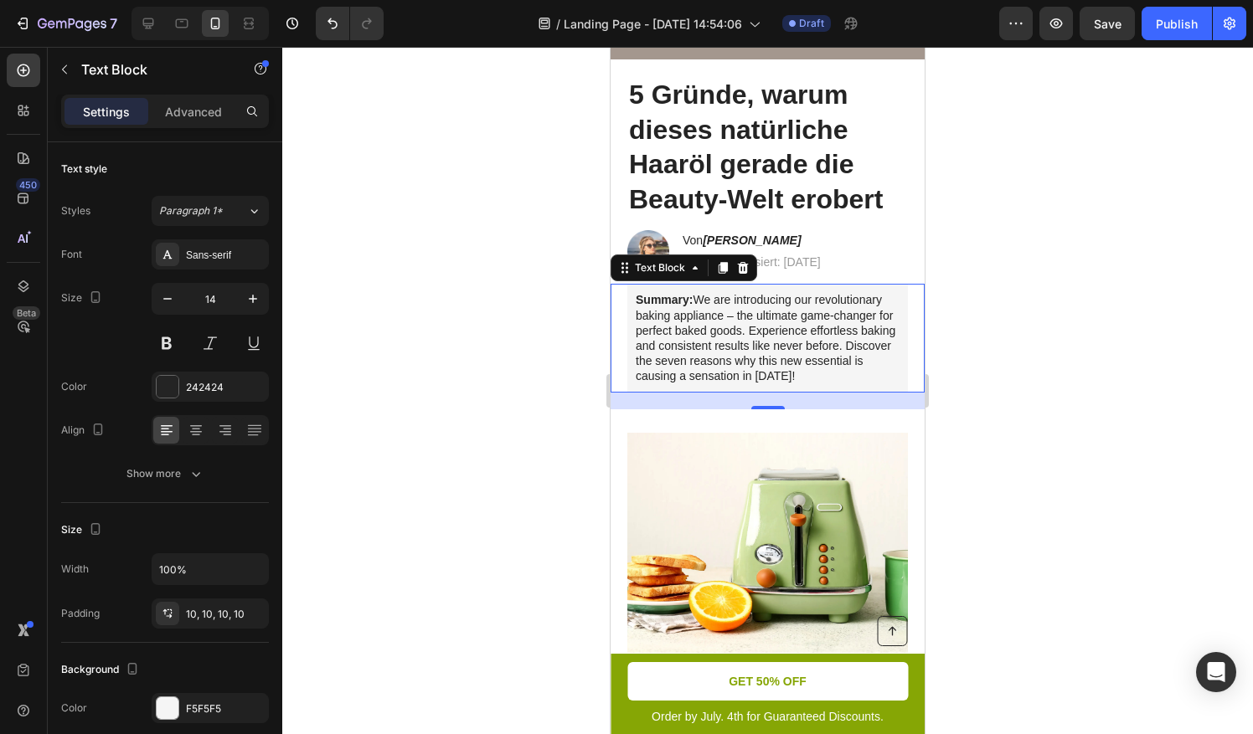
click at [477, 296] on div at bounding box center [767, 391] width 971 height 688
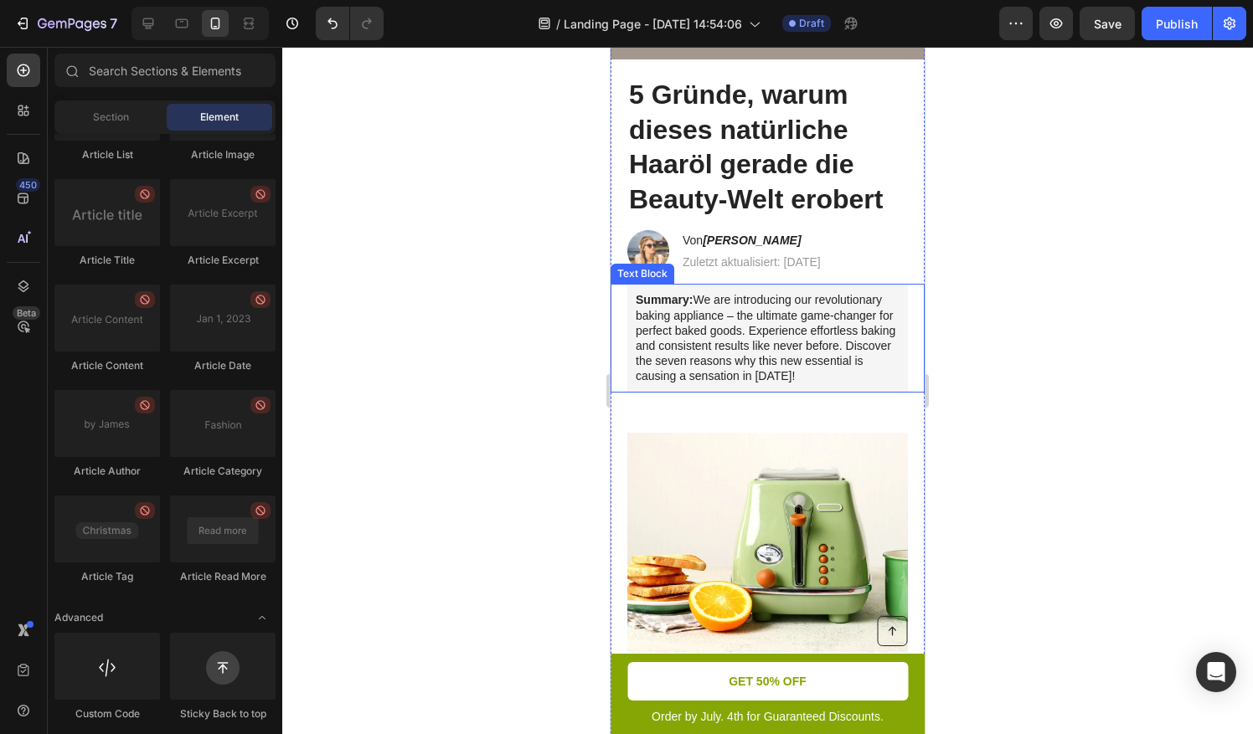
click at [749, 317] on p "Summary: We are introducing our revolutionary baking appliance – the ultimate g…" at bounding box center [768, 337] width 264 height 91
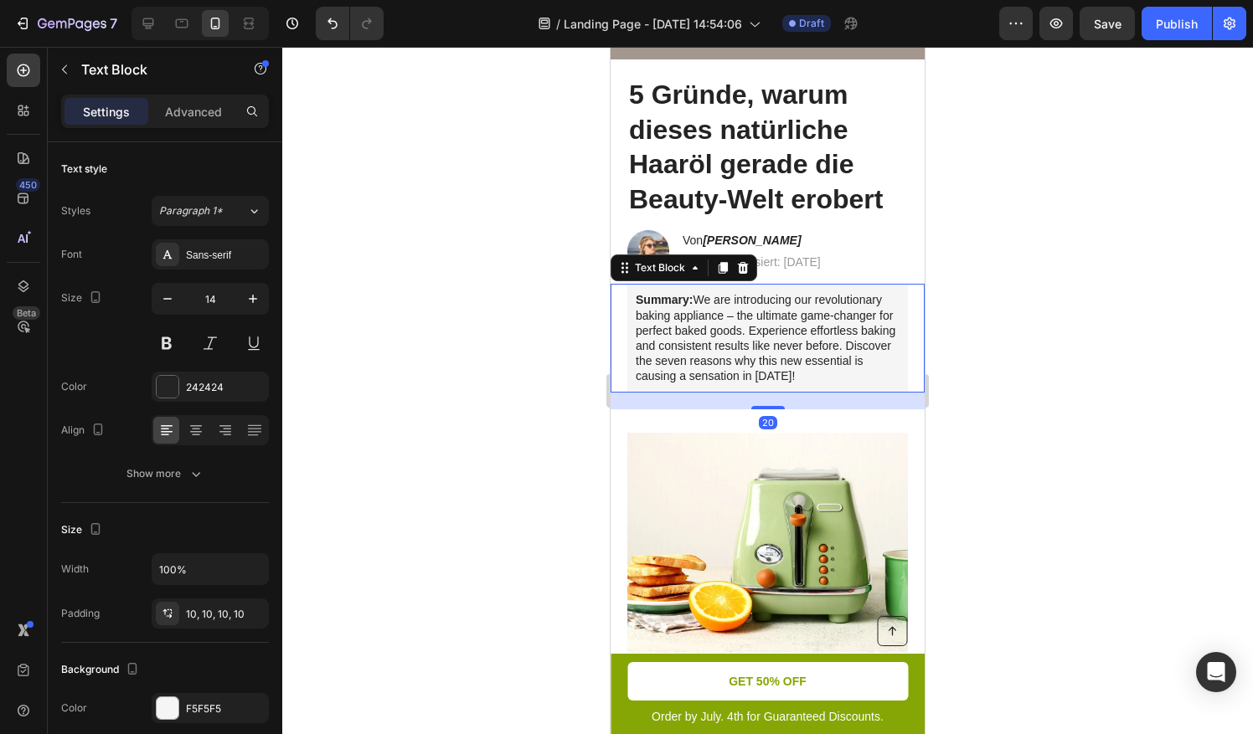
click at [874, 372] on p "Summary: We are introducing our revolutionary baking appliance – the ultimate g…" at bounding box center [768, 337] width 264 height 91
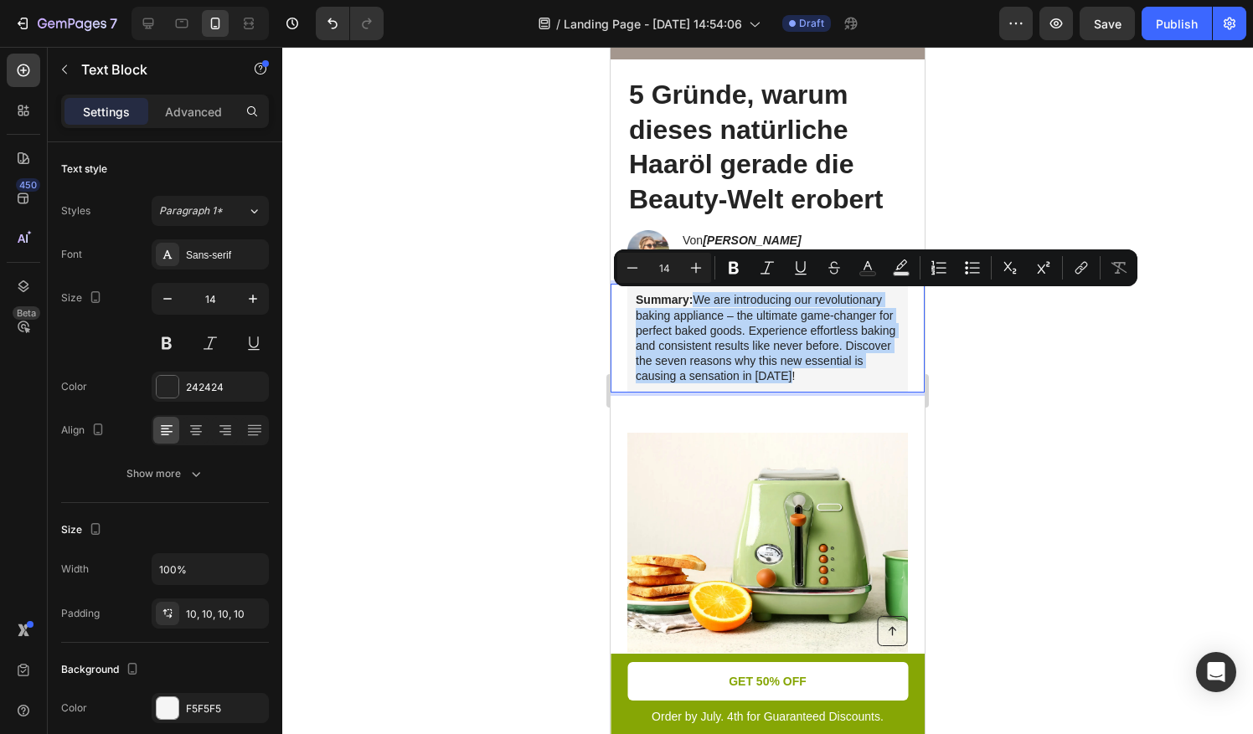
drag, startPoint x: 857, startPoint y: 375, endPoint x: 692, endPoint y: 300, distance: 181.4
click at [692, 300] on p "Summary: We are introducing our revolutionary baking appliance – the ultimate g…" at bounding box center [768, 337] width 264 height 91
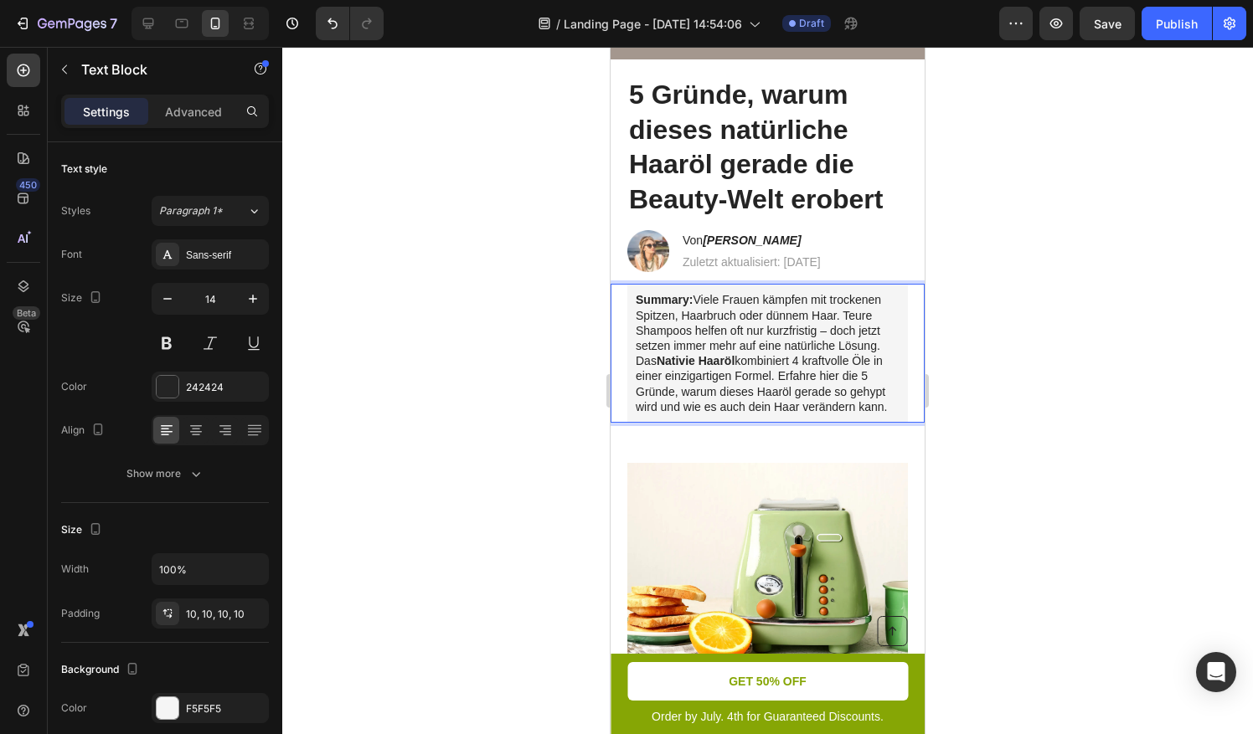
click at [696, 301] on p "Summary: Viele Frauen kämpfen mit trockenen Spitzen, Haarbruch oder dünnem Haar…" at bounding box center [768, 353] width 264 height 122
click at [677, 369] on p "Summary: Viele Frauen kämpfen mit trockenen Spitzen, Haarbruch oder dünnem Haar…" at bounding box center [768, 353] width 264 height 122
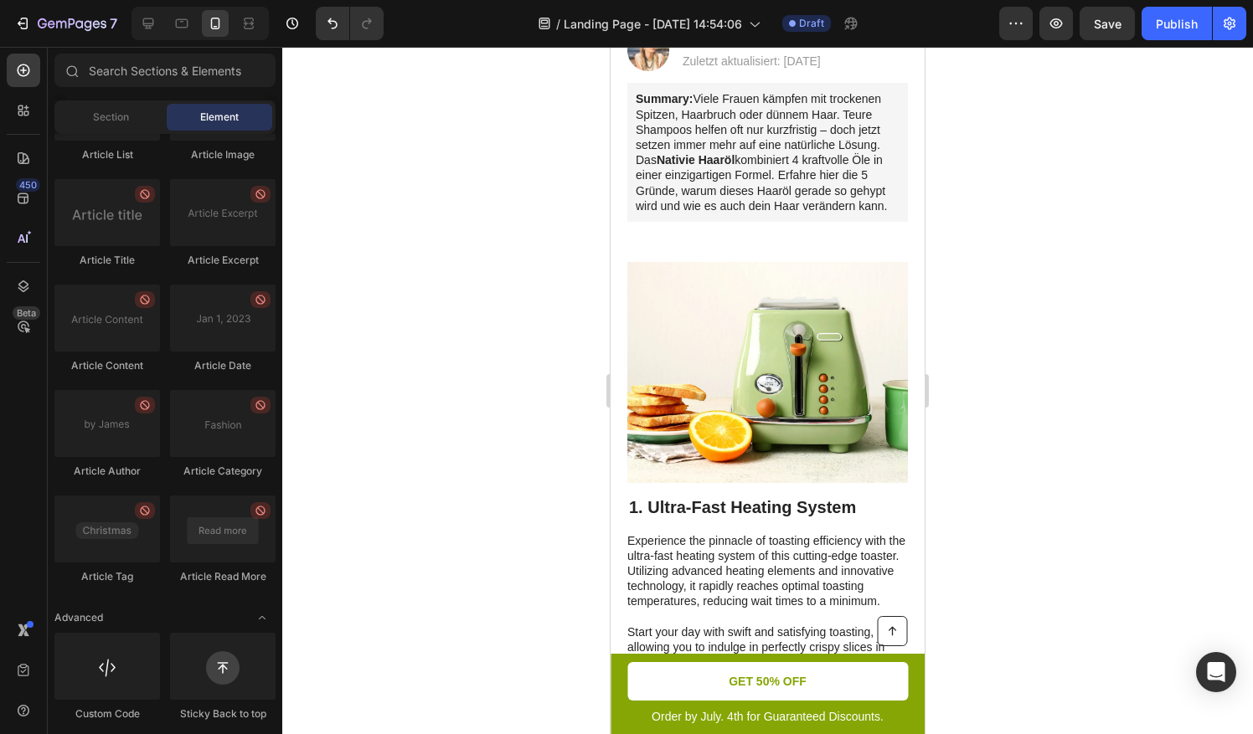
scroll to position [289, 0]
